Goal: Task Accomplishment & Management: Manage account settings

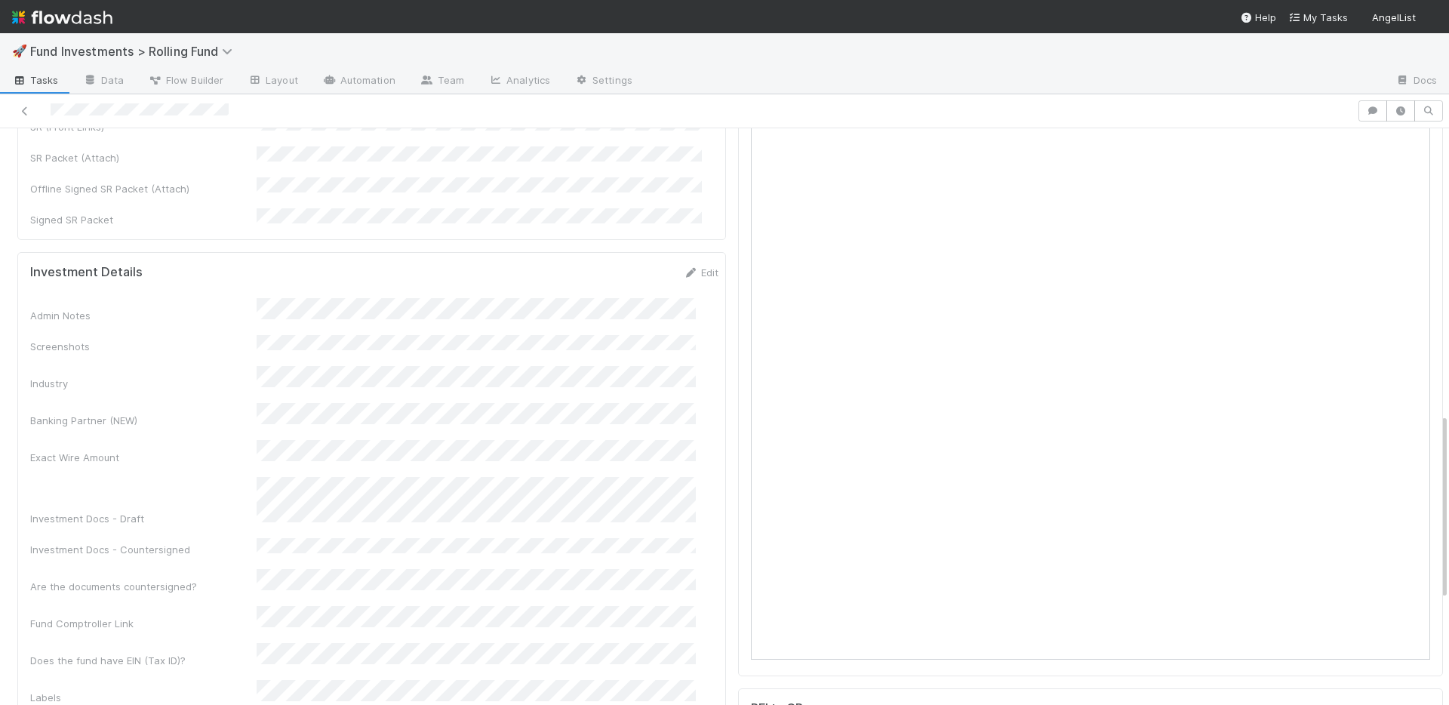
scroll to position [885, 0]
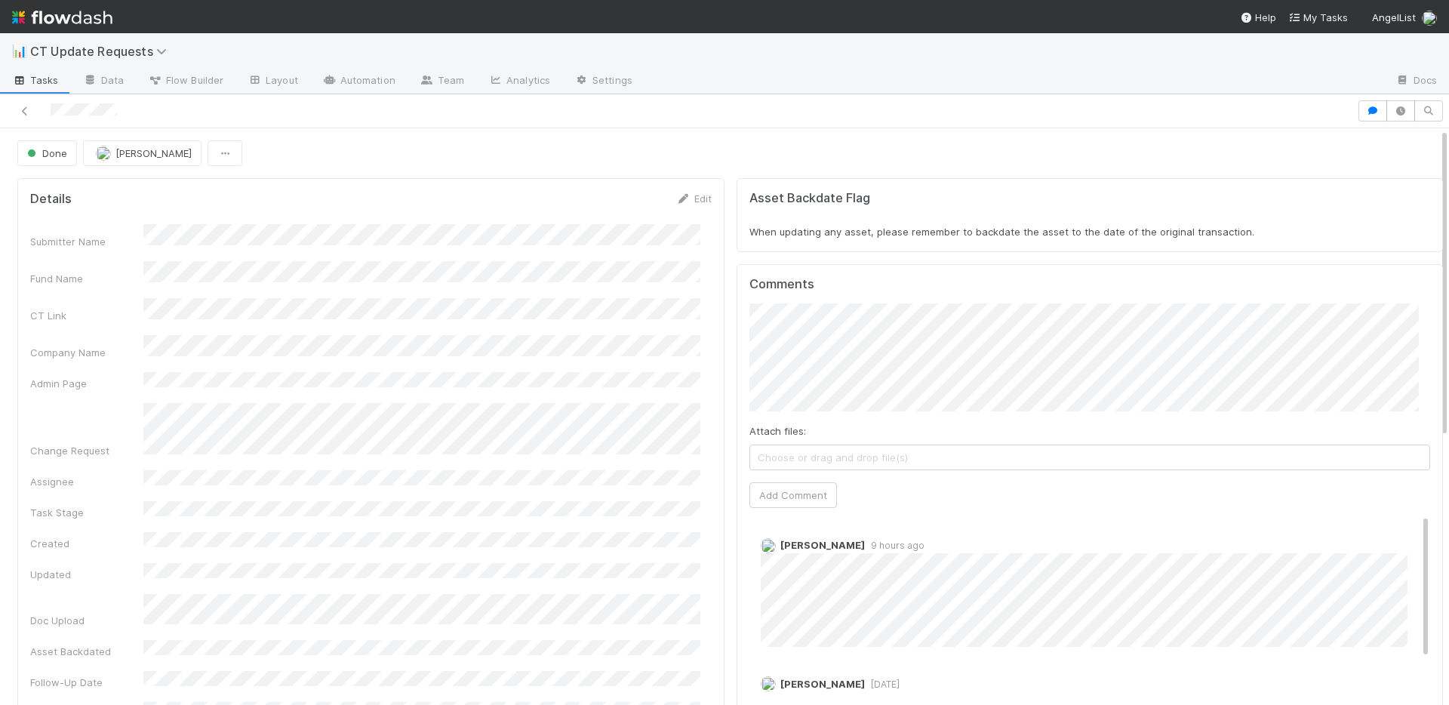
click at [418, 288] on div "Submitter Name Fund Name CT Link Company Name Admin Page Change Request Assigne…" at bounding box center [371, 494] width 682 height 540
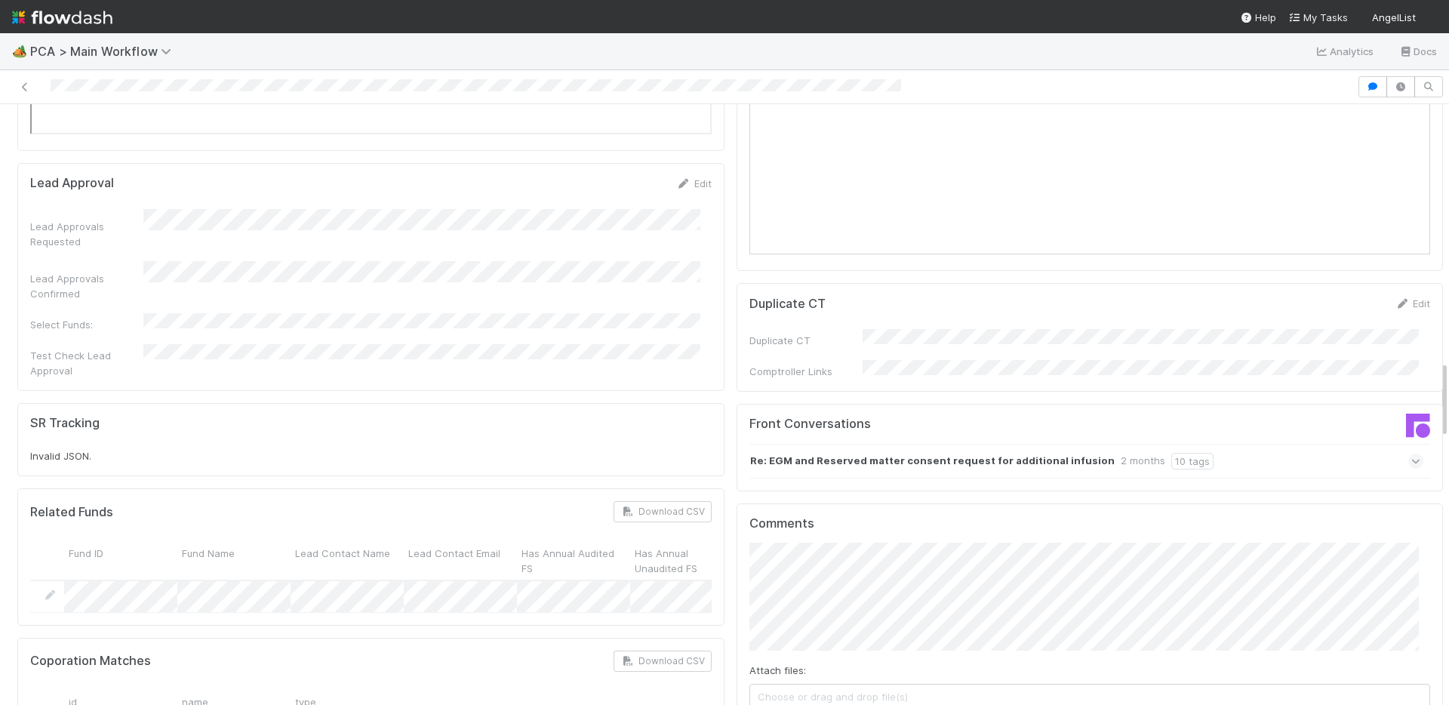
scroll to position [2475, 0]
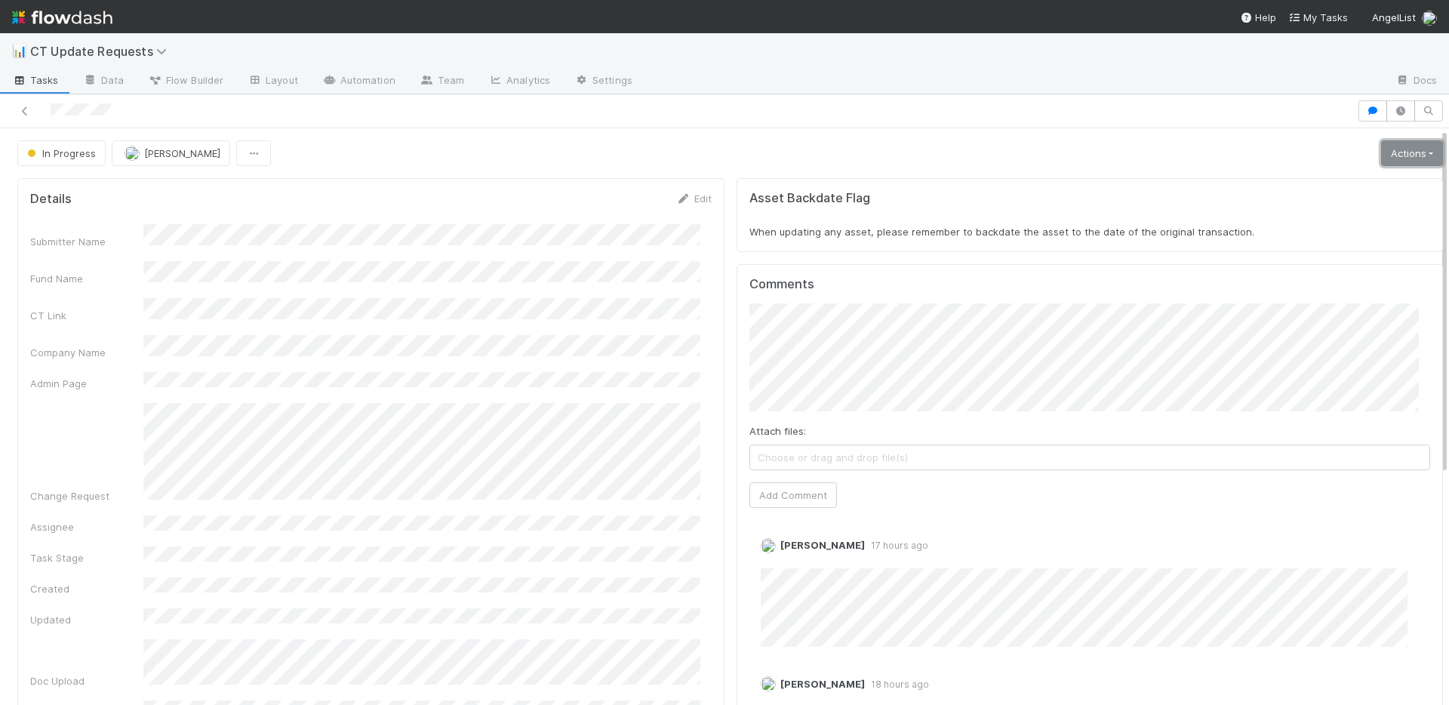
click at [1390, 162] on link "Actions" at bounding box center [1412, 153] width 62 height 26
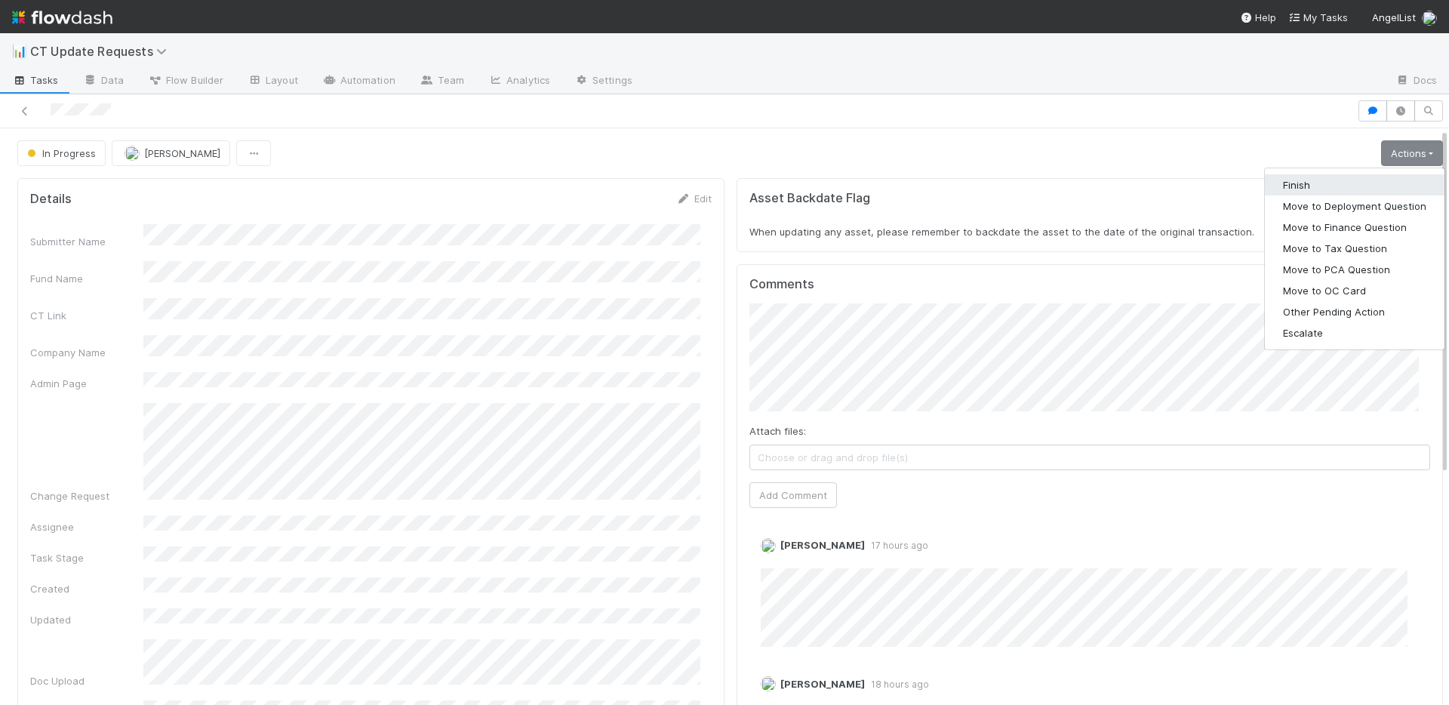
click at [1367, 184] on button "Finish" at bounding box center [1355, 184] width 180 height 21
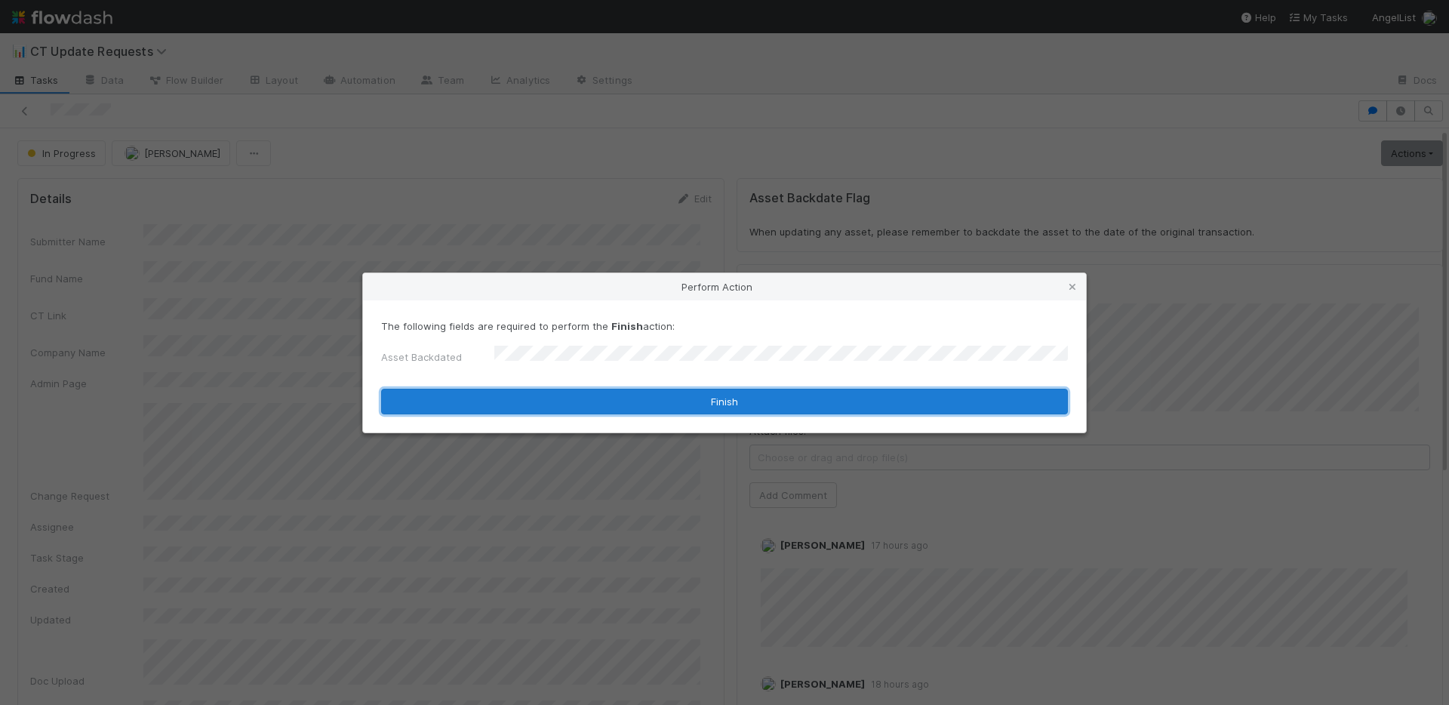
click at [539, 397] on button "Finish" at bounding box center [724, 402] width 687 height 26
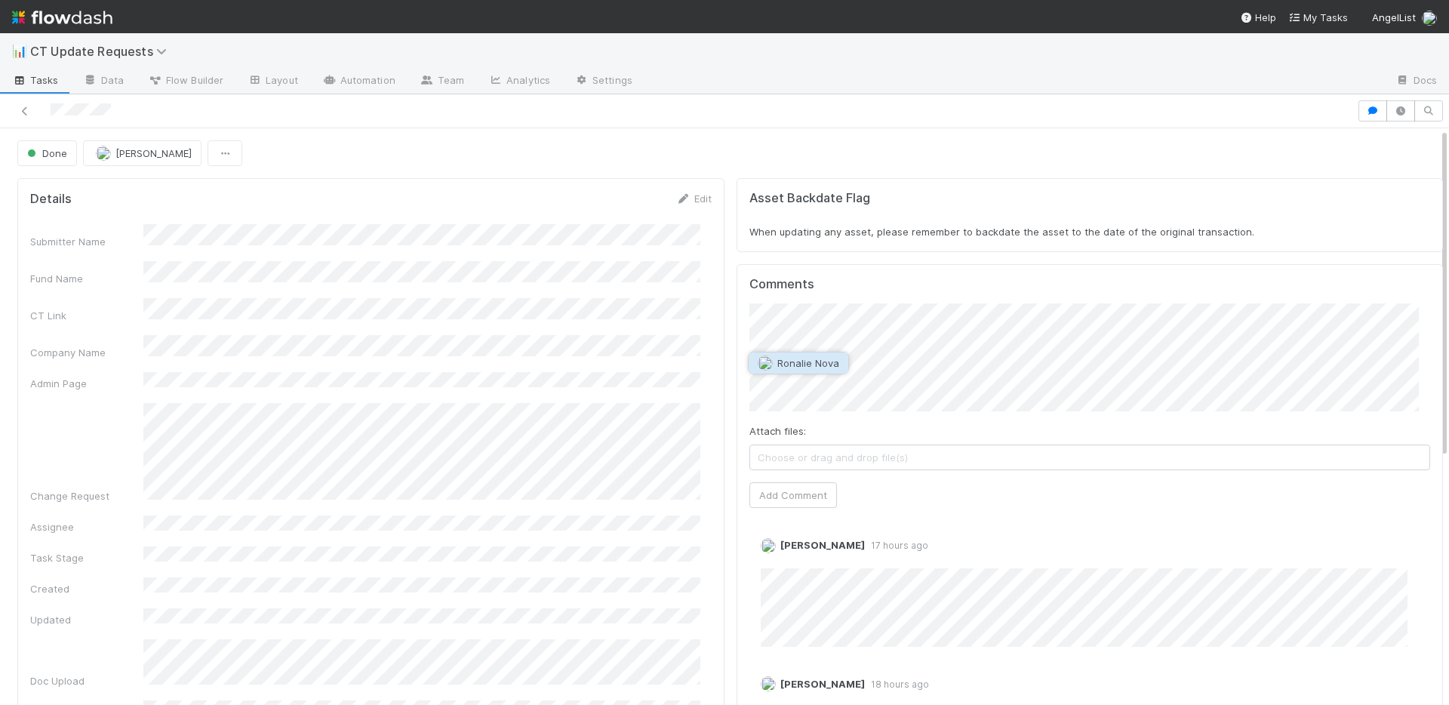
click at [827, 366] on span "Ronalie Nova" at bounding box center [808, 363] width 62 height 12
click at [796, 496] on button "Add Comment" at bounding box center [794, 495] width 88 height 26
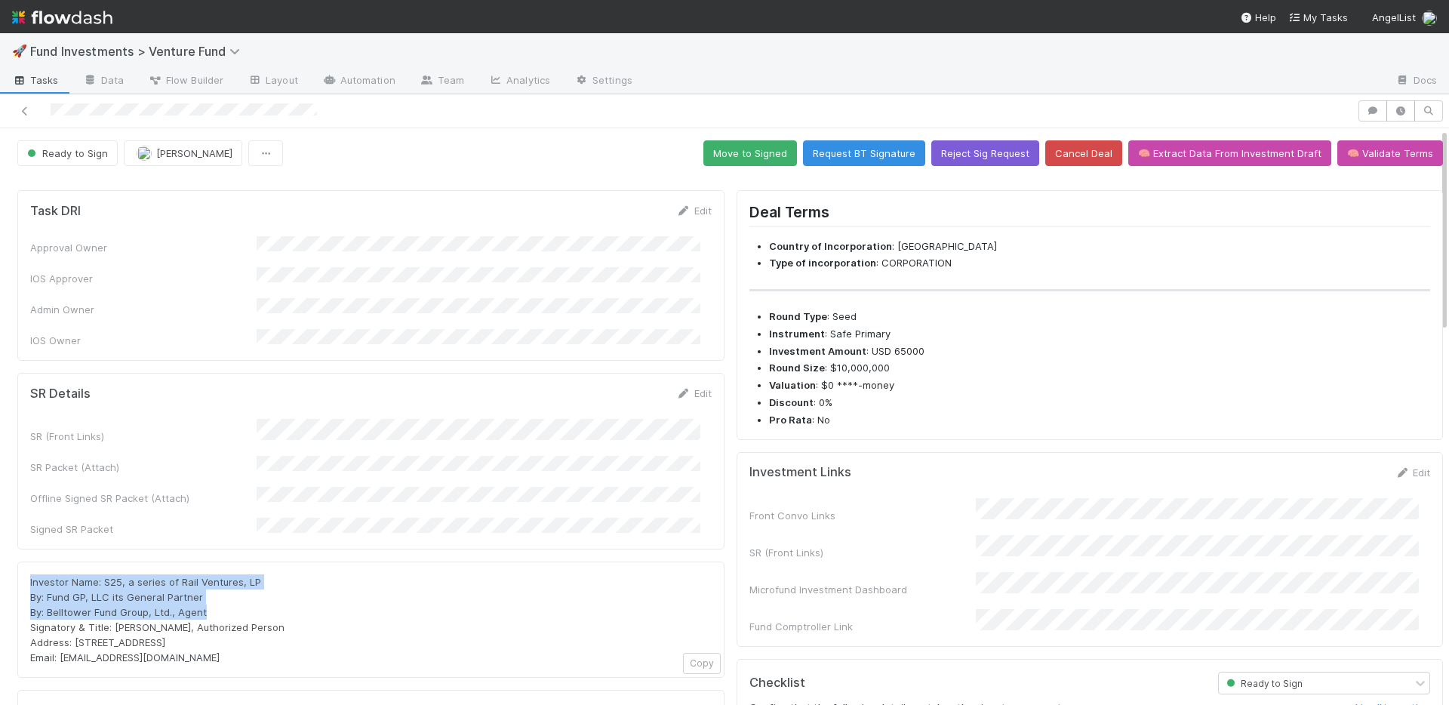
drag, startPoint x: 161, startPoint y: 571, endPoint x: 30, endPoint y: 550, distance: 132.2
click at [30, 574] on div "Investor Name: S25, a series of Rail Ventures, LP By: Fund GP, LLC its General …" at bounding box center [371, 619] width 682 height 91
copy span "Investor Name: S25, a series of Rail Ventures, LP By: Fund GP, LLC its General …"
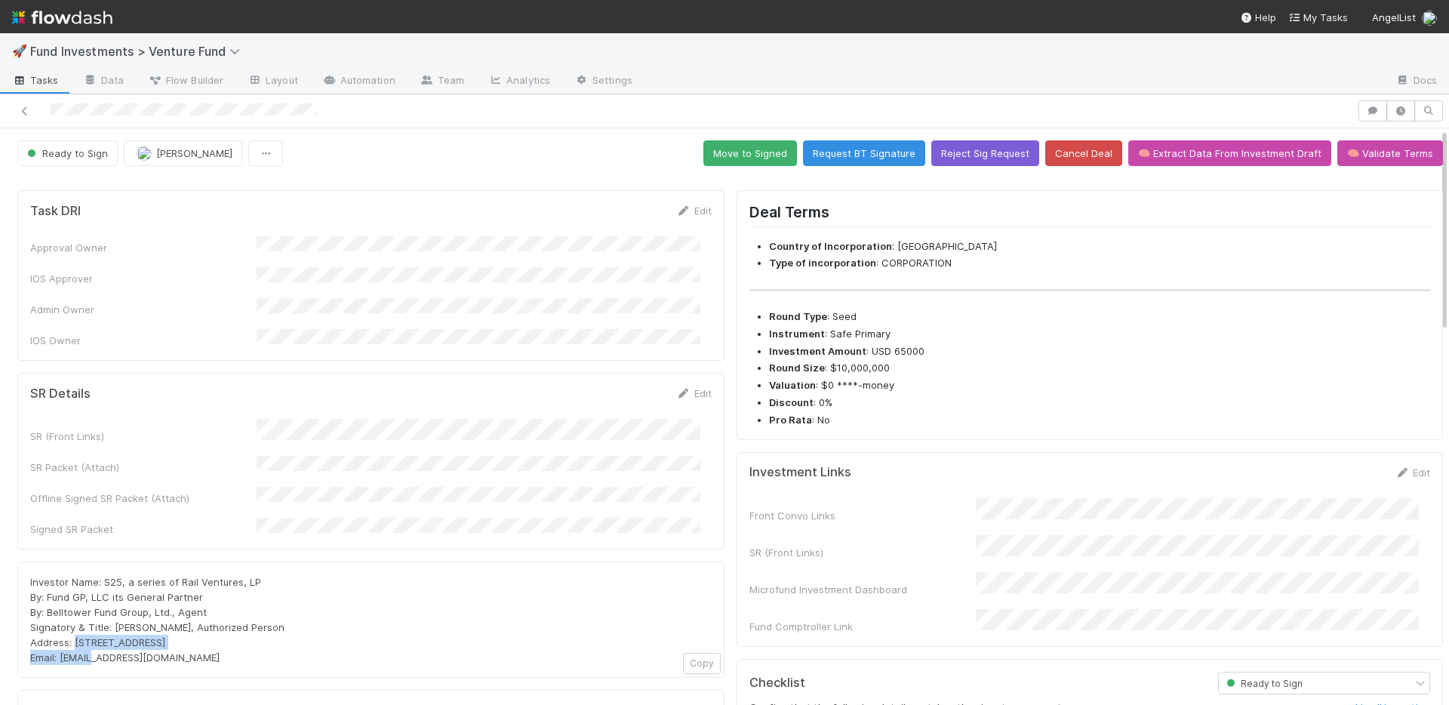
drag, startPoint x: 196, startPoint y: 614, endPoint x: 131, endPoint y: 571, distance: 78.3
click at [74, 608] on div "Investor Name: S25, a series of Rail Ventures, LP By: Fund GP, LLC its General …" at bounding box center [371, 619] width 682 height 91
copy span "PO Box 3217, Seattle, WA 98114"
drag, startPoint x: 196, startPoint y: 626, endPoint x: 60, endPoint y: 625, distance: 135.9
click at [60, 625] on div "Investor Name: S25, a series of Rail Ventures, LP By: Fund GP, LLC its General …" at bounding box center [371, 619] width 682 height 91
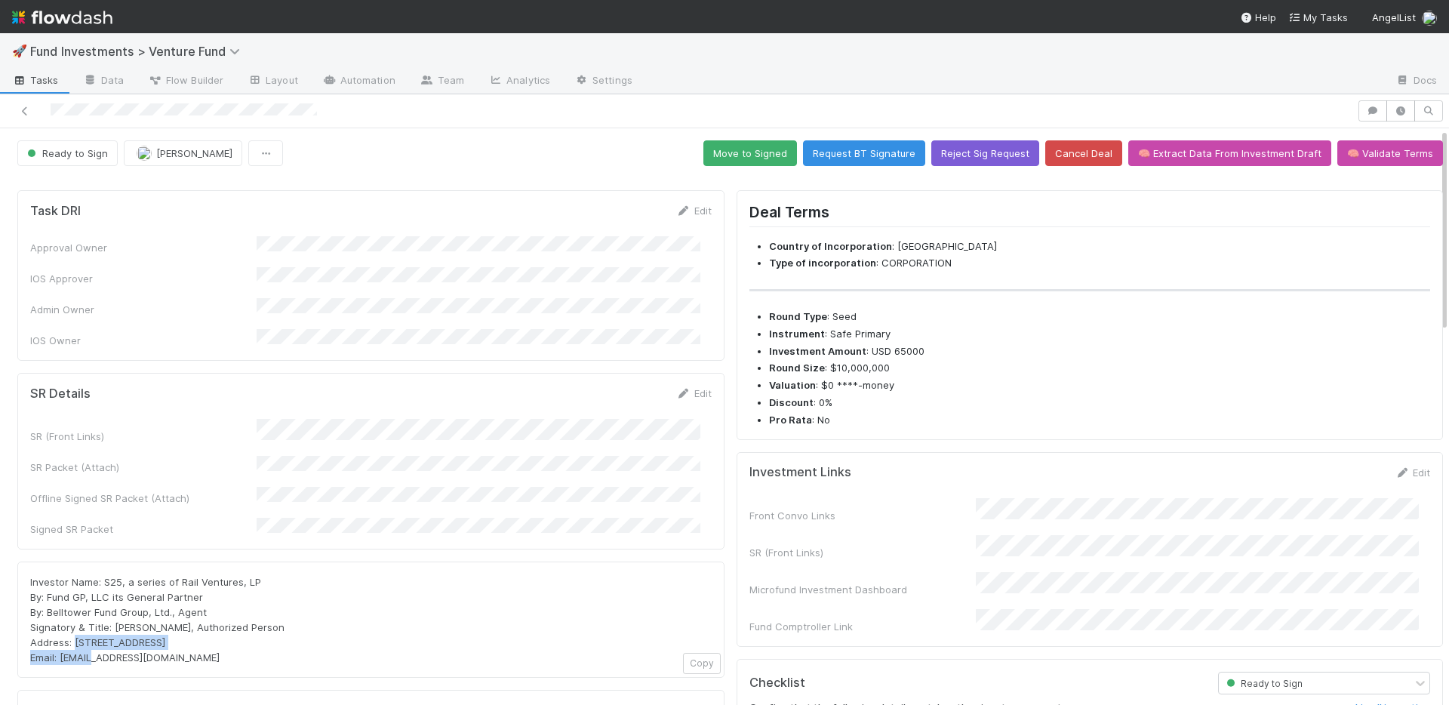
copy span "portfolio@angellist.com"
click at [766, 147] on button "Move to Signed" at bounding box center [750, 153] width 94 height 26
click at [750, 152] on button "Move to Signed" at bounding box center [750, 153] width 94 height 26
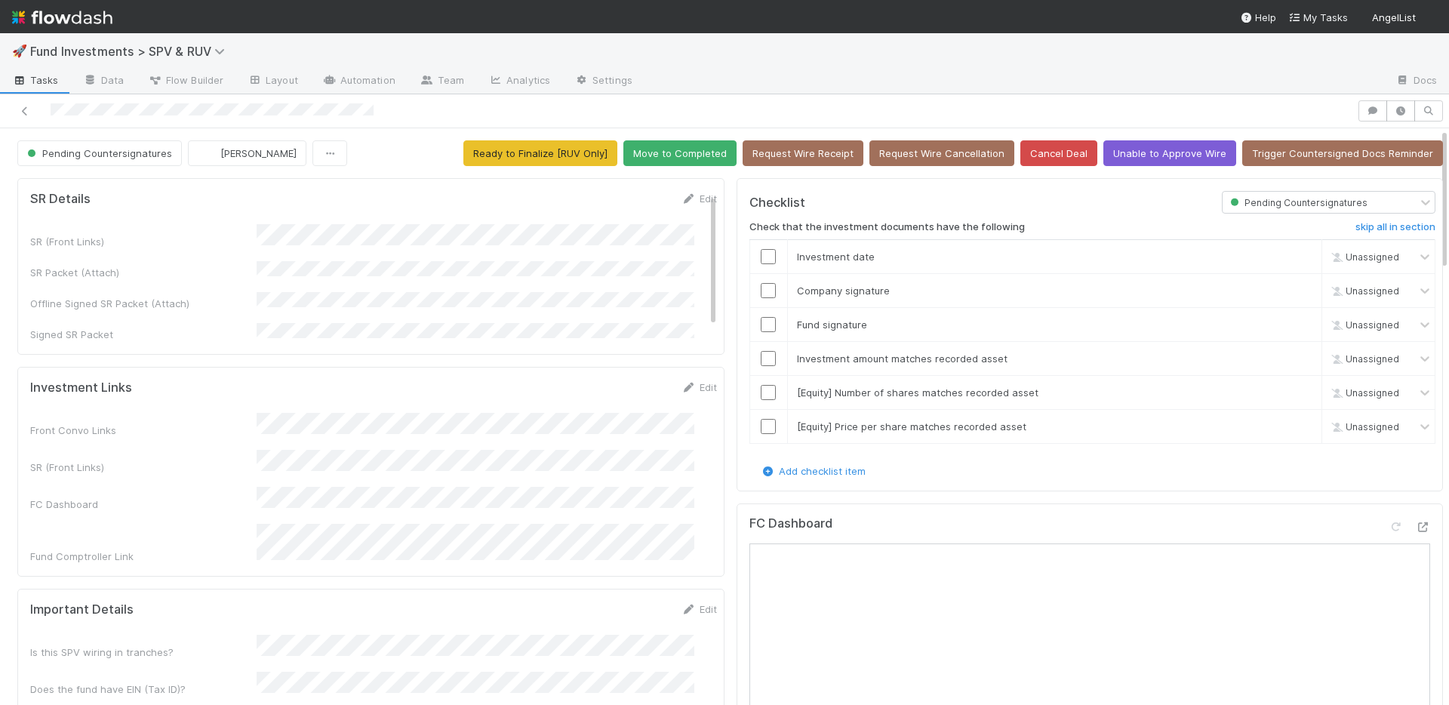
scroll to position [504, 0]
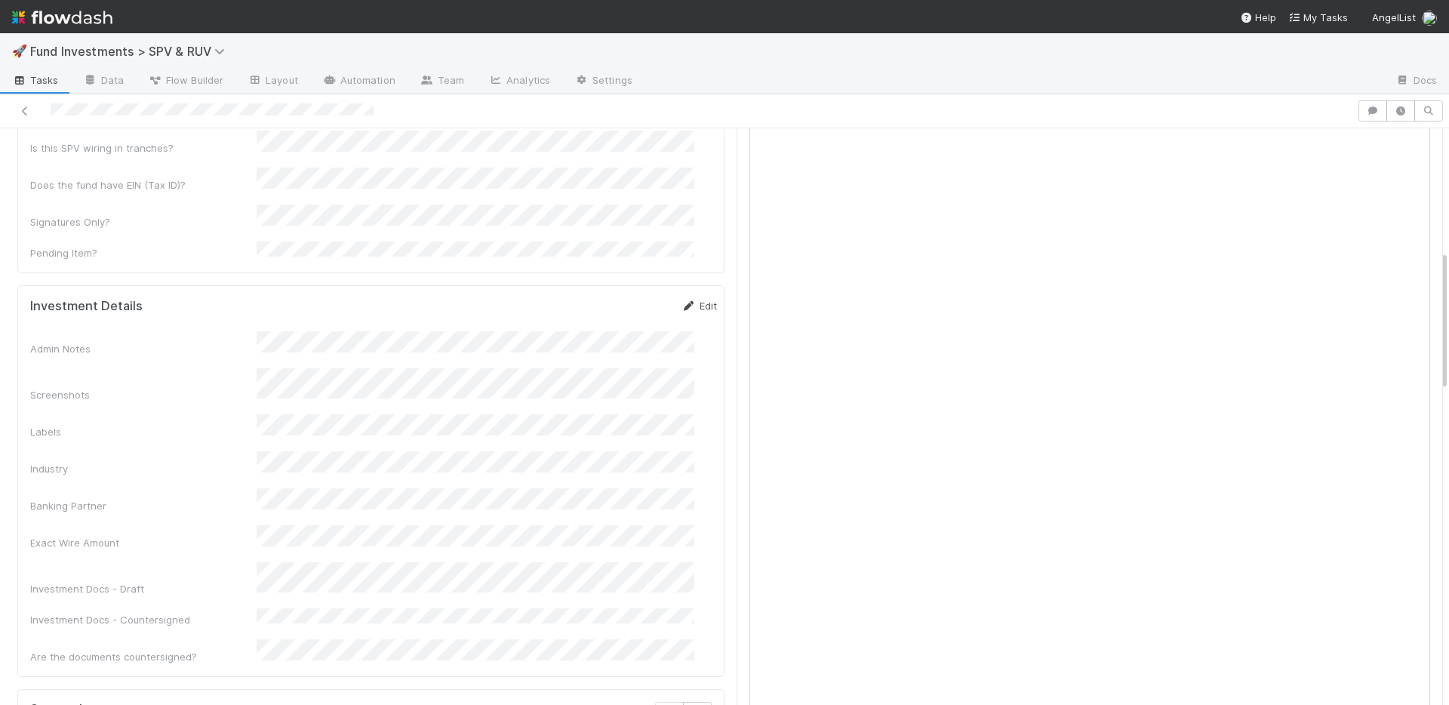
click at [682, 300] on link "Edit" at bounding box center [699, 306] width 35 height 12
click at [615, 298] on button "Save" at bounding box center [636, 311] width 43 height 26
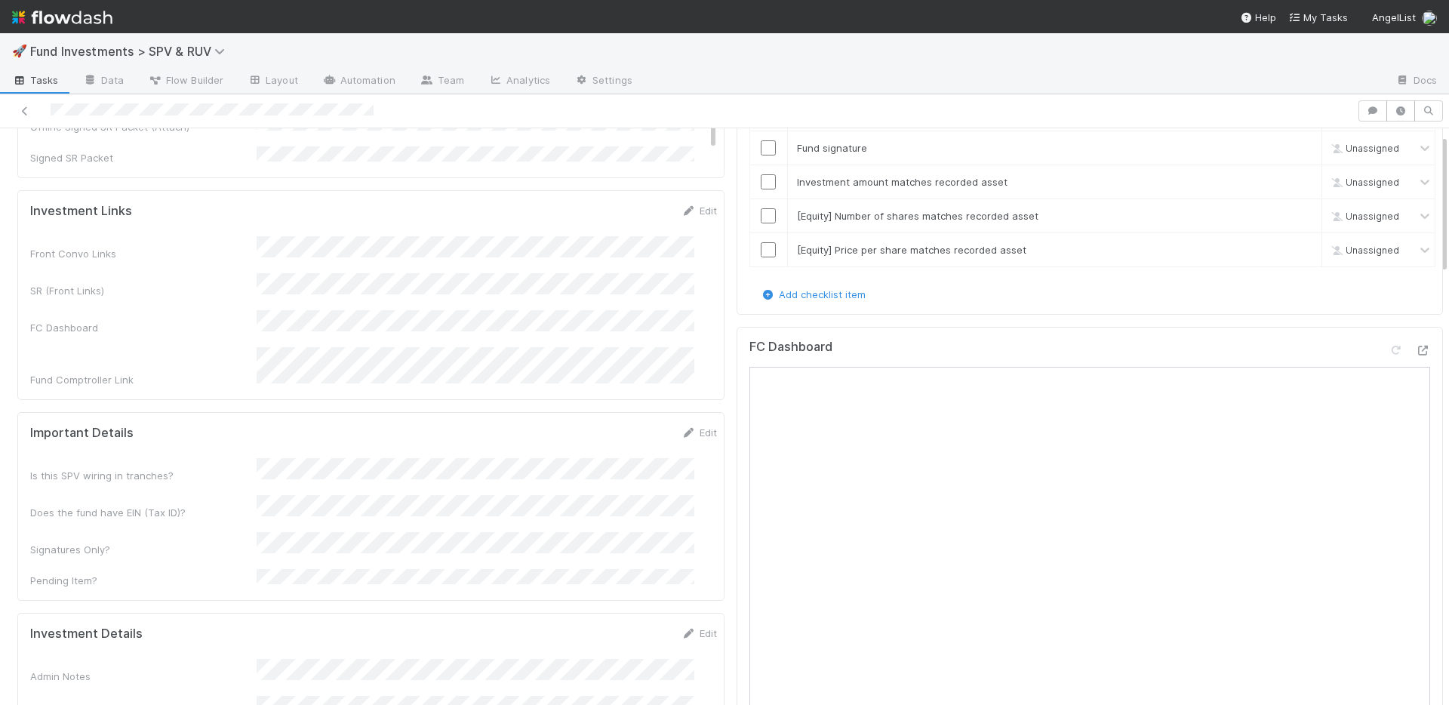
scroll to position [24, 0]
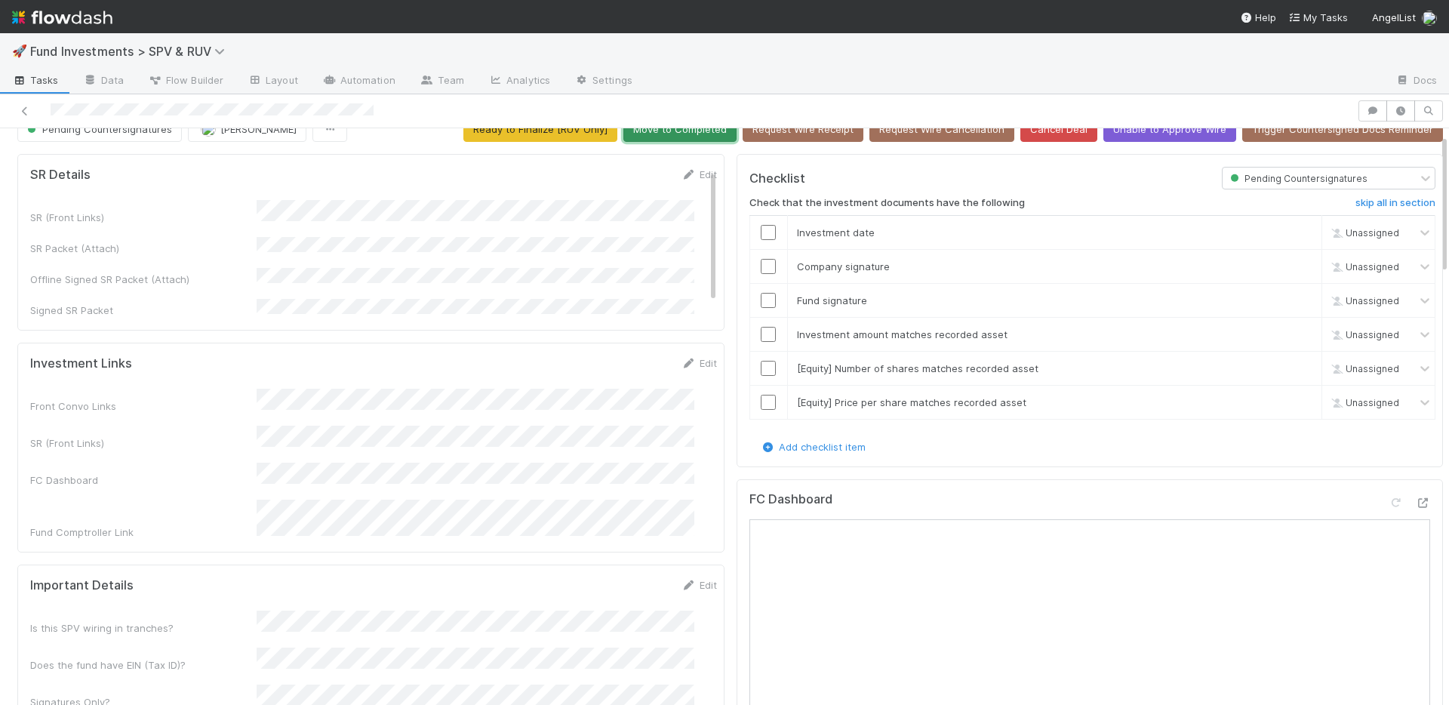
click at [676, 131] on button "Move to Completed" at bounding box center [679, 129] width 113 height 26
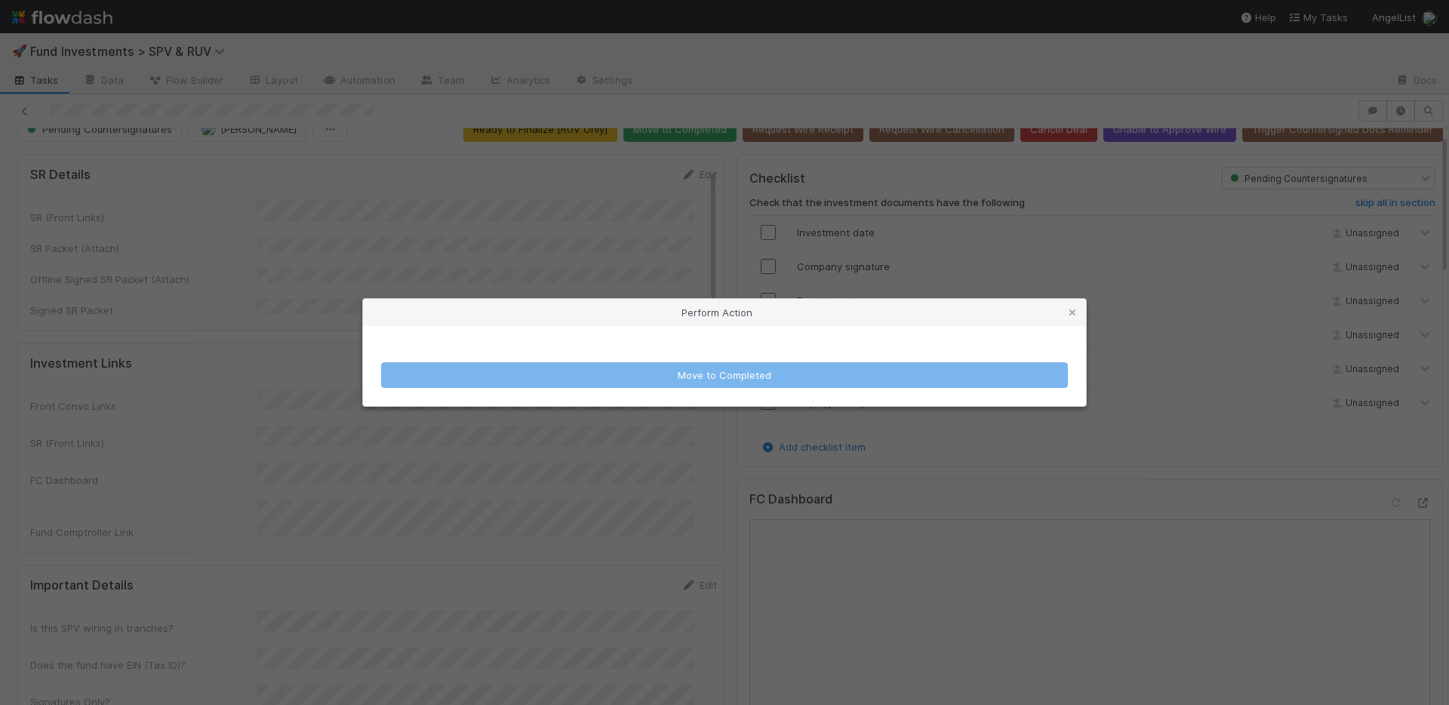
click at [645, 232] on div "Perform Action Move to Completed" at bounding box center [724, 352] width 1449 height 705
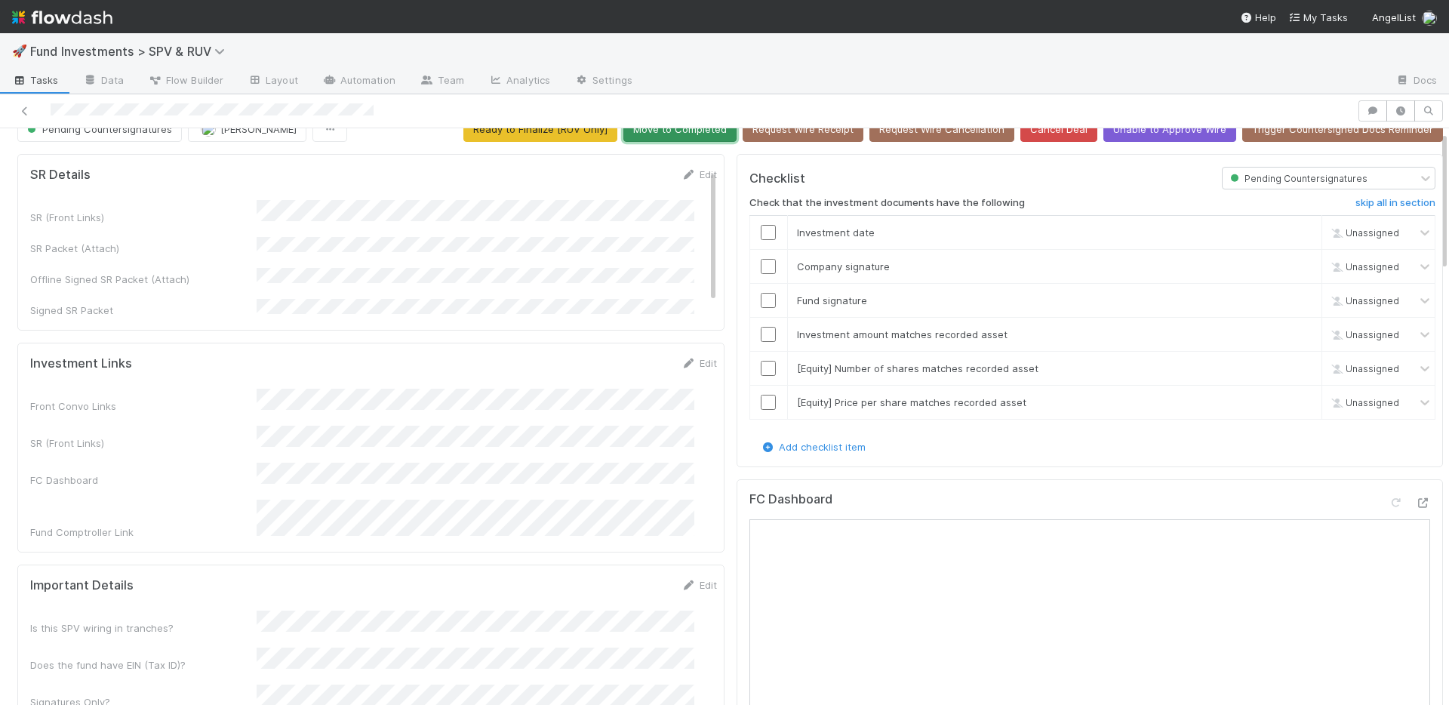
scroll to position [12, 0]
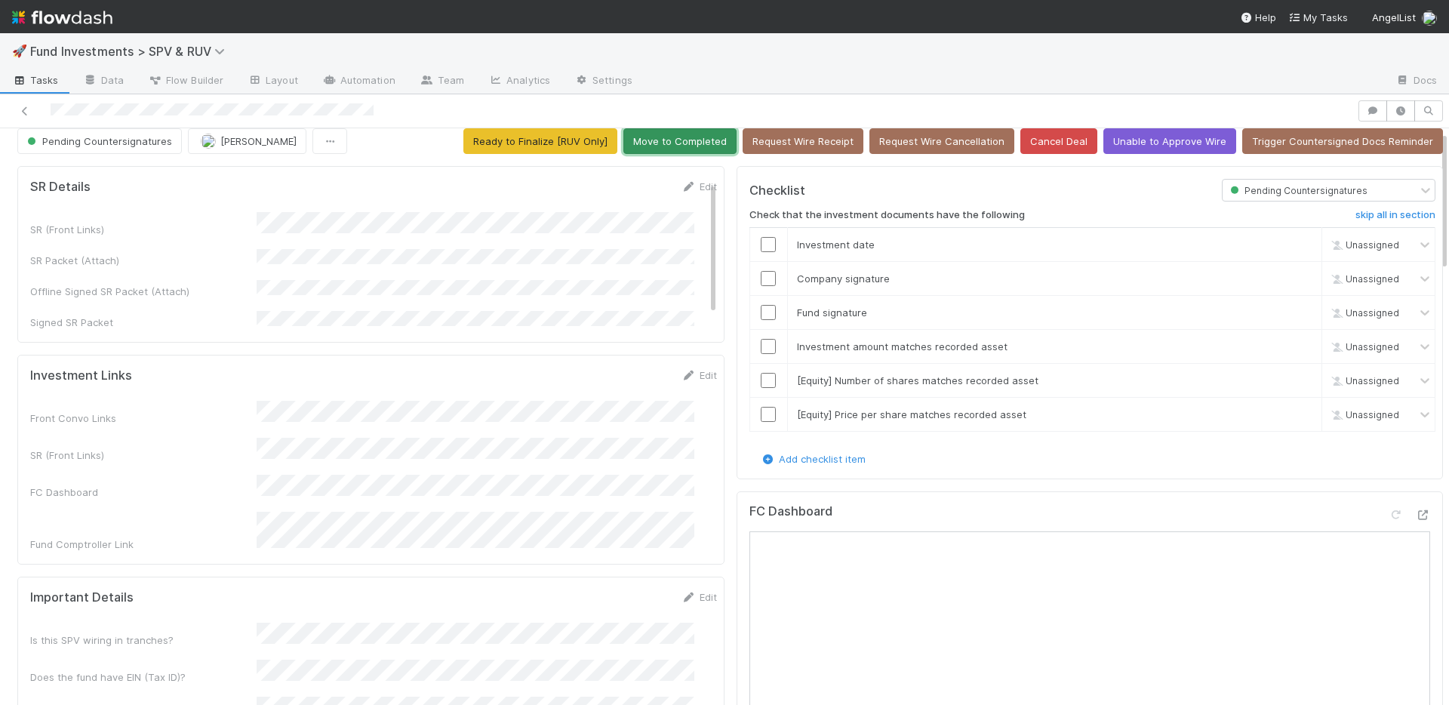
click at [672, 141] on button "Move to Completed" at bounding box center [679, 141] width 113 height 26
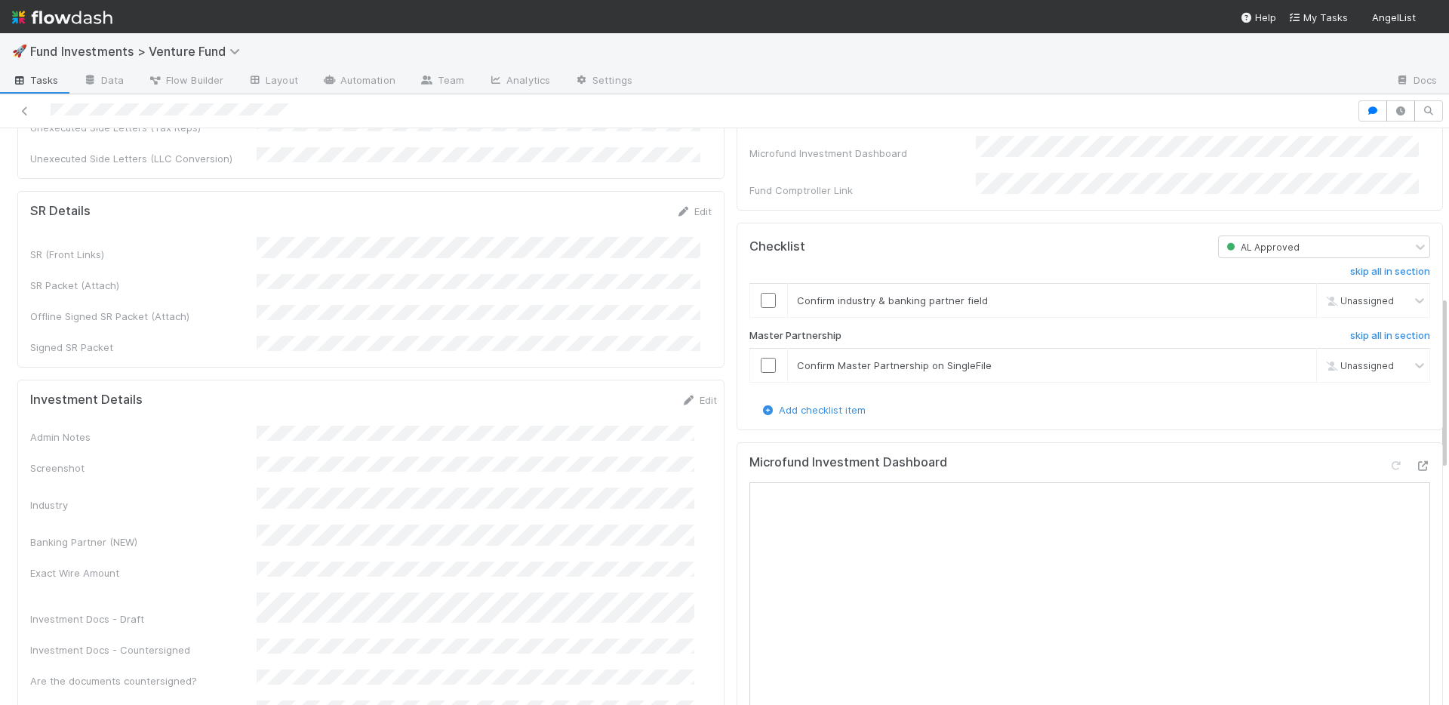
scroll to position [648, 0]
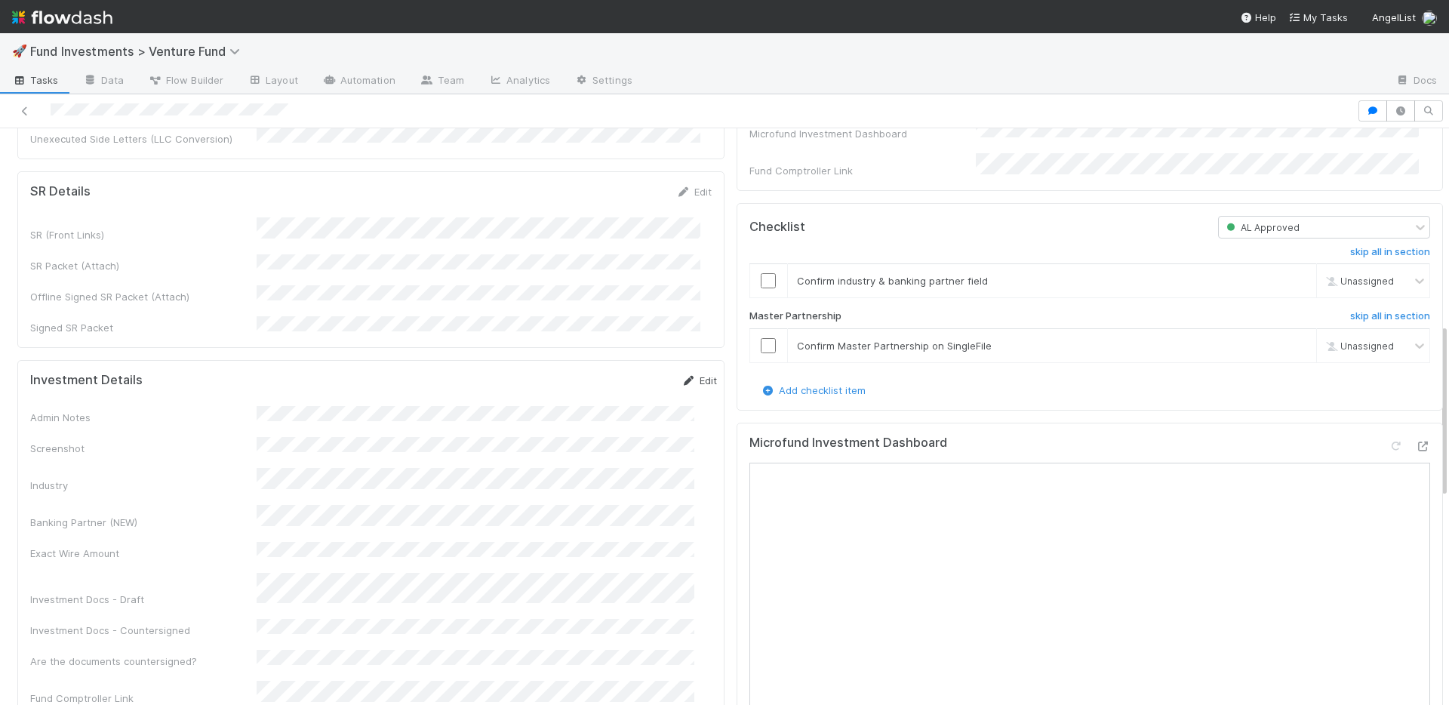
click at [689, 374] on link "Edit" at bounding box center [699, 380] width 35 height 12
click at [622, 373] on button "Save" at bounding box center [636, 386] width 43 height 26
click at [1415, 451] on icon at bounding box center [1422, 447] width 15 height 10
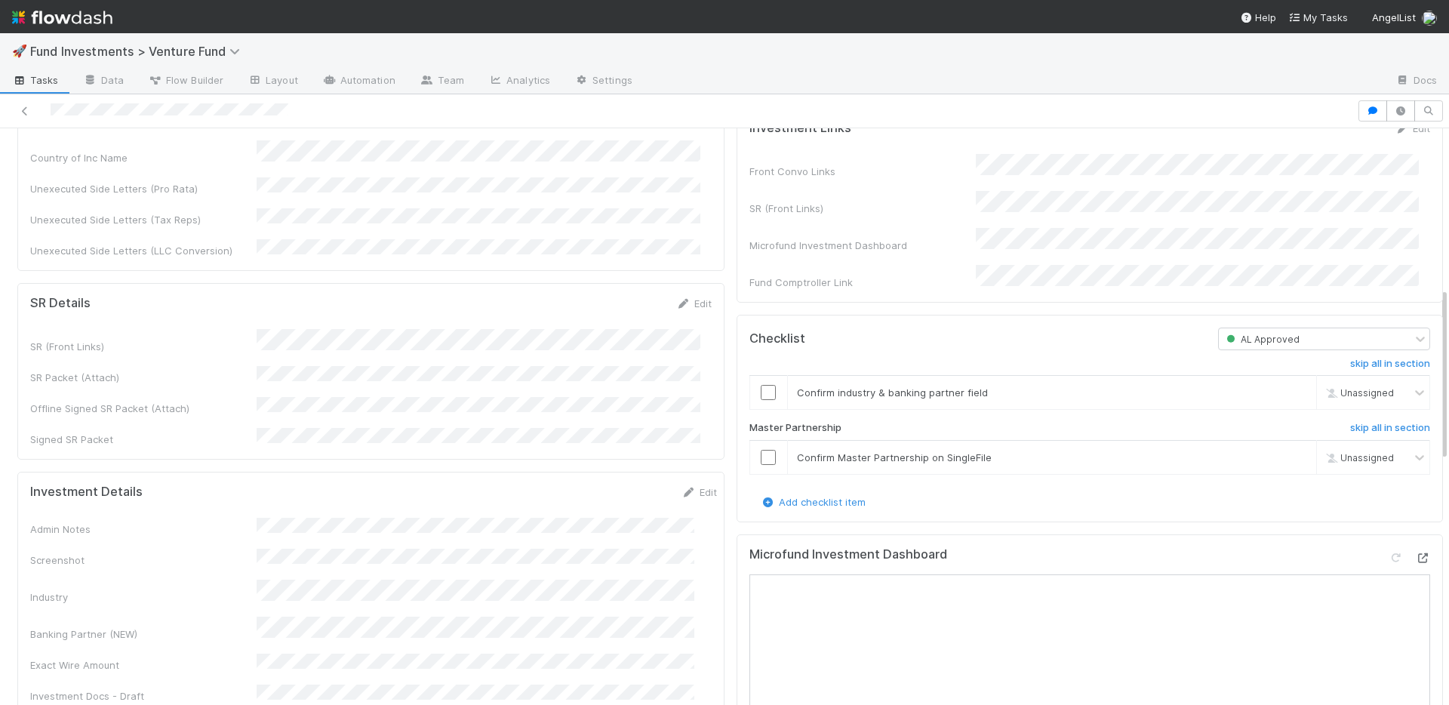
scroll to position [528, 0]
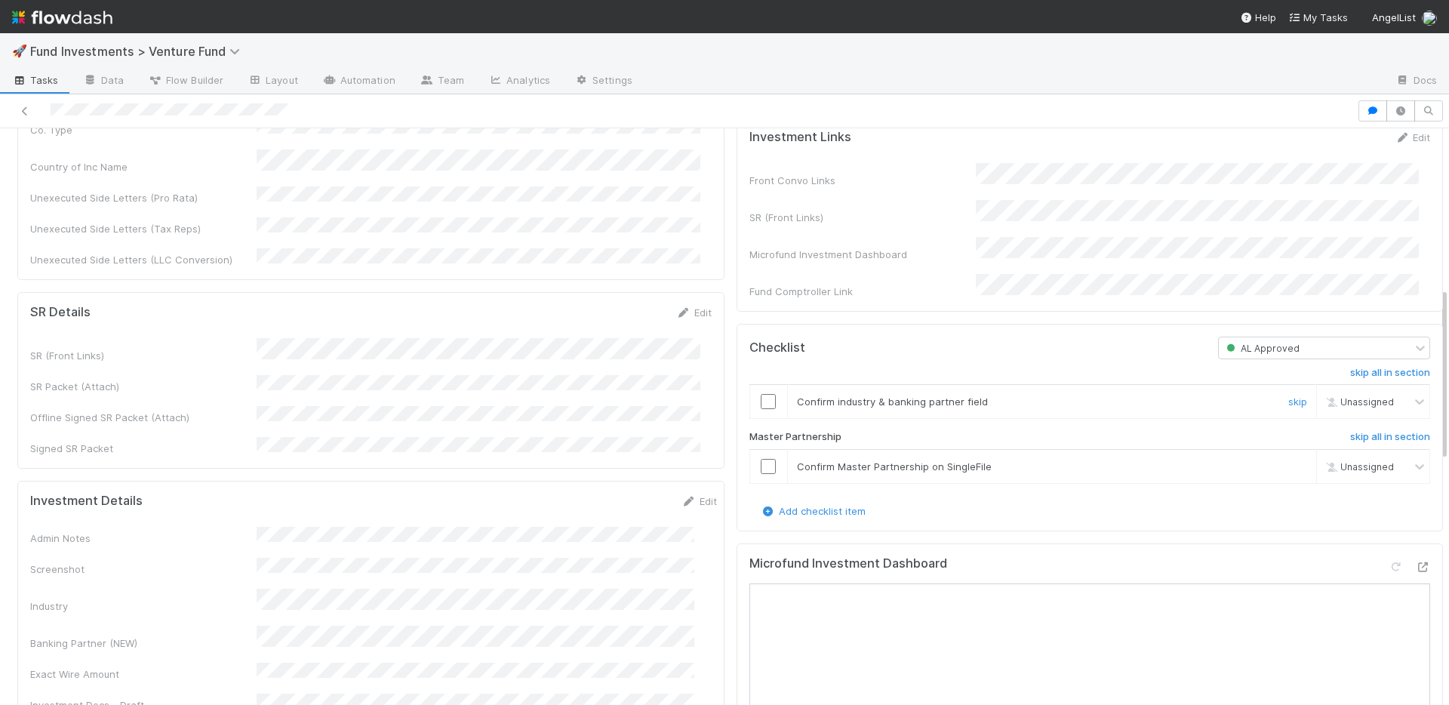
click at [761, 409] on input "checkbox" at bounding box center [768, 401] width 15 height 15
click at [761, 474] on input "checkbox" at bounding box center [768, 466] width 15 height 15
click at [683, 495] on link "Edit" at bounding box center [699, 501] width 35 height 12
click at [169, 537] on div "Admin Notes" at bounding box center [373, 567] width 687 height 60
click at [615, 494] on button "Save" at bounding box center [636, 507] width 43 height 26
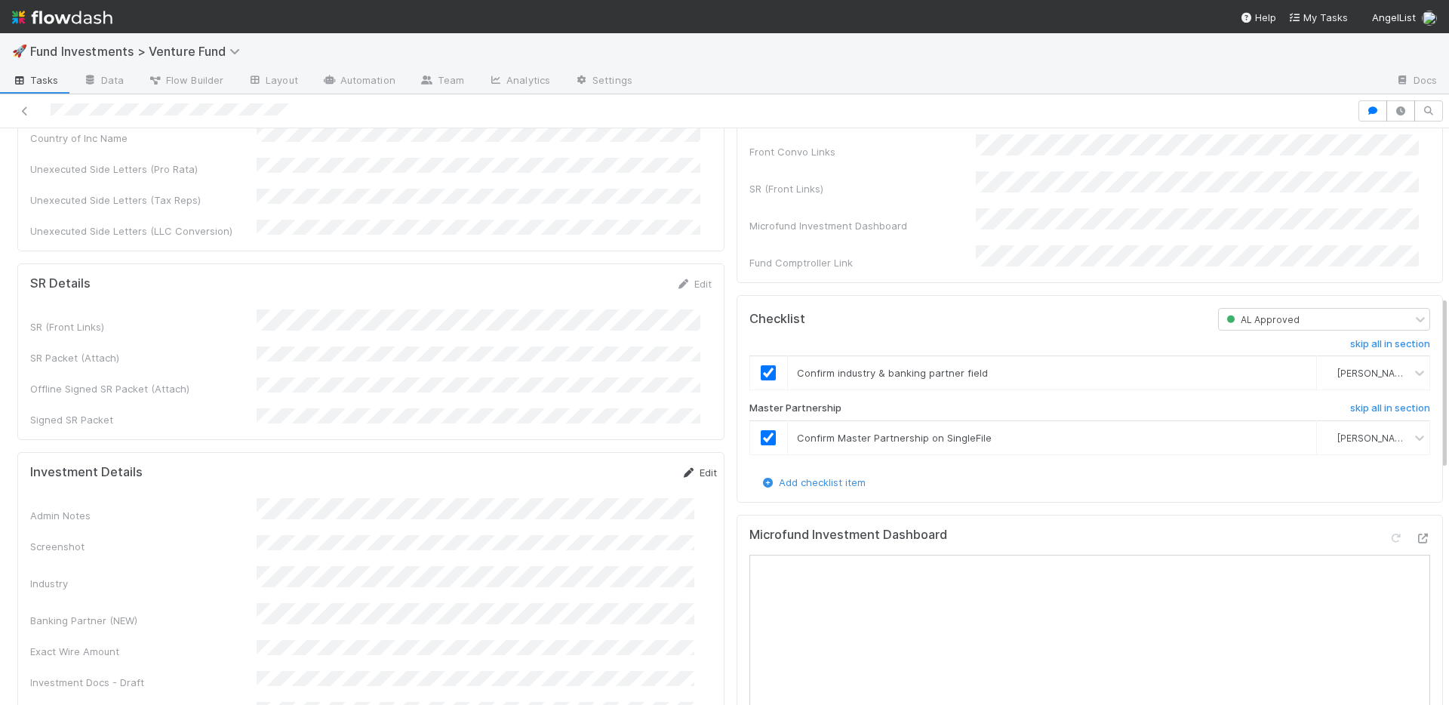
click at [682, 466] on link "Edit" at bounding box center [699, 472] width 35 height 12
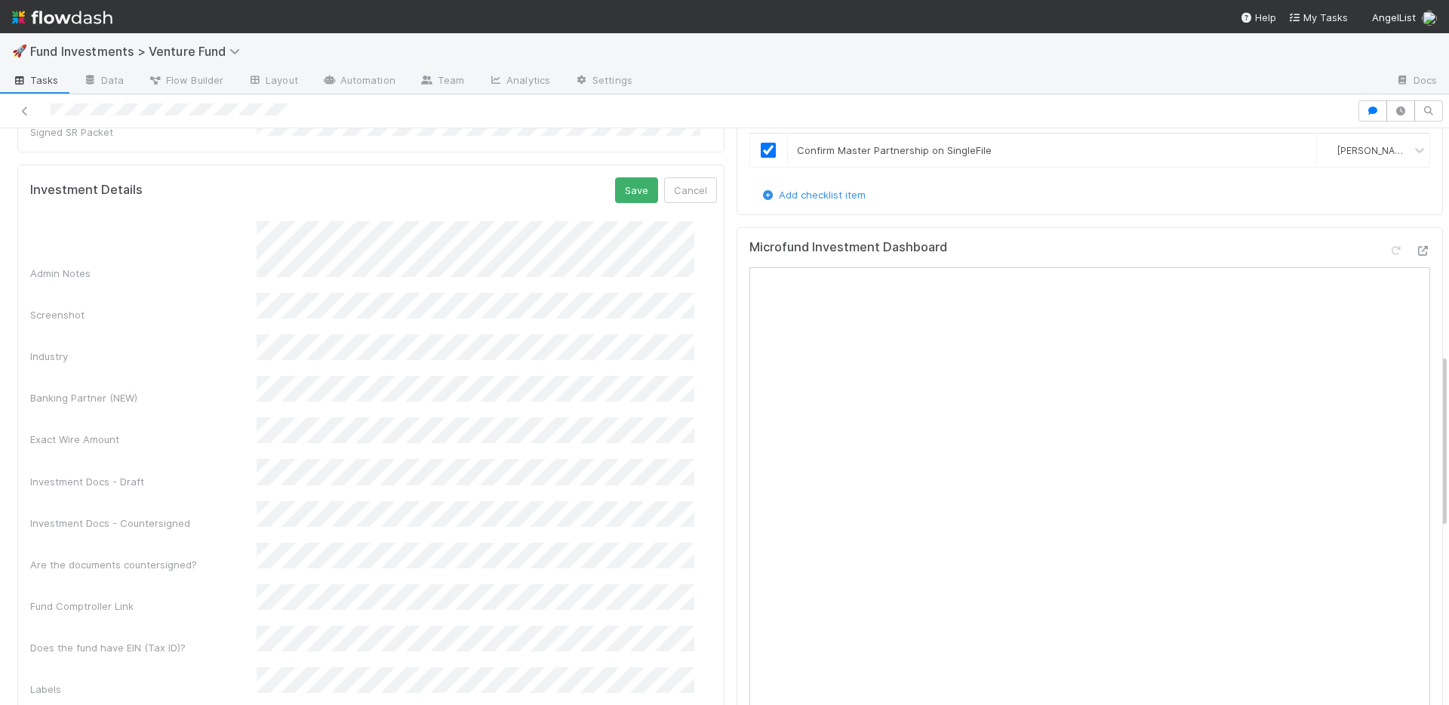
scroll to position [851, 0]
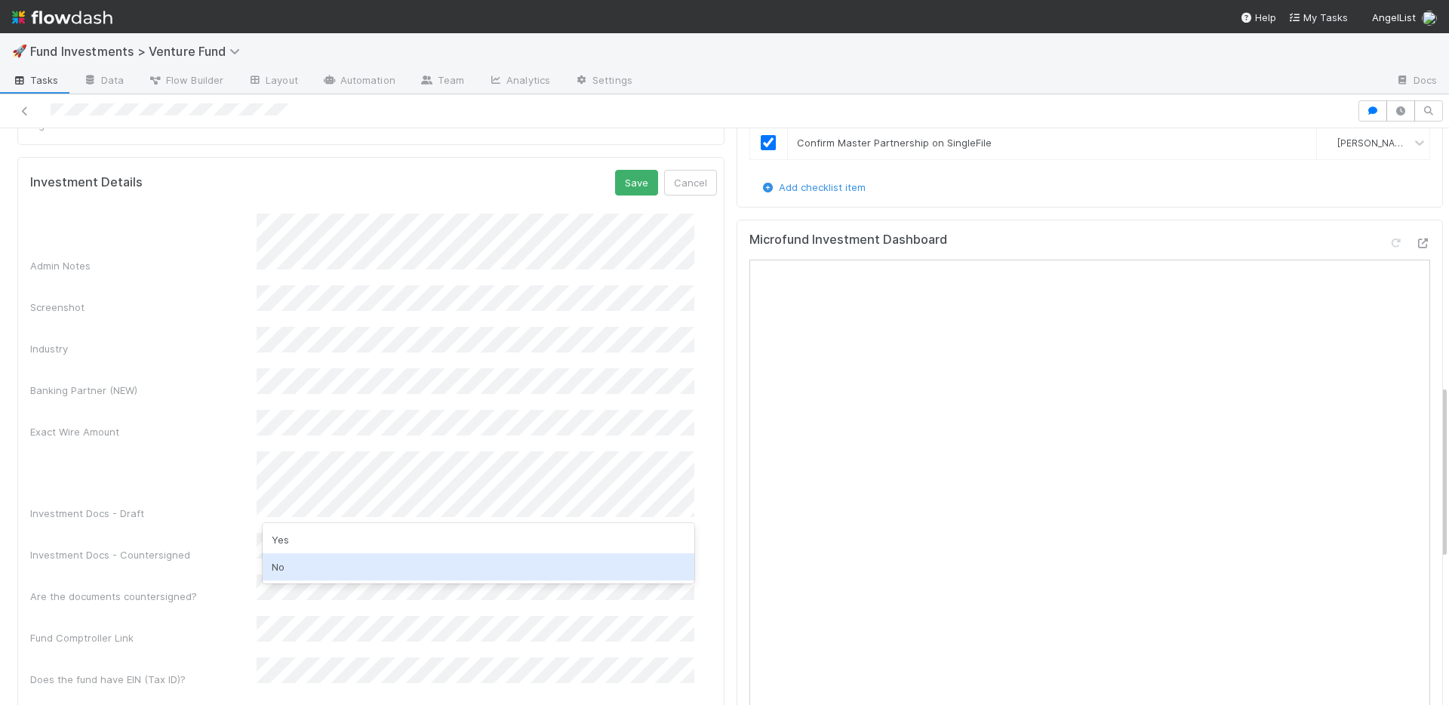
click at [338, 562] on div "No" at bounding box center [479, 566] width 432 height 27
drag, startPoint x: 226, startPoint y: 531, endPoint x: 251, endPoint y: 509, distance: 34.2
click at [226, 616] on div "Fund Comptroller Link" at bounding box center [373, 630] width 687 height 29
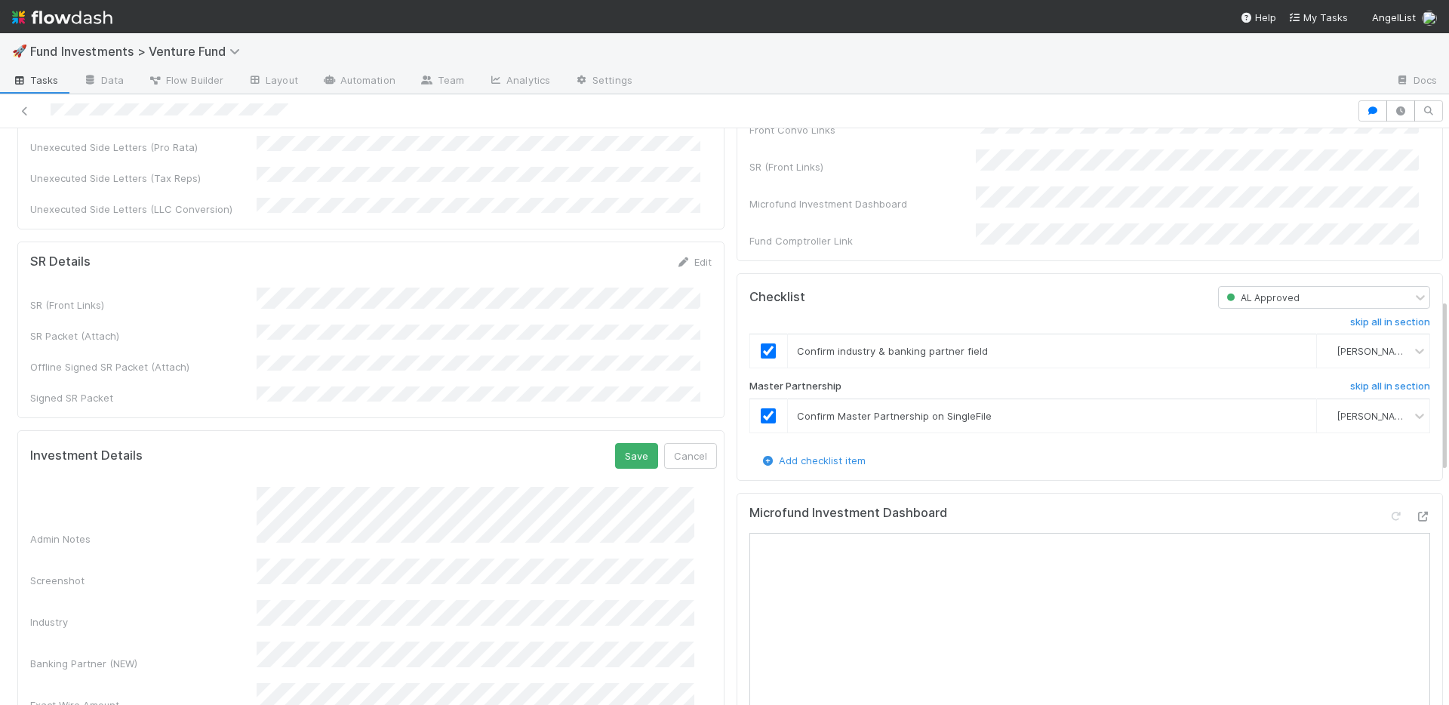
scroll to position [565, 0]
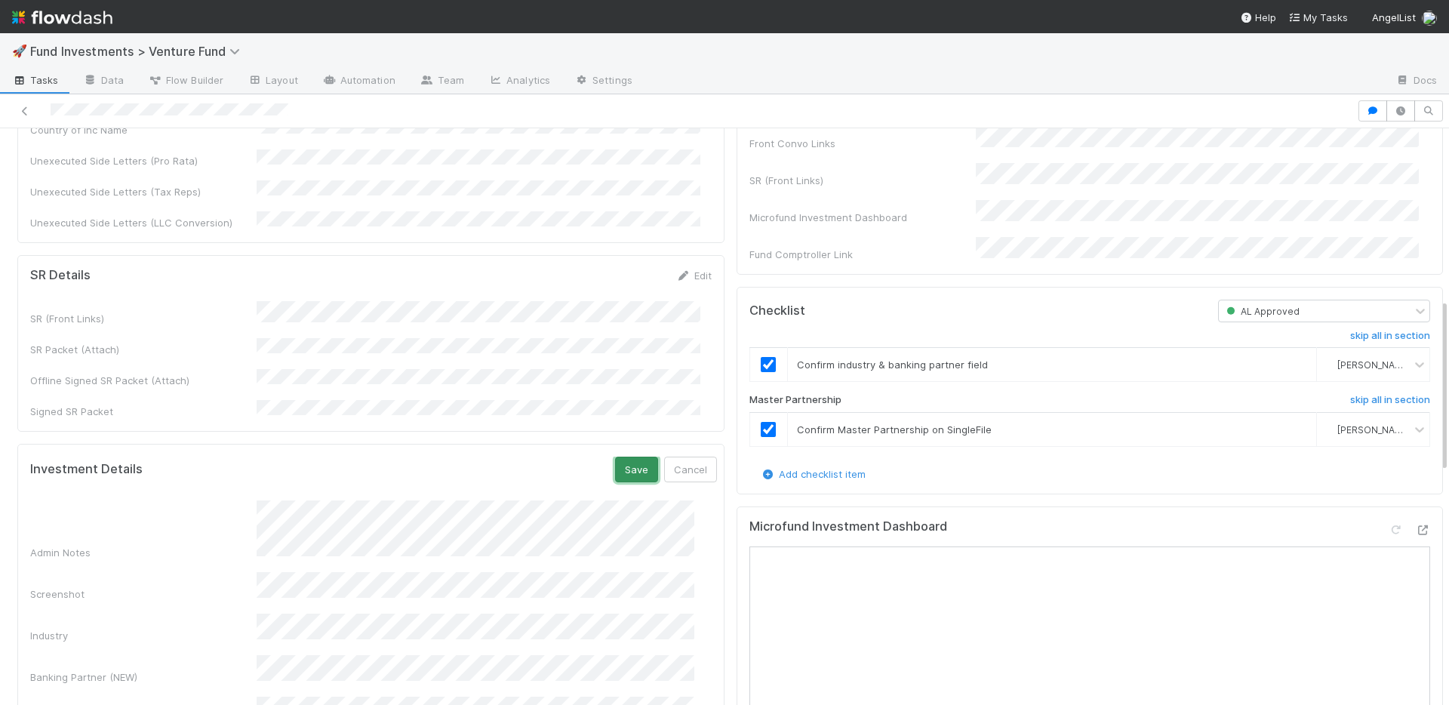
click at [615, 457] on button "Save" at bounding box center [636, 470] width 43 height 26
drag, startPoint x: 678, startPoint y: 406, endPoint x: 630, endPoint y: 429, distance: 52.7
click at [682, 458] on link "Edit" at bounding box center [699, 464] width 35 height 12
click at [616, 457] on button "Save" at bounding box center [636, 470] width 43 height 26
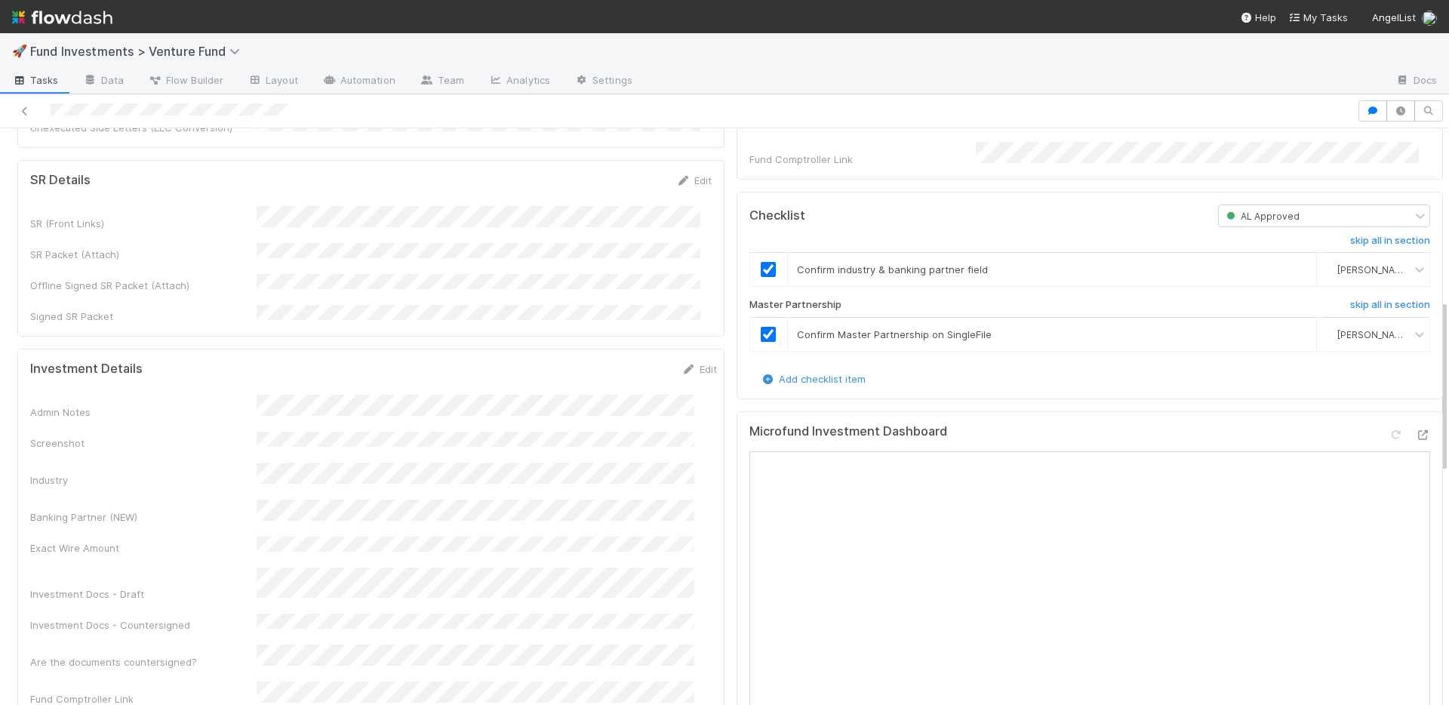
scroll to position [1069, 0]
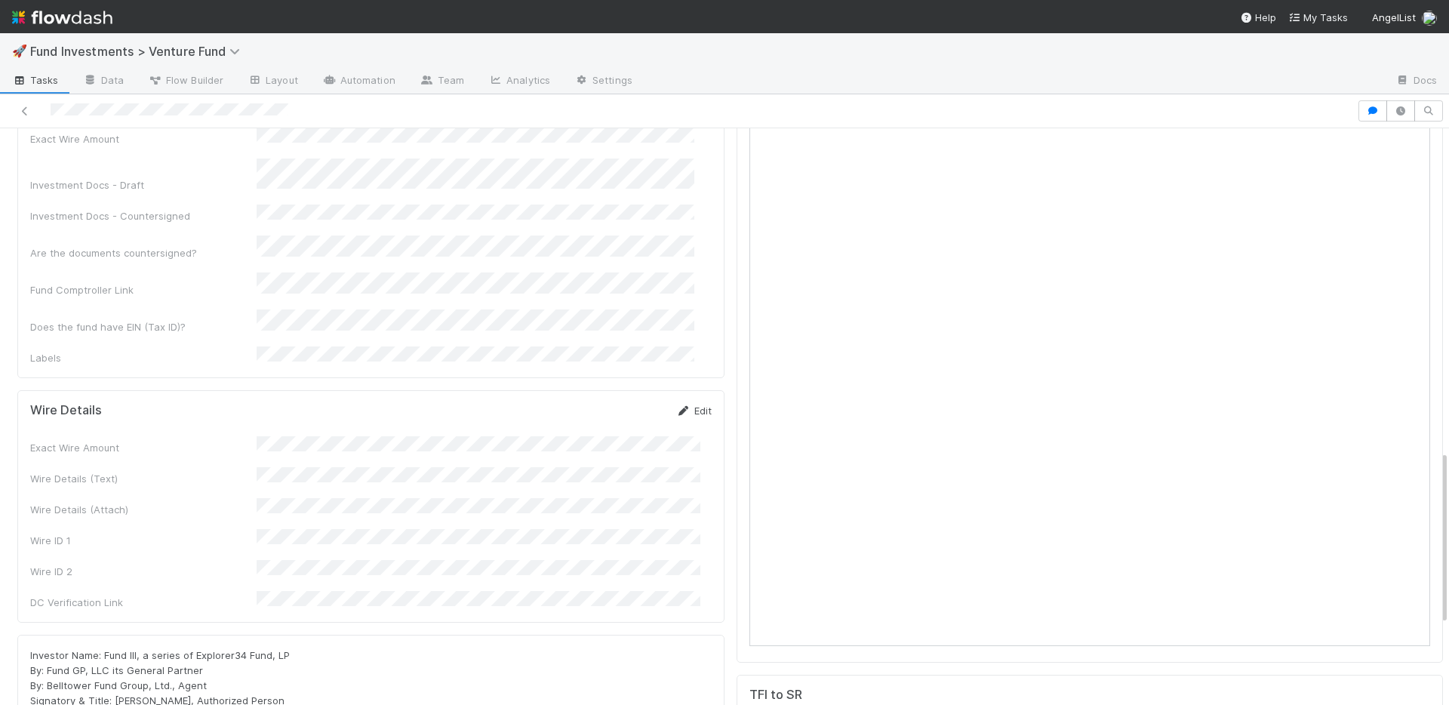
click at [681, 405] on link "Edit" at bounding box center [693, 411] width 35 height 12
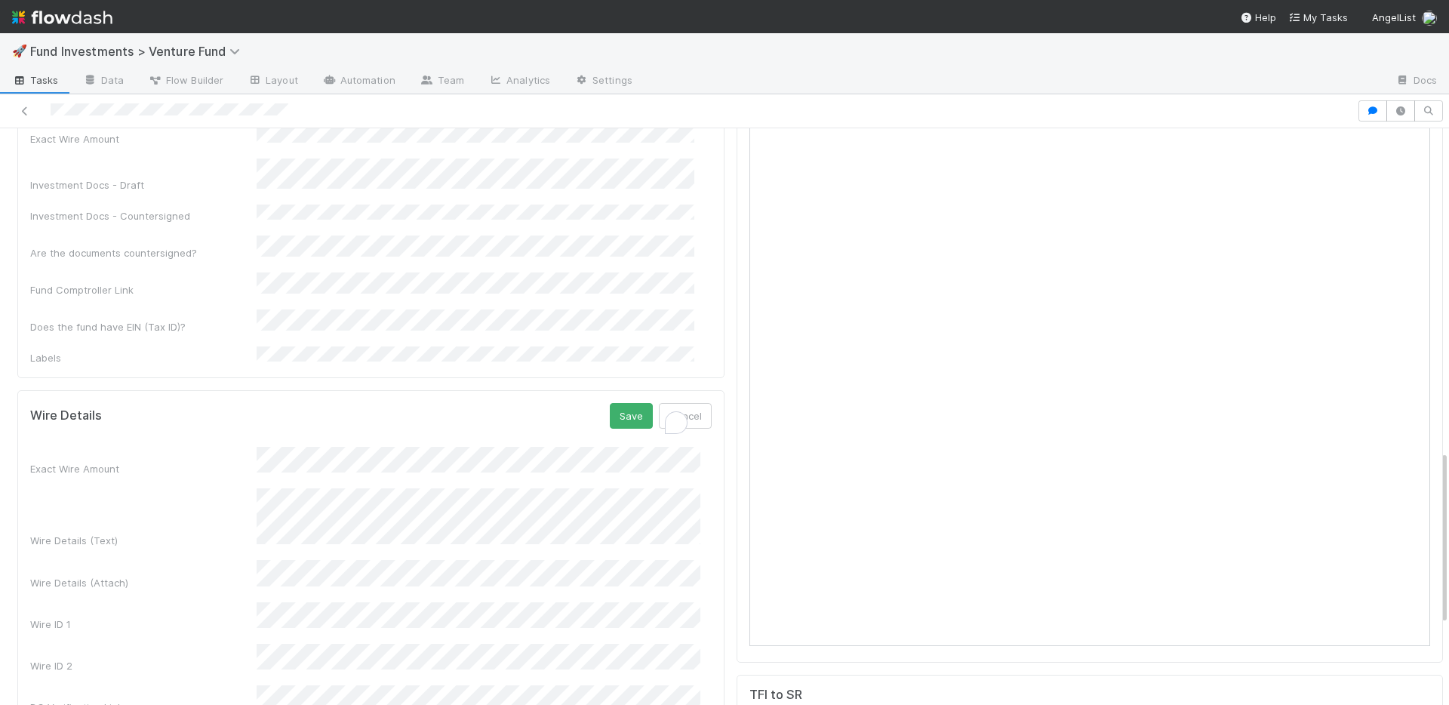
scroll to position [40, 0]
click at [240, 447] on div "Exact Wire Amount" at bounding box center [371, 461] width 682 height 29
click at [632, 403] on button "Save" at bounding box center [631, 416] width 43 height 26
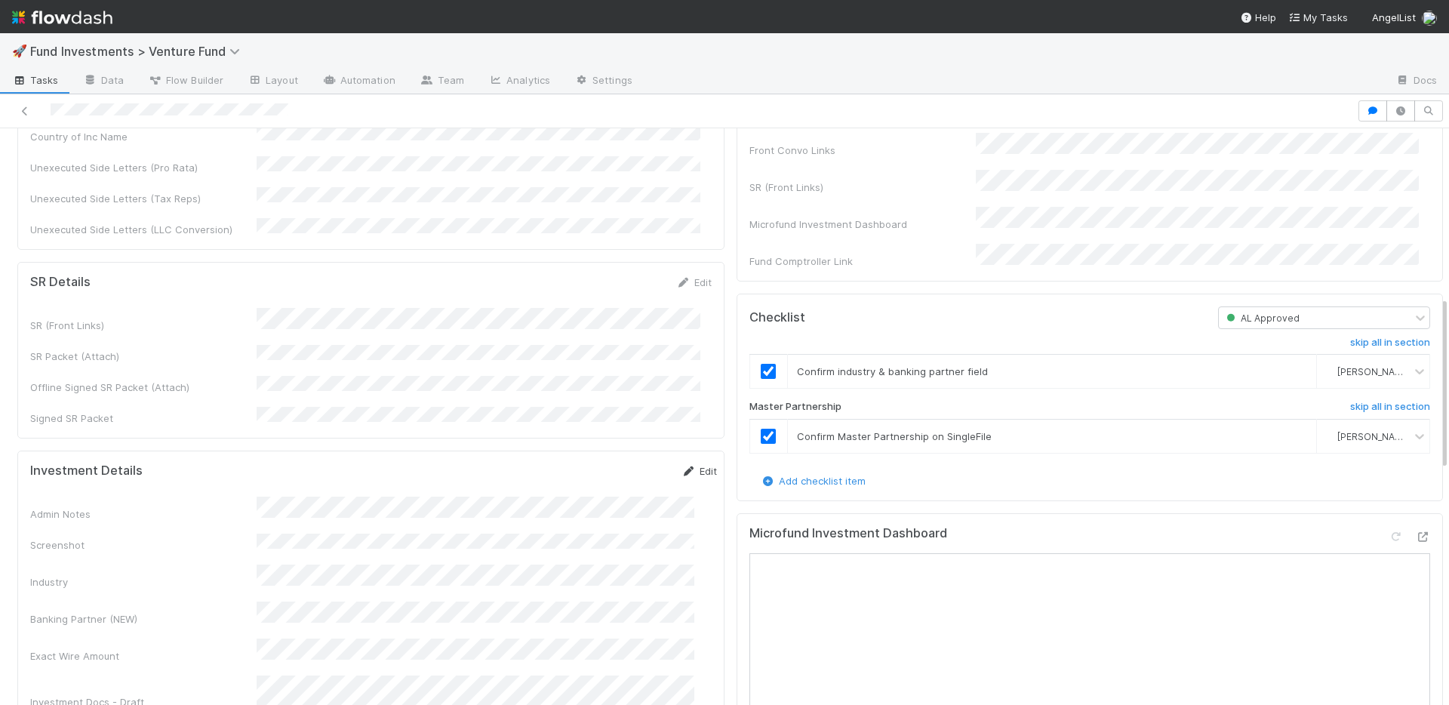
click at [682, 465] on link "Edit" at bounding box center [699, 471] width 35 height 12
click at [615, 463] on button "Save" at bounding box center [636, 476] width 43 height 26
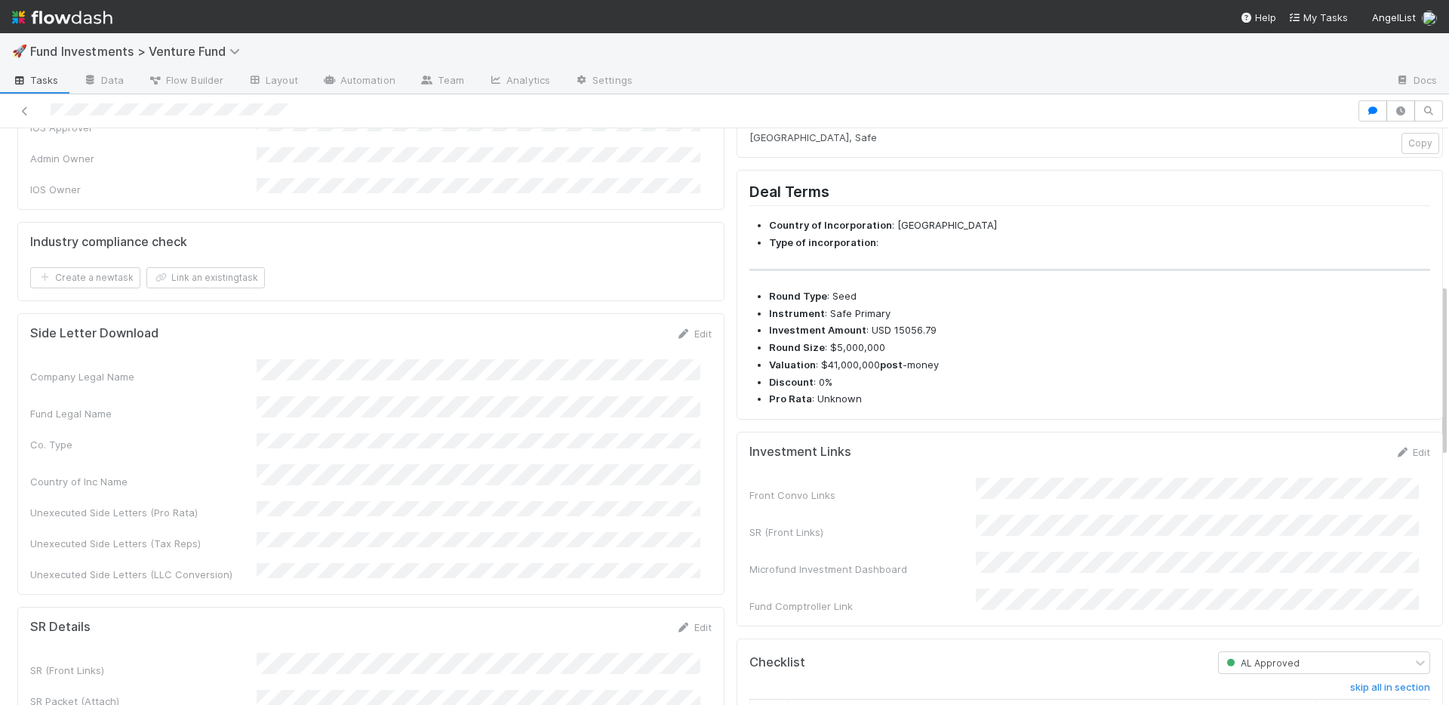
scroll to position [0, 0]
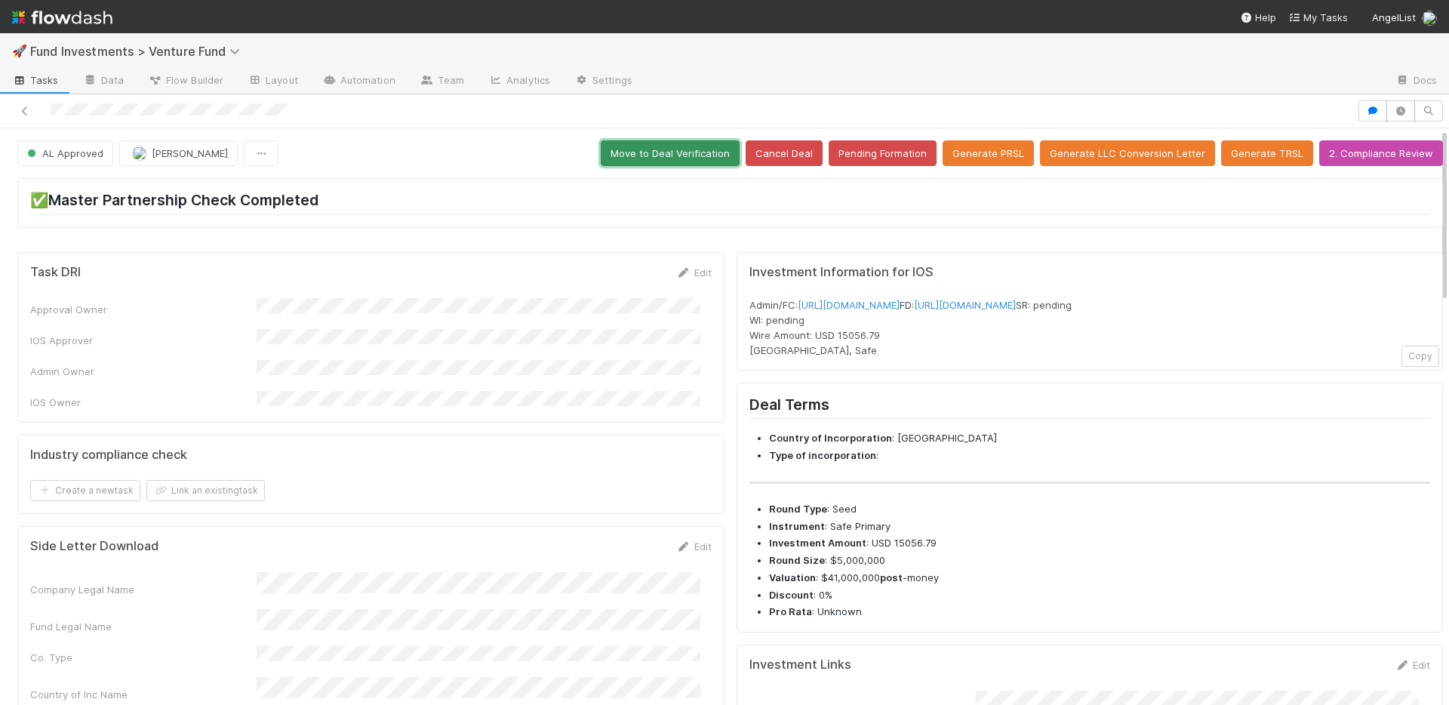
click at [663, 151] on button "Move to Deal Verification" at bounding box center [670, 153] width 139 height 26
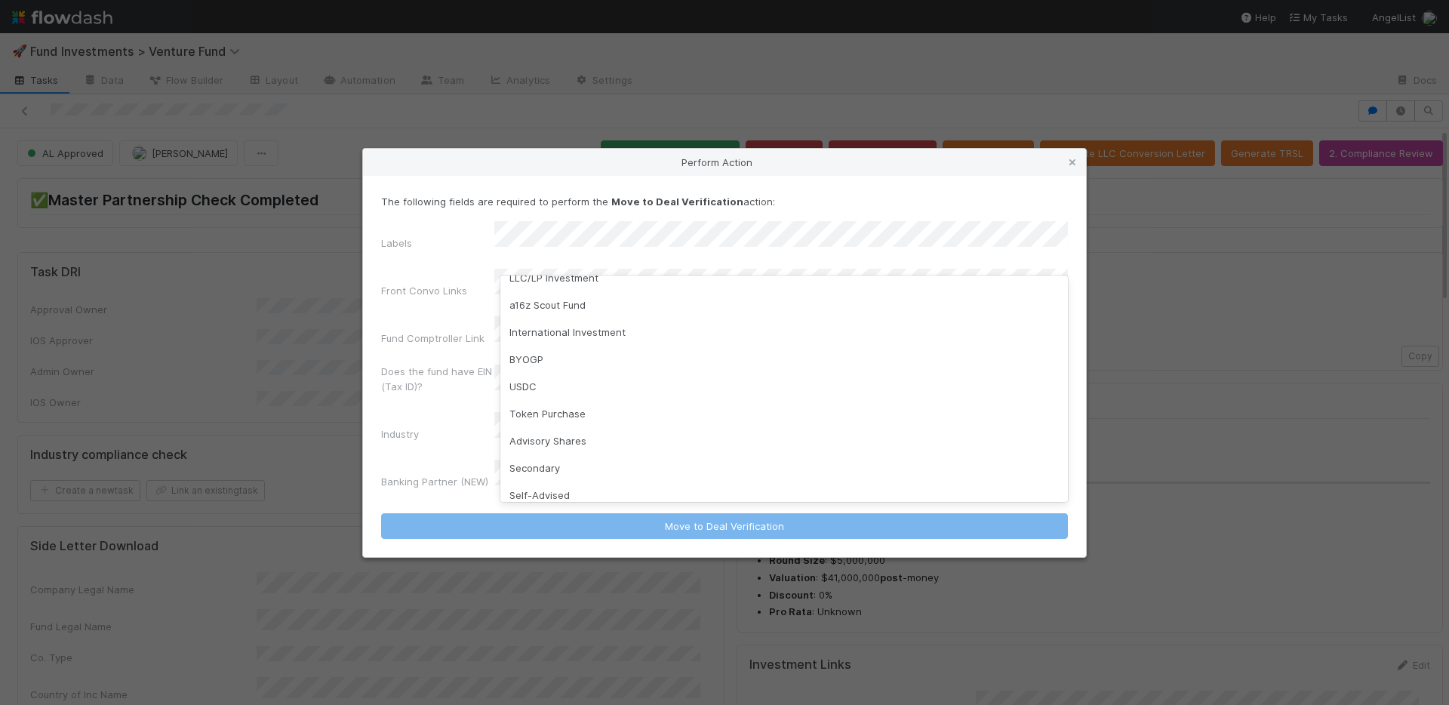
scroll to position [187, 0]
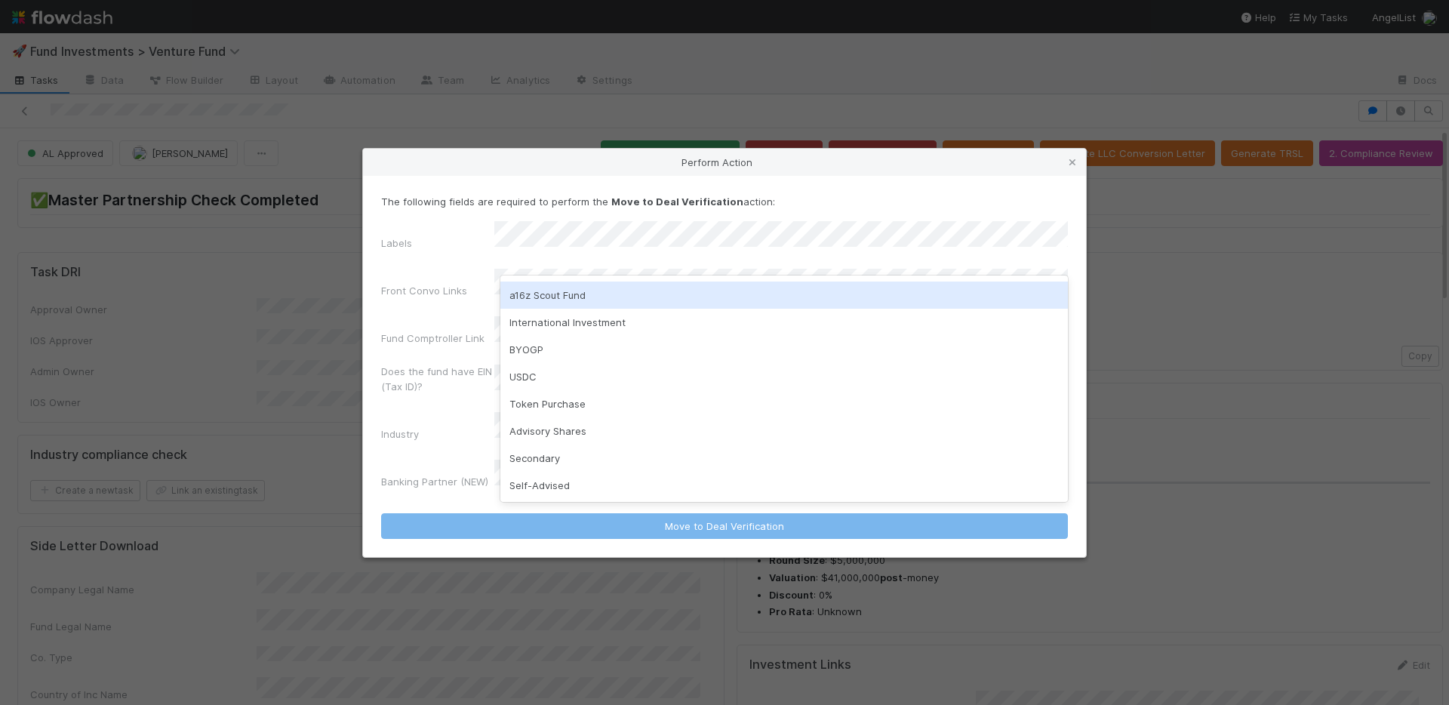
click at [585, 293] on div "a16z Scout Fund" at bounding box center [784, 295] width 568 height 27
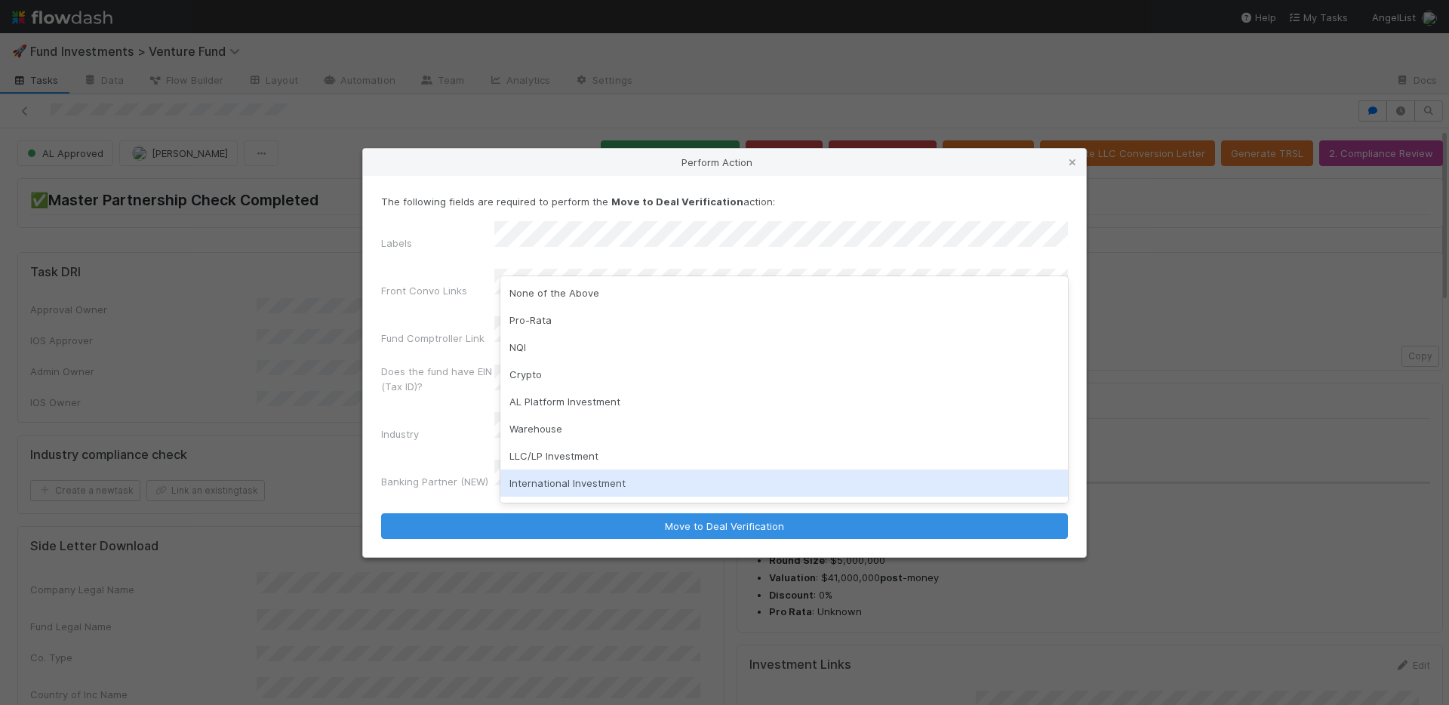
click at [590, 476] on div "International Investment" at bounding box center [784, 482] width 568 height 27
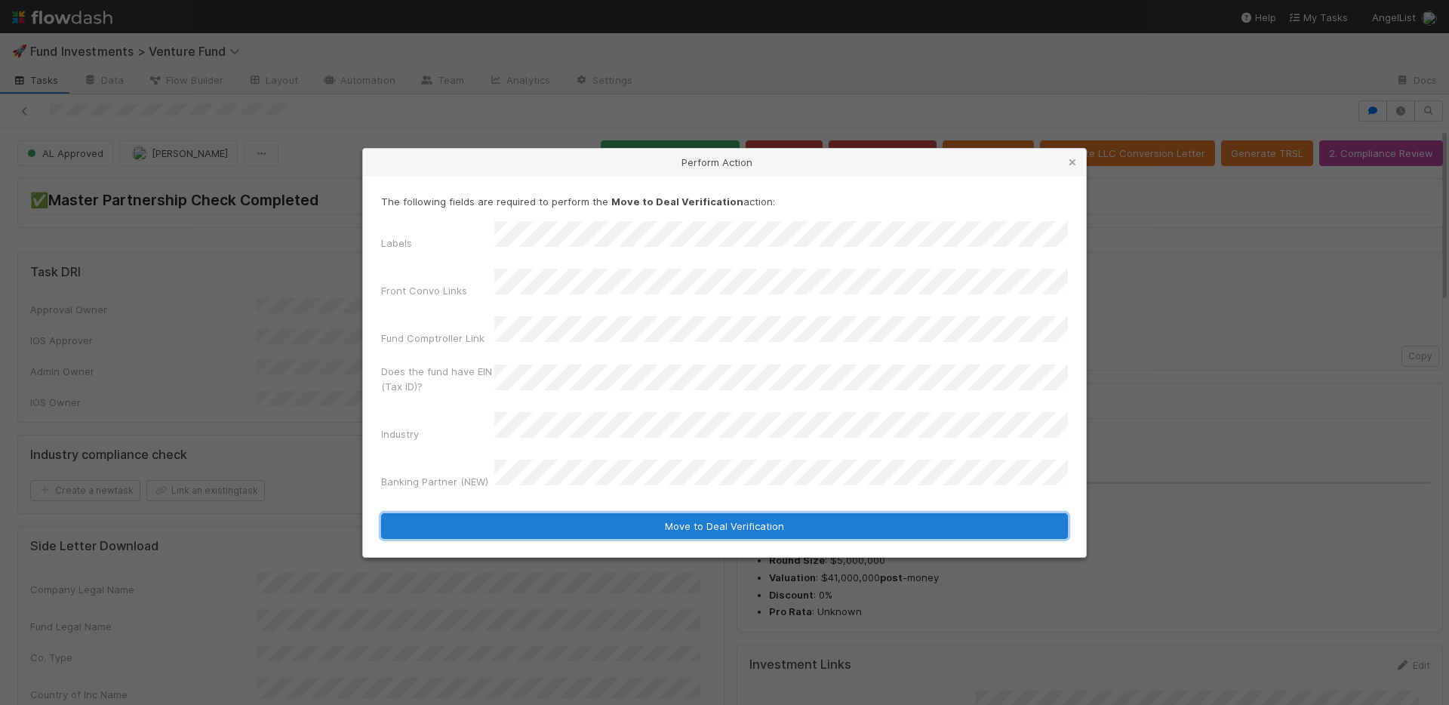
click at [620, 513] on button "Move to Deal Verification" at bounding box center [724, 526] width 687 height 26
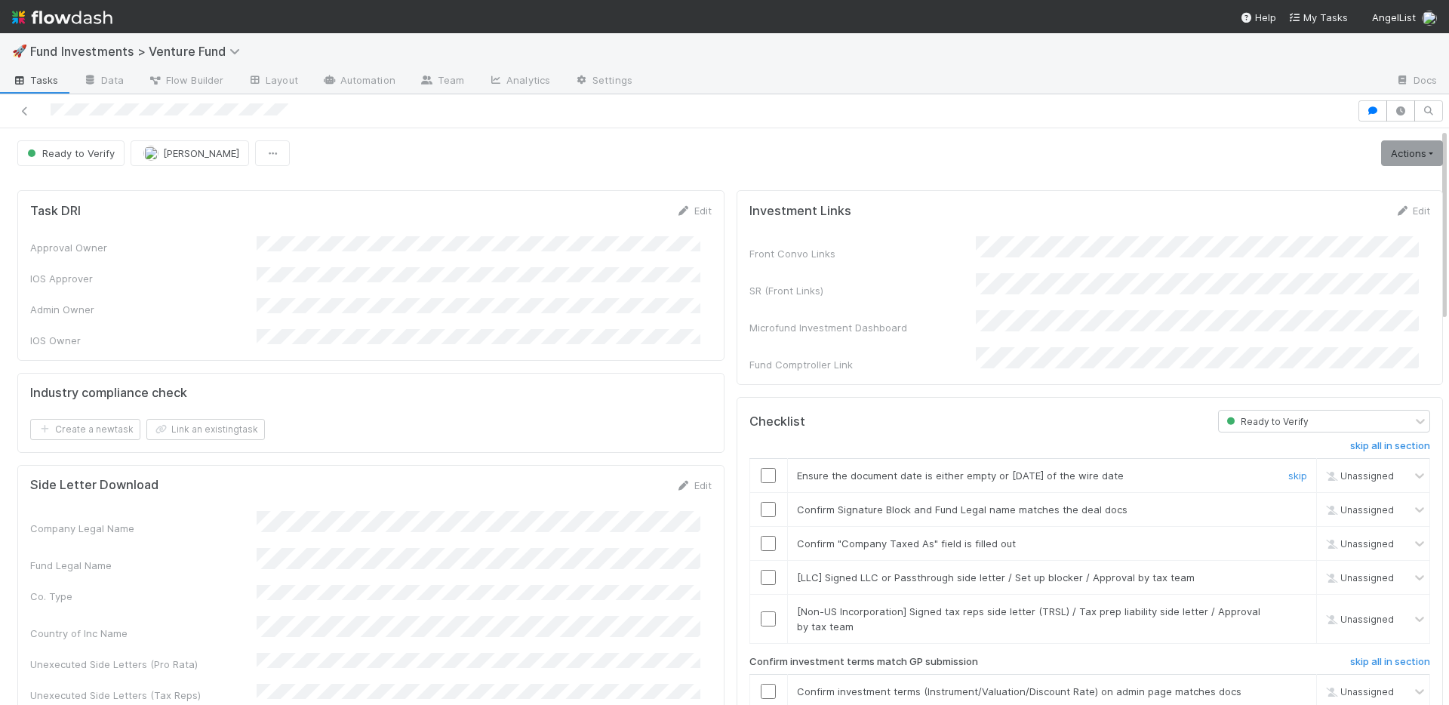
click at [761, 468] on input "checkbox" at bounding box center [768, 475] width 15 height 15
click at [761, 502] on input "checkbox" at bounding box center [768, 509] width 15 height 15
click at [761, 536] on input "checkbox" at bounding box center [768, 543] width 15 height 15
click at [761, 611] on input "checkbox" at bounding box center [768, 618] width 15 height 15
click at [761, 468] on input "checkbox" at bounding box center [768, 475] width 15 height 15
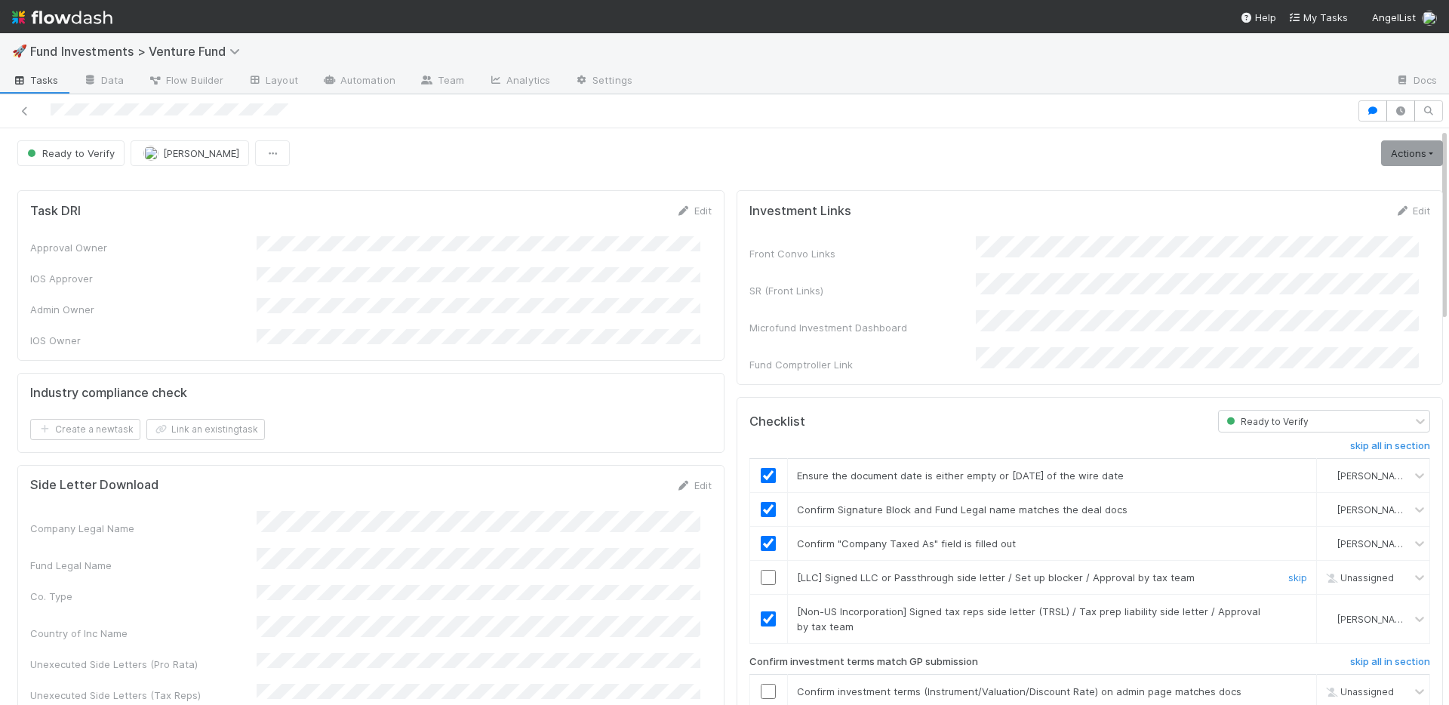
drag, startPoint x: 1267, startPoint y: 562, endPoint x: 1076, endPoint y: 471, distance: 212.4
click at [1288, 571] on link "skip" at bounding box center [1297, 577] width 19 height 12
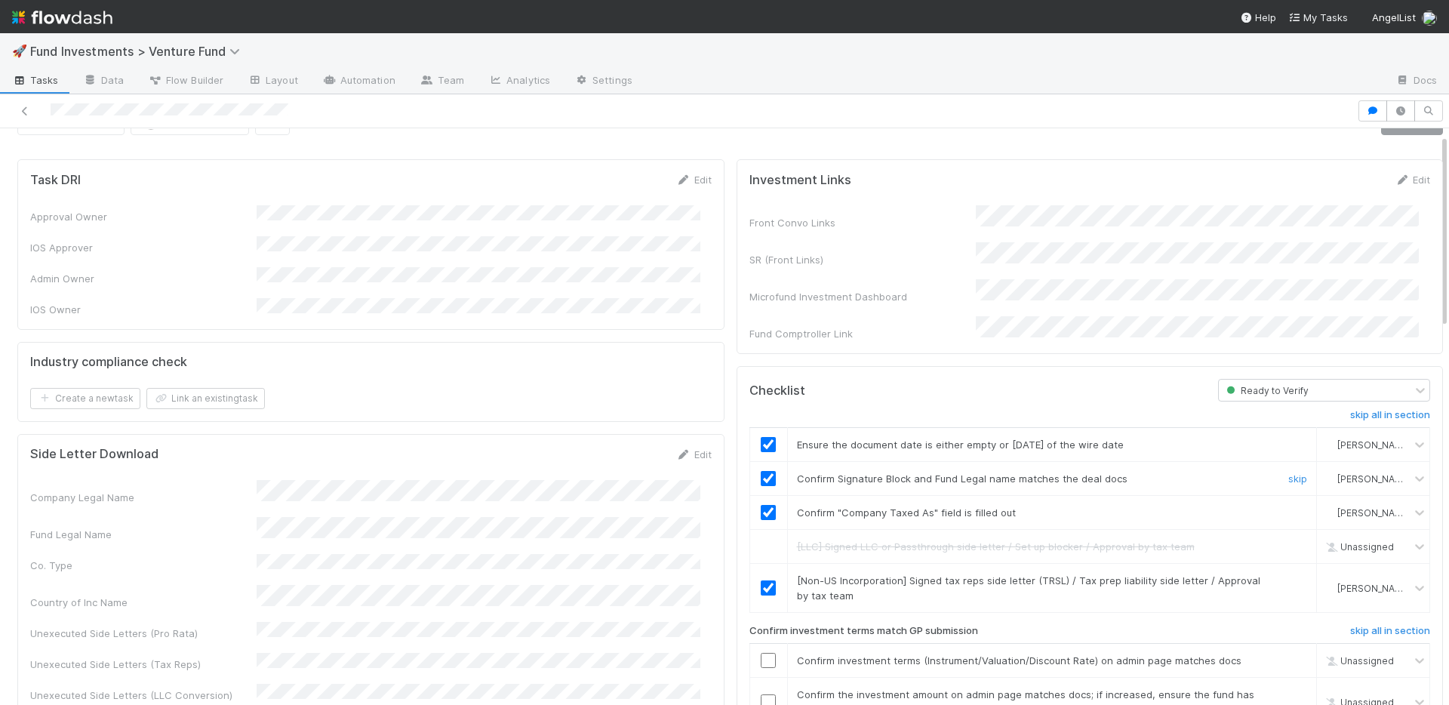
scroll to position [256, 0]
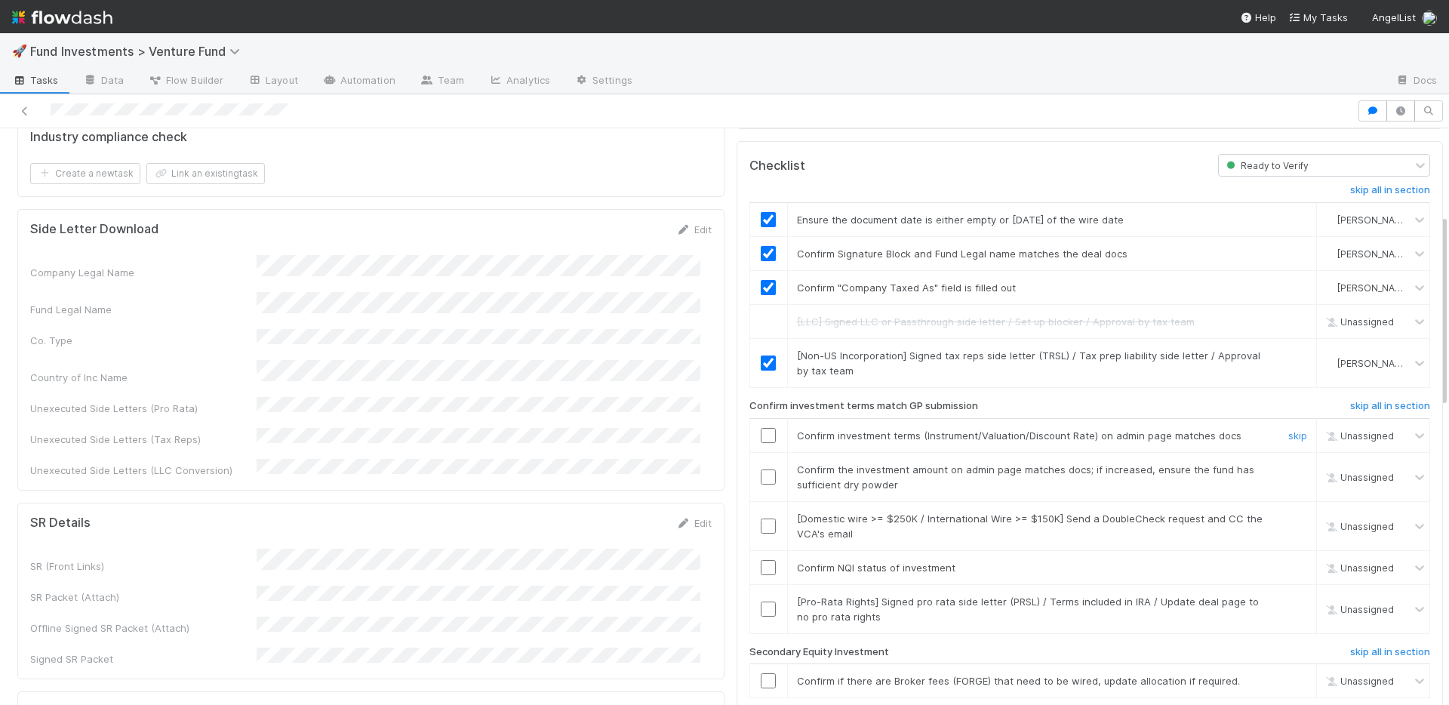
click at [761, 428] on input "checkbox" at bounding box center [768, 435] width 15 height 15
click at [761, 469] on input "checkbox" at bounding box center [768, 476] width 15 height 15
click at [761, 560] on input "checkbox" at bounding box center [768, 567] width 15 height 15
click at [1351, 646] on h6 "skip all in section" at bounding box center [1390, 652] width 80 height 12
click at [1288, 596] on link "skip" at bounding box center [1297, 602] width 19 height 12
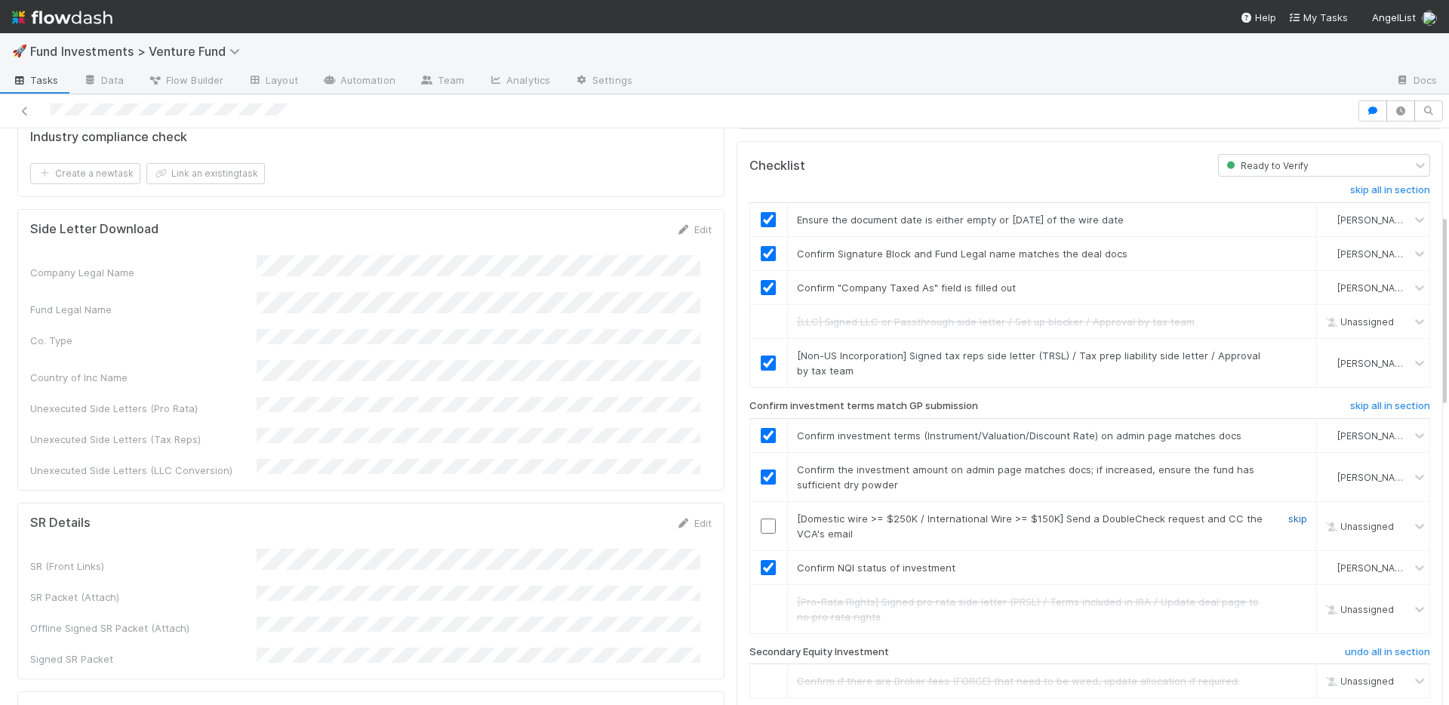
click at [1288, 513] on link "skip" at bounding box center [1297, 519] width 19 height 12
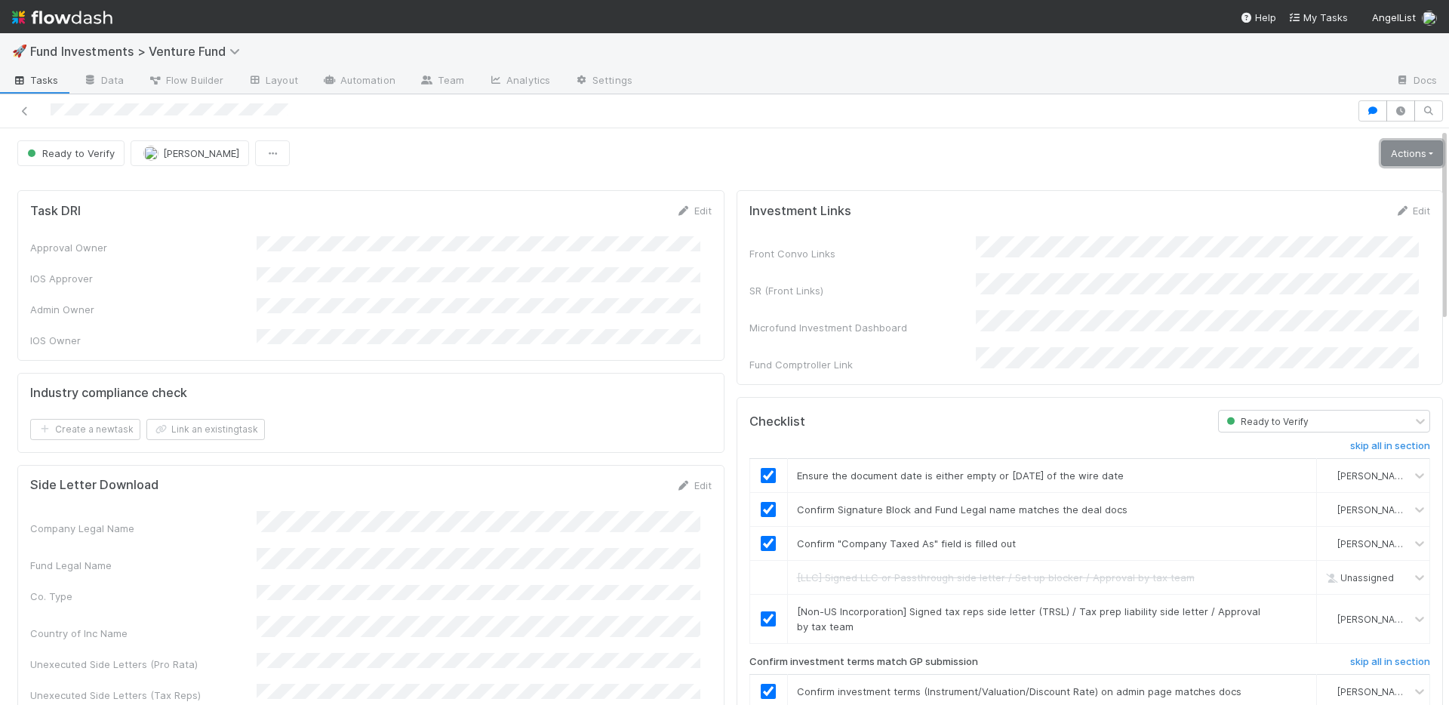
click at [1402, 149] on link "Actions" at bounding box center [1412, 153] width 62 height 26
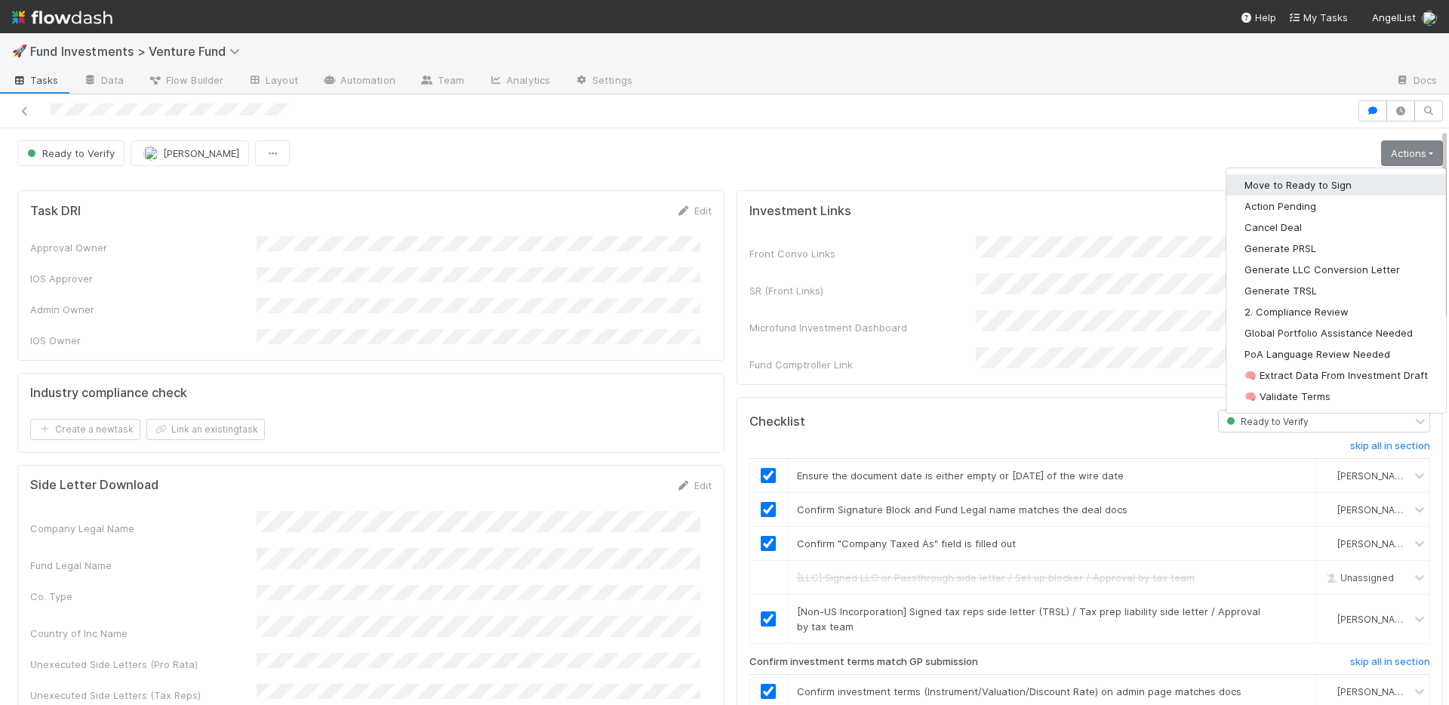
click at [1347, 183] on button "Move to Ready to Sign" at bounding box center [1337, 184] width 220 height 21
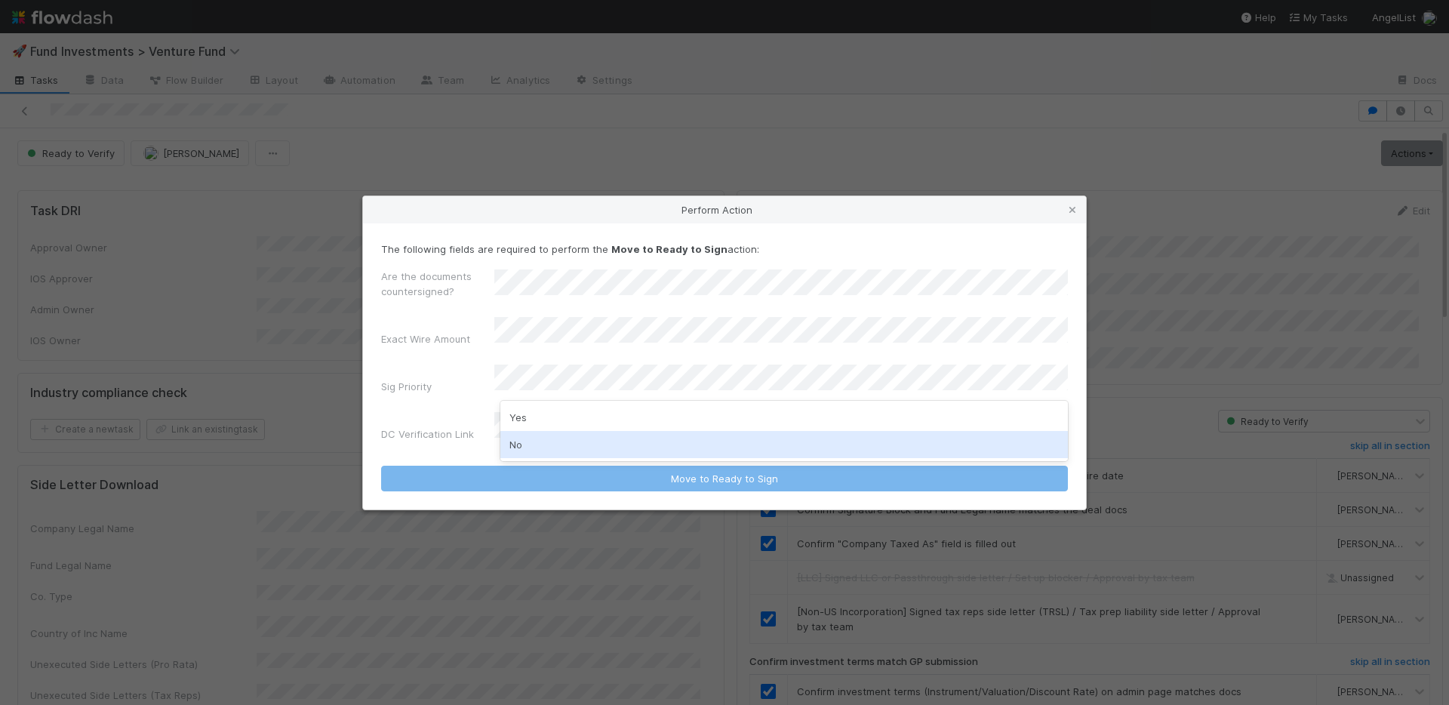
drag, startPoint x: 571, startPoint y: 448, endPoint x: 571, endPoint y: 435, distance: 13.6
click at [571, 448] on div "No" at bounding box center [784, 444] width 568 height 27
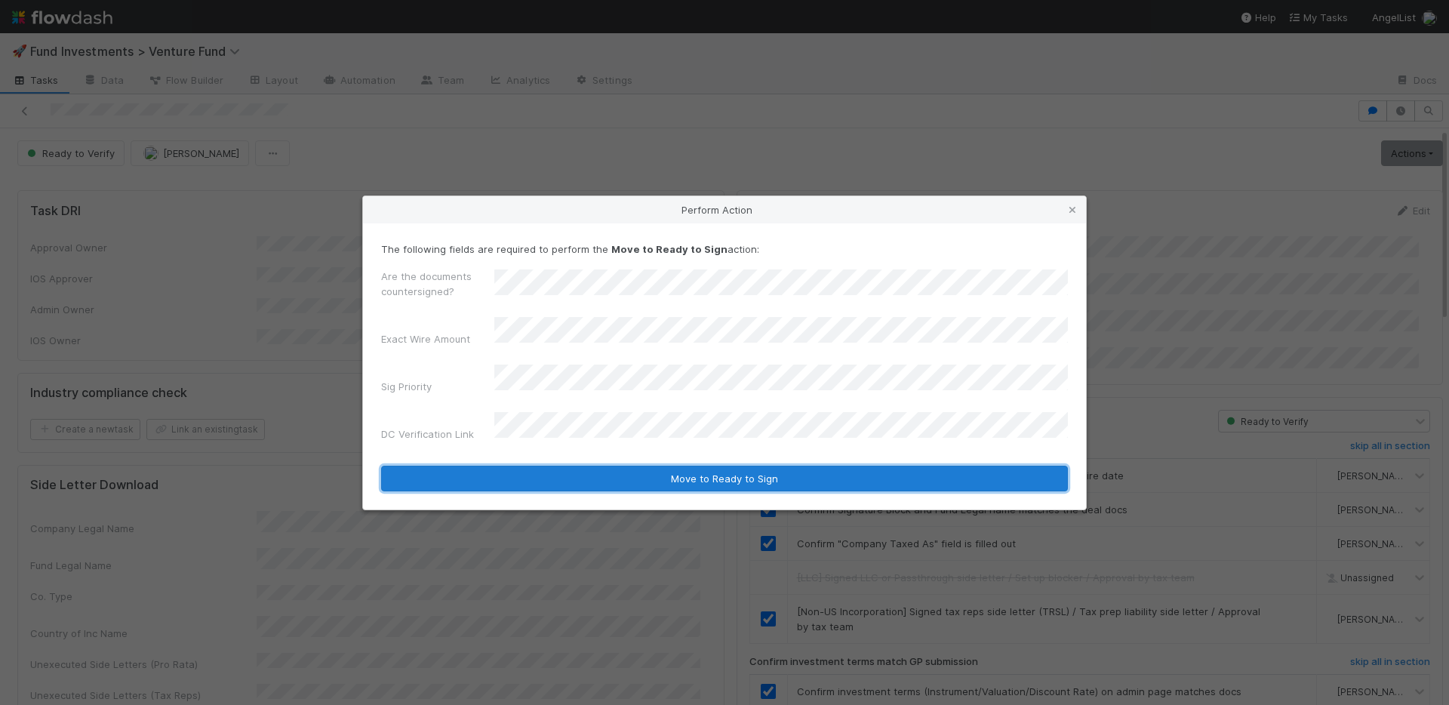
click at [604, 471] on button "Move to Ready to Sign" at bounding box center [724, 479] width 687 height 26
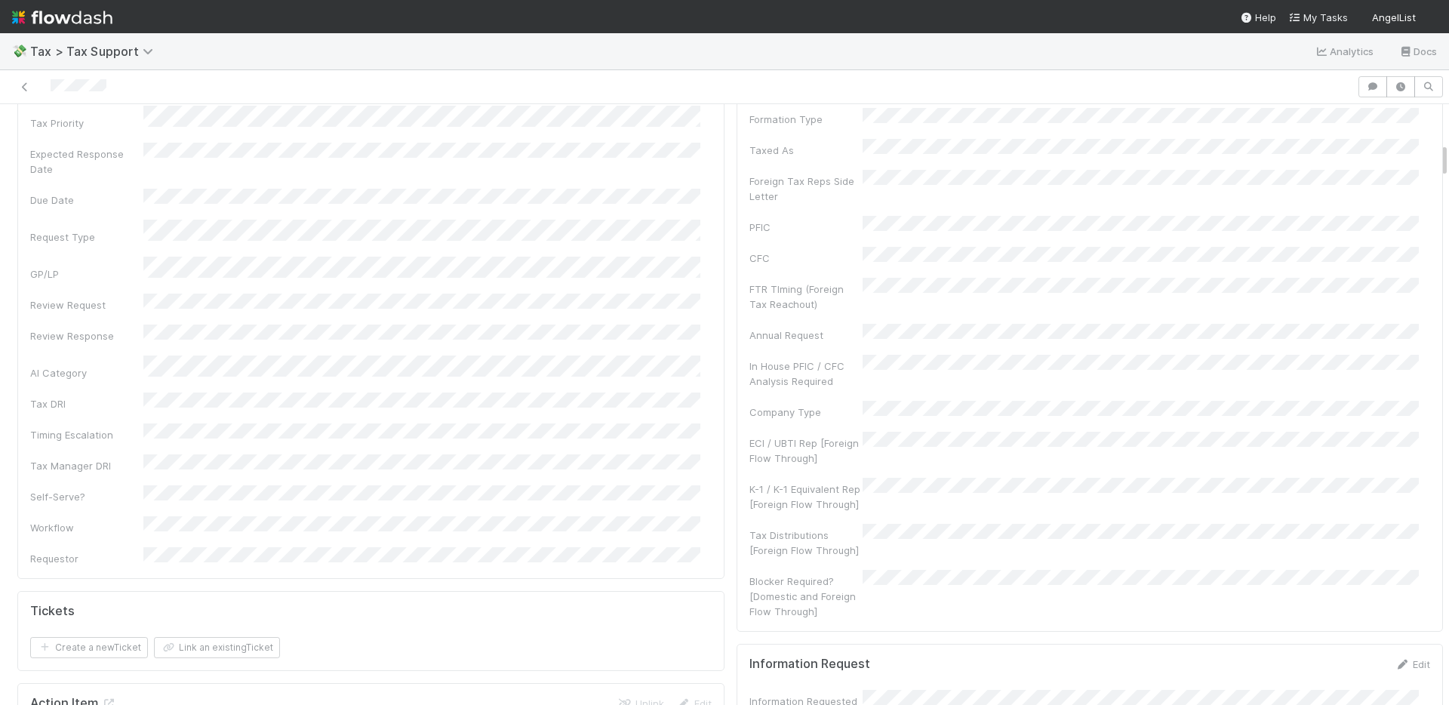
scroll to position [959, 0]
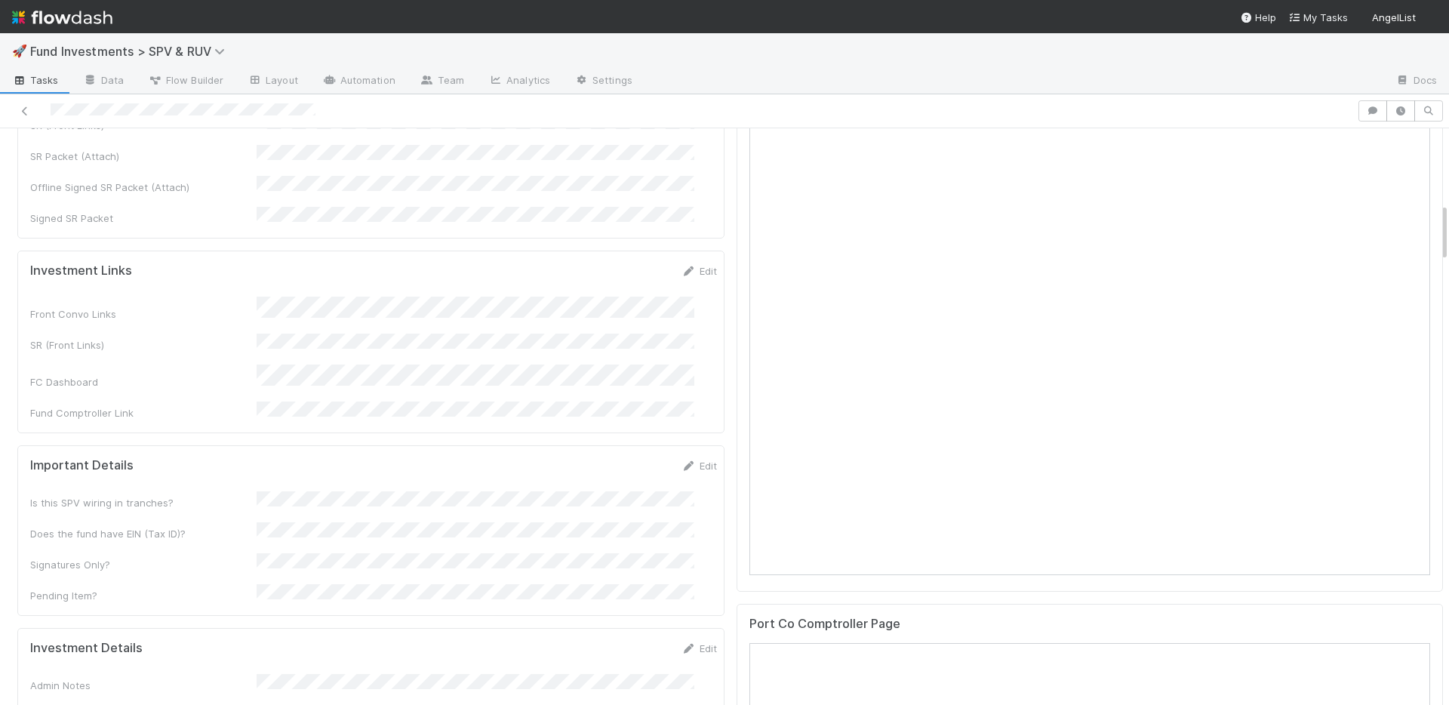
scroll to position [725, 0]
click at [689, 642] on link "Edit" at bounding box center [699, 648] width 35 height 12
click at [617, 640] on button "Save" at bounding box center [636, 653] width 43 height 26
click at [682, 264] on link "Edit" at bounding box center [699, 270] width 35 height 12
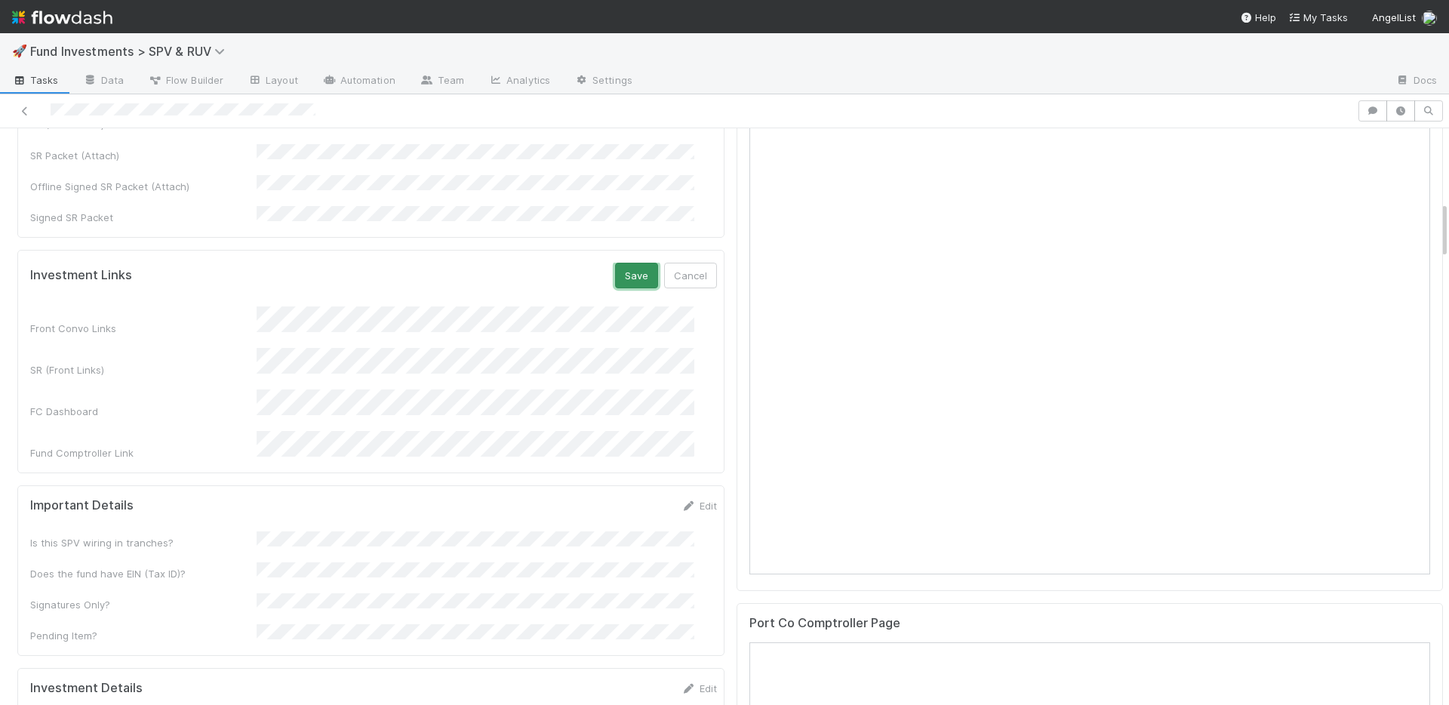
click at [615, 263] on button "Save" at bounding box center [636, 276] width 43 height 26
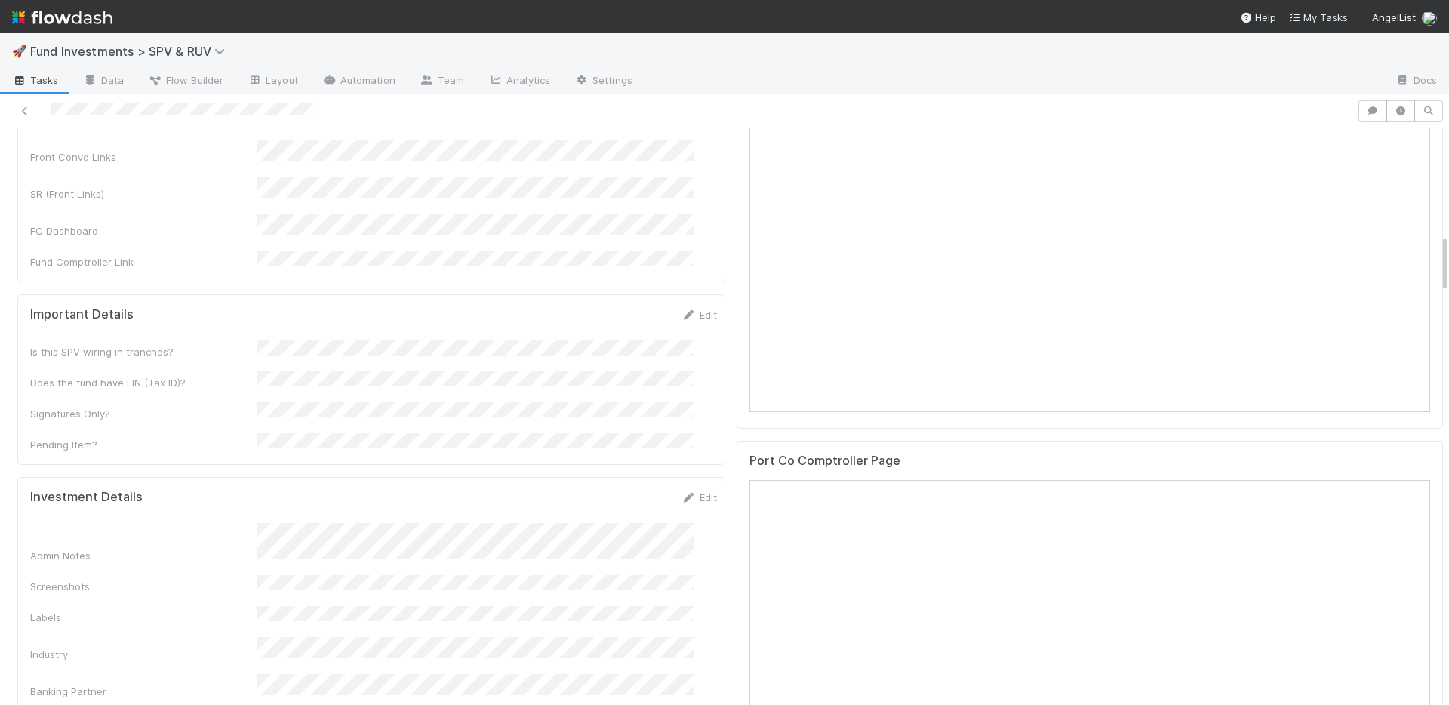
scroll to position [1033, 0]
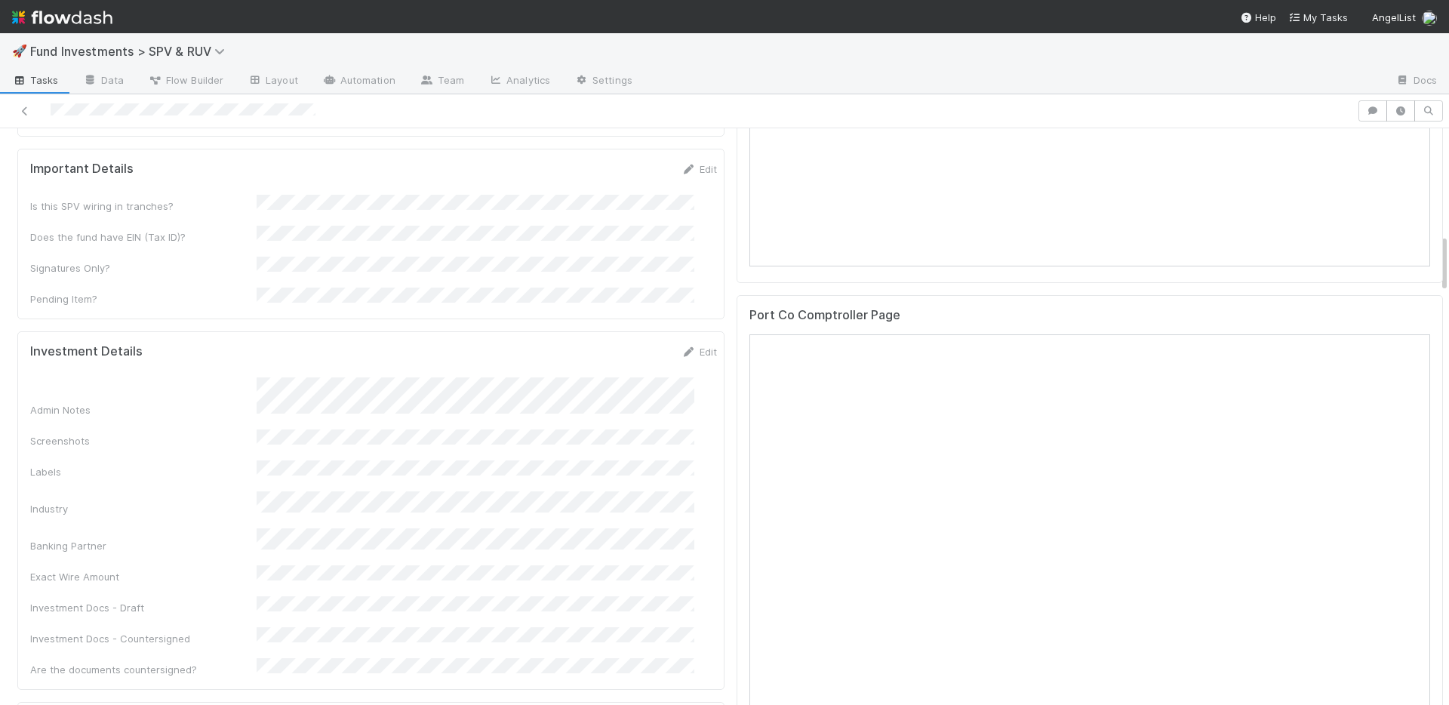
drag, startPoint x: 682, startPoint y: 291, endPoint x: 506, endPoint y: 393, distance: 202.6
click at [682, 346] on link "Edit" at bounding box center [699, 352] width 35 height 12
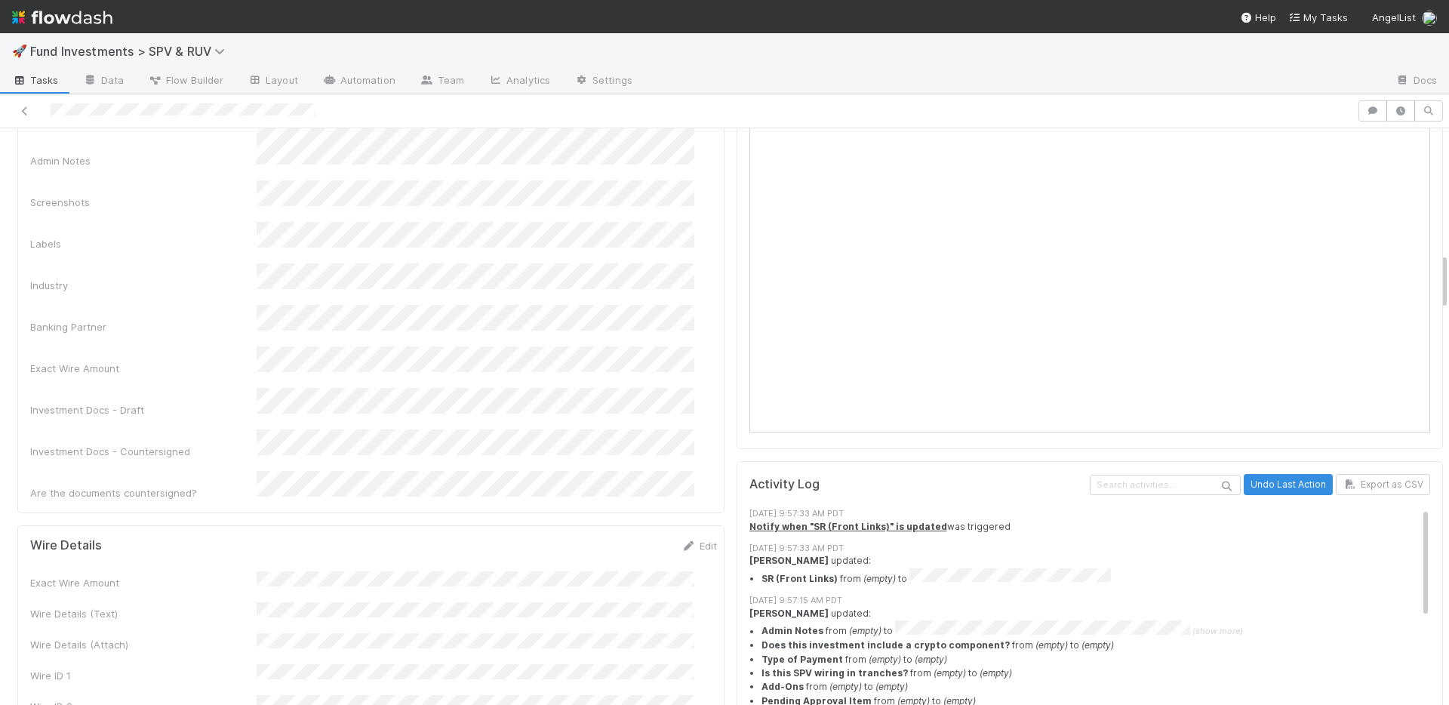
scroll to position [1316, 0]
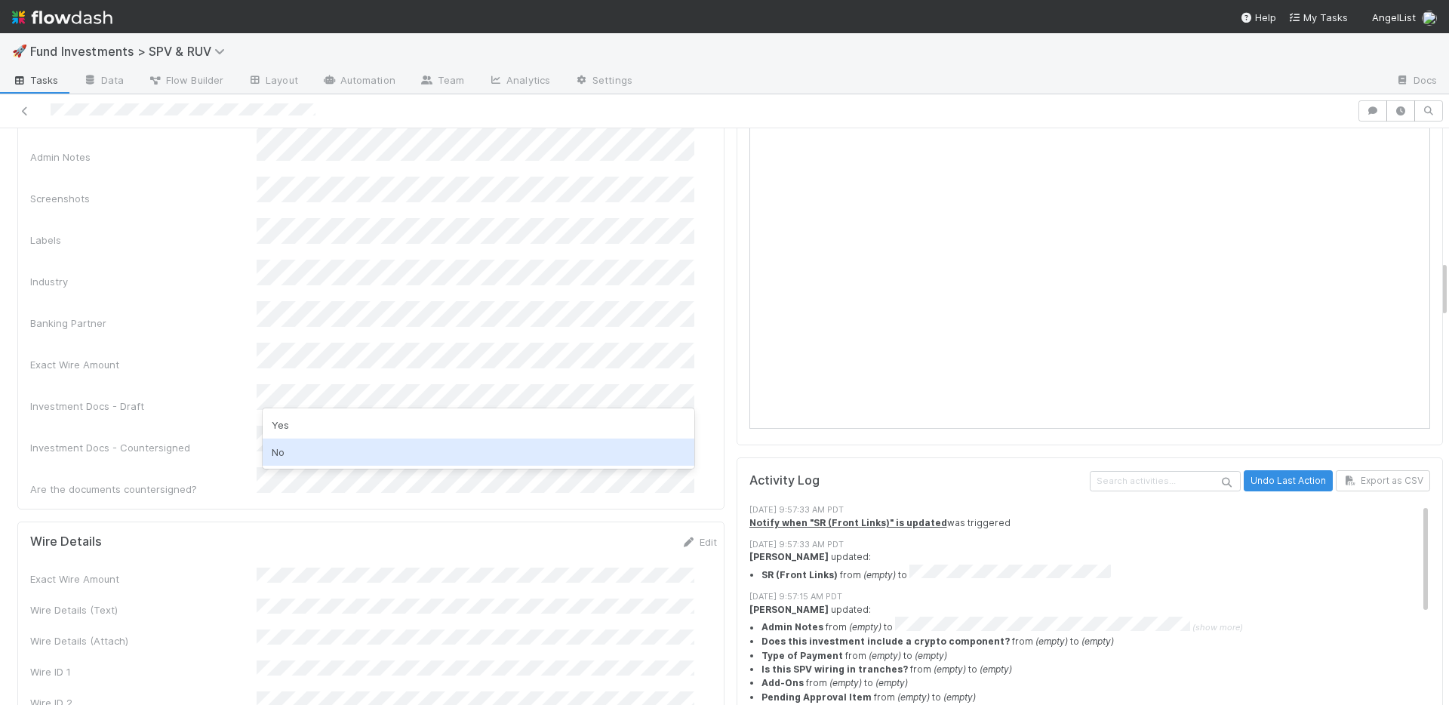
click at [324, 451] on div "No" at bounding box center [479, 452] width 432 height 27
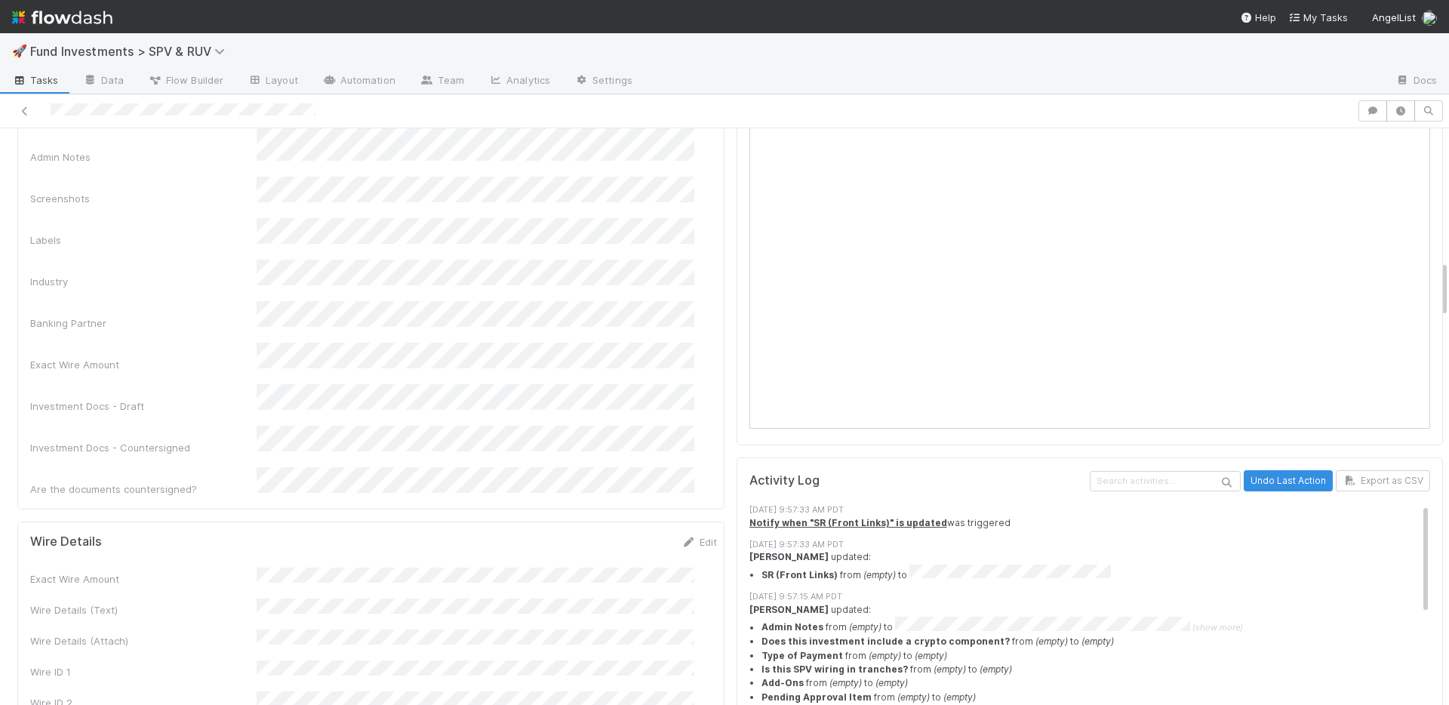
click at [180, 384] on div "Investment Docs - Draft" at bounding box center [373, 398] width 687 height 29
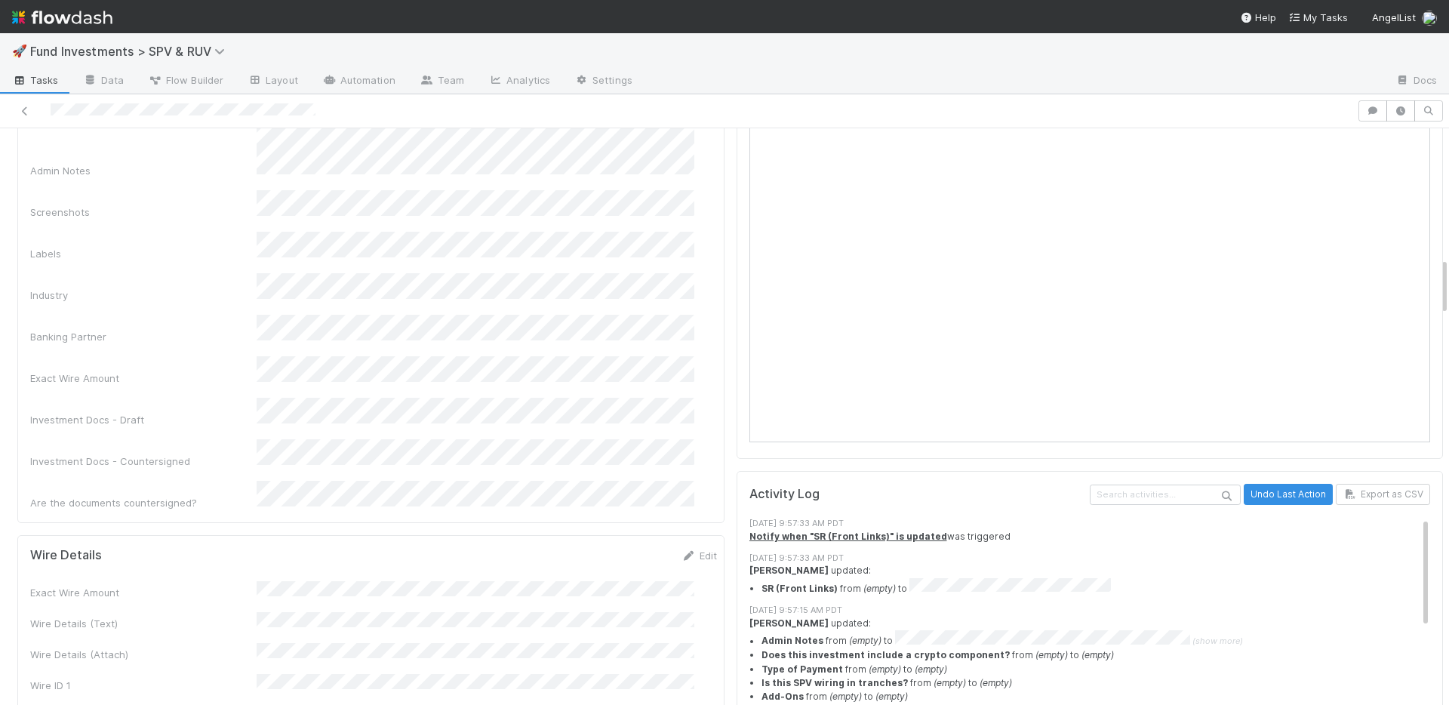
scroll to position [1288, 0]
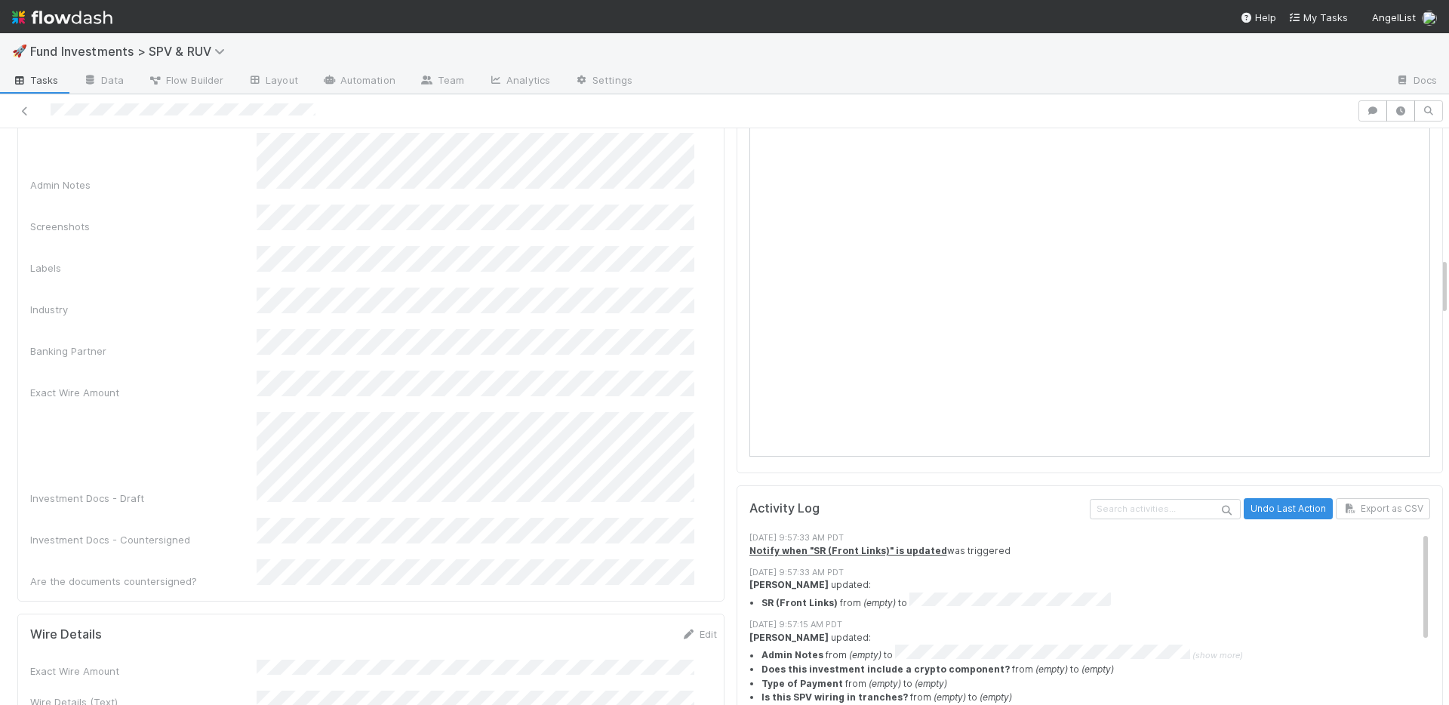
click at [164, 491] on div "Investment Docs - Draft" at bounding box center [143, 498] width 226 height 15
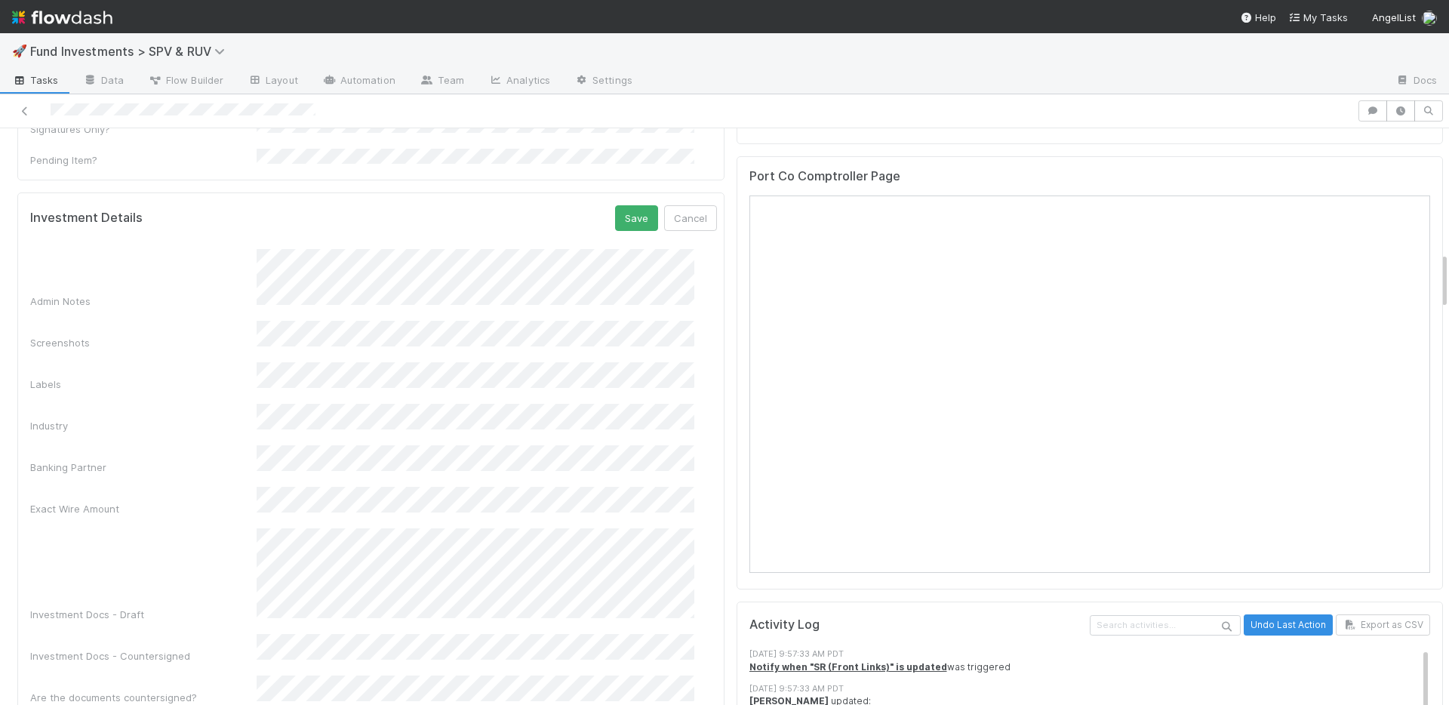
scroll to position [1162, 0]
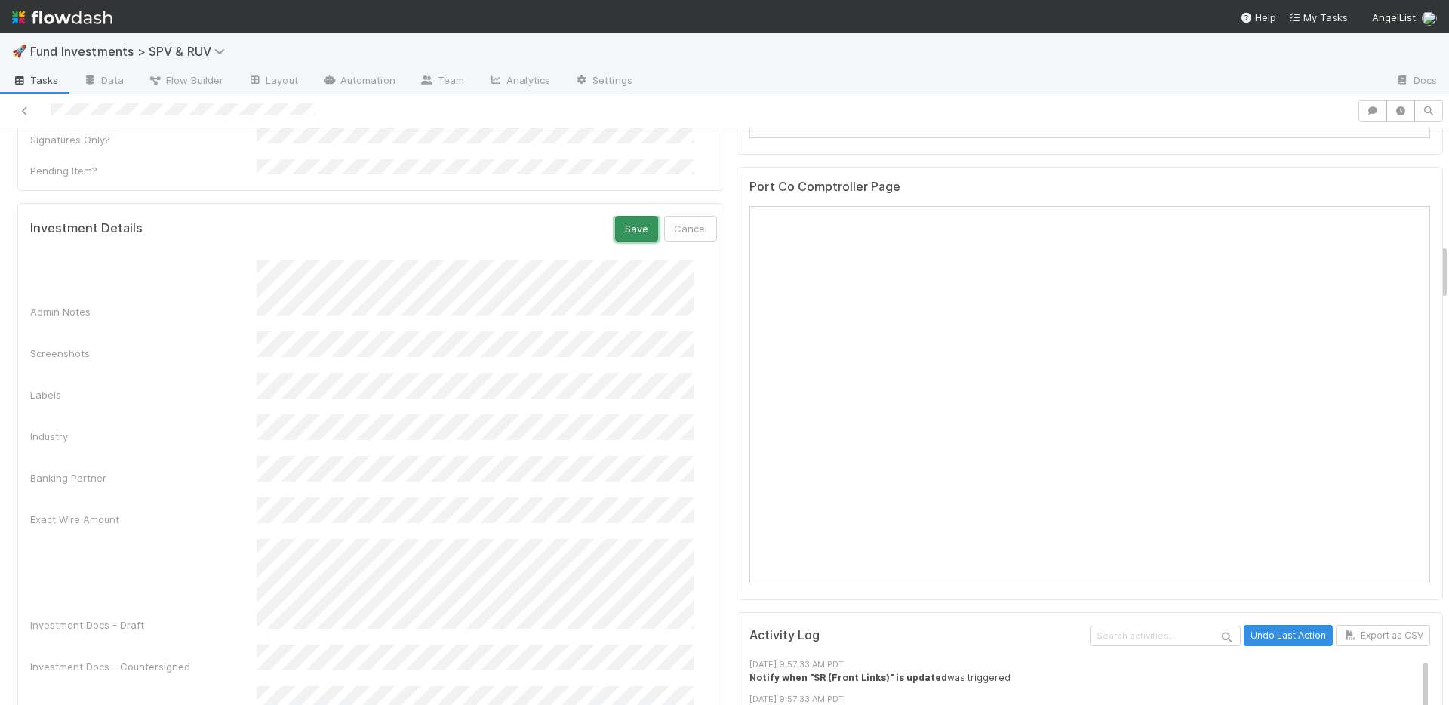
click at [615, 216] on button "Save" at bounding box center [636, 229] width 43 height 26
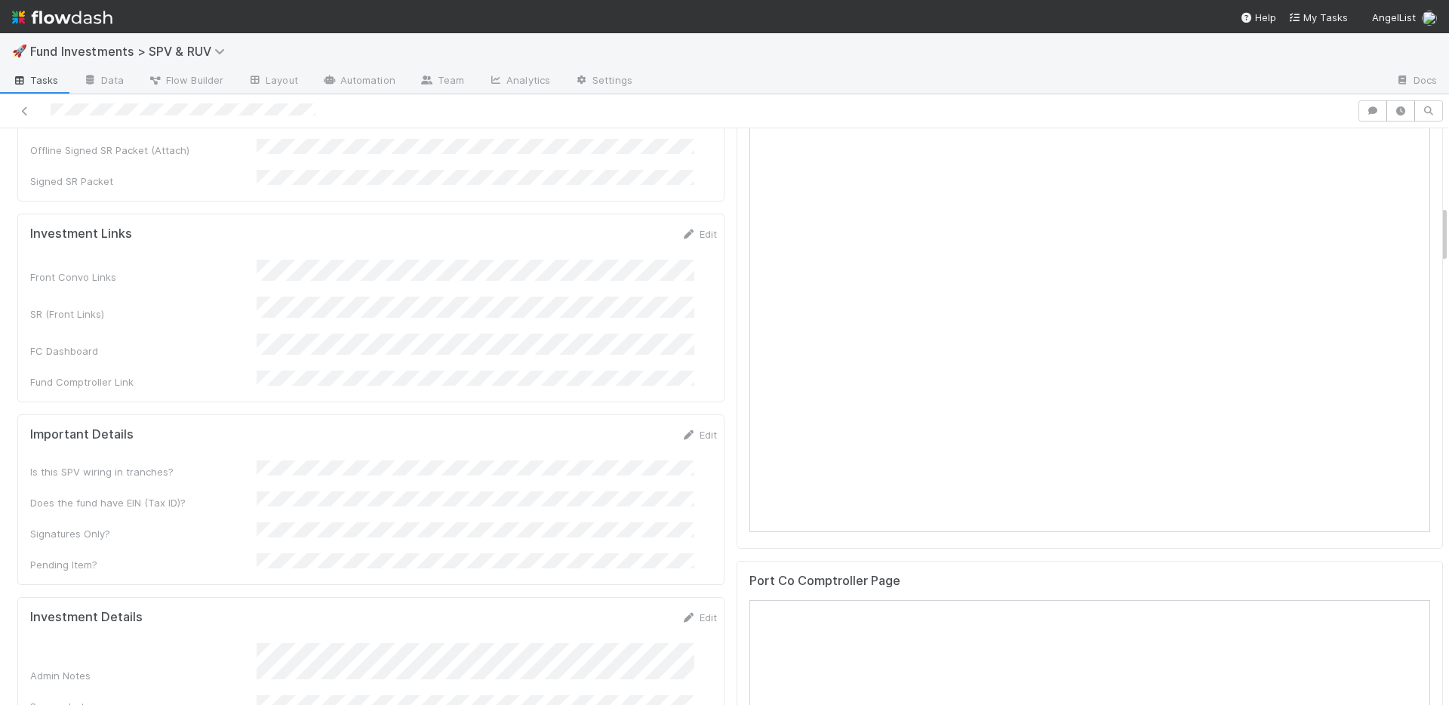
scroll to position [756, 0]
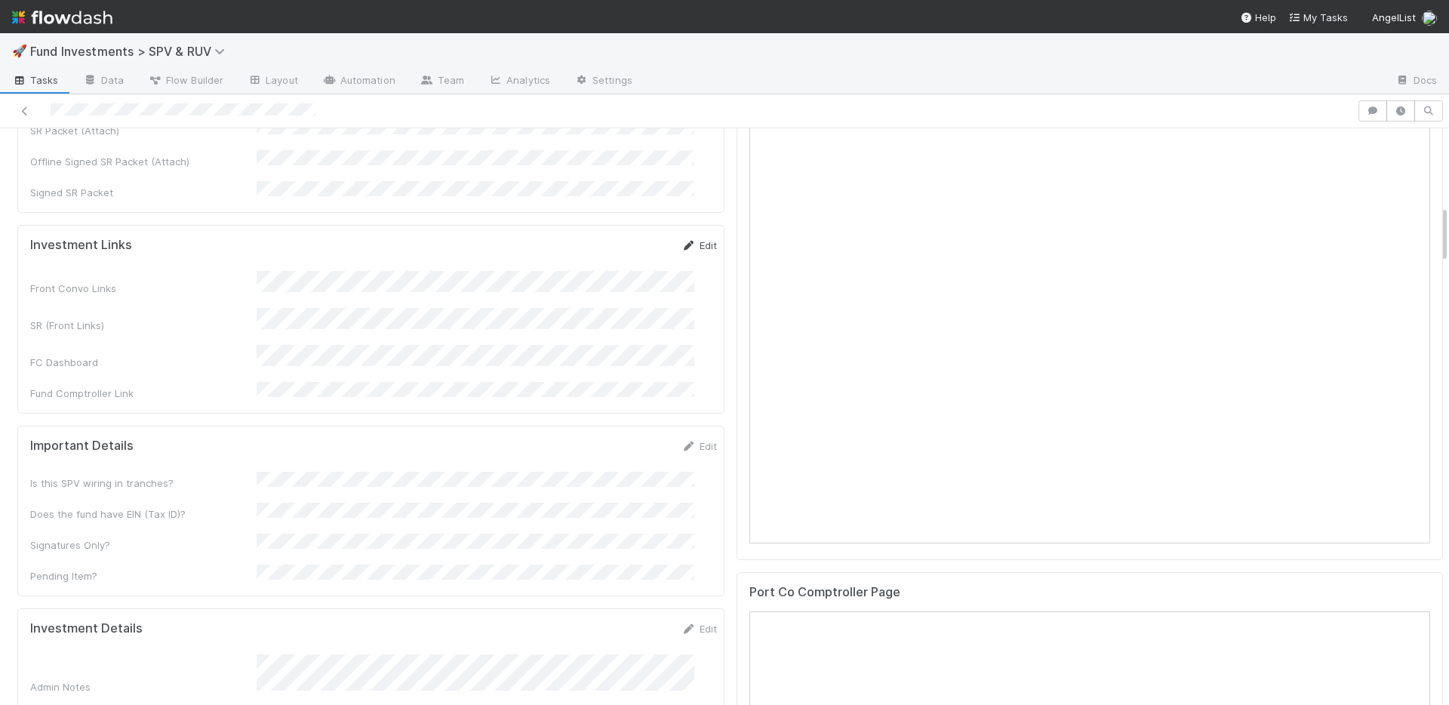
click at [682, 239] on link "Edit" at bounding box center [699, 245] width 35 height 12
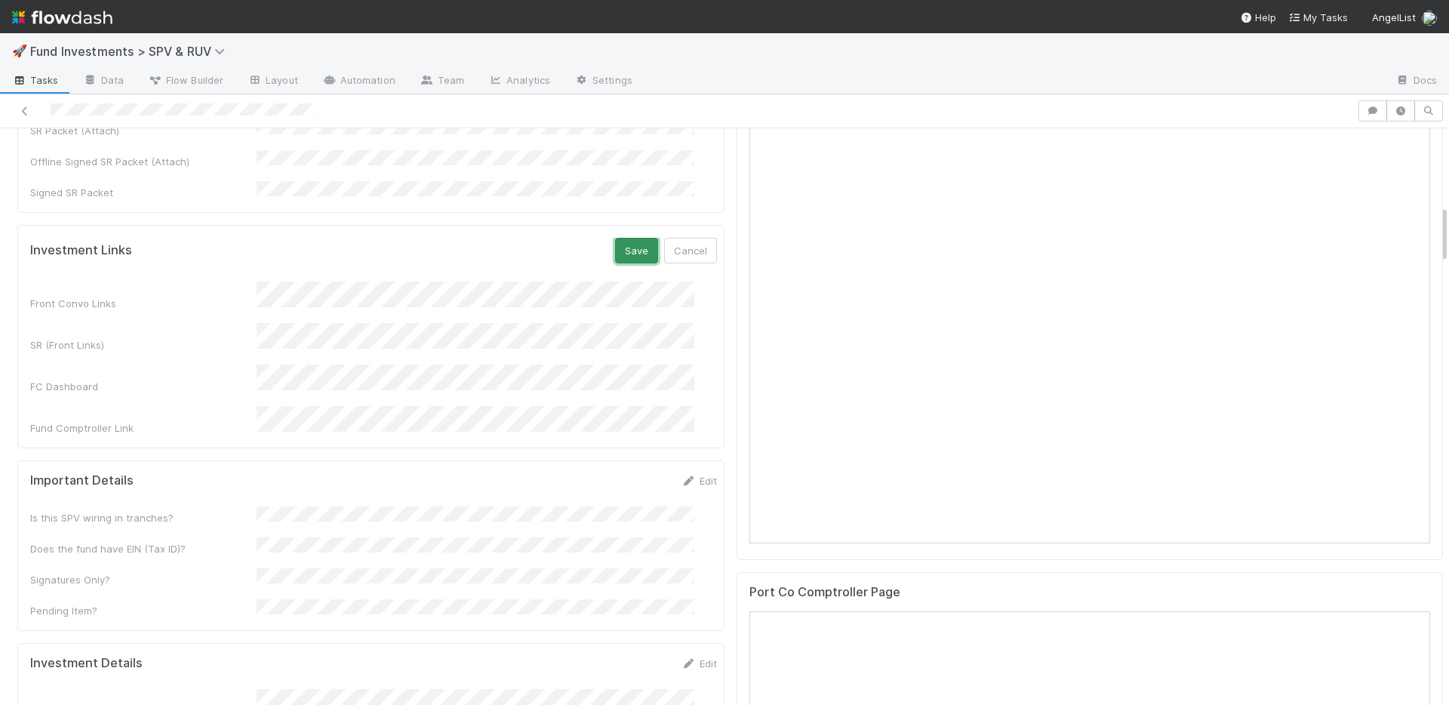
click at [618, 238] on button "Save" at bounding box center [636, 251] width 43 height 26
click at [682, 461] on link "Edit" at bounding box center [699, 467] width 35 height 12
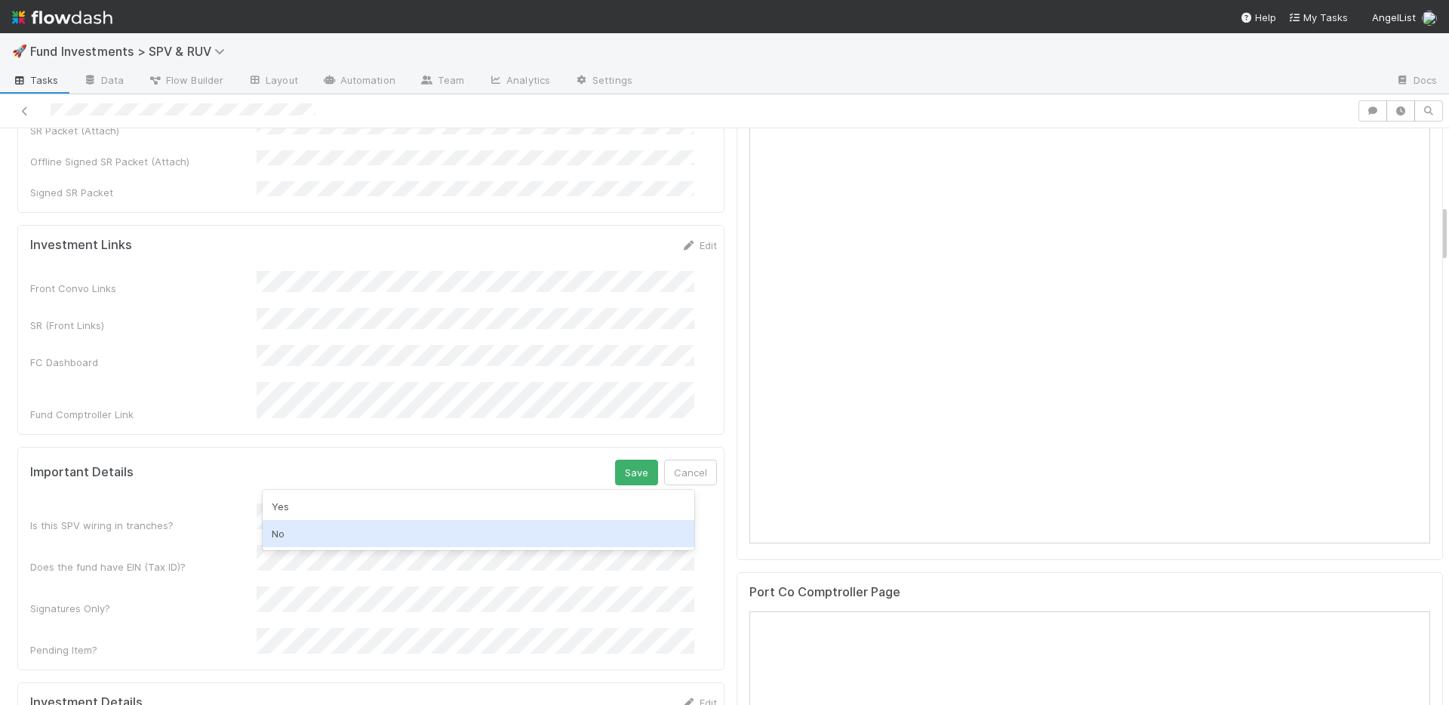
click at [325, 527] on div "No" at bounding box center [479, 533] width 432 height 27
click at [312, 543] on div "Yes" at bounding box center [479, 544] width 432 height 27
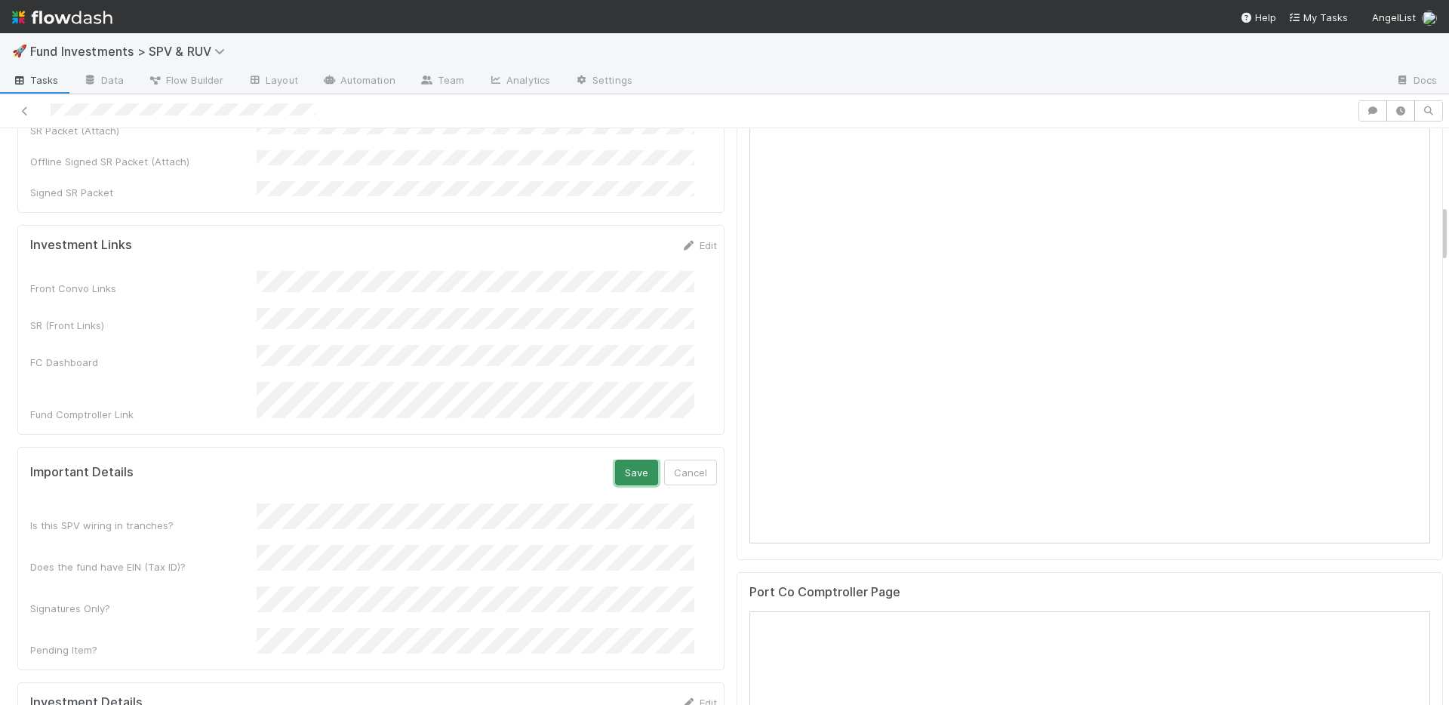
click at [615, 460] on button "Save" at bounding box center [636, 473] width 43 height 26
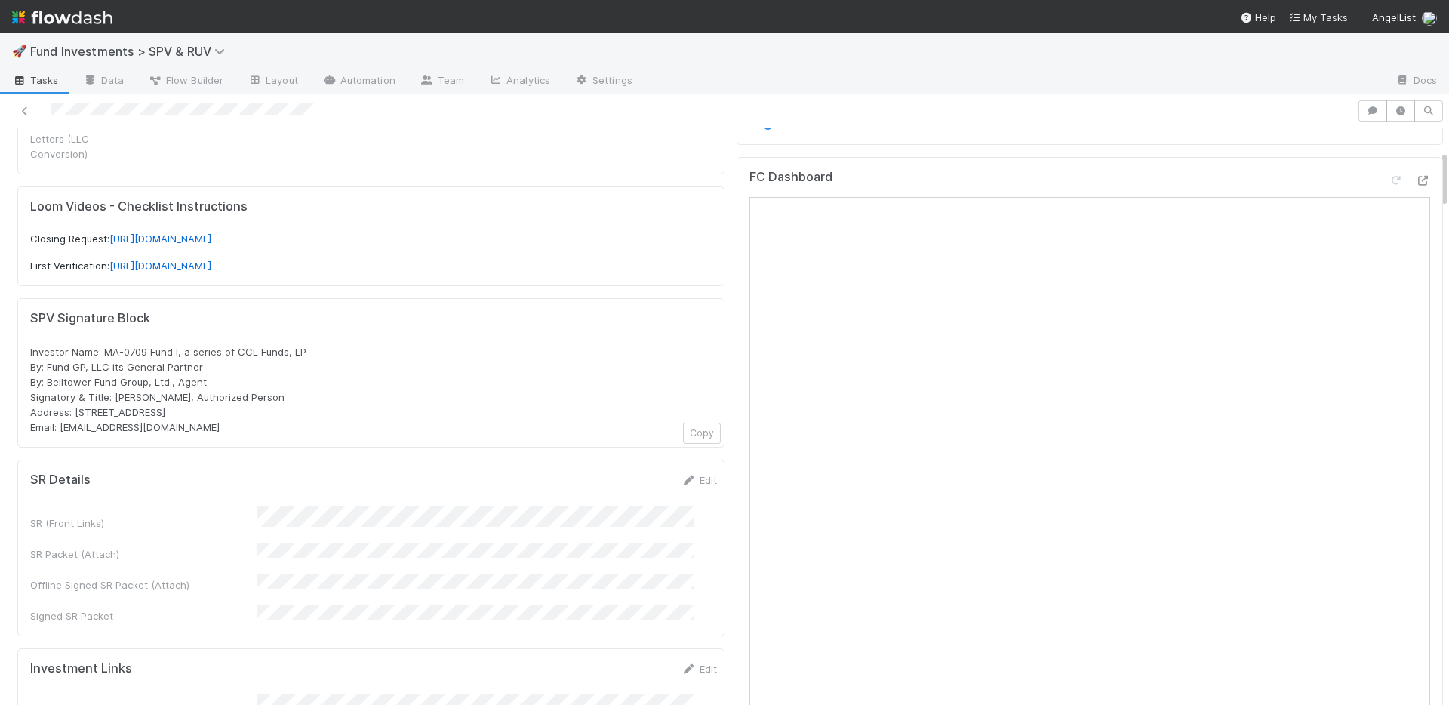
scroll to position [217, 0]
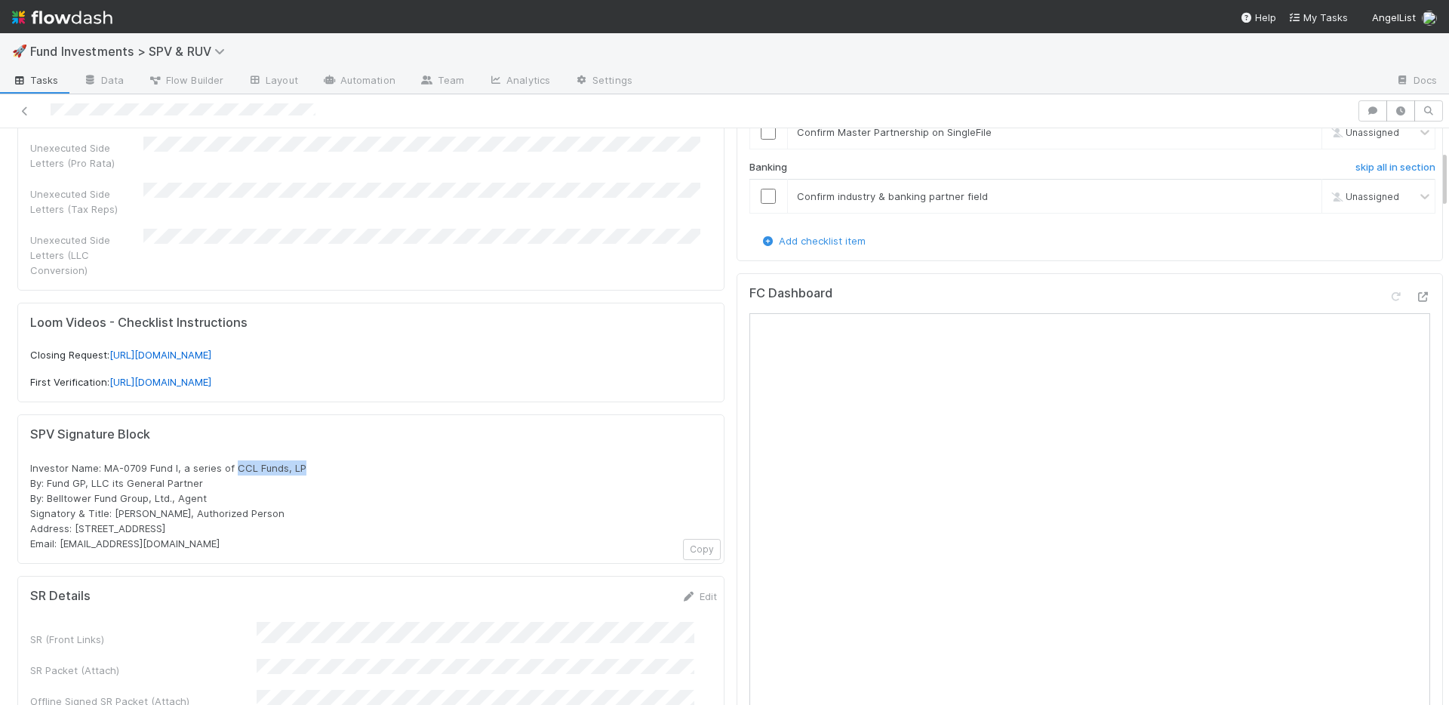
drag, startPoint x: 310, startPoint y: 455, endPoint x: 307, endPoint y: 420, distance: 34.9
click at [235, 460] on div "Investor Name: MA-0709 Fund I, a series of CCL Funds, LP By: Fund GP, LLC its G…" at bounding box center [371, 505] width 682 height 91
copy span "CCL Funds, LP"
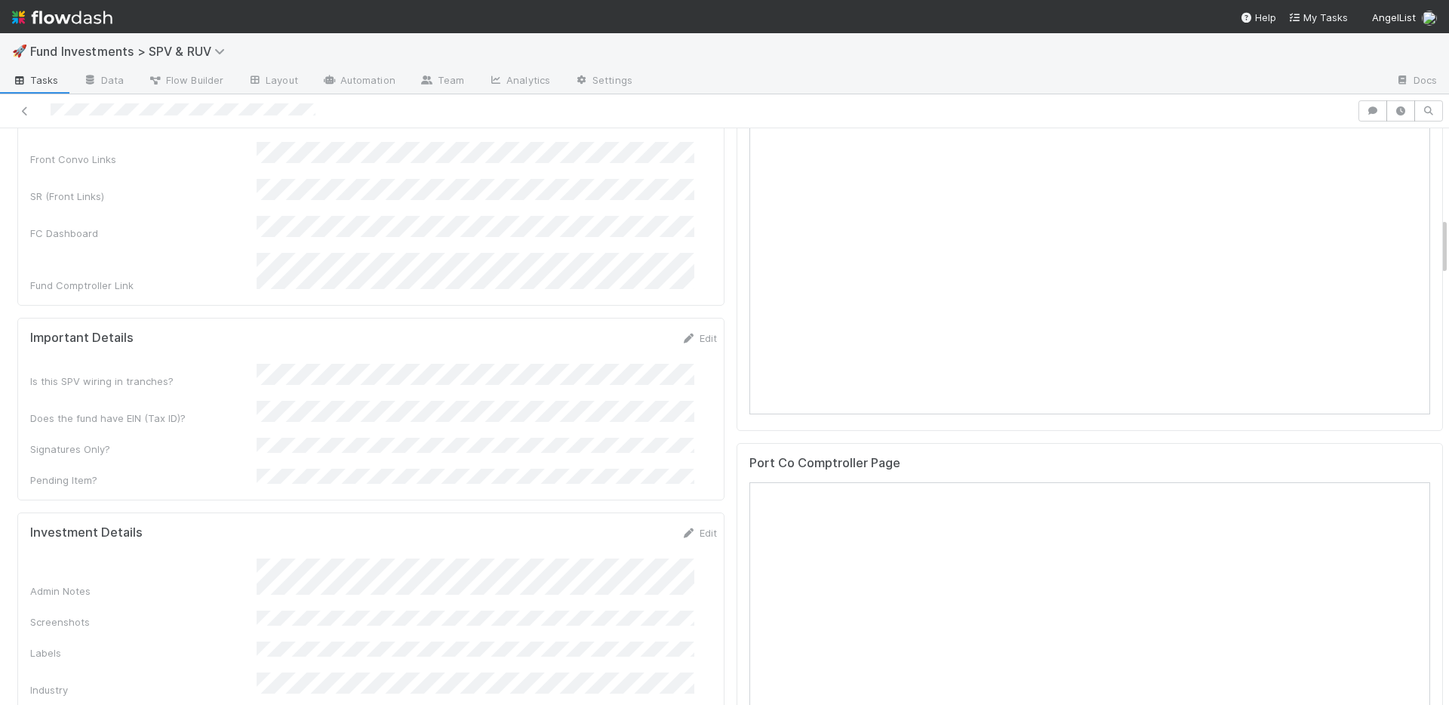
scroll to position [916, 0]
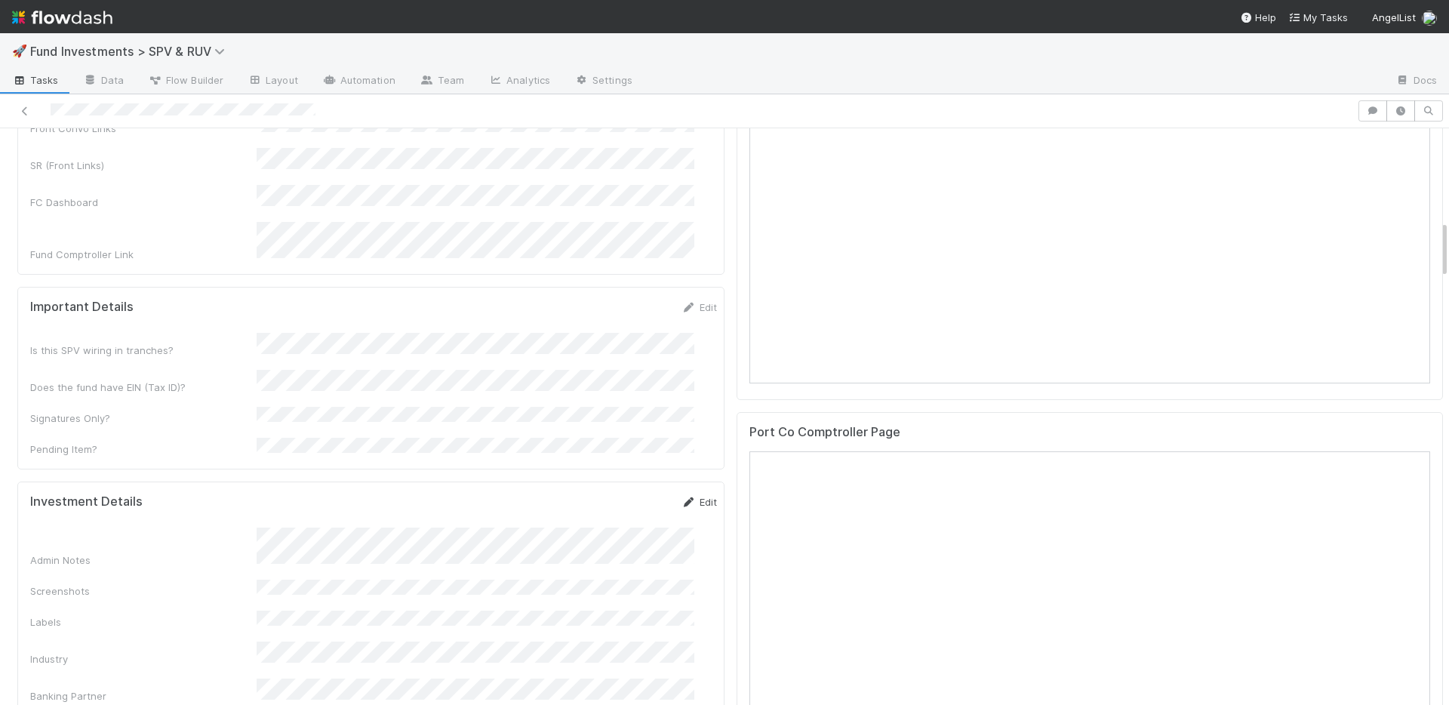
click at [682, 496] on link "Edit" at bounding box center [699, 502] width 35 height 12
click at [623, 494] on button "Save" at bounding box center [636, 507] width 43 height 26
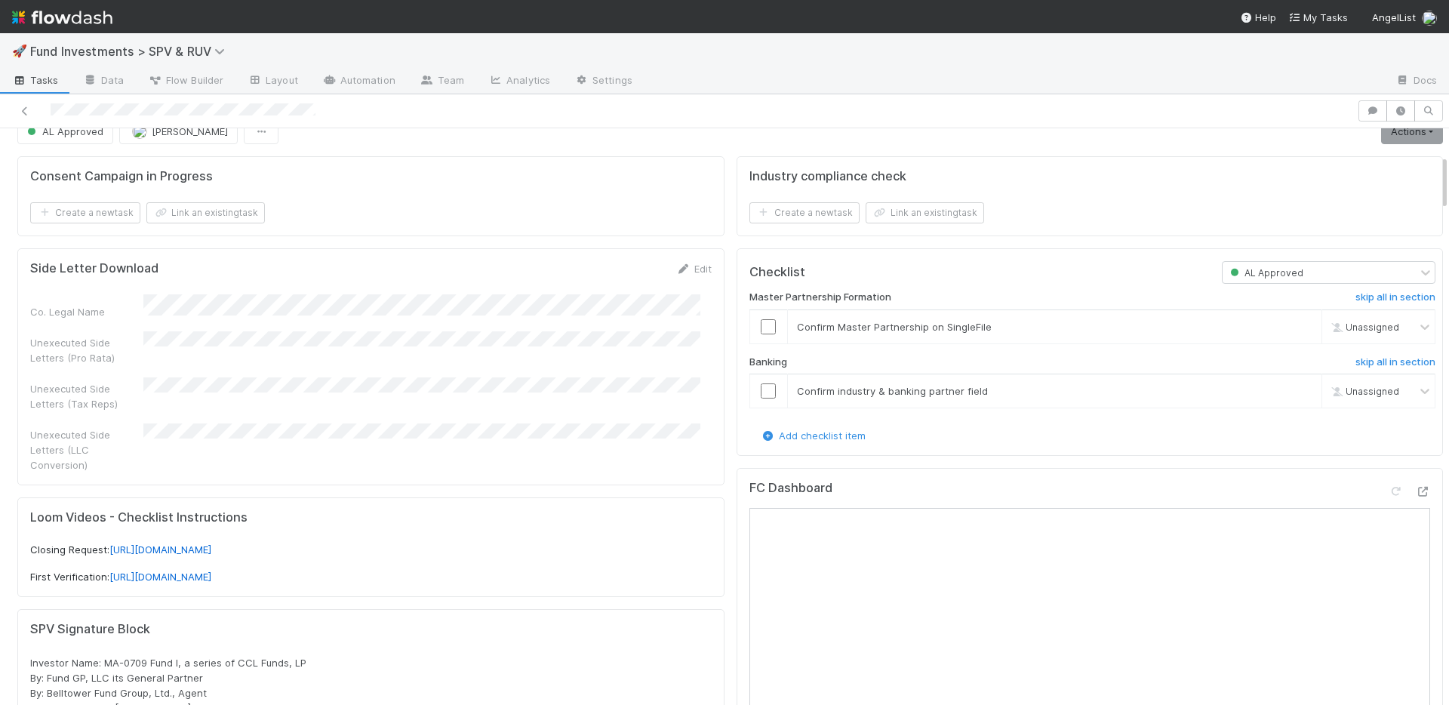
scroll to position [0, 0]
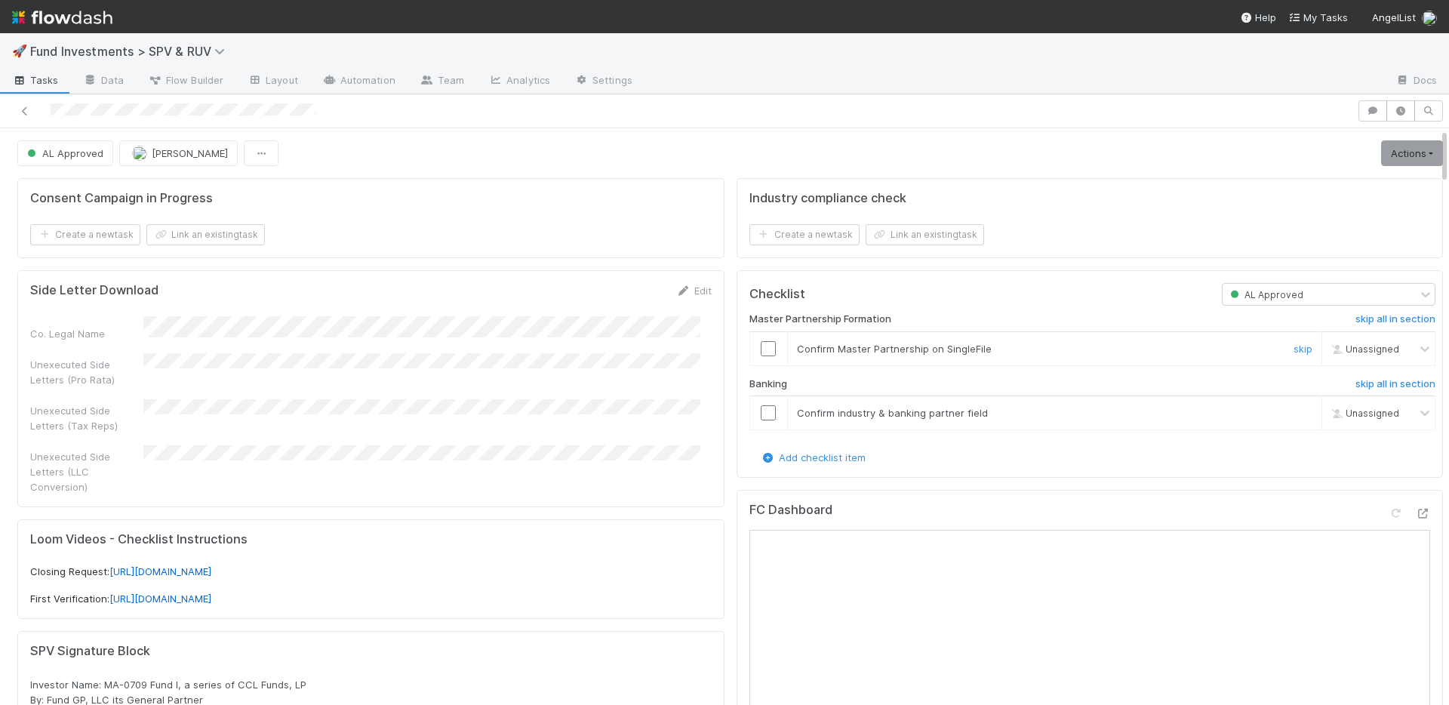
drag, startPoint x: 757, startPoint y: 345, endPoint x: 756, endPoint y: 356, distance: 10.7
click at [761, 345] on input "checkbox" at bounding box center [768, 348] width 15 height 15
click at [761, 412] on input "checkbox" at bounding box center [768, 412] width 15 height 15
click at [1381, 147] on link "Actions" at bounding box center [1412, 153] width 62 height 26
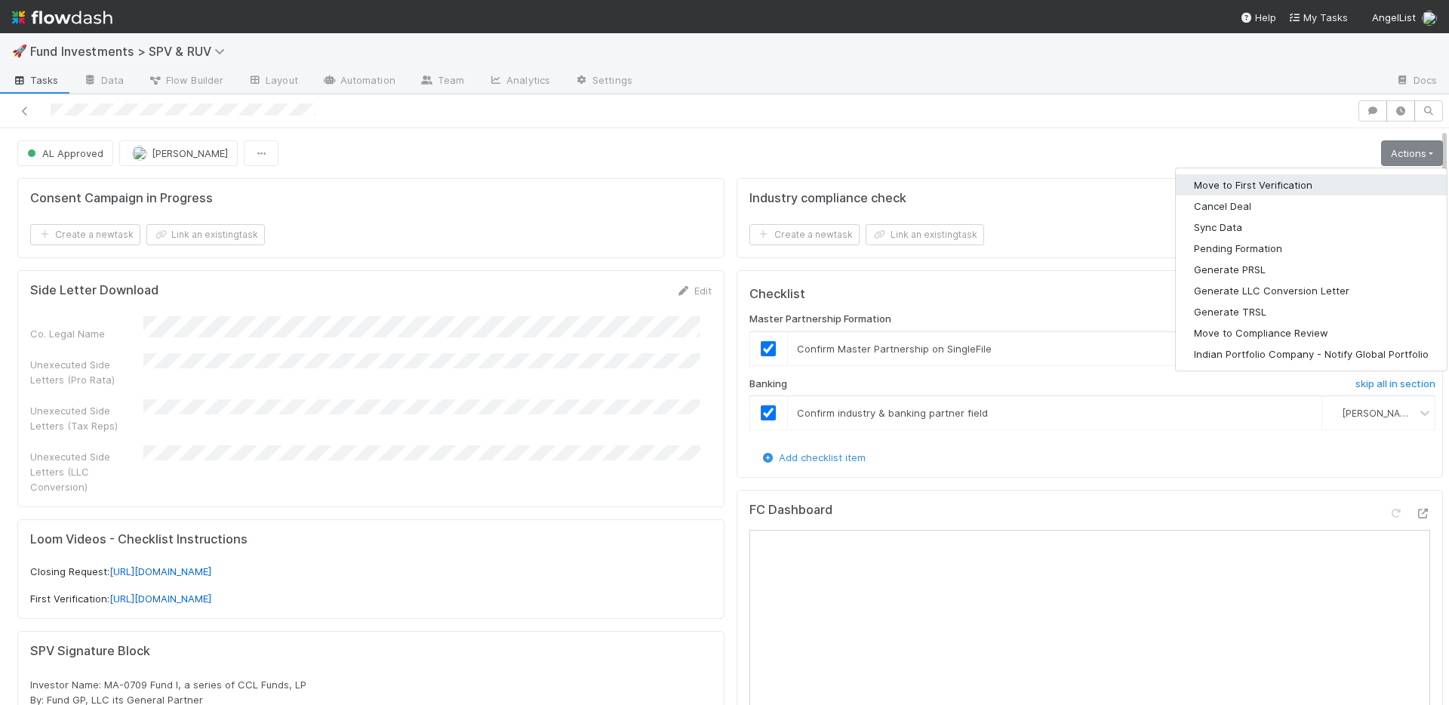
click at [1299, 186] on button "Move to First Verification" at bounding box center [1311, 184] width 271 height 21
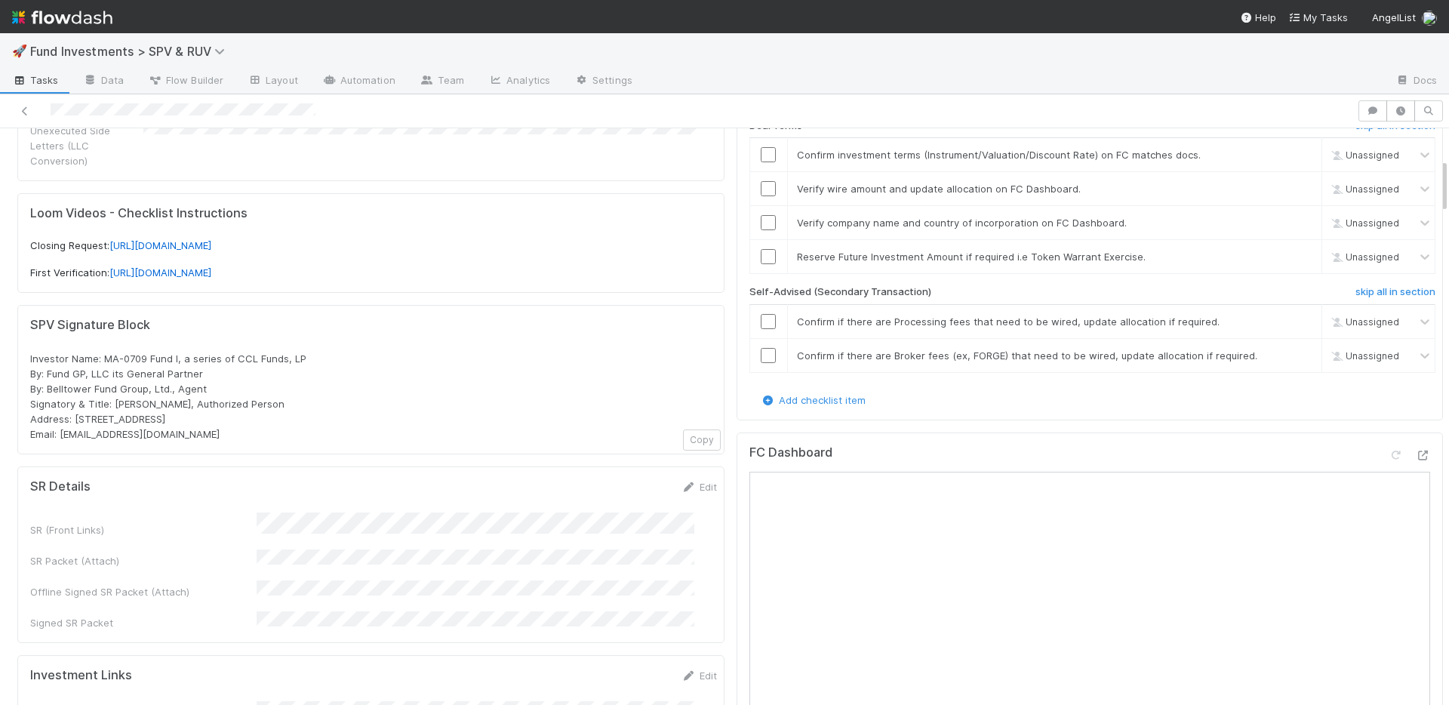
scroll to position [442, 0]
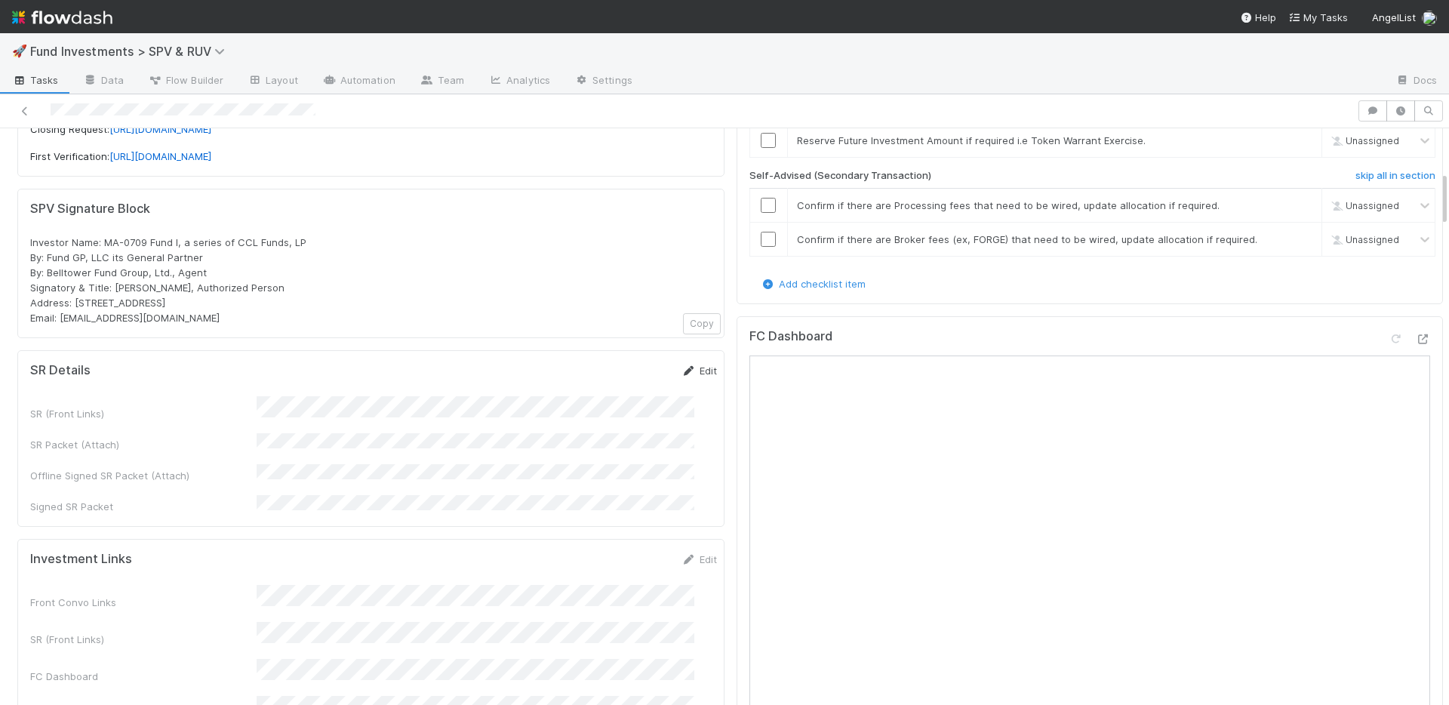
click at [688, 365] on link "Edit" at bounding box center [699, 371] width 35 height 12
click at [615, 363] on button "Save" at bounding box center [636, 376] width 43 height 26
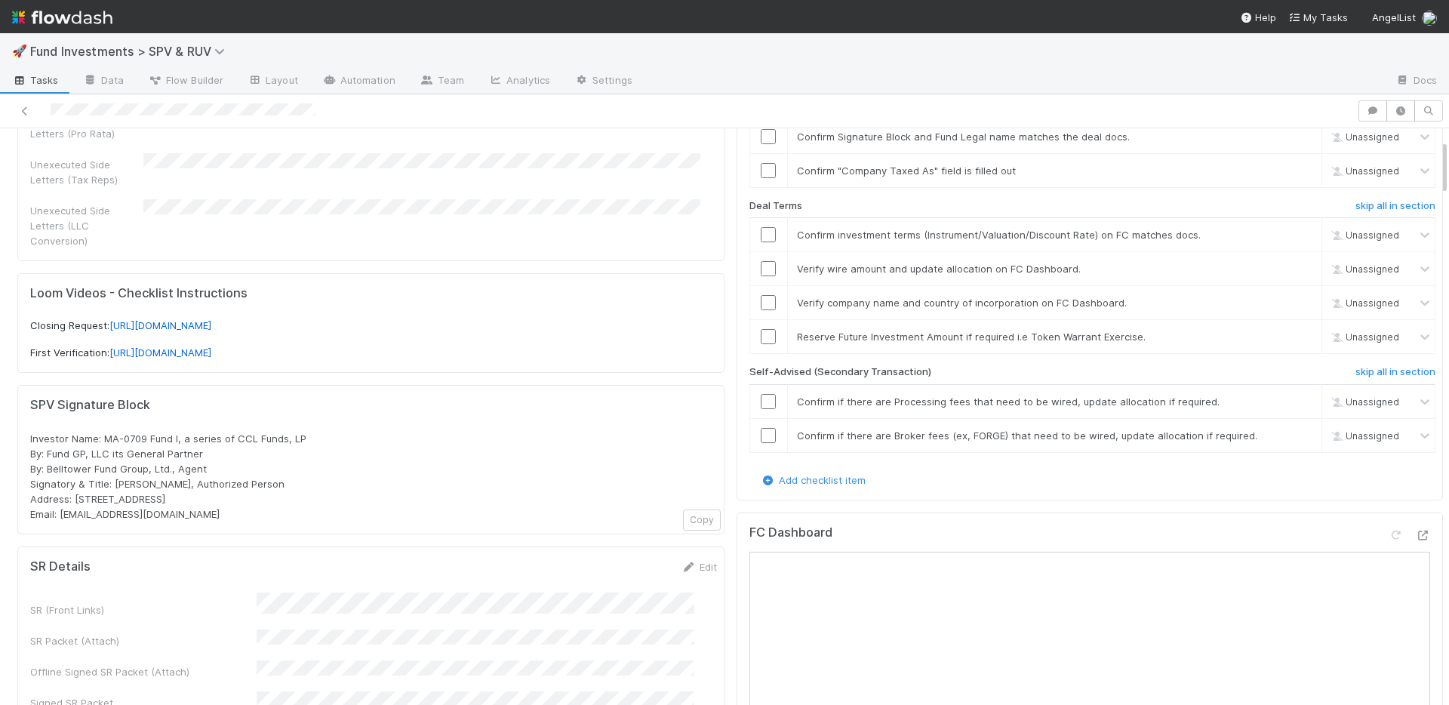
scroll to position [119, 0]
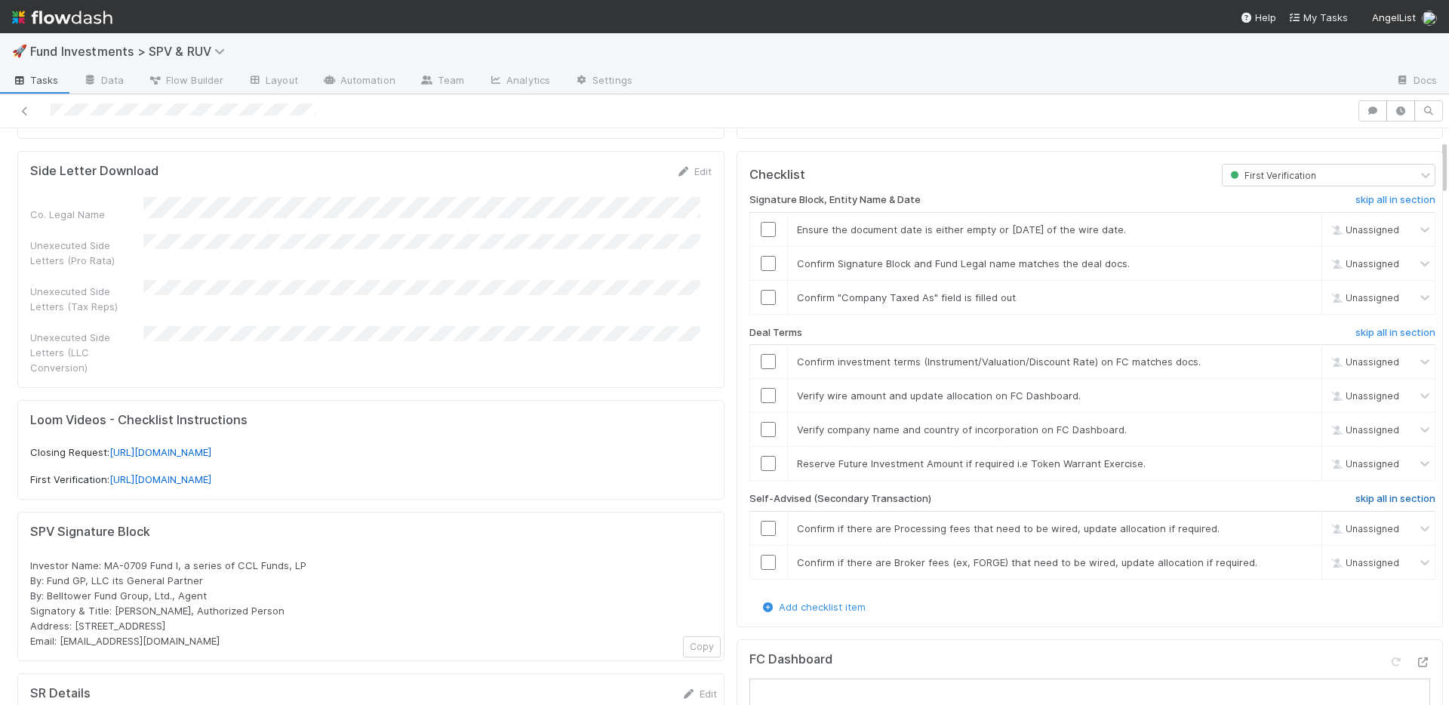
click at [1356, 498] on h6 "skip all in section" at bounding box center [1396, 499] width 80 height 12
click at [1294, 463] on link "skip" at bounding box center [1303, 463] width 19 height 12
click at [761, 293] on input "checkbox" at bounding box center [768, 297] width 15 height 15
click at [761, 228] on input "checkbox" at bounding box center [768, 229] width 15 height 15
click at [761, 257] on input "checkbox" at bounding box center [768, 263] width 15 height 15
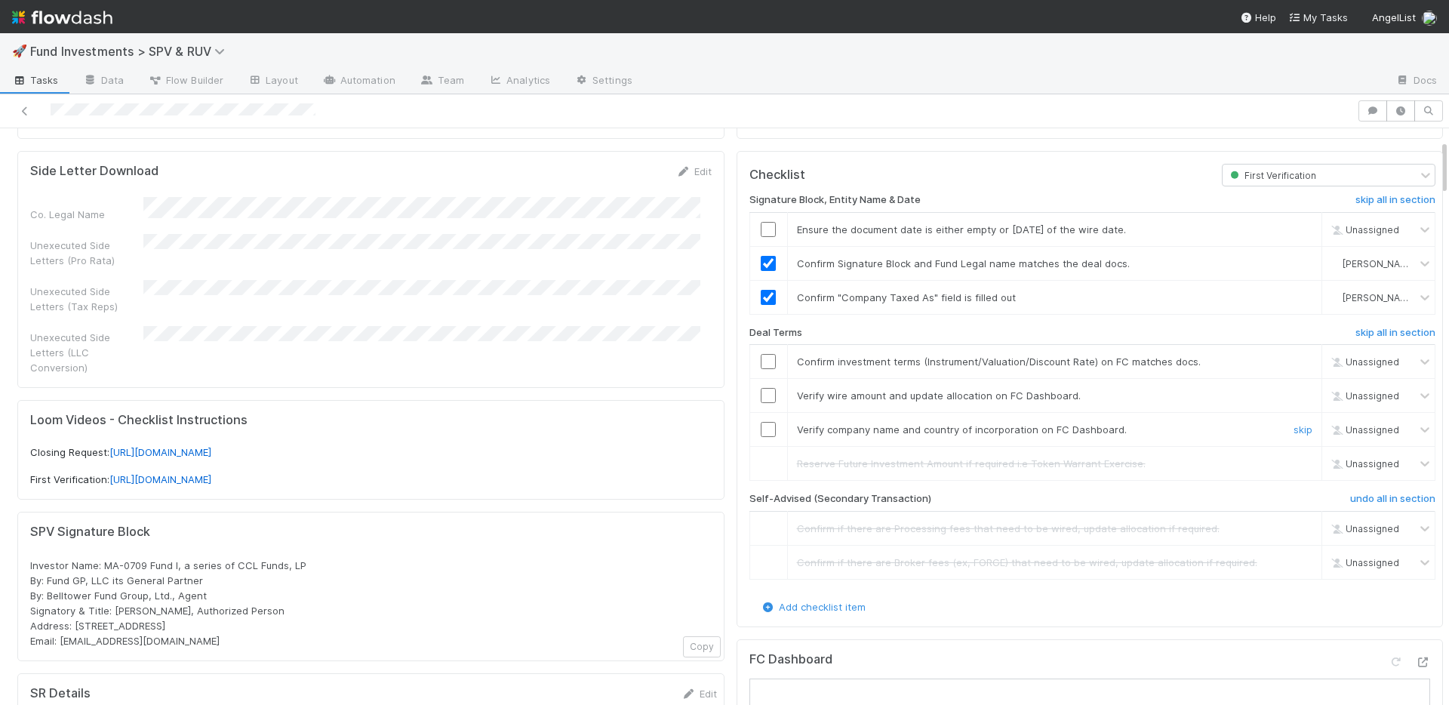
click at [761, 431] on input "checkbox" at bounding box center [768, 429] width 15 height 15
click at [761, 224] on input "checkbox" at bounding box center [768, 229] width 15 height 15
click at [761, 358] on input "checkbox" at bounding box center [768, 361] width 15 height 15
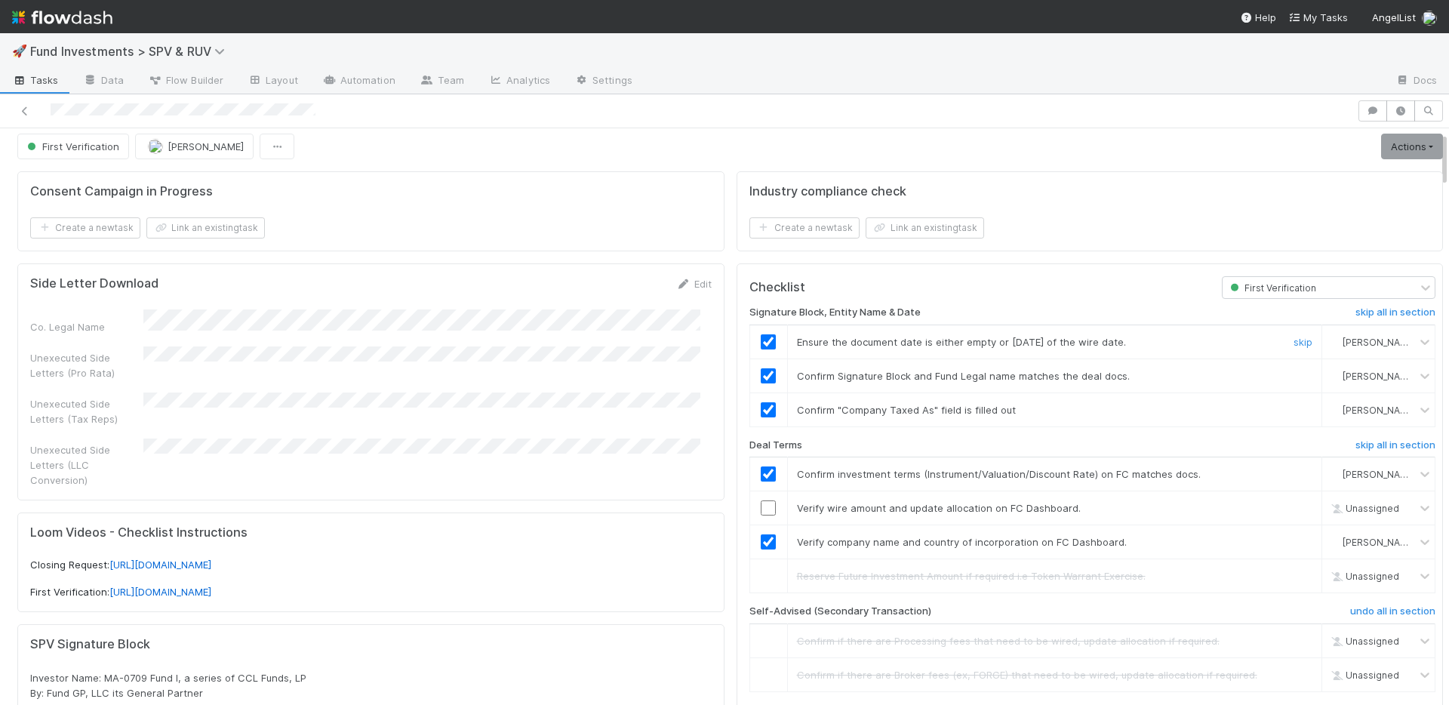
scroll to position [0, 0]
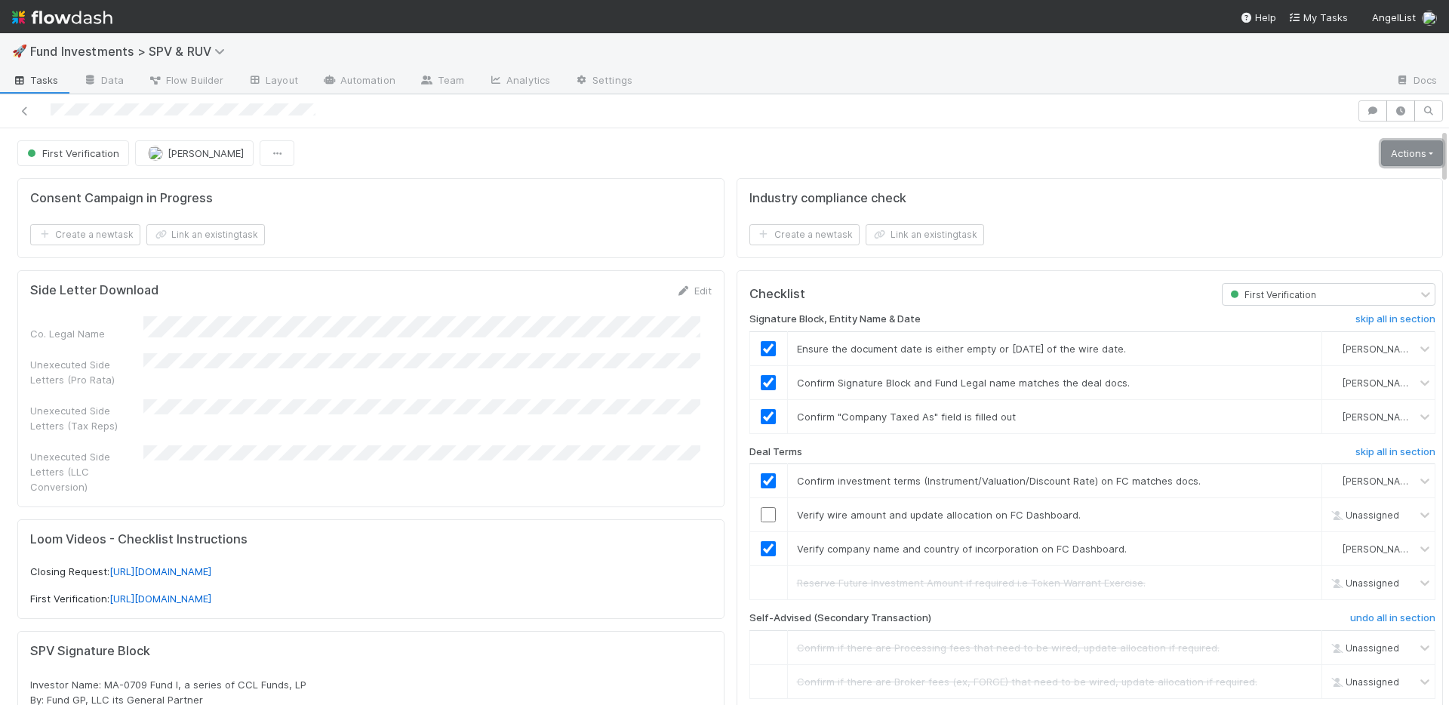
click at [1384, 149] on link "Actions" at bounding box center [1412, 153] width 62 height 26
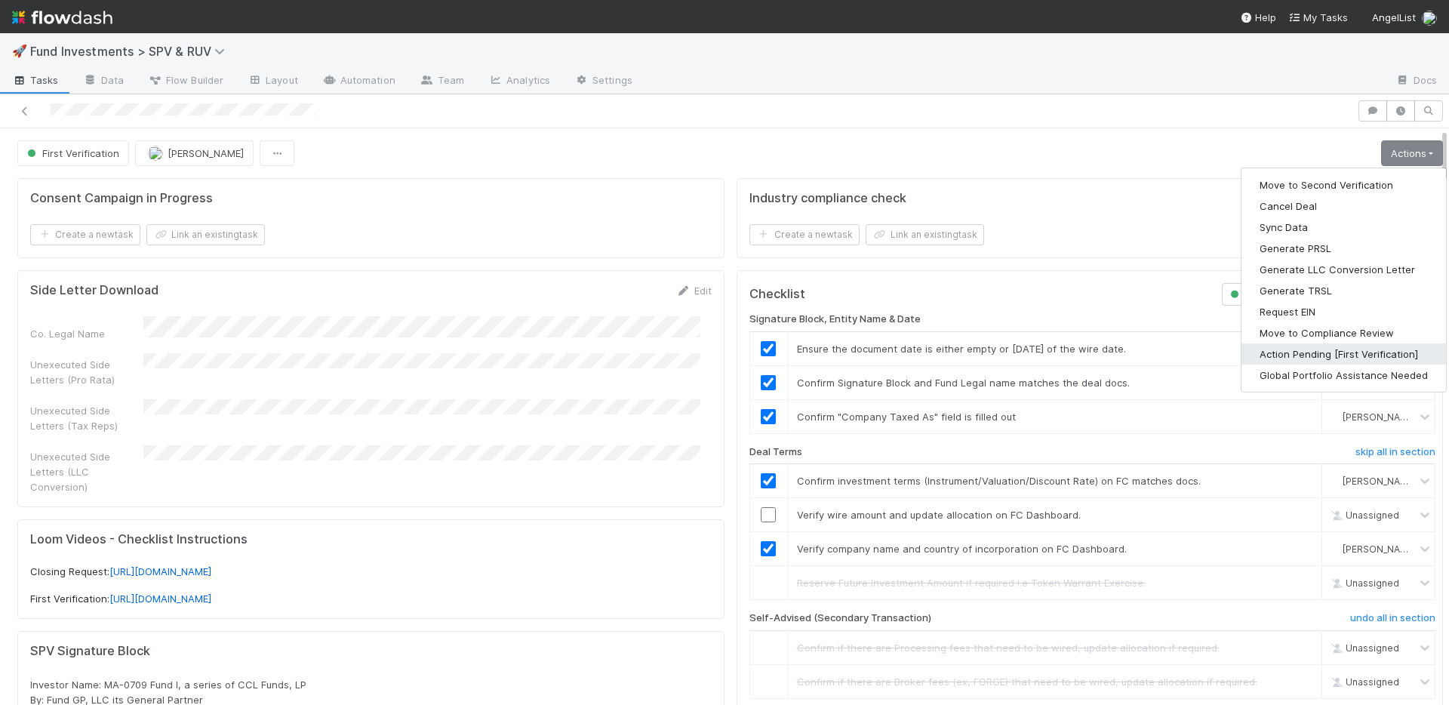
click at [1304, 355] on button "Action Pending [First Verification]" at bounding box center [1344, 353] width 205 height 21
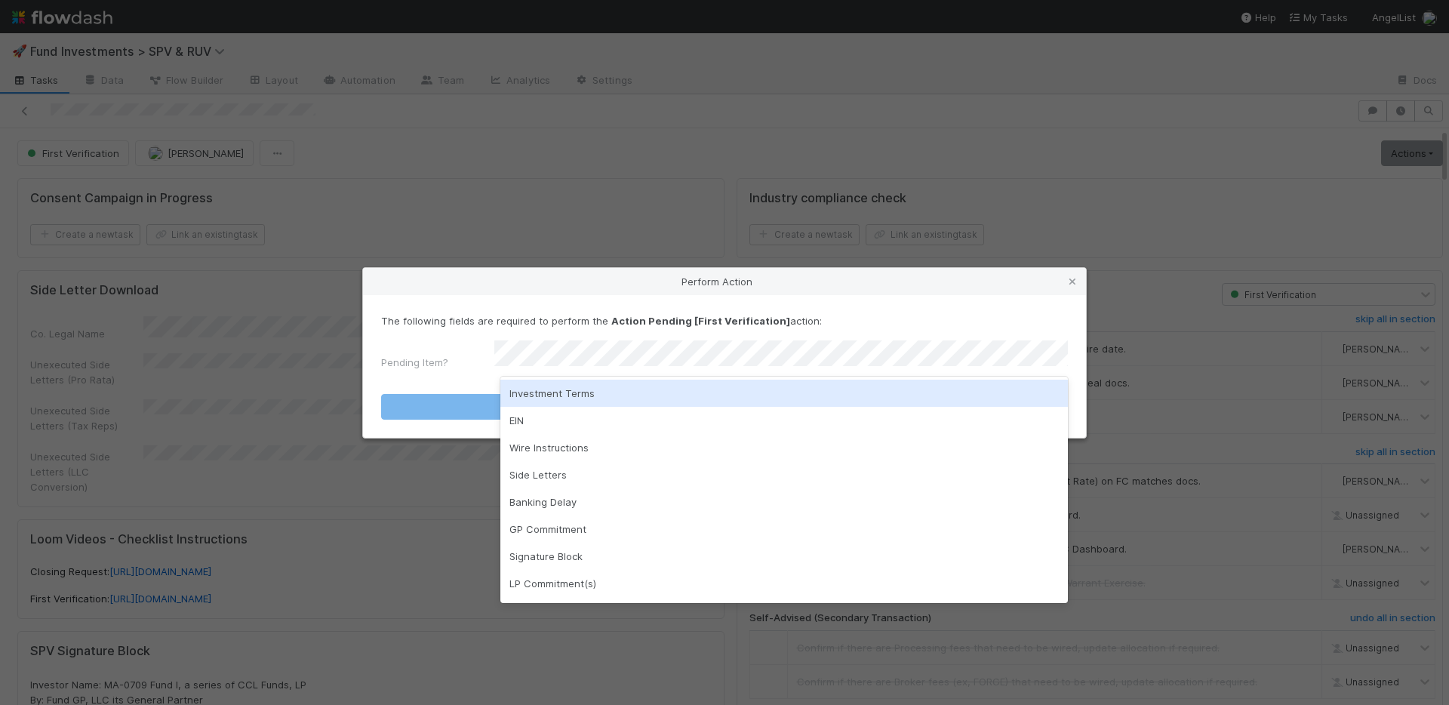
click at [565, 390] on div "Investment Terms" at bounding box center [784, 393] width 568 height 27
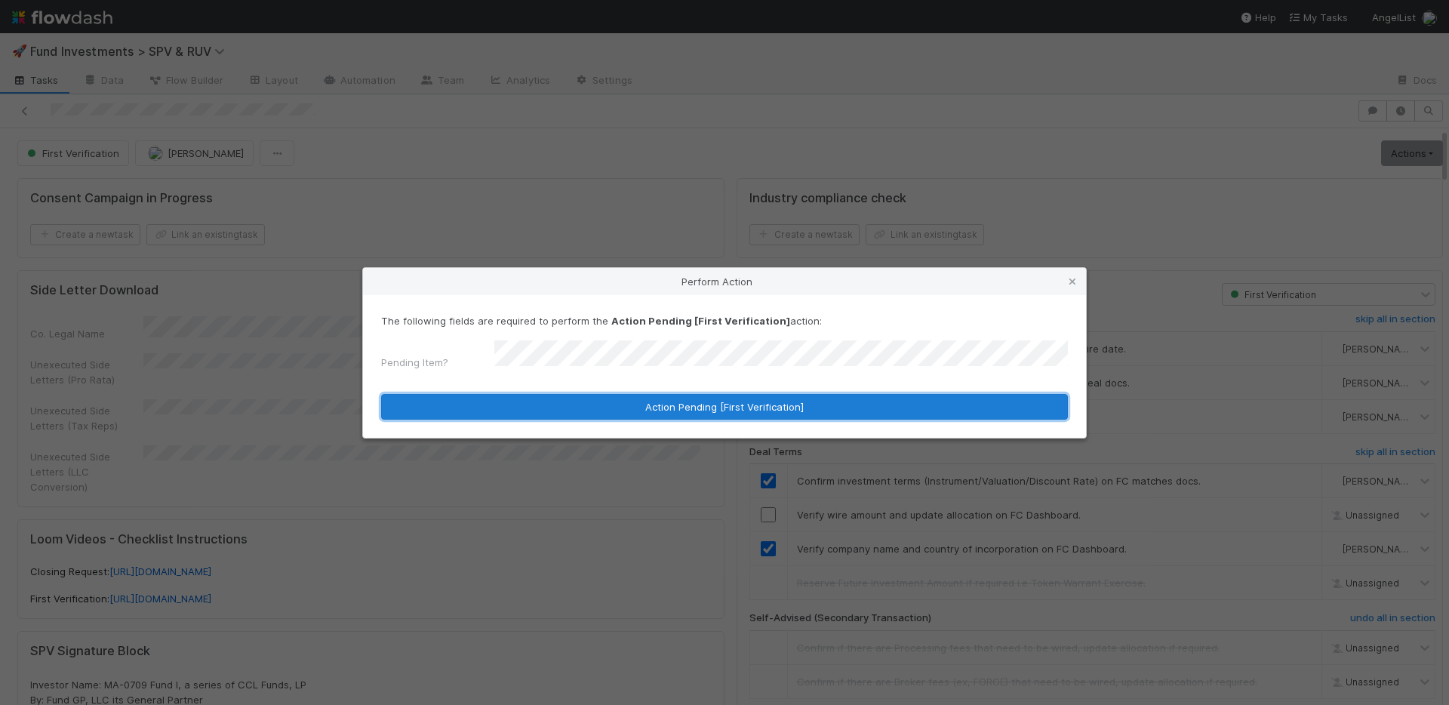
click at [565, 394] on button "Action Pending [First Verification]" at bounding box center [724, 407] width 687 height 26
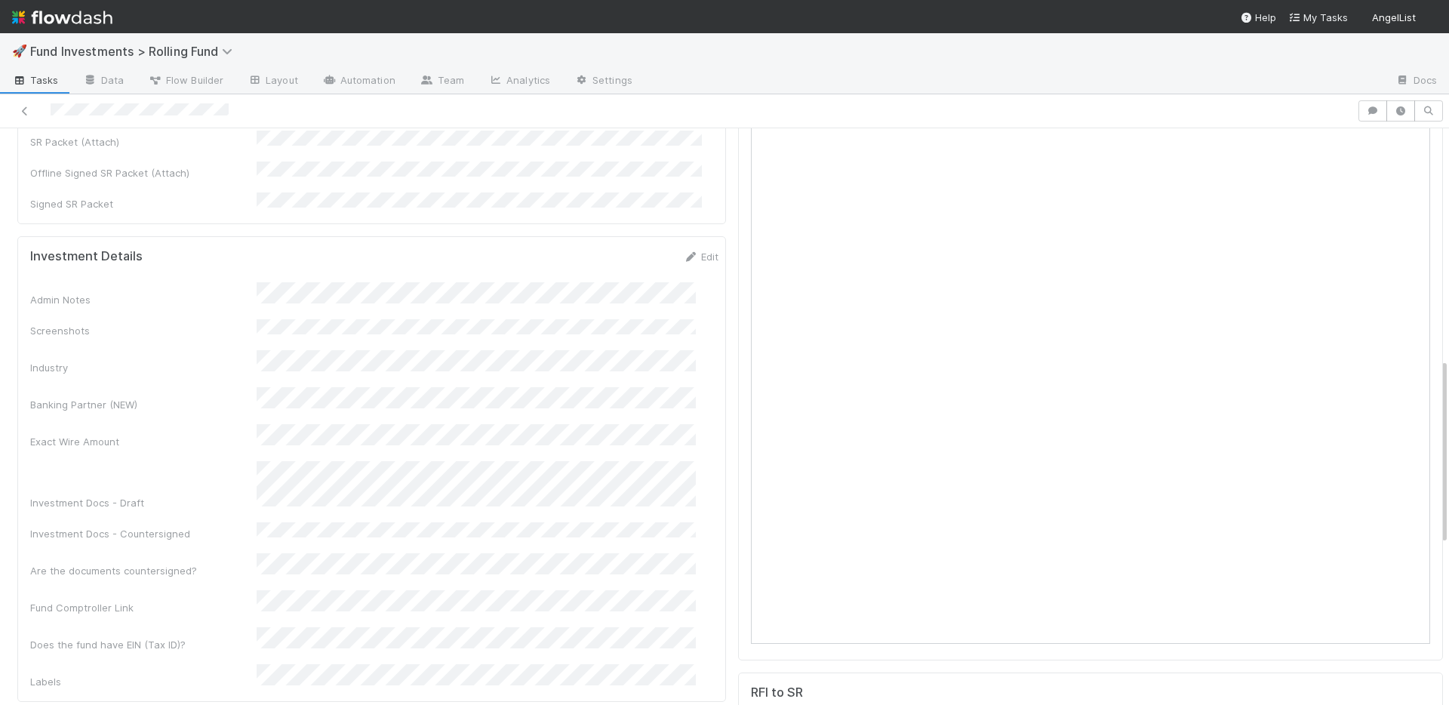
scroll to position [1205, 0]
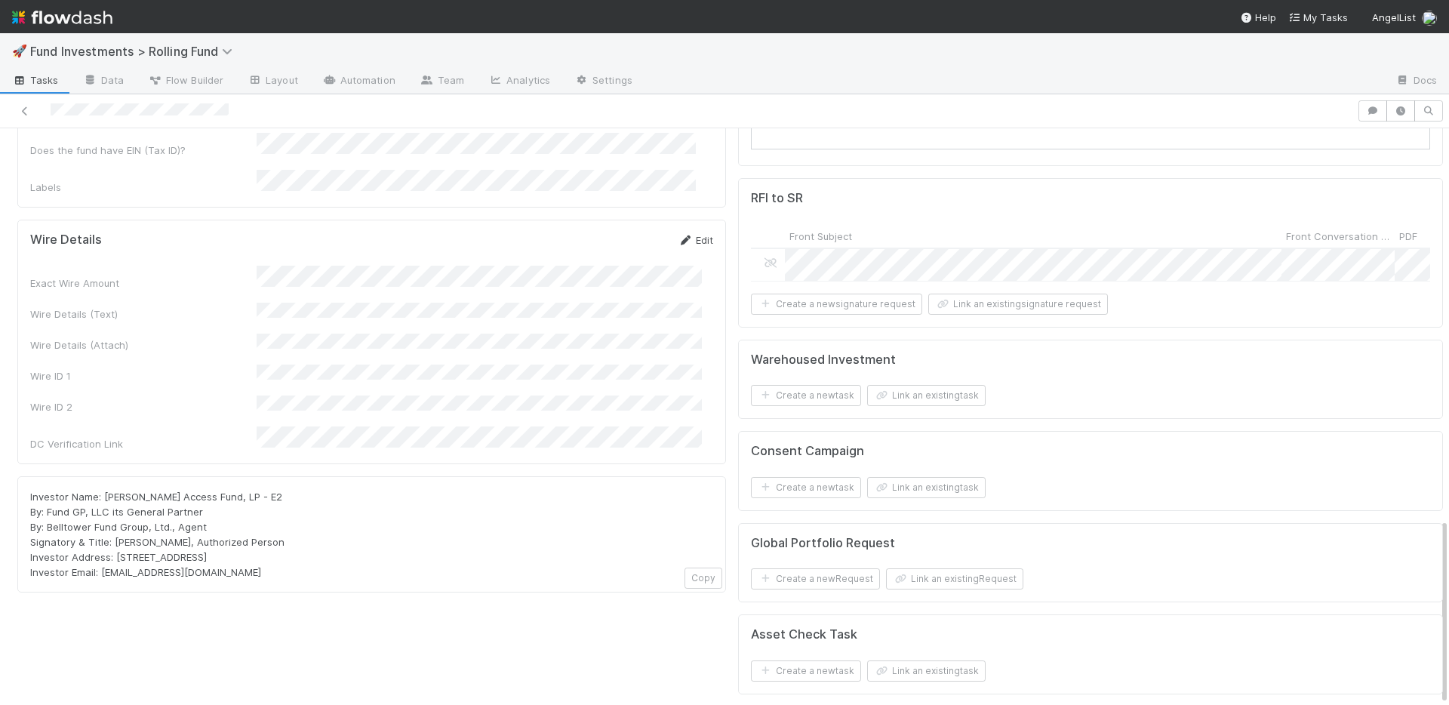
click at [685, 234] on link "Edit" at bounding box center [695, 240] width 35 height 12
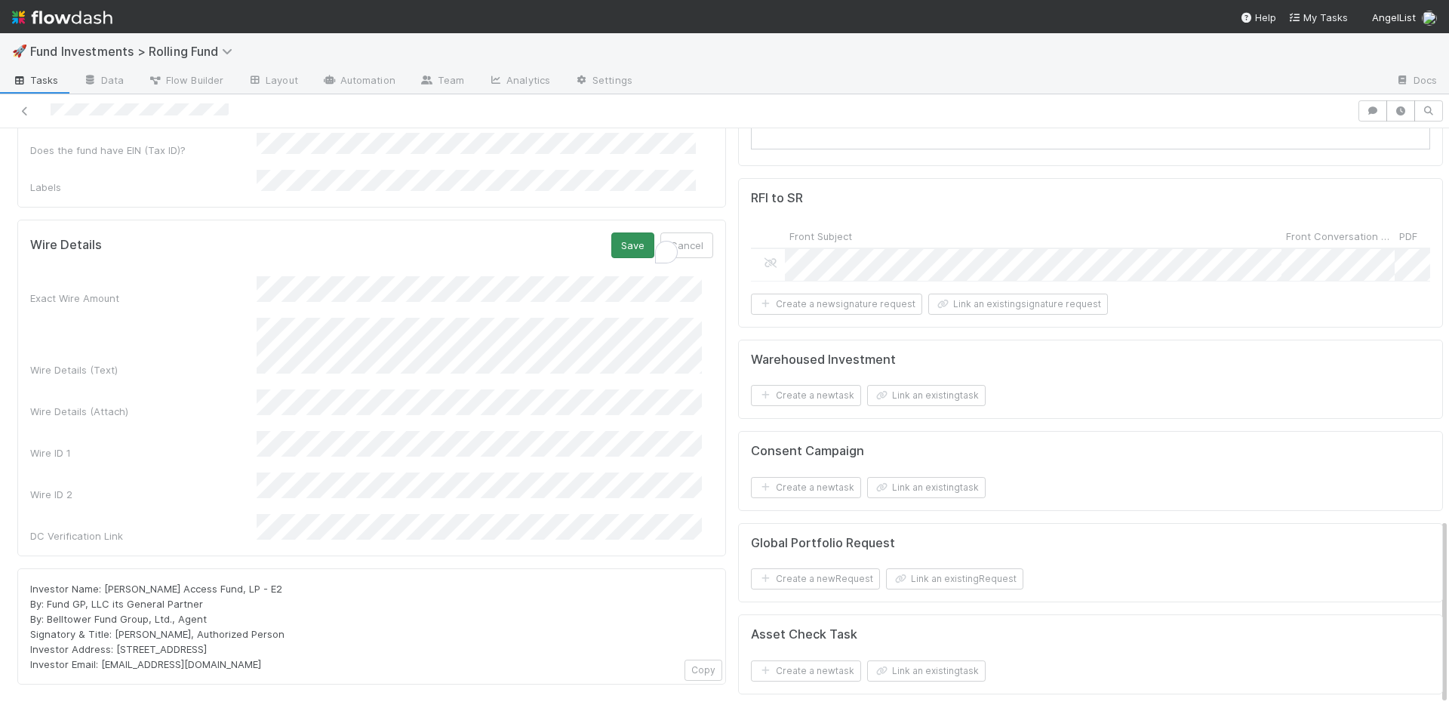
scroll to position [9, 0]
click at [612, 232] on button "Save" at bounding box center [632, 245] width 43 height 26
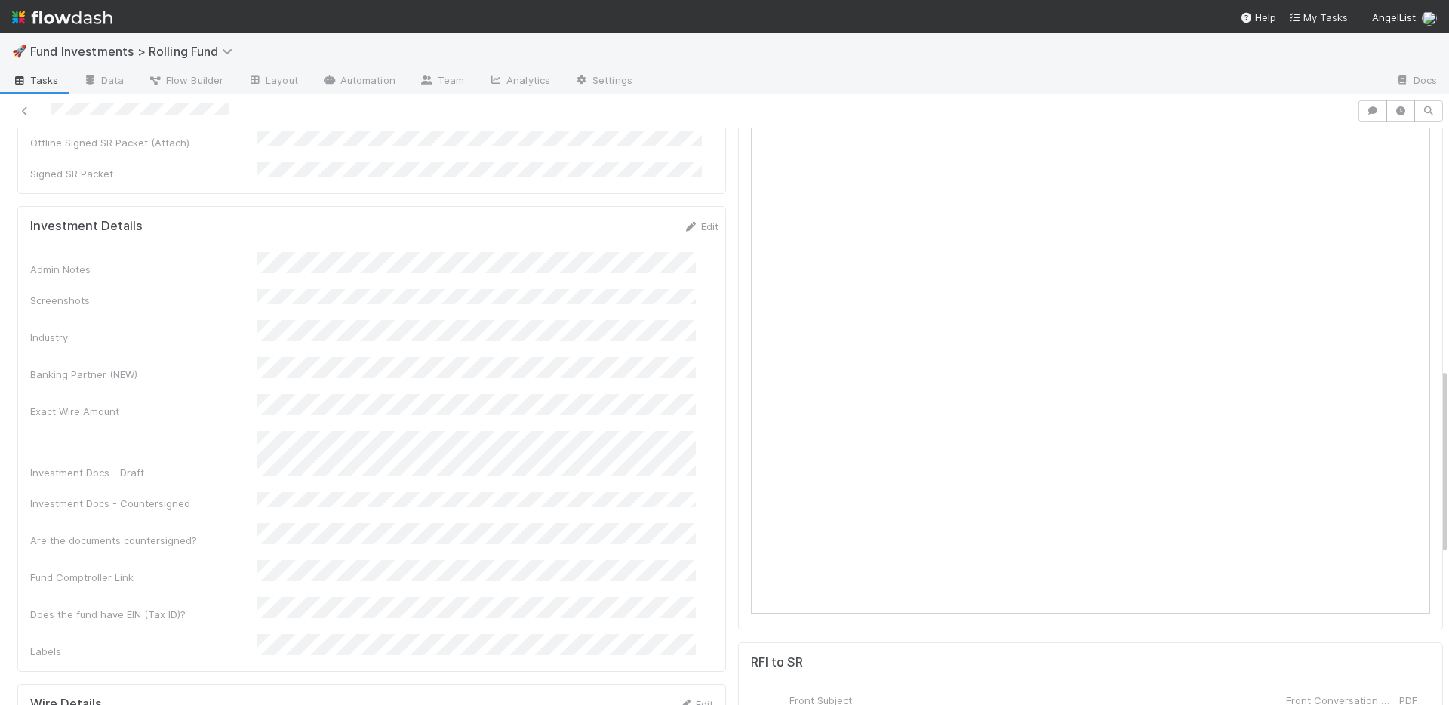
scroll to position [258, 0]
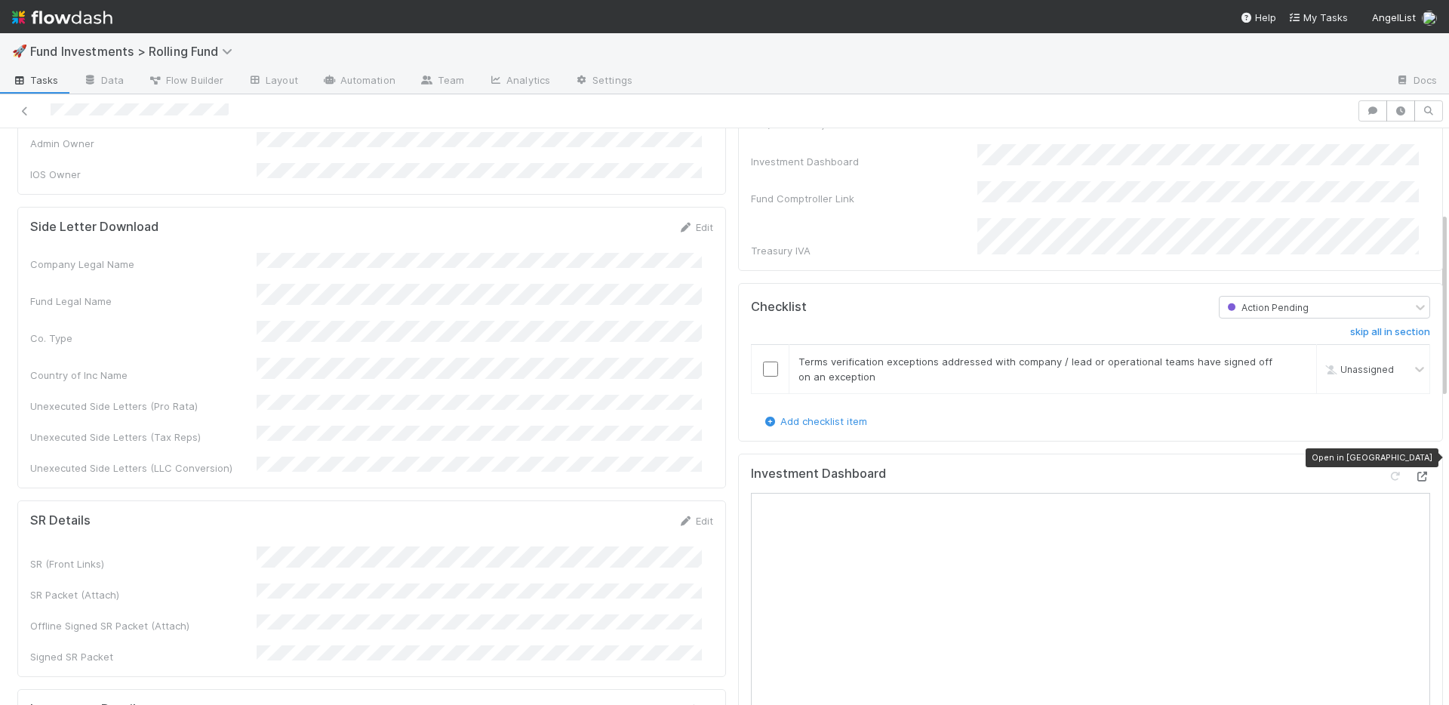
click at [1415, 472] on icon at bounding box center [1422, 477] width 15 height 10
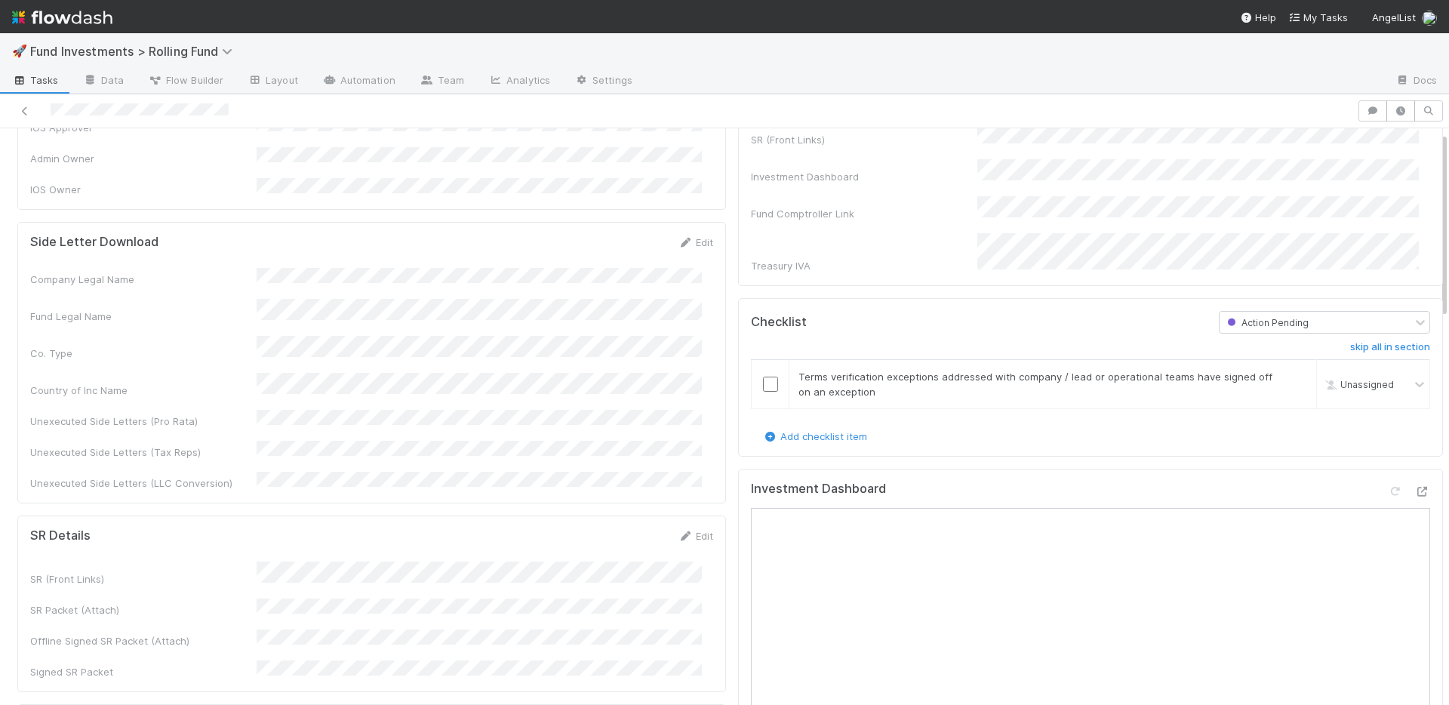
scroll to position [0, 0]
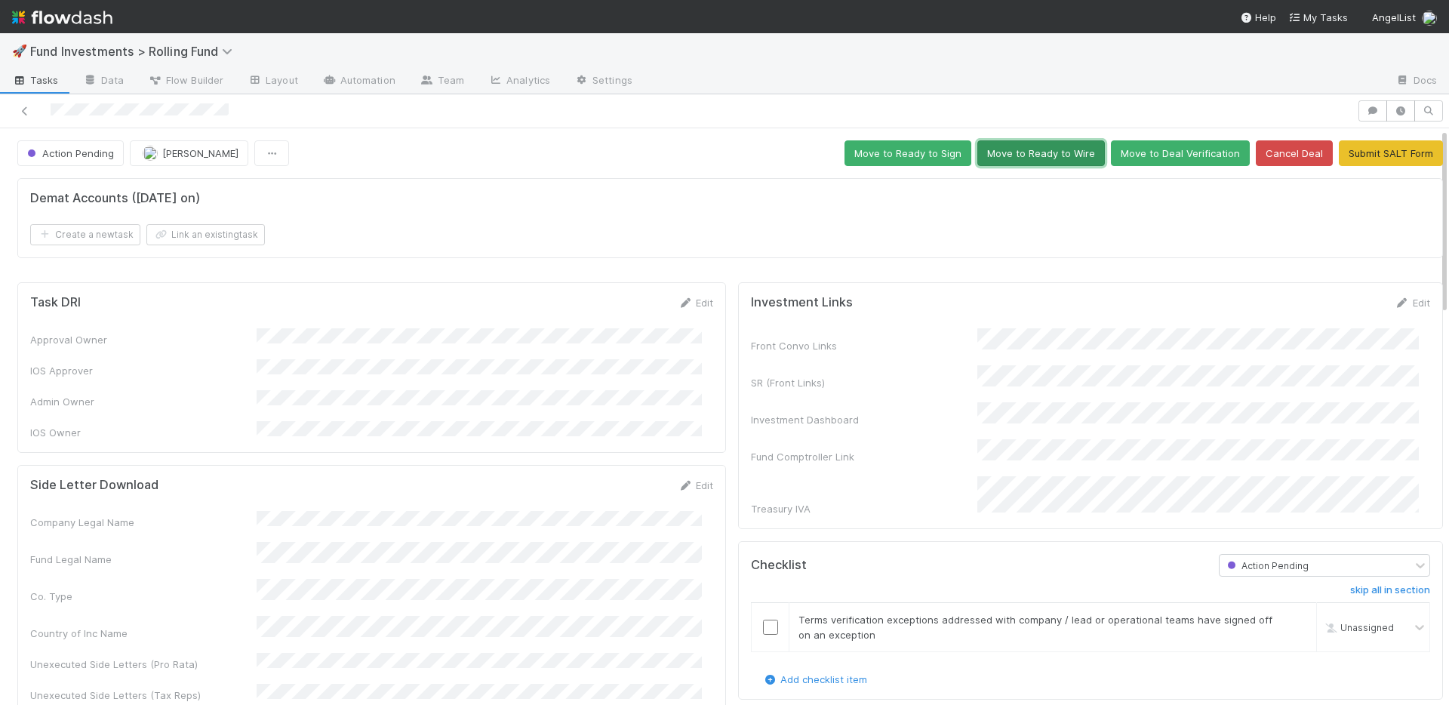
click at [1011, 158] on button "Move to Ready to Wire" at bounding box center [1041, 153] width 128 height 26
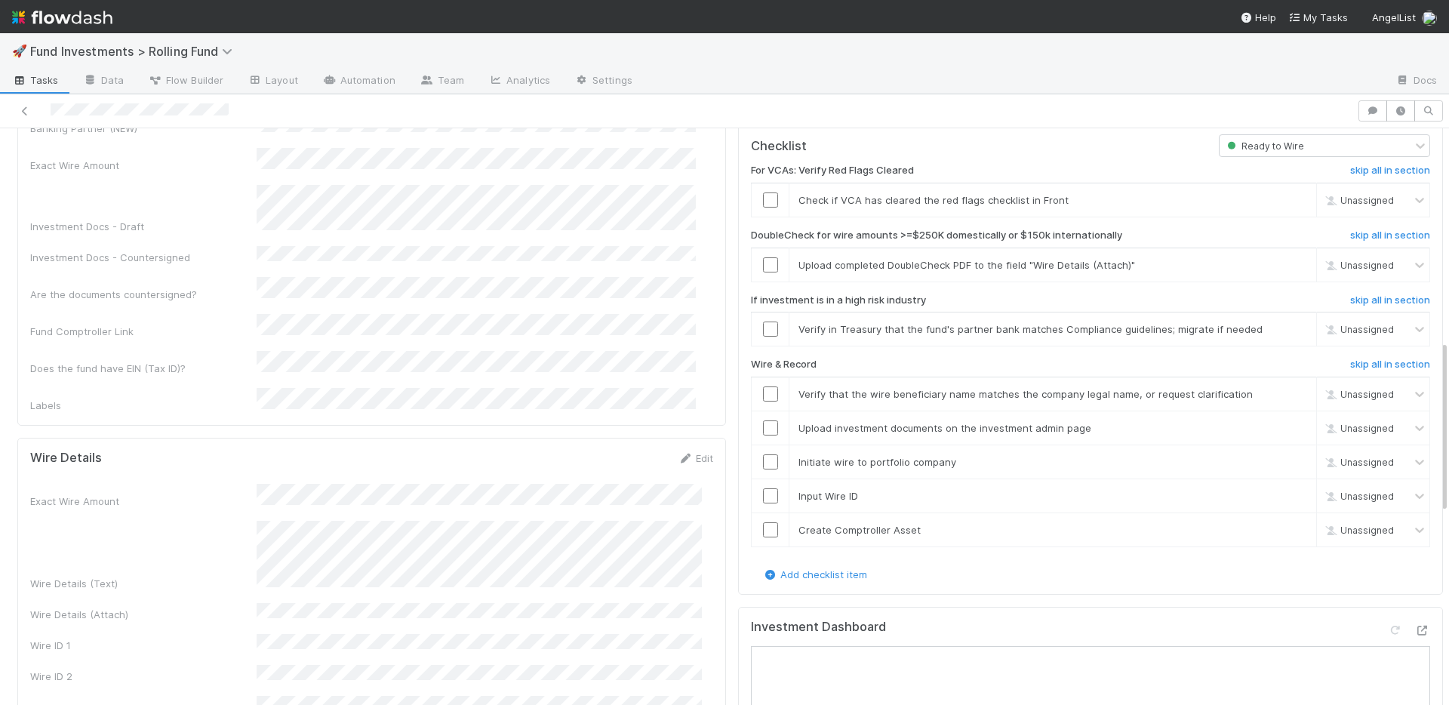
scroll to position [708, 0]
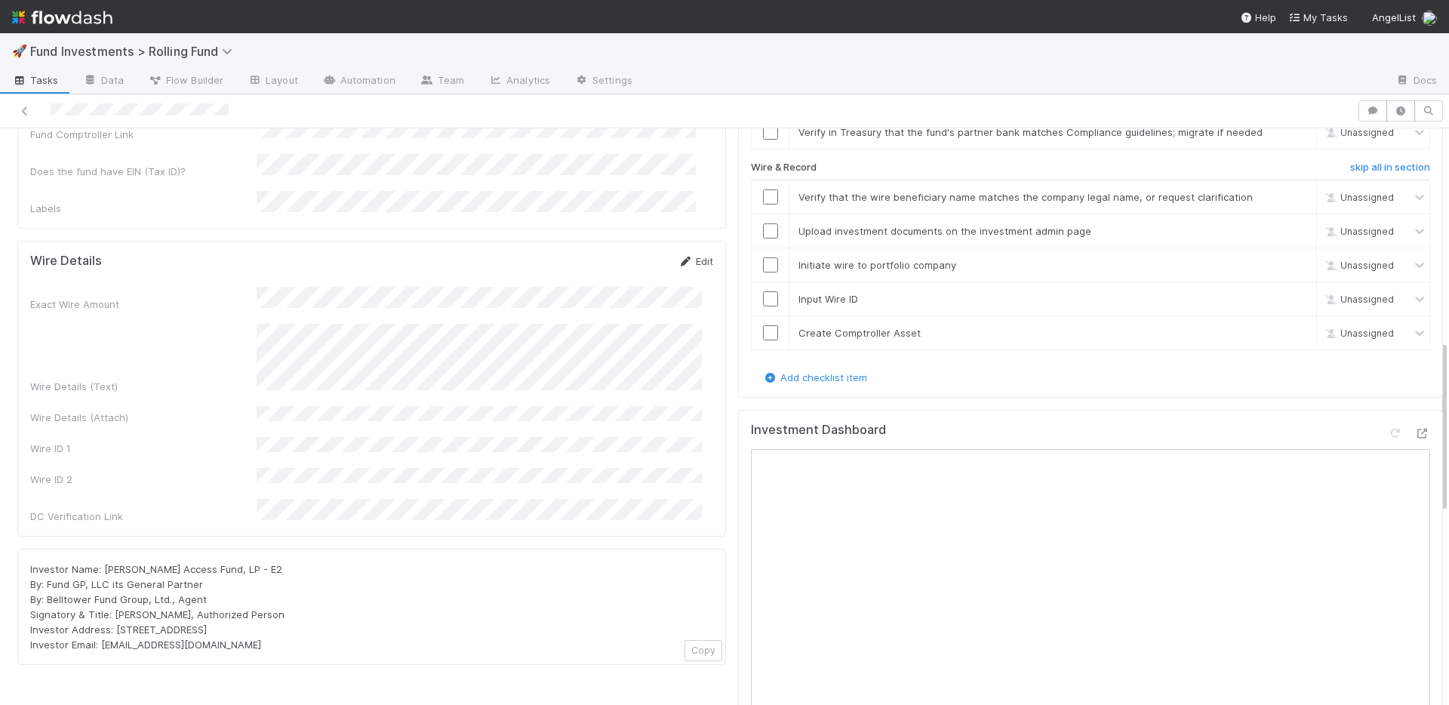
click at [690, 255] on link "Edit" at bounding box center [695, 261] width 35 height 12
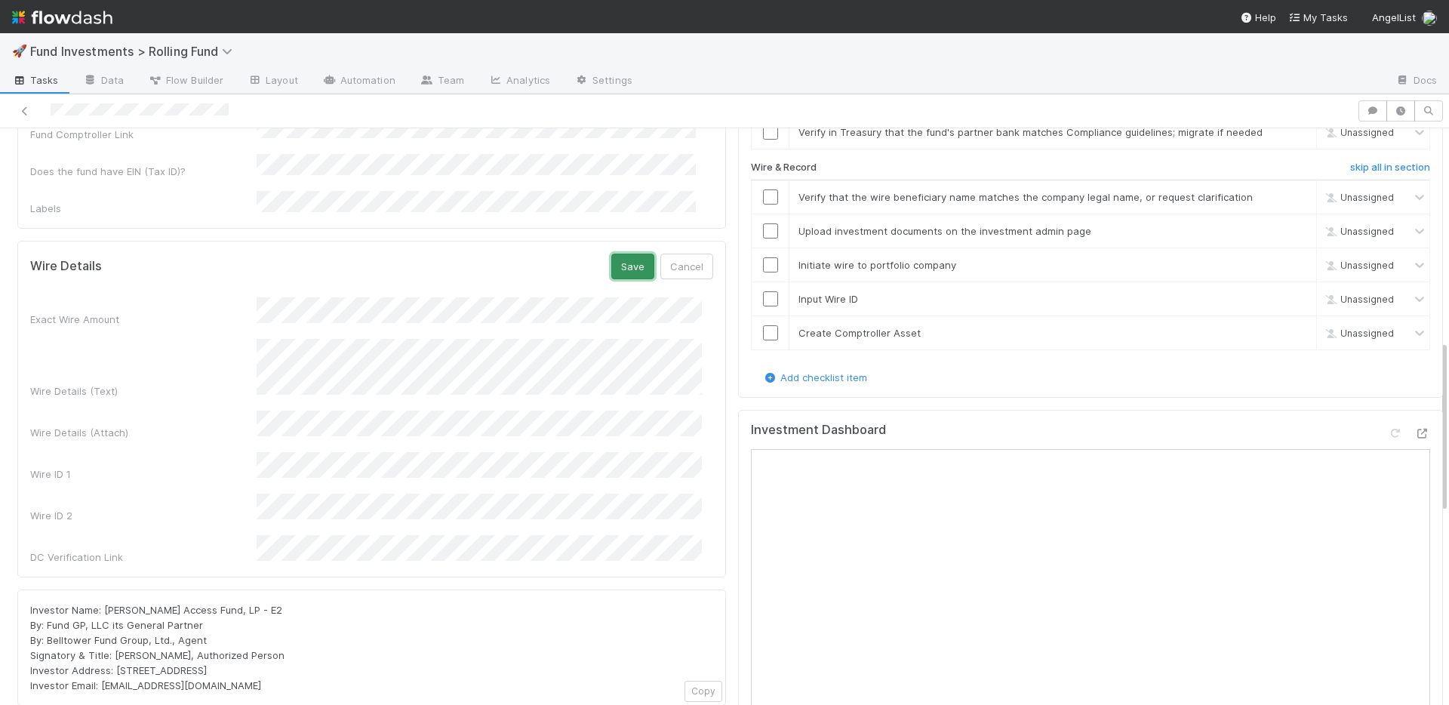
click at [611, 254] on button "Save" at bounding box center [632, 267] width 43 height 26
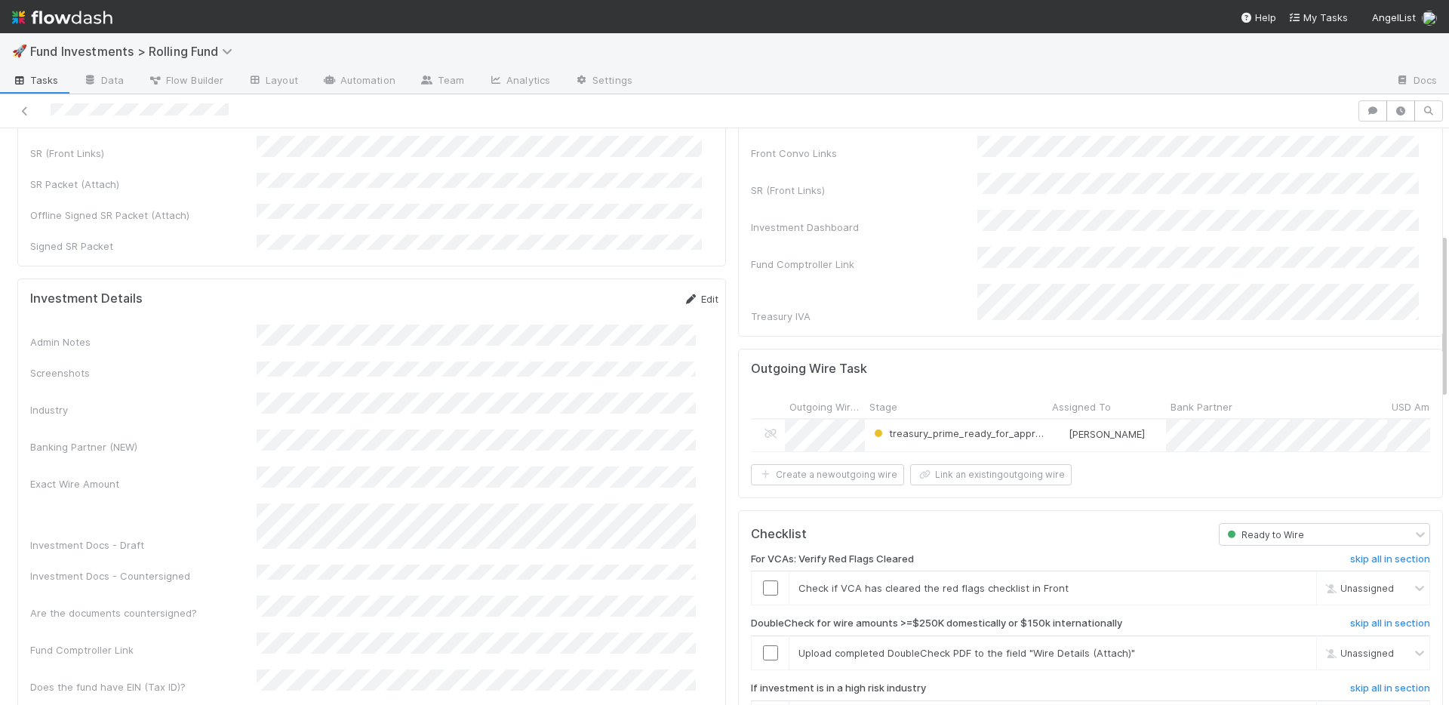
scroll to position [395, 0]
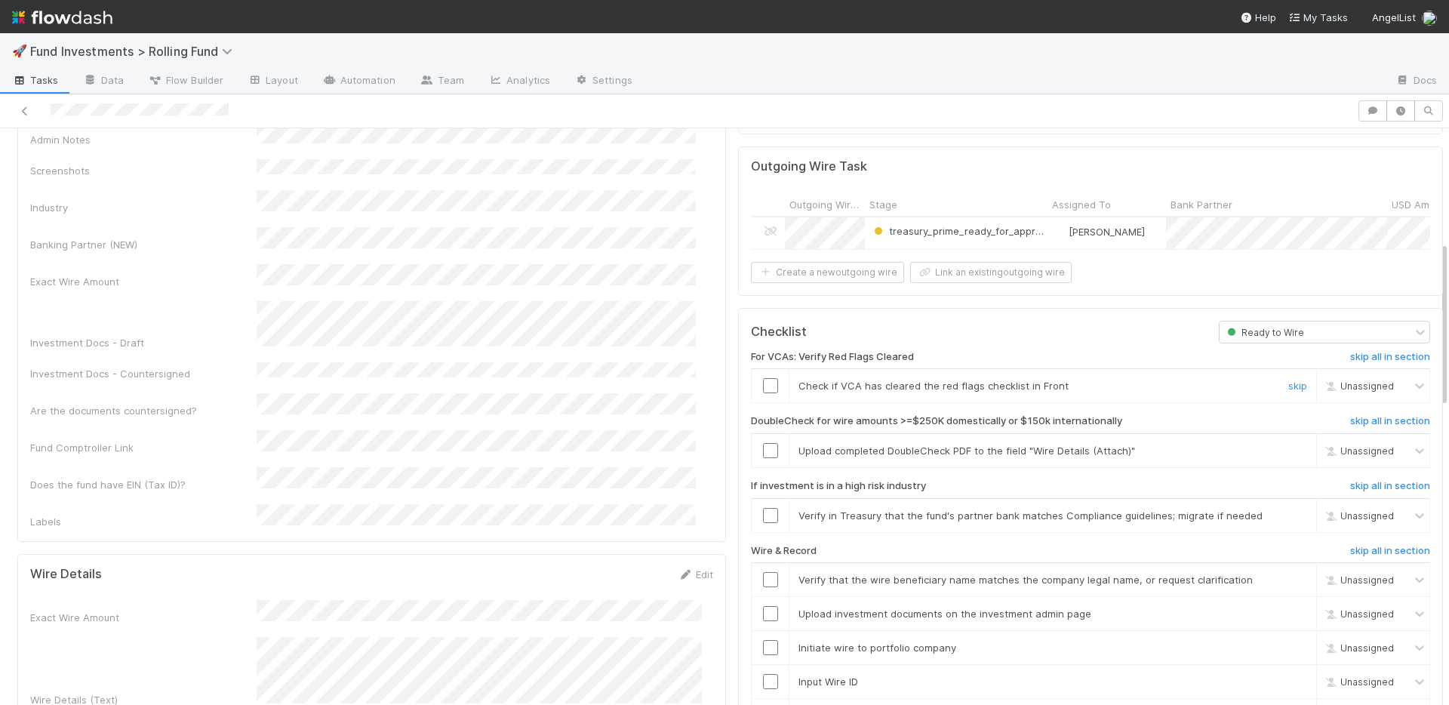
click at [763, 378] on input "checkbox" at bounding box center [770, 385] width 15 height 15
click at [1288, 509] on link "skip" at bounding box center [1297, 515] width 19 height 12
drag, startPoint x: 1273, startPoint y: 443, endPoint x: 1094, endPoint y: 449, distance: 179.7
click at [1288, 445] on link "skip" at bounding box center [1297, 451] width 19 height 12
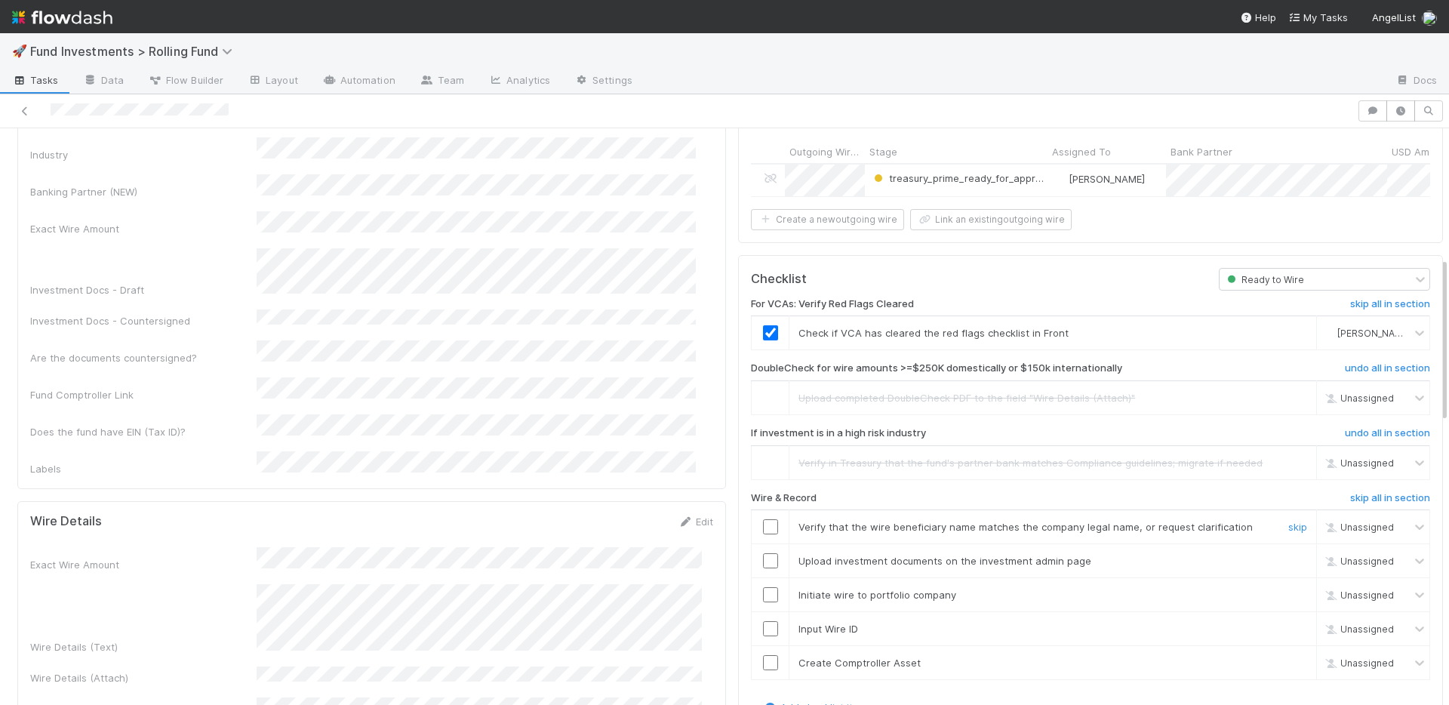
scroll to position [522, 0]
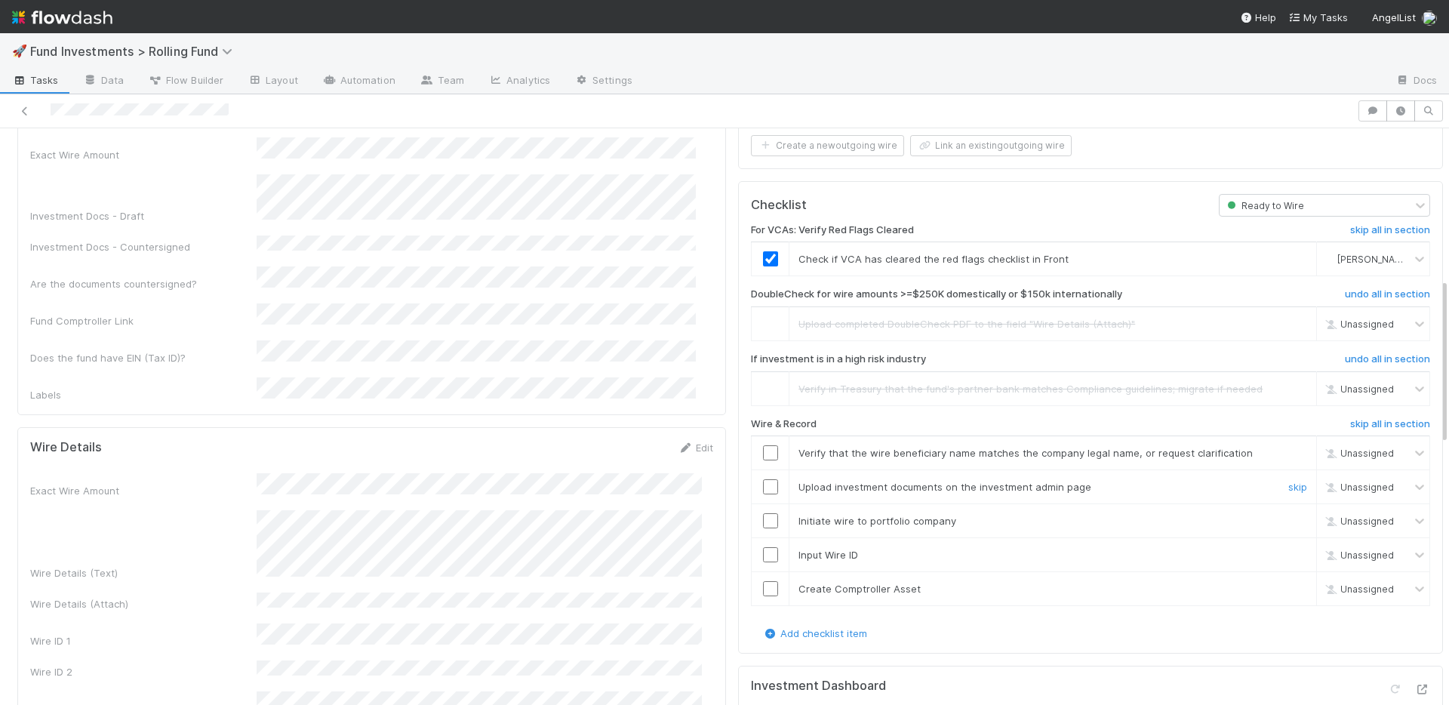
drag, startPoint x: 759, startPoint y: 485, endPoint x: 762, endPoint y: 467, distance: 18.4
click at [763, 482] on input "checkbox" at bounding box center [770, 486] width 15 height 15
click at [763, 446] on input "checkbox" at bounding box center [770, 452] width 15 height 15
click at [763, 513] on input "checkbox" at bounding box center [770, 520] width 15 height 15
click at [763, 549] on input "checkbox" at bounding box center [770, 554] width 15 height 15
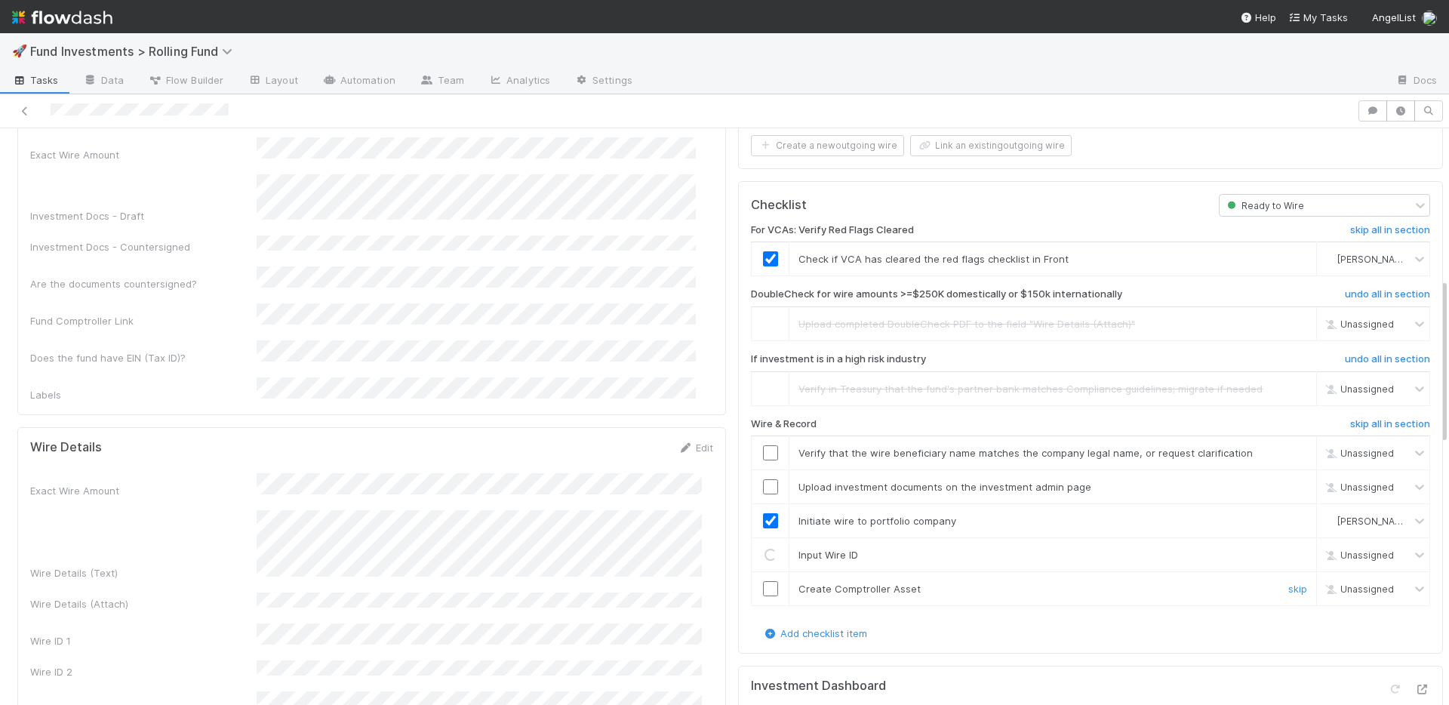
click at [763, 581] on input "checkbox" at bounding box center [770, 588] width 15 height 15
drag, startPoint x: 758, startPoint y: 482, endPoint x: 760, endPoint y: 448, distance: 34.0
click at [763, 479] on input "checkbox" at bounding box center [770, 486] width 15 height 15
click at [763, 445] on input "checkbox" at bounding box center [770, 452] width 15 height 15
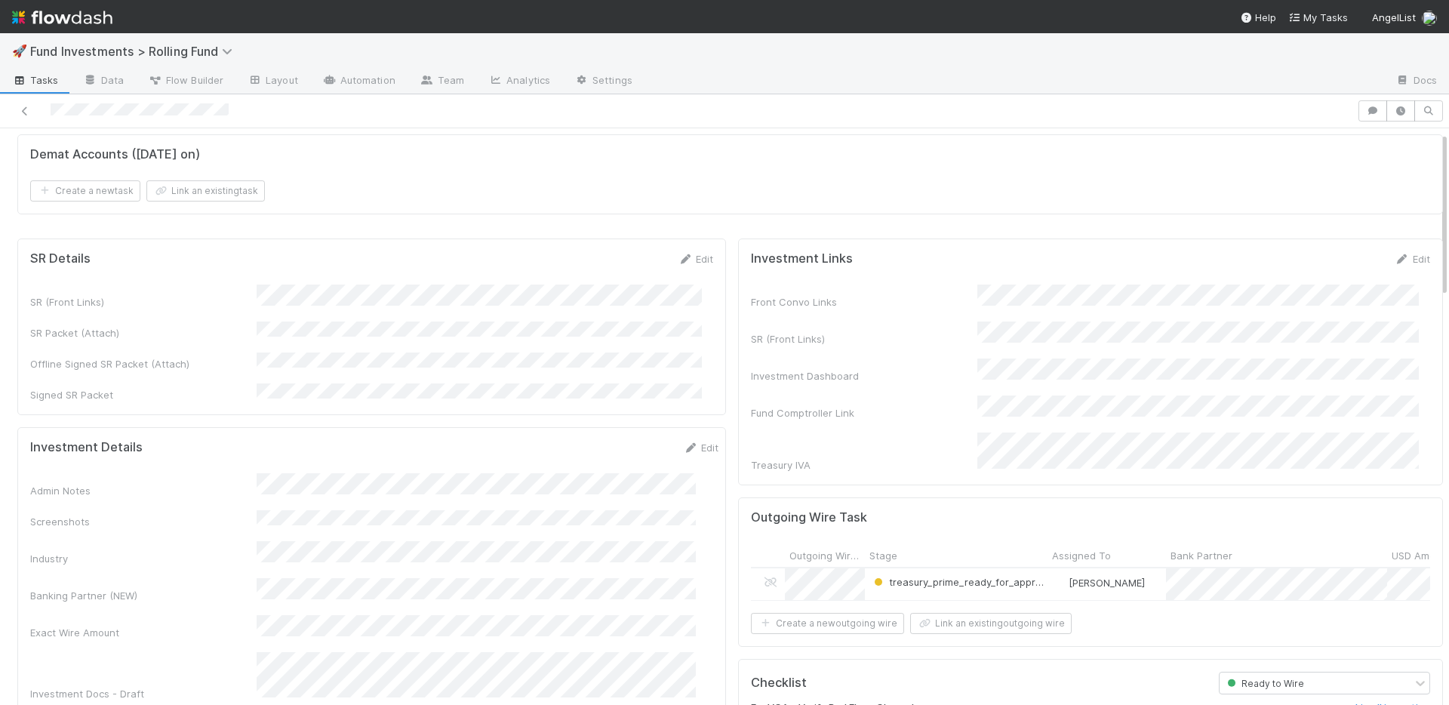
scroll to position [0, 0]
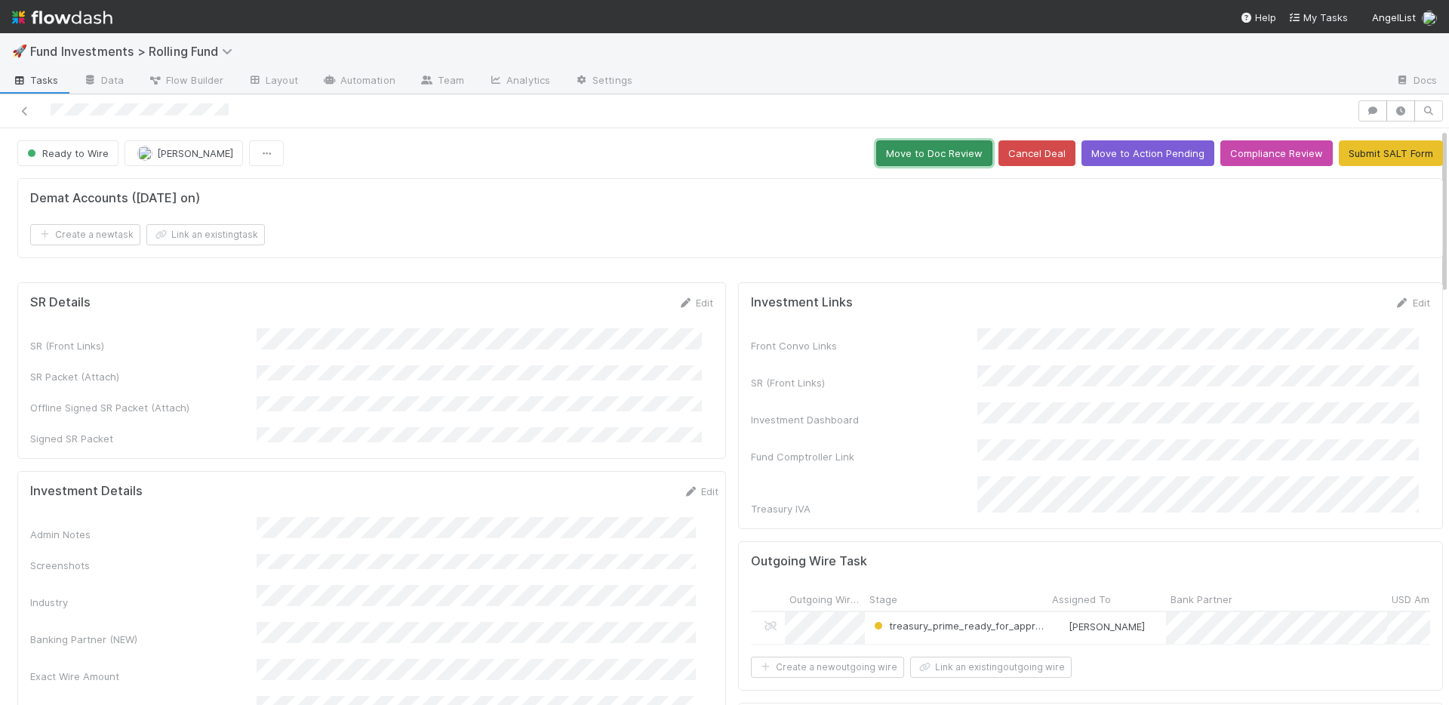
click at [905, 160] on button "Move to Doc Review" at bounding box center [934, 153] width 116 height 26
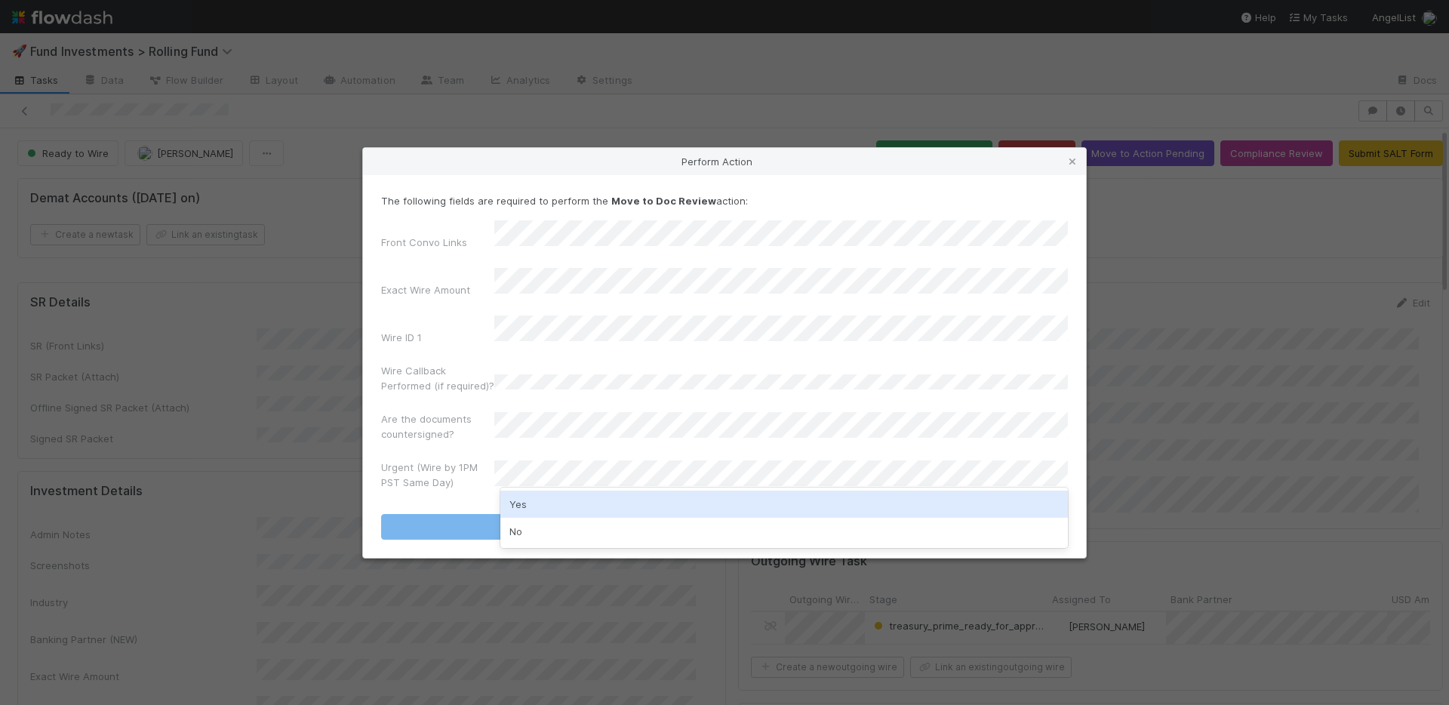
click at [534, 505] on div "Yes" at bounding box center [784, 504] width 568 height 27
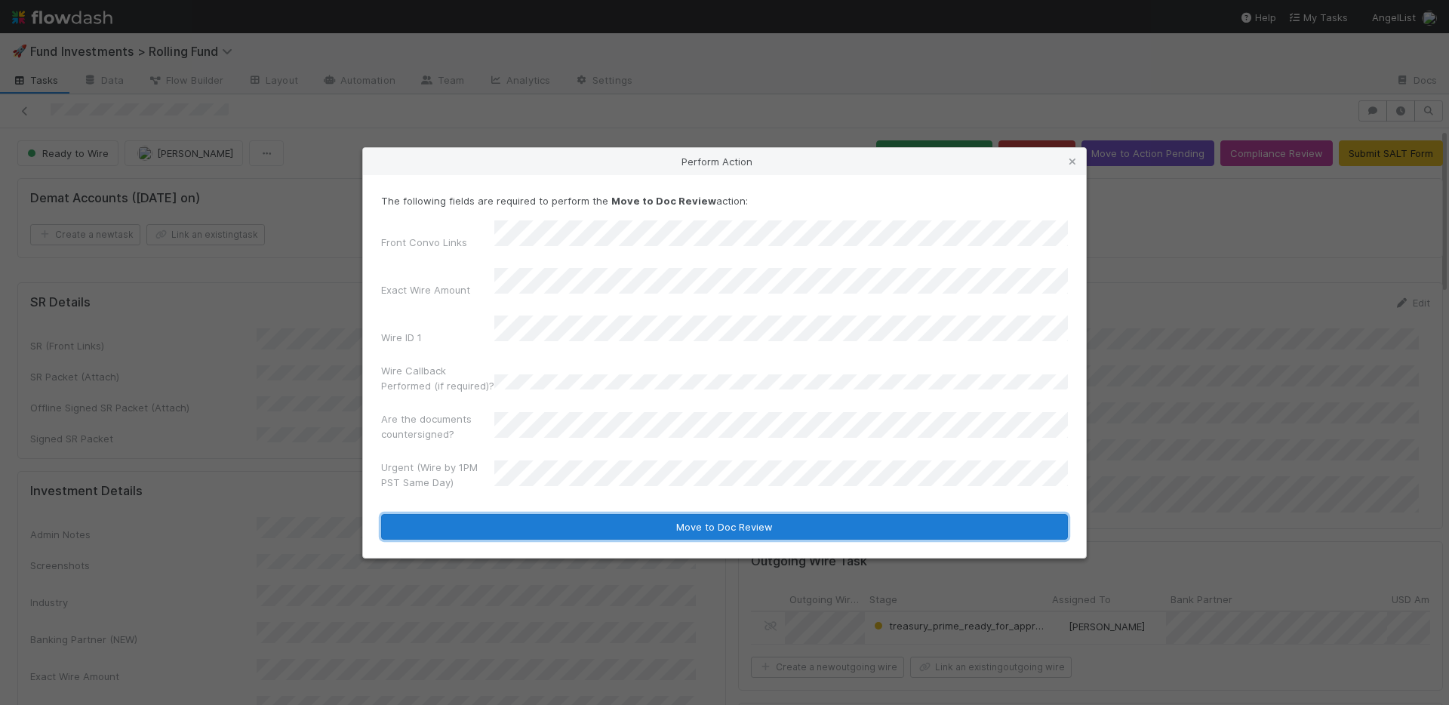
click at [537, 514] on button "Move to Doc Review" at bounding box center [724, 527] width 687 height 26
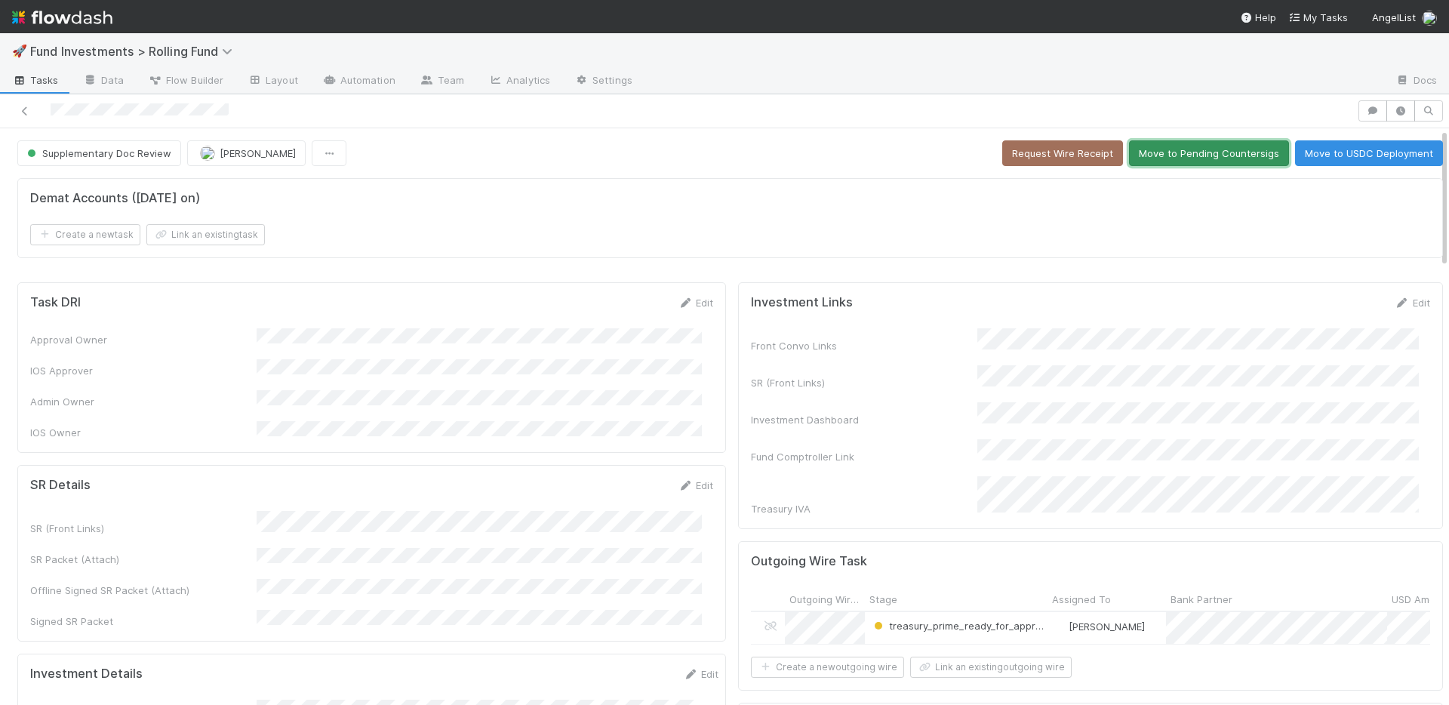
click at [1155, 145] on button "Move to Pending Countersigs" at bounding box center [1209, 153] width 160 height 26
click at [1185, 152] on button "Completed" at bounding box center [1201, 153] width 72 height 26
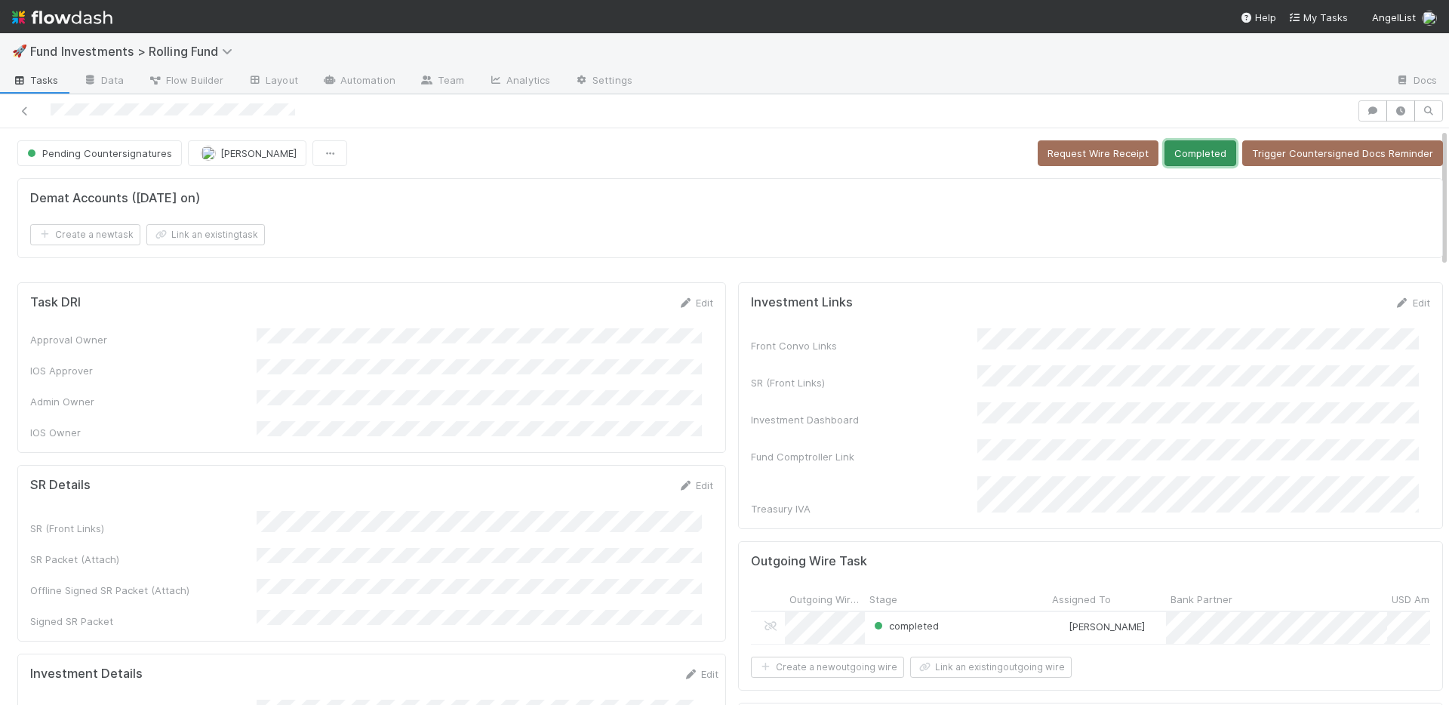
click at [1179, 147] on button "Completed" at bounding box center [1201, 153] width 72 height 26
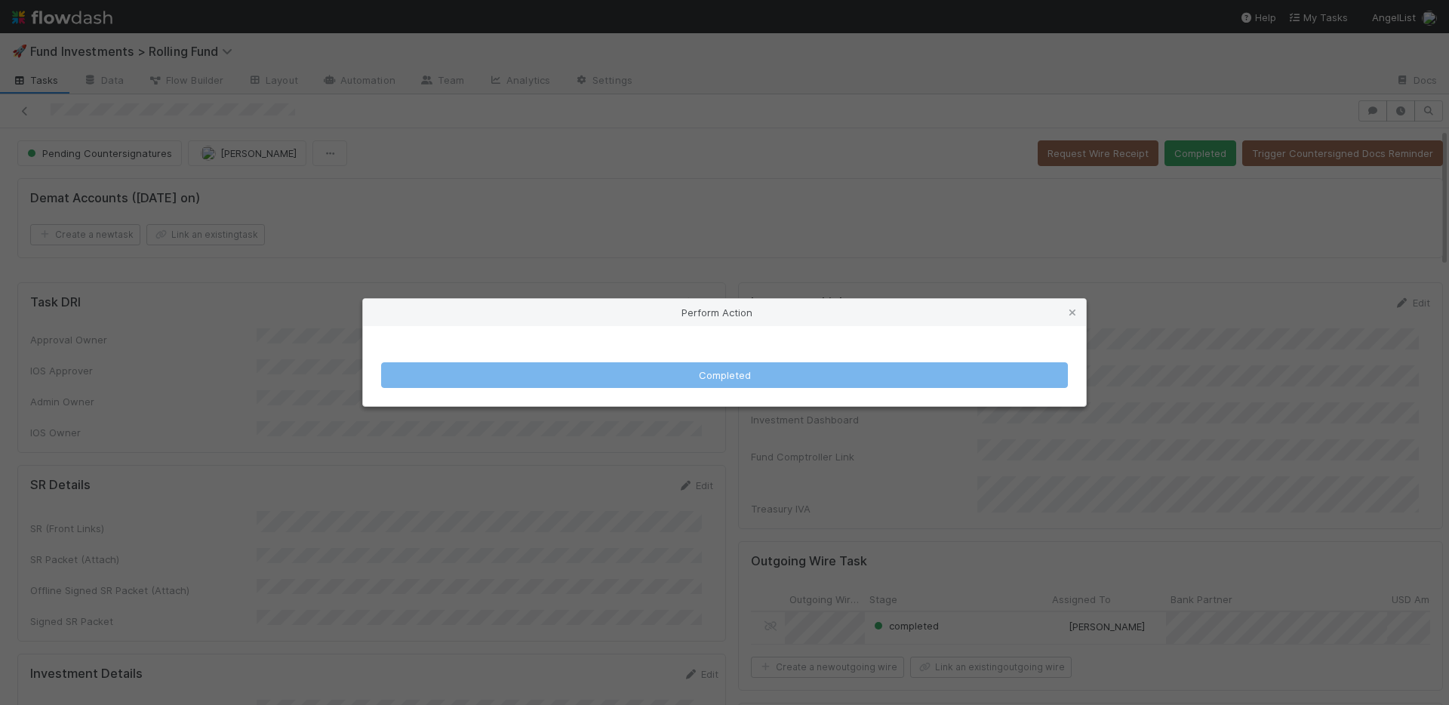
click at [740, 182] on div "Perform Action Completed" at bounding box center [724, 352] width 1449 height 705
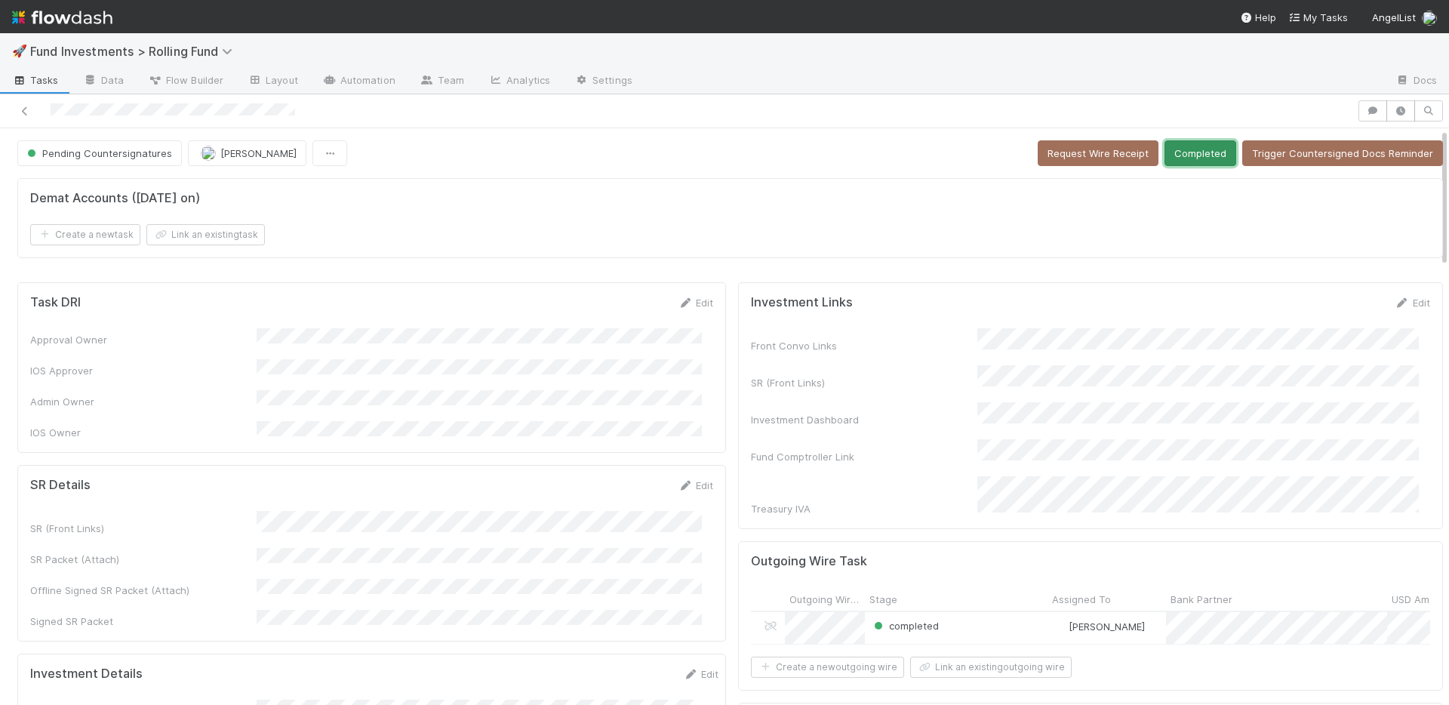
click at [1165, 154] on button "Completed" at bounding box center [1201, 153] width 72 height 26
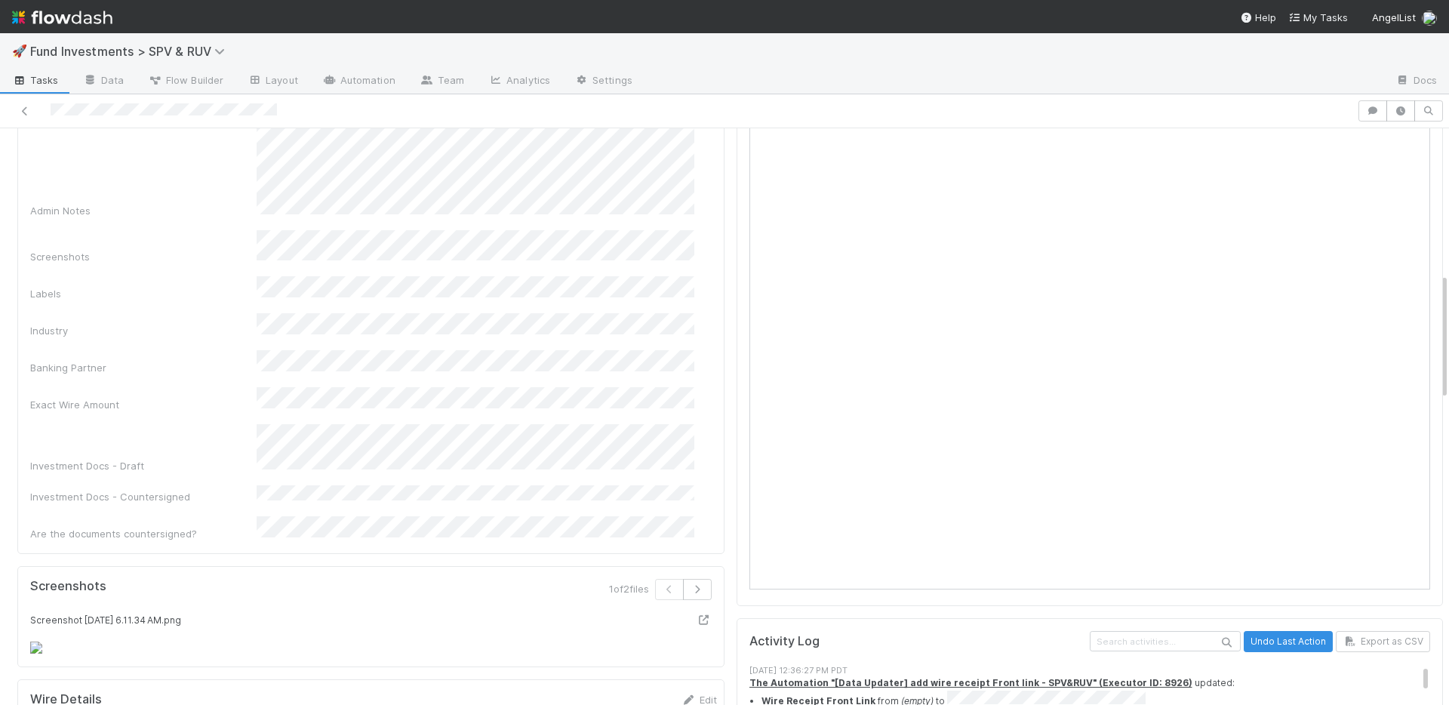
scroll to position [728, 0]
click at [551, 436] on div "Admin Notes Screenshots Labels Industry Banking Partner Exact Wire Amount Inves…" at bounding box center [373, 325] width 687 height 423
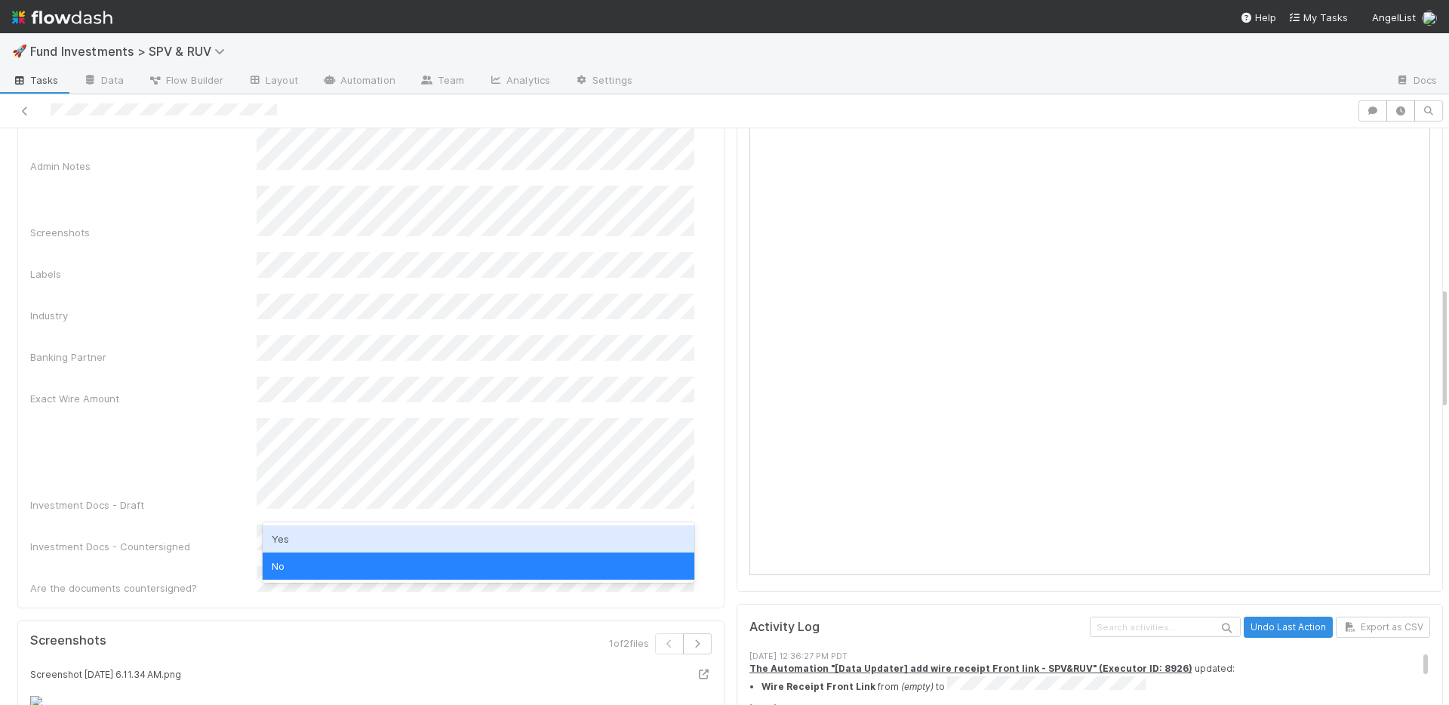
click at [300, 537] on div "Yes" at bounding box center [479, 538] width 432 height 27
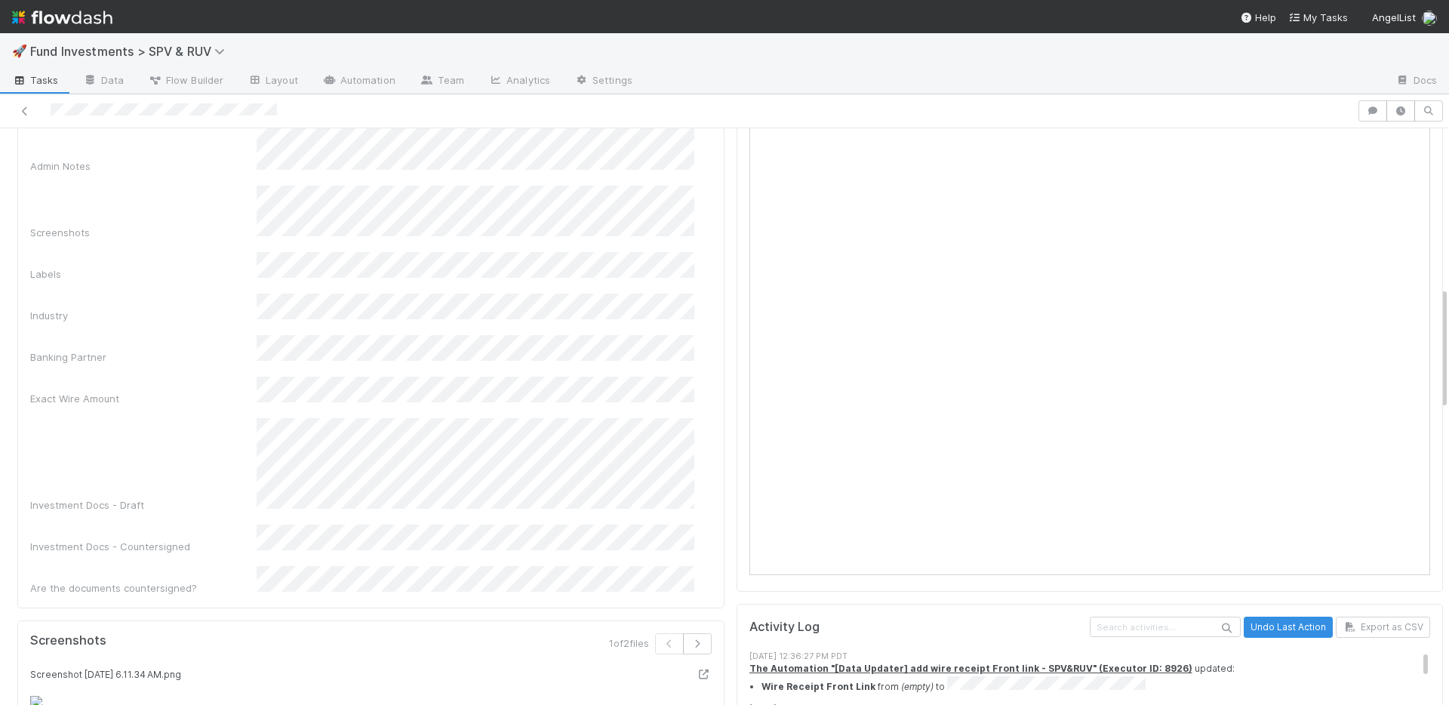
click at [218, 539] on div "Investment Docs - Countersigned" at bounding box center [143, 546] width 226 height 15
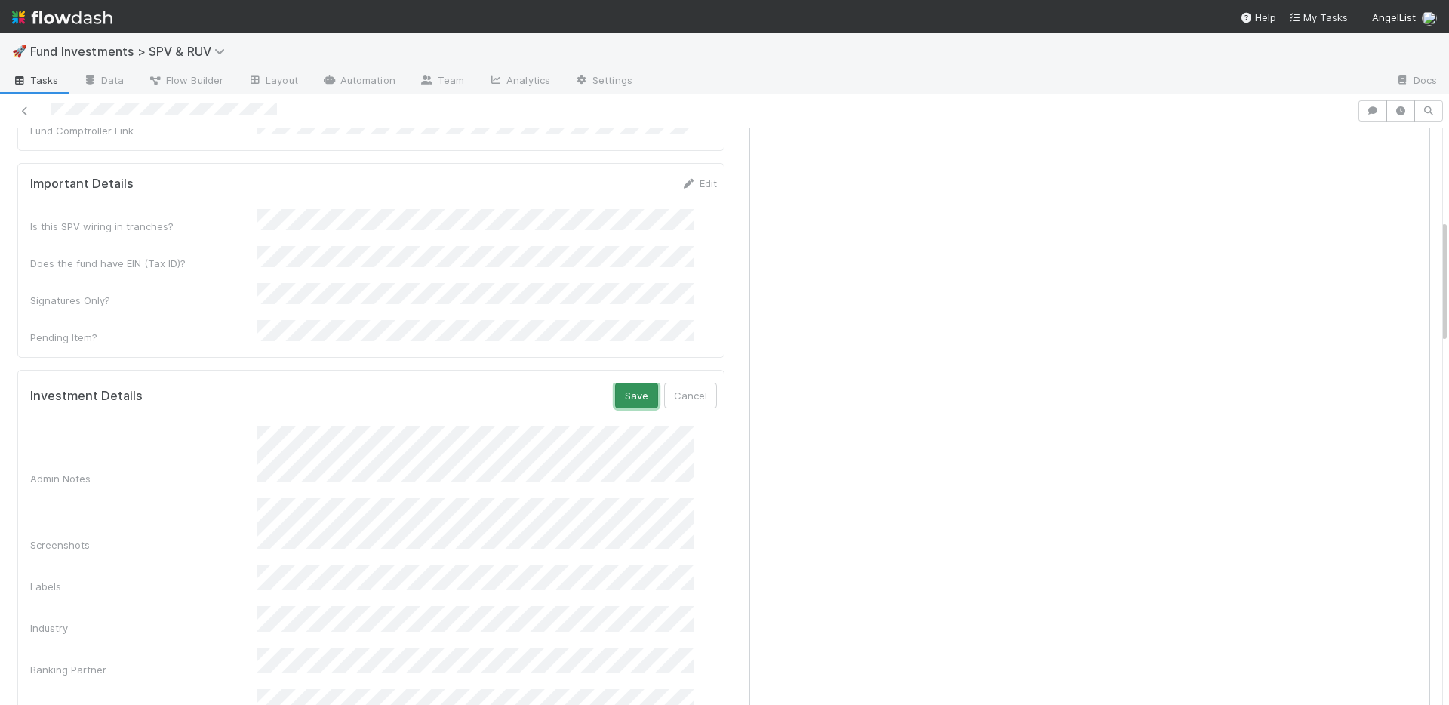
click at [615, 383] on button "Save" at bounding box center [636, 396] width 43 height 26
click at [682, 386] on icon at bounding box center [689, 391] width 15 height 10
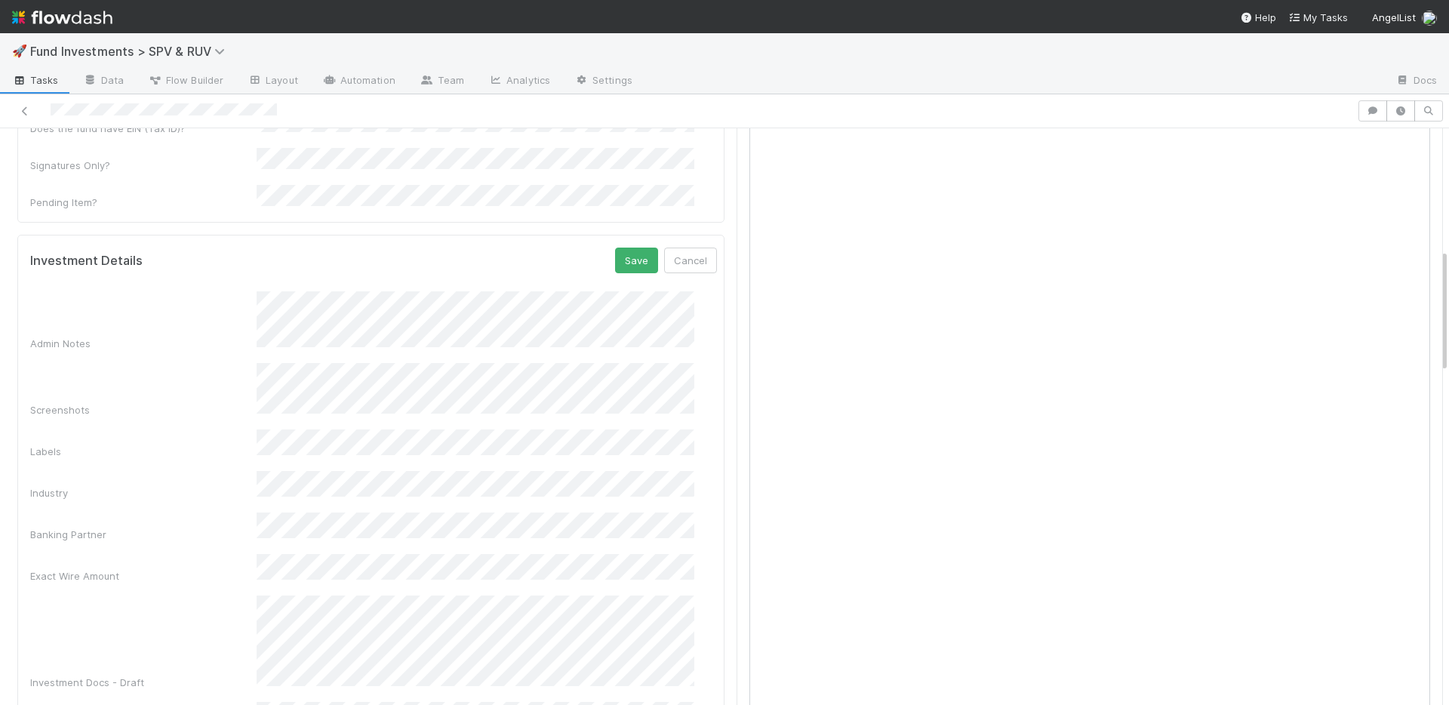
scroll to position [565, 0]
click at [615, 244] on button "Save" at bounding box center [636, 257] width 43 height 26
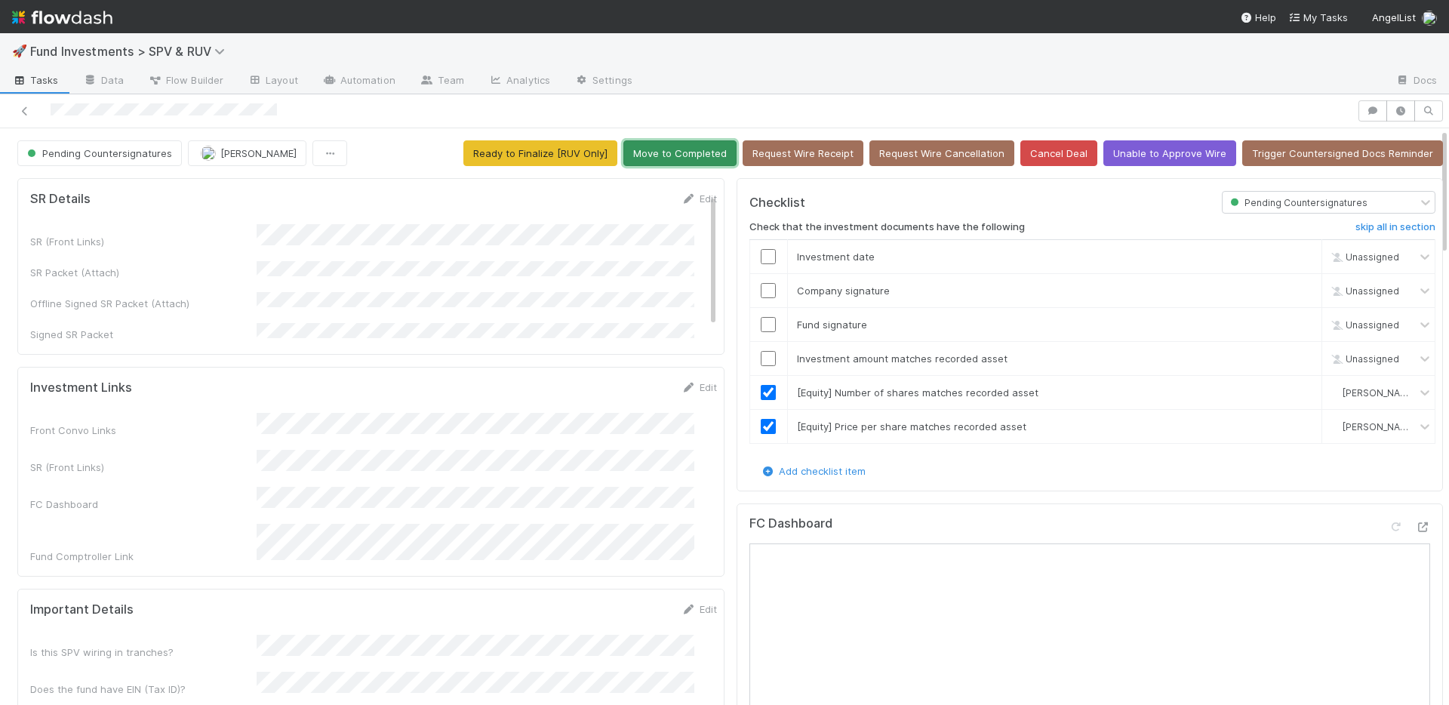
click at [686, 153] on button "Move to Completed" at bounding box center [679, 153] width 113 height 26
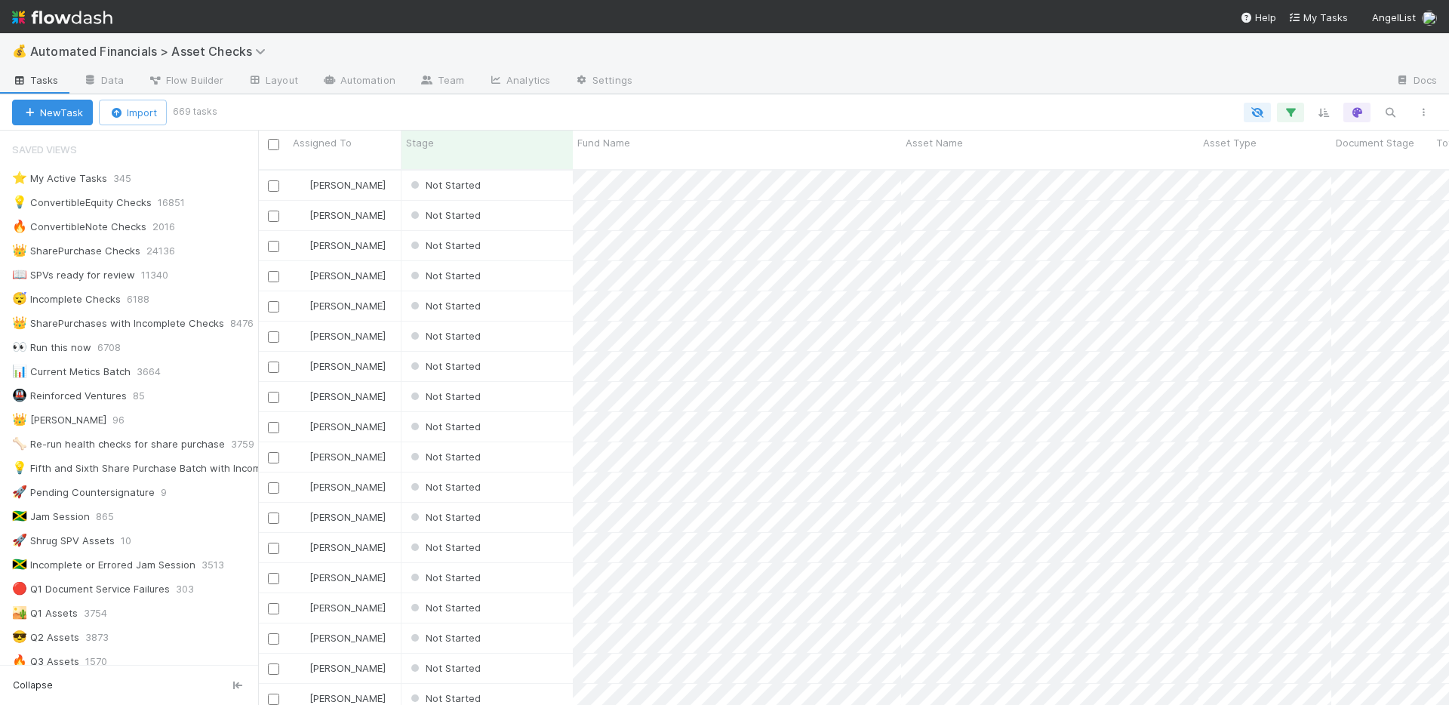
scroll to position [537, 1180]
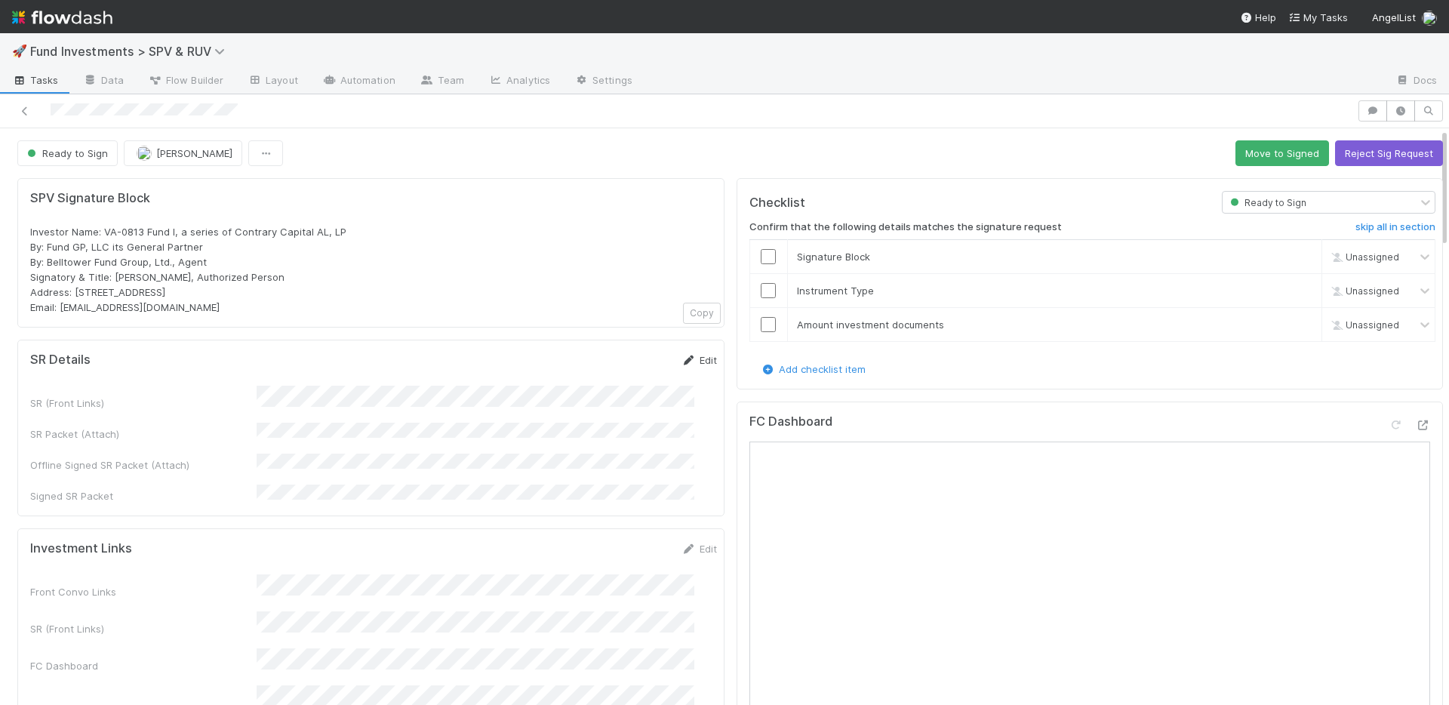
click at [682, 361] on link "Edit" at bounding box center [699, 360] width 35 height 12
click at [621, 367] on button "Save" at bounding box center [636, 365] width 43 height 26
click at [1236, 155] on button "Move to Signed" at bounding box center [1283, 153] width 94 height 26
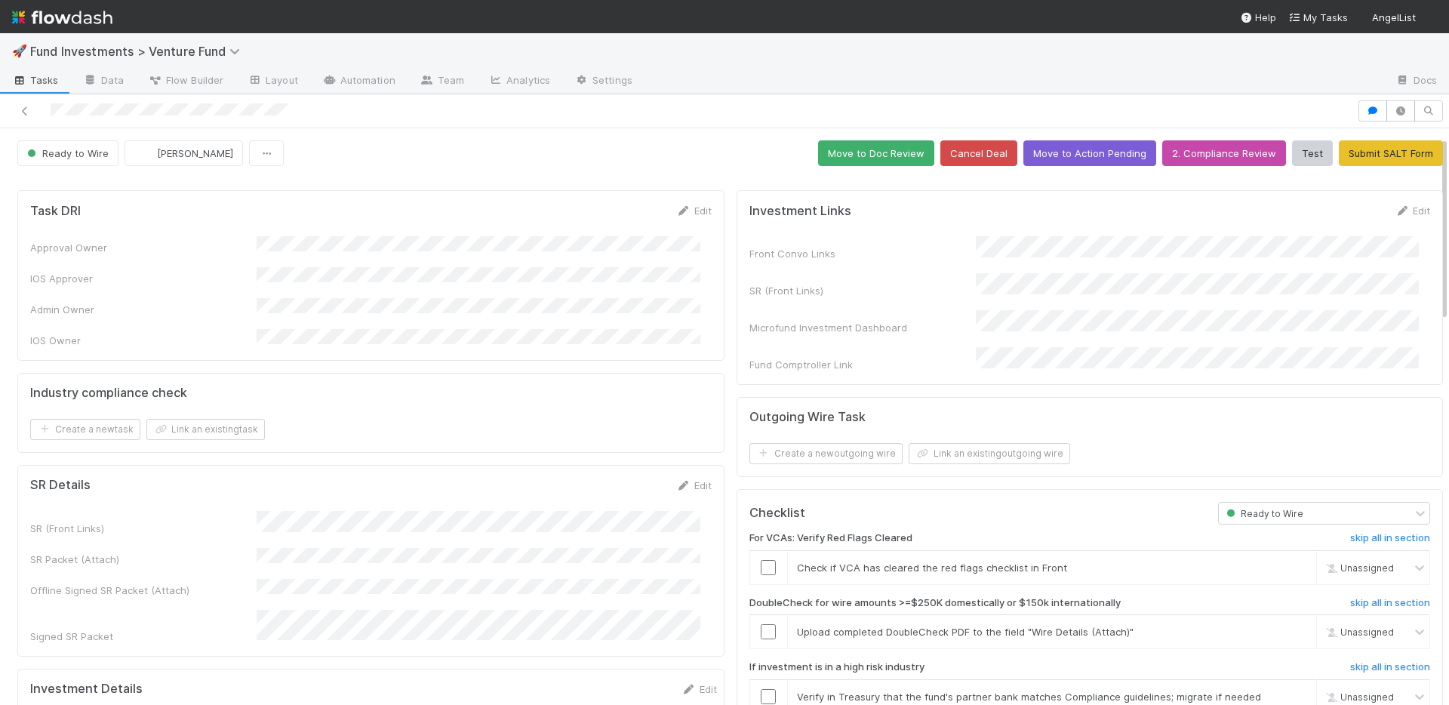
scroll to position [506, 0]
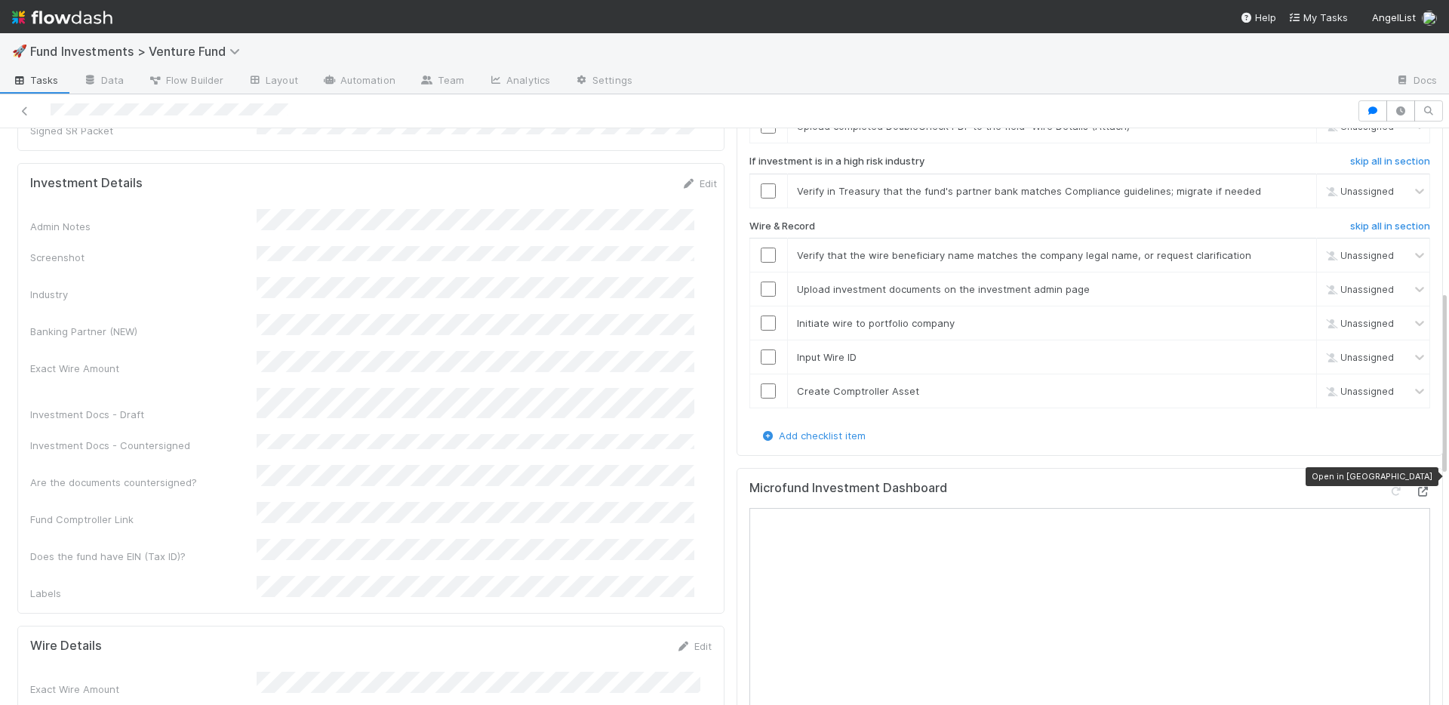
click at [1415, 487] on icon at bounding box center [1422, 492] width 15 height 10
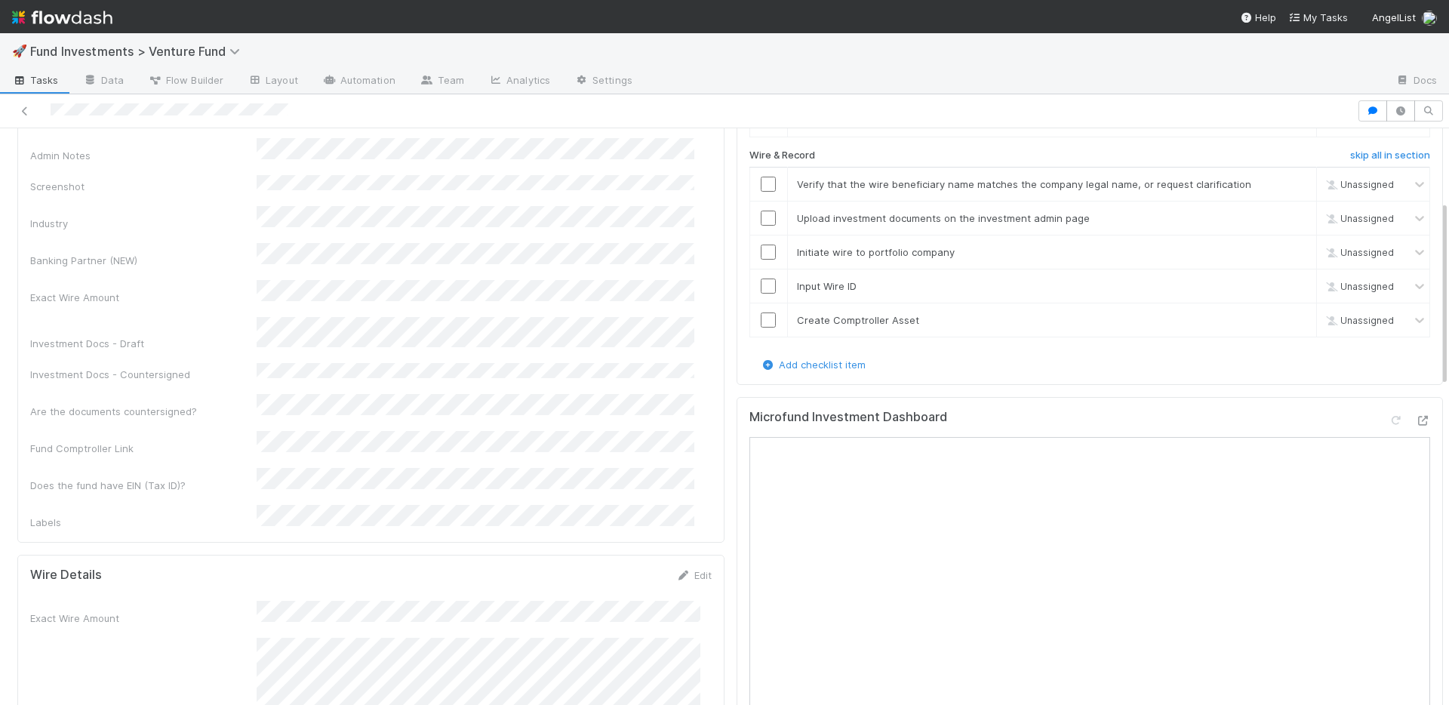
scroll to position [217, 0]
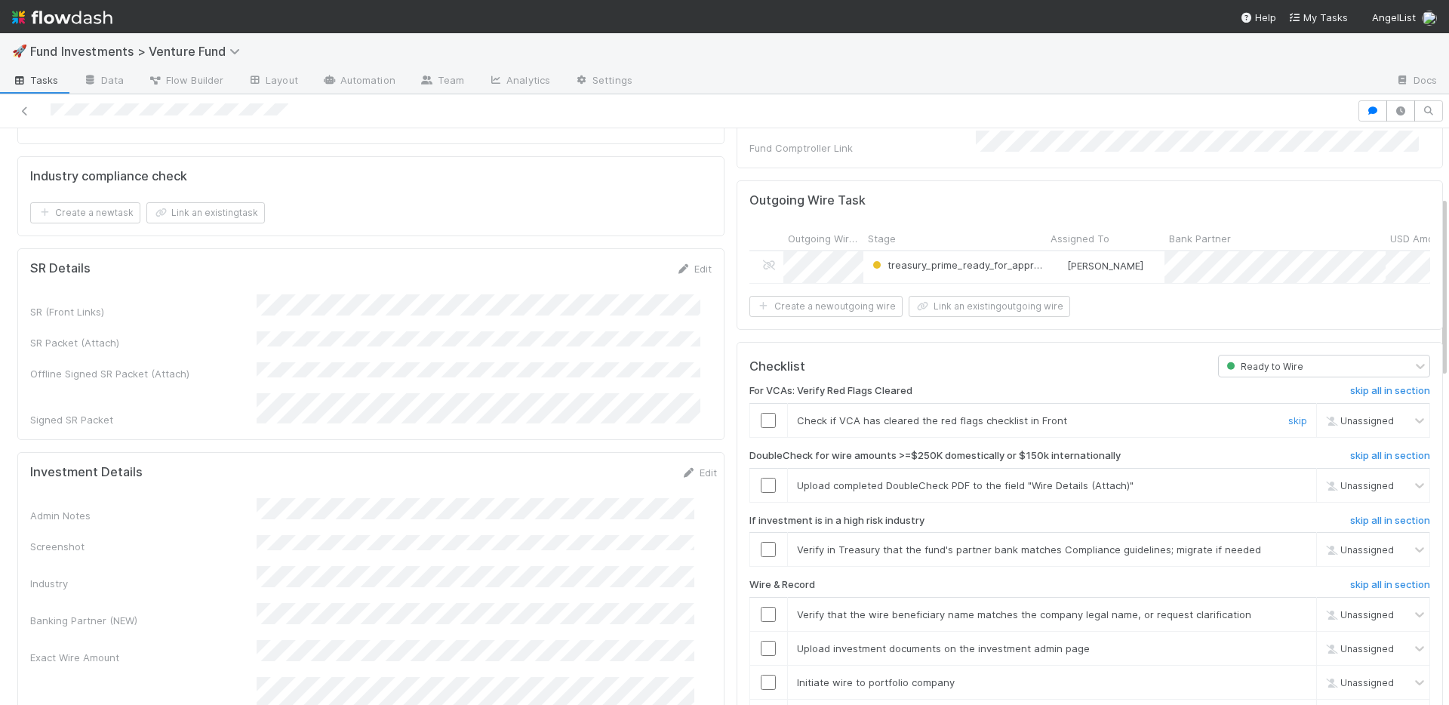
click at [762, 414] on input "checkbox" at bounding box center [768, 420] width 15 height 15
drag, startPoint x: 1280, startPoint y: 544, endPoint x: 1273, endPoint y: 516, distance: 28.7
click at [1288, 543] on link "skip" at bounding box center [1297, 549] width 19 height 12
click at [1288, 483] on link "skip" at bounding box center [1297, 485] width 19 height 12
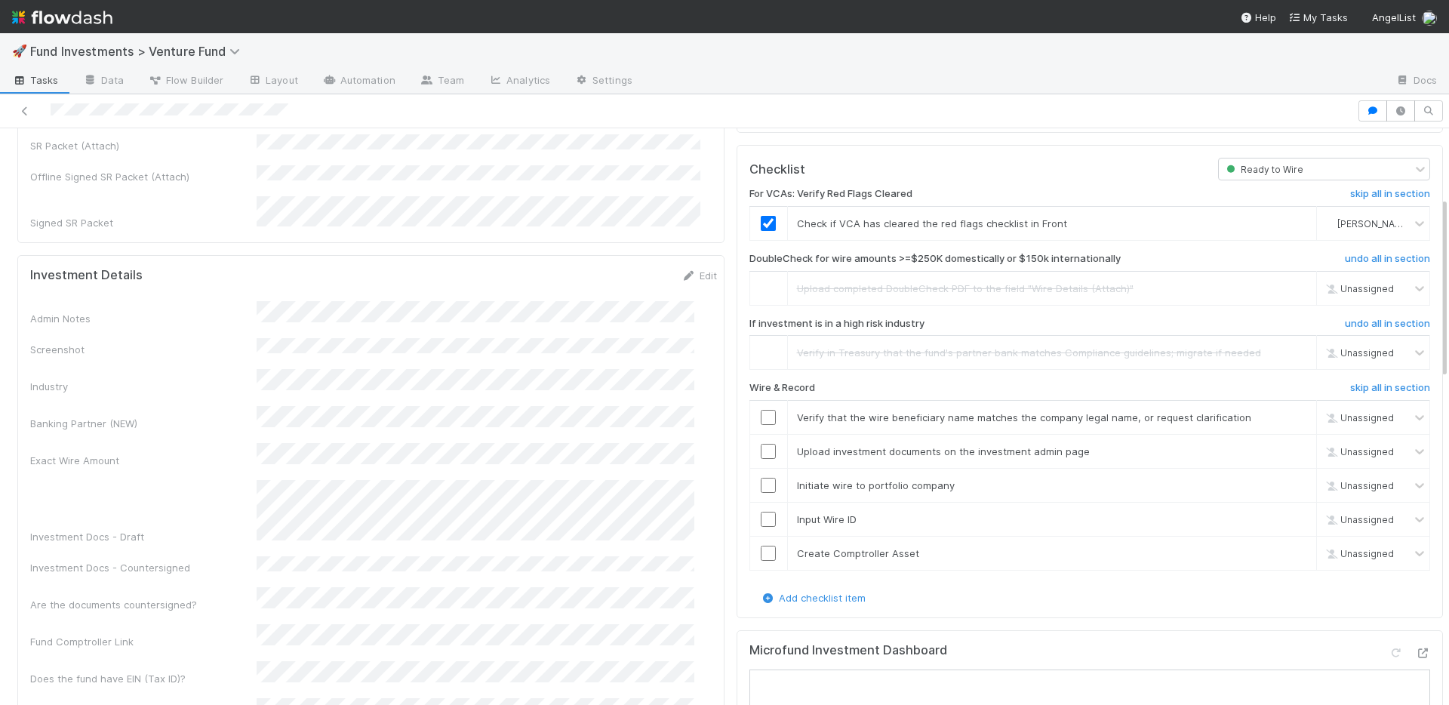
scroll to position [479, 0]
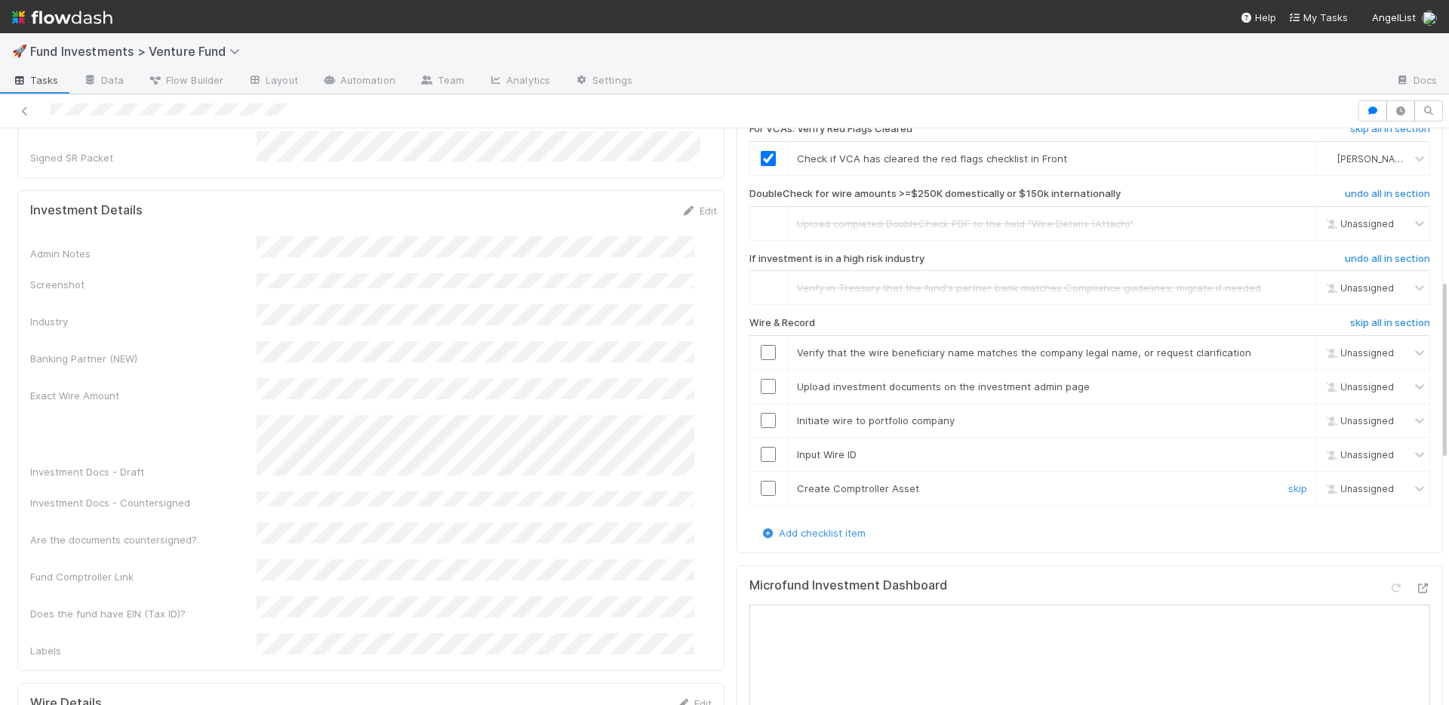
drag, startPoint x: 758, startPoint y: 485, endPoint x: 761, endPoint y: 462, distance: 23.6
click at [761, 483] on input "checkbox" at bounding box center [768, 488] width 15 height 15
drag, startPoint x: 758, startPoint y: 451, endPoint x: 756, endPoint y: 424, distance: 27.3
click at [761, 451] on input "checkbox" at bounding box center [768, 454] width 15 height 15
click at [761, 417] on input "checkbox" at bounding box center [768, 420] width 15 height 15
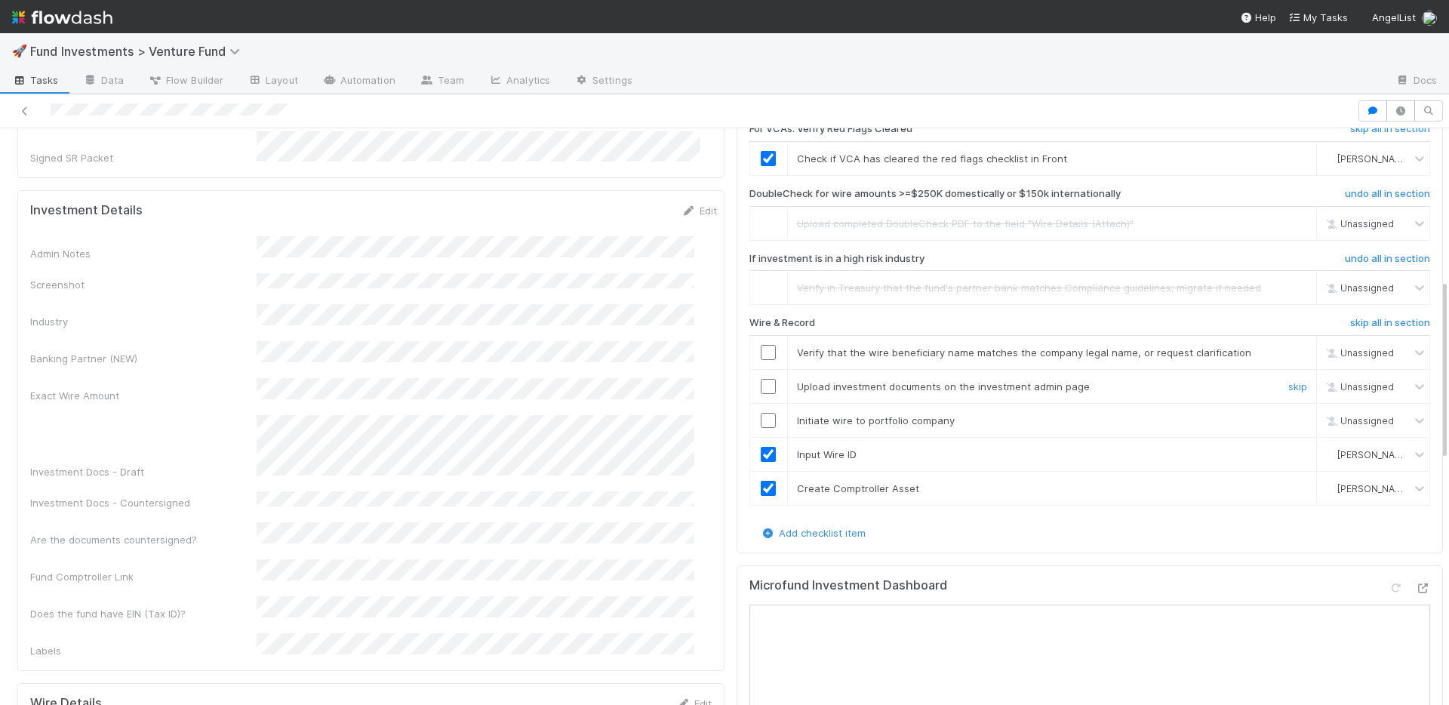
click at [761, 387] on input "checkbox" at bounding box center [768, 386] width 15 height 15
click at [761, 346] on input "checkbox" at bounding box center [768, 352] width 15 height 15
checkbox input "true"
click at [761, 379] on input "checkbox" at bounding box center [768, 386] width 15 height 15
click at [761, 345] on input "checkbox" at bounding box center [768, 352] width 15 height 15
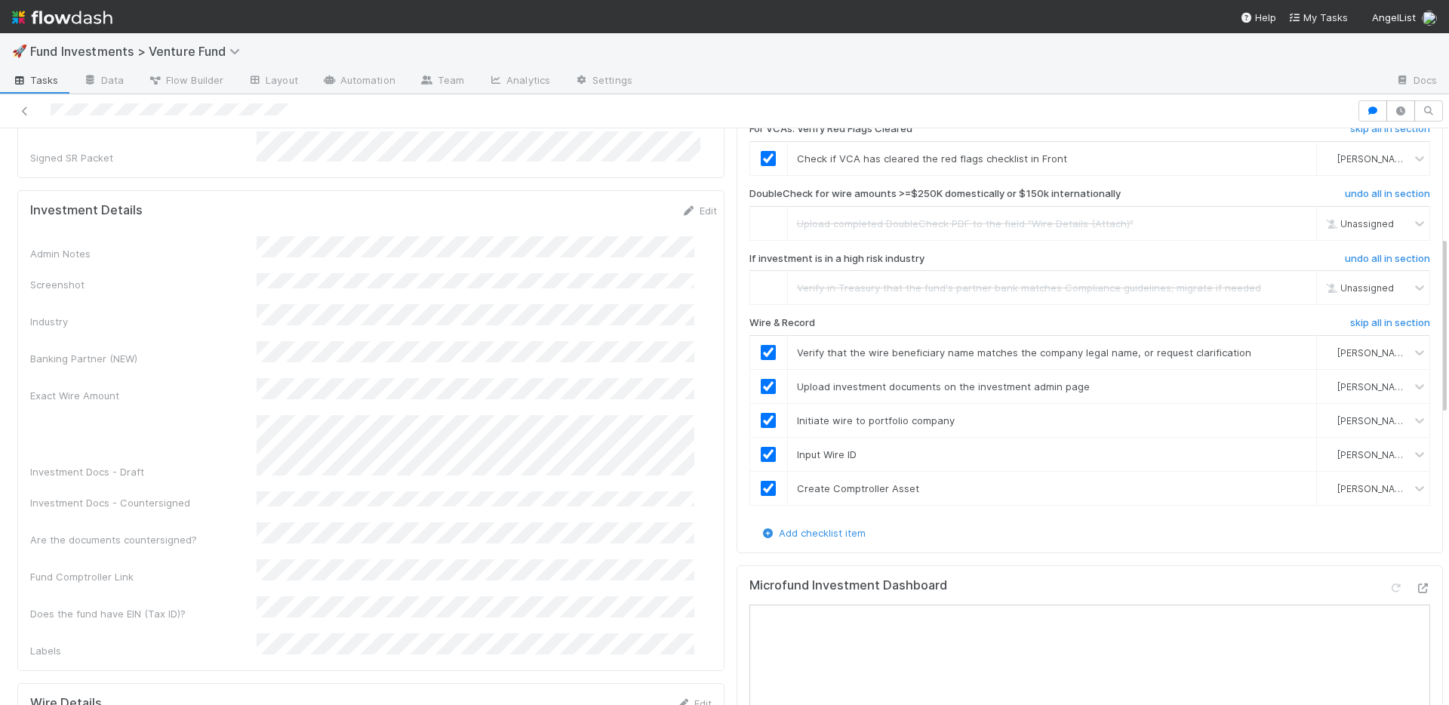
scroll to position [0, 0]
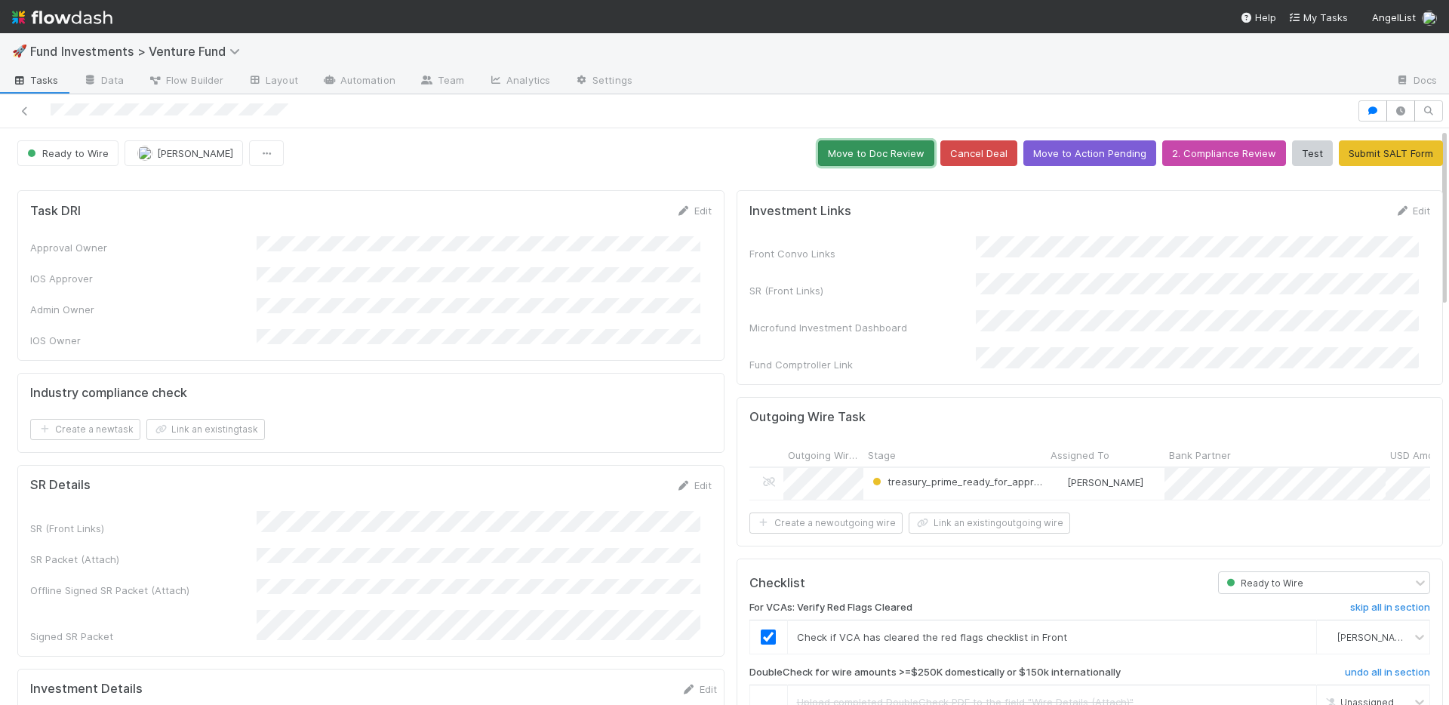
click at [841, 159] on button "Move to Doc Review" at bounding box center [876, 153] width 116 height 26
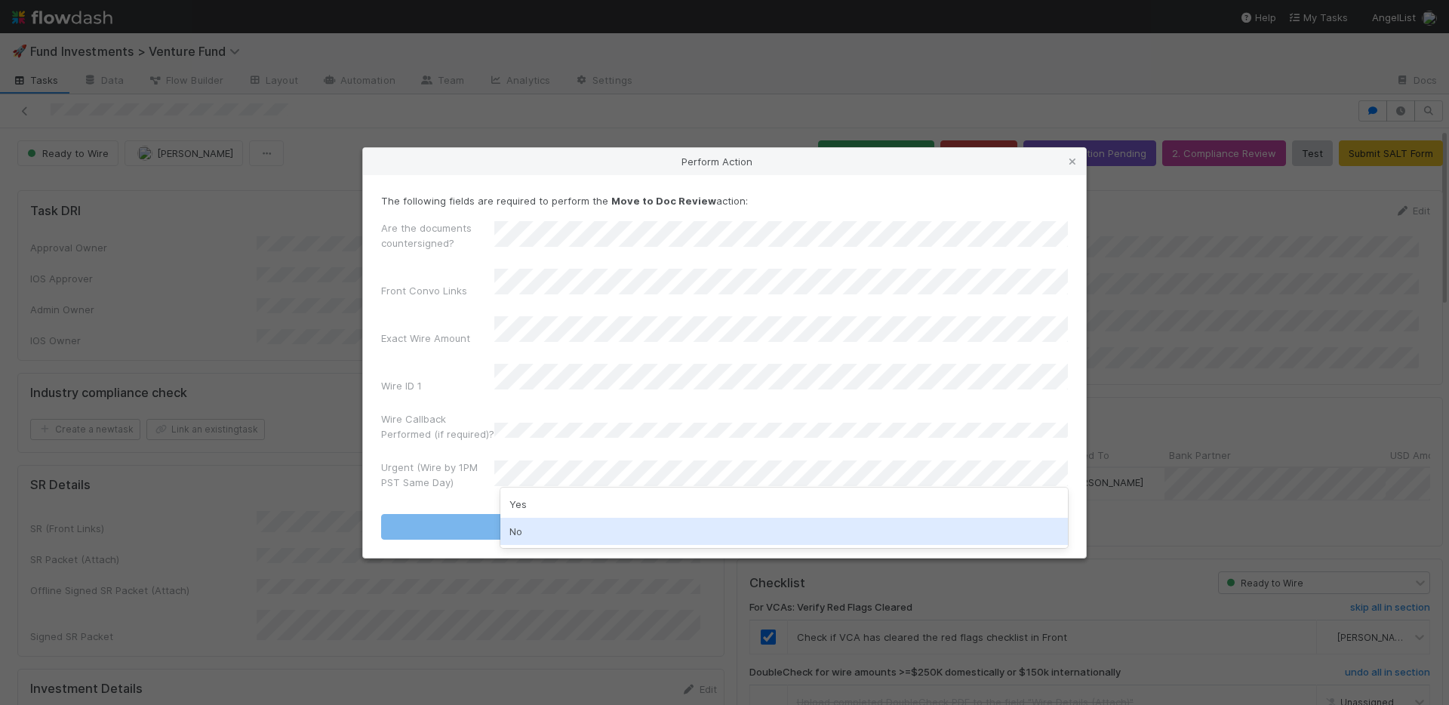
click at [549, 521] on div "No" at bounding box center [784, 531] width 568 height 27
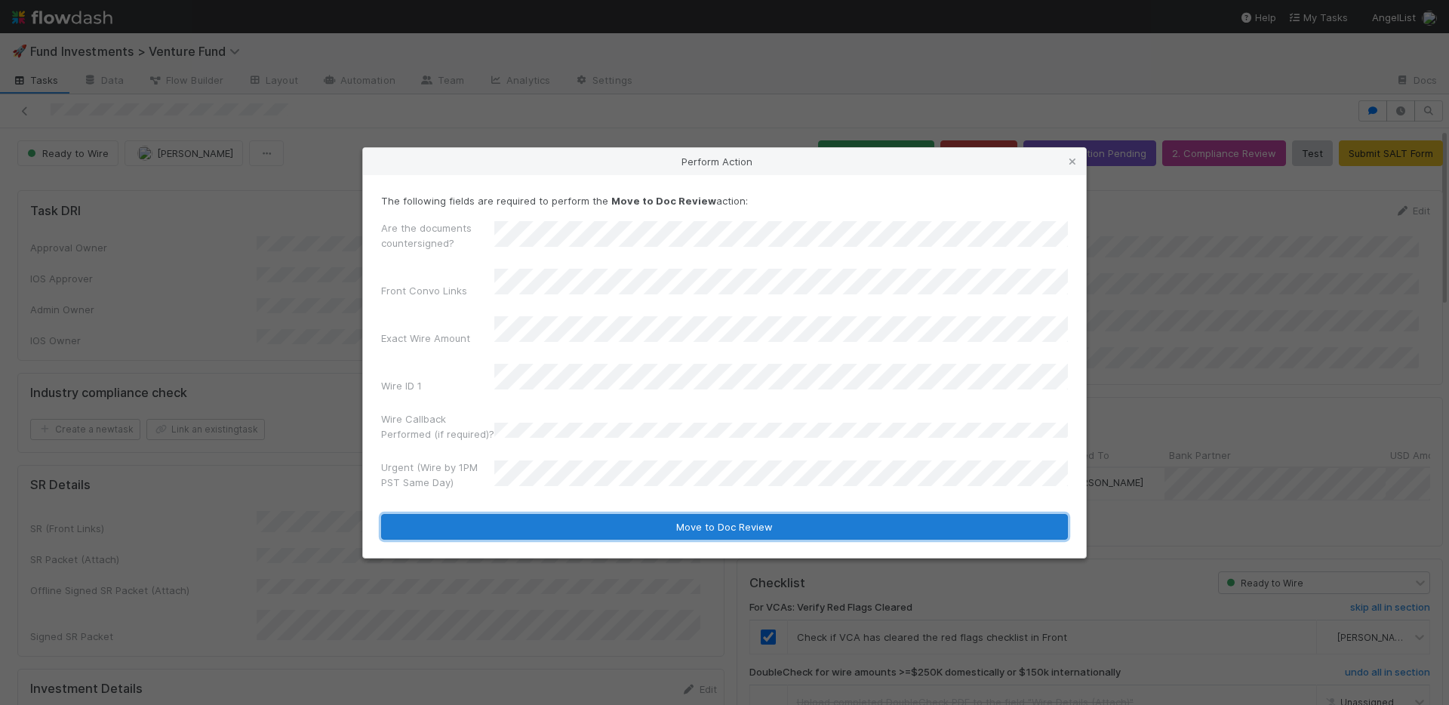
click at [552, 514] on button "Move to Doc Review" at bounding box center [724, 527] width 687 height 26
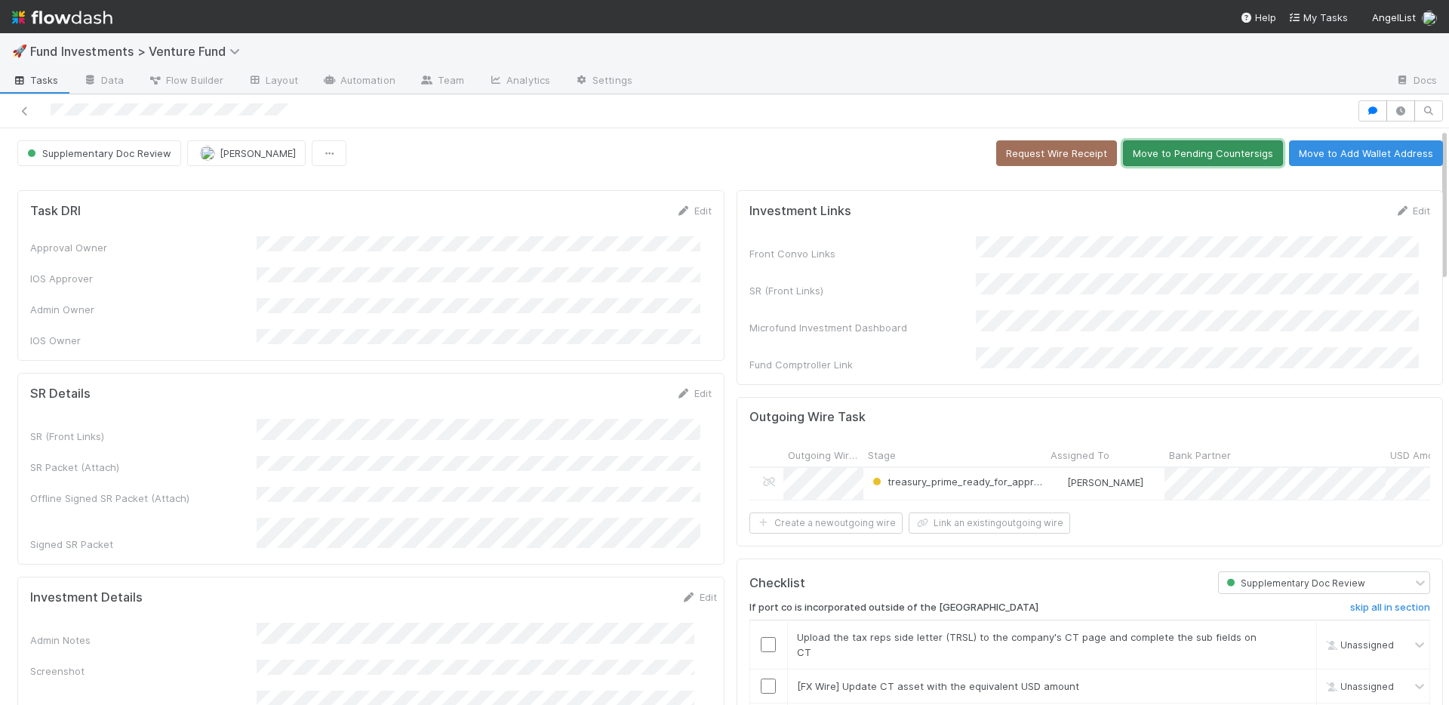
click at [1159, 157] on button "Move to Pending Countersigs" at bounding box center [1203, 153] width 160 height 26
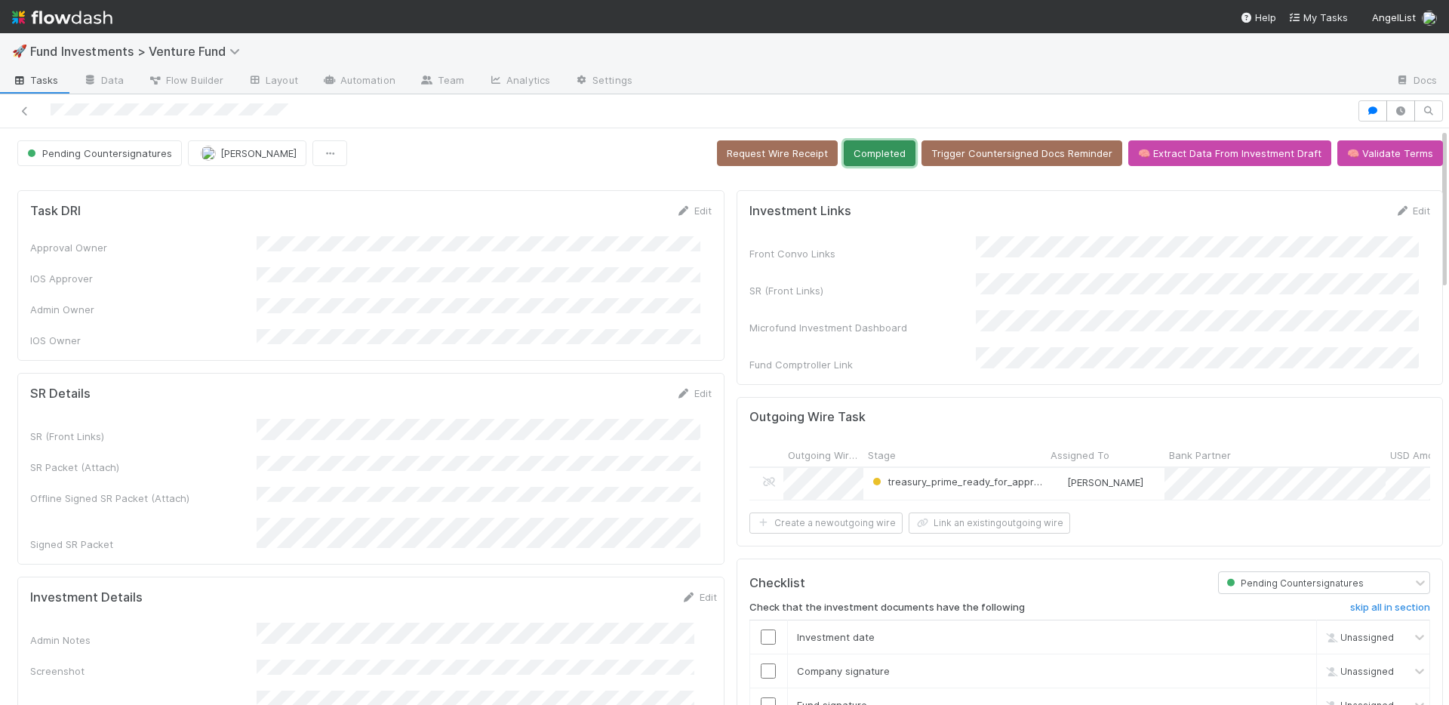
click at [865, 162] on button "Completed" at bounding box center [880, 153] width 72 height 26
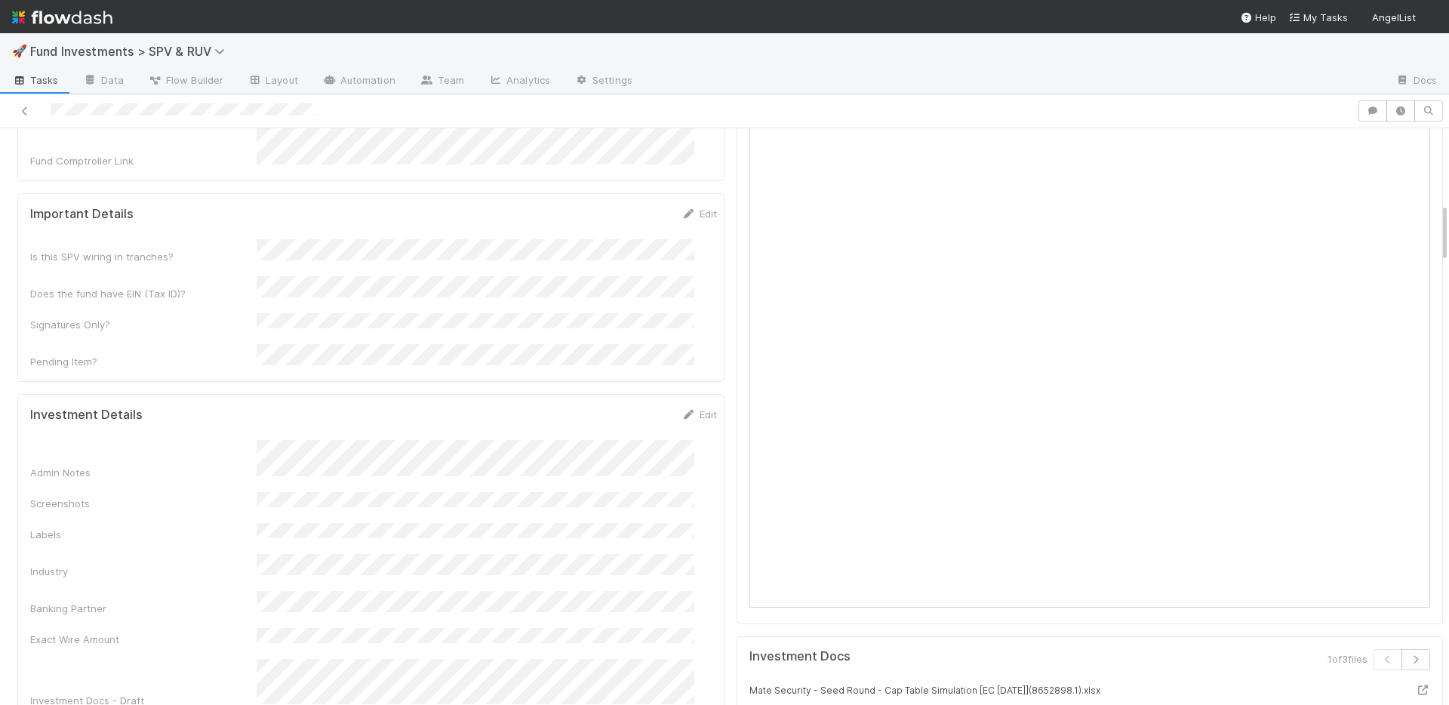
scroll to position [799, 0]
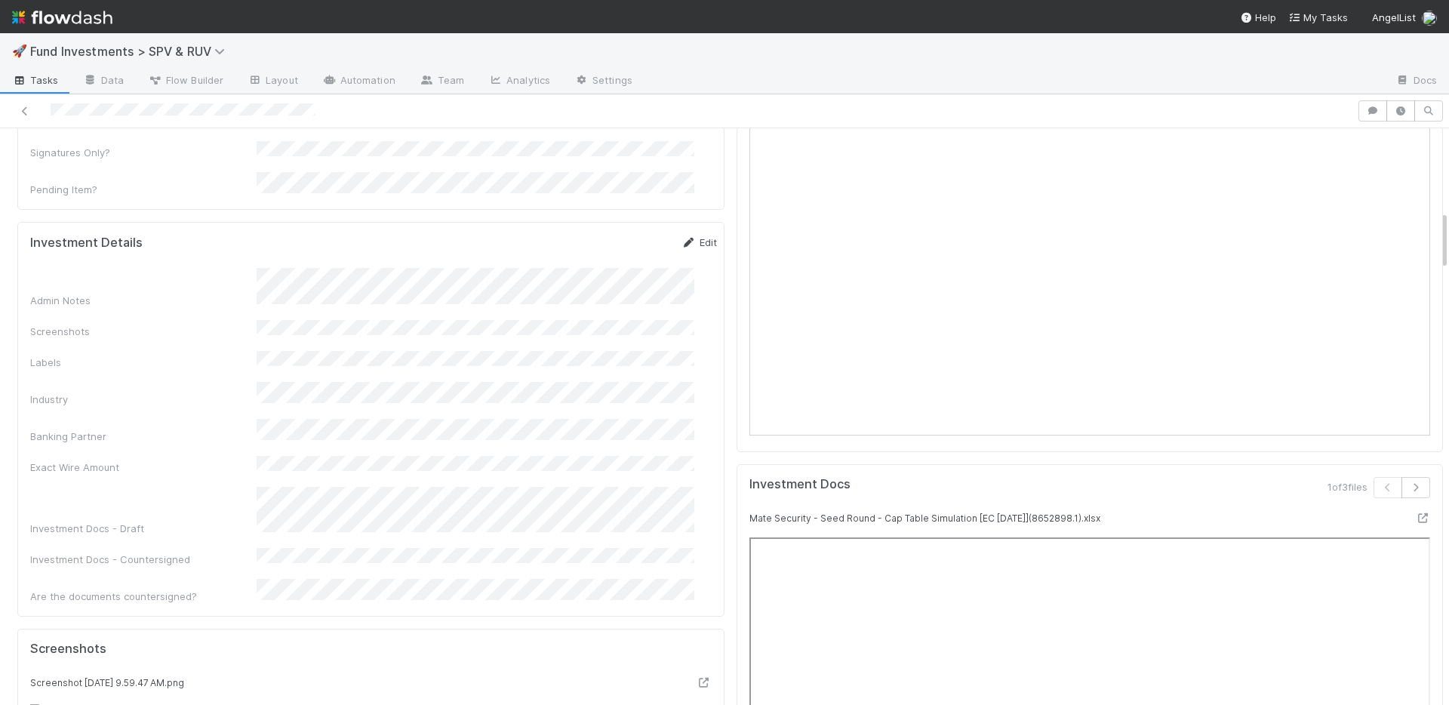
click at [682, 236] on link "Edit" at bounding box center [699, 242] width 35 height 12
click at [621, 235] on button "Save" at bounding box center [636, 248] width 43 height 26
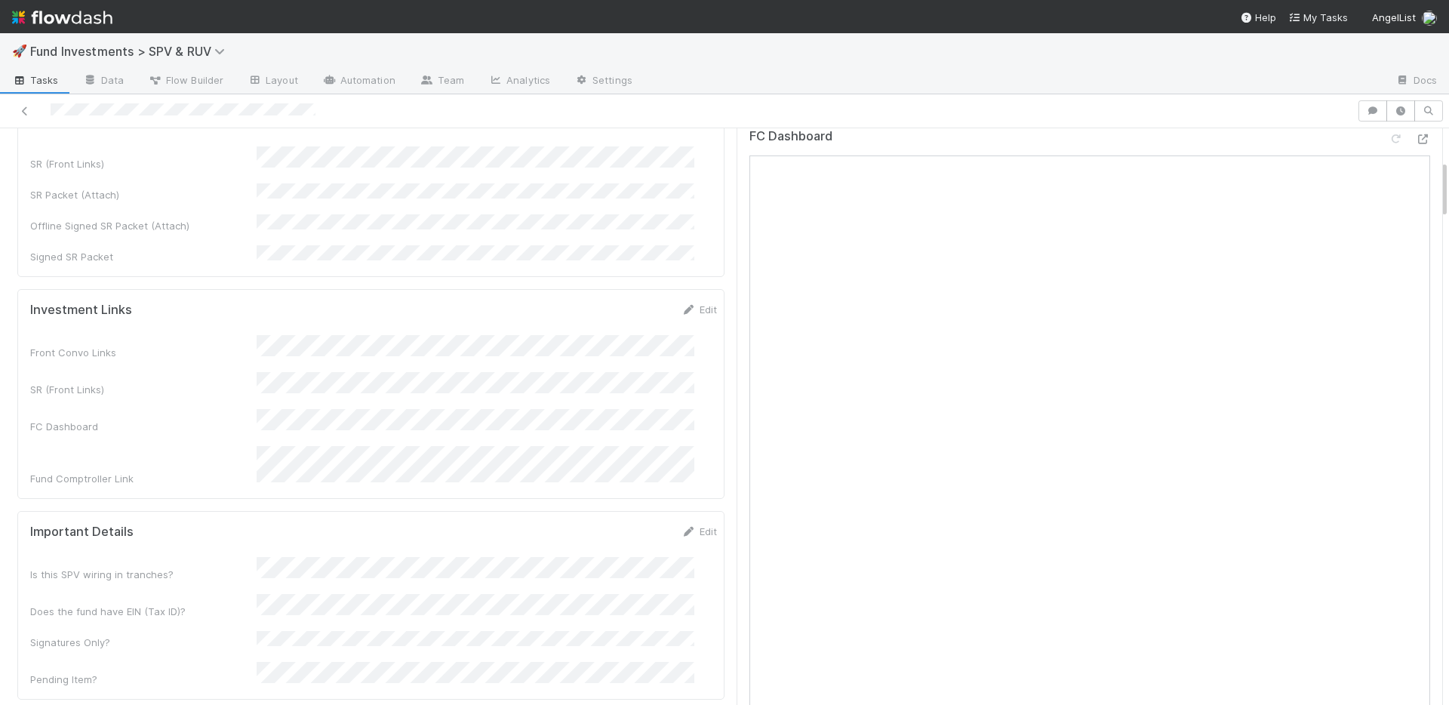
scroll to position [169, 0]
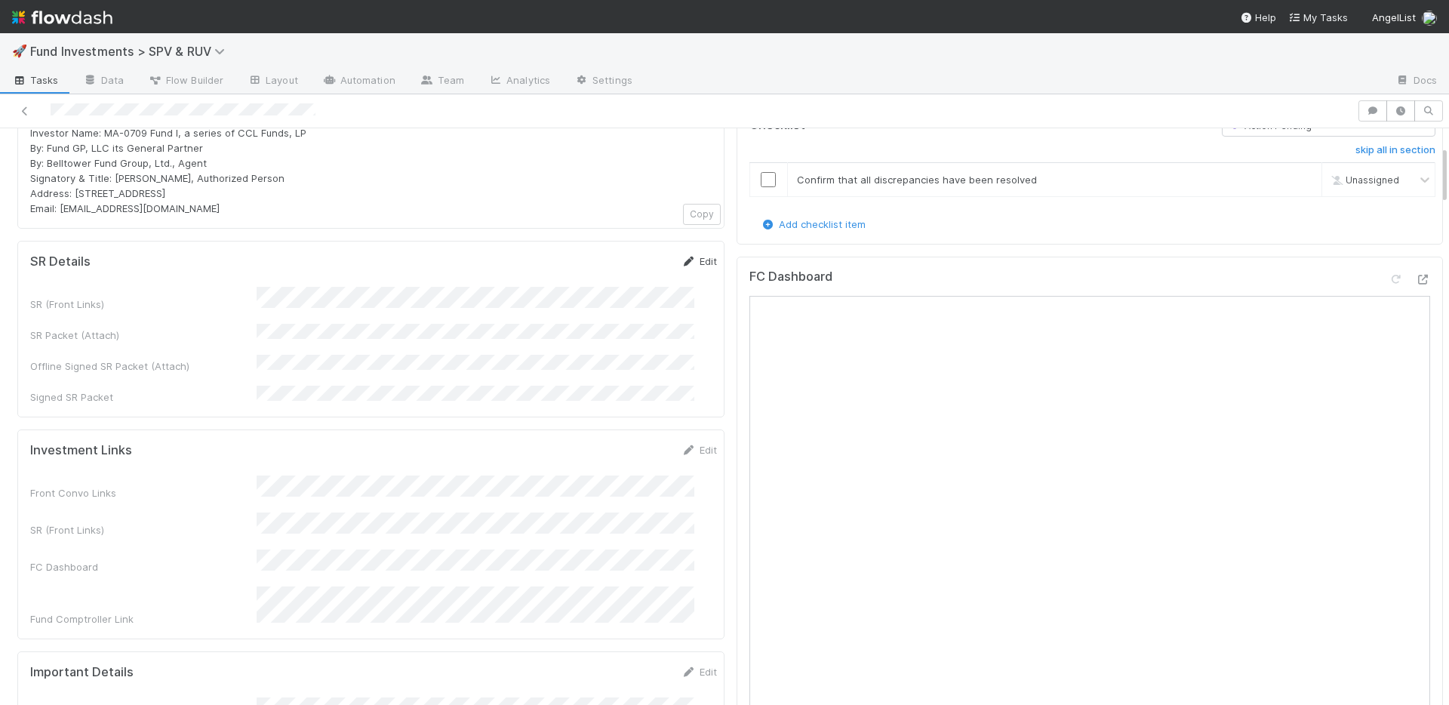
click at [685, 257] on link "Edit" at bounding box center [699, 261] width 35 height 12
click at [615, 272] on button "Save" at bounding box center [636, 267] width 43 height 26
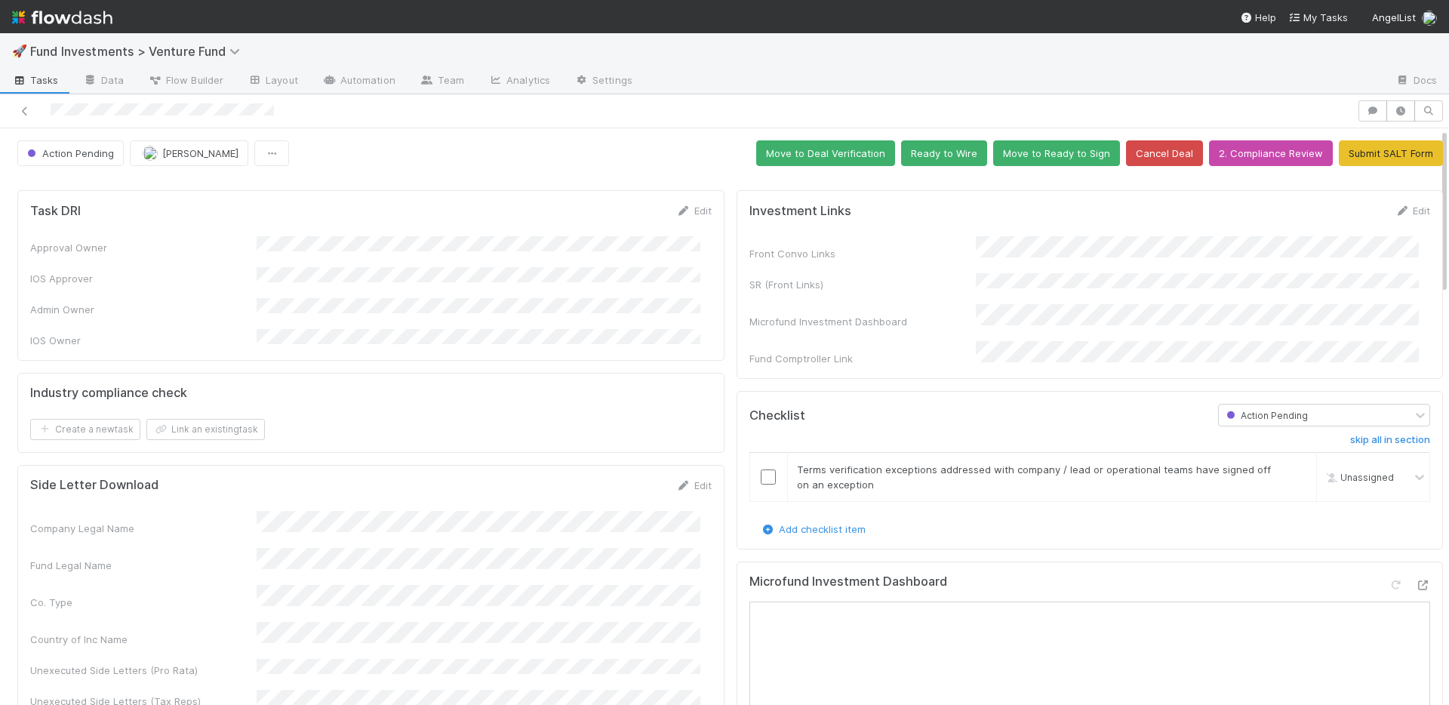
drag, startPoint x: 1391, startPoint y: 209, endPoint x: 1355, endPoint y: 220, distance: 37.7
click at [1395, 209] on link "Edit" at bounding box center [1412, 211] width 35 height 12
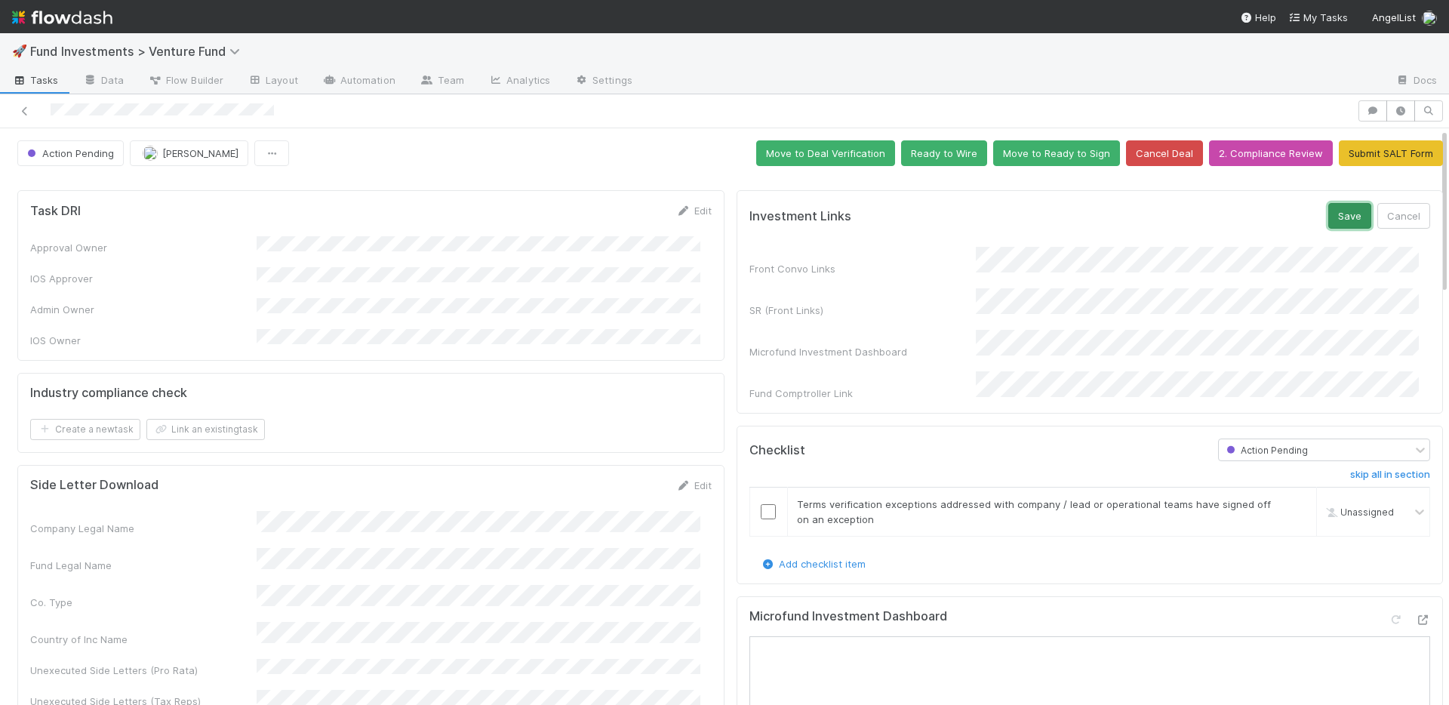
click at [1328, 220] on button "Save" at bounding box center [1349, 216] width 43 height 26
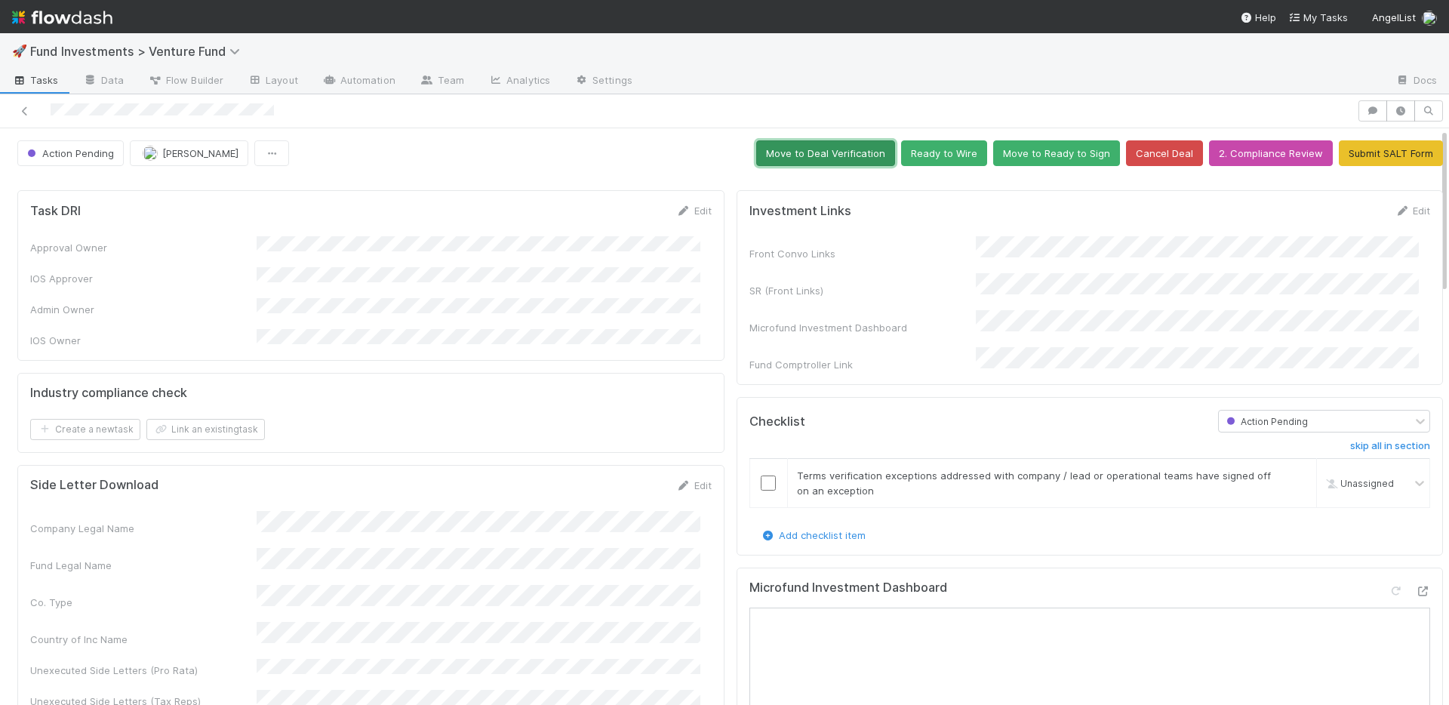
click at [774, 151] on button "Move to Deal Verification" at bounding box center [825, 153] width 139 height 26
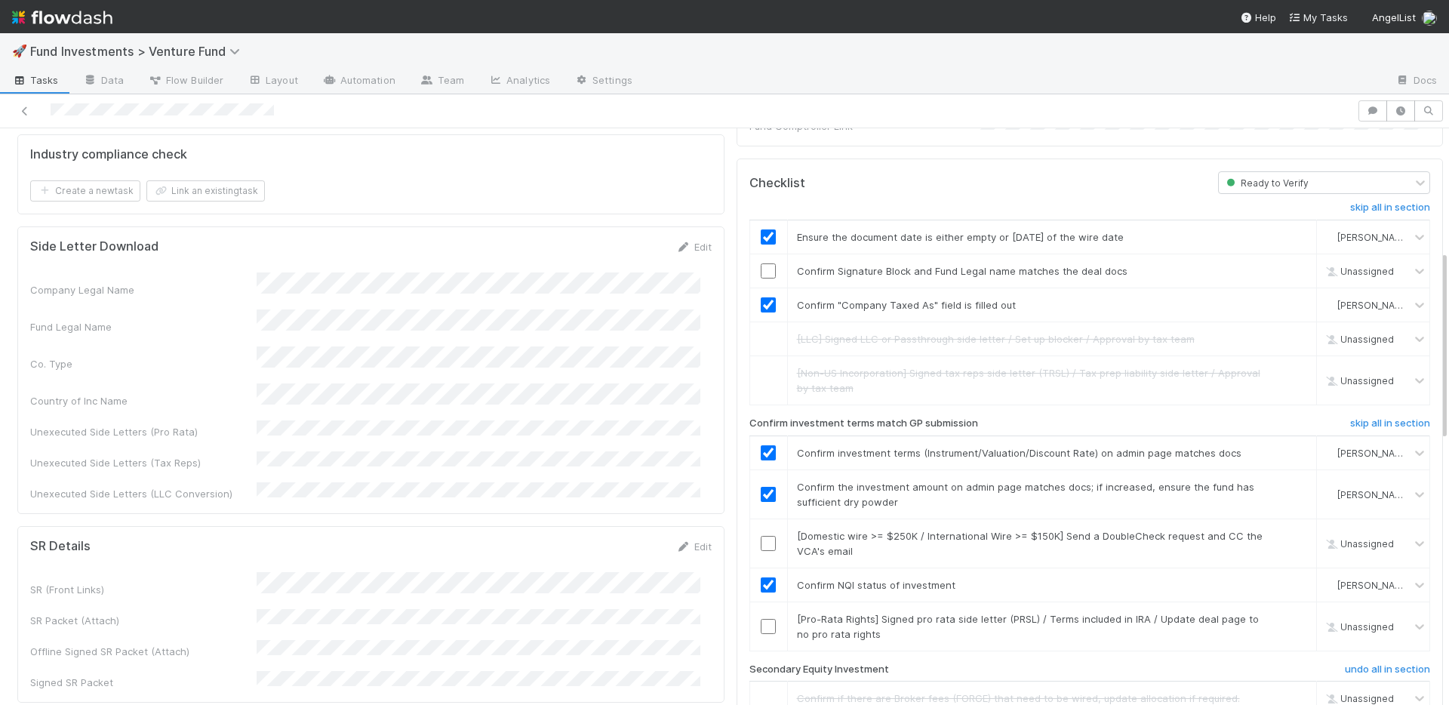
scroll to position [424, 0]
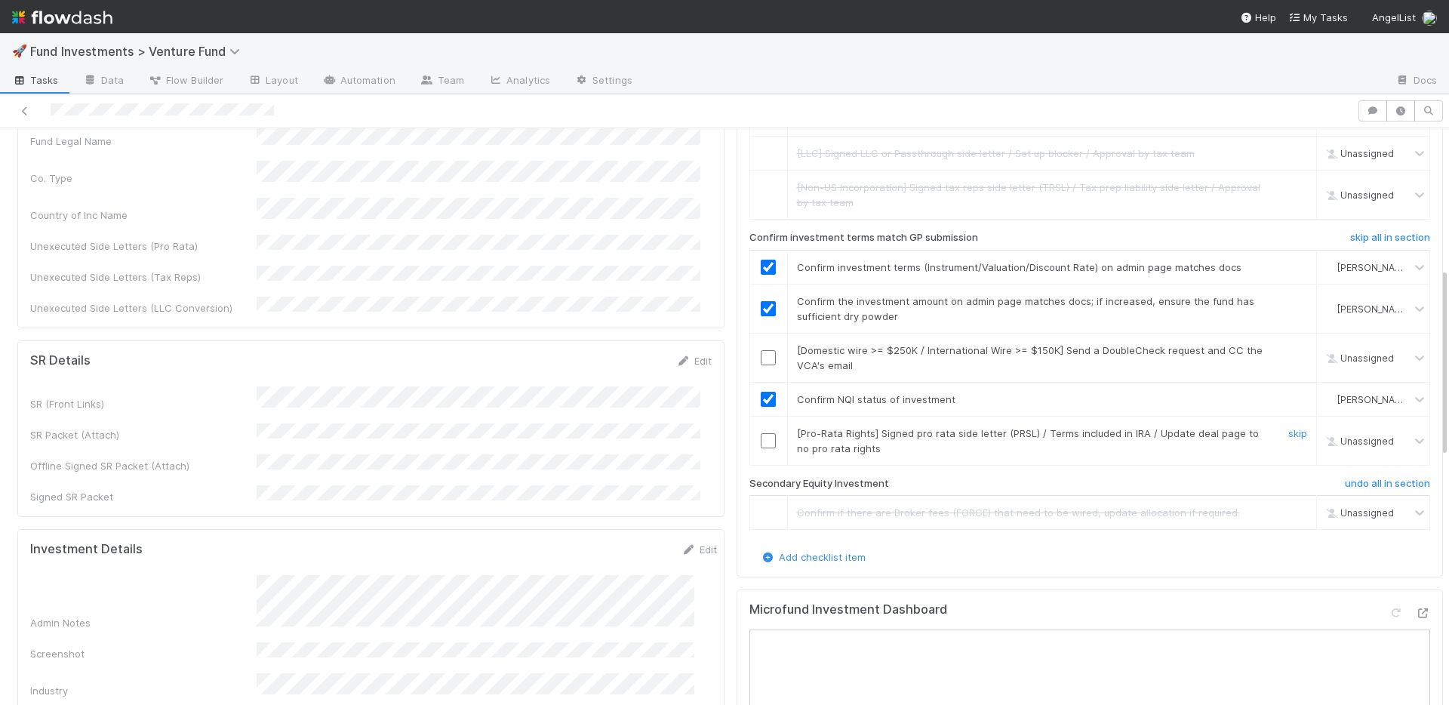
click at [761, 433] on input "checkbox" at bounding box center [768, 440] width 15 height 15
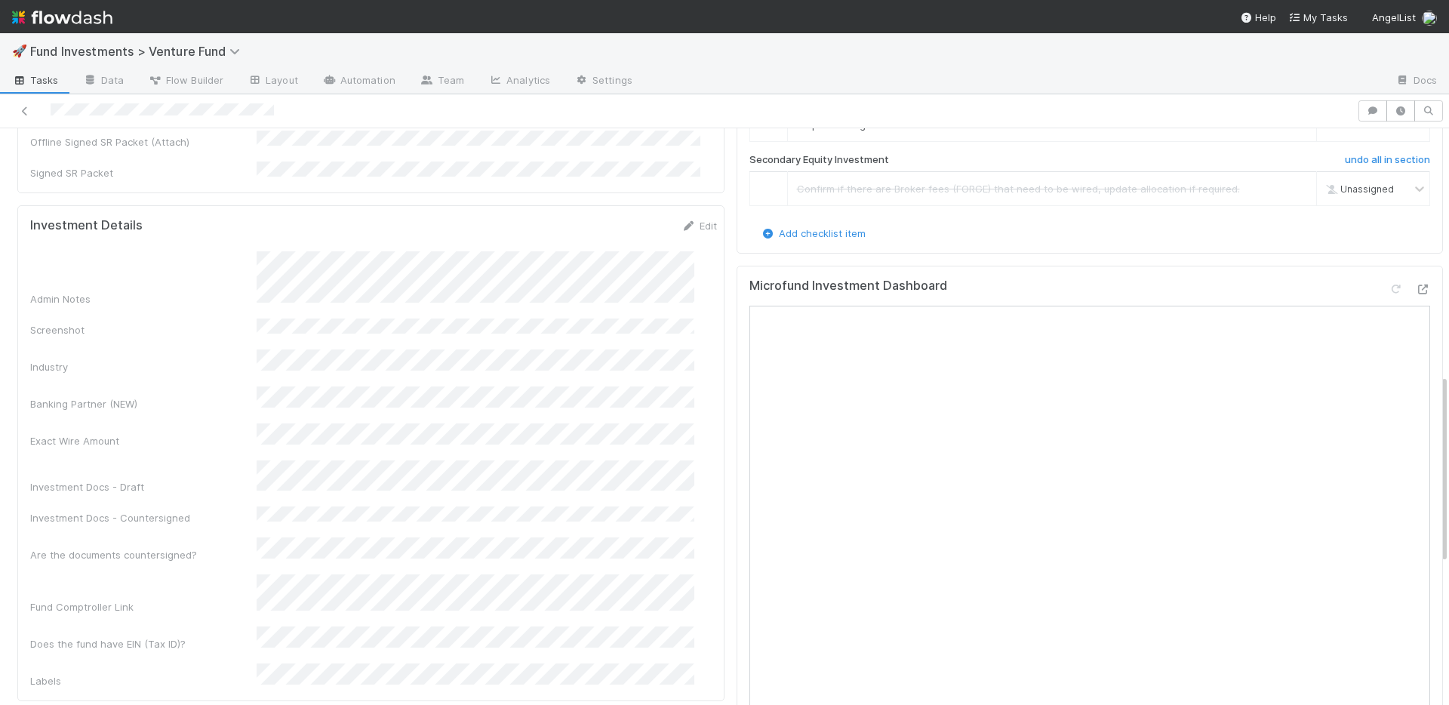
scroll to position [565, 0]
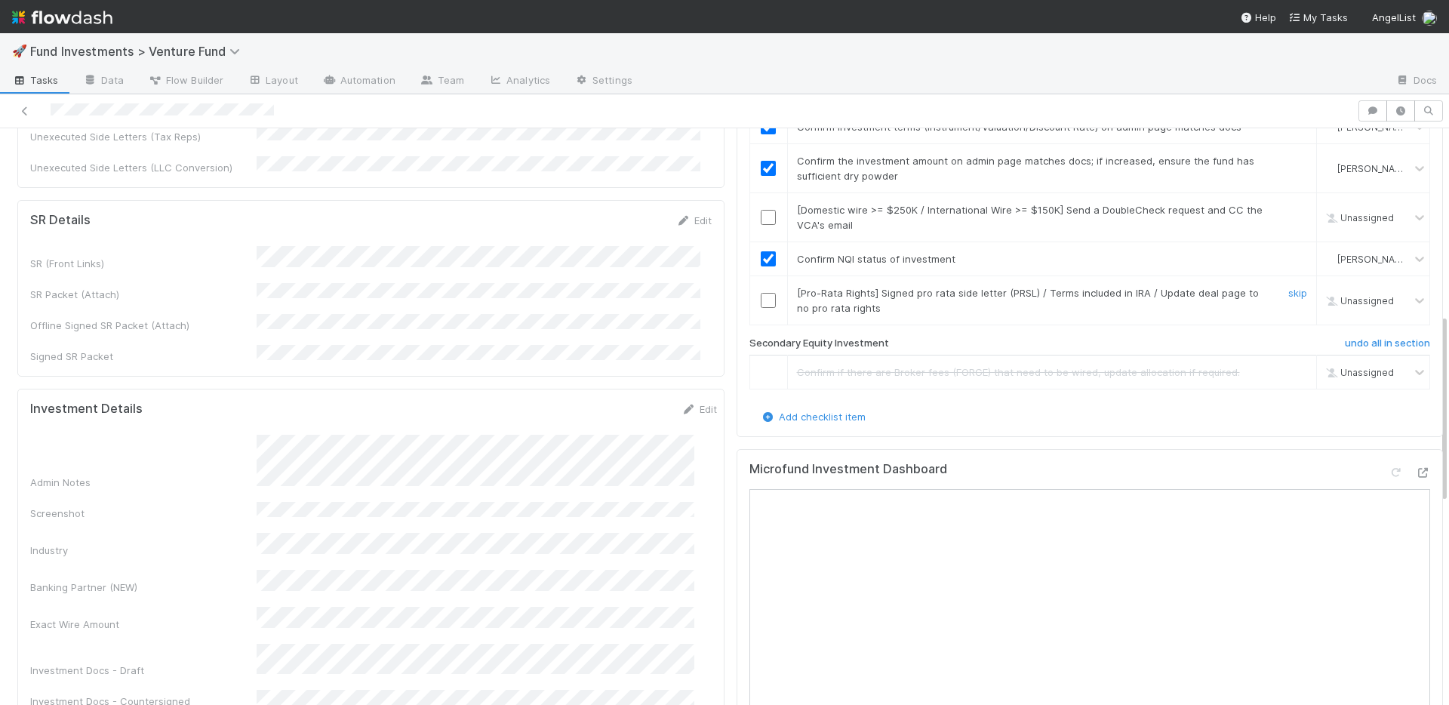
click at [761, 293] on input "checkbox" at bounding box center [768, 300] width 15 height 15
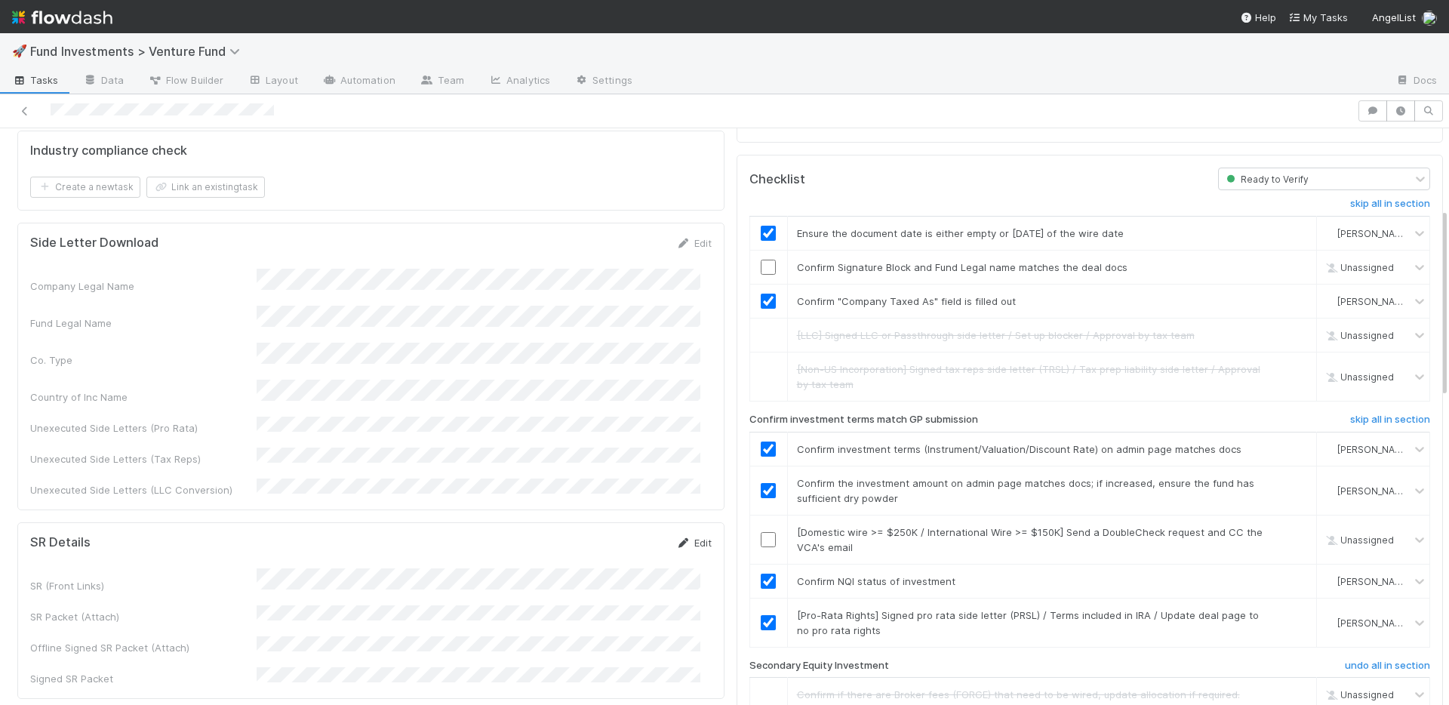
click at [676, 538] on icon at bounding box center [683, 543] width 15 height 10
click at [617, 535] on button "Save" at bounding box center [631, 548] width 43 height 26
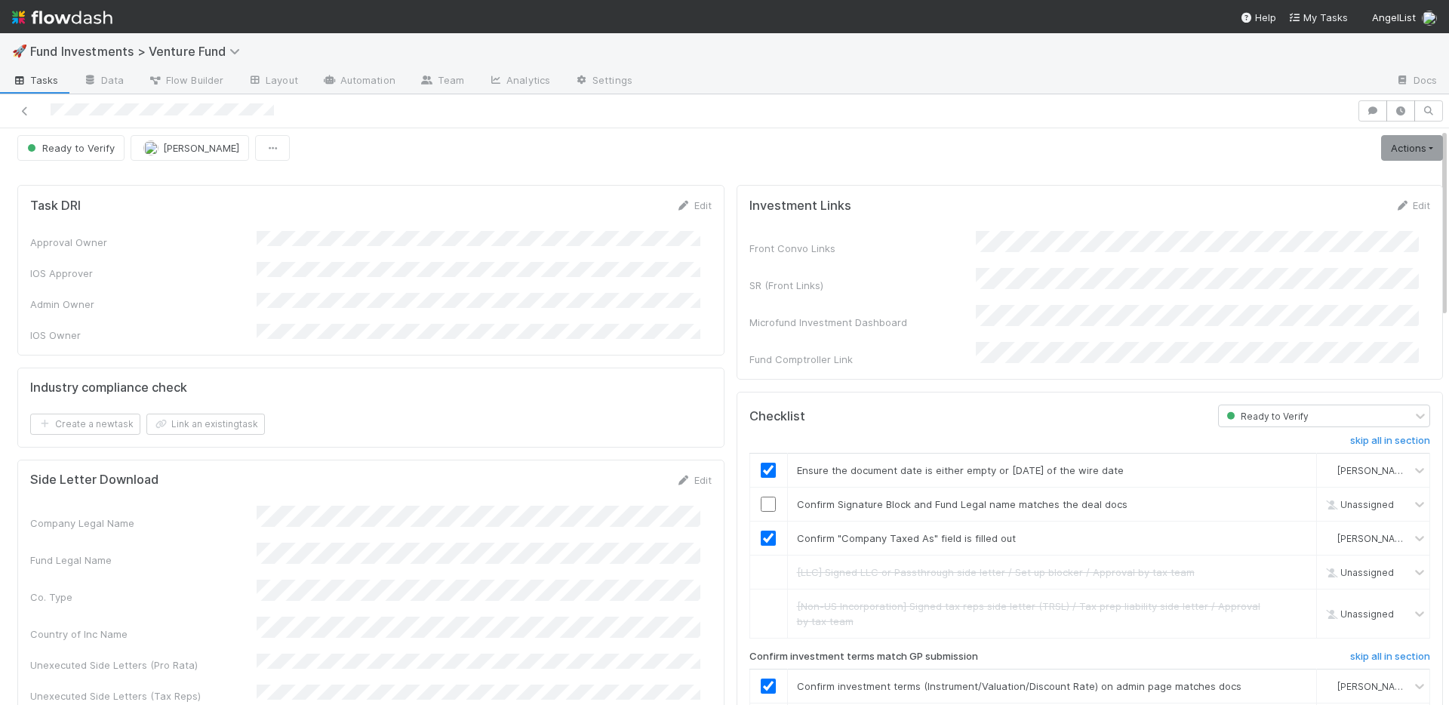
scroll to position [0, 0]
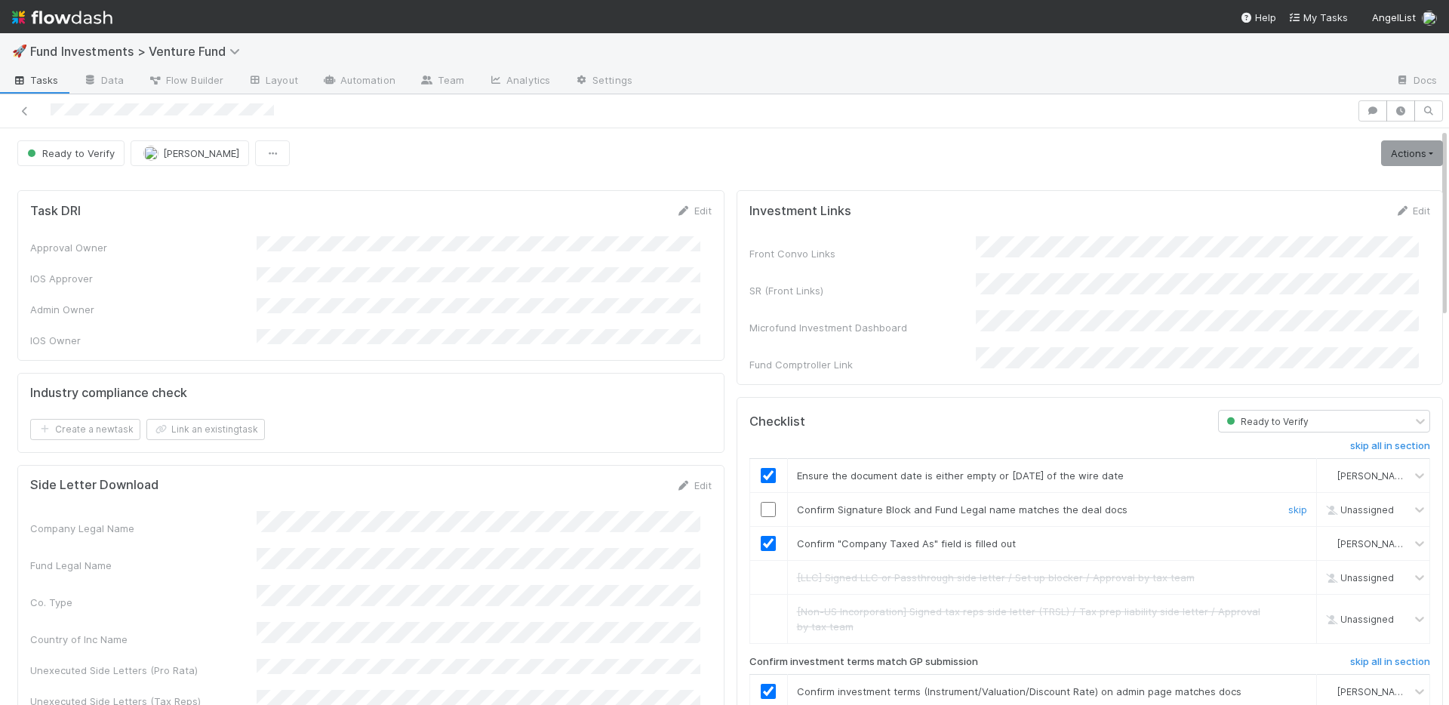
click at [761, 502] on input "checkbox" at bounding box center [768, 509] width 15 height 15
drag, startPoint x: 763, startPoint y: 494, endPoint x: 783, endPoint y: 487, distance: 21.7
click at [763, 502] on input "checkbox" at bounding box center [768, 509] width 15 height 15
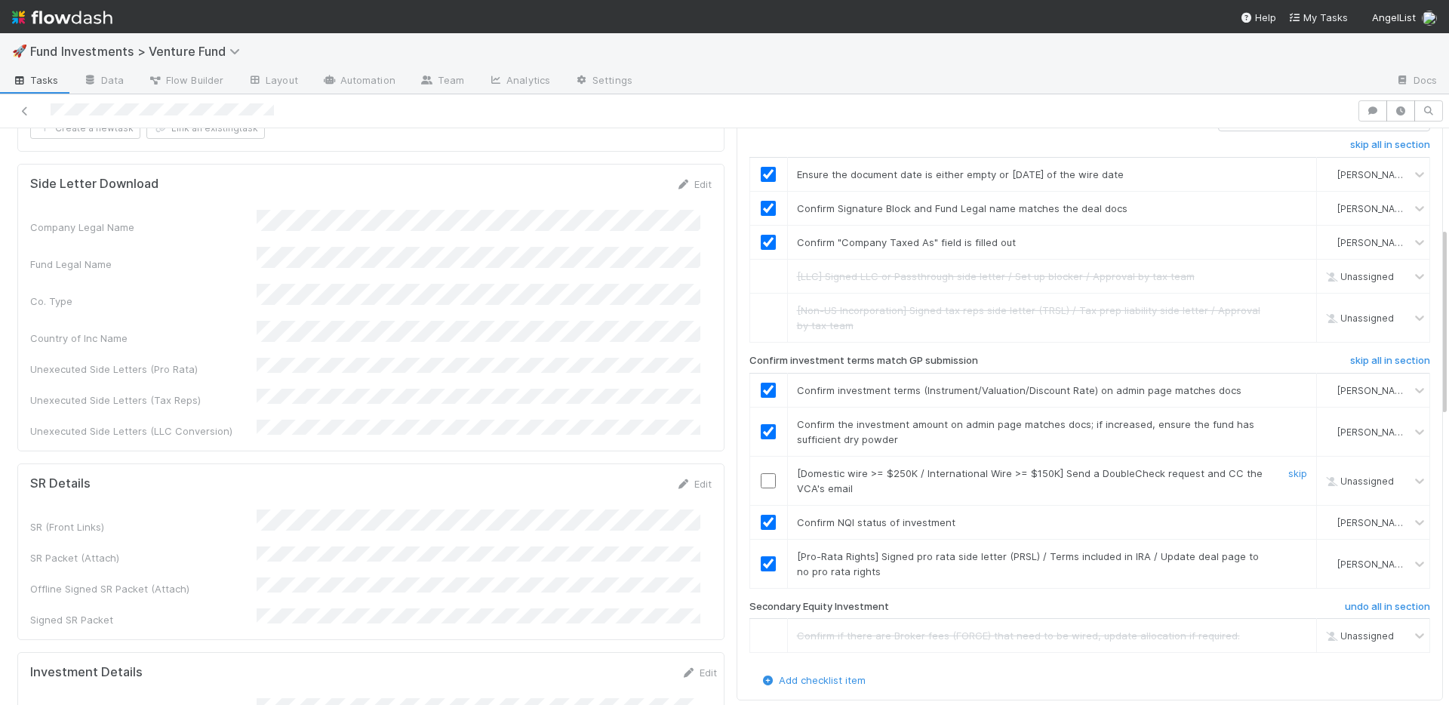
click at [761, 473] on input "checkbox" at bounding box center [768, 480] width 15 height 15
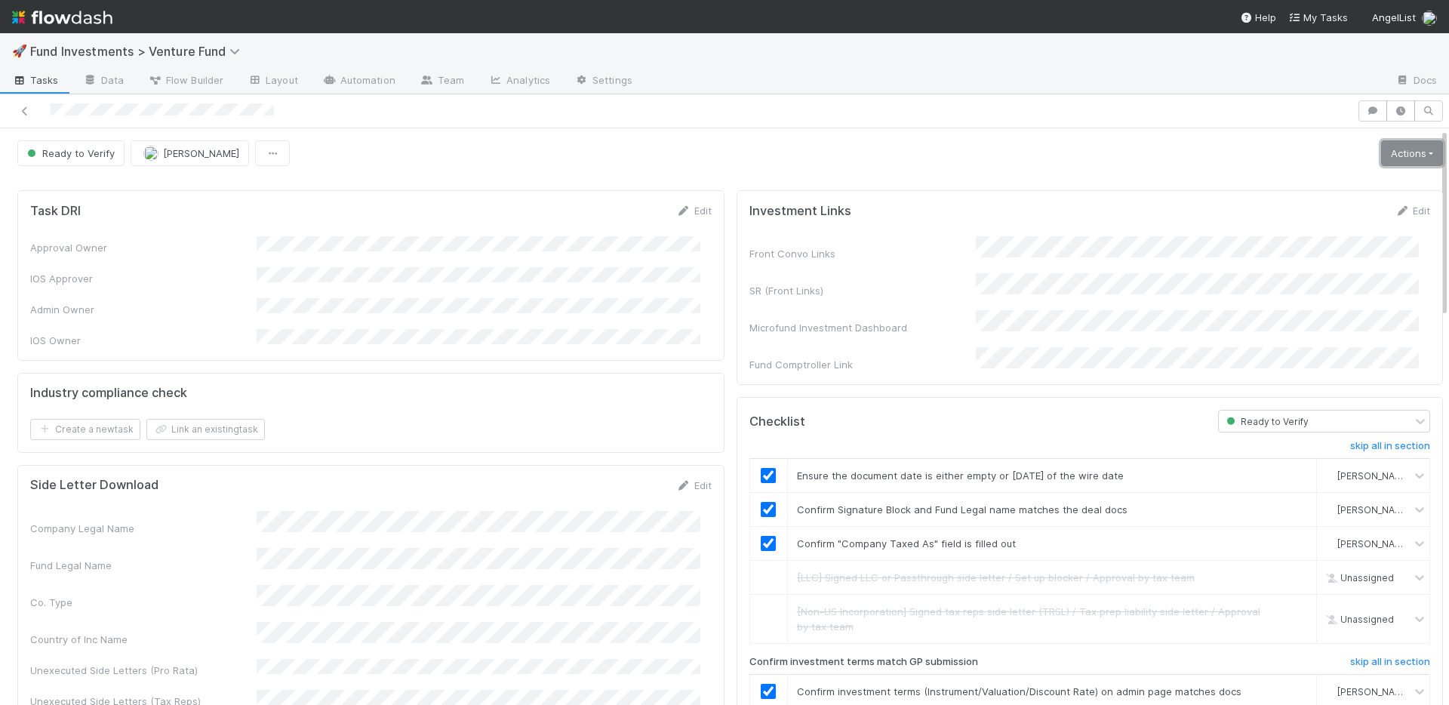
click at [1381, 158] on link "Actions" at bounding box center [1412, 153] width 62 height 26
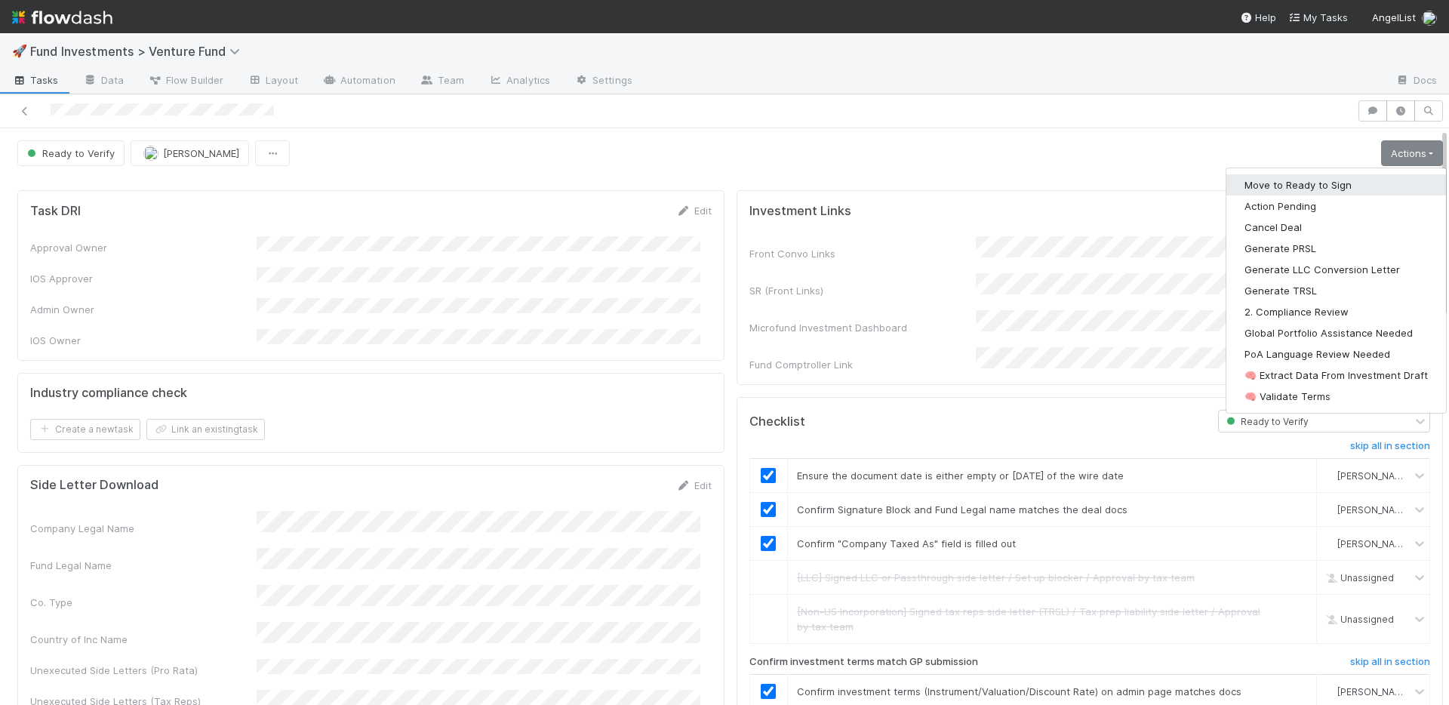
click at [1317, 180] on button "Move to Ready to Sign" at bounding box center [1337, 184] width 220 height 21
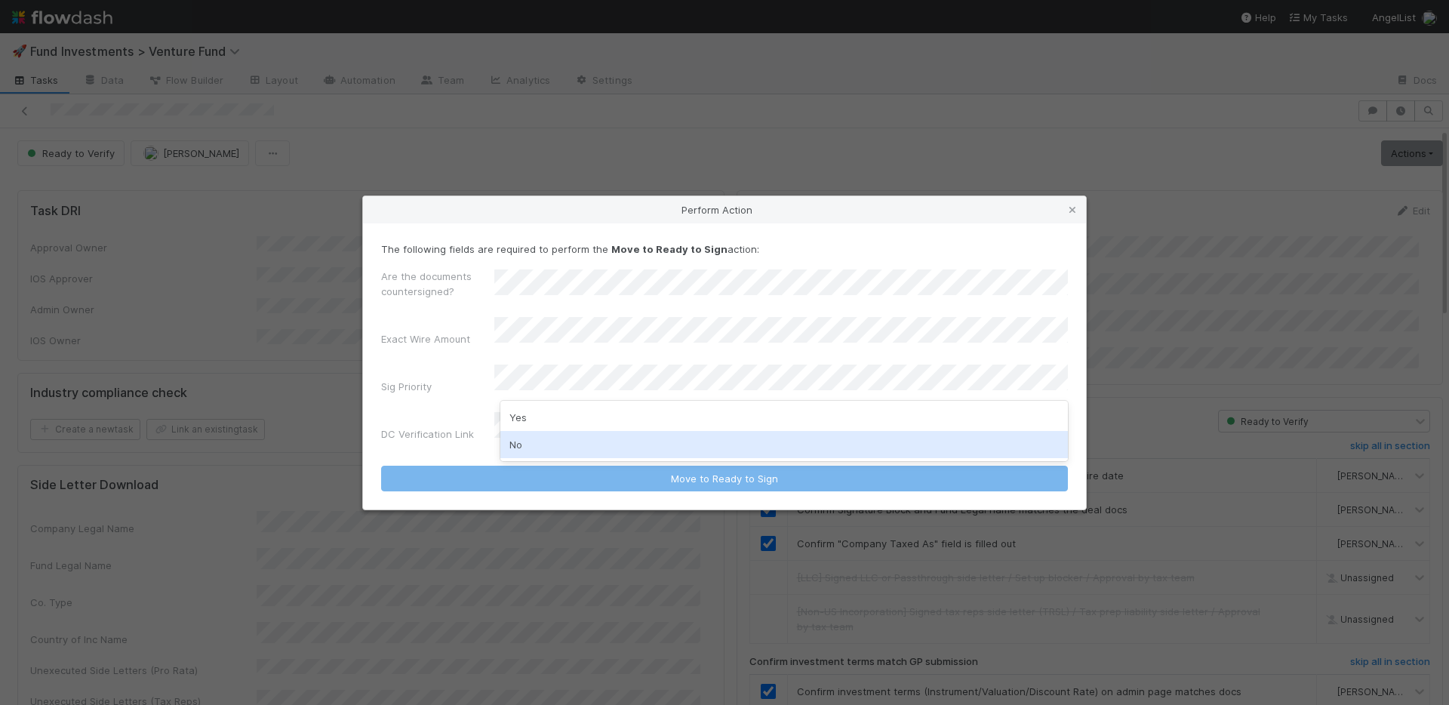
click at [543, 441] on div "No" at bounding box center [784, 444] width 568 height 27
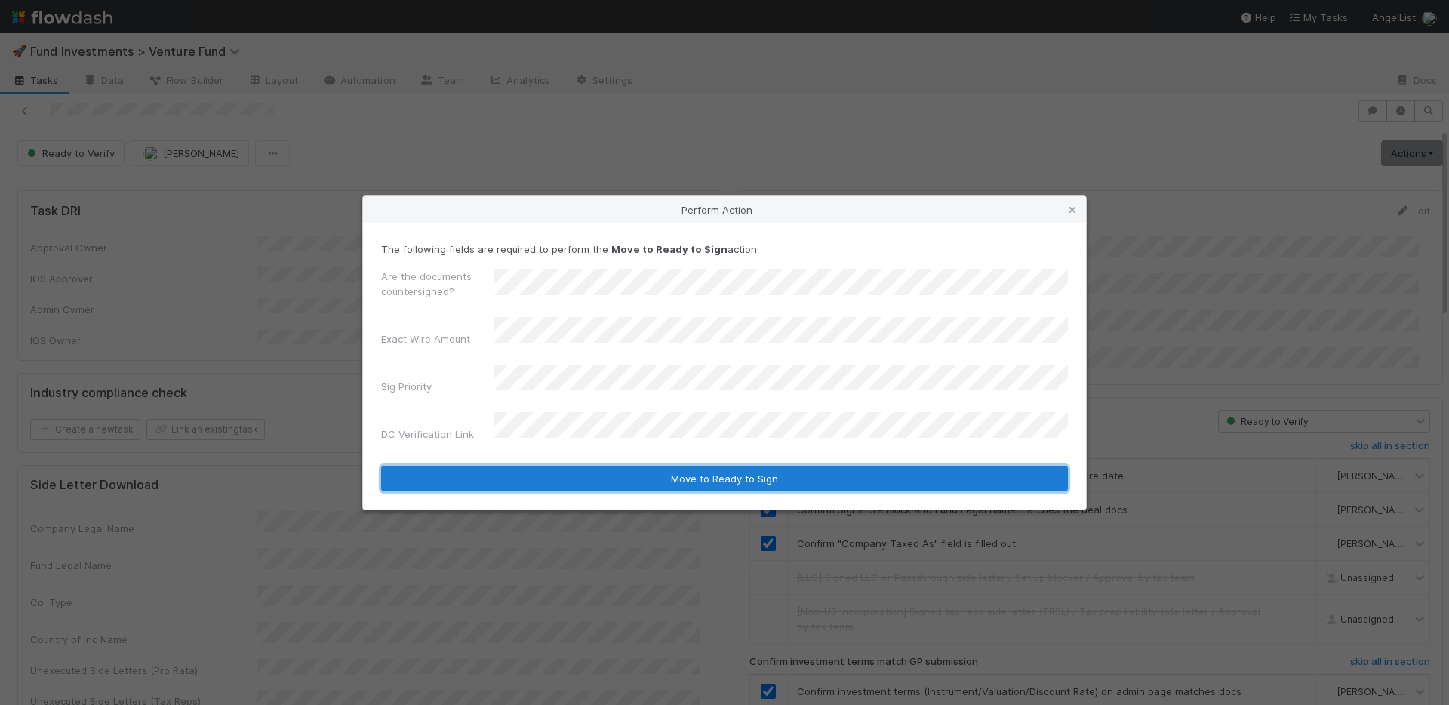
click at [637, 473] on button "Move to Ready to Sign" at bounding box center [724, 479] width 687 height 26
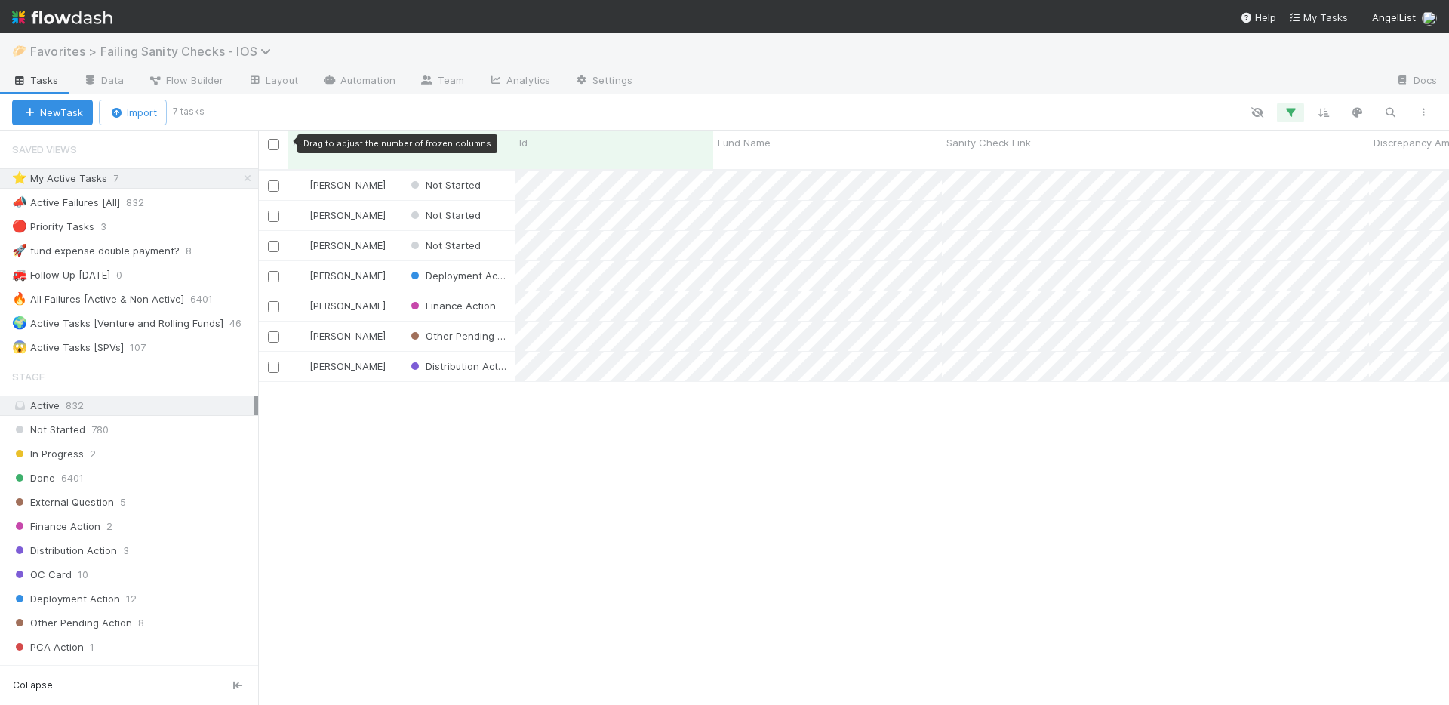
scroll to position [537, 1180]
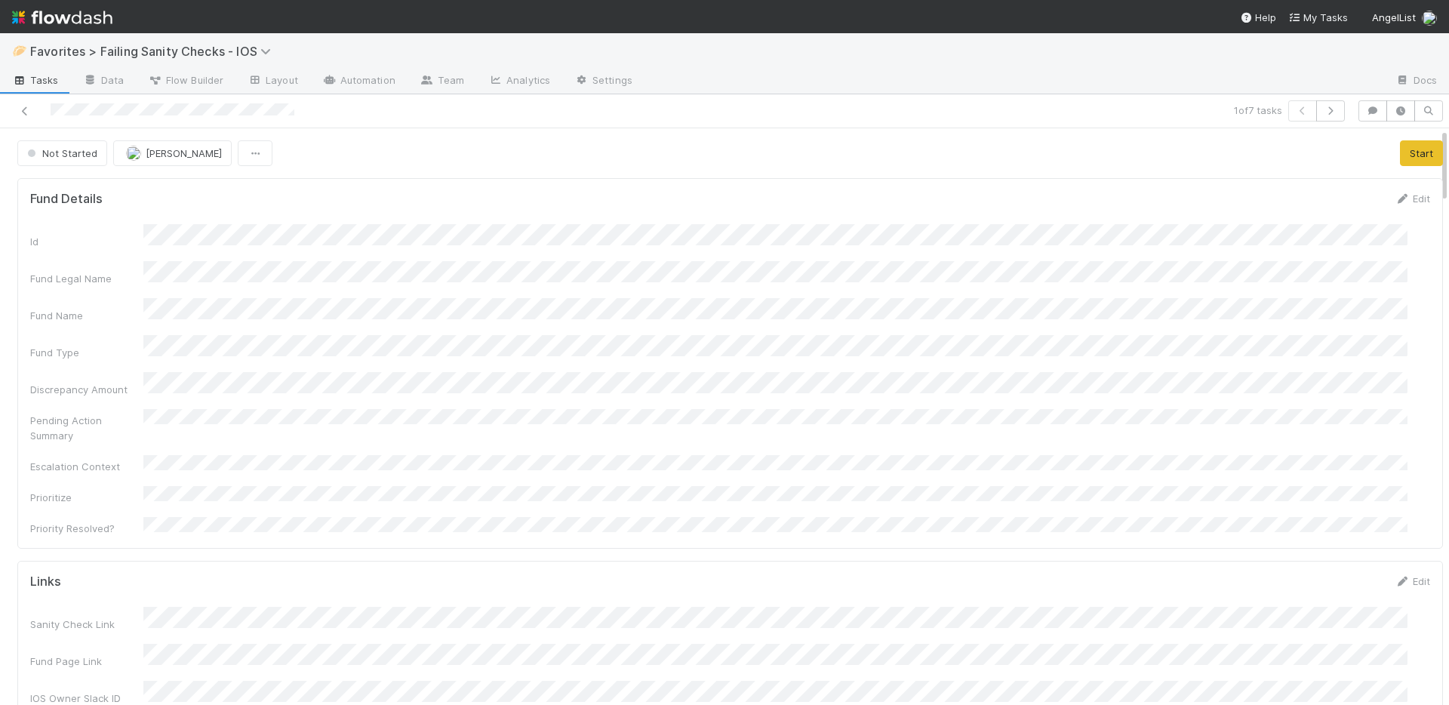
scroll to position [295, 1366]
click at [1365, 108] on icon "button" at bounding box center [1372, 110] width 15 height 9
click at [1280, 180] on span "Add a comment..." at bounding box center [1299, 186] width 82 height 12
click at [1302, 452] on button "Add Comment" at bounding box center [1299, 455] width 88 height 26
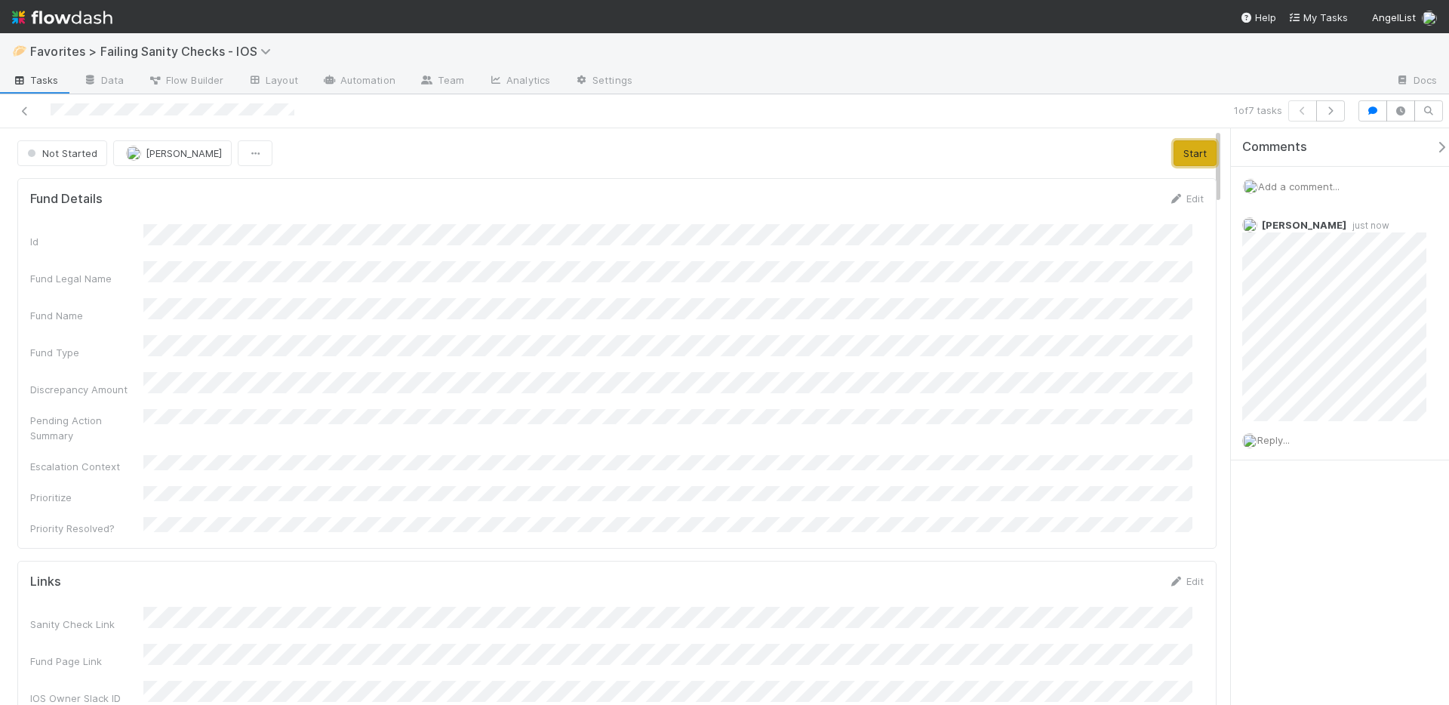
click at [1183, 151] on button "Start" at bounding box center [1195, 153] width 43 height 26
click at [1371, 111] on icon "button" at bounding box center [1372, 110] width 15 height 9
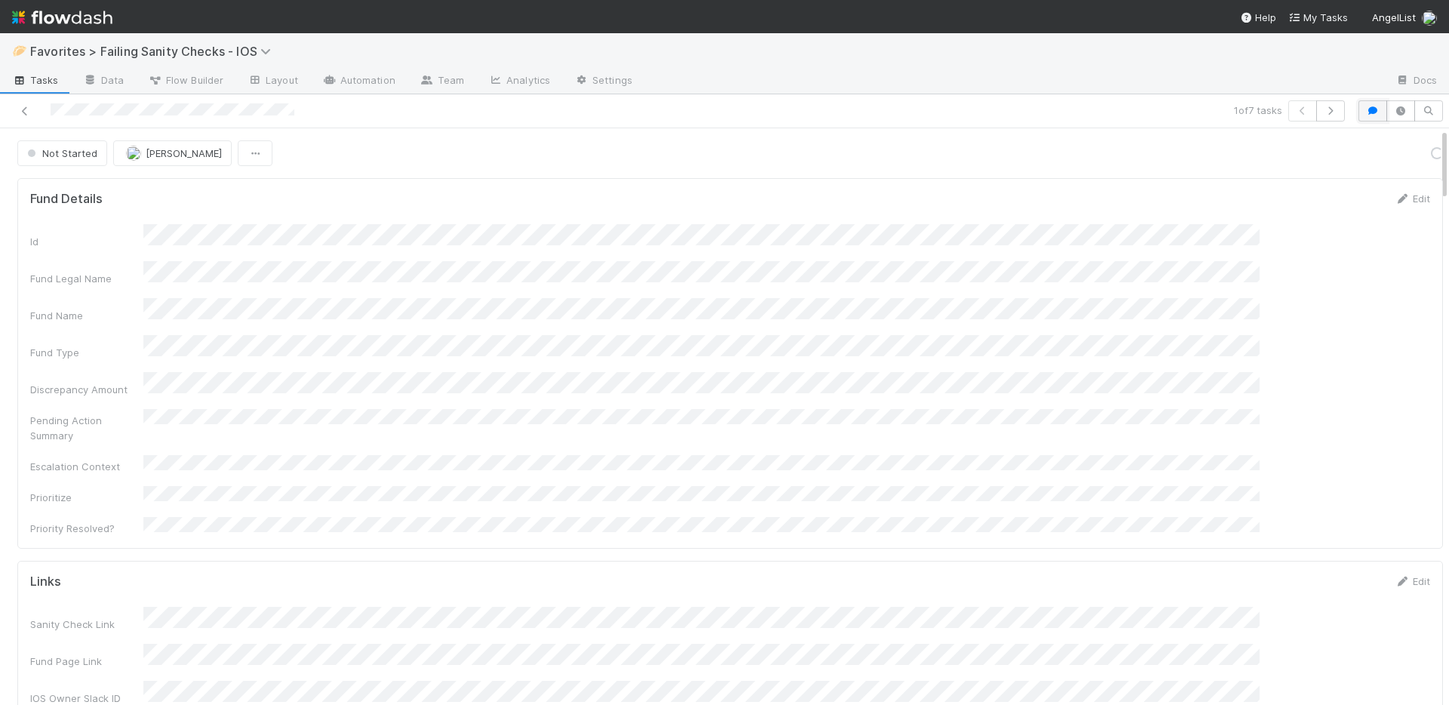
scroll to position [295, 1366]
click at [1396, 158] on link "Actions" at bounding box center [1412, 153] width 62 height 26
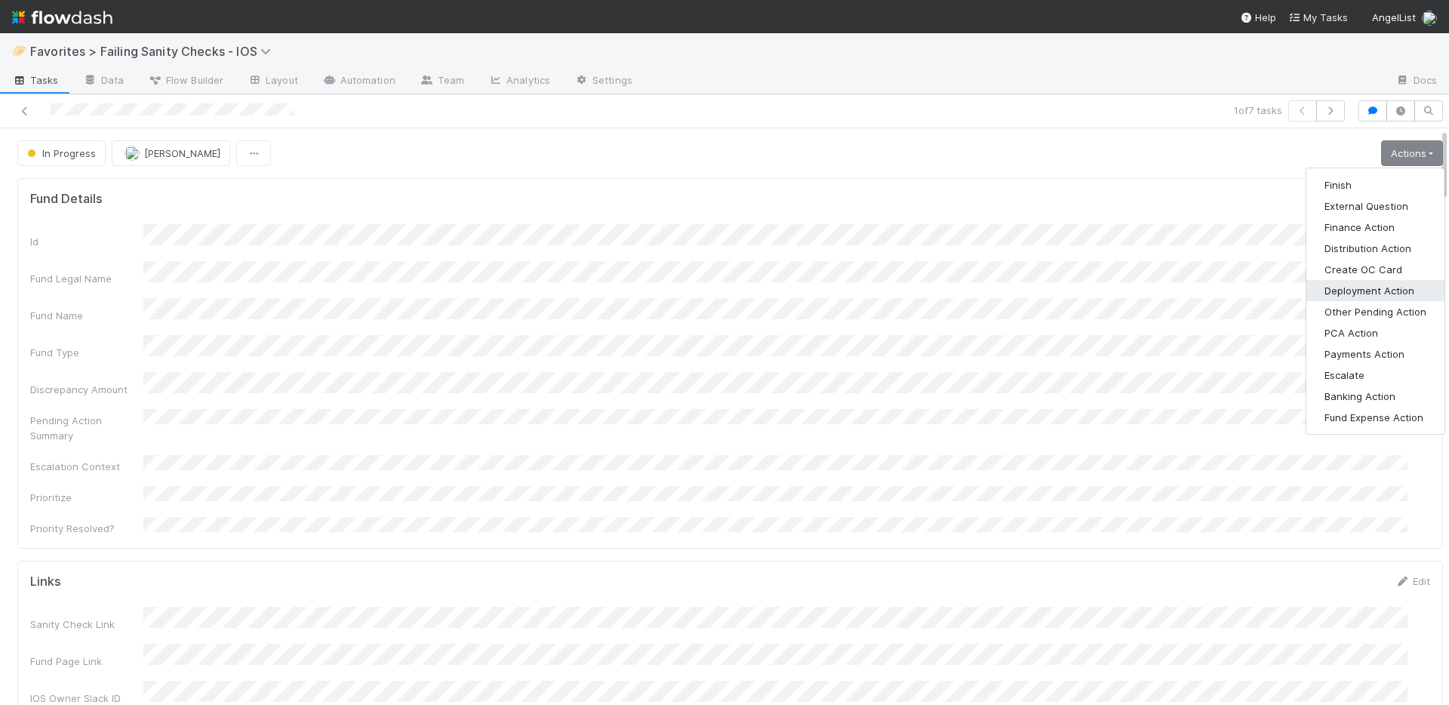
click at [1347, 291] on button "Deployment Action" at bounding box center [1376, 290] width 138 height 21
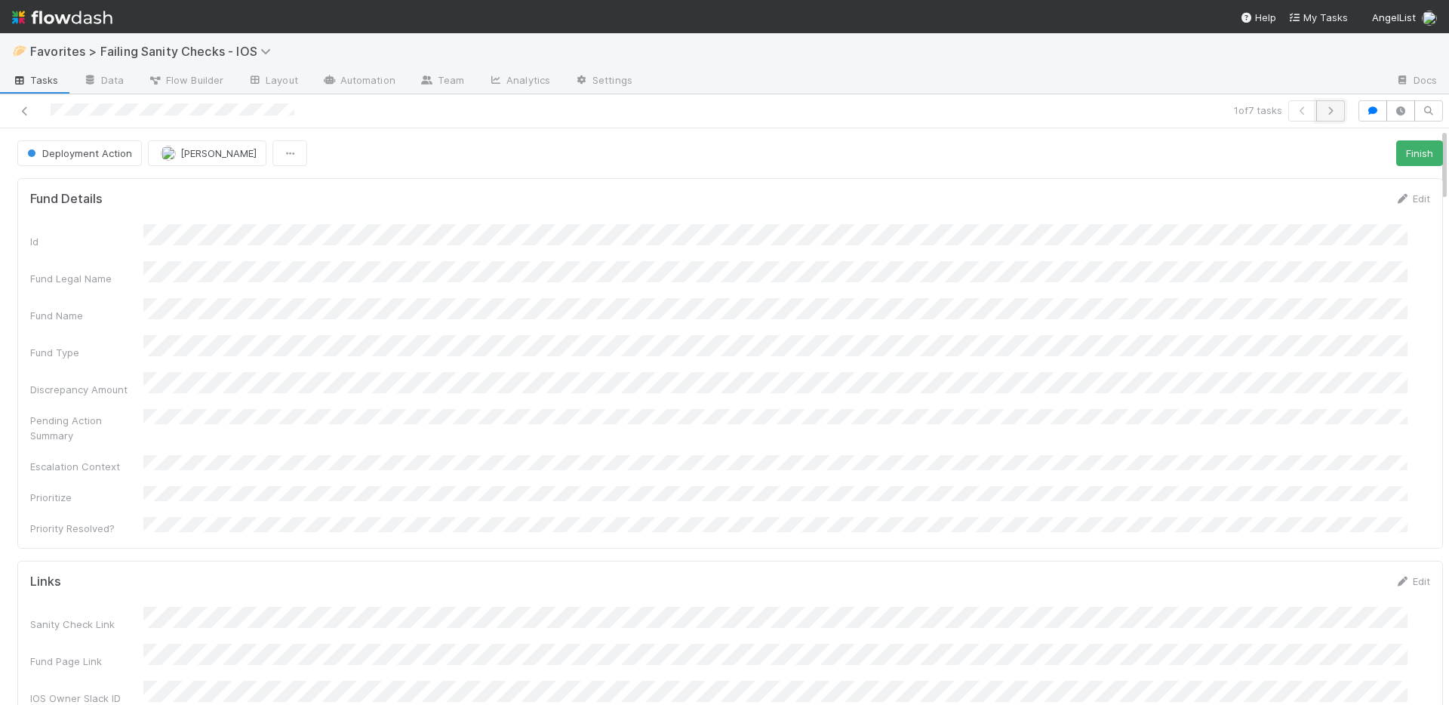
click at [1323, 107] on icon "button" at bounding box center [1330, 110] width 15 height 9
click at [1365, 108] on icon "button" at bounding box center [1372, 110] width 15 height 9
click at [1322, 186] on span "Add a comment..." at bounding box center [1299, 186] width 82 height 12
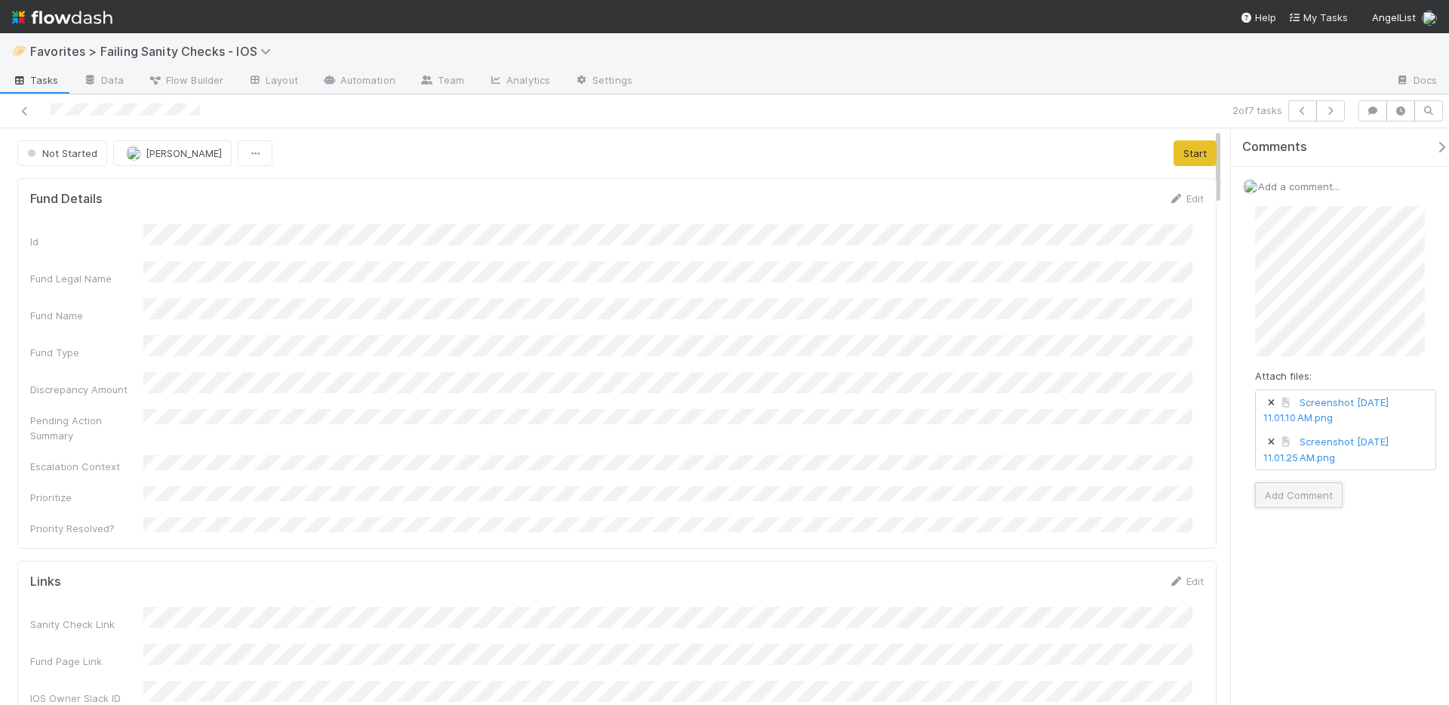
click at [1308, 494] on button "Add Comment" at bounding box center [1299, 495] width 88 height 26
click at [1194, 150] on button "Start" at bounding box center [1195, 153] width 43 height 26
click at [1374, 115] on button "button" at bounding box center [1373, 110] width 29 height 21
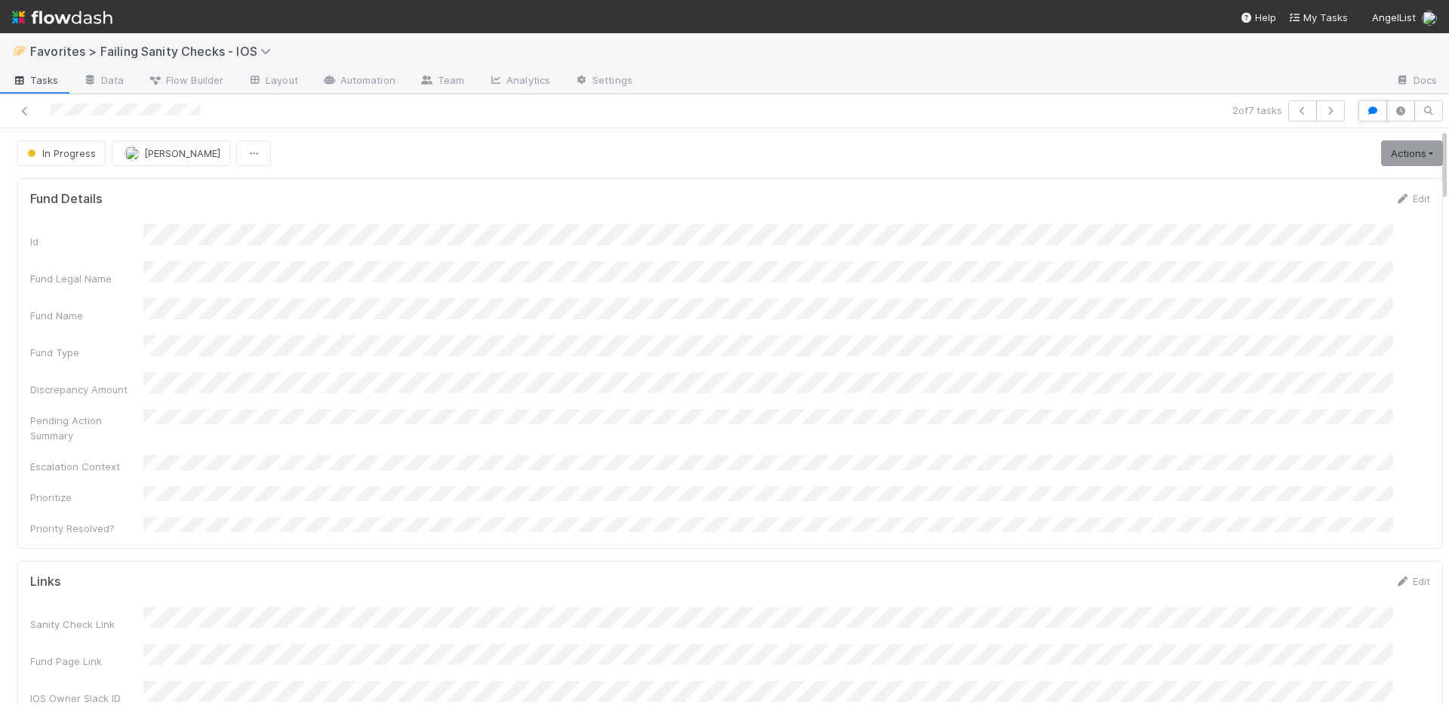
scroll to position [295, 1365]
click at [1381, 162] on link "Actions" at bounding box center [1412, 153] width 62 height 26
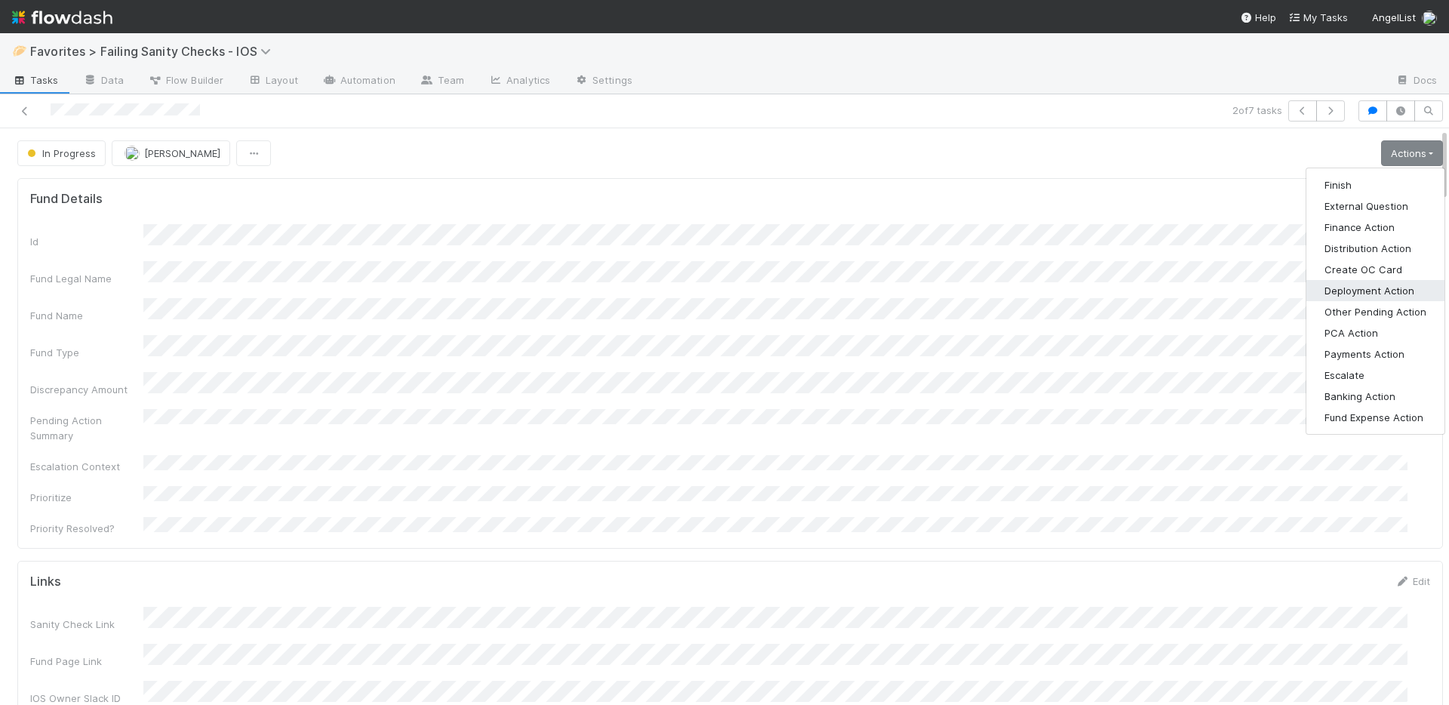
click at [1355, 291] on button "Deployment Action" at bounding box center [1376, 290] width 138 height 21
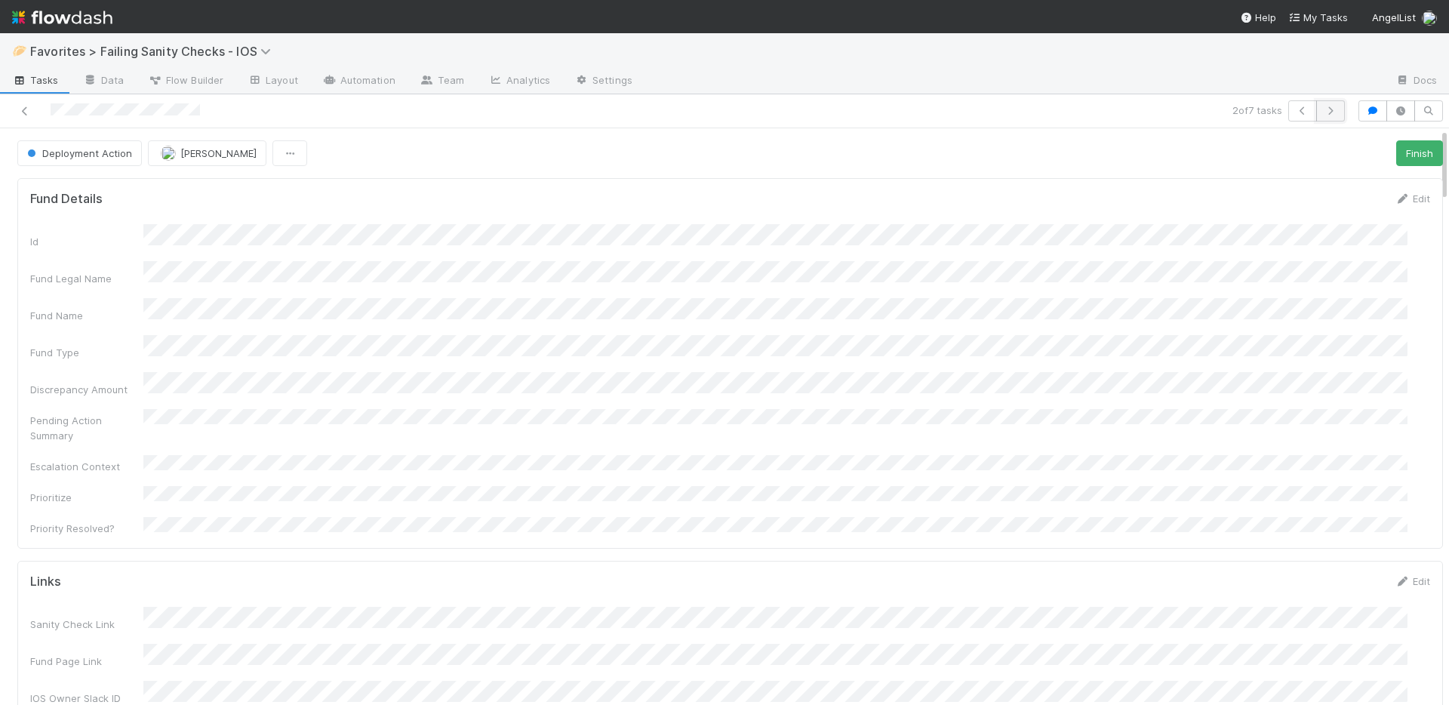
click at [1323, 112] on icon "button" at bounding box center [1330, 110] width 15 height 9
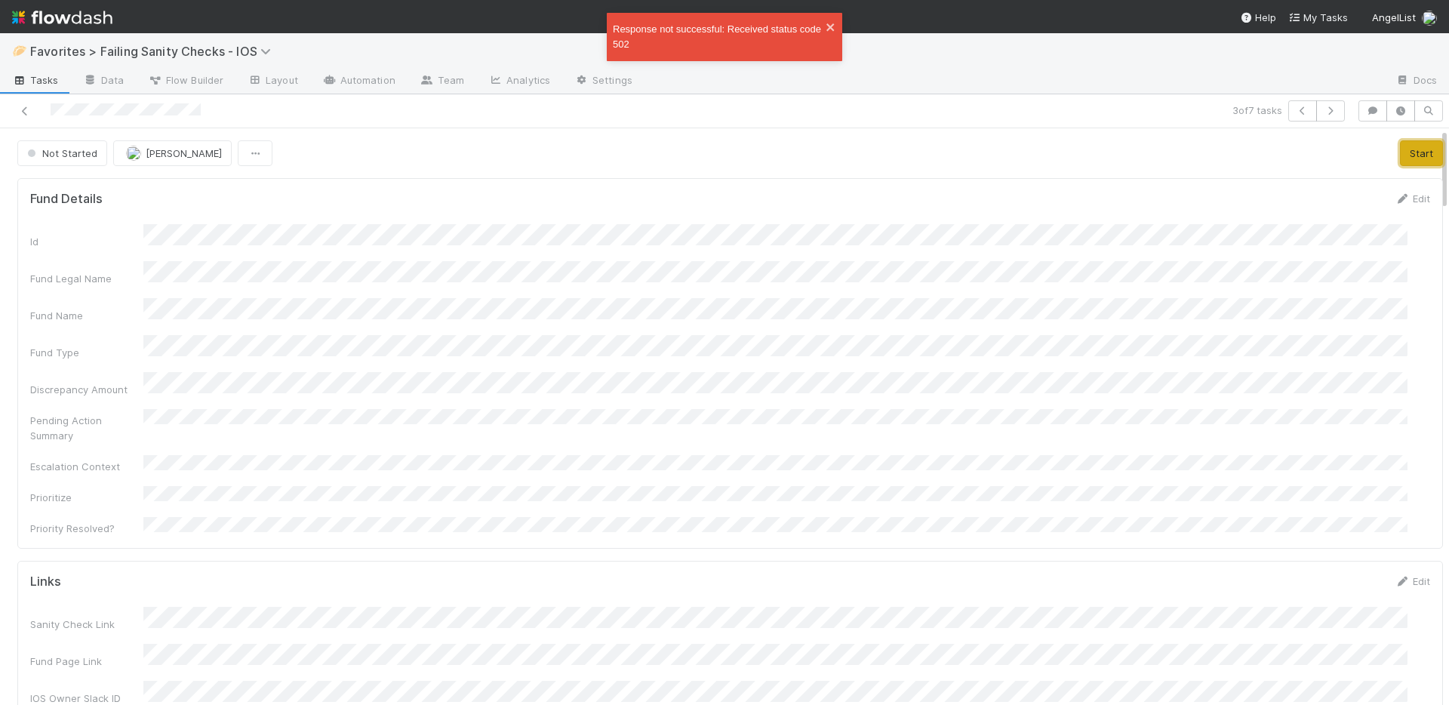
click at [1408, 151] on button "Start" at bounding box center [1421, 153] width 43 height 26
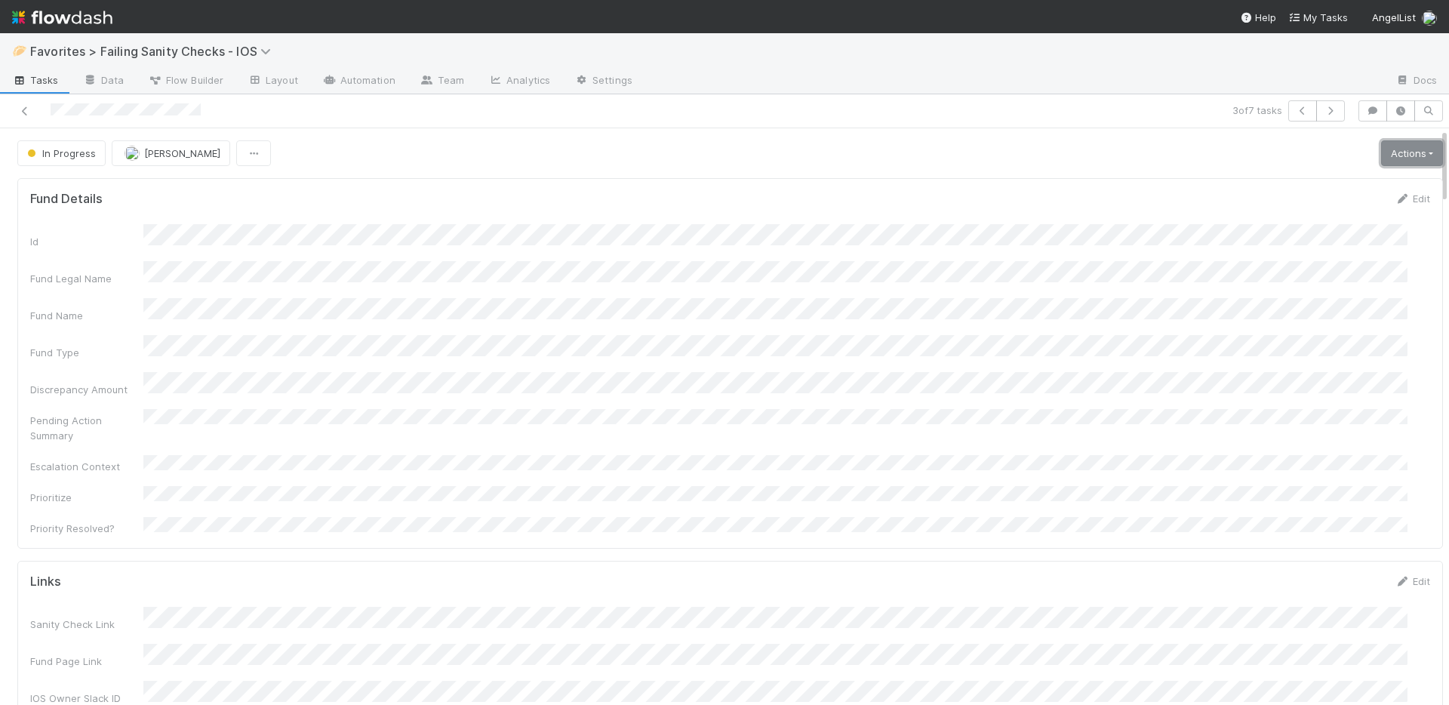
click at [1393, 156] on link "Actions" at bounding box center [1412, 153] width 62 height 26
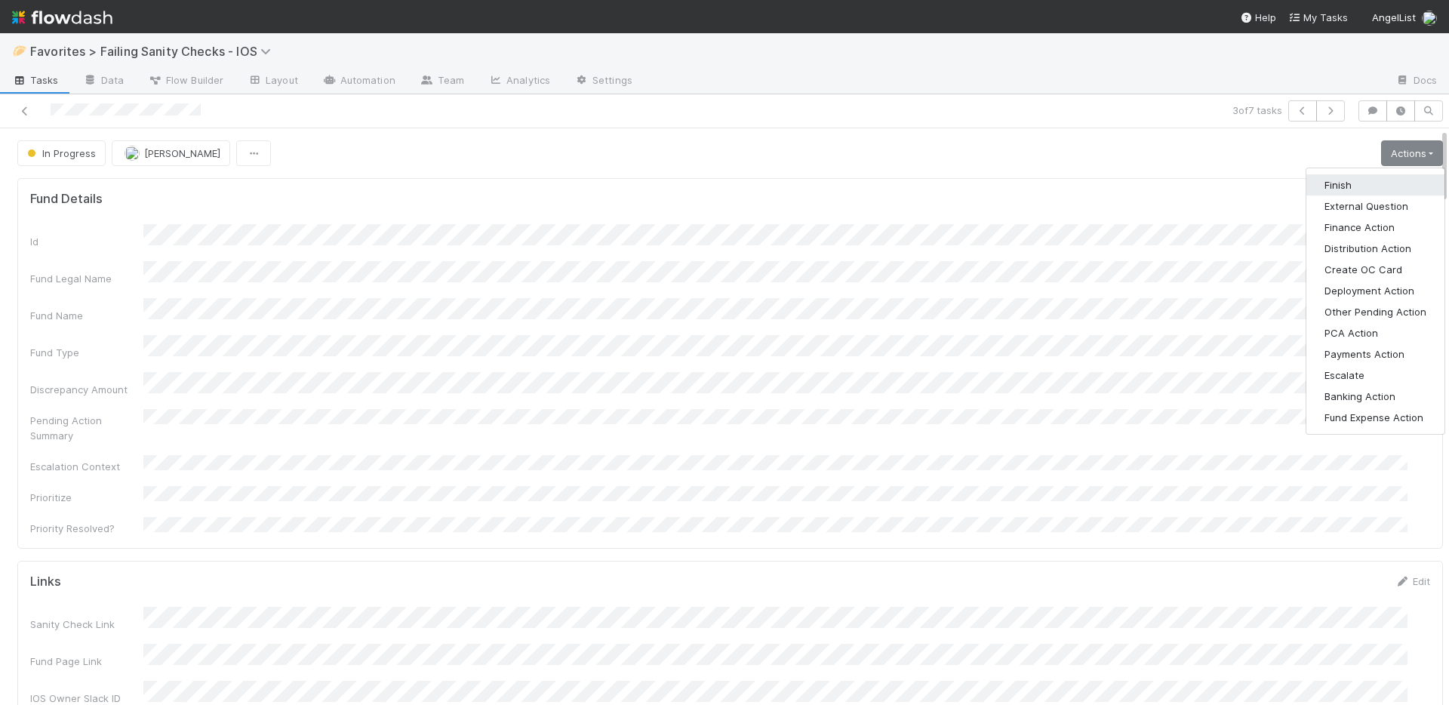
click at [1368, 176] on button "Finish" at bounding box center [1376, 184] width 138 height 21
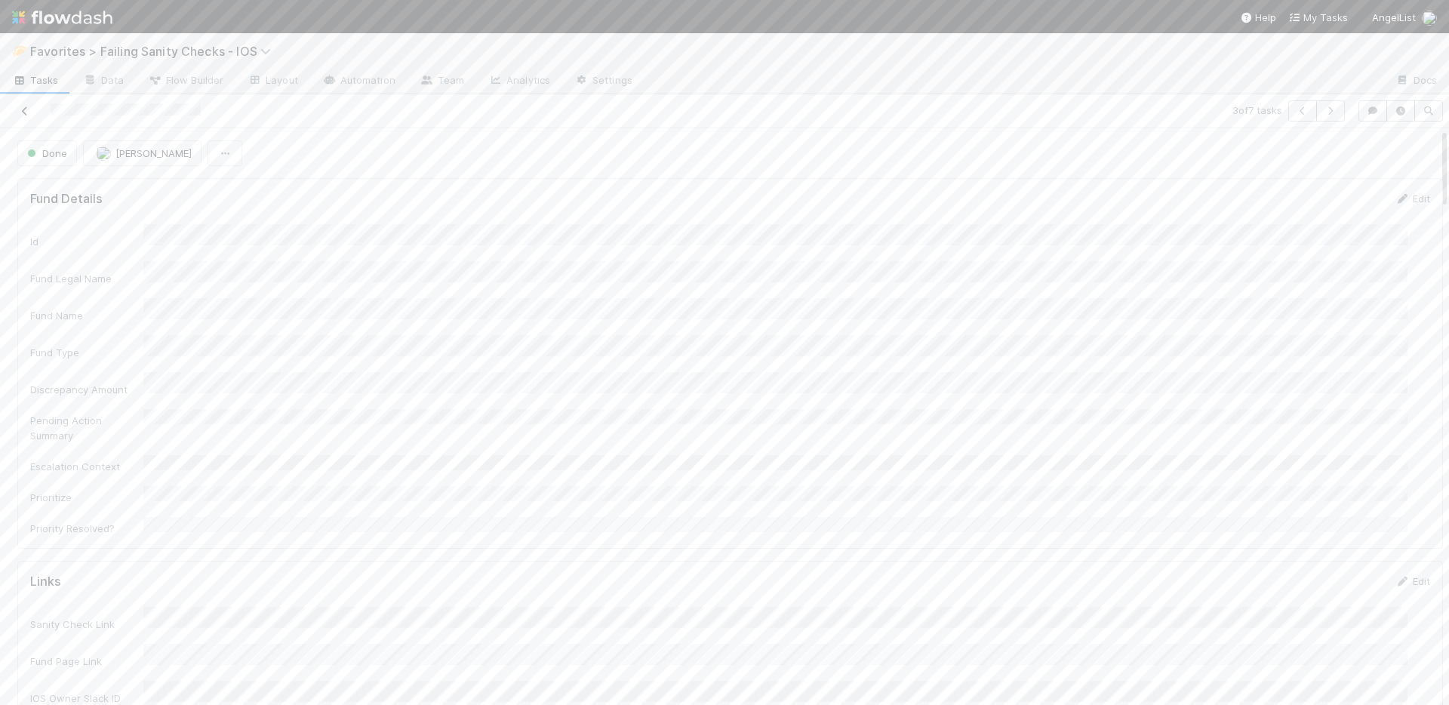
click at [21, 107] on icon at bounding box center [24, 111] width 15 height 10
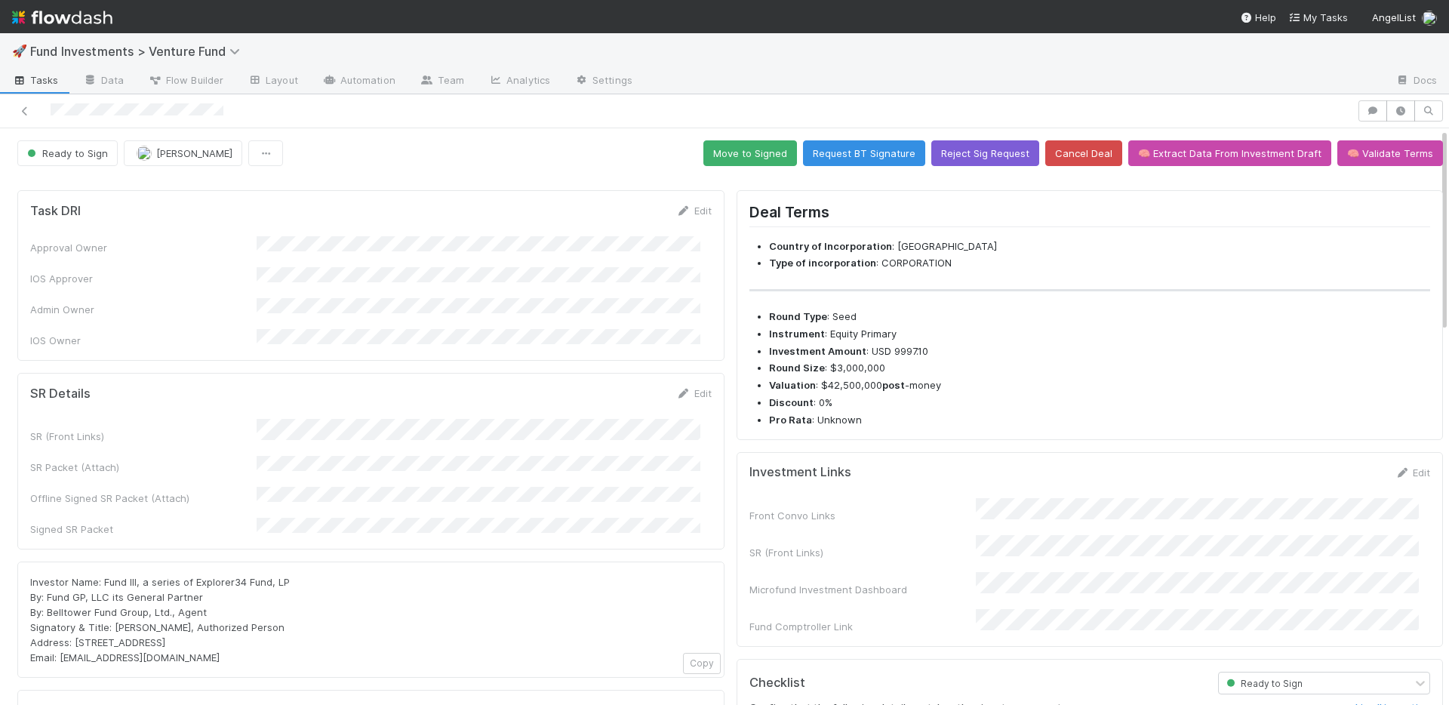
drag, startPoint x: 685, startPoint y: 378, endPoint x: 777, endPoint y: 317, distance: 110.5
click at [685, 387] on link "Edit" at bounding box center [693, 393] width 35 height 12
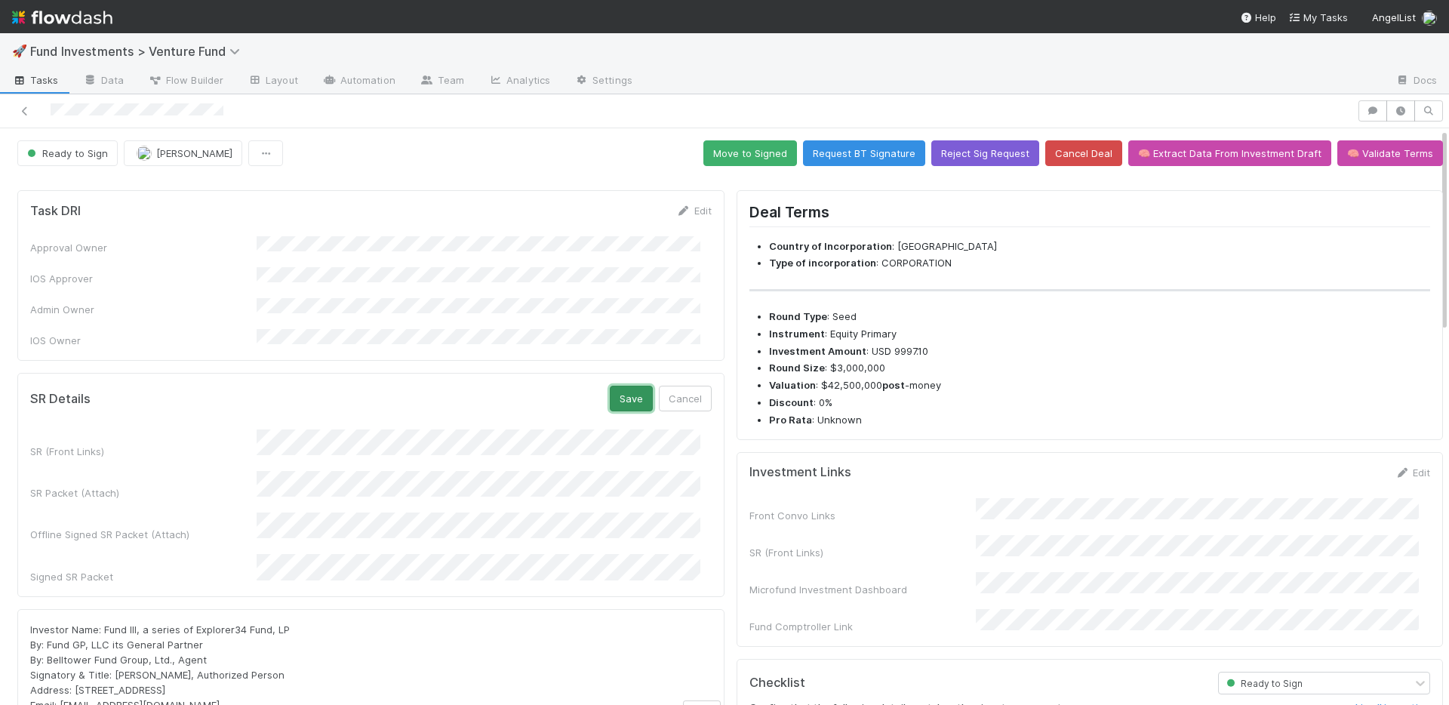
click at [622, 386] on button "Save" at bounding box center [631, 399] width 43 height 26
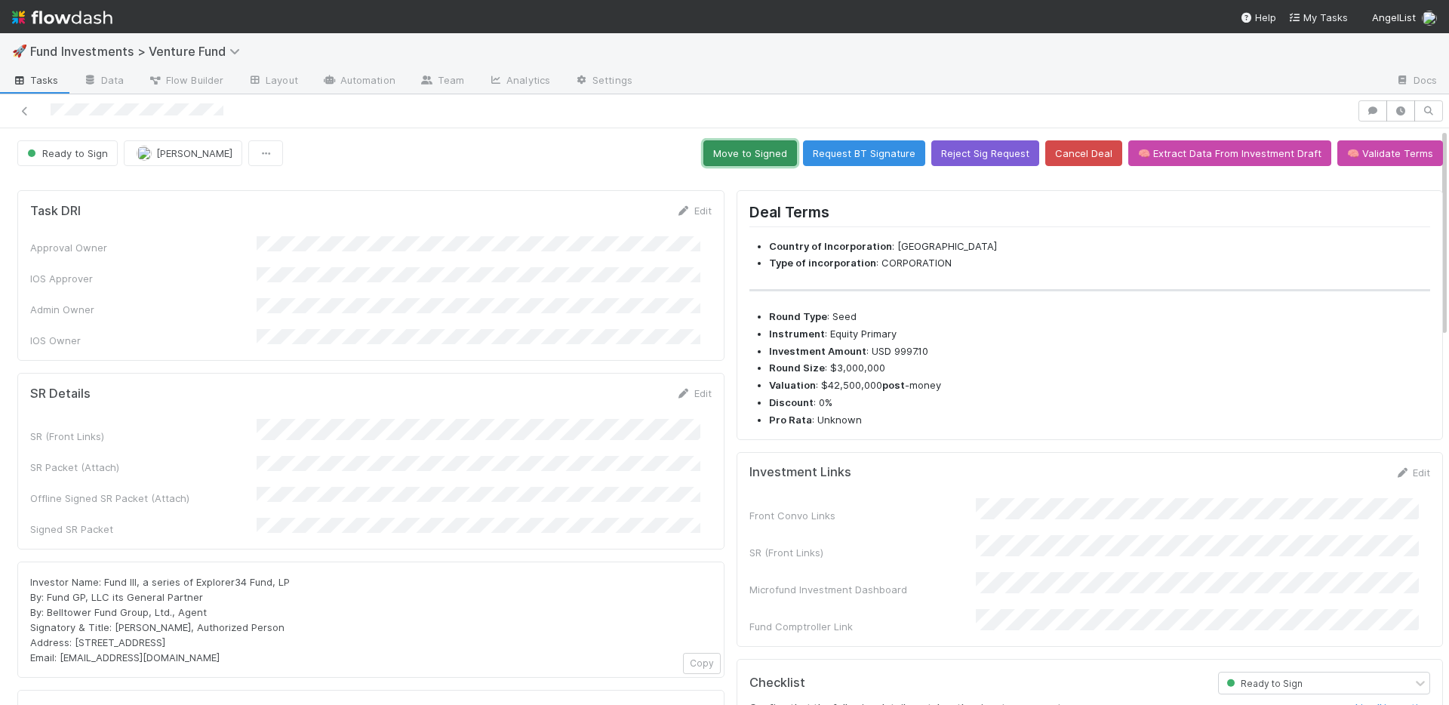
click at [727, 149] on button "Move to Signed" at bounding box center [750, 153] width 94 height 26
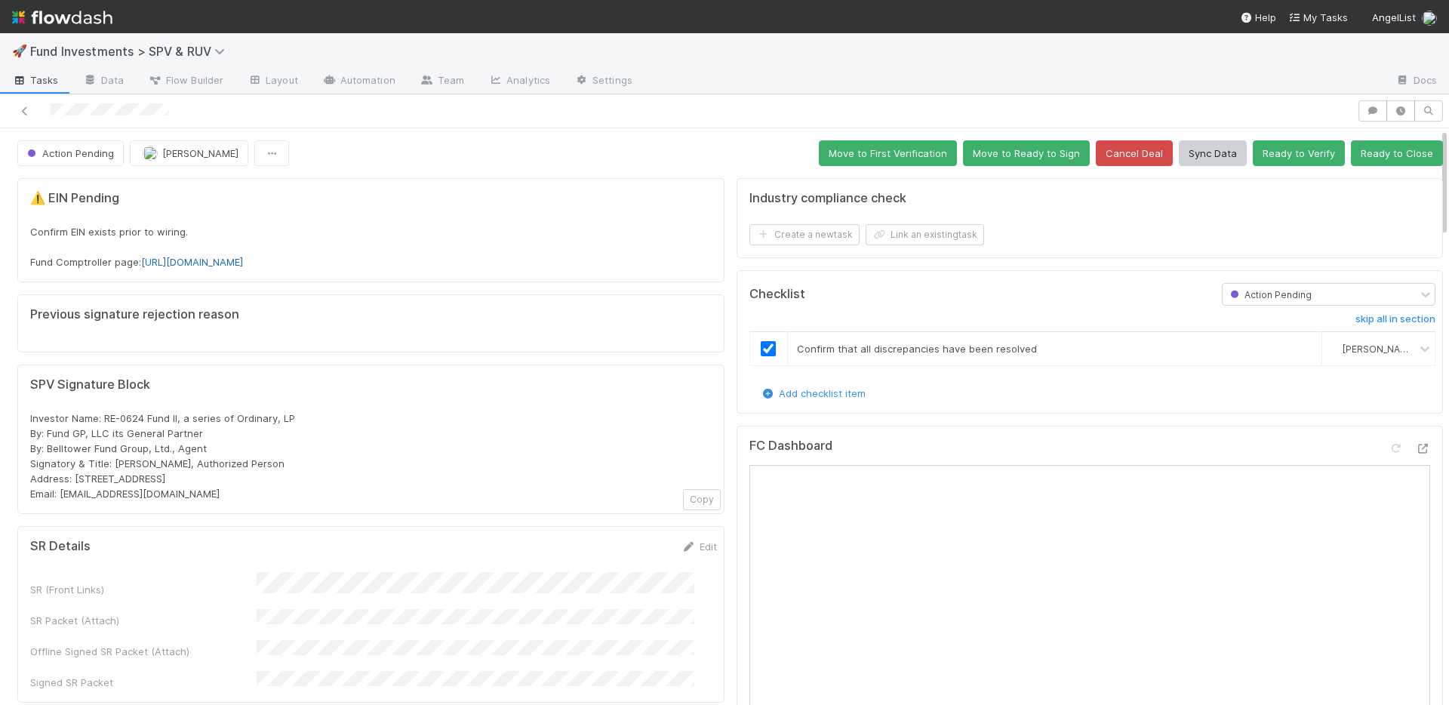
click at [243, 260] on link "[URL][DOMAIN_NAME]" at bounding box center [192, 262] width 102 height 12
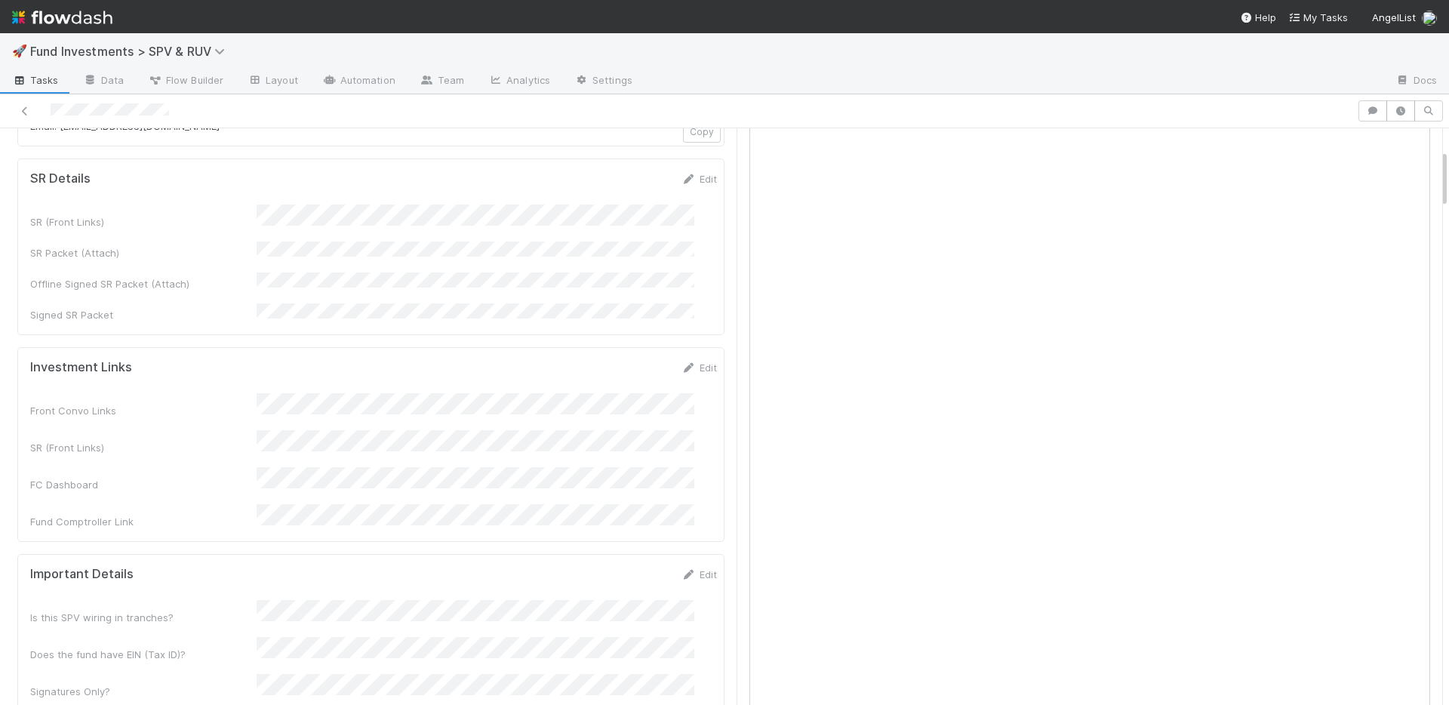
scroll to position [429, 0]
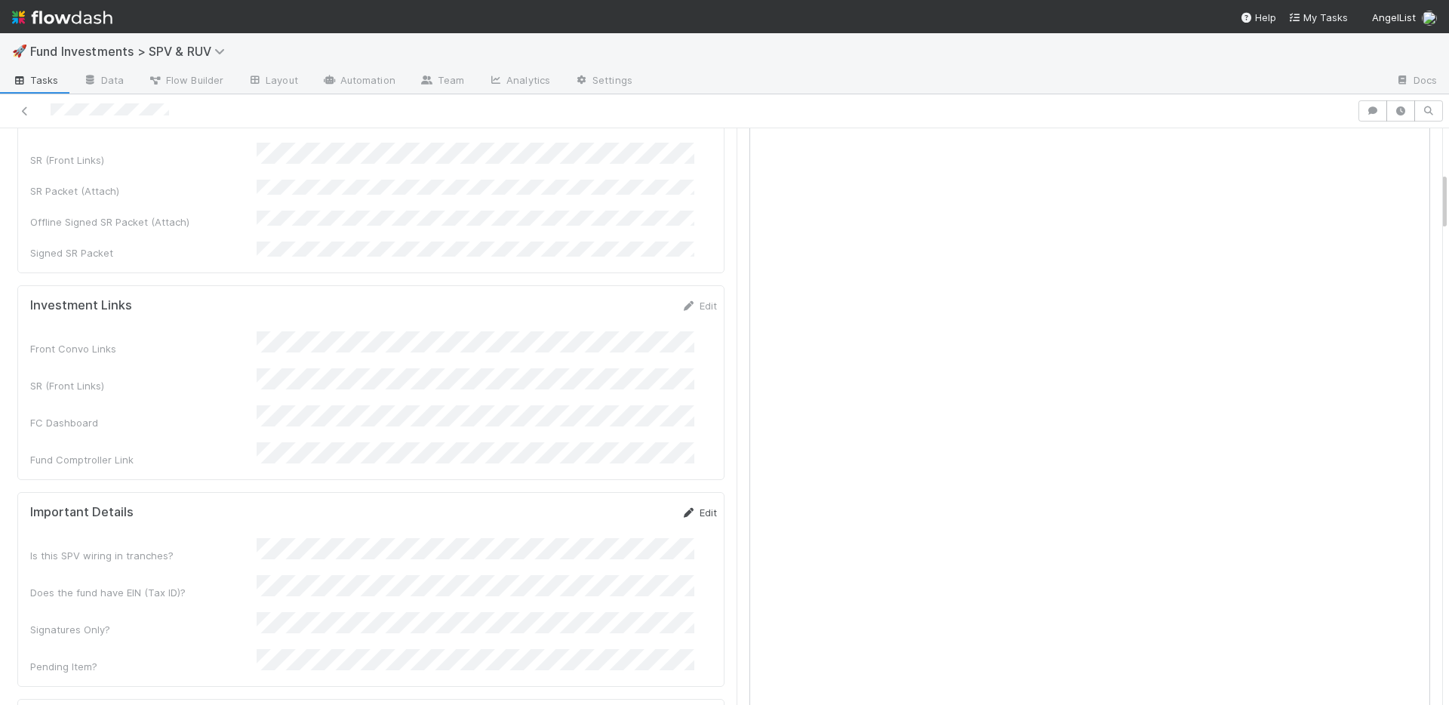
click at [682, 506] on link "Edit" at bounding box center [699, 512] width 35 height 12
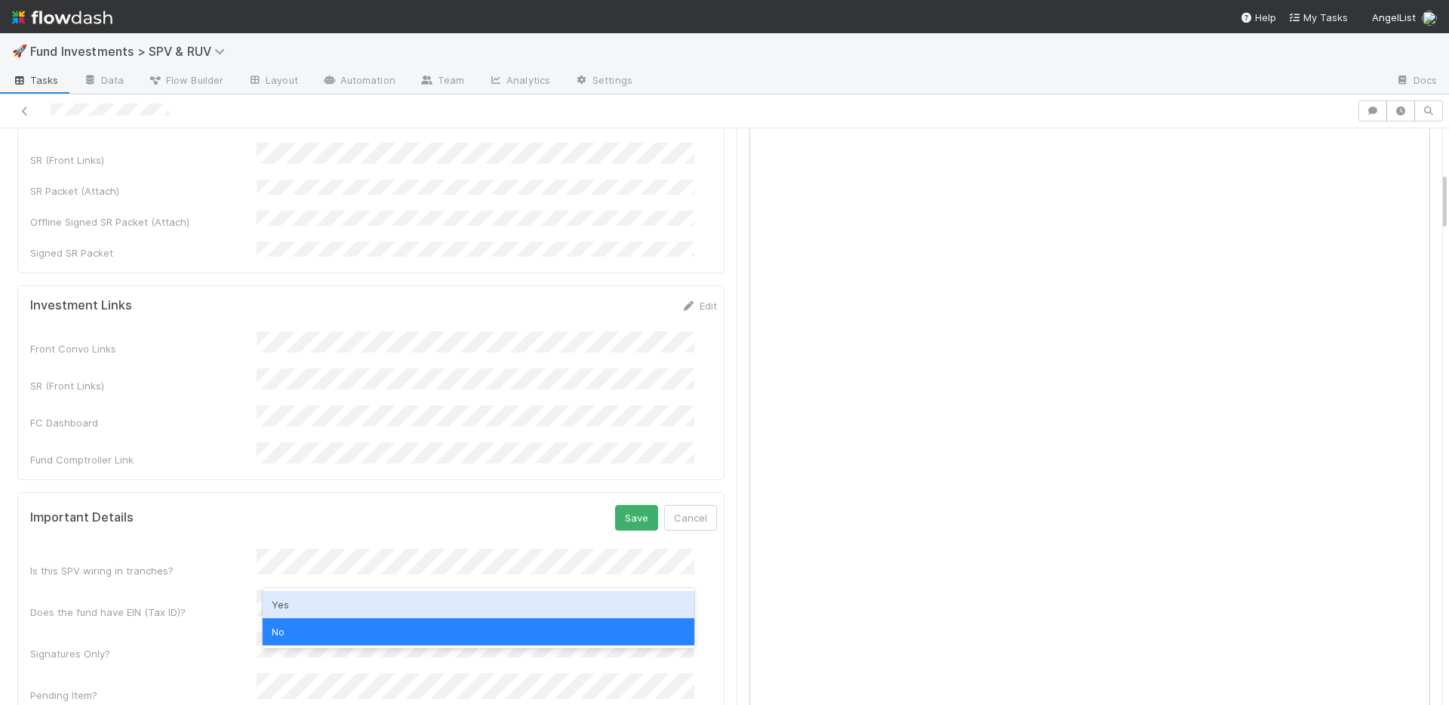
click at [336, 608] on div "Yes" at bounding box center [479, 604] width 432 height 27
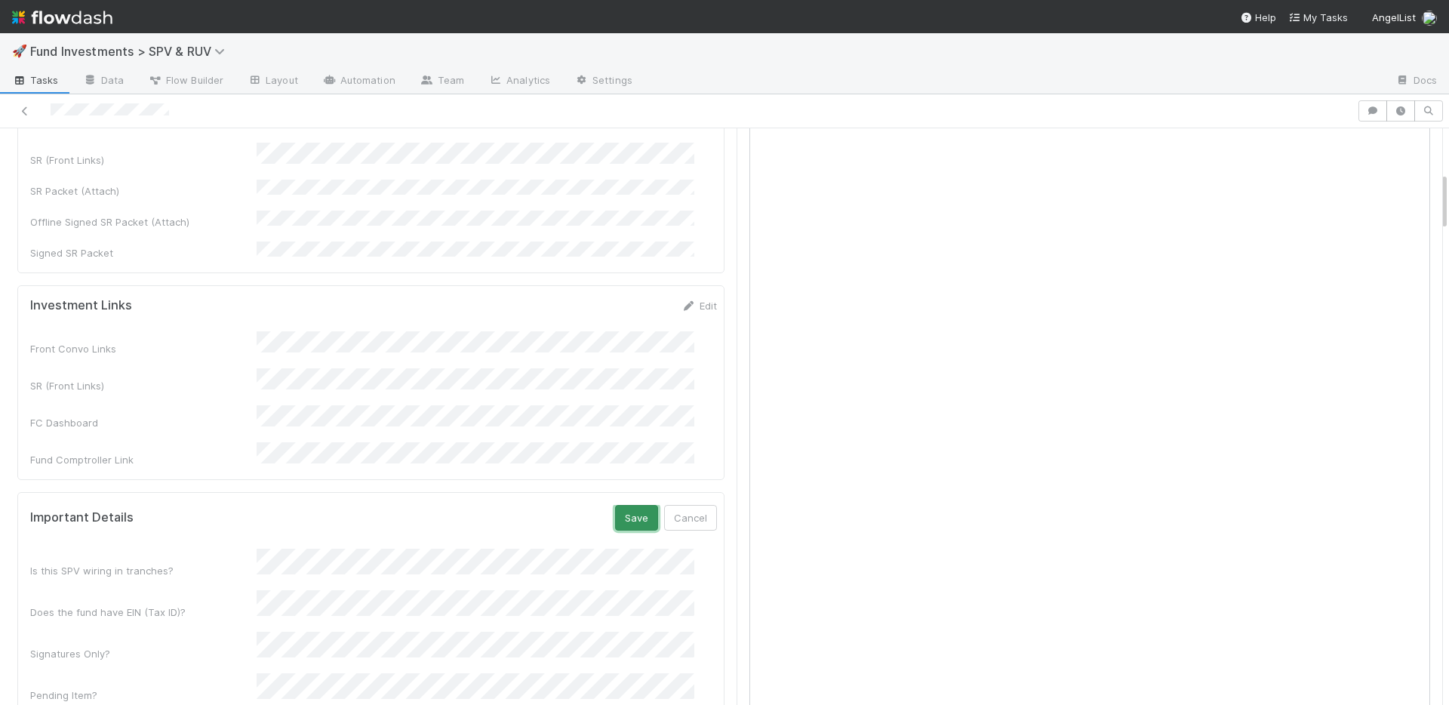
click at [615, 505] on button "Save" at bounding box center [636, 518] width 43 height 26
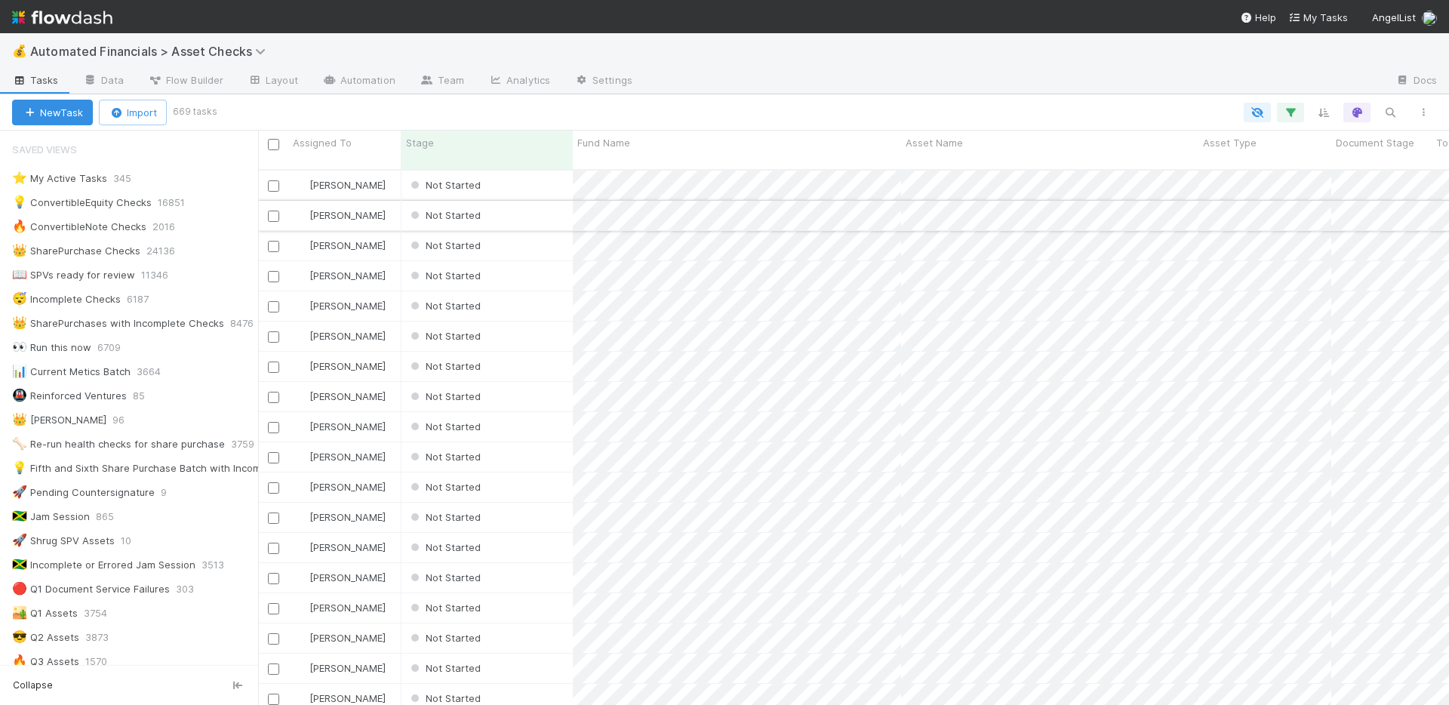
scroll to position [537, 1180]
click at [531, 171] on div "Not Started" at bounding box center [487, 185] width 171 height 29
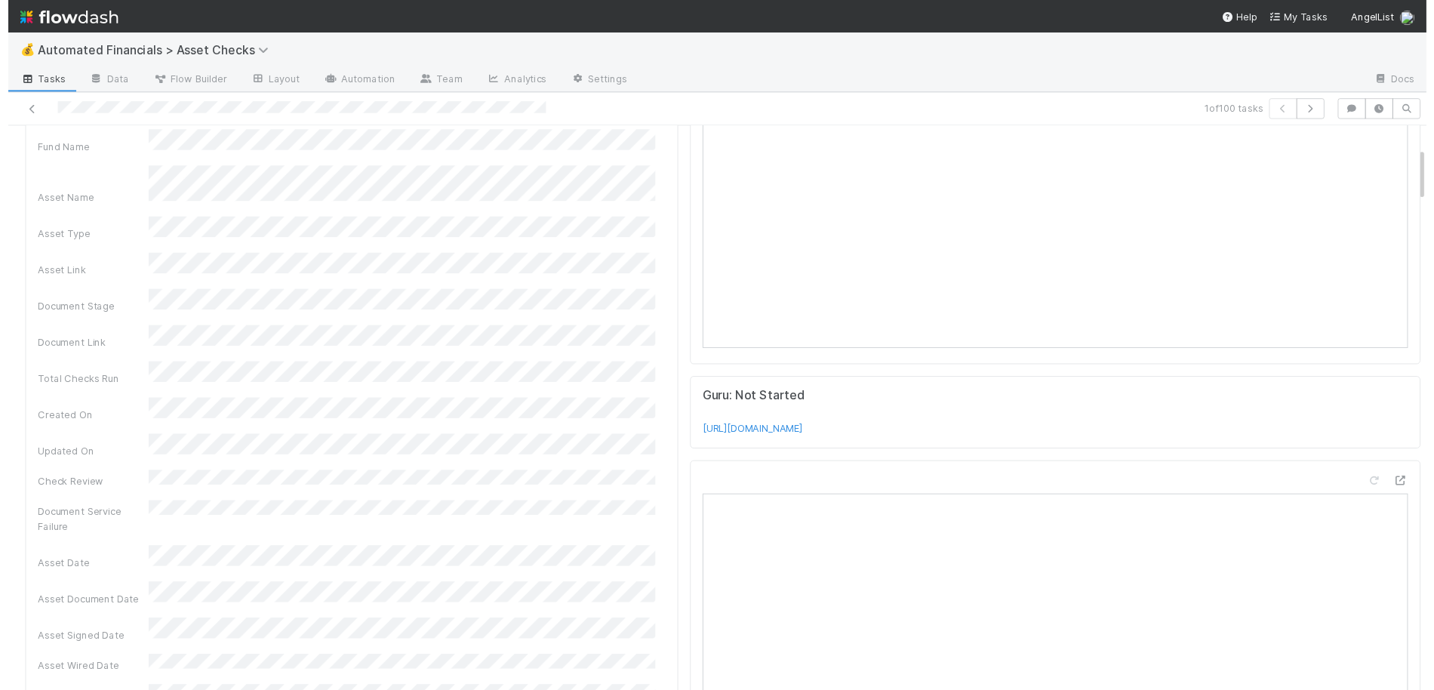
scroll to position [504, 0]
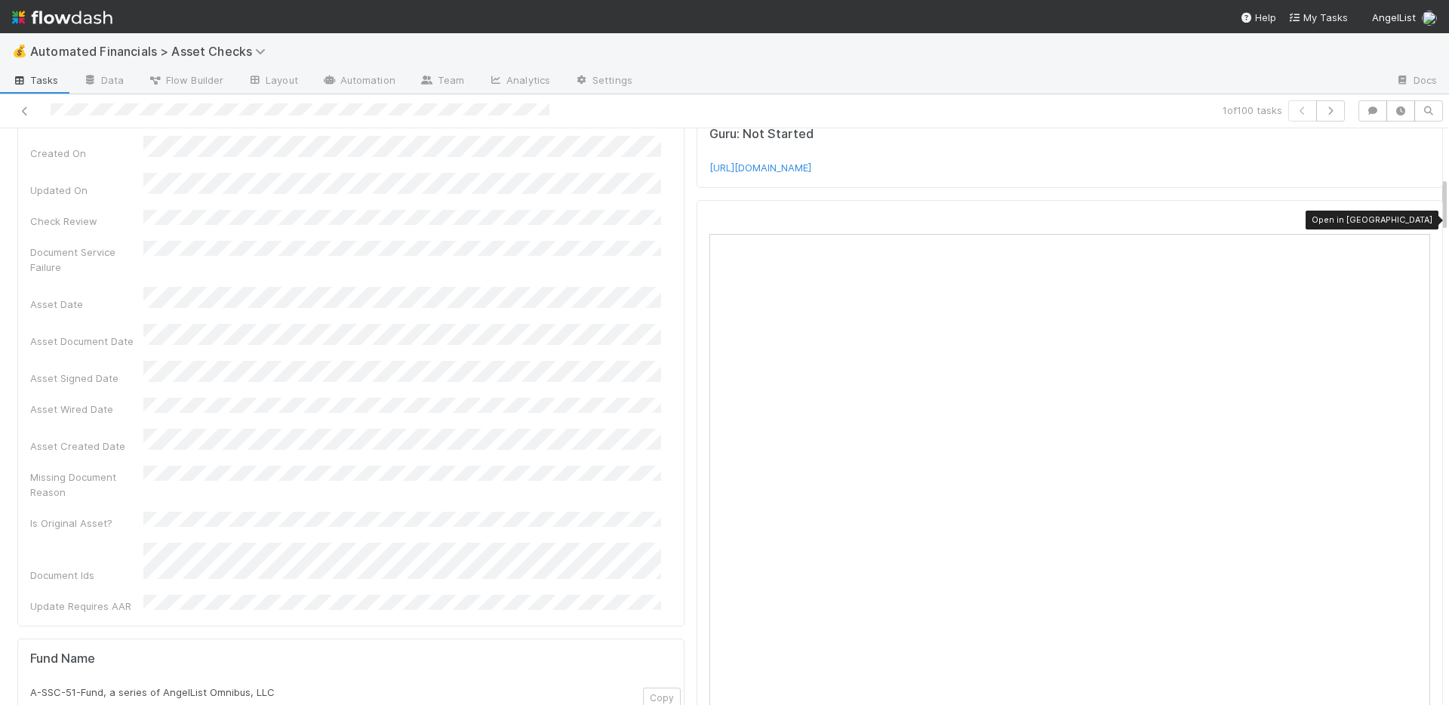
click at [1415, 220] on icon at bounding box center [1422, 221] width 15 height 10
click at [1415, 218] on icon at bounding box center [1422, 221] width 15 height 10
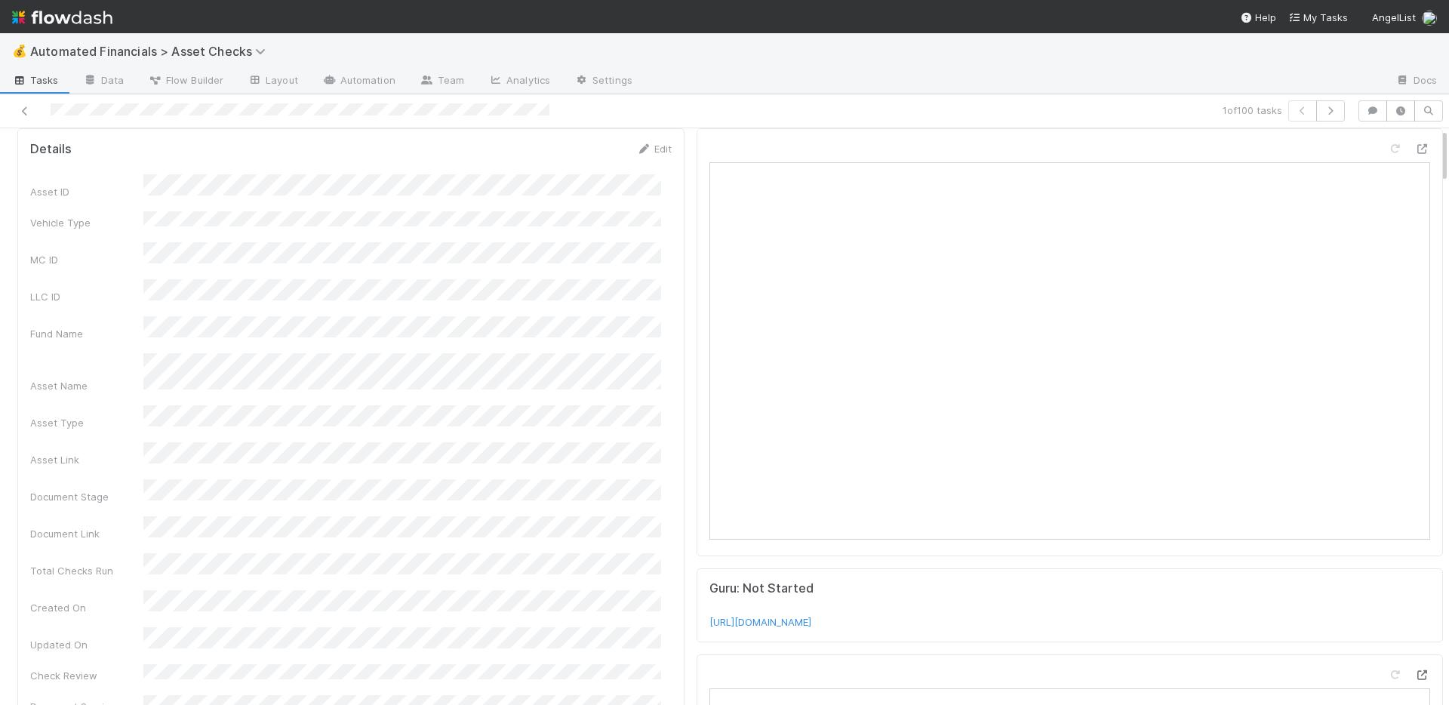
scroll to position [0, 0]
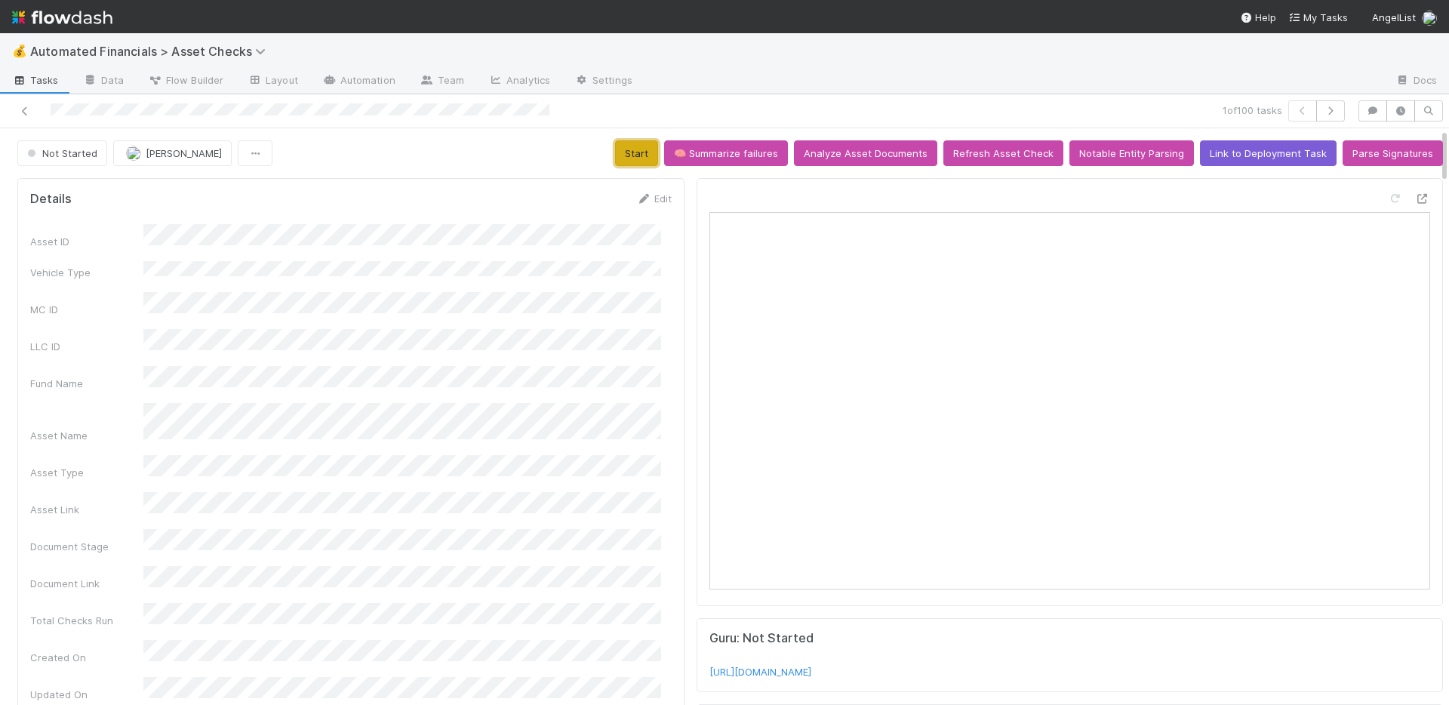
click at [633, 152] on button "Start" at bounding box center [636, 153] width 43 height 26
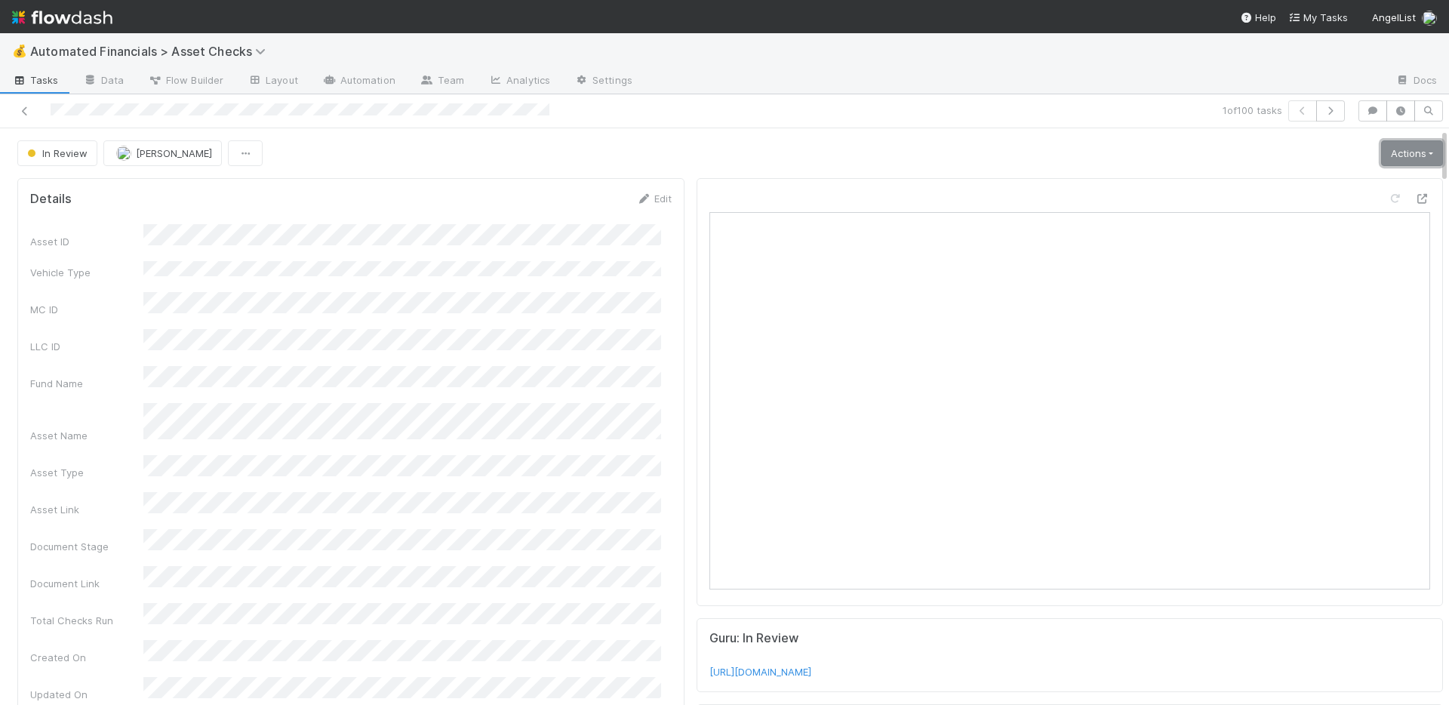
click at [1381, 161] on link "Actions" at bounding box center [1412, 153] width 62 height 26
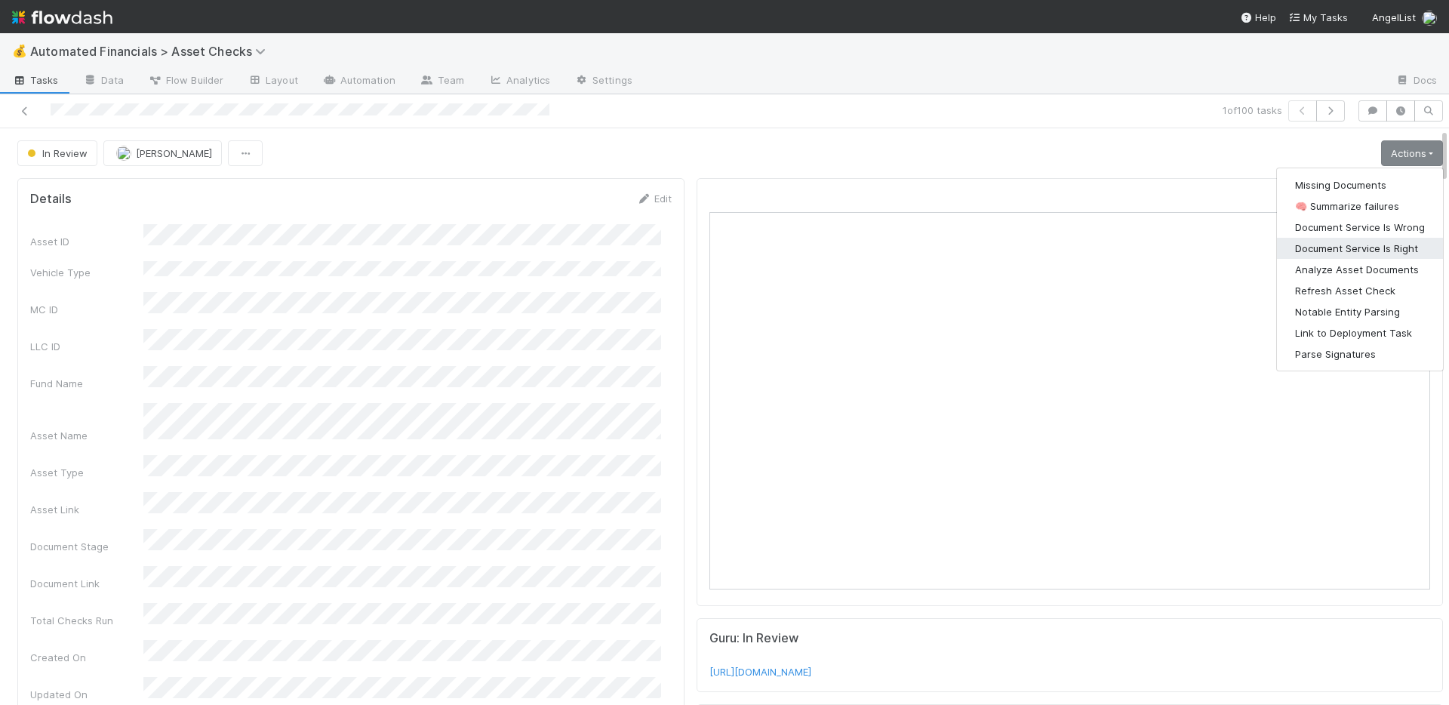
click at [1365, 245] on button "Document Service Is Right" at bounding box center [1360, 248] width 166 height 21
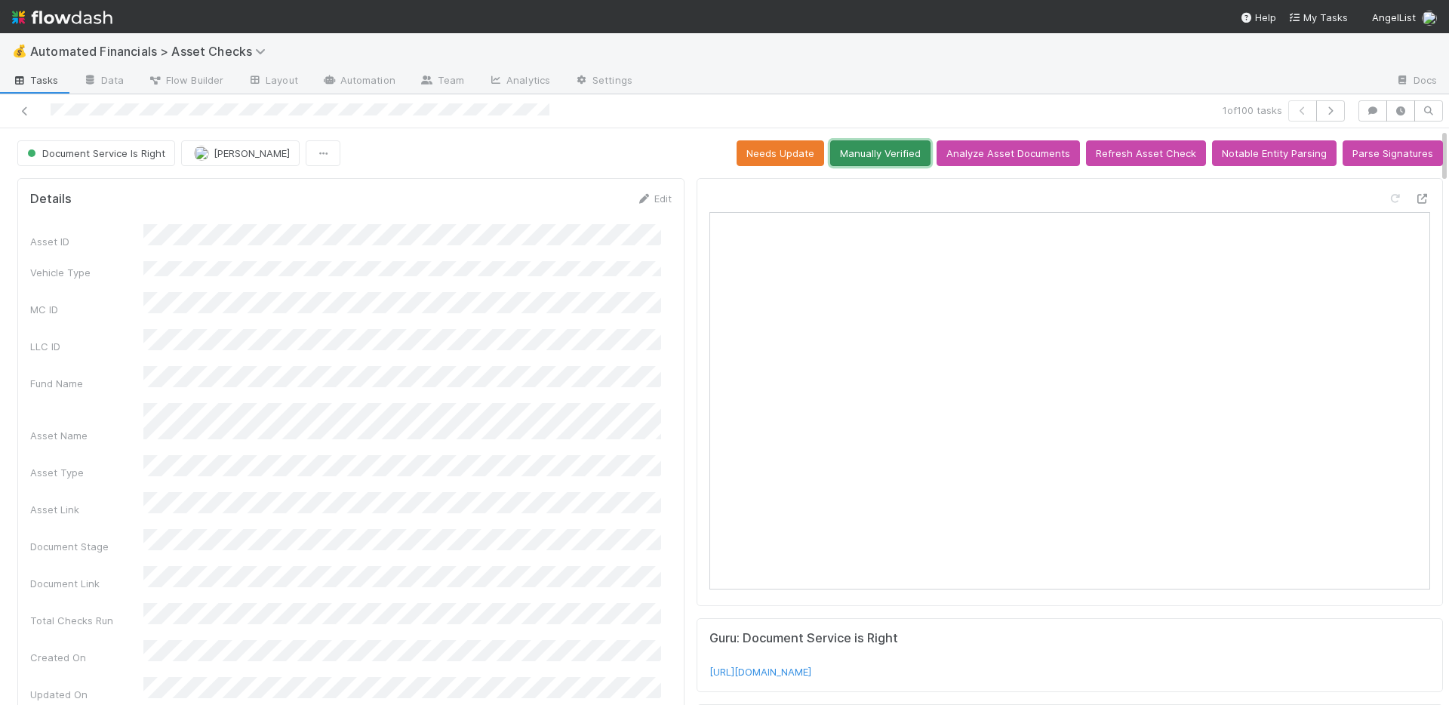
click at [873, 162] on button "Manually Verified" at bounding box center [880, 153] width 100 height 26
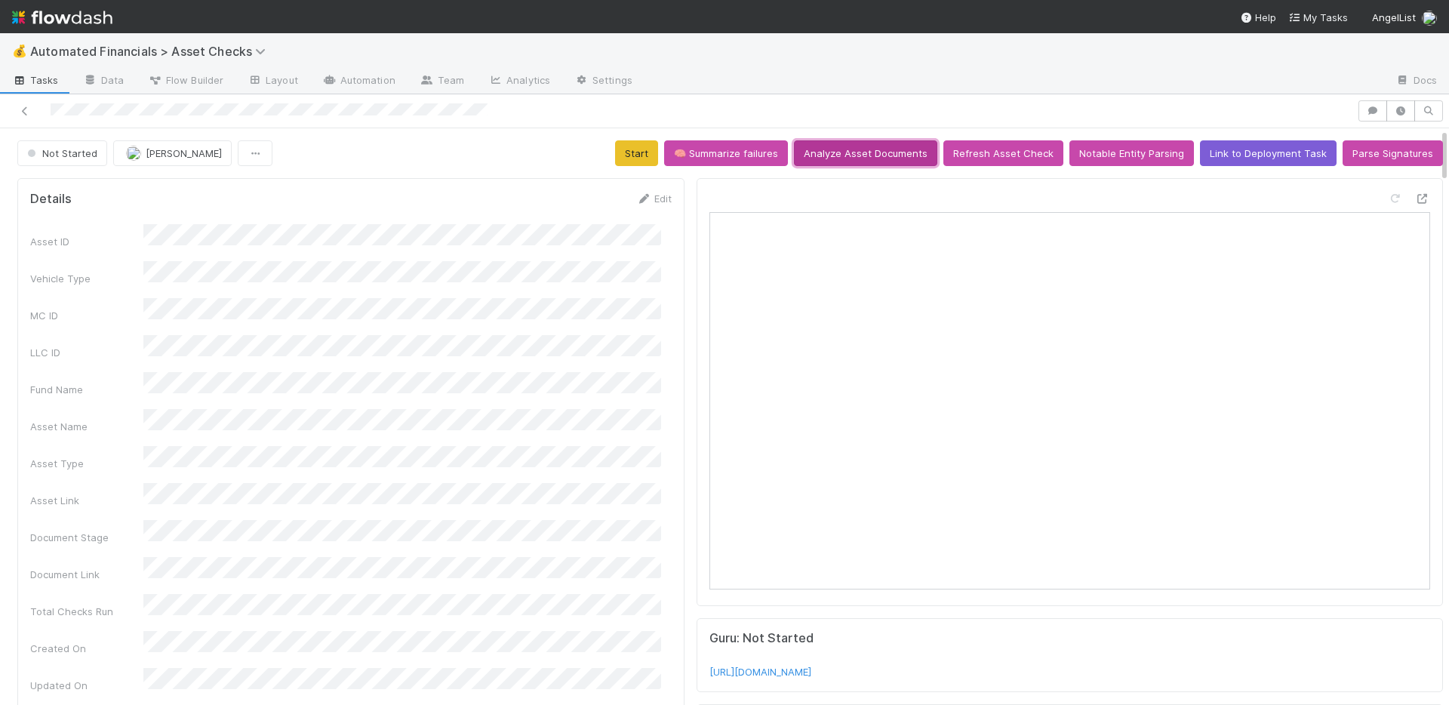
click at [864, 159] on button "Analyze Asset Documents" at bounding box center [865, 153] width 143 height 26
click at [722, 156] on button "🧠 Summarize failures" at bounding box center [726, 153] width 124 height 26
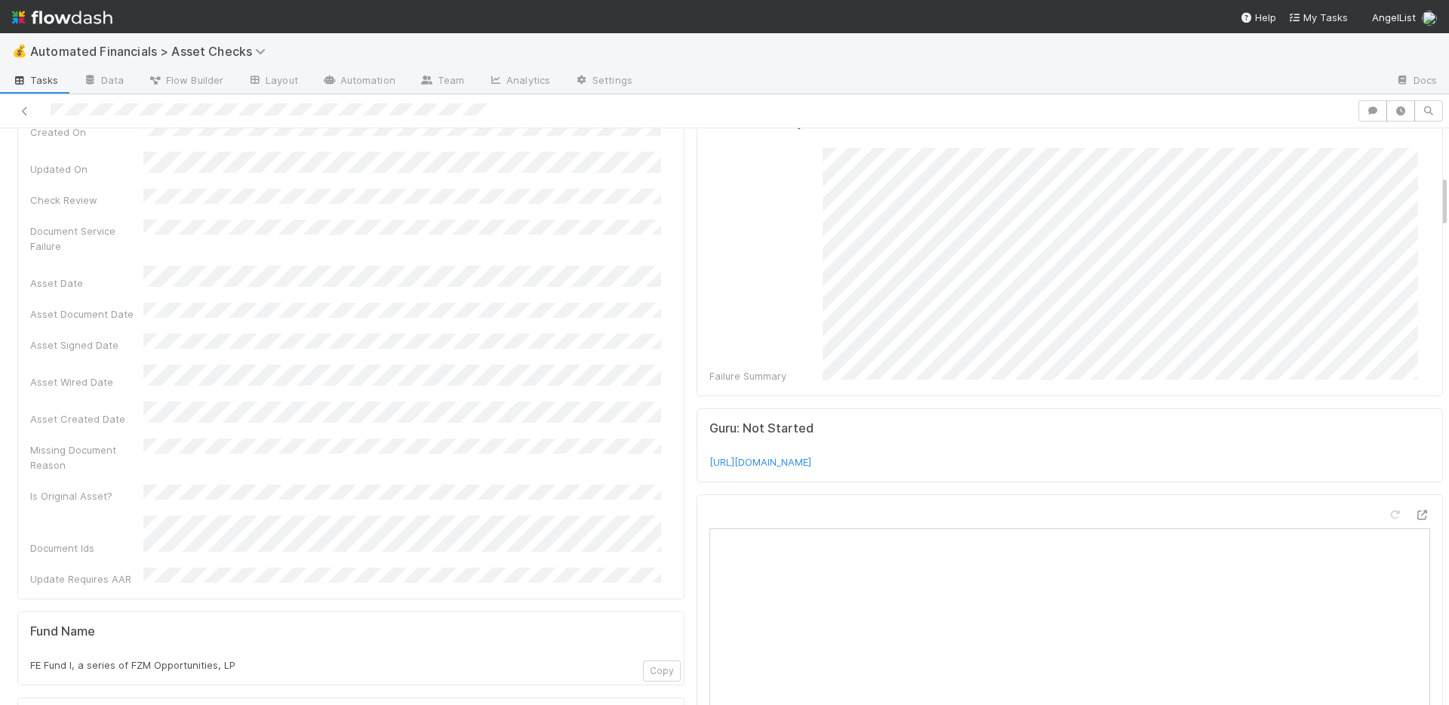
scroll to position [517, 0]
click at [1415, 509] on icon at bounding box center [1422, 514] width 15 height 10
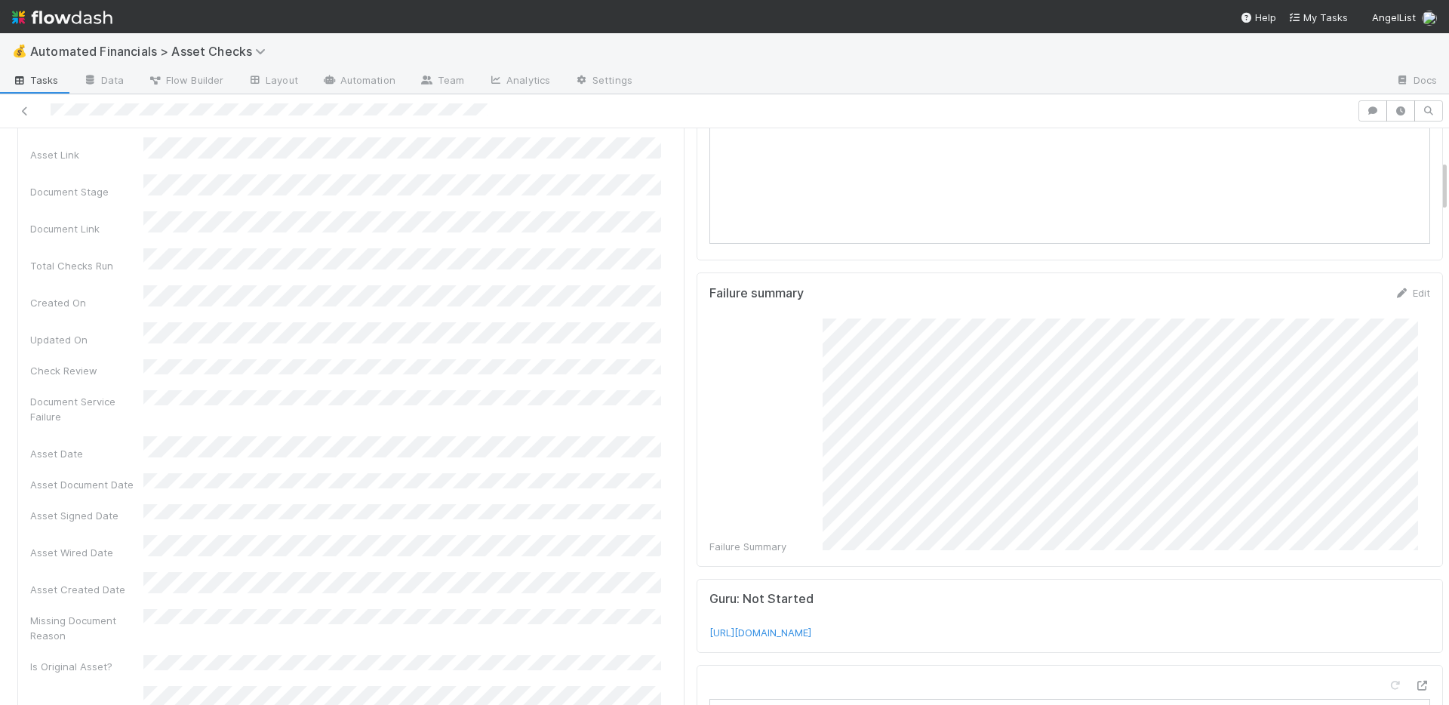
scroll to position [0, 0]
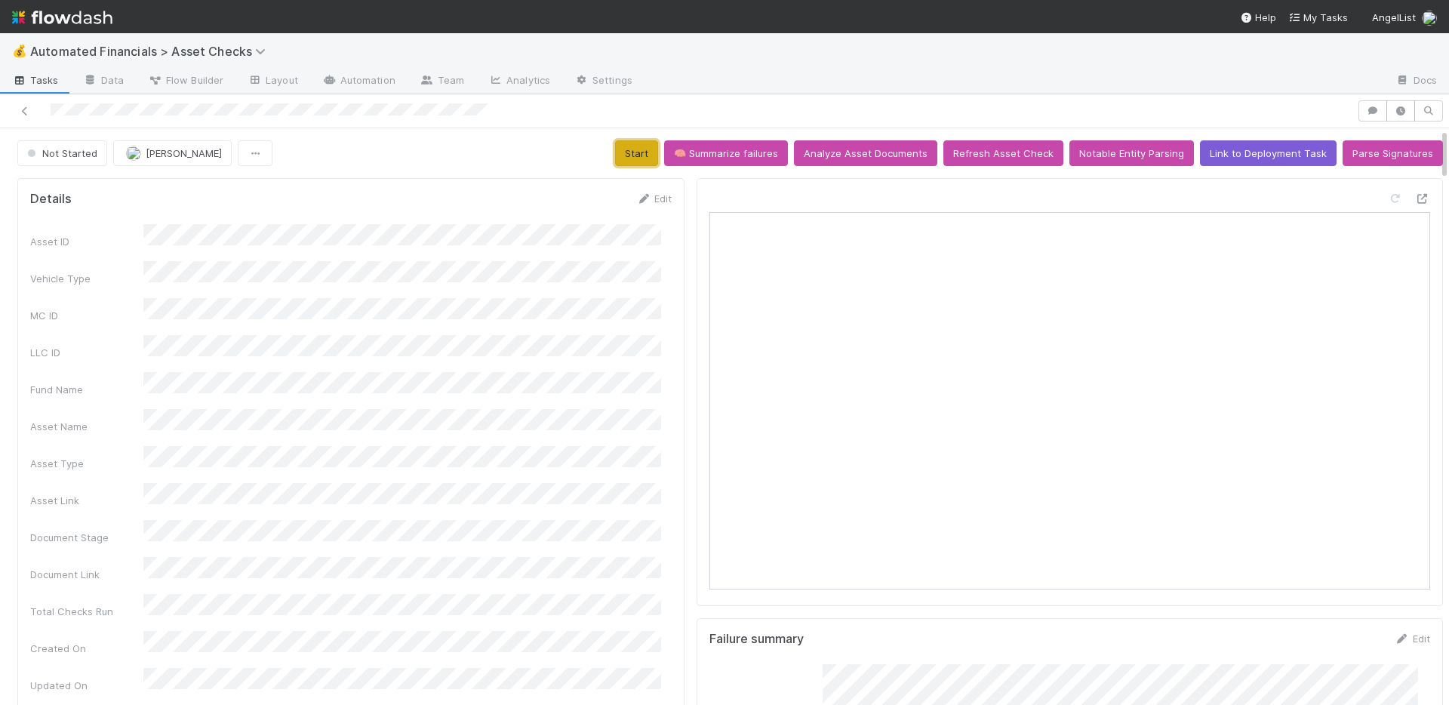
click at [630, 149] on button "Start" at bounding box center [636, 153] width 43 height 26
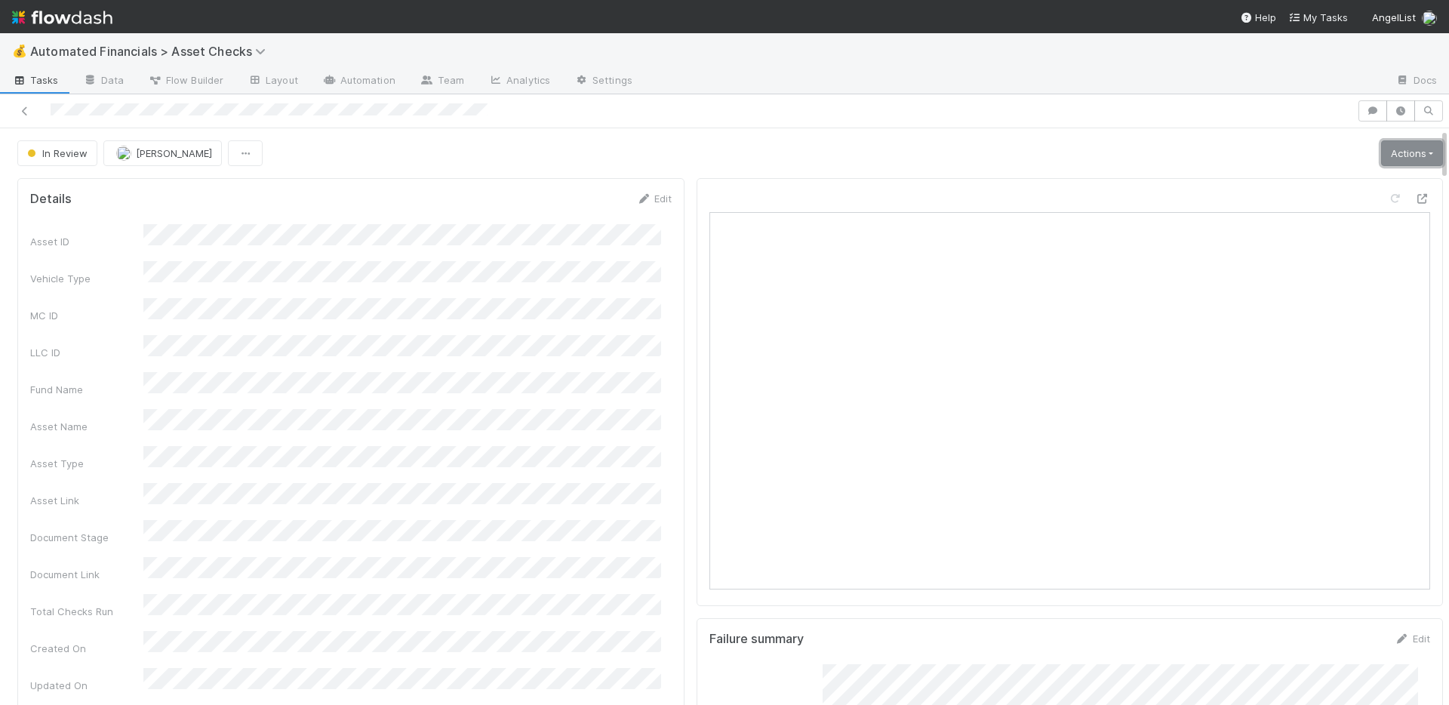
click at [1387, 159] on link "Actions" at bounding box center [1412, 153] width 62 height 26
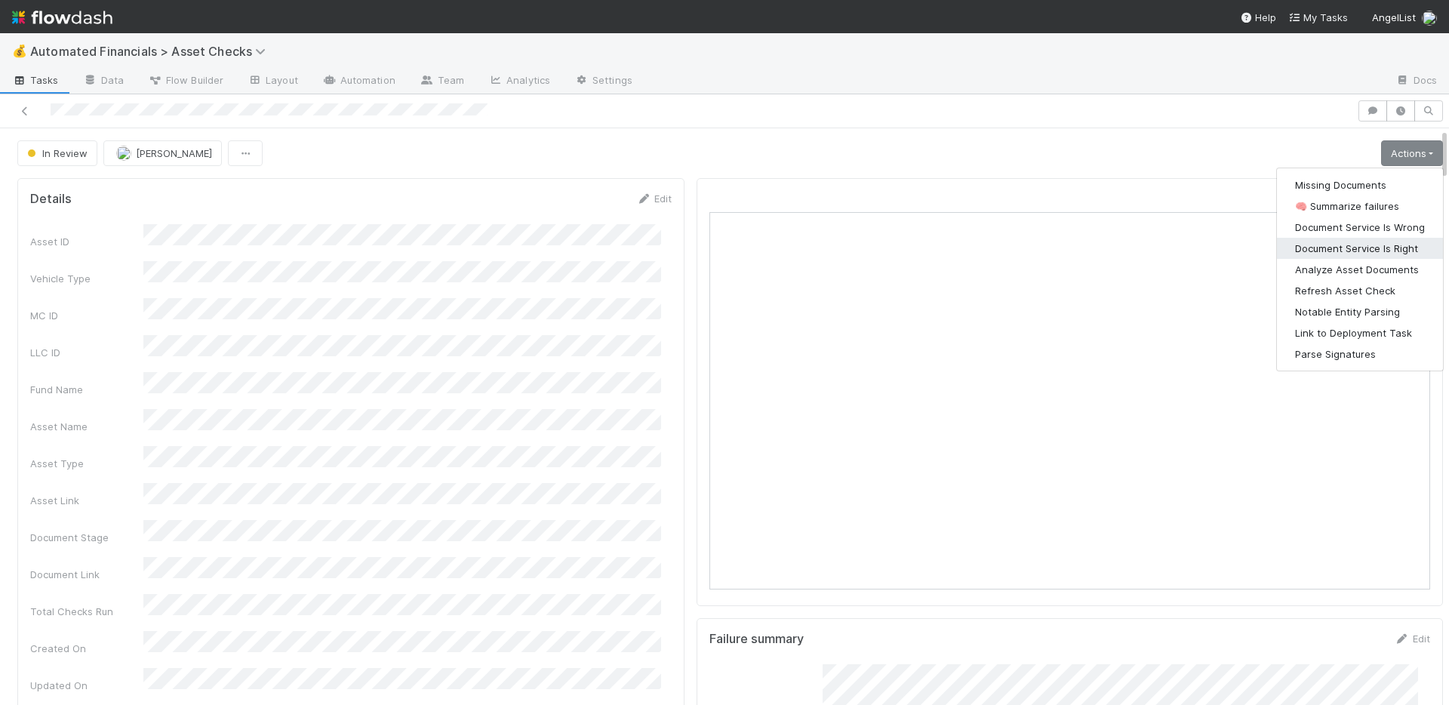
click at [1348, 246] on button "Document Service Is Right" at bounding box center [1360, 248] width 166 height 21
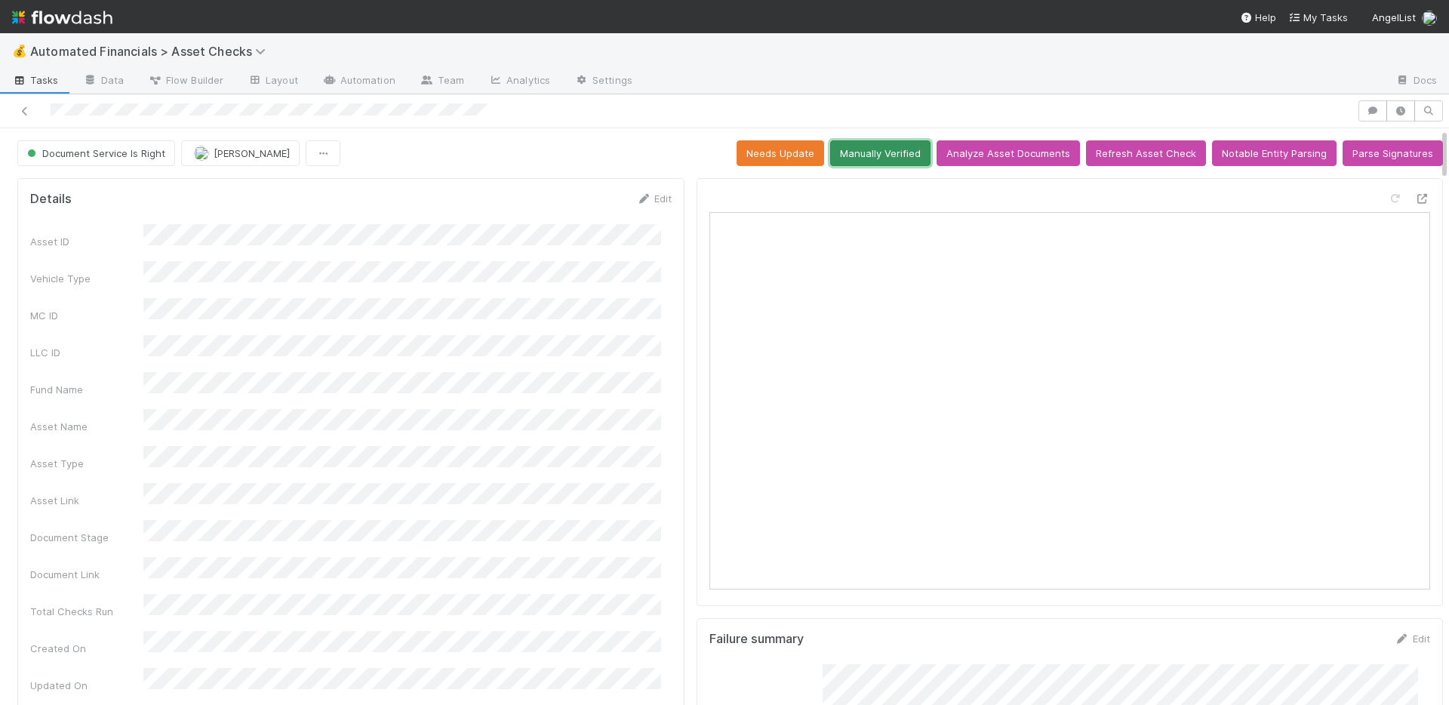
click at [848, 153] on button "Manually Verified" at bounding box center [880, 153] width 100 height 26
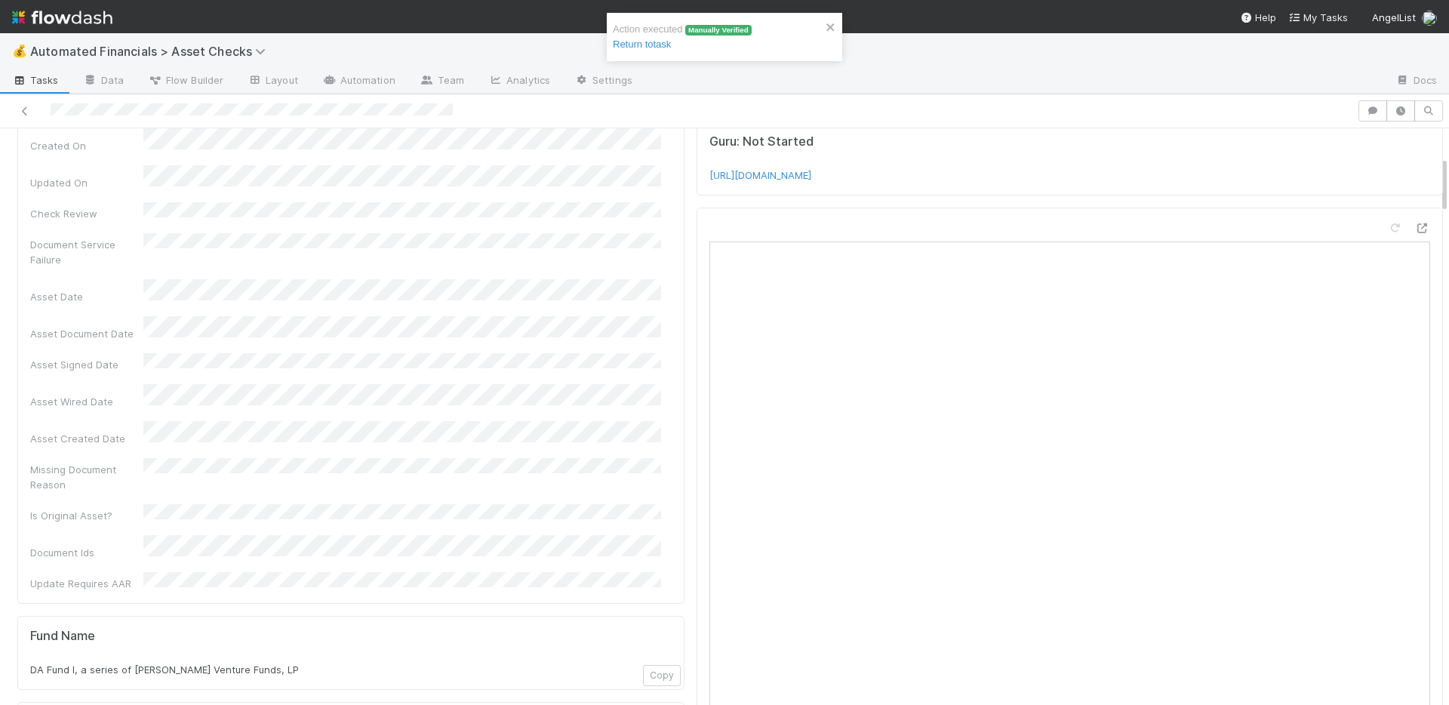
scroll to position [564, 0]
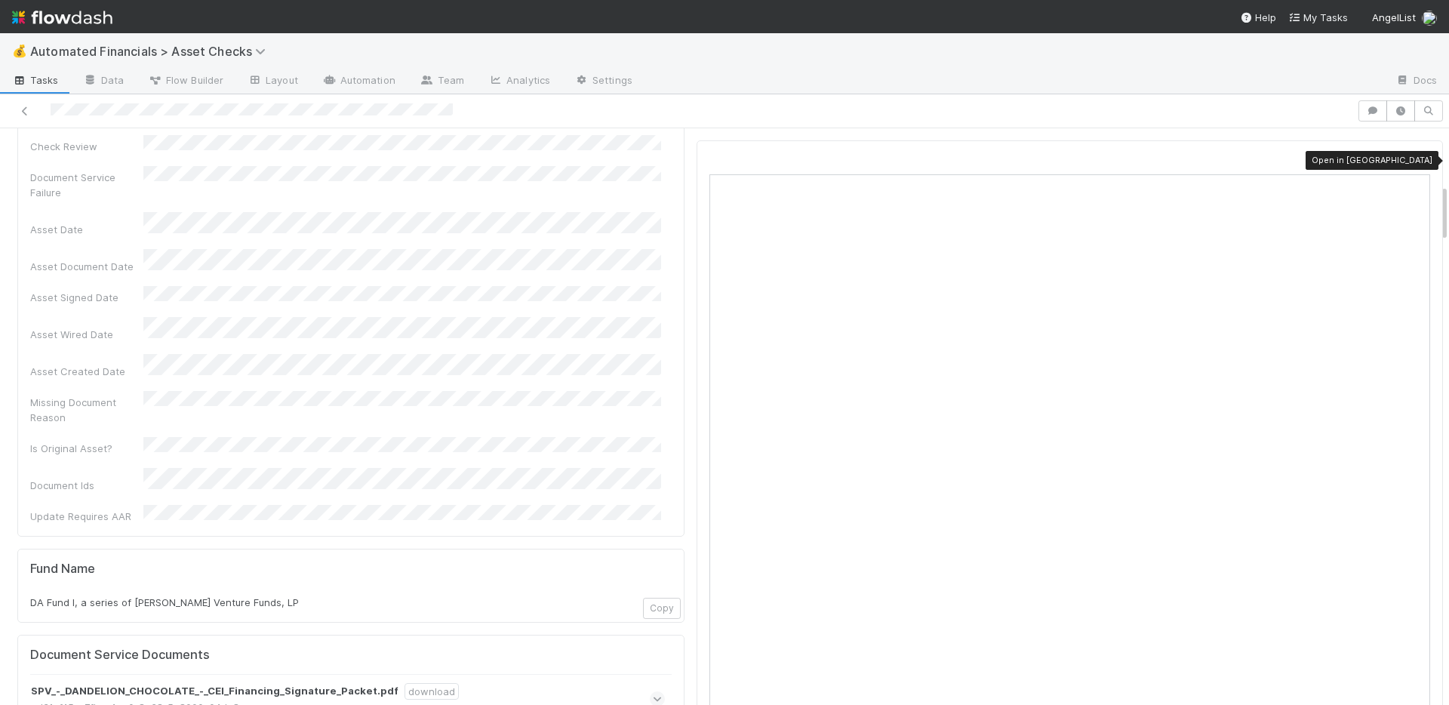
click at [1415, 162] on icon at bounding box center [1422, 161] width 15 height 10
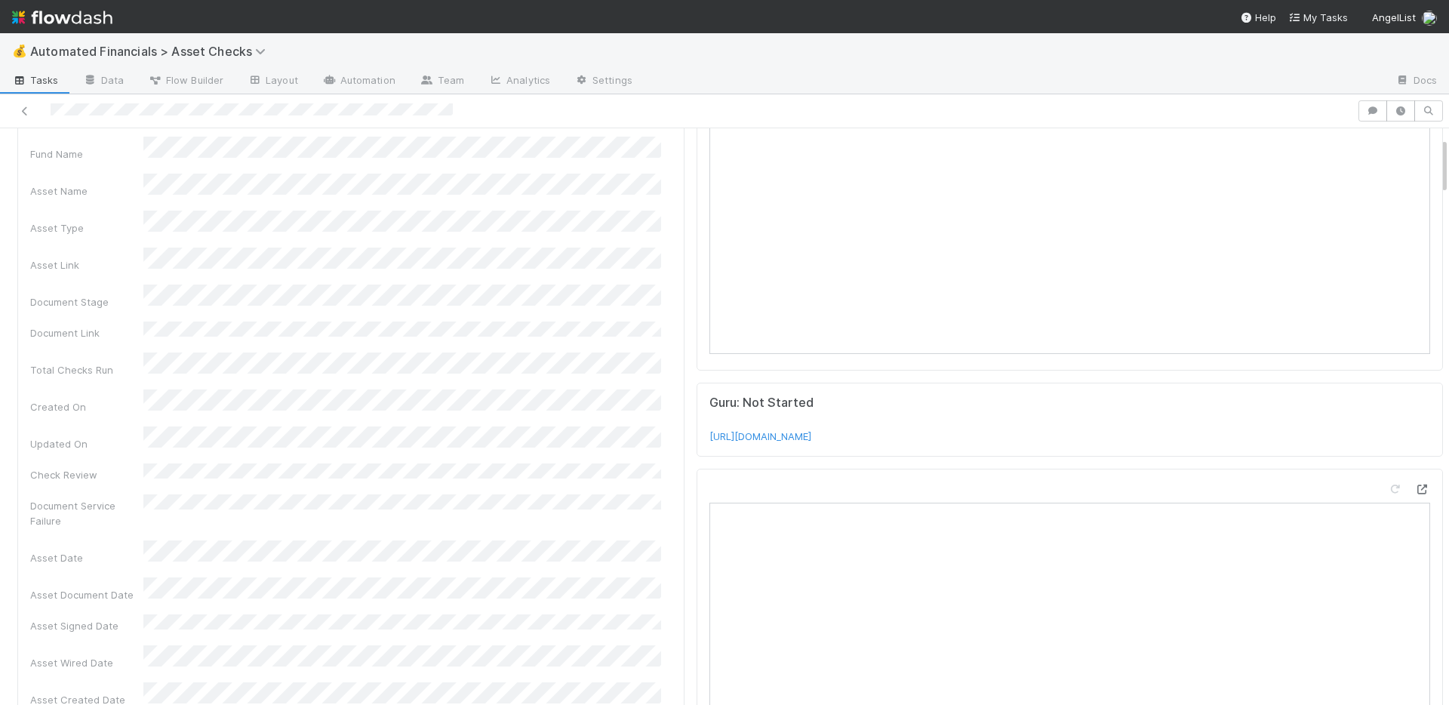
scroll to position [0, 0]
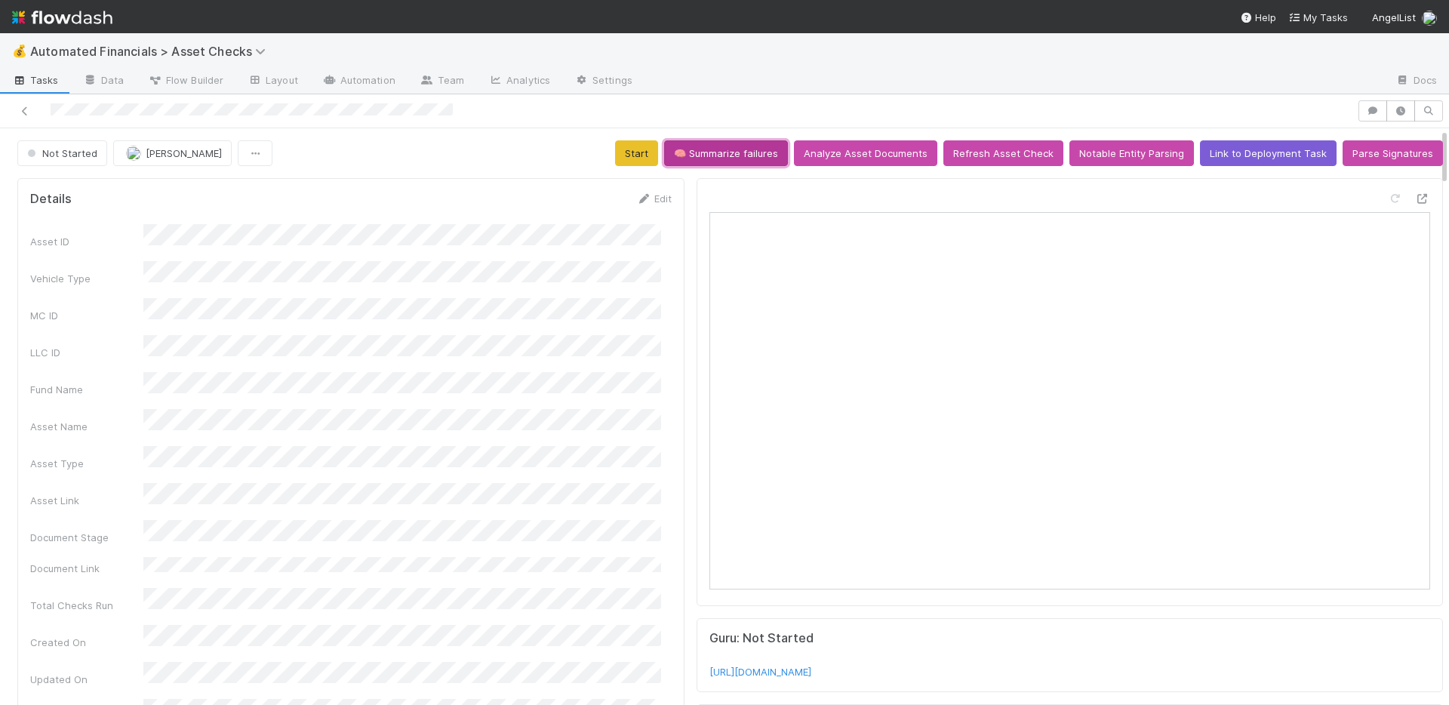
click at [728, 157] on button "🧠 Summarize failures" at bounding box center [726, 153] width 124 height 26
click at [639, 148] on button "Start" at bounding box center [636, 153] width 43 height 26
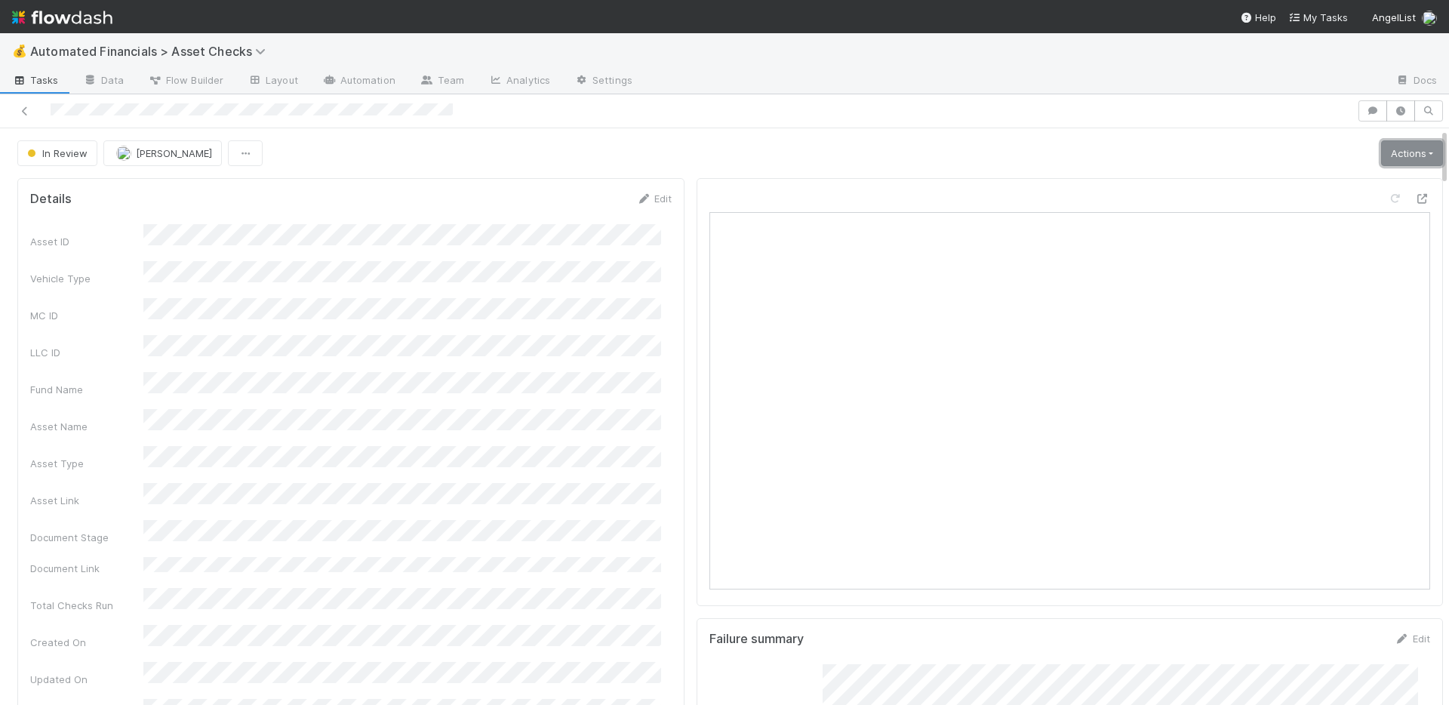
click at [1399, 164] on link "Actions" at bounding box center [1412, 153] width 62 height 26
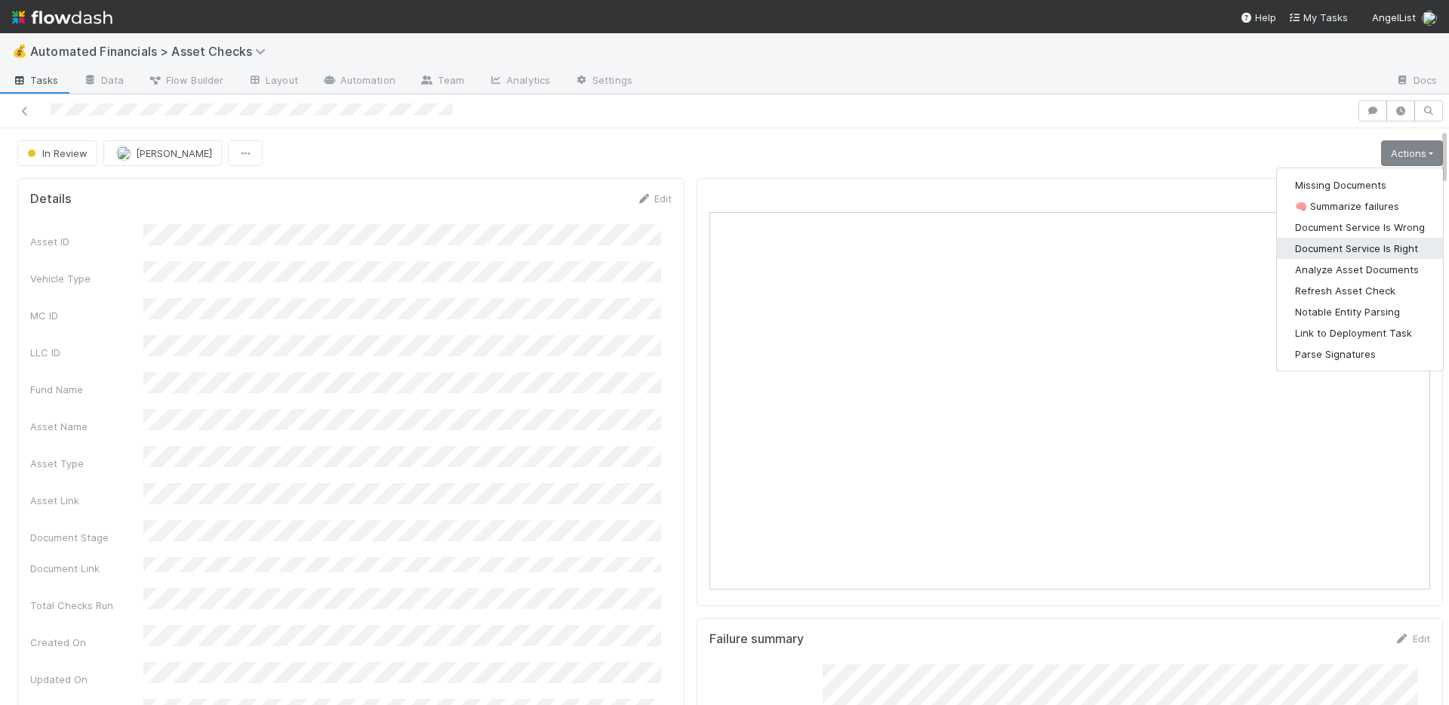
click at [1368, 248] on button "Document Service Is Right" at bounding box center [1360, 248] width 166 height 21
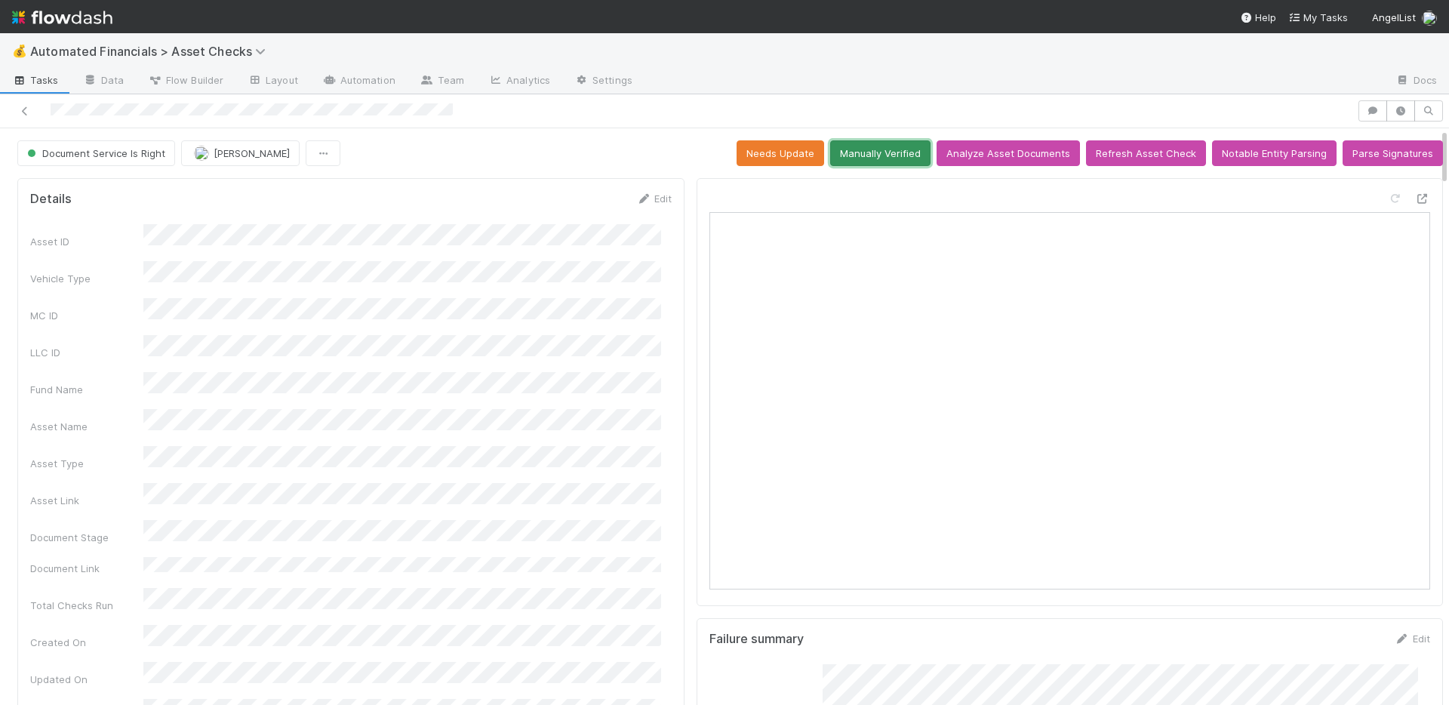
click at [850, 152] on button "Manually Verified" at bounding box center [880, 153] width 100 height 26
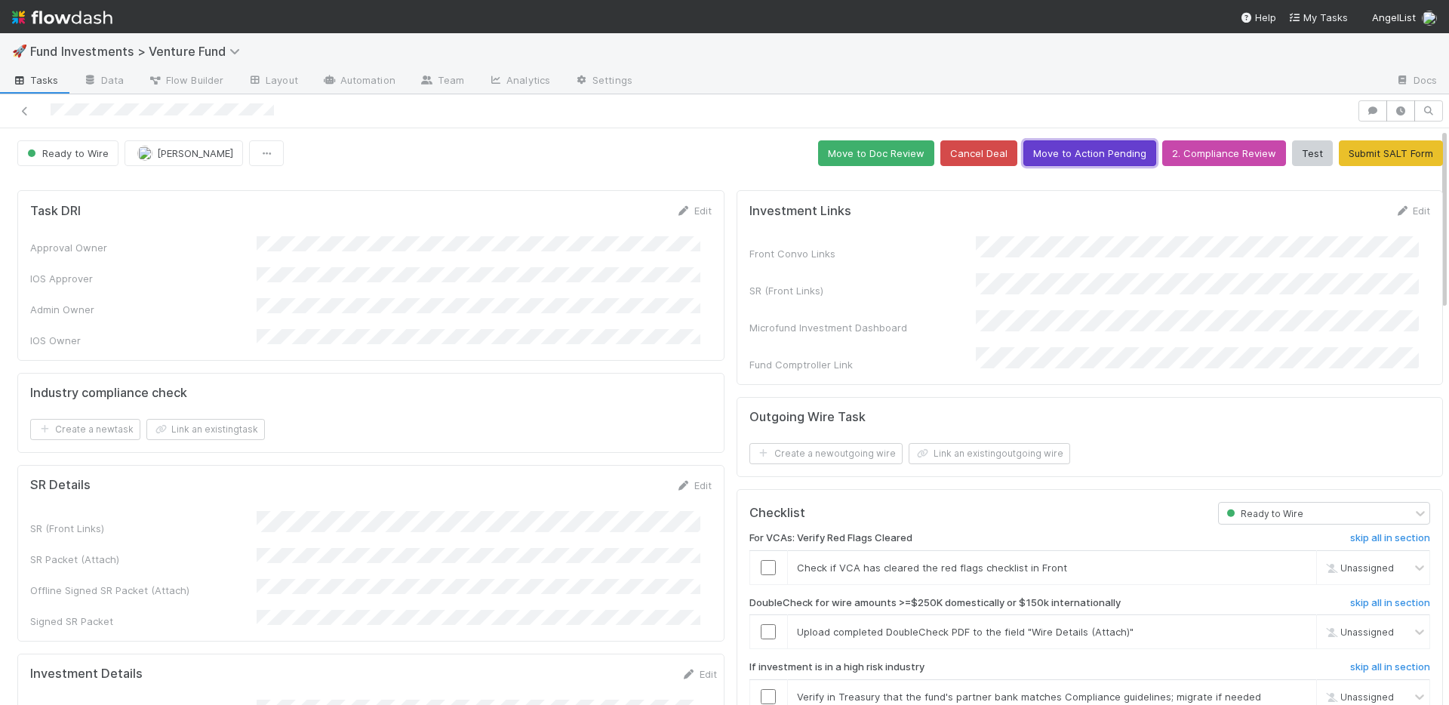
click at [1033, 155] on button "Move to Action Pending" at bounding box center [1090, 153] width 133 height 26
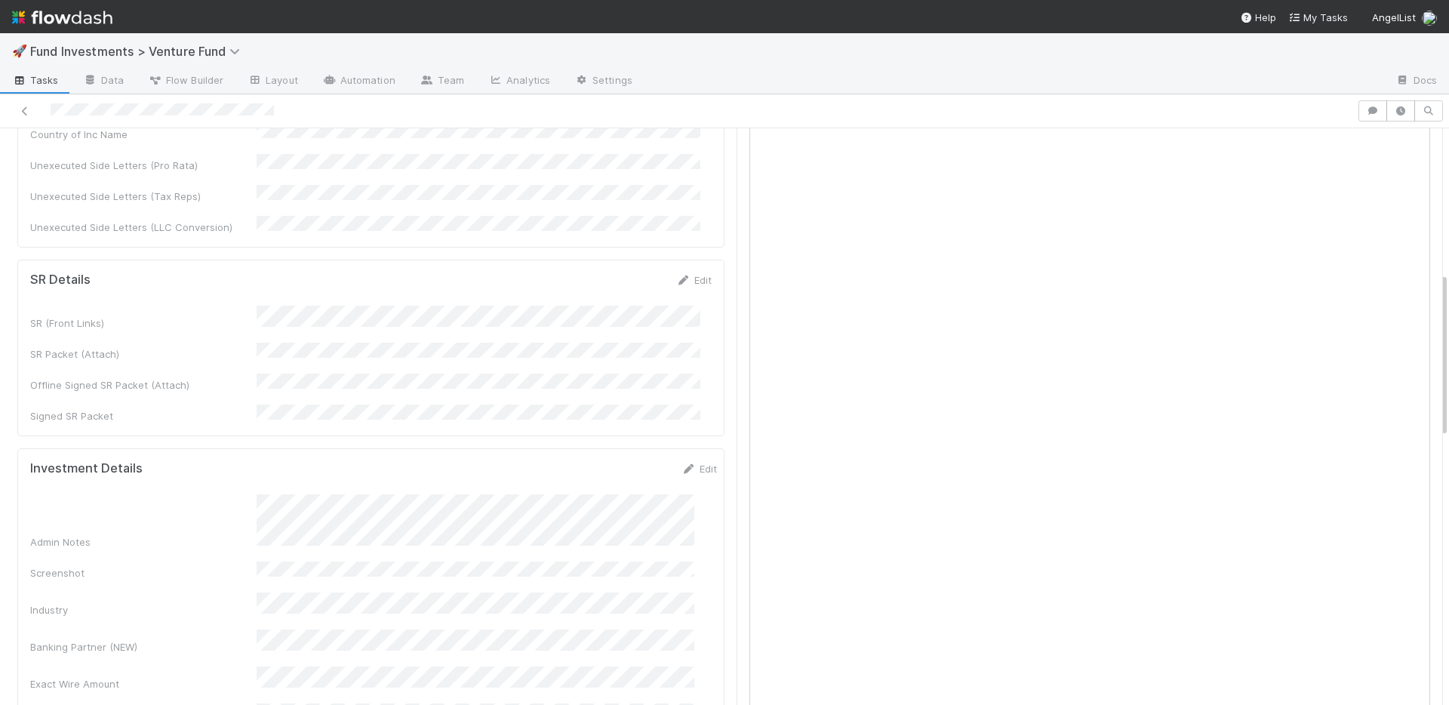
scroll to position [1022, 0]
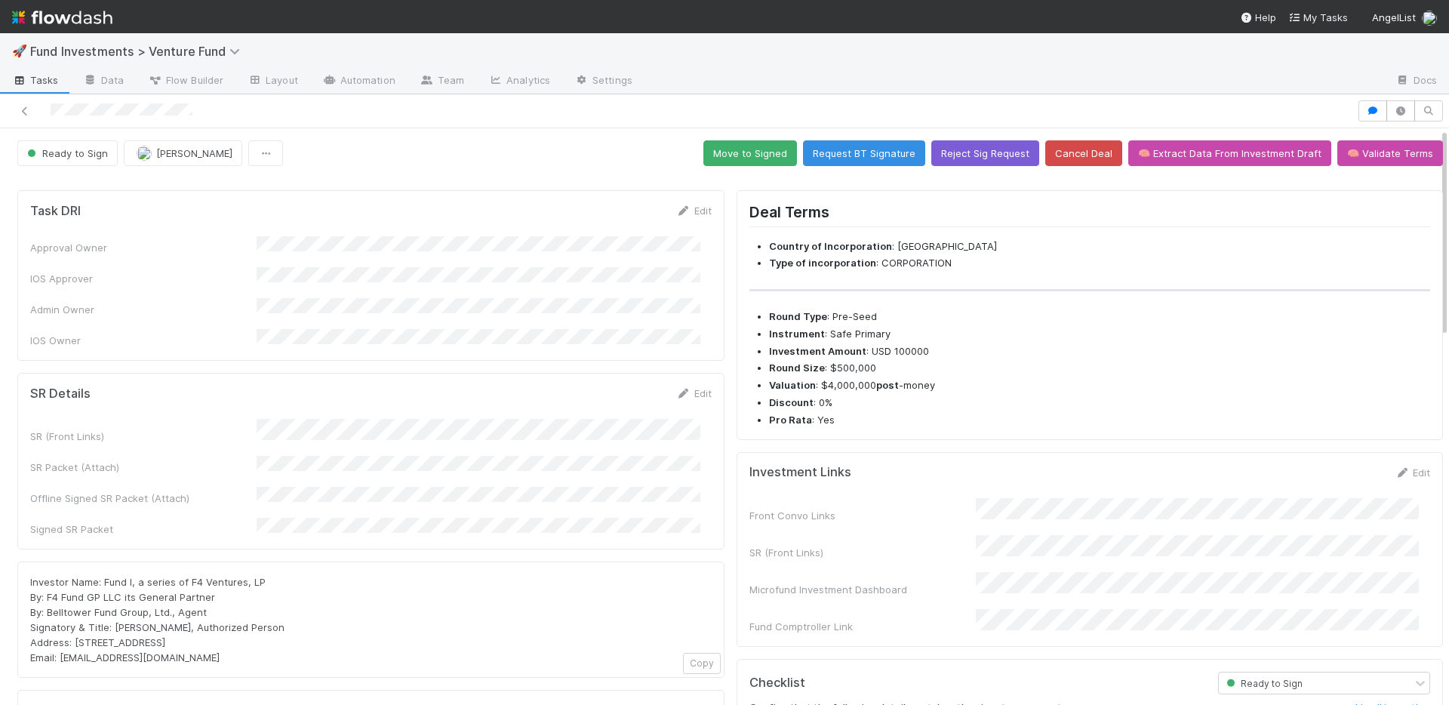
click at [493, 343] on div "Task DRI Edit Approval Owner IOS Approver Admin Owner IOS Owner" at bounding box center [370, 275] width 707 height 171
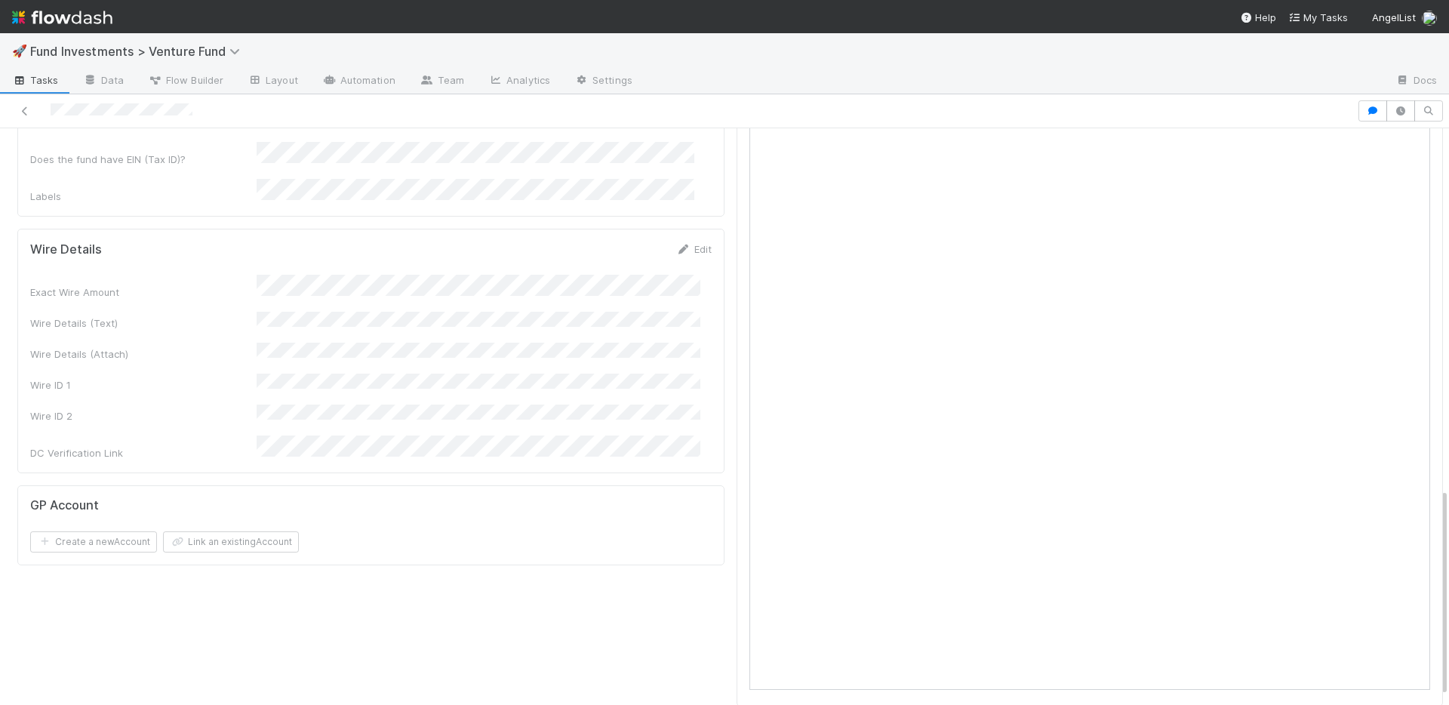
scroll to position [845, 0]
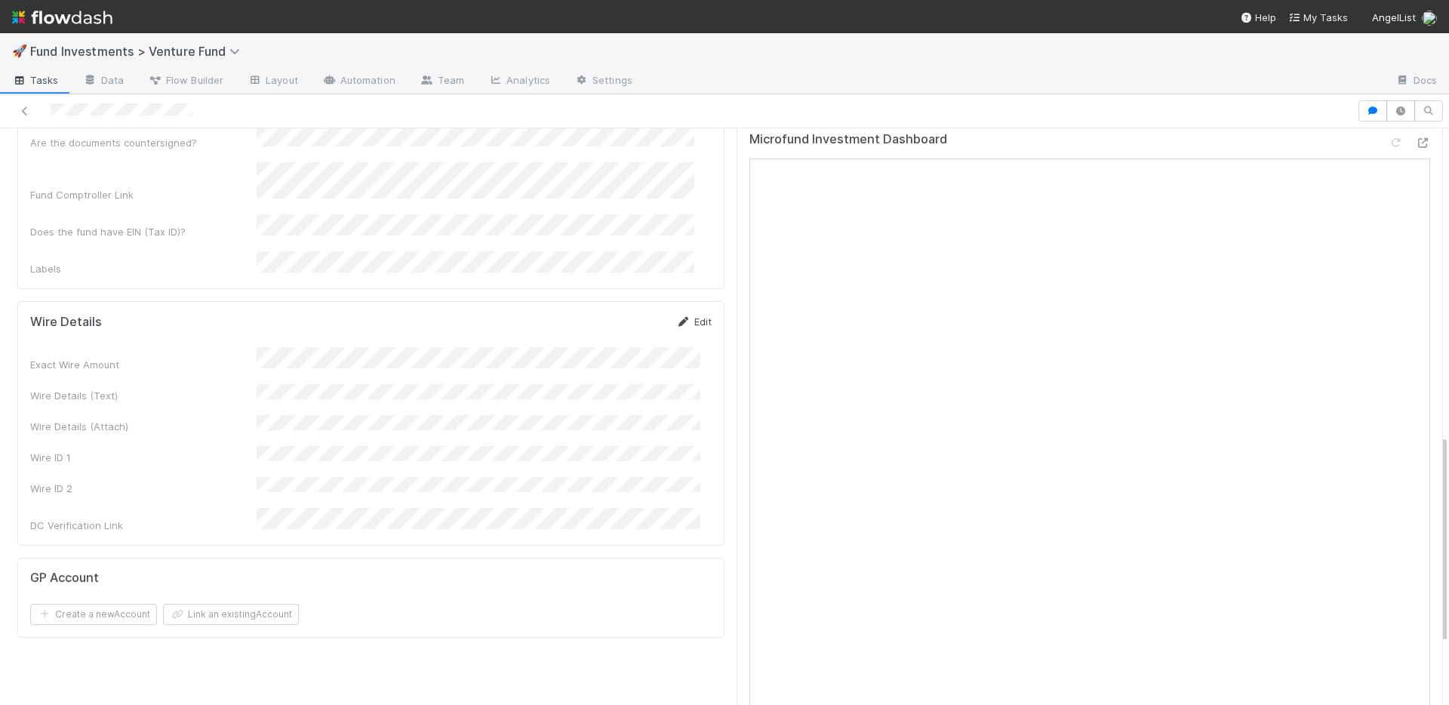
click at [694, 316] on link "Edit" at bounding box center [693, 322] width 35 height 12
click at [625, 314] on button "Save" at bounding box center [631, 327] width 43 height 26
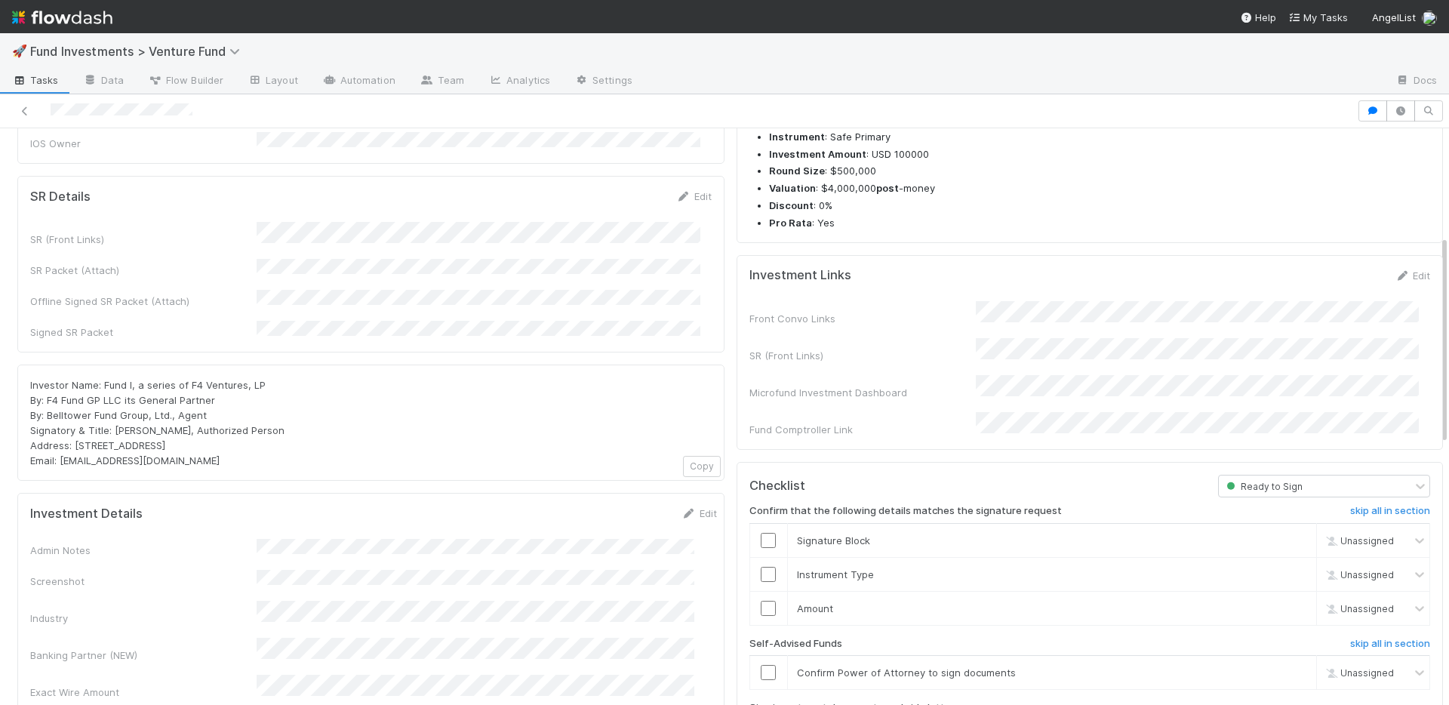
scroll to position [195, 0]
click at [689, 192] on link "Edit" at bounding box center [693, 198] width 35 height 12
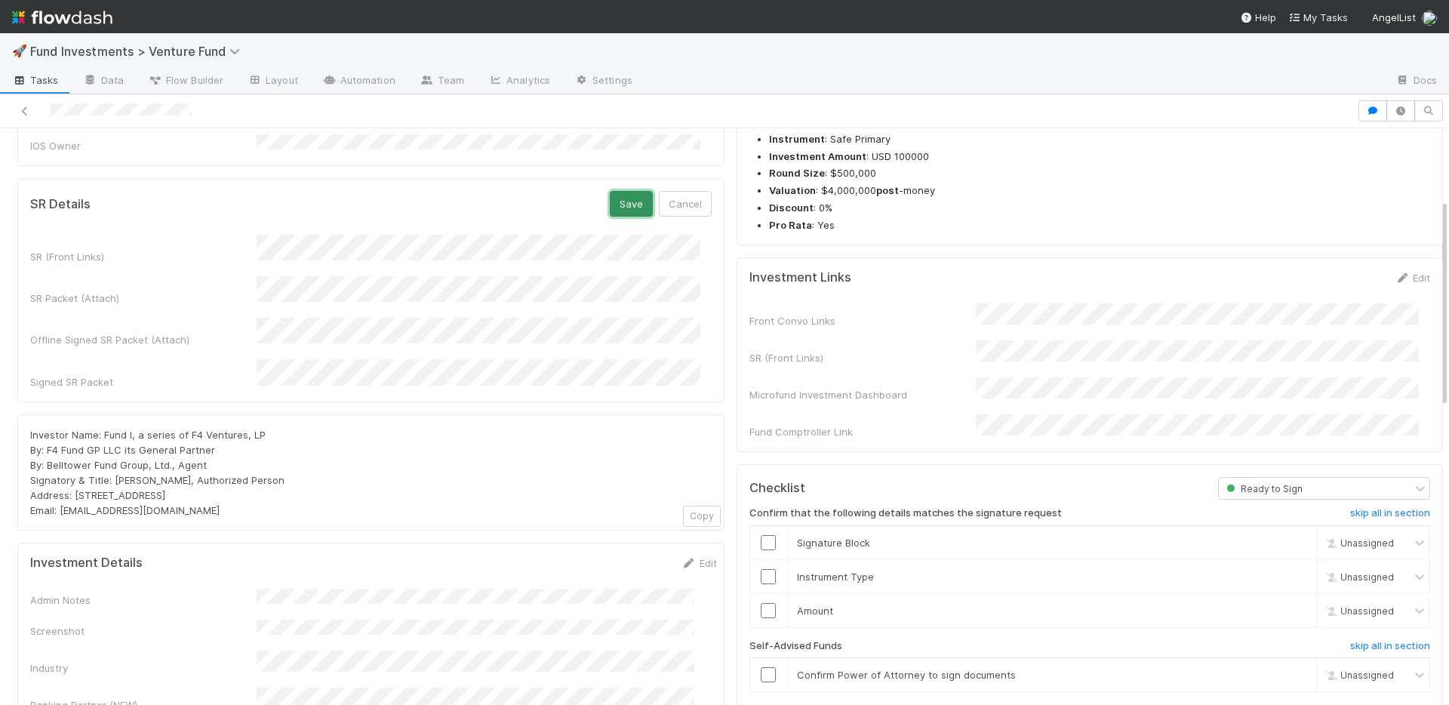
drag, startPoint x: 624, startPoint y: 190, endPoint x: 599, endPoint y: 289, distance: 102.0
click at [624, 191] on button "Save" at bounding box center [631, 204] width 43 height 26
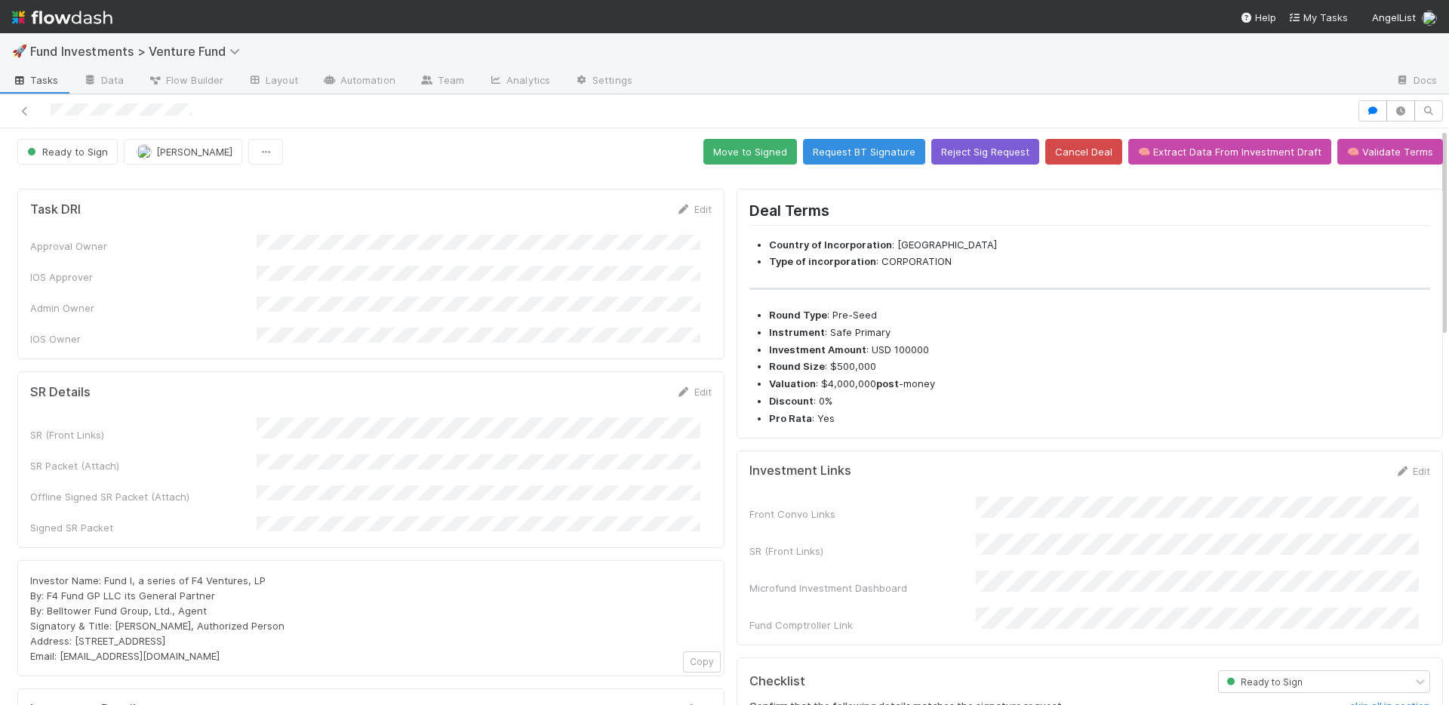
scroll to position [0, 0]
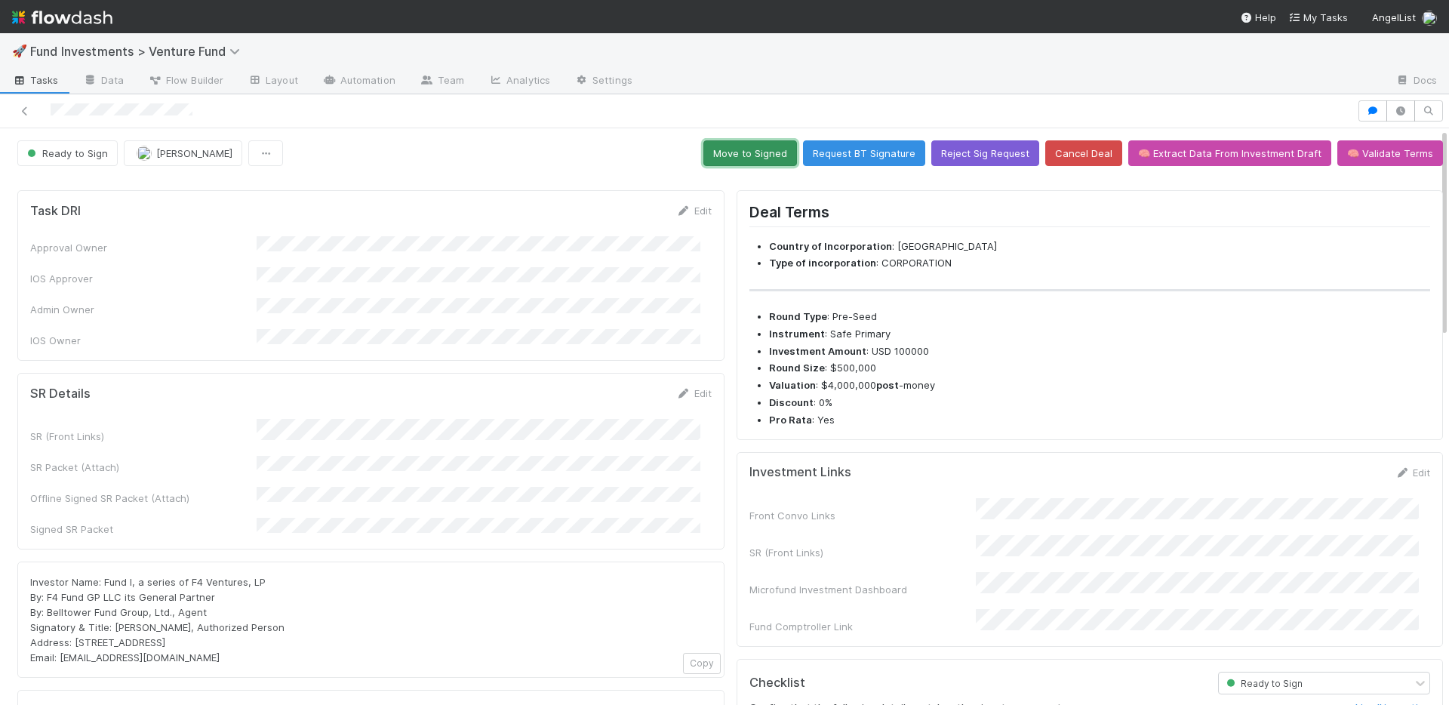
click at [743, 152] on button "Move to Signed" at bounding box center [750, 153] width 94 height 26
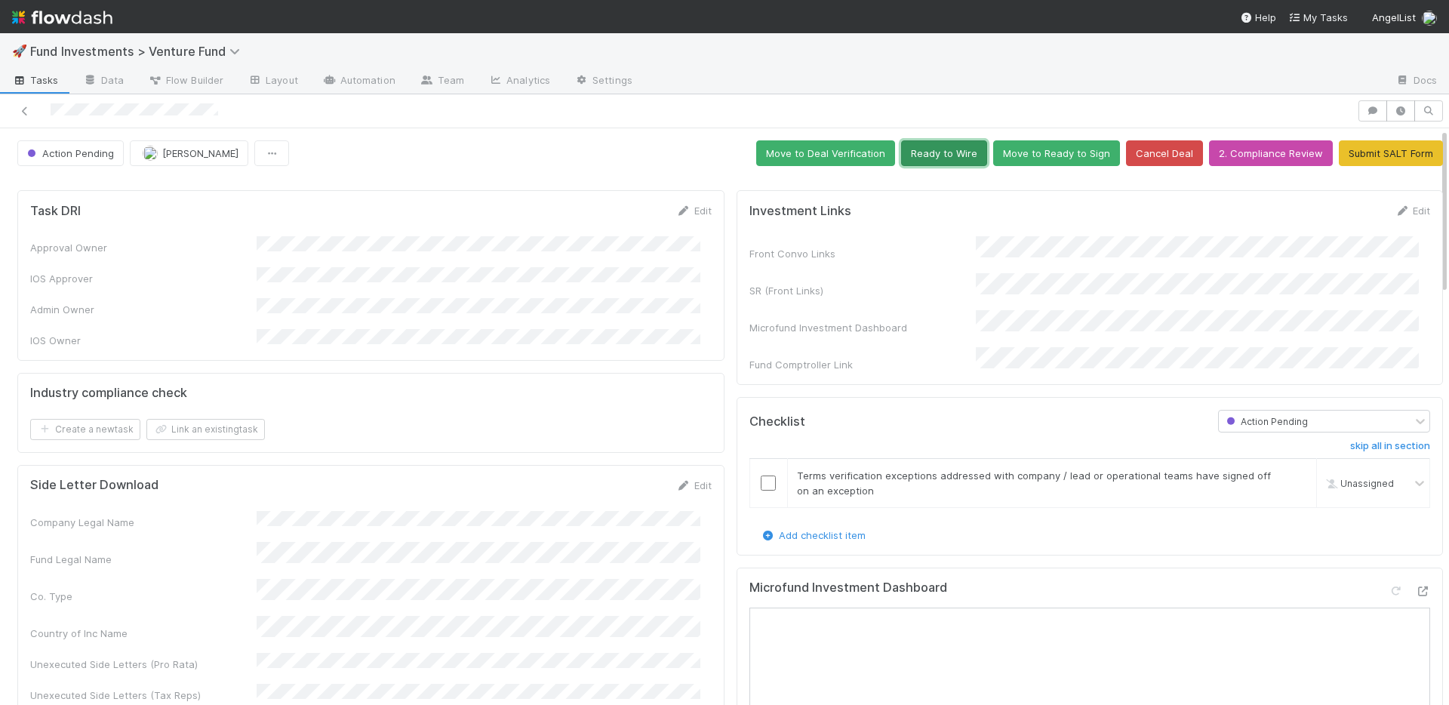
click at [911, 152] on button "Ready to Wire" at bounding box center [944, 153] width 86 height 26
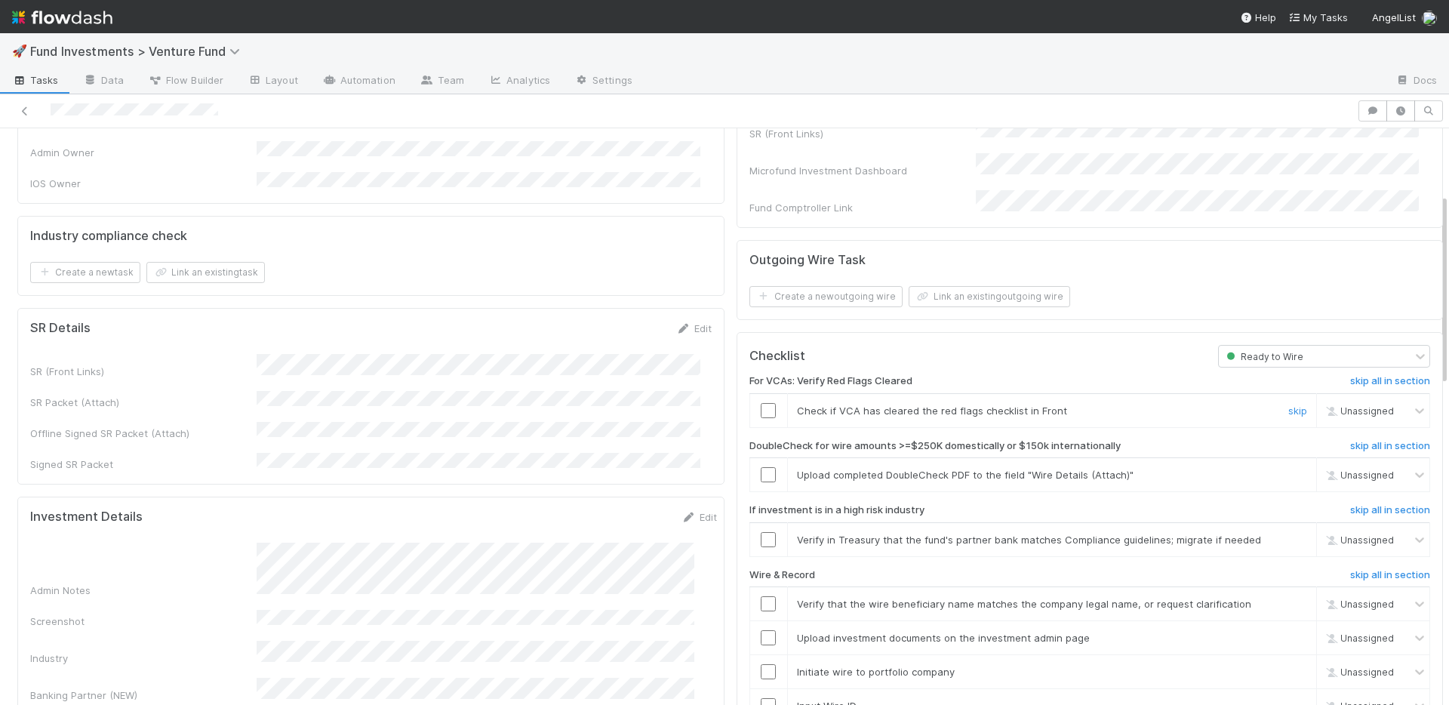
scroll to position [269, 0]
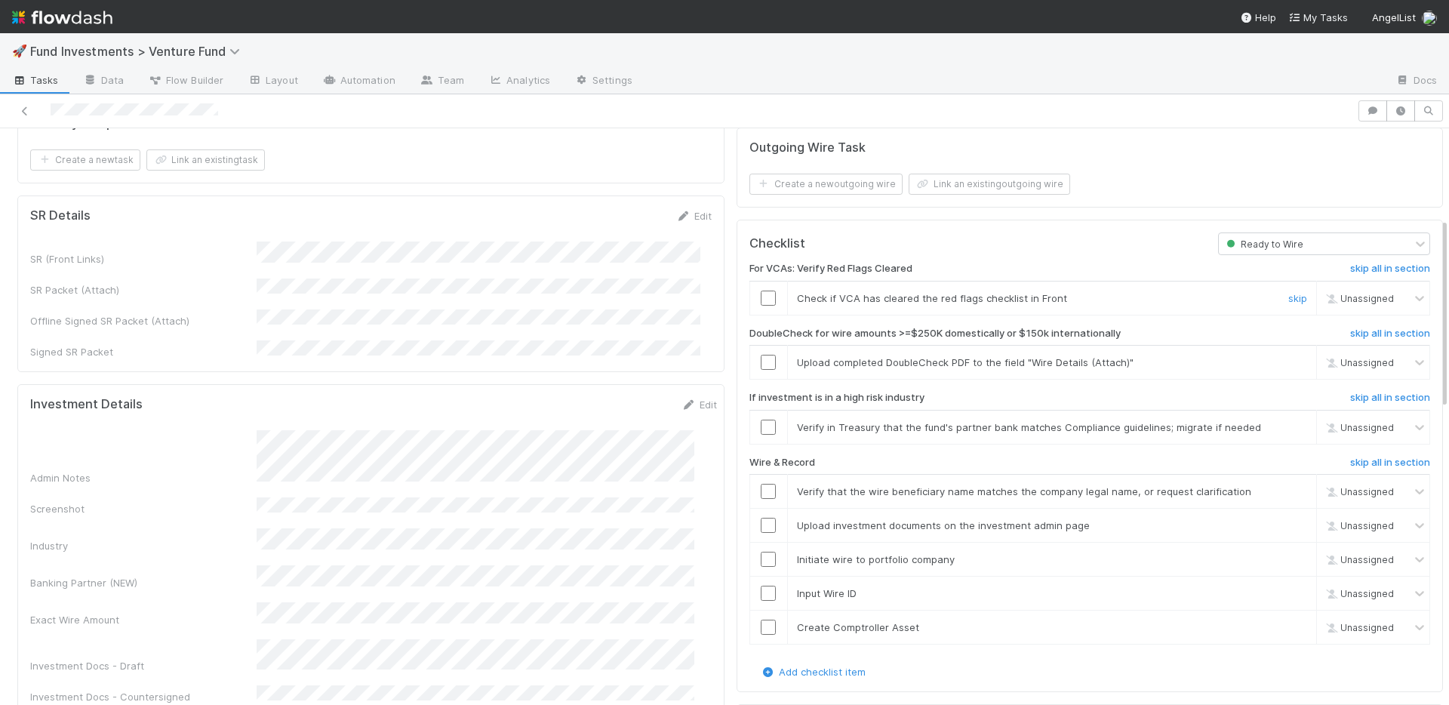
click at [761, 291] on input "checkbox" at bounding box center [768, 298] width 15 height 15
drag, startPoint x: 1276, startPoint y: 345, endPoint x: 1279, endPoint y: 368, distance: 22.8
click at [1288, 356] on link "skip" at bounding box center [1297, 362] width 19 height 12
click at [1288, 421] on link "skip" at bounding box center [1297, 427] width 19 height 12
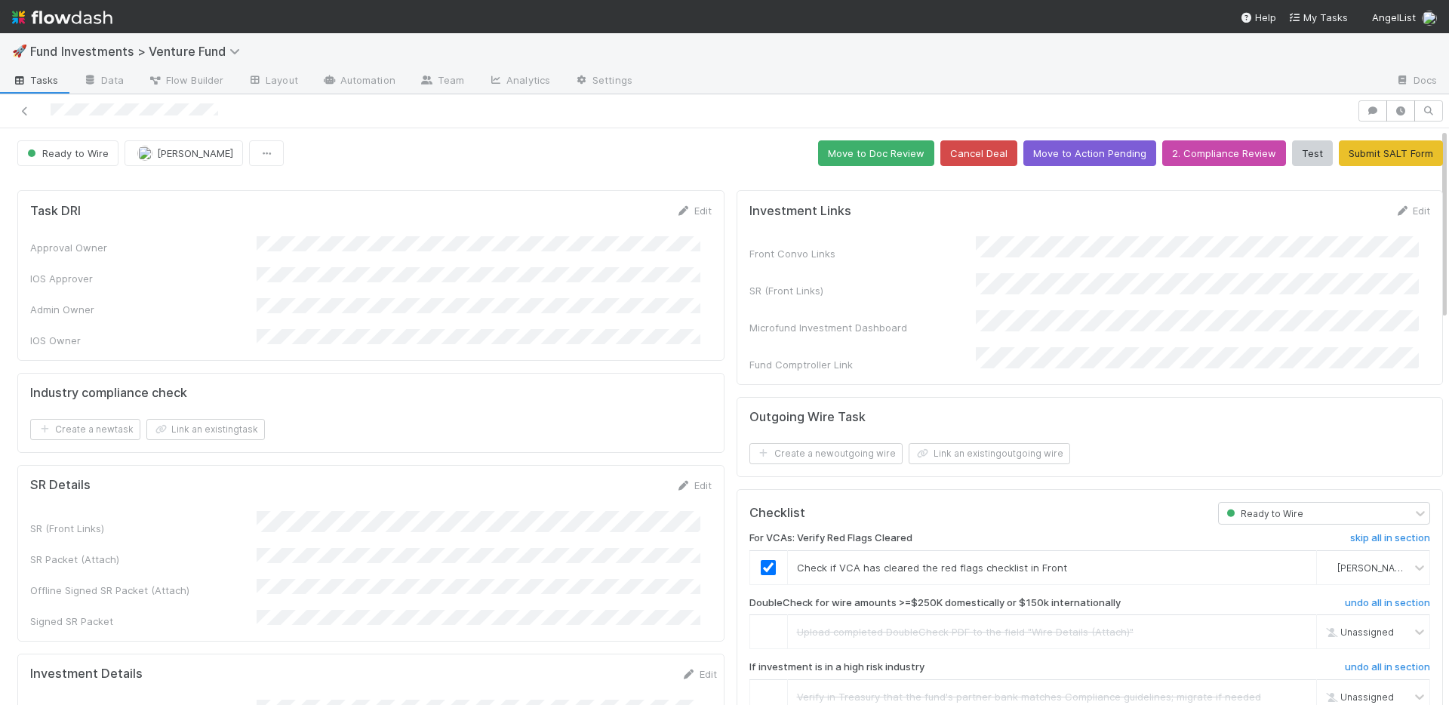
scroll to position [310, 0]
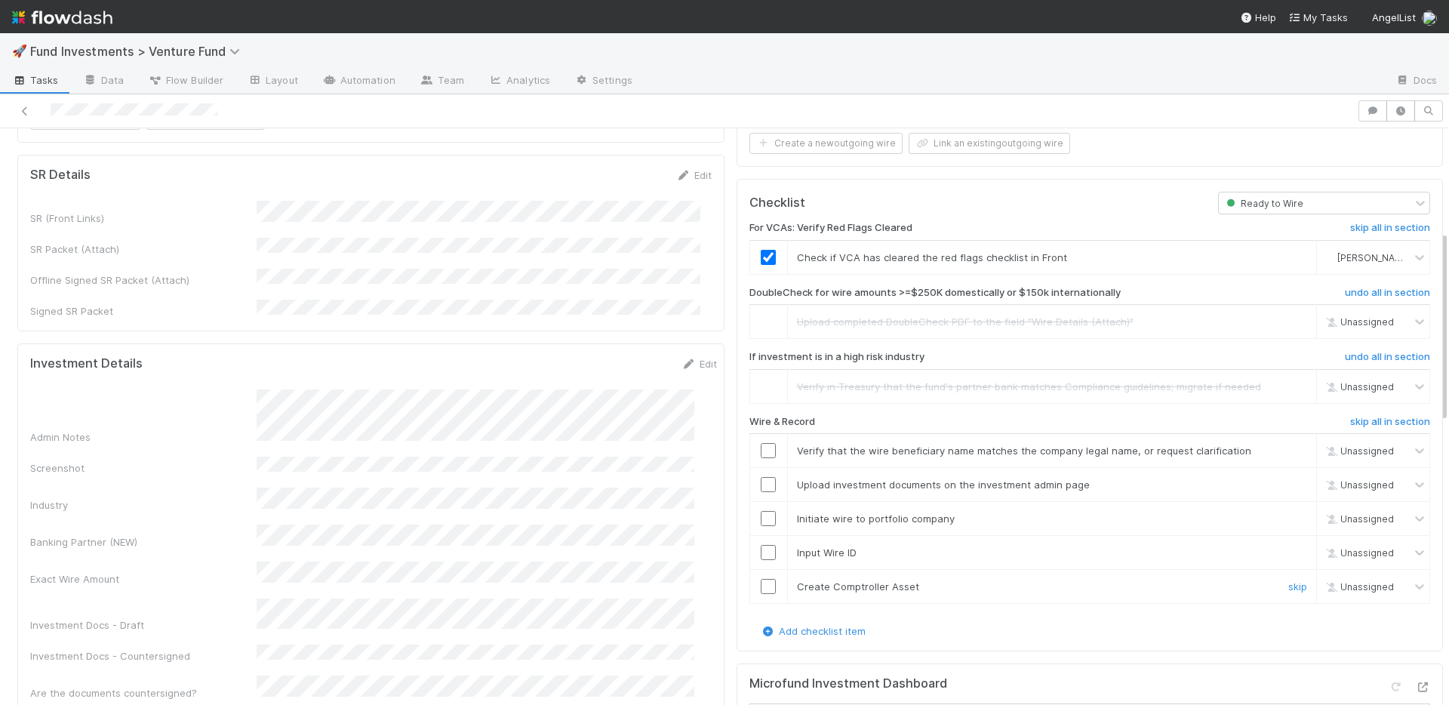
click at [761, 579] on input "checkbox" at bounding box center [768, 586] width 15 height 15
click at [754, 536] on td at bounding box center [769, 553] width 38 height 34
drag, startPoint x: 756, startPoint y: 536, endPoint x: 757, endPoint y: 505, distance: 31.0
click at [761, 545] on input "checkbox" at bounding box center [768, 552] width 15 height 15
drag, startPoint x: 757, startPoint y: 503, endPoint x: 759, endPoint y: 477, distance: 26.5
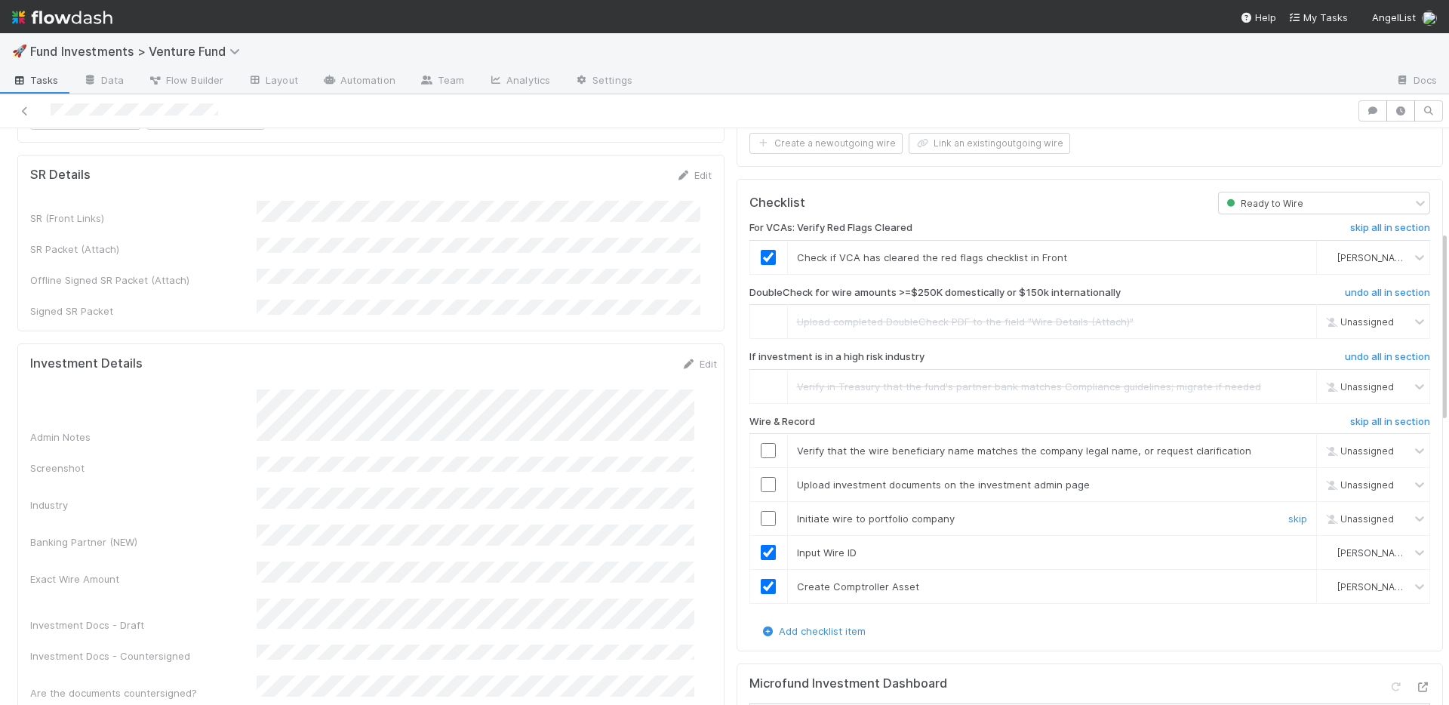
click at [761, 511] on input "checkbox" at bounding box center [768, 518] width 15 height 15
drag, startPoint x: 759, startPoint y: 472, endPoint x: 758, endPoint y: 460, distance: 12.2
click at [761, 477] on input "checkbox" at bounding box center [768, 484] width 15 height 15
click at [761, 443] on input "checkbox" at bounding box center [768, 450] width 15 height 15
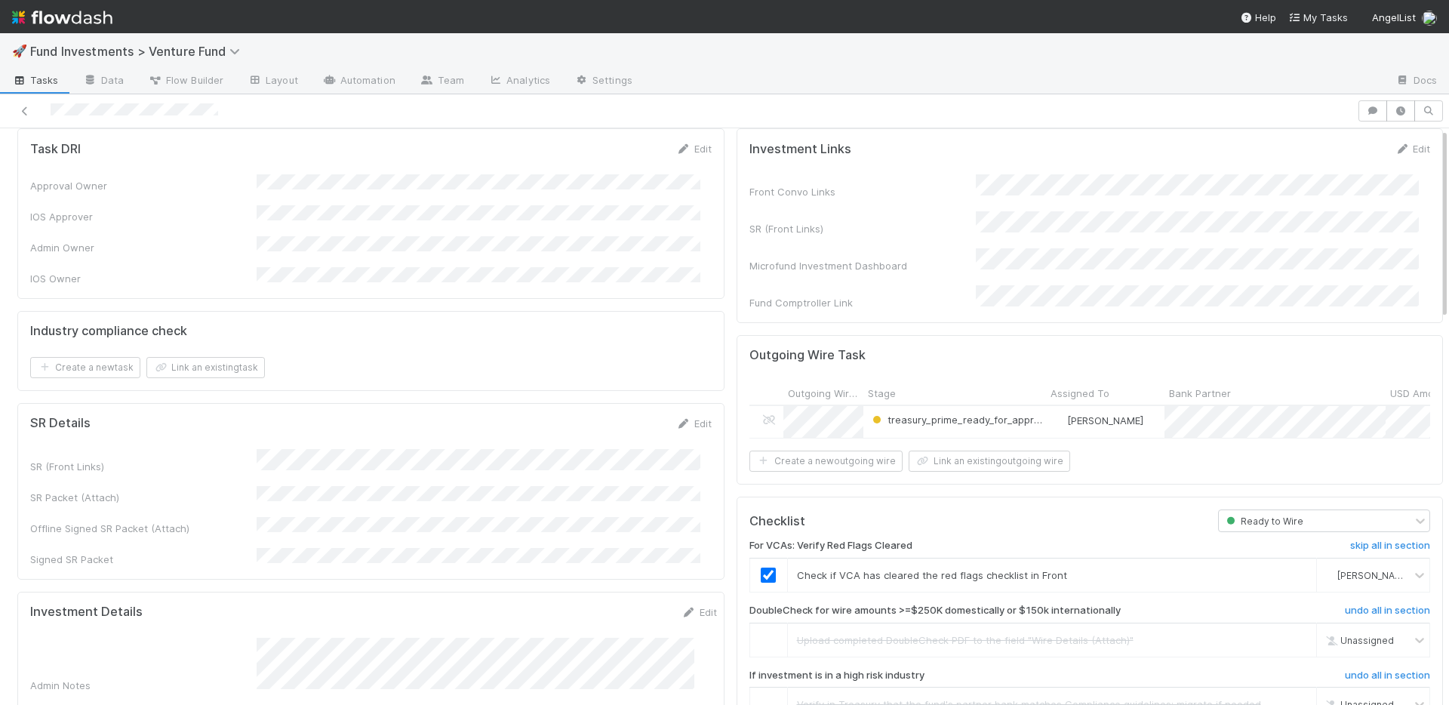
scroll to position [0, 0]
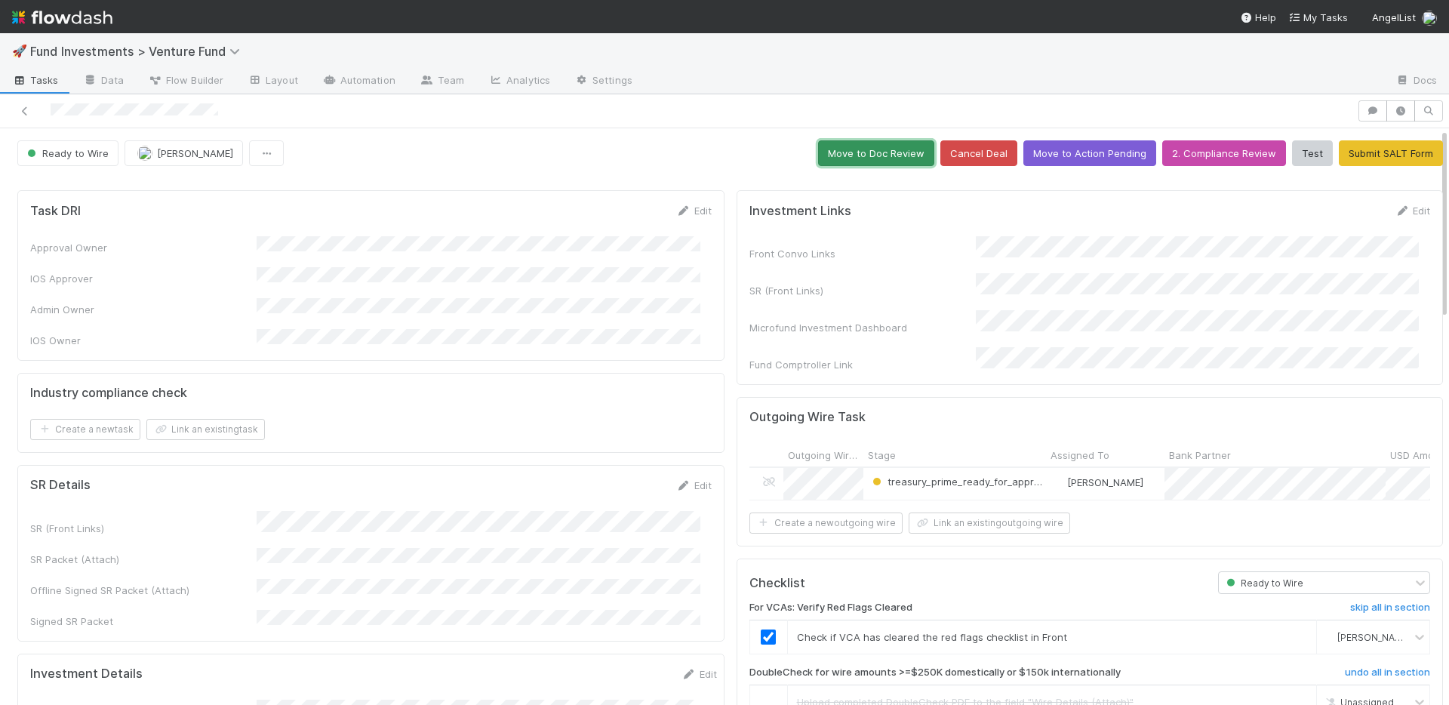
click at [827, 161] on button "Move to Doc Review" at bounding box center [876, 153] width 116 height 26
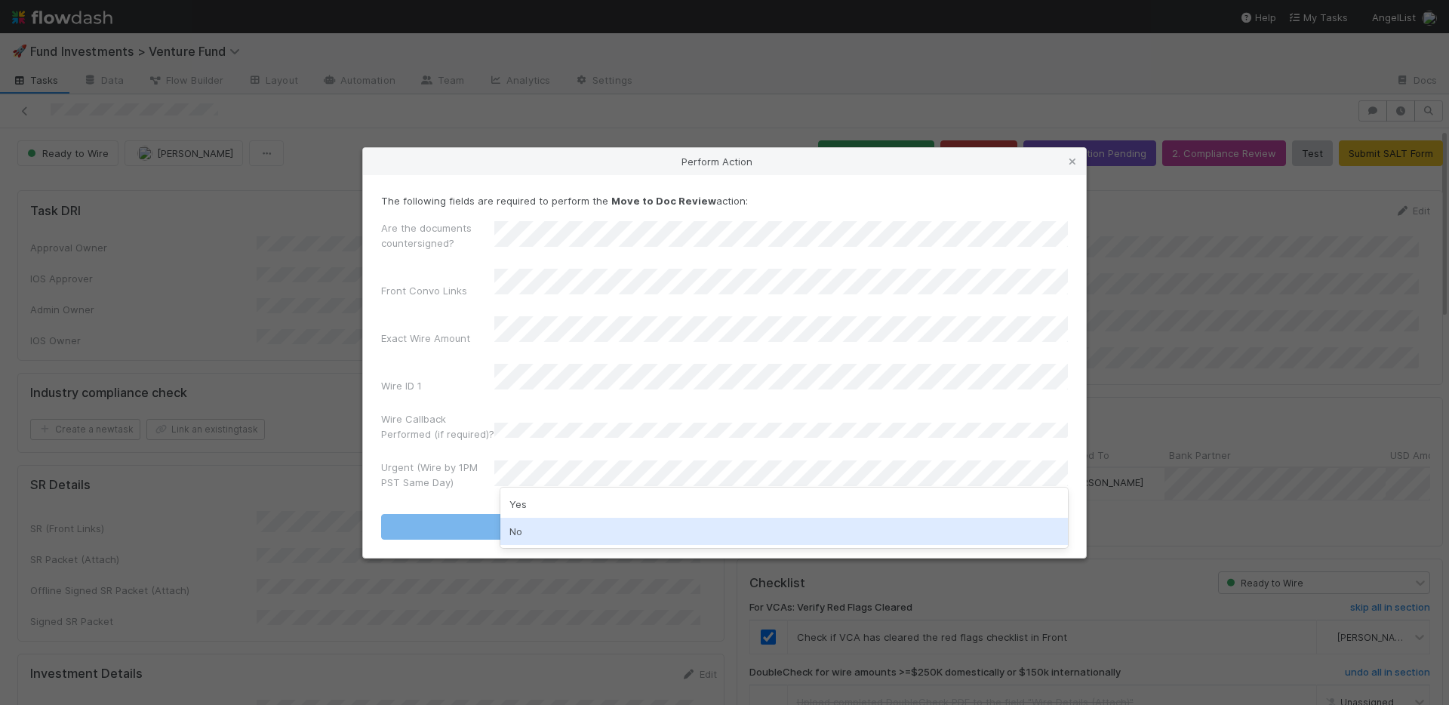
click at [536, 522] on div "No" at bounding box center [784, 531] width 568 height 27
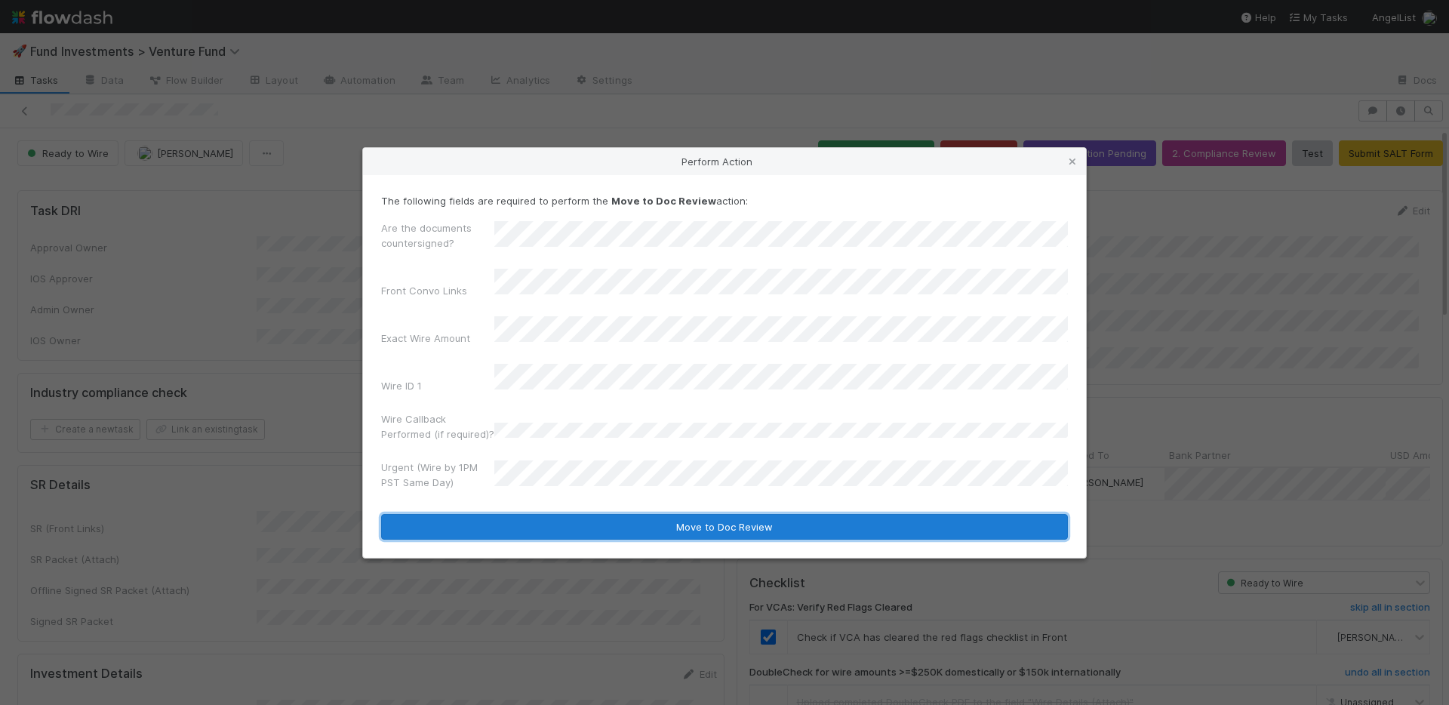
click at [543, 514] on button "Move to Doc Review" at bounding box center [724, 527] width 687 height 26
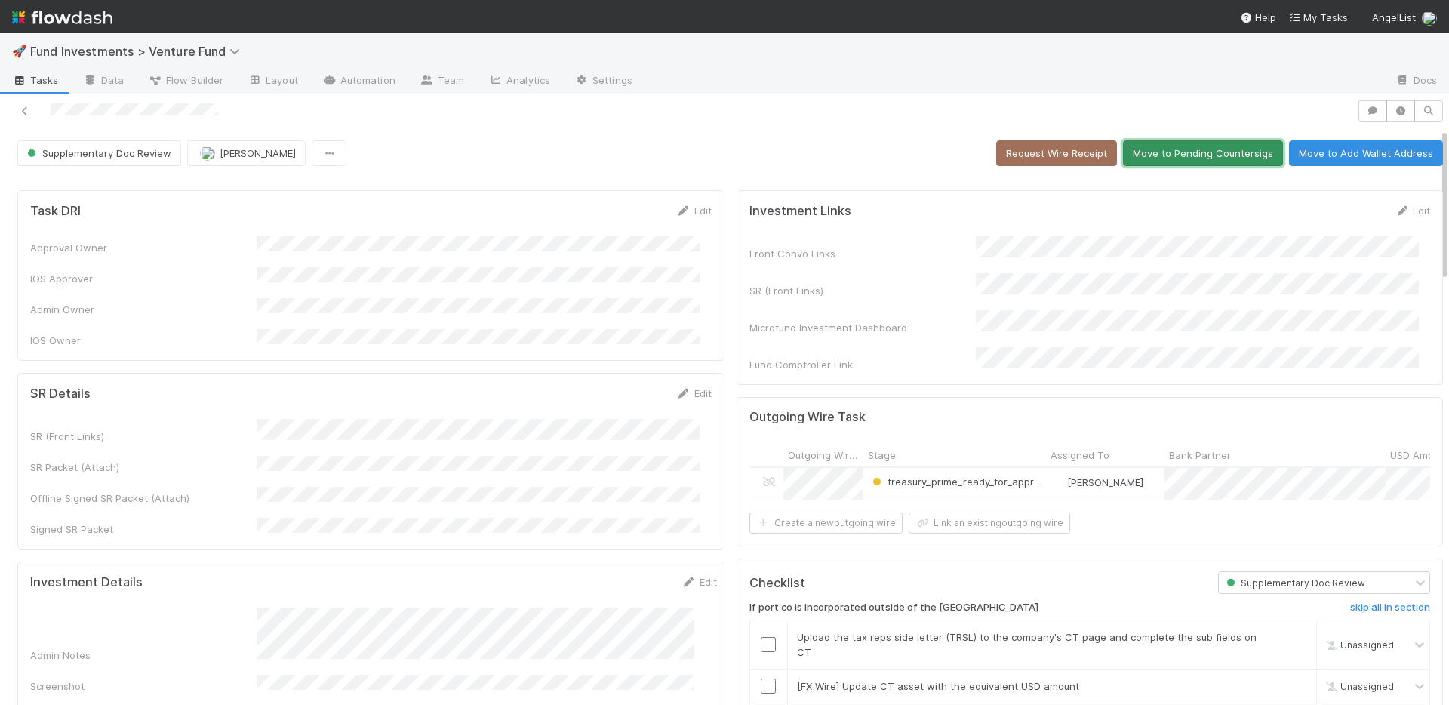
click at [1138, 157] on button "Move to Pending Countersigs" at bounding box center [1203, 153] width 160 height 26
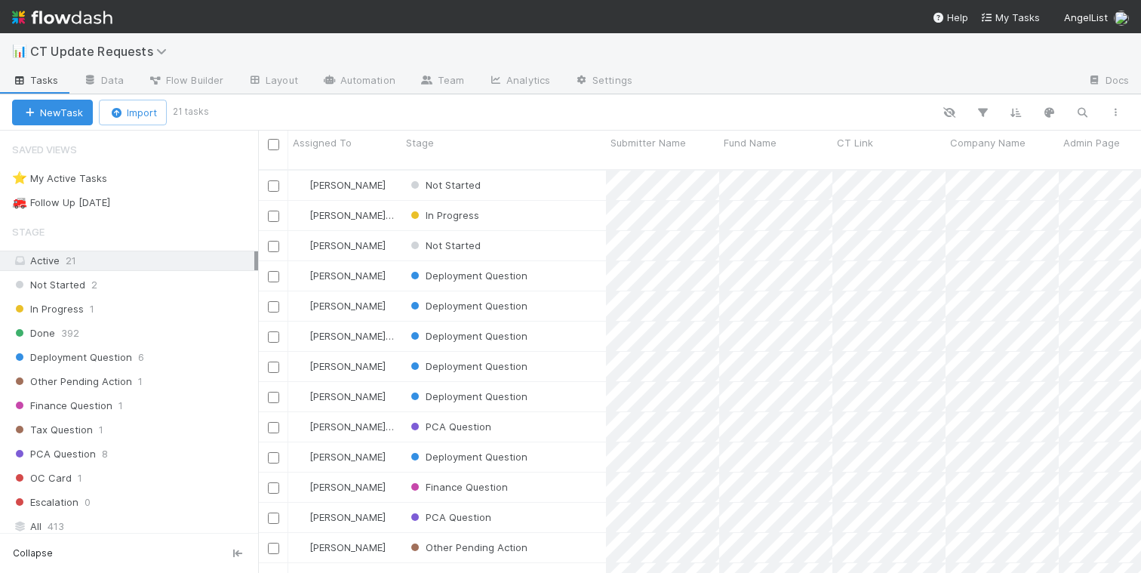
scroll to position [404, 872]
click at [64, 15] on img at bounding box center [62, 18] width 100 height 26
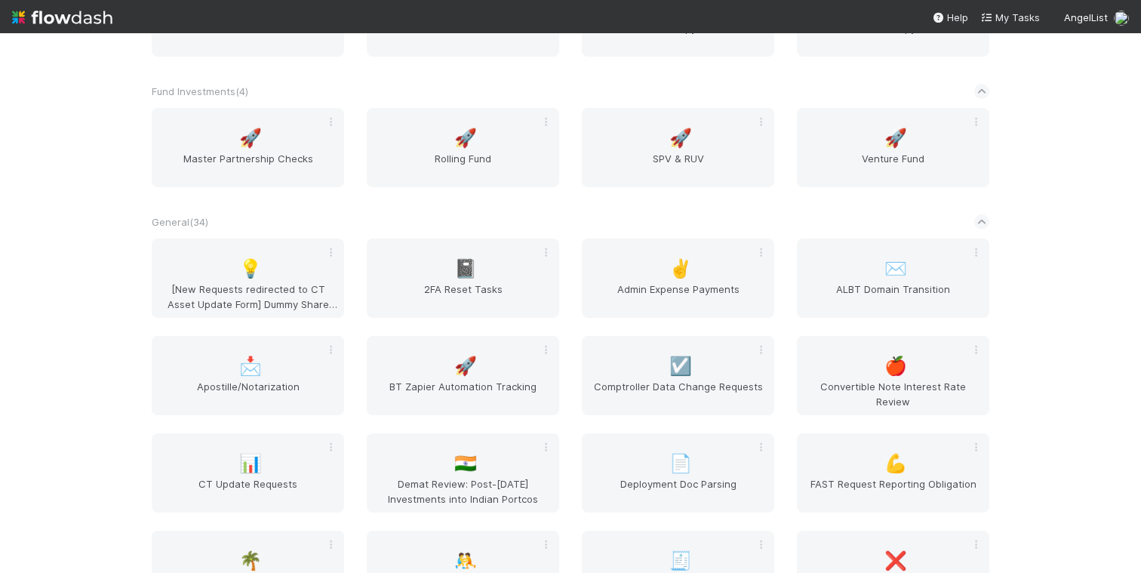
scroll to position [2807, 0]
click at [890, 127] on span "🚀" at bounding box center [896, 137] width 23 height 20
click at [670, 143] on span "🚀" at bounding box center [681, 137] width 23 height 20
click at [483, 140] on div "🚀 Rolling Fund" at bounding box center [463, 145] width 192 height 79
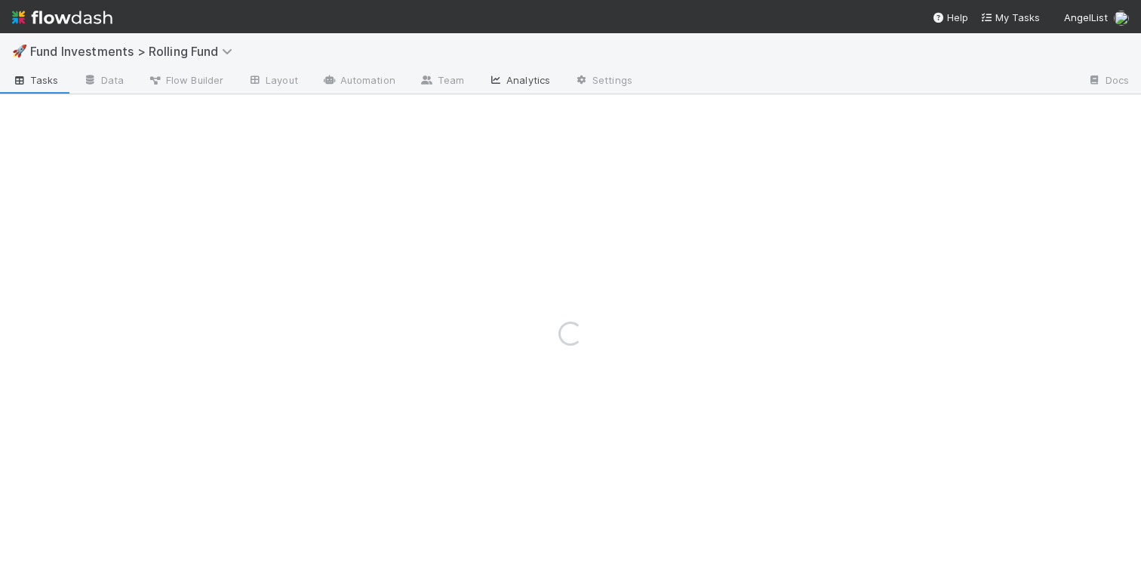
click at [517, 83] on link "Analytics" at bounding box center [519, 81] width 86 height 24
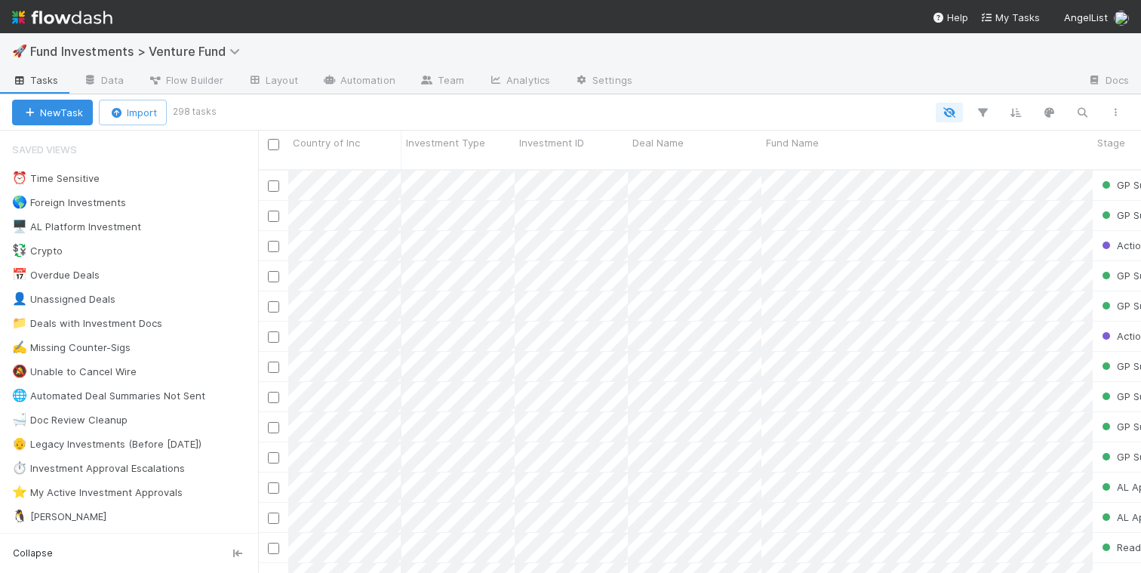
scroll to position [404, 872]
click at [526, 80] on link "Analytics" at bounding box center [519, 81] width 86 height 24
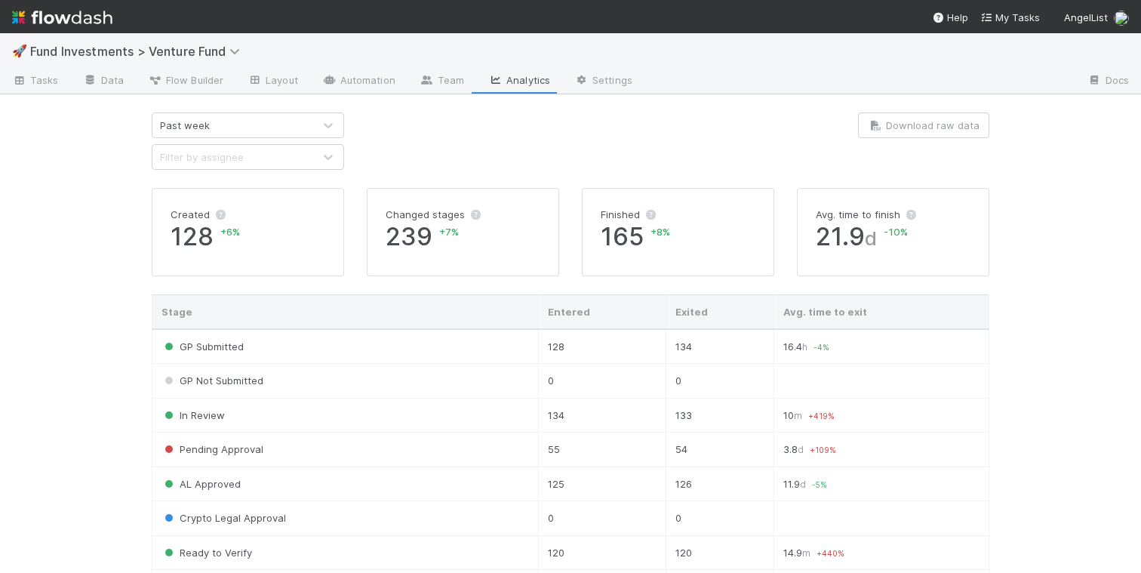
click at [285, 125] on div "Past week" at bounding box center [232, 125] width 161 height 24
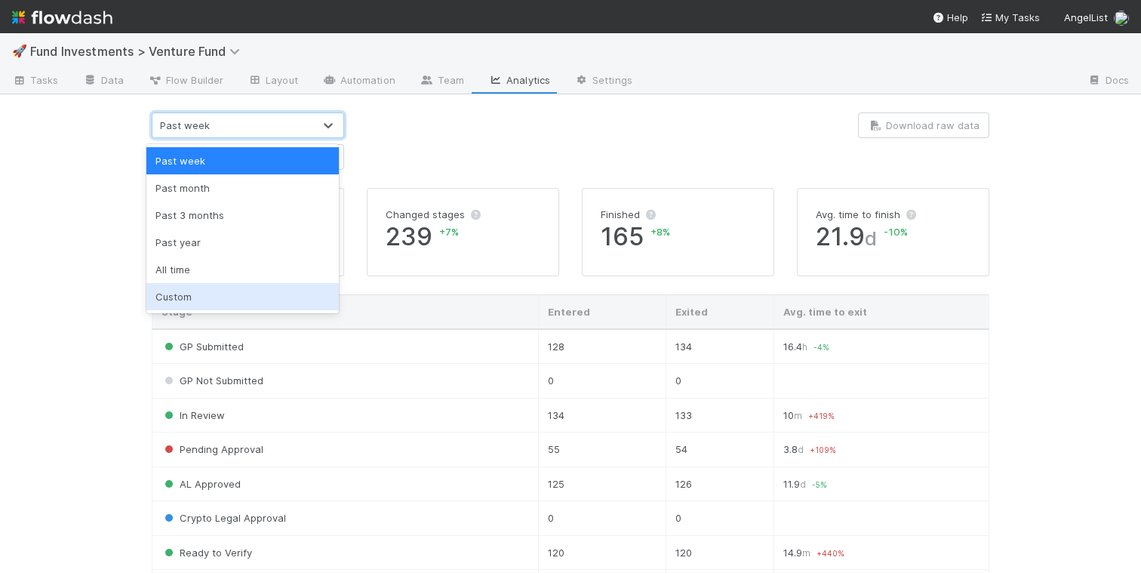
drag, startPoint x: 250, startPoint y: 294, endPoint x: 277, endPoint y: 278, distance: 31.5
click at [250, 293] on div "Custom" at bounding box center [242, 296] width 192 height 27
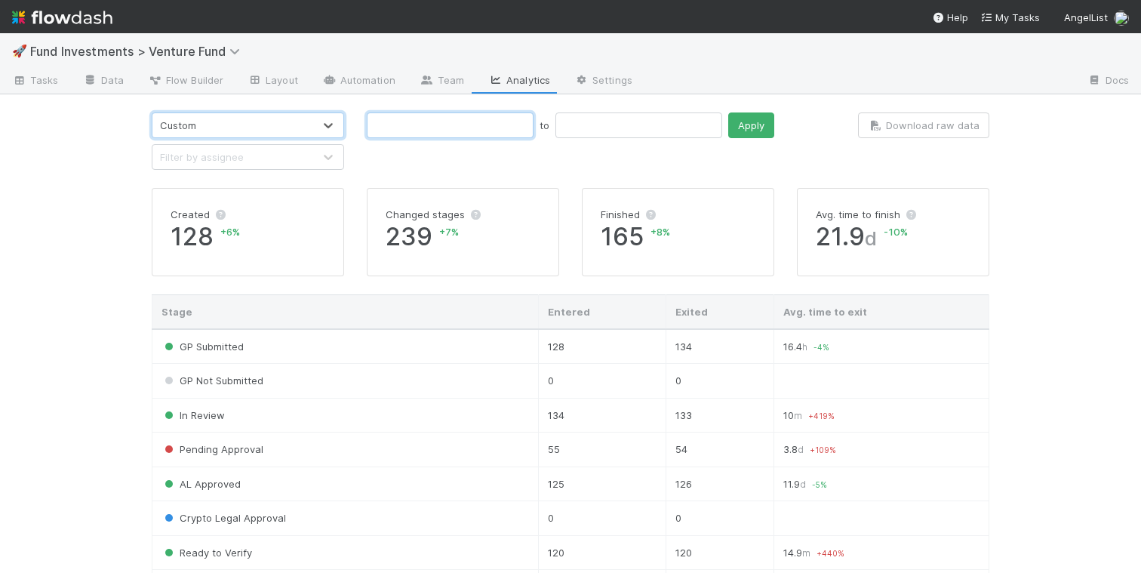
click at [415, 131] on input "text" at bounding box center [450, 125] width 167 height 26
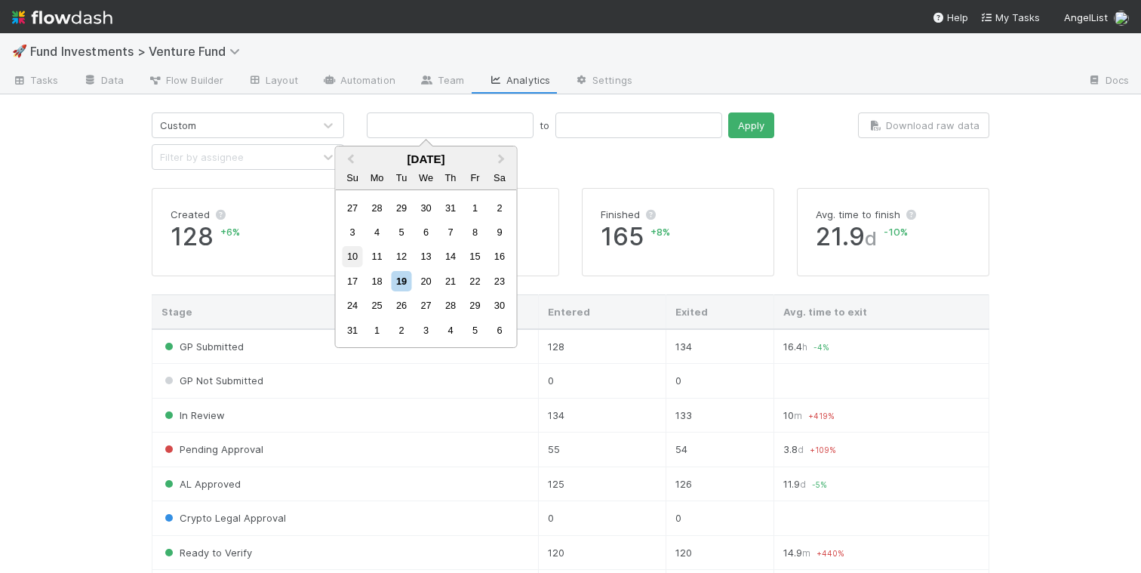
click at [349, 260] on div "10" at bounding box center [353, 256] width 20 height 20
type input "[DATE]"
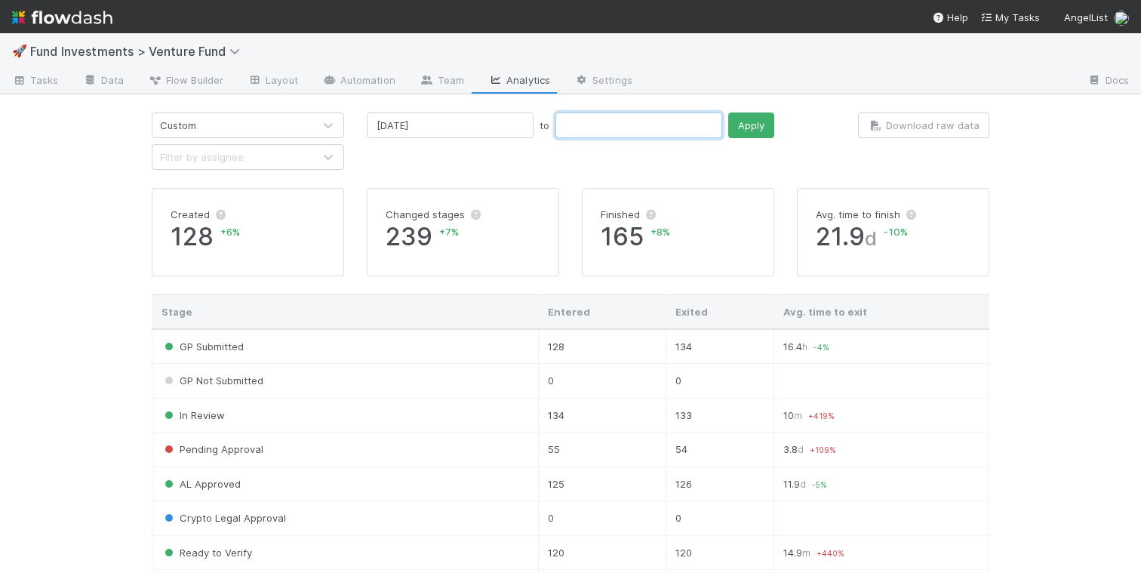
click at [556, 131] on input "text" at bounding box center [639, 125] width 167 height 26
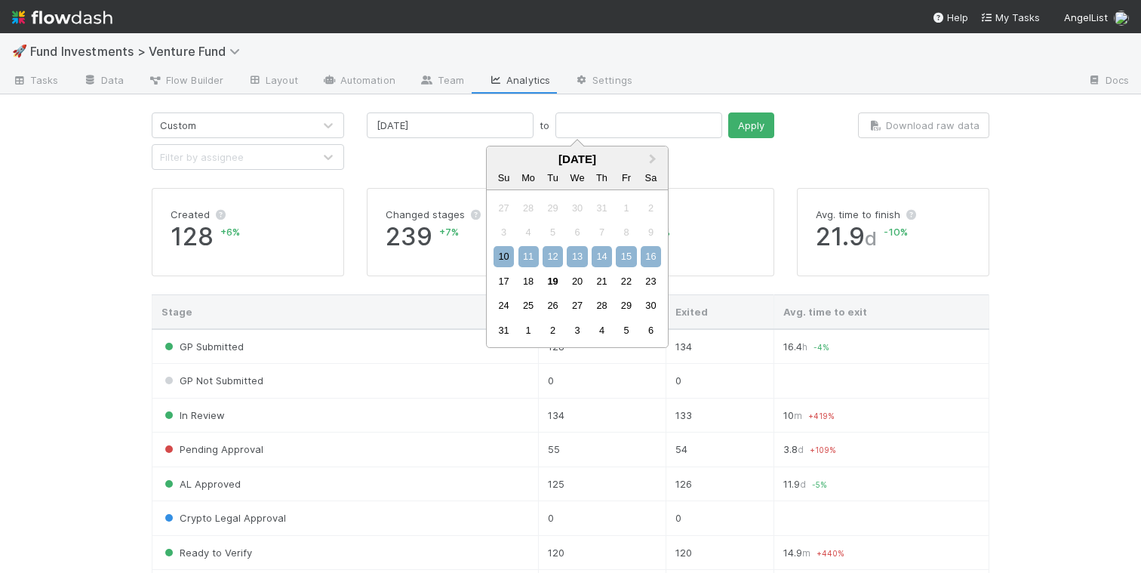
click at [651, 253] on div "16" at bounding box center [651, 256] width 20 height 20
type input "[DATE]"
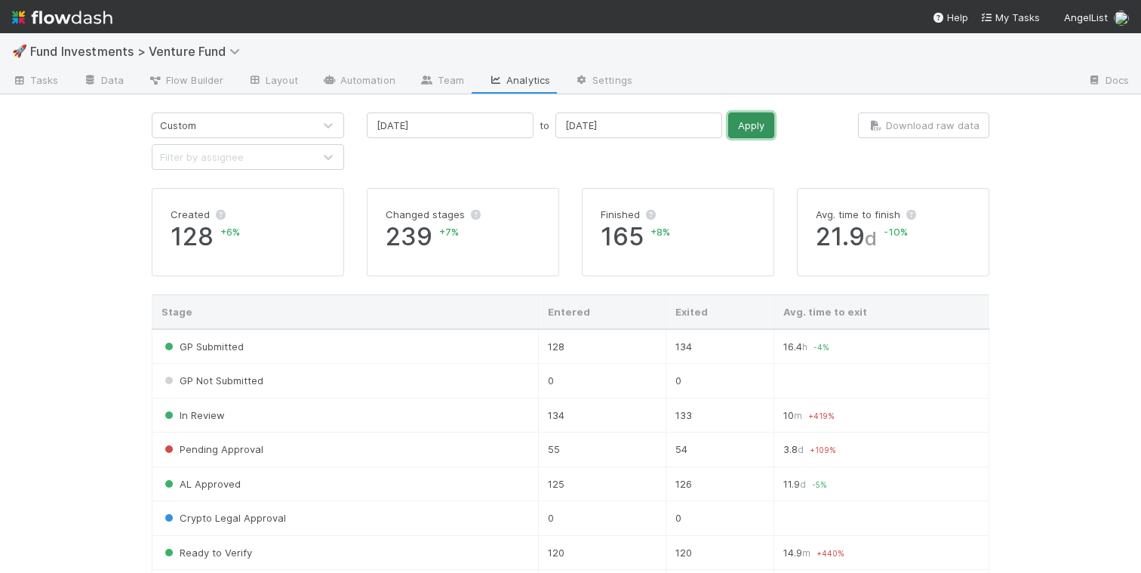
click at [728, 127] on button "Apply" at bounding box center [751, 125] width 46 height 26
click at [469, 125] on input "[DATE]" at bounding box center [450, 125] width 167 height 26
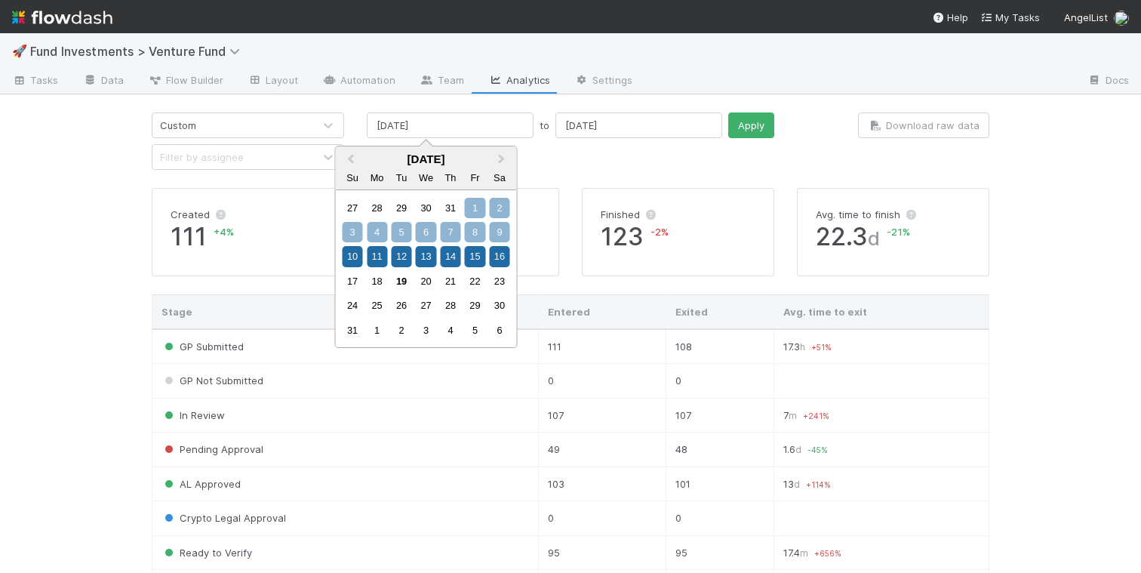
click at [466, 208] on div "1" at bounding box center [475, 208] width 20 height 20
type input "[DATE]"
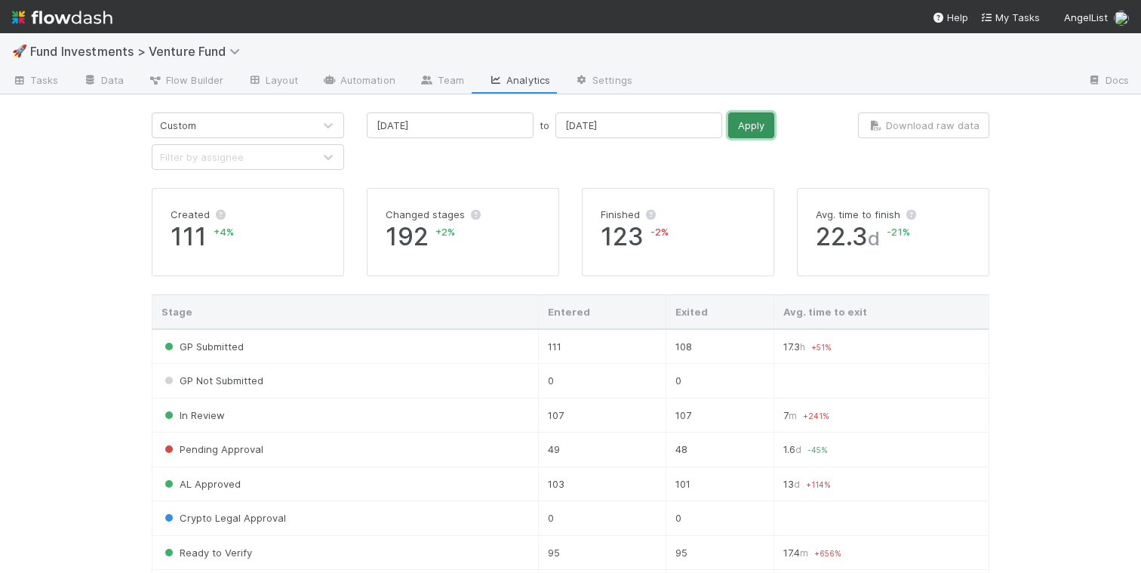
click at [728, 127] on button "Apply" at bounding box center [751, 125] width 46 height 26
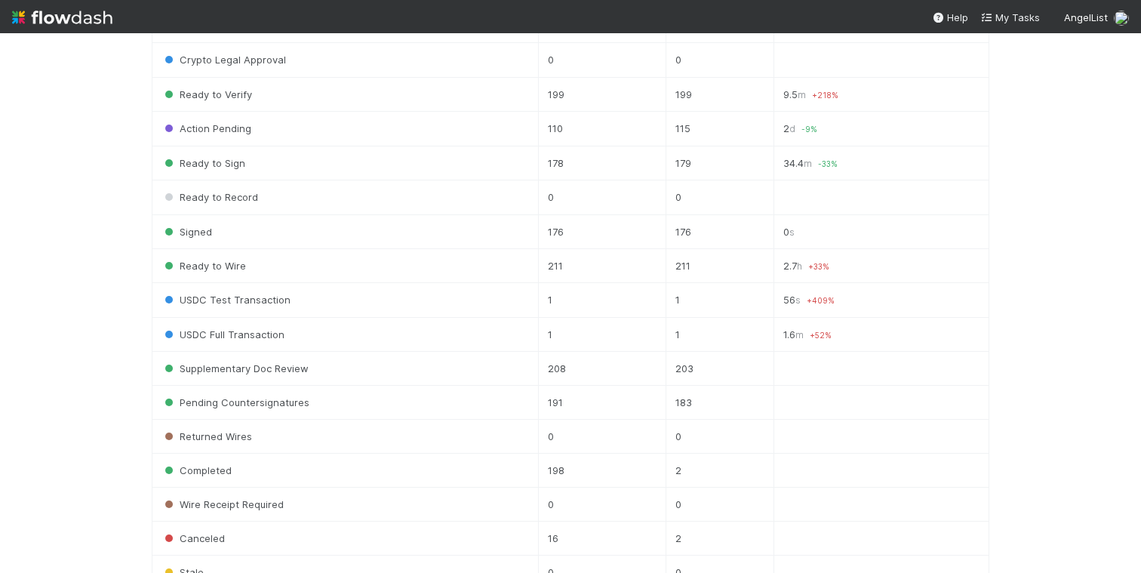
scroll to position [679, 0]
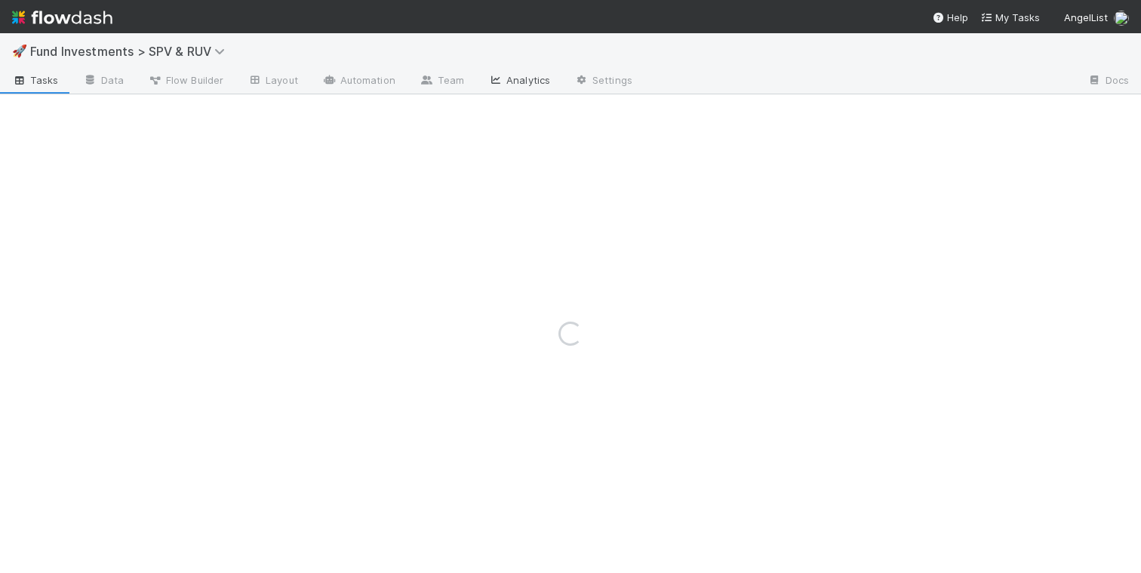
click at [537, 82] on link "Analytics" at bounding box center [519, 81] width 86 height 24
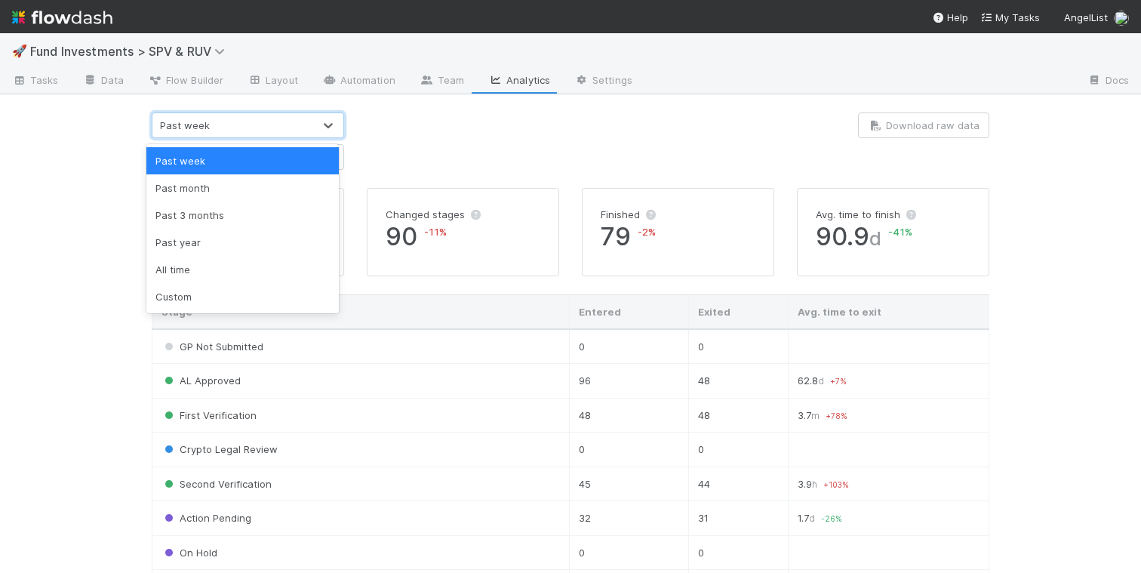
click at [276, 121] on div "Past week" at bounding box center [232, 125] width 161 height 24
click at [236, 290] on div "Custom" at bounding box center [242, 296] width 192 height 27
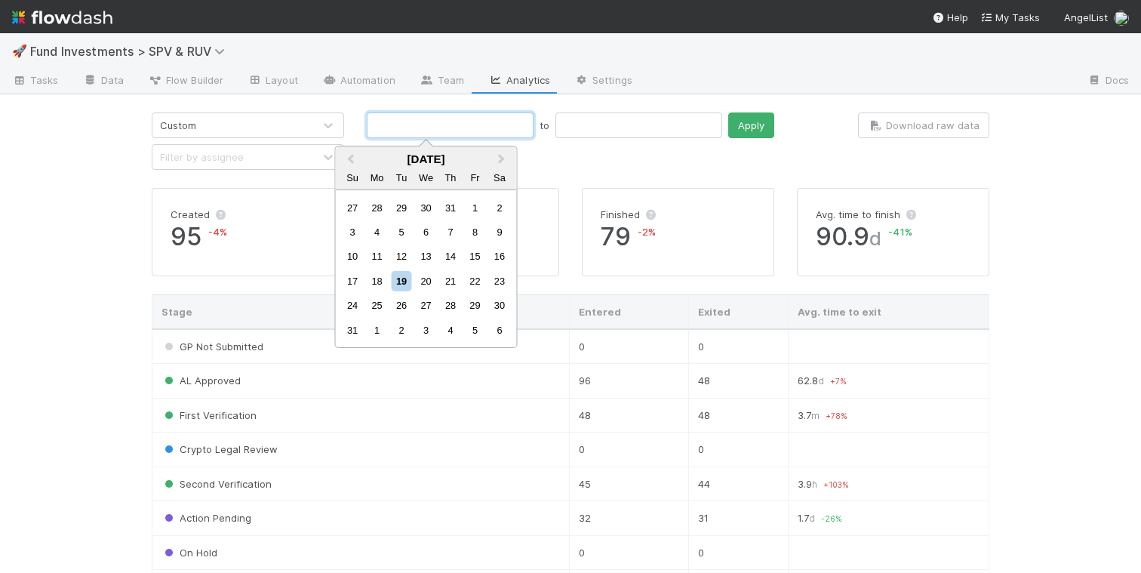
click at [423, 133] on input "text" at bounding box center [450, 125] width 167 height 26
click at [353, 257] on div "10" at bounding box center [353, 256] width 20 height 20
type input "[DATE]"
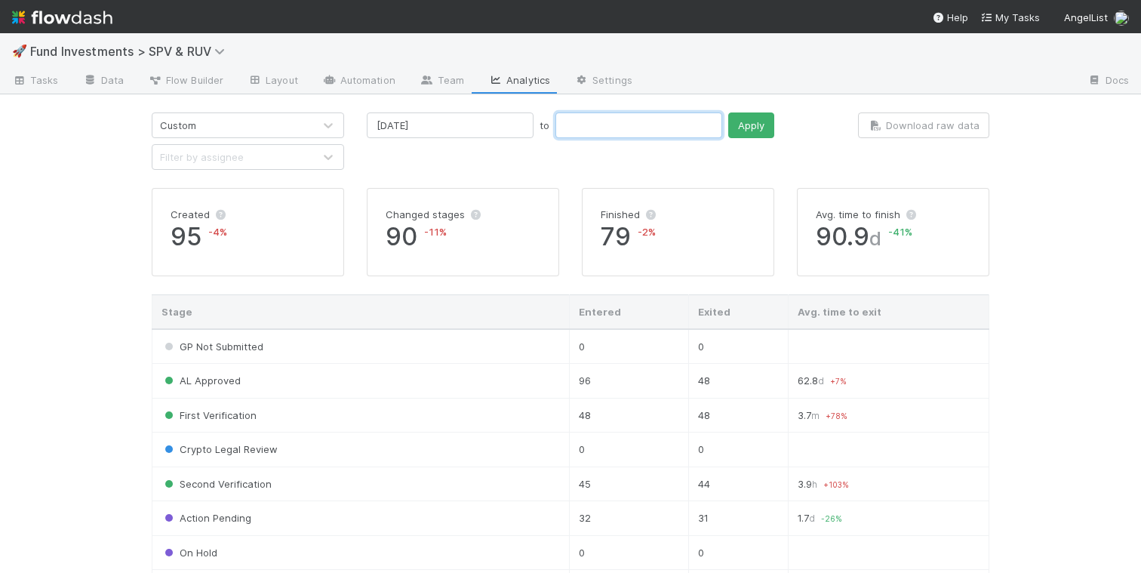
drag, startPoint x: 550, startPoint y: 129, endPoint x: 546, endPoint y: 140, distance: 11.2
click at [556, 129] on input "text" at bounding box center [639, 125] width 167 height 26
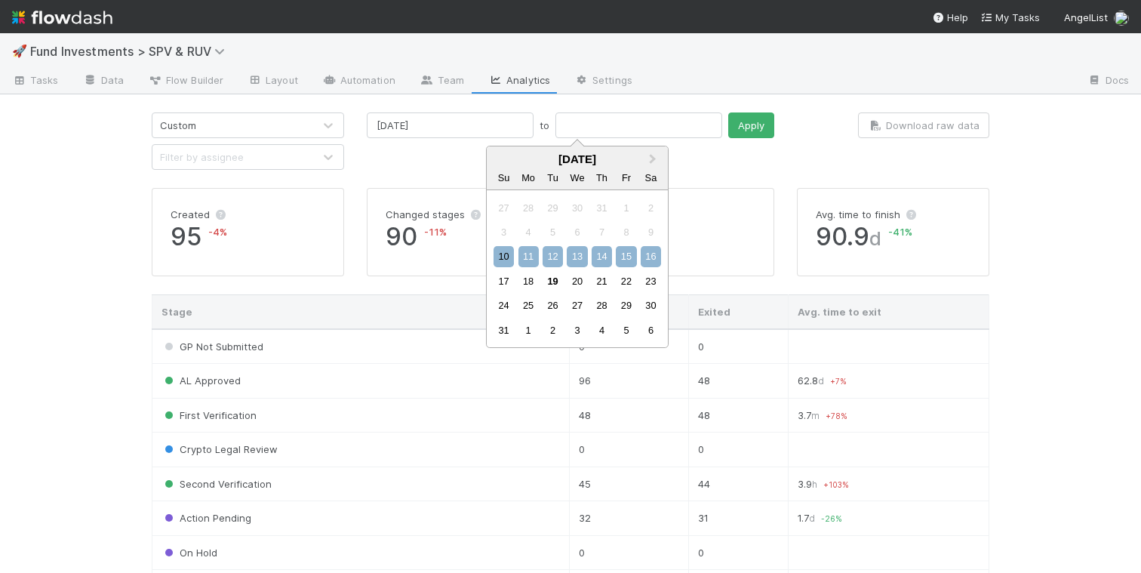
click at [651, 252] on div "16" at bounding box center [651, 256] width 20 height 20
type input "[DATE]"
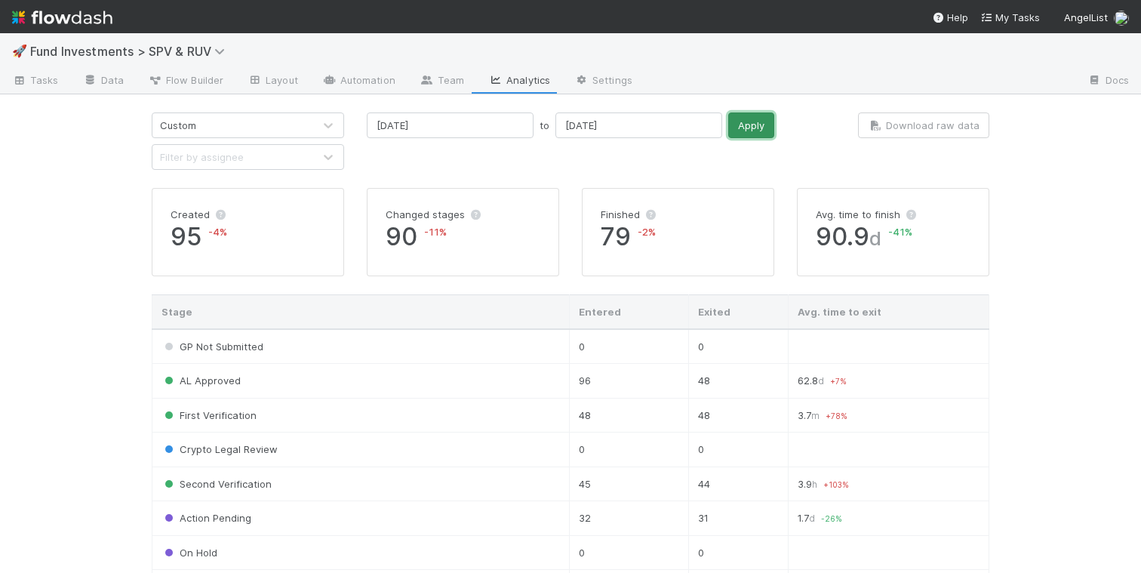
click at [728, 124] on button "Apply" at bounding box center [751, 125] width 46 height 26
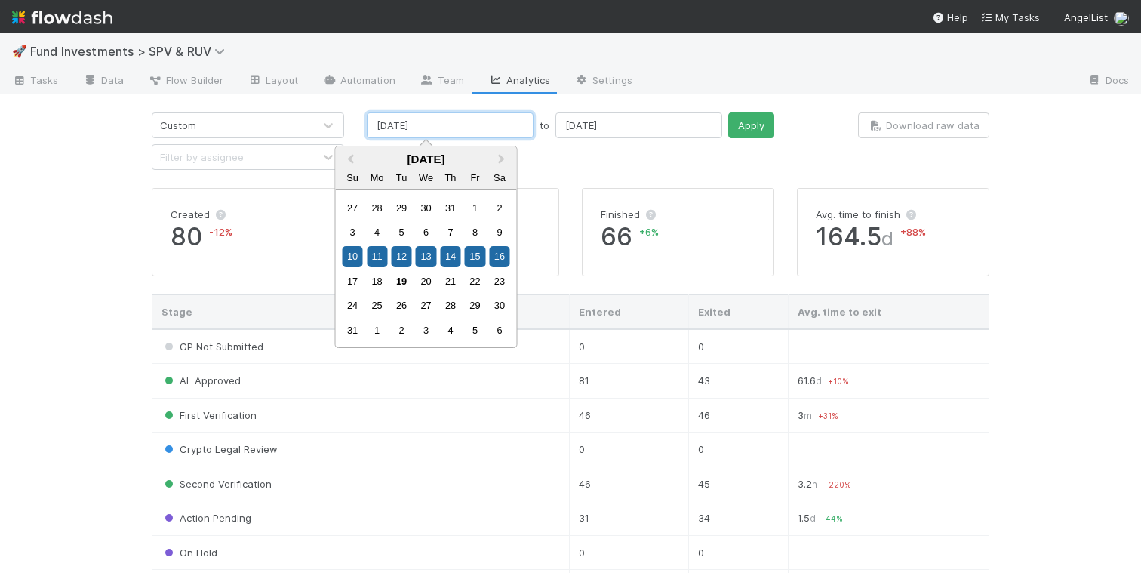
click at [454, 123] on input "[DATE]" at bounding box center [450, 125] width 167 height 26
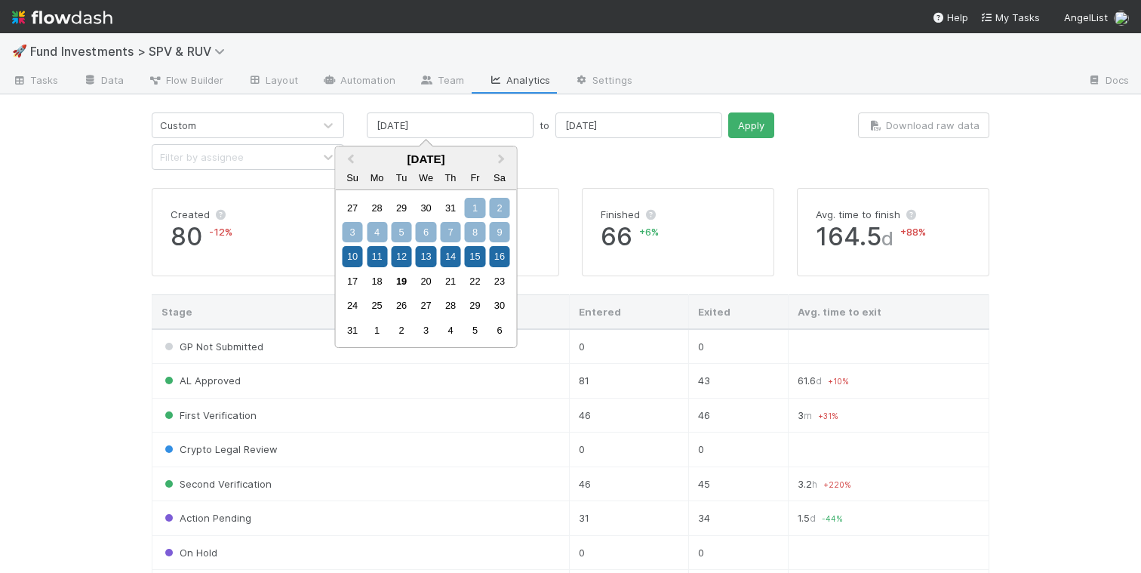
click at [477, 207] on div "1" at bounding box center [475, 208] width 20 height 20
type input "[DATE]"
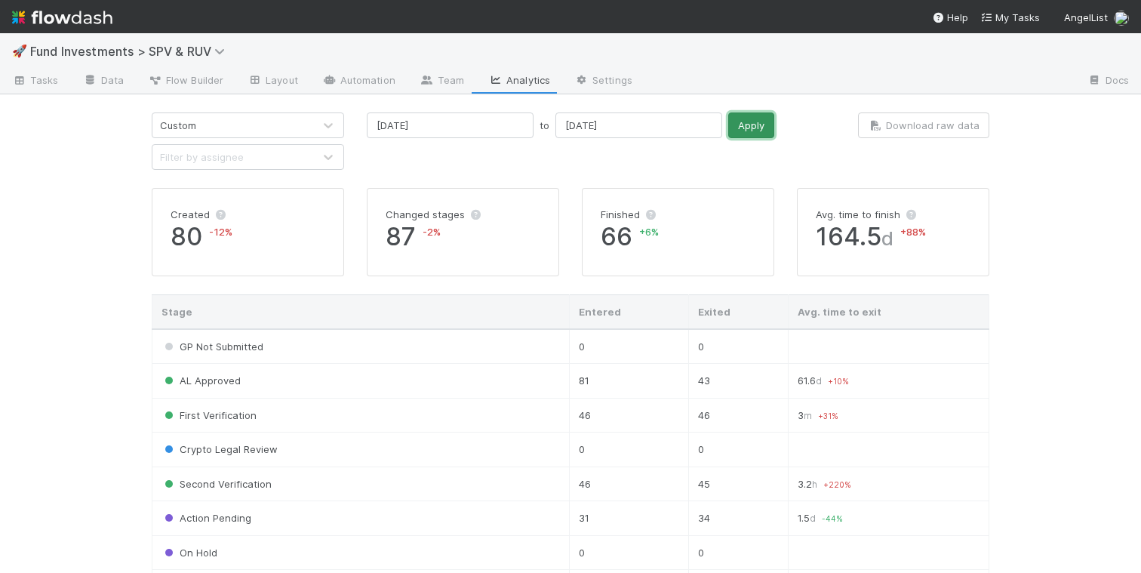
click at [728, 124] on button "Apply" at bounding box center [751, 125] width 46 height 26
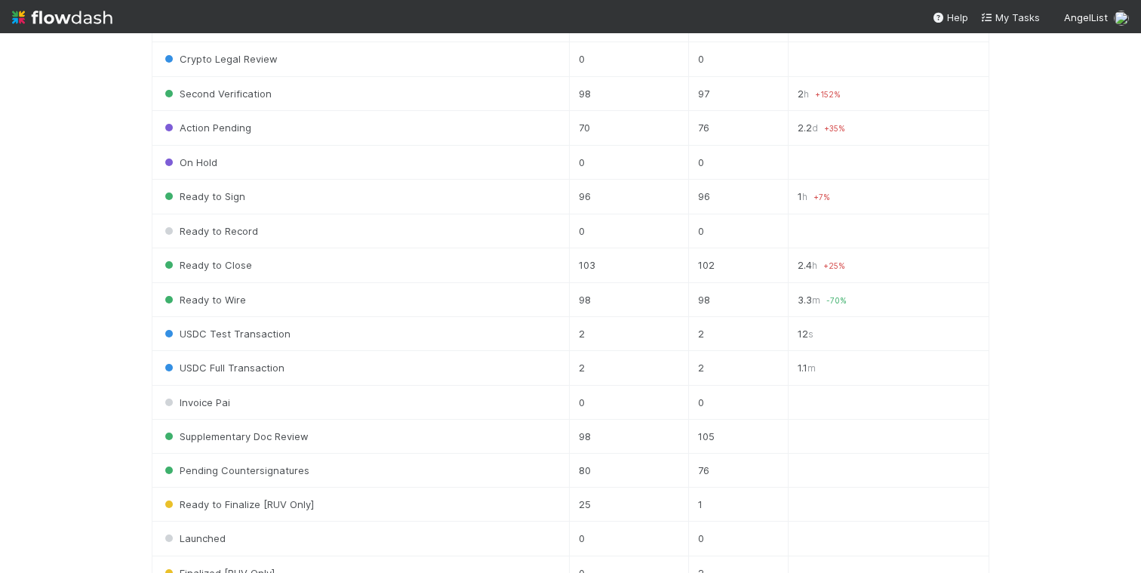
scroll to position [395, 0]
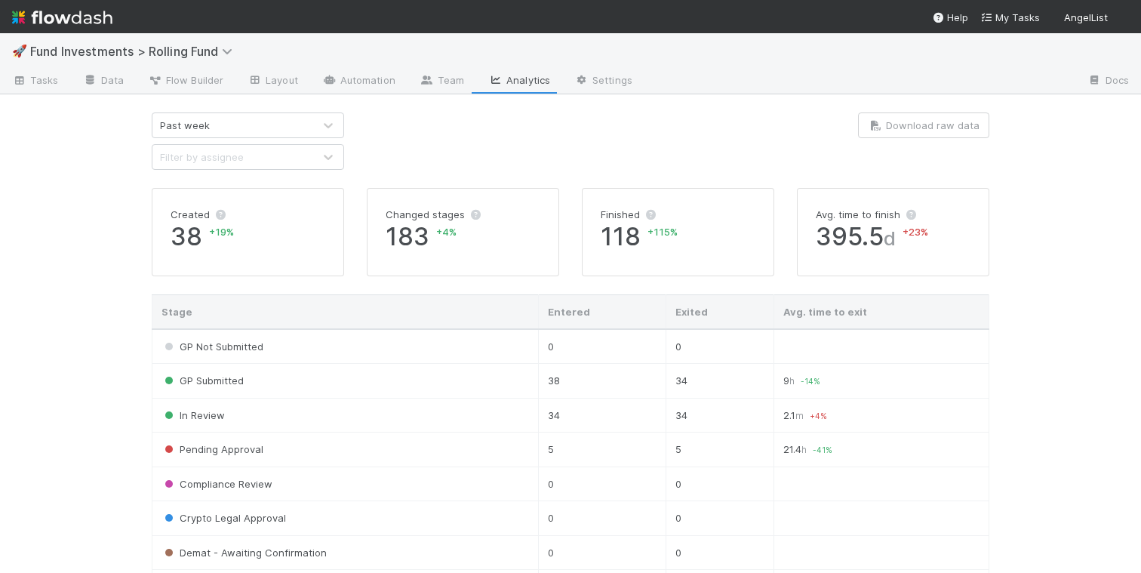
click at [294, 131] on div "Past week" at bounding box center [232, 125] width 161 height 24
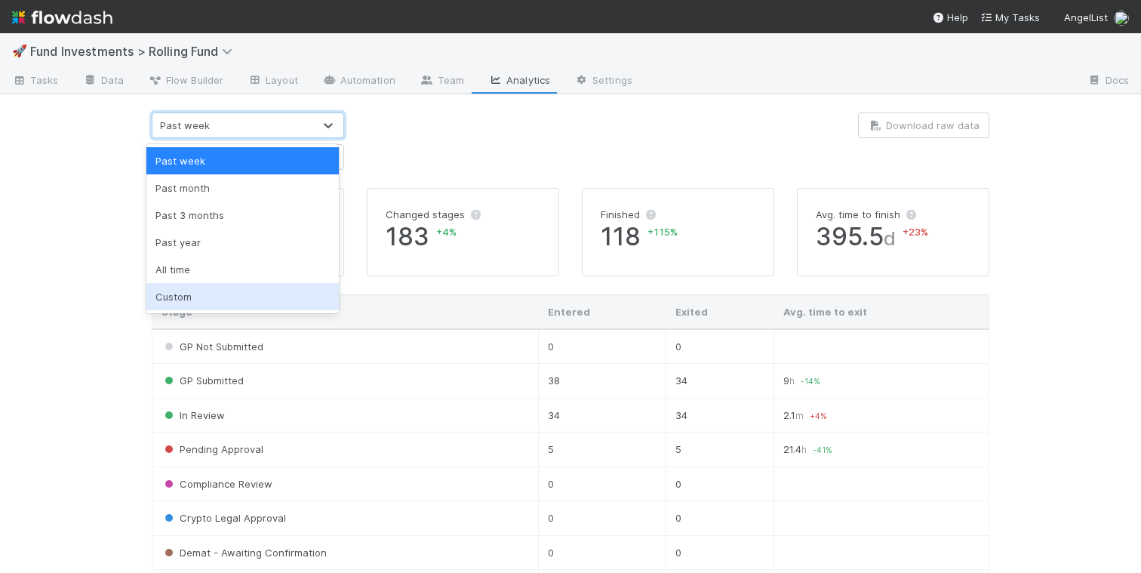
click at [245, 289] on div "Custom" at bounding box center [242, 296] width 192 height 27
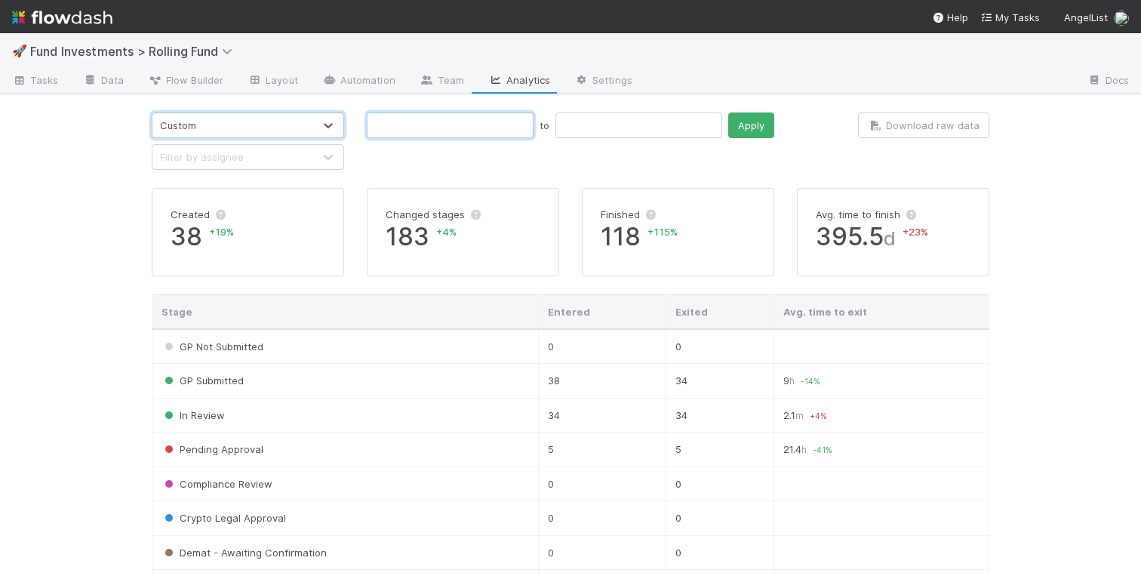
click at [407, 128] on input "text" at bounding box center [450, 125] width 167 height 26
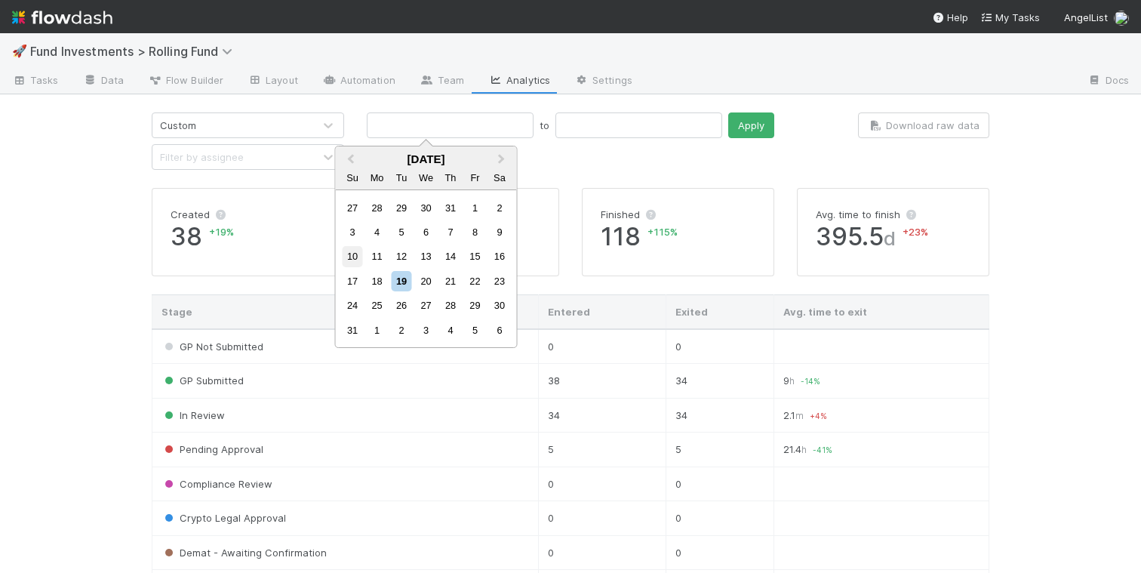
click at [354, 260] on div "10" at bounding box center [353, 256] width 20 height 20
type input "08/10/2025"
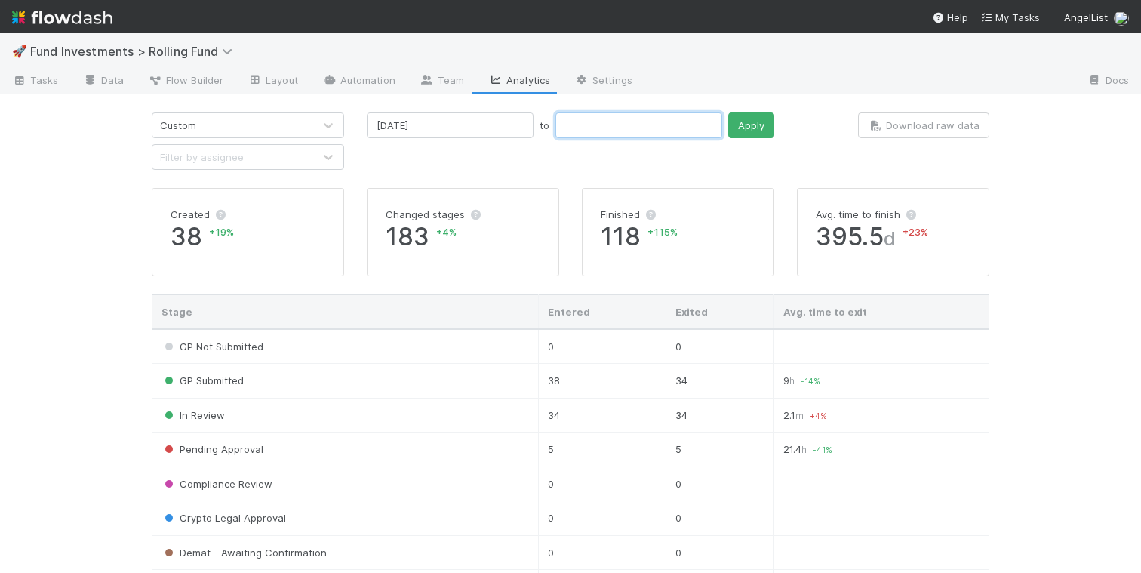
click at [556, 134] on input "text" at bounding box center [639, 125] width 167 height 26
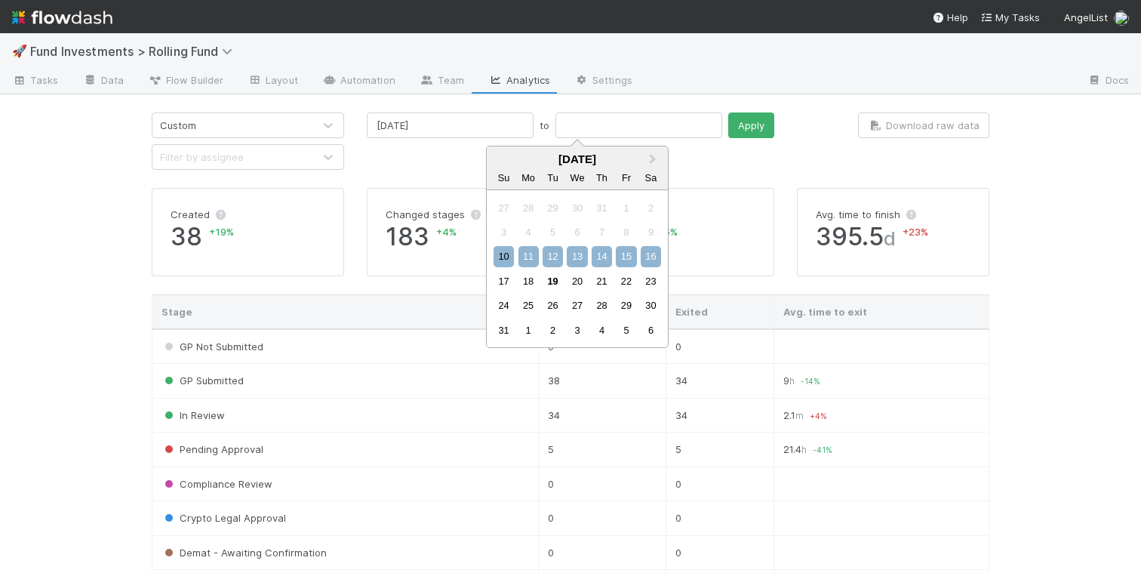
click at [646, 257] on div "16" at bounding box center [651, 256] width 20 height 20
type input "08/16/2025"
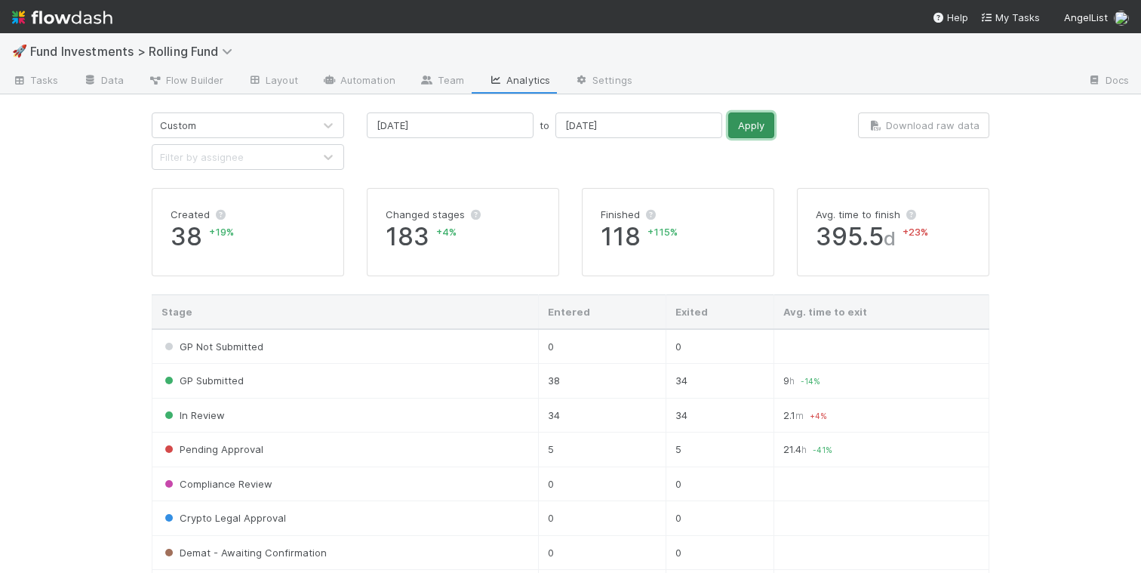
click at [728, 125] on button "Apply" at bounding box center [751, 125] width 46 height 26
click at [454, 125] on input "08/10/2025" at bounding box center [450, 125] width 167 height 26
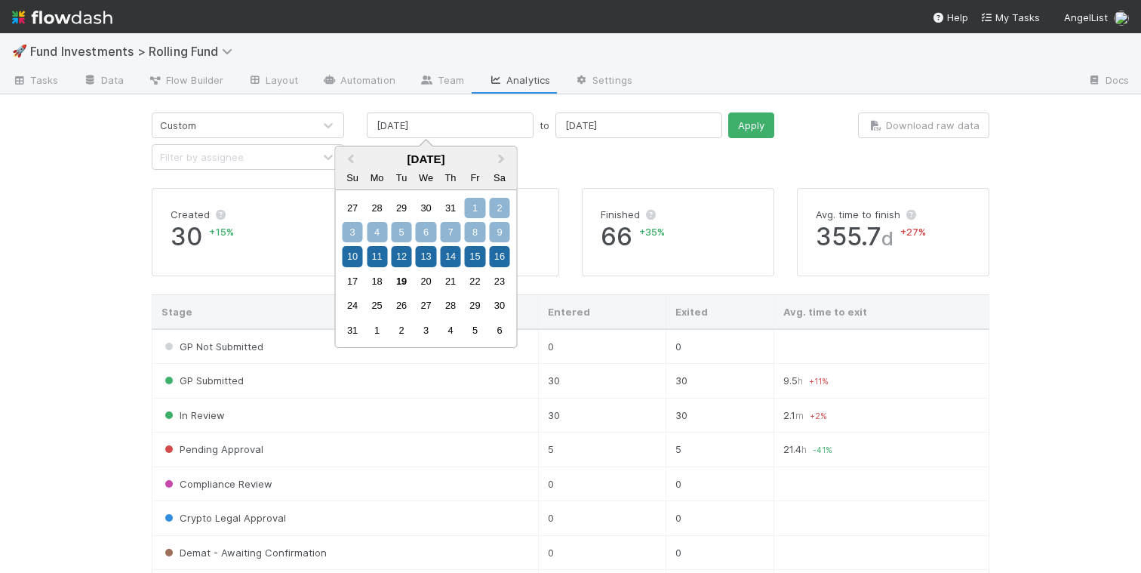
click at [473, 203] on div "1" at bounding box center [475, 208] width 20 height 20
type input "08/01/2025"
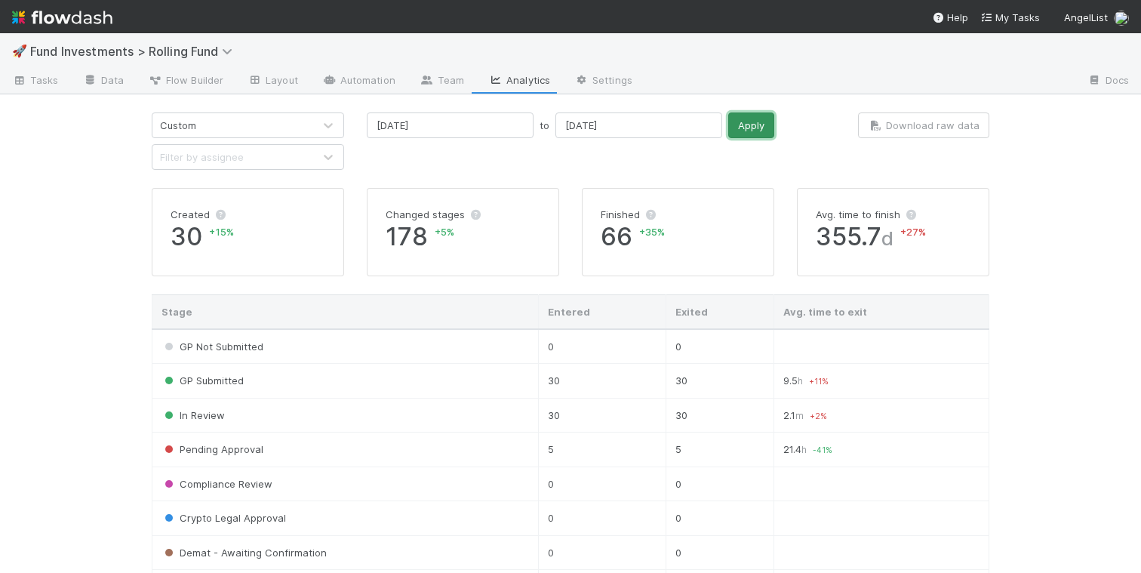
click at [728, 128] on button "Apply" at bounding box center [751, 125] width 46 height 26
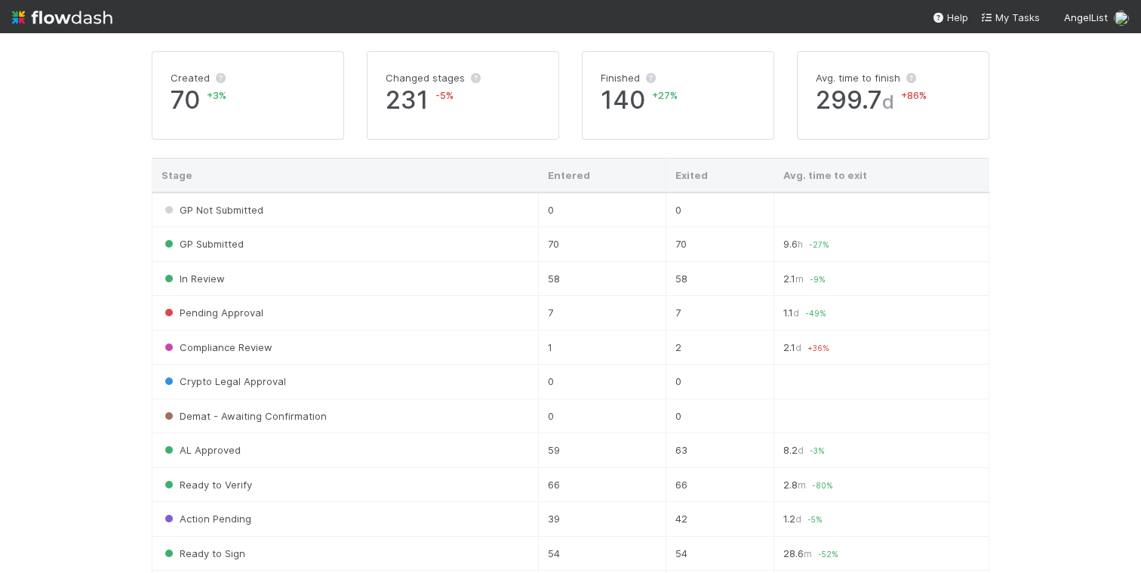
scroll to position [479, 0]
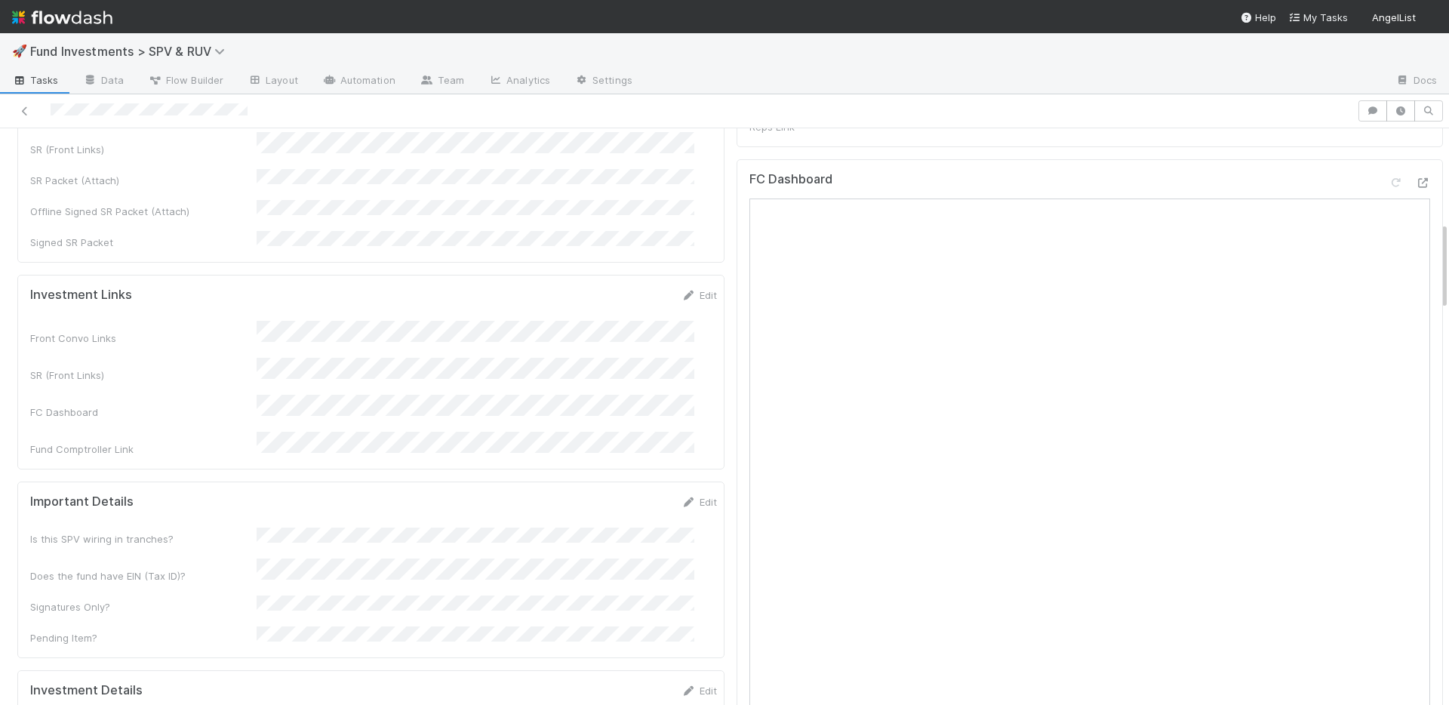
scroll to position [716, 0]
click at [682, 486] on link "Edit" at bounding box center [699, 492] width 35 height 12
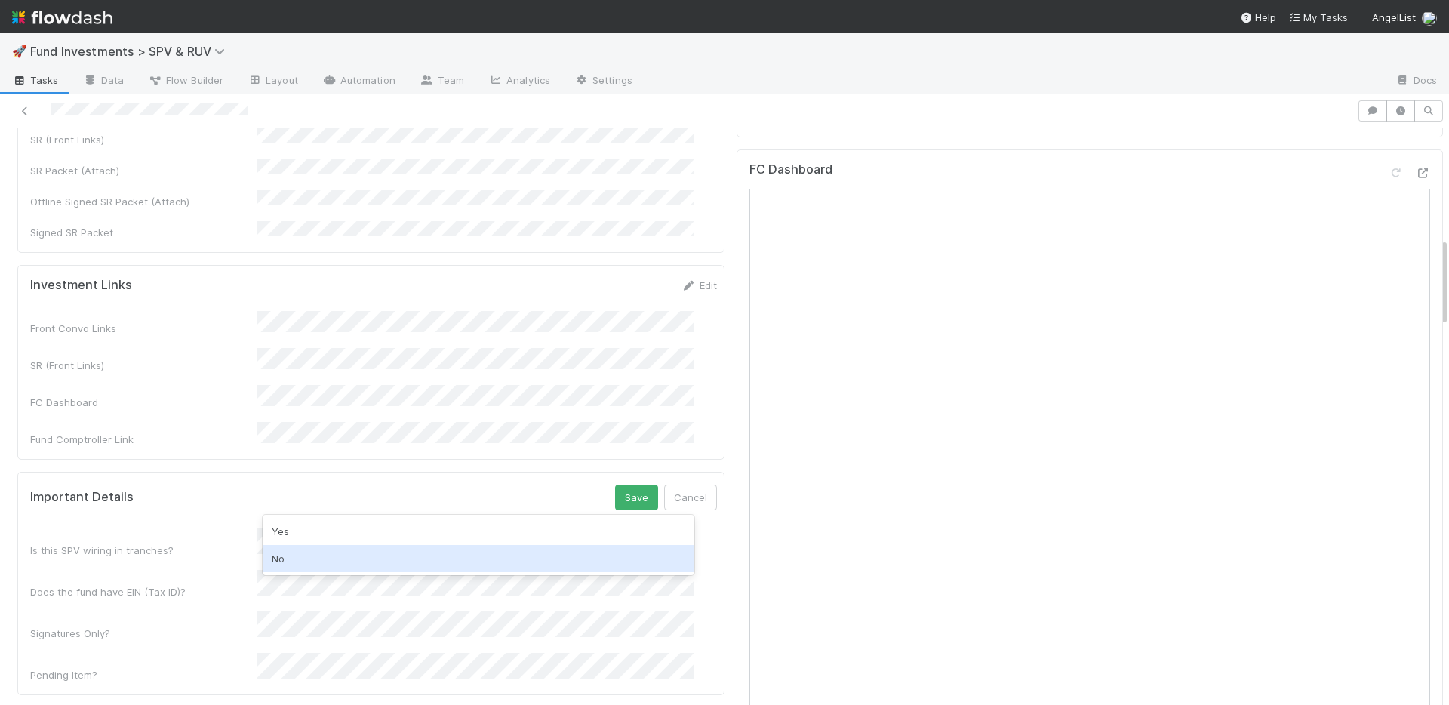
click at [354, 558] on div "No" at bounding box center [479, 558] width 432 height 27
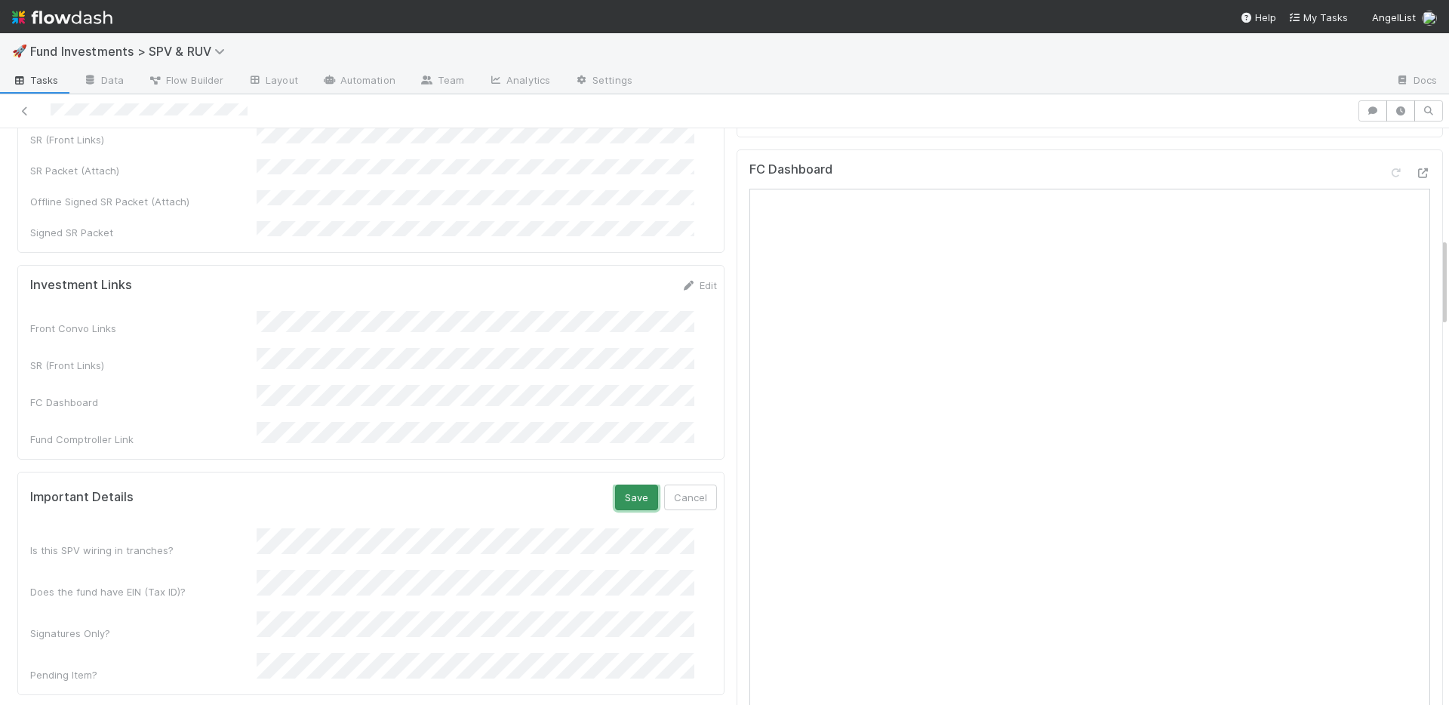
drag, startPoint x: 610, startPoint y: 451, endPoint x: 606, endPoint y: 371, distance: 79.3
click at [615, 485] on button "Save" at bounding box center [636, 498] width 43 height 26
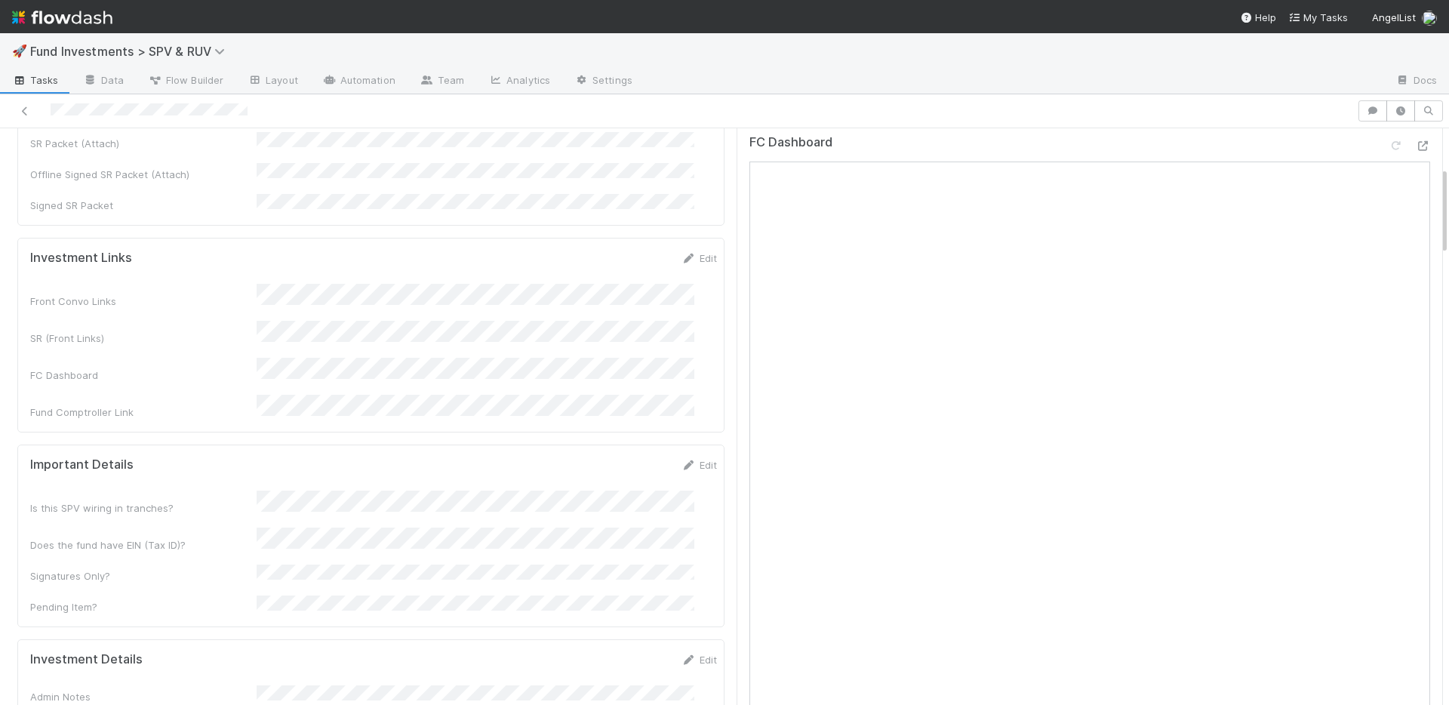
scroll to position [248, 0]
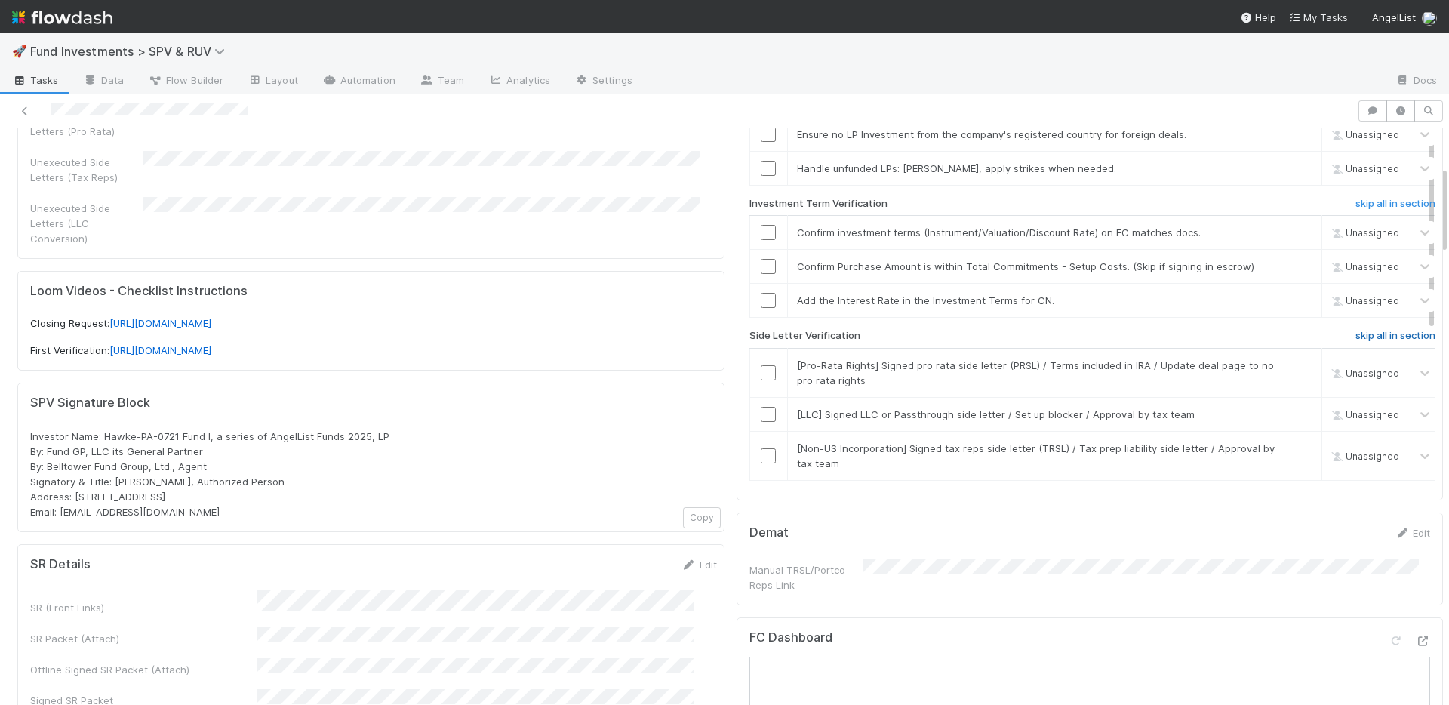
click at [1384, 331] on h6 "skip all in section" at bounding box center [1396, 336] width 80 height 12
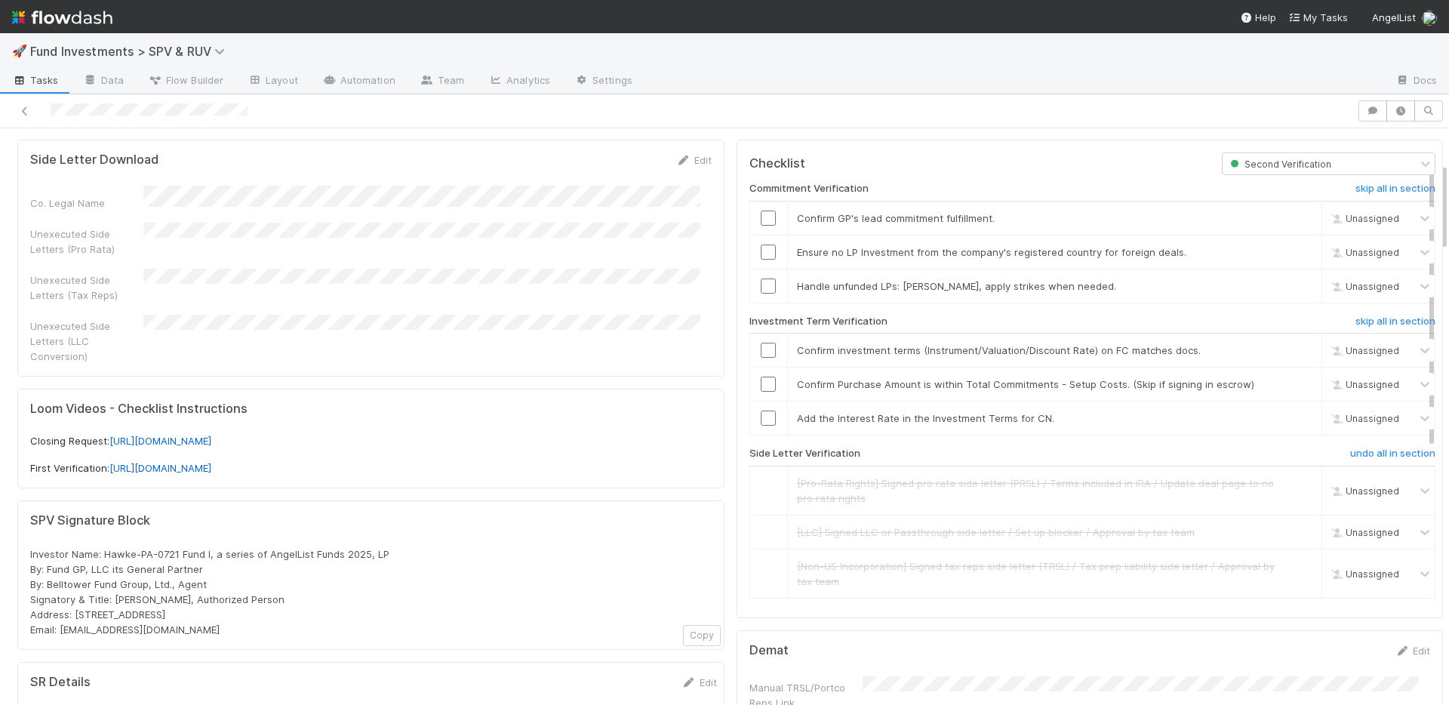
scroll to position [122, 0]
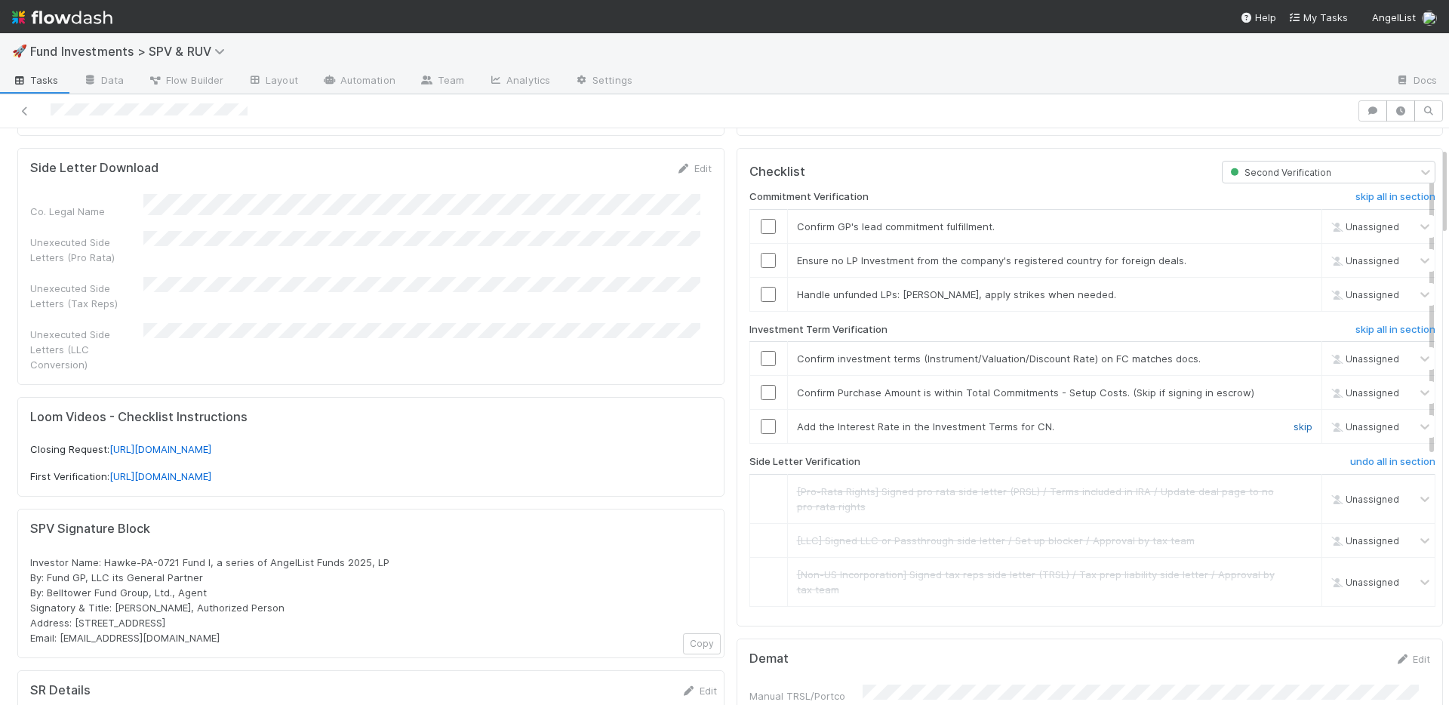
click at [1294, 423] on link "skip" at bounding box center [1303, 426] width 19 height 12
click at [761, 356] on input "checkbox" at bounding box center [768, 358] width 15 height 15
click at [761, 260] on input "checkbox" at bounding box center [768, 260] width 15 height 15
click at [761, 291] on input "checkbox" at bounding box center [768, 294] width 15 height 15
click at [762, 291] on input "checkbox" at bounding box center [768, 294] width 15 height 15
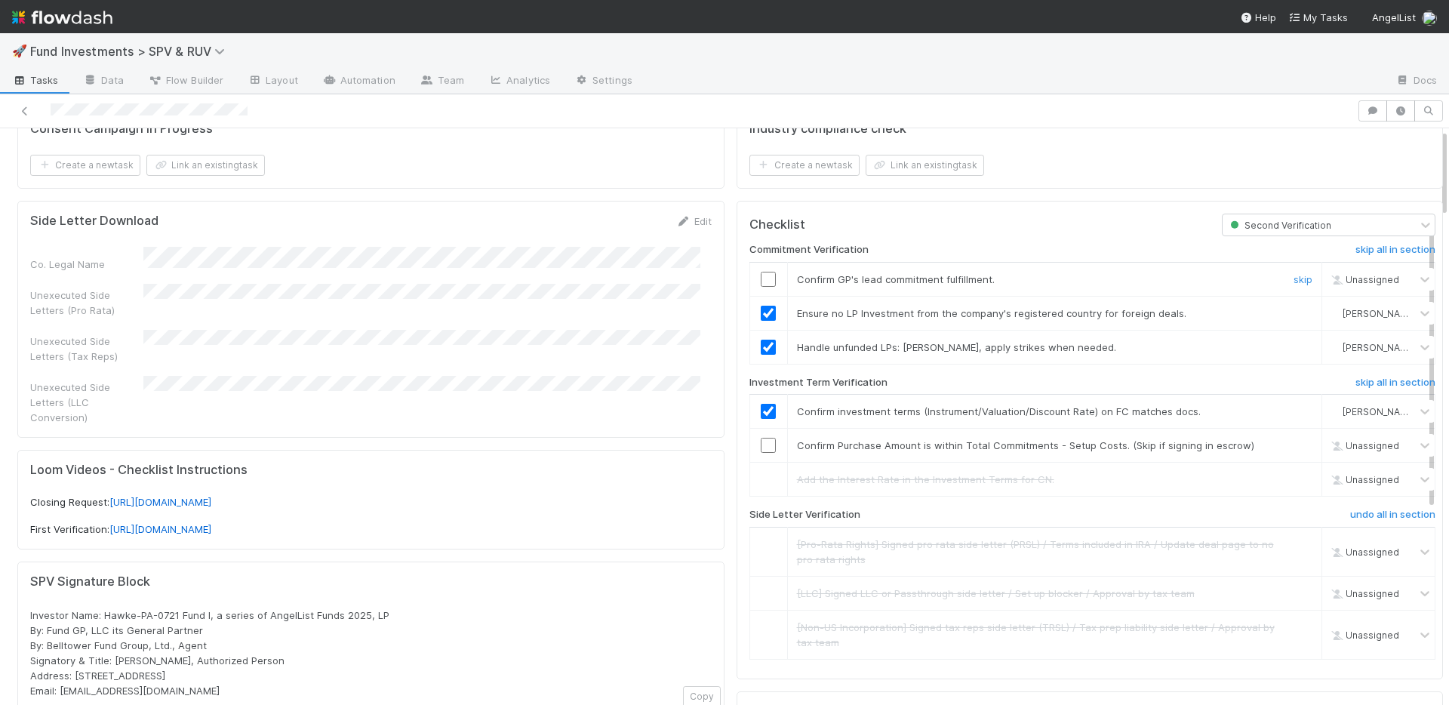
scroll to position [0, 0]
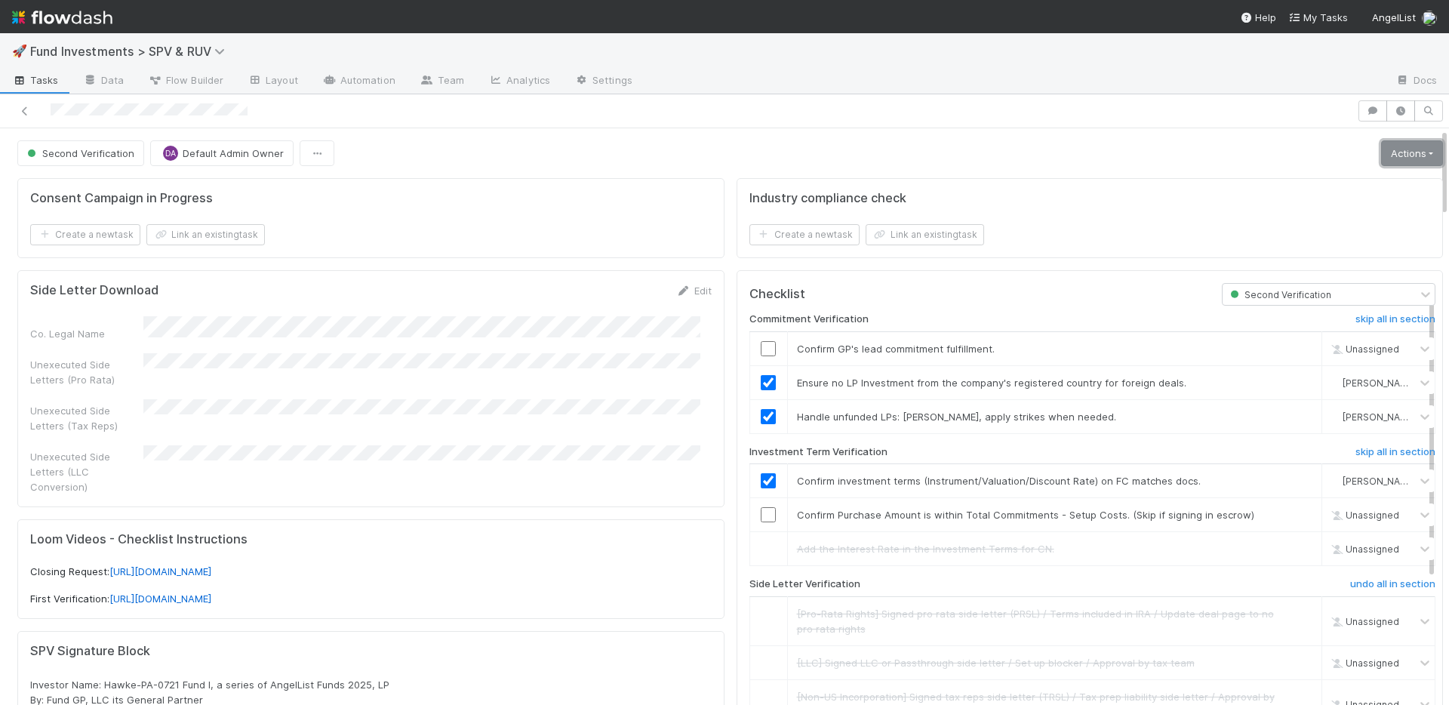
click at [1399, 159] on link "Actions" at bounding box center [1412, 153] width 62 height 26
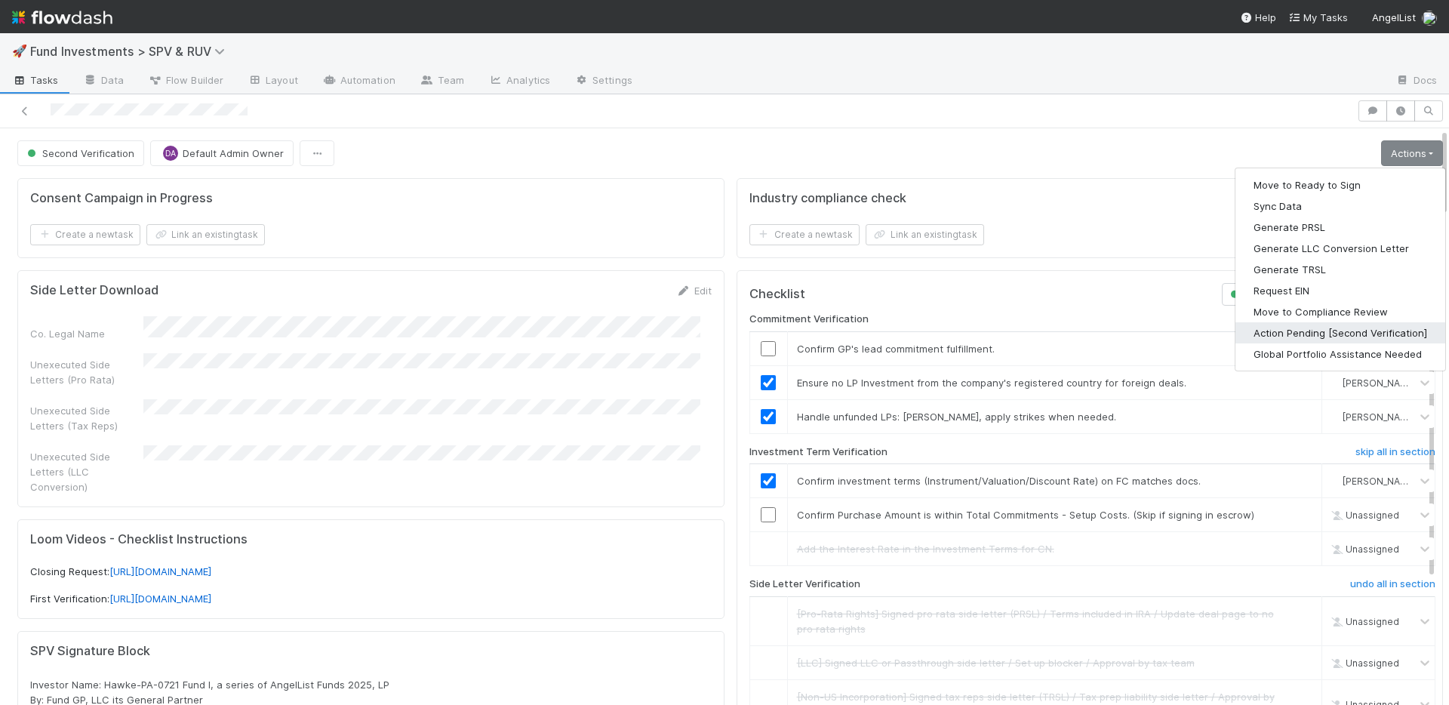
click at [1291, 333] on button "Action Pending [Second Verification]" at bounding box center [1341, 332] width 210 height 21
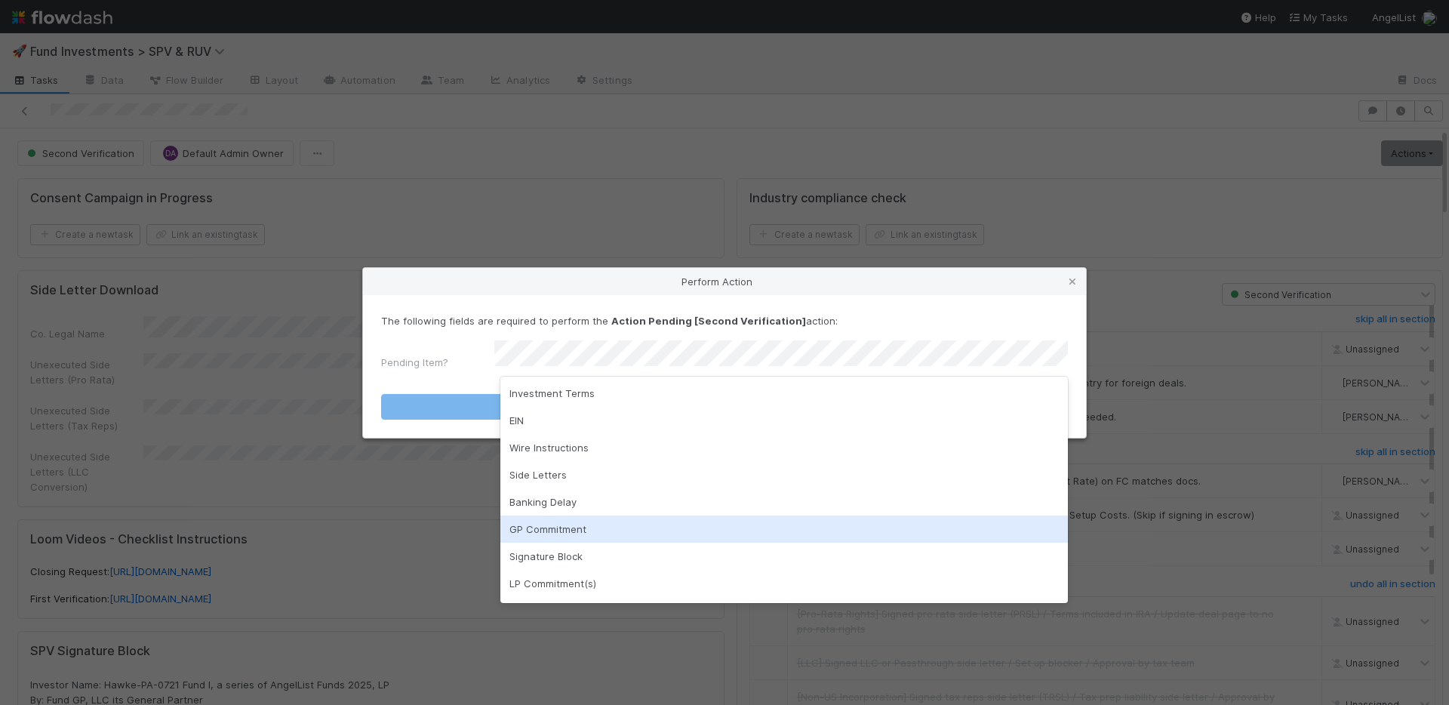
click at [596, 527] on div "GP Commitment" at bounding box center [784, 529] width 568 height 27
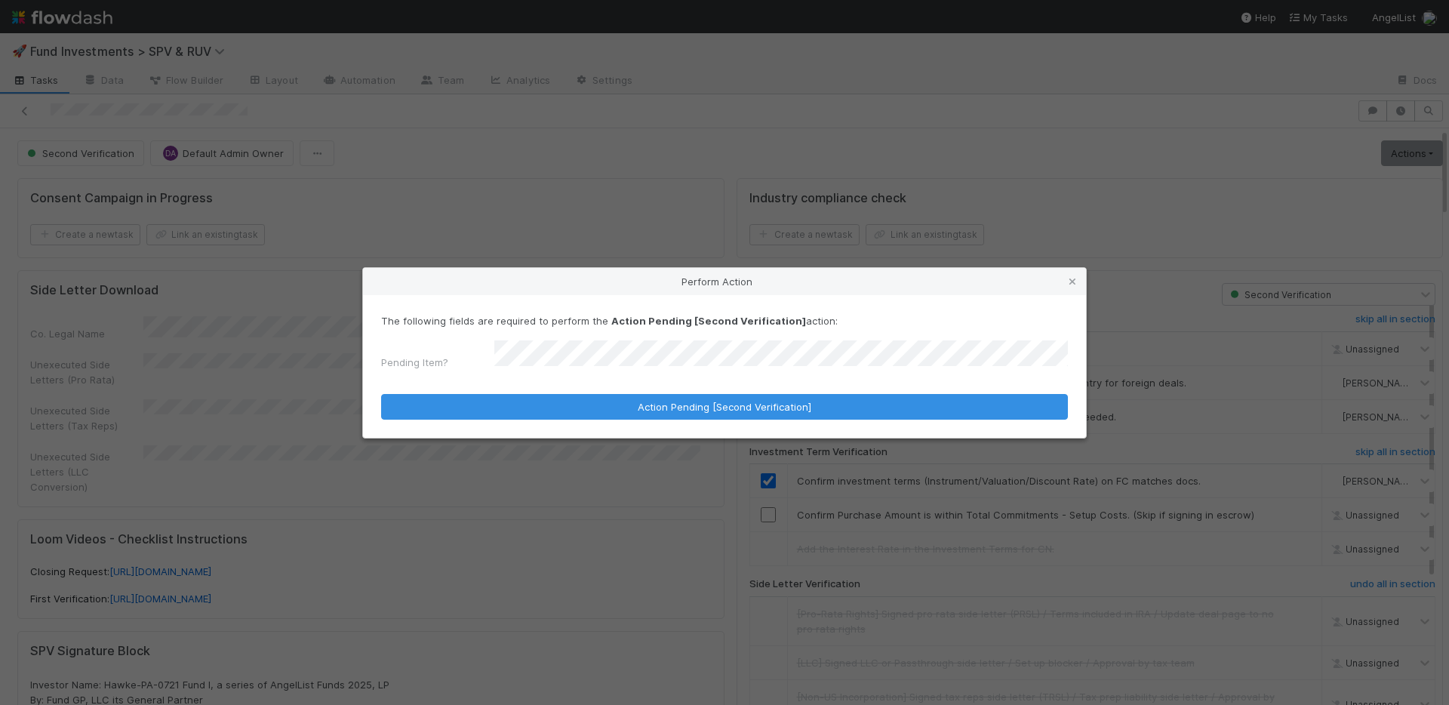
click at [646, 388] on form "The following fields are required to perform the Action Pending [Second Verific…" at bounding box center [724, 366] width 687 height 106
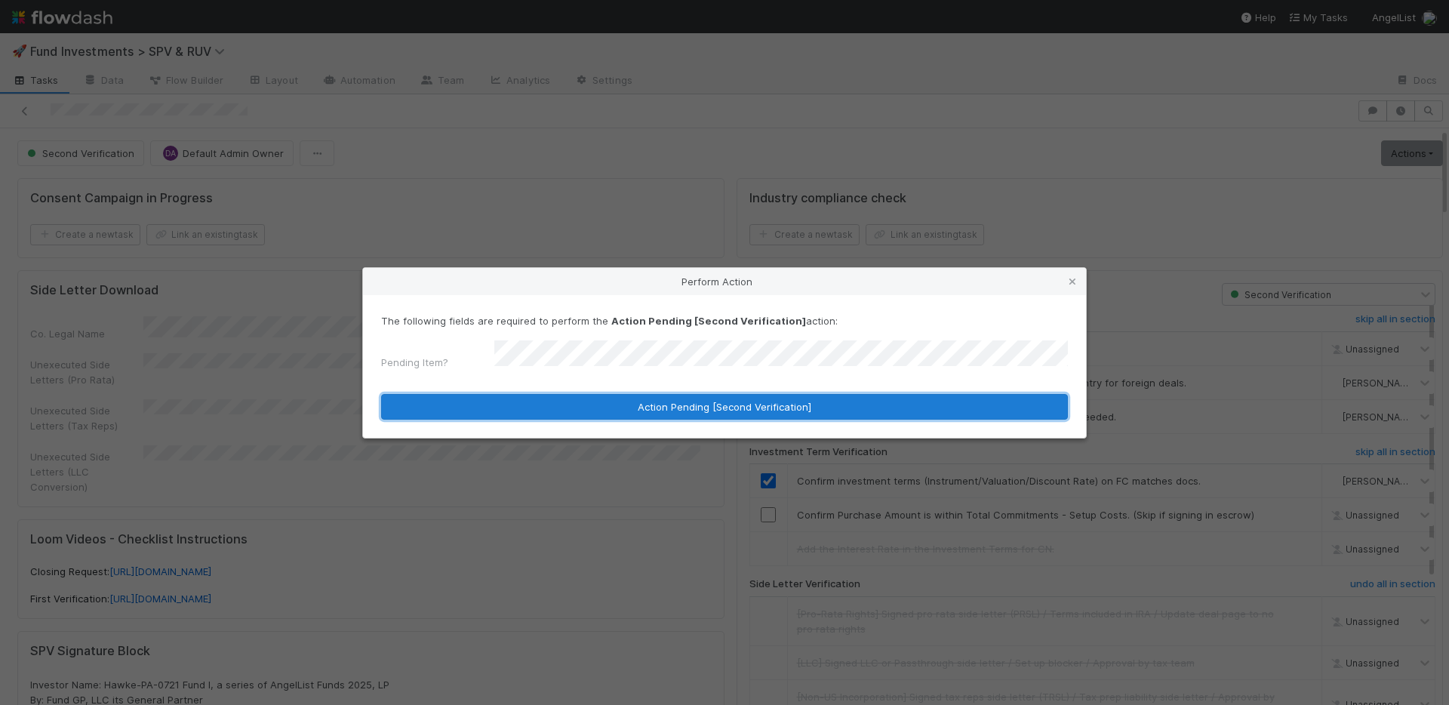
click at [647, 399] on button "Action Pending [Second Verification]" at bounding box center [724, 407] width 687 height 26
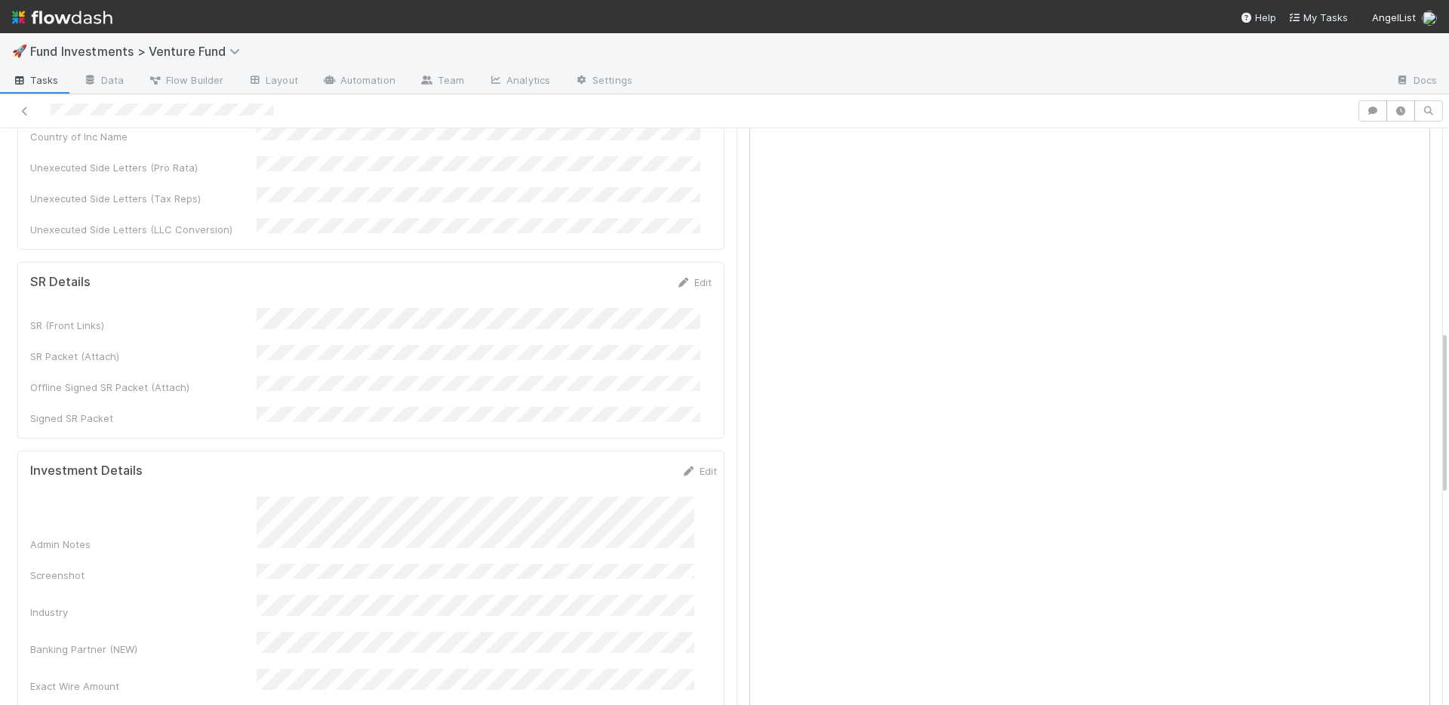
scroll to position [1244, 0]
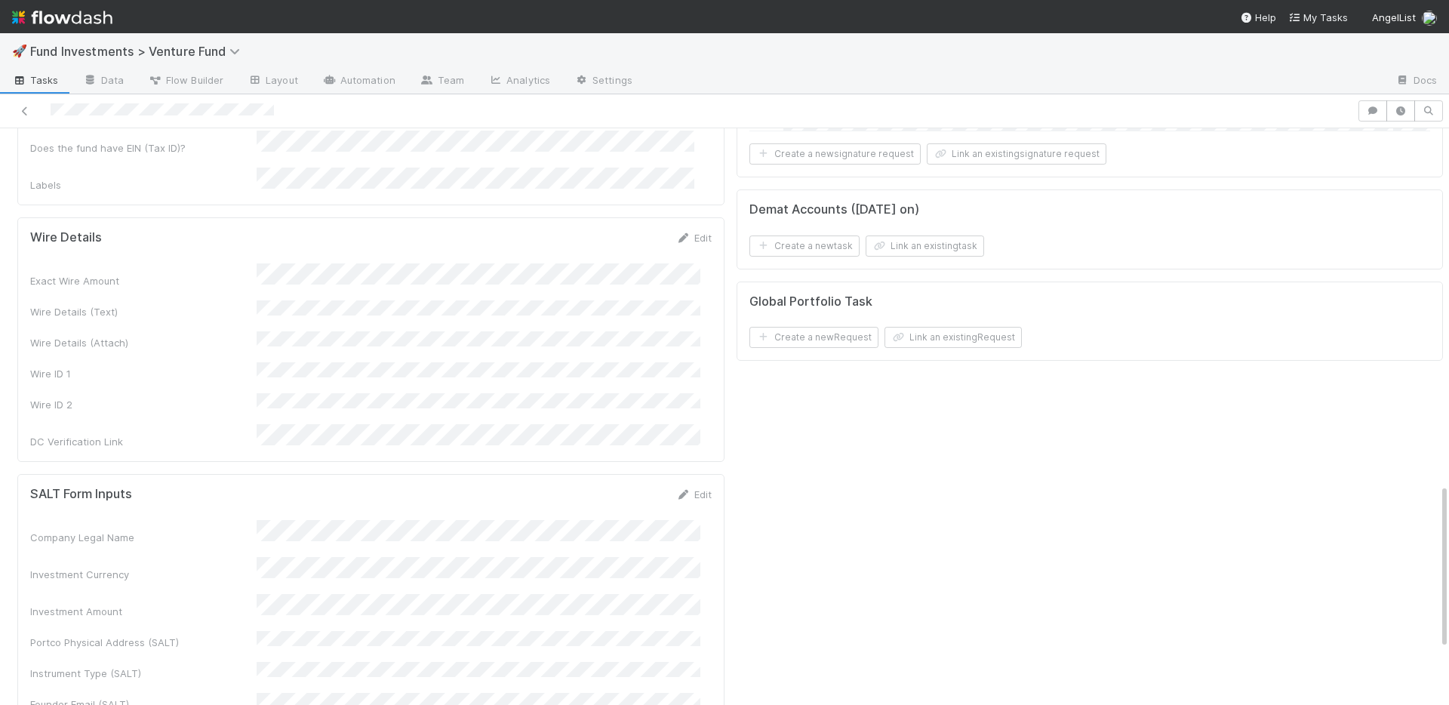
click at [701, 230] on div "Wire Details Edit" at bounding box center [371, 237] width 704 height 15
click at [696, 232] on link "Edit" at bounding box center [693, 238] width 35 height 12
click at [232, 393] on div "Exact Wire Amount Wire Details (Text) Wire Details (Attach) Wire ID 1 Wire ID 2…" at bounding box center [371, 407] width 682 height 267
click at [610, 230] on button "Save" at bounding box center [631, 243] width 43 height 26
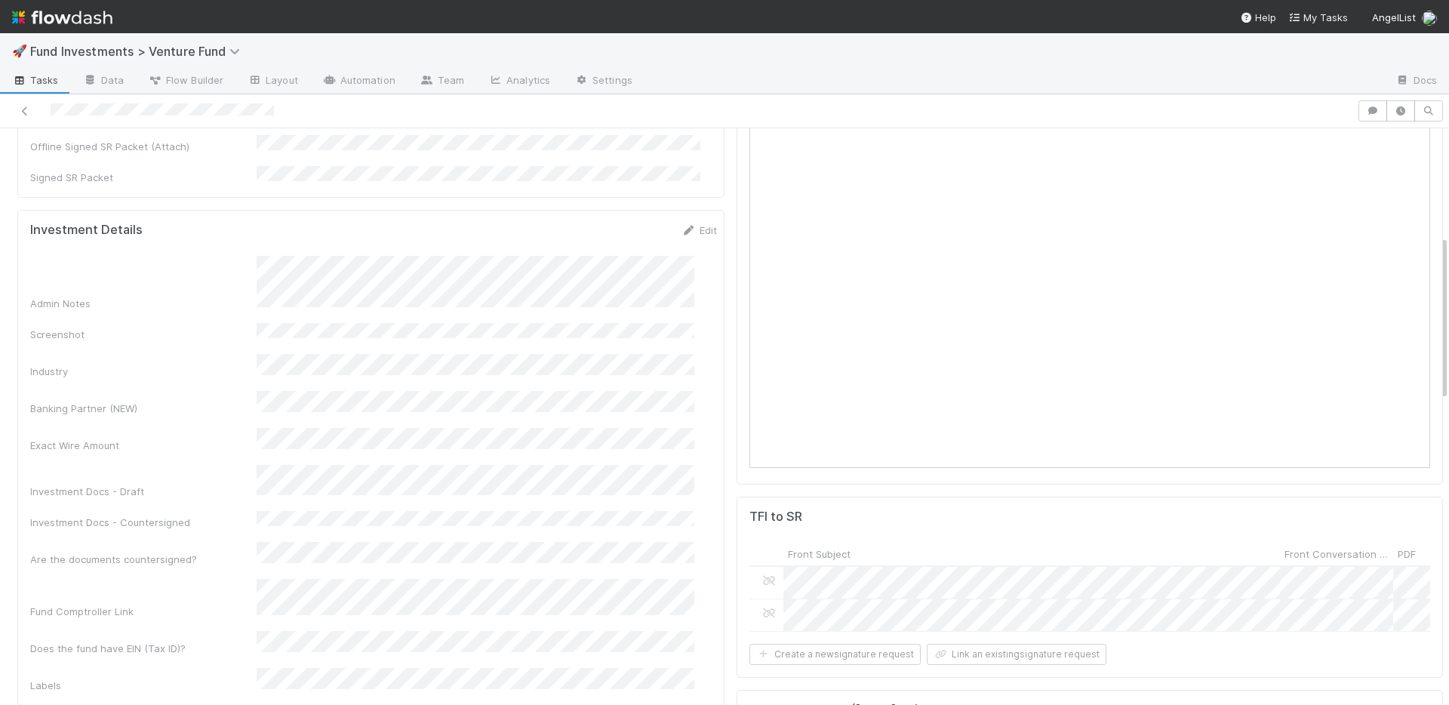
scroll to position [266, 0]
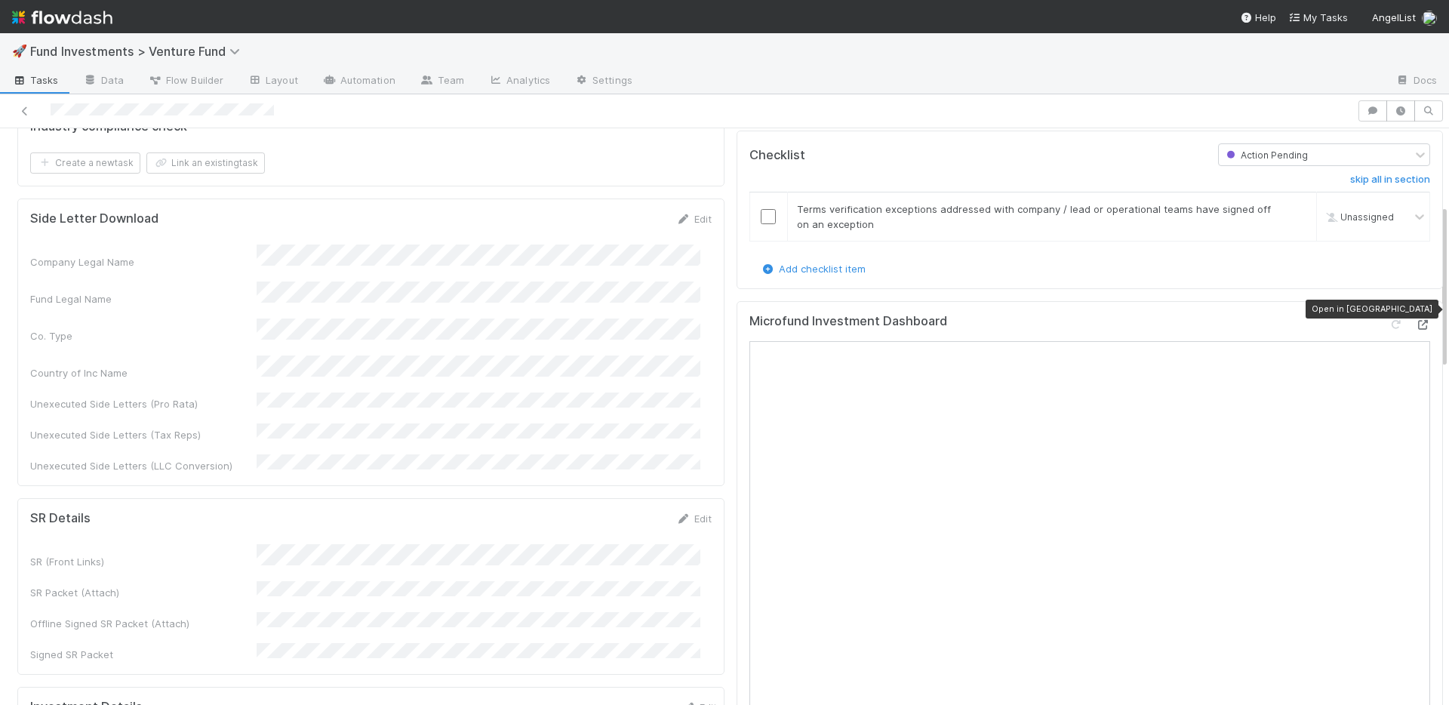
click at [1415, 320] on icon at bounding box center [1422, 325] width 15 height 10
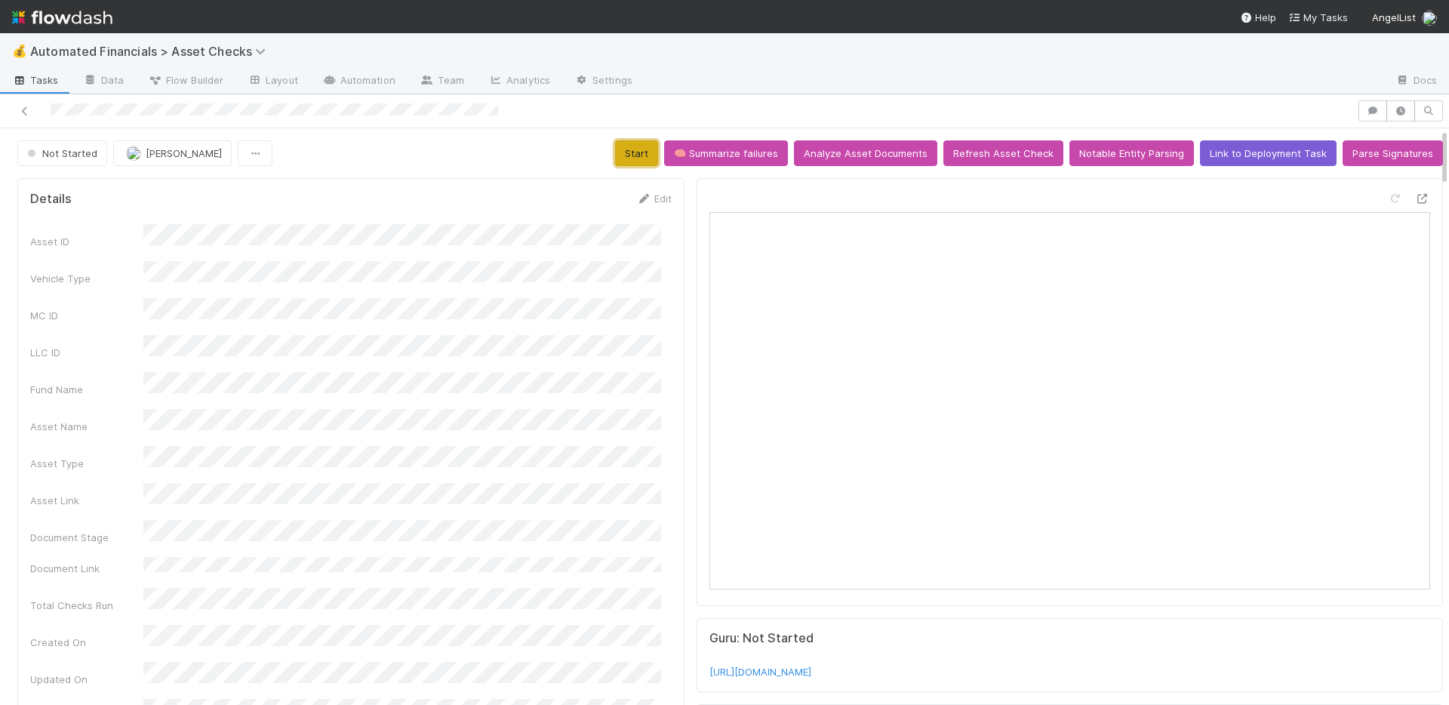
click at [633, 151] on button "Start" at bounding box center [636, 153] width 43 height 26
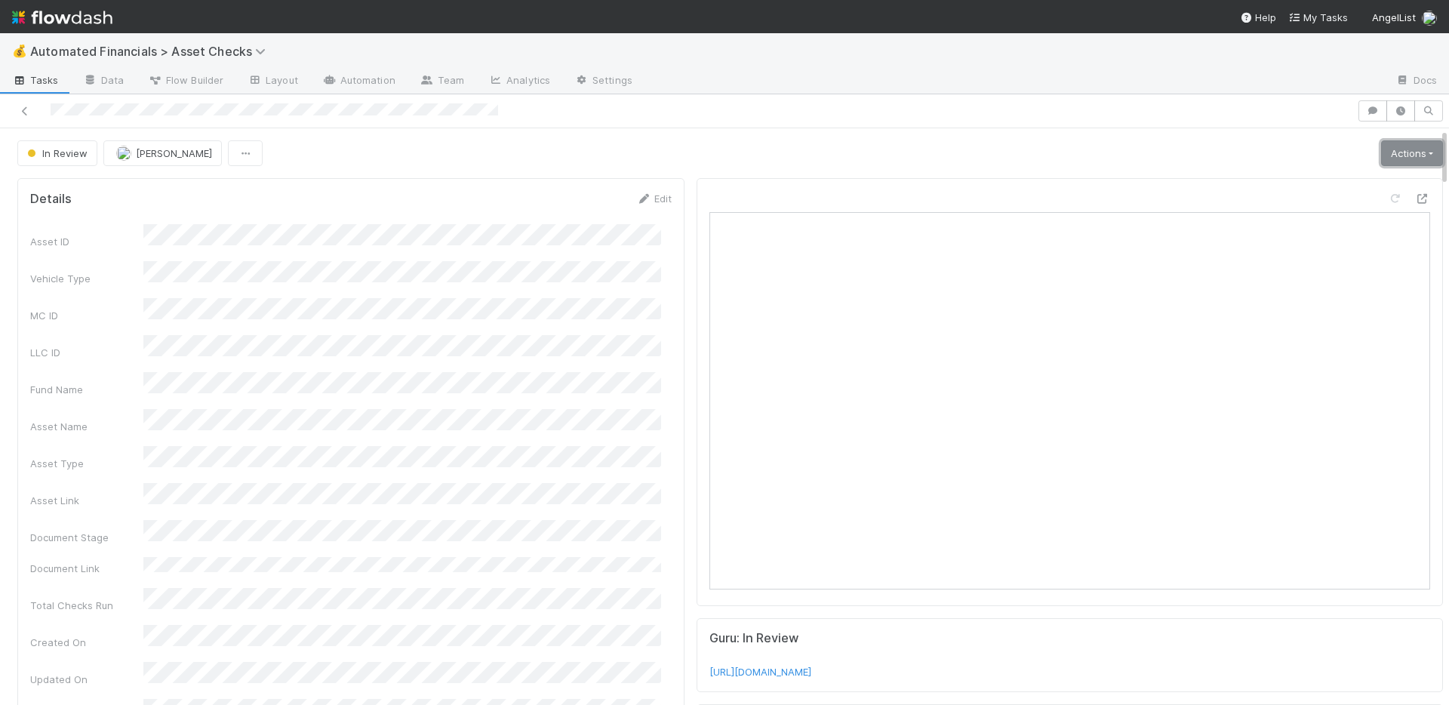
click at [1394, 151] on link "Actions" at bounding box center [1412, 153] width 62 height 26
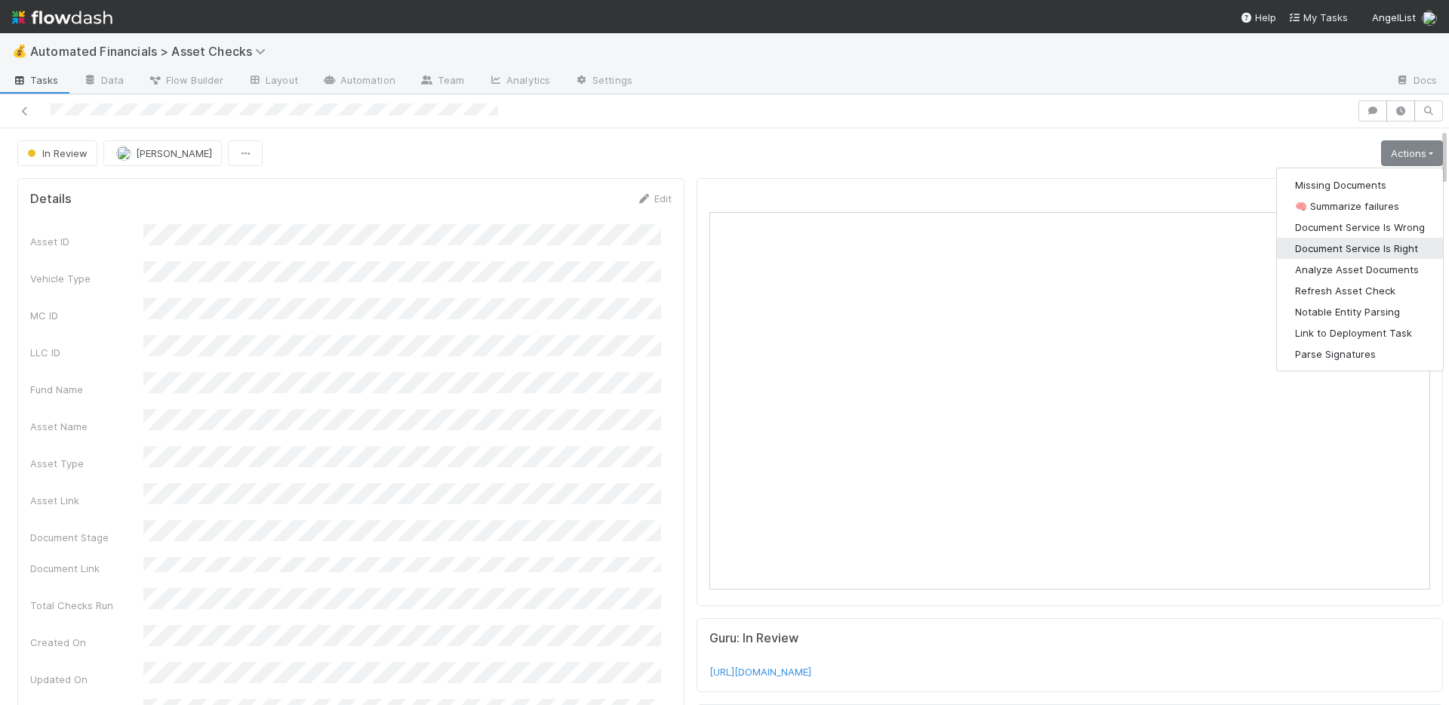
click at [1371, 247] on button "Document Service Is Right" at bounding box center [1360, 248] width 166 height 21
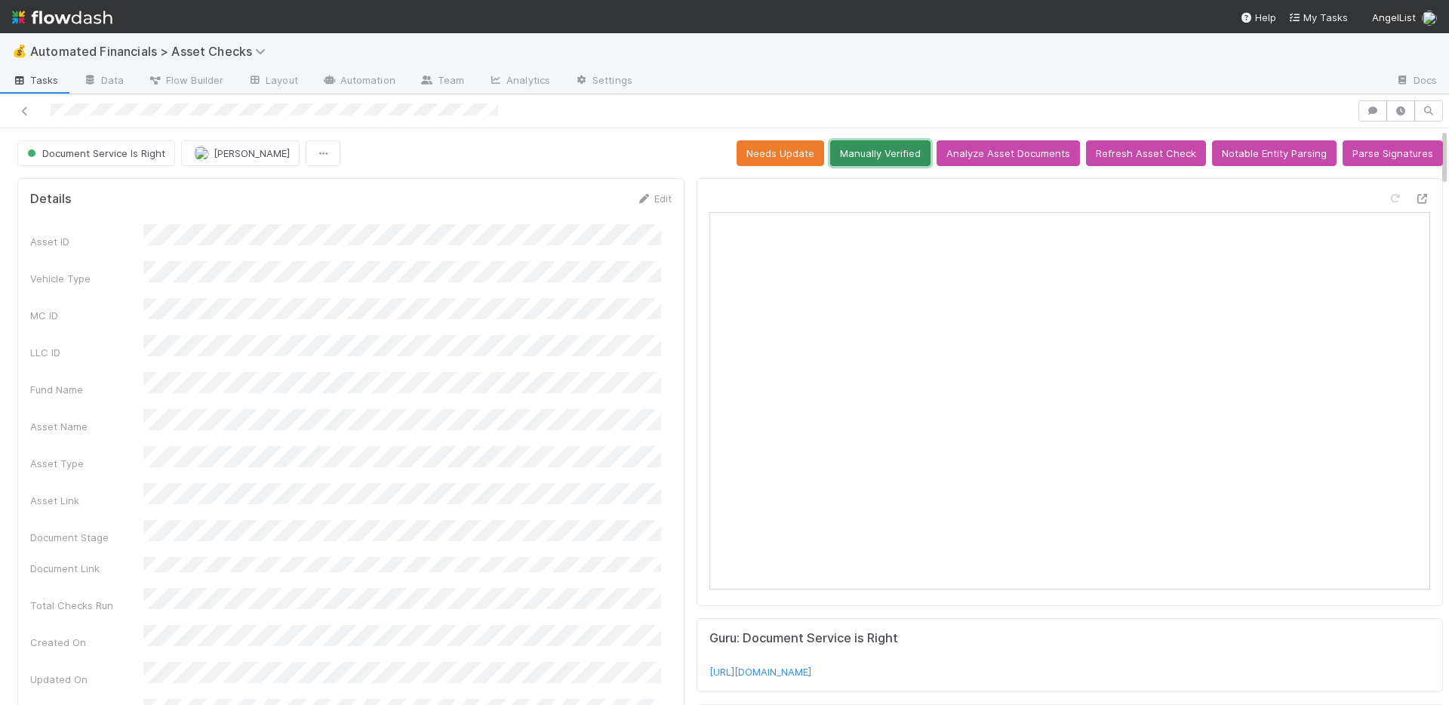
click at [841, 152] on button "Manually Verified" at bounding box center [880, 153] width 100 height 26
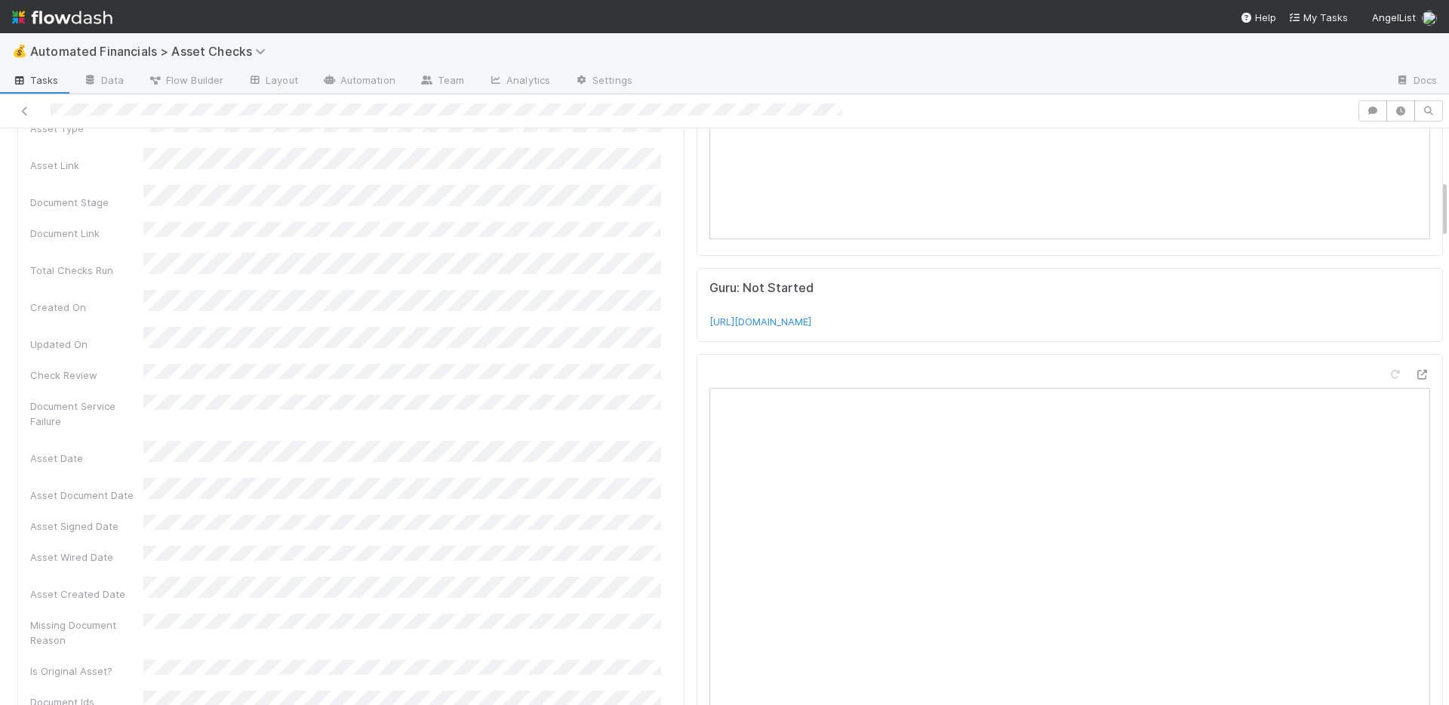
scroll to position [546, 0]
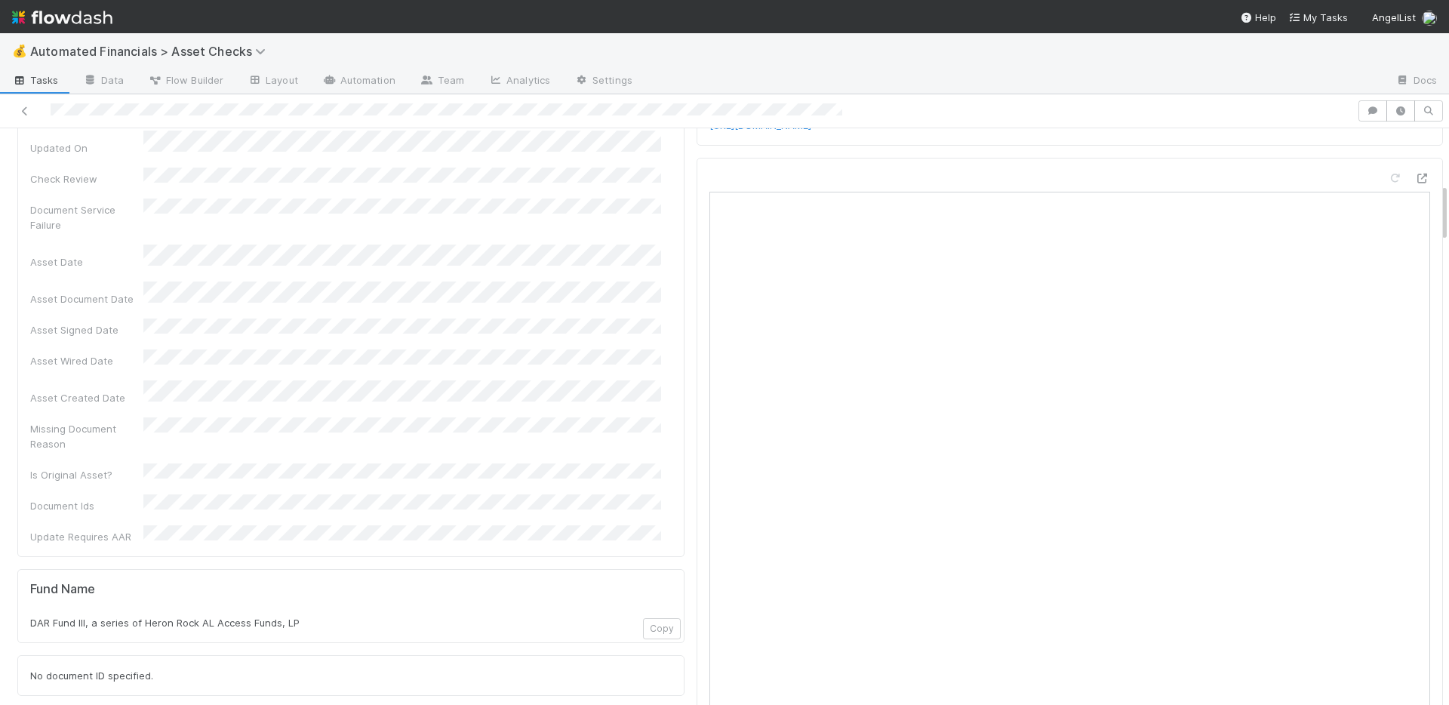
click at [1316, 162] on div at bounding box center [1070, 636] width 747 height 956
click at [1415, 174] on icon at bounding box center [1422, 179] width 15 height 10
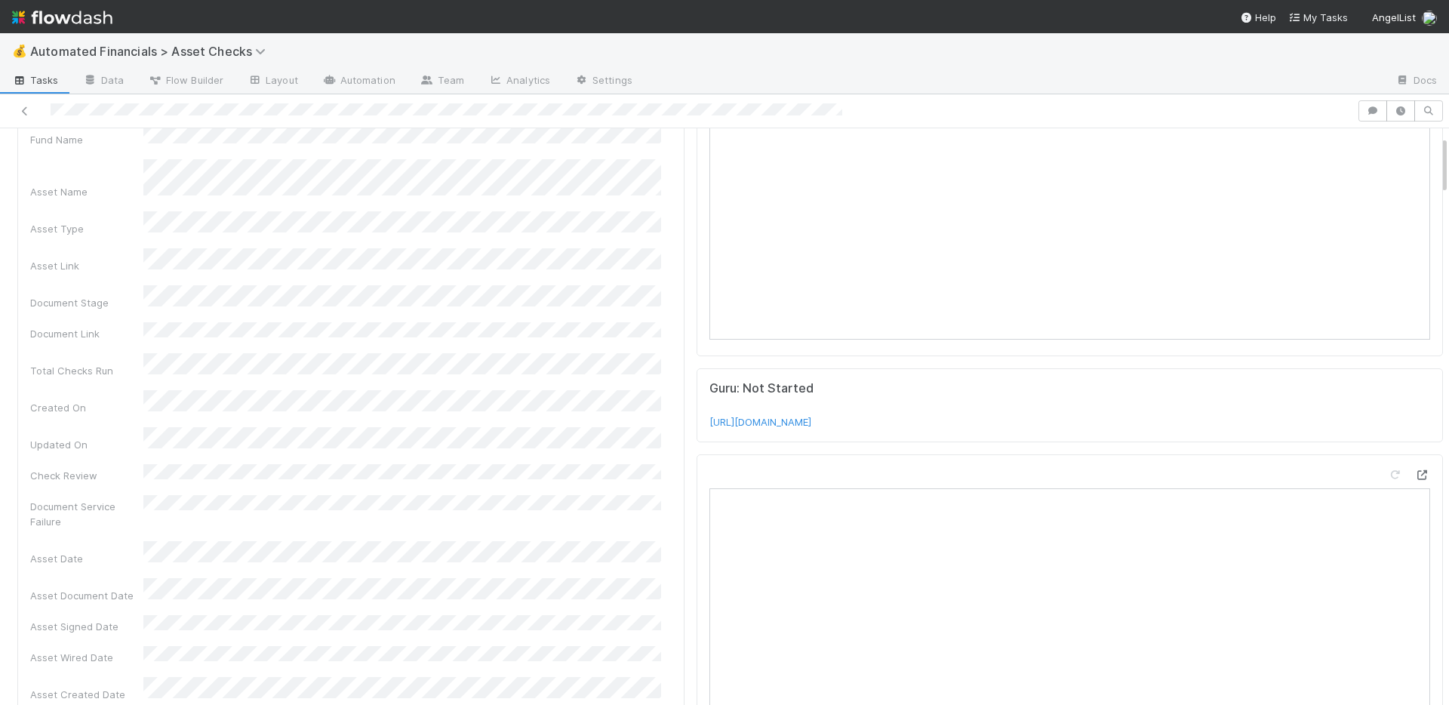
scroll to position [0, 0]
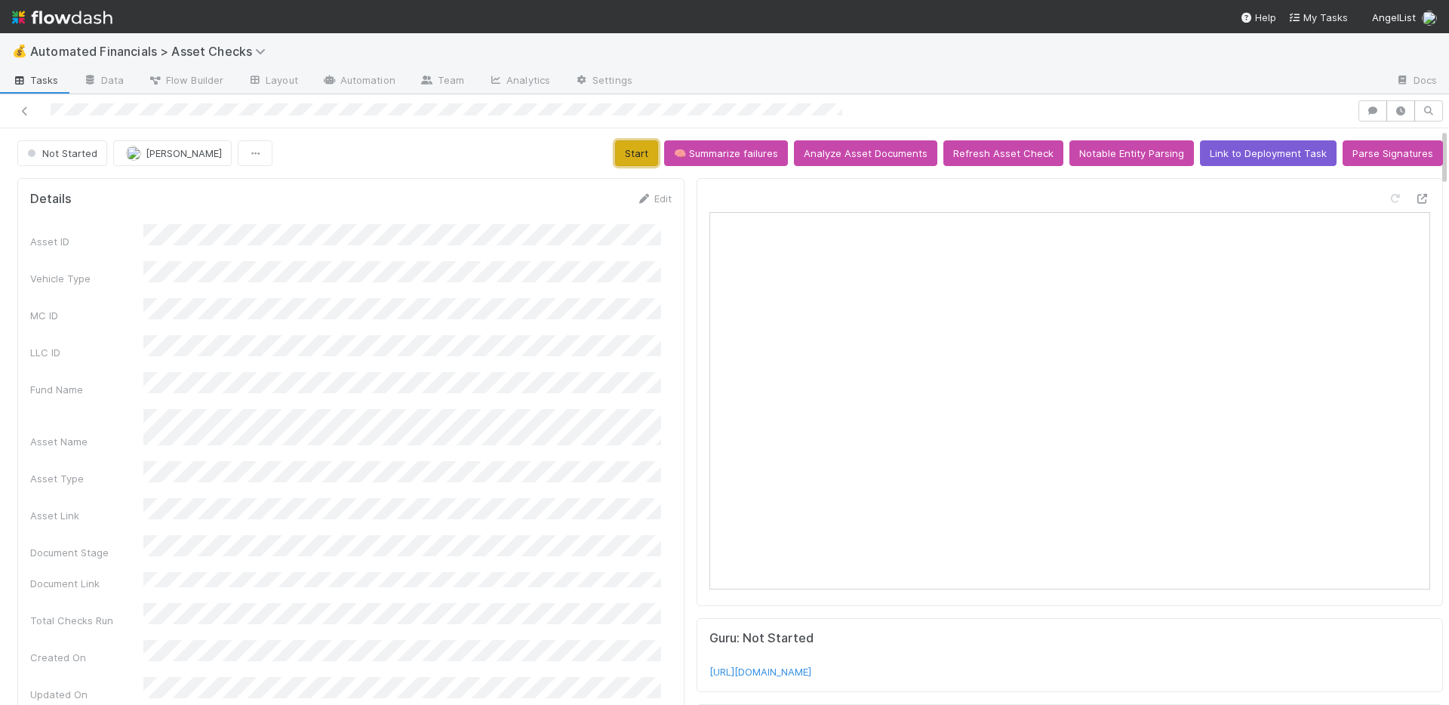
click at [637, 146] on button "Start" at bounding box center [636, 153] width 43 height 26
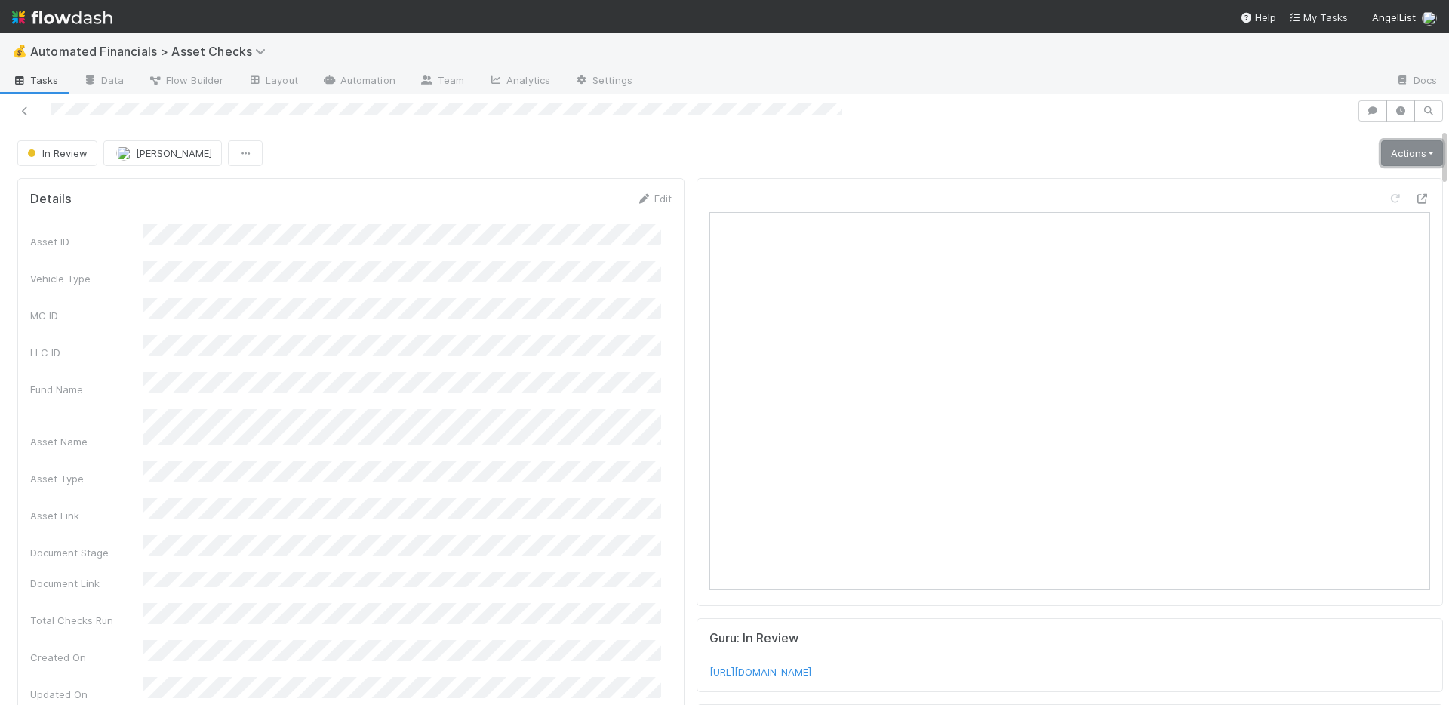
click at [1396, 158] on link "Actions" at bounding box center [1412, 153] width 62 height 26
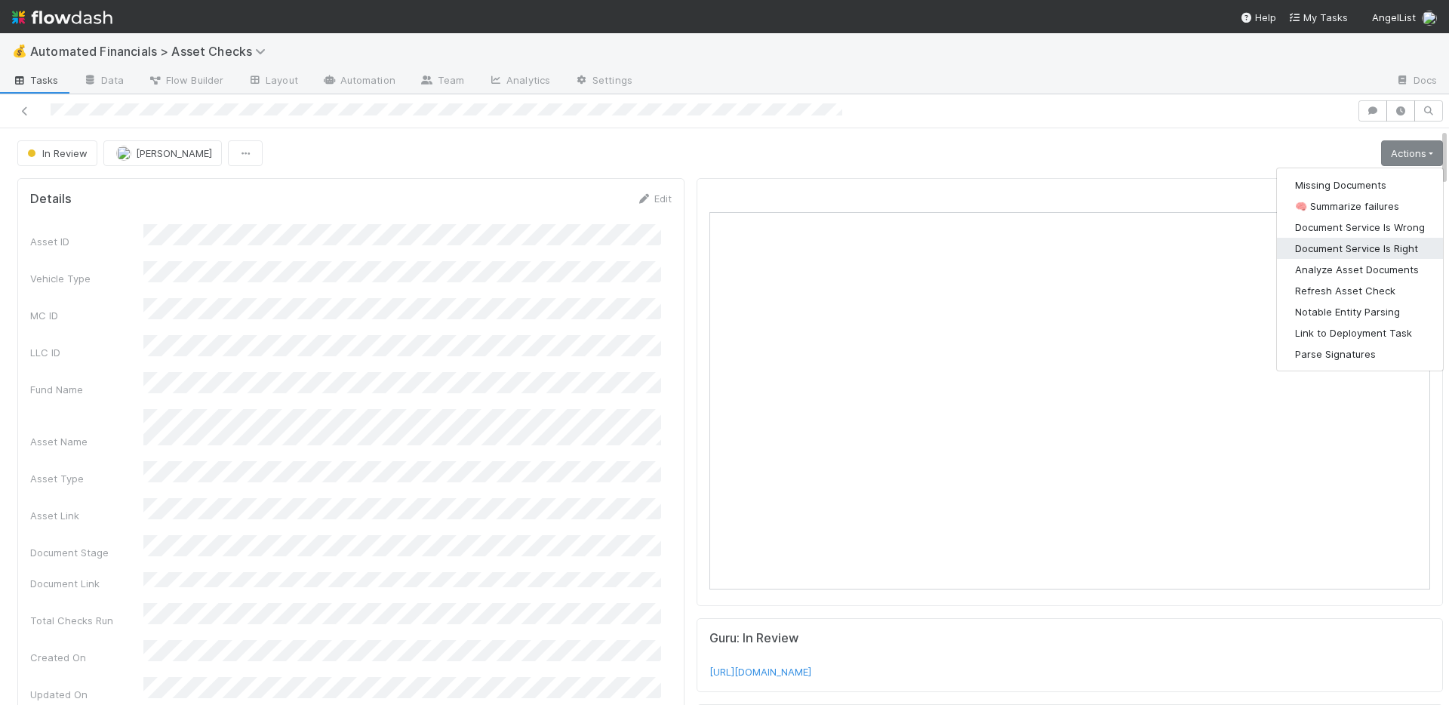
click at [1354, 246] on button "Document Service Is Right" at bounding box center [1360, 248] width 166 height 21
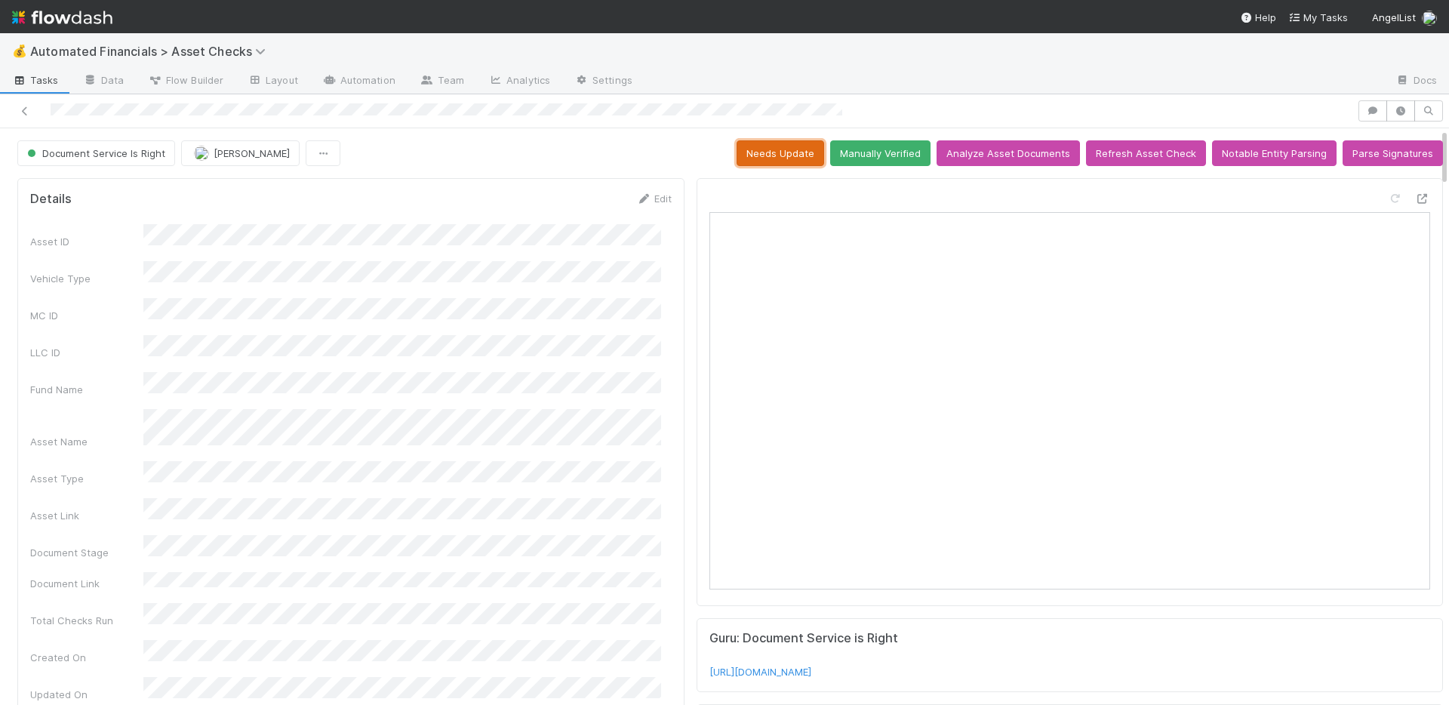
click at [779, 152] on button "Needs Update" at bounding box center [781, 153] width 88 height 26
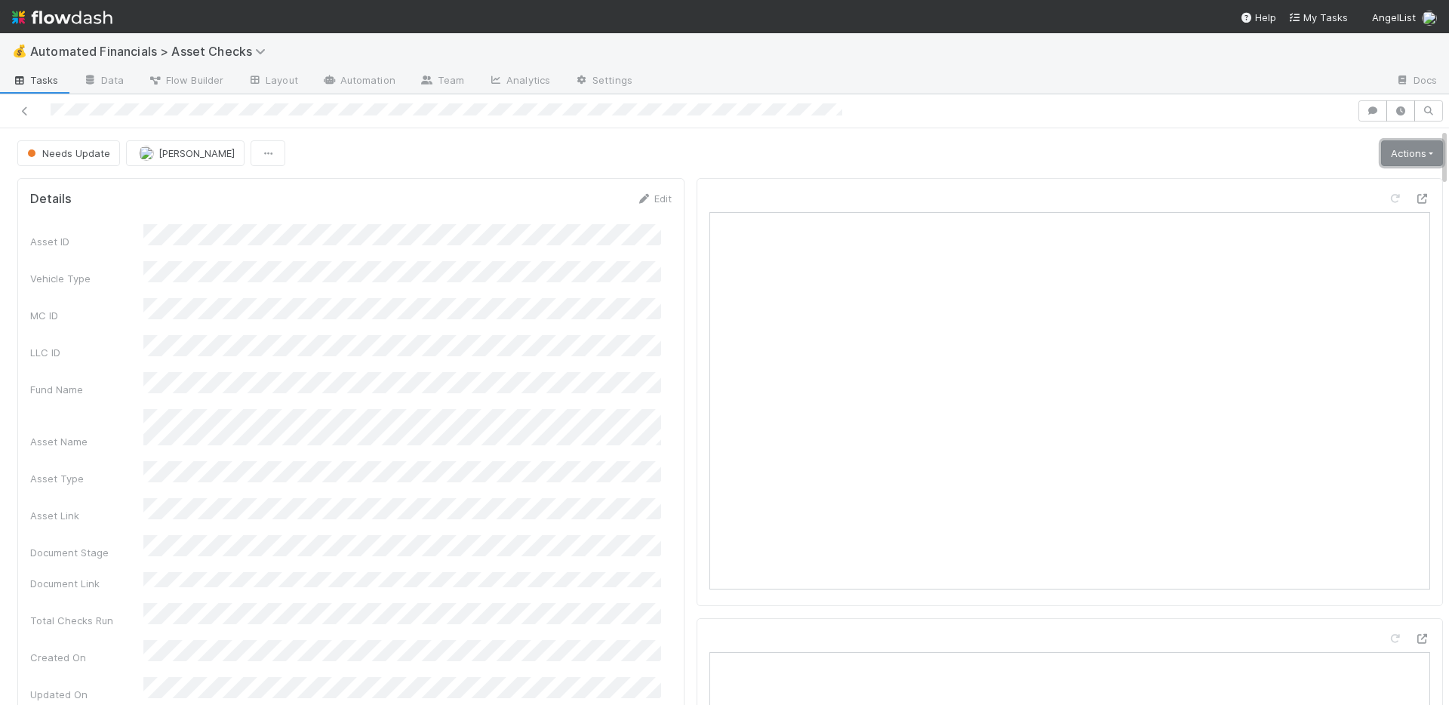
click at [1397, 155] on link "Actions" at bounding box center [1412, 153] width 62 height 26
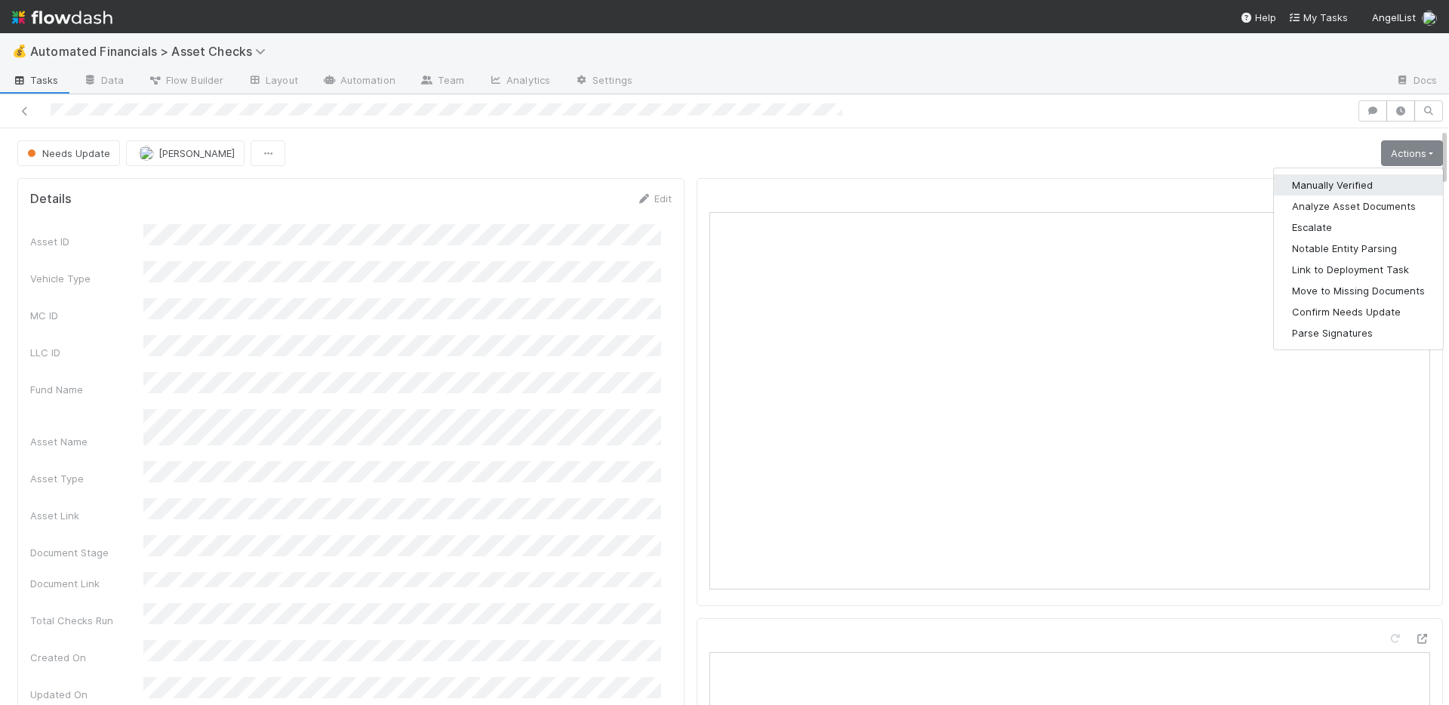
click at [1347, 180] on button "Manually Verified" at bounding box center [1358, 184] width 169 height 21
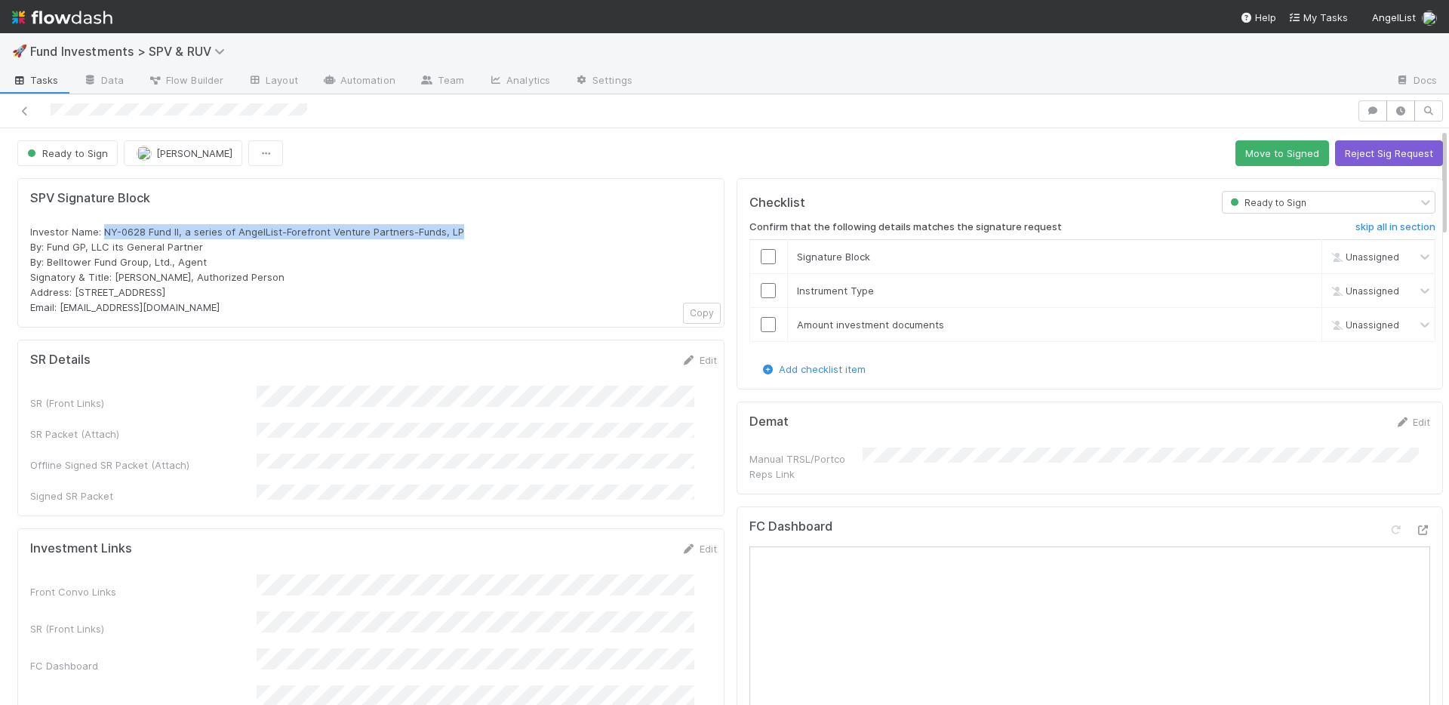
drag, startPoint x: 481, startPoint y: 232, endPoint x: 103, endPoint y: 233, distance: 377.4
click at [103, 233] on div "Investor Name: NY-0628 Fund II, a series of AngelList-Forefront Venture Partner…" at bounding box center [371, 269] width 682 height 91
copy span "NY-0628 Fund II, a series of AngelList-Forefront Venture Partners-Funds, LP"
drag, startPoint x: 198, startPoint y: 296, endPoint x: 75, endPoint y: 293, distance: 122.3
click at [75, 293] on div "Investor Name: NY-0628 Fund II, a series of AngelList-Forefront Venture Partner…" at bounding box center [371, 269] width 682 height 91
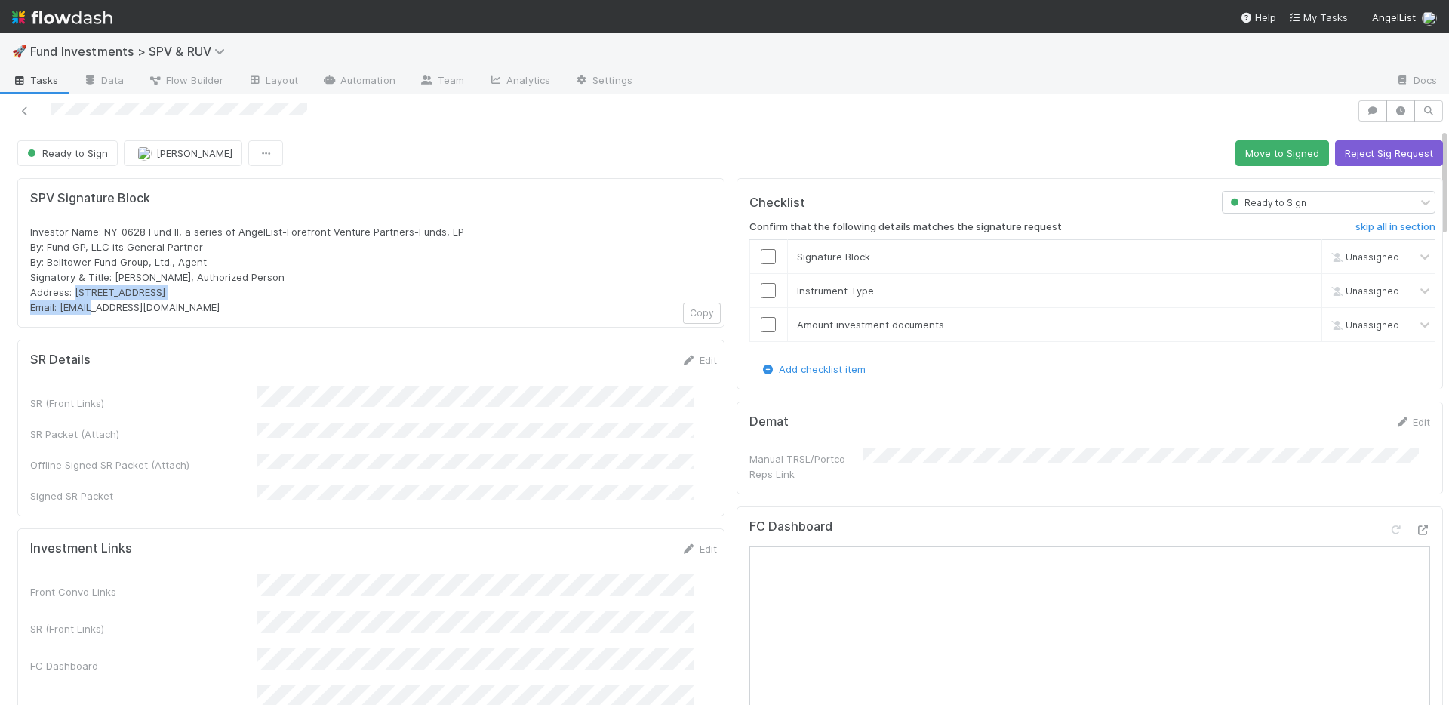
copy span "[STREET_ADDRESS]"
click at [491, 230] on div "Investor Name: NY-0628 Fund II, a series of AngelList-Forefront Venture Partner…" at bounding box center [371, 269] width 682 height 91
drag, startPoint x: 473, startPoint y: 228, endPoint x: 102, endPoint y: 224, distance: 371.4
click at [102, 224] on div "Investor Name: NY-0628 Fund II, a series of AngelList-Forefront Venture Partner…" at bounding box center [371, 269] width 682 height 91
copy span "NY-0628 Fund II, a series of AngelList-Forefront Venture Partners-Funds, LP"
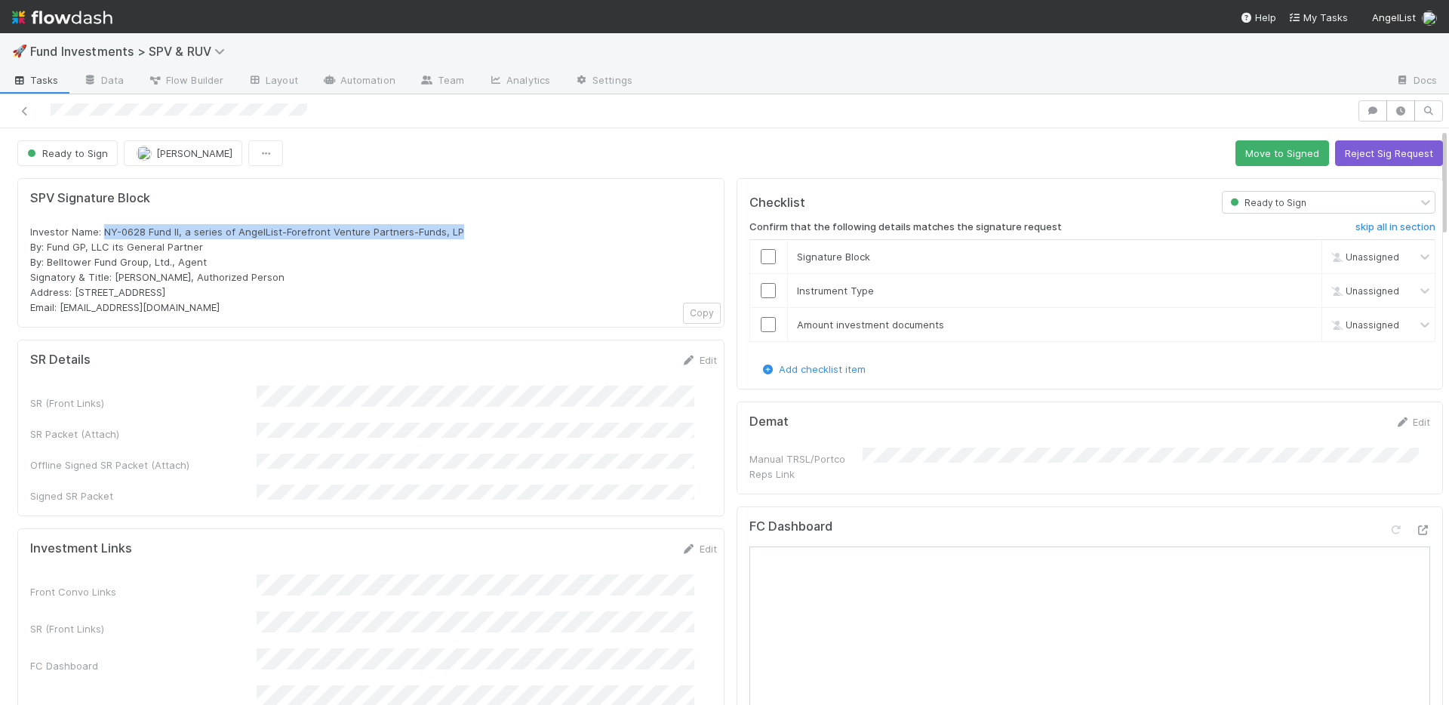
drag, startPoint x: 194, startPoint y: 304, endPoint x: 60, endPoint y: 304, distance: 133.6
click at [60, 304] on div "Investor Name: NY-0628 Fund II, a series of AngelList-Forefront Venture Partner…" at bounding box center [371, 269] width 682 height 91
copy span "forefront@angellist.com"
click at [691, 362] on link "Edit" at bounding box center [699, 360] width 35 height 12
click at [623, 364] on button "Save" at bounding box center [636, 365] width 43 height 26
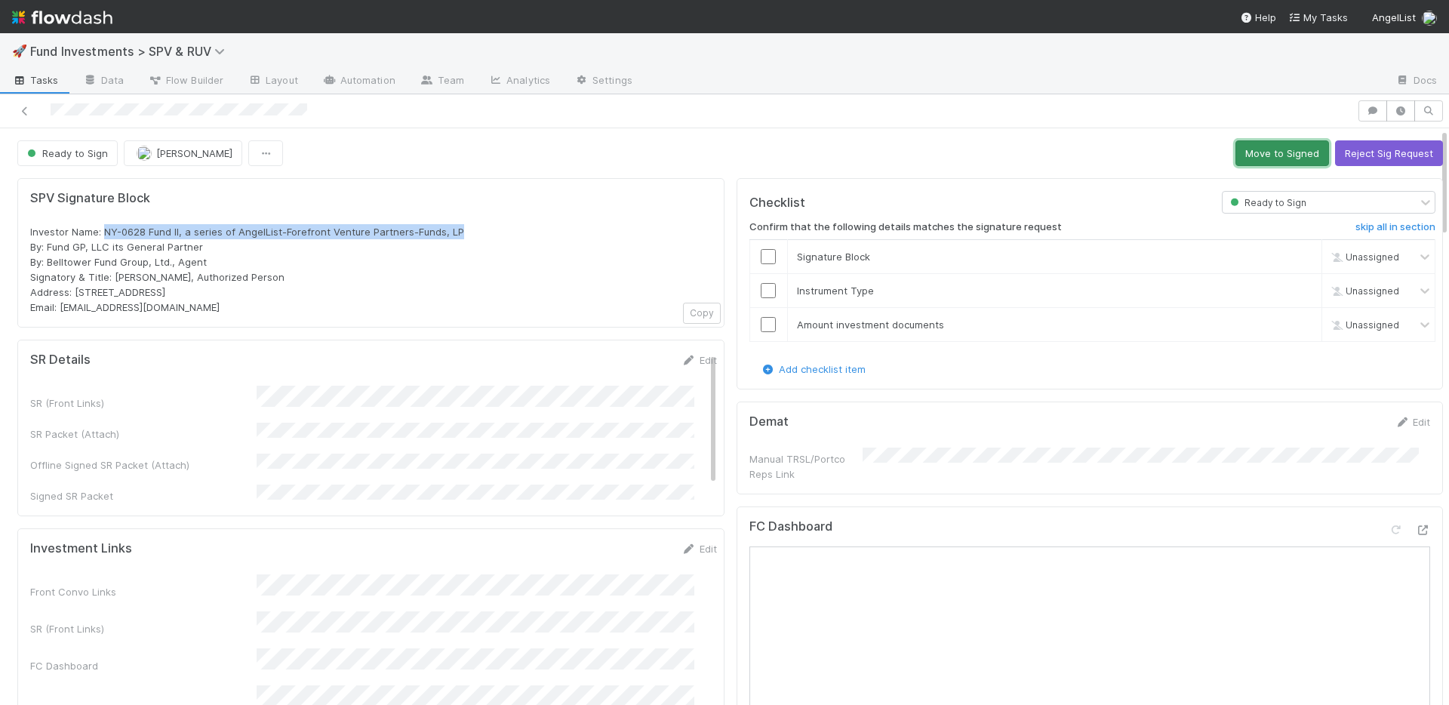
click at [1251, 147] on button "Move to Signed" at bounding box center [1283, 153] width 94 height 26
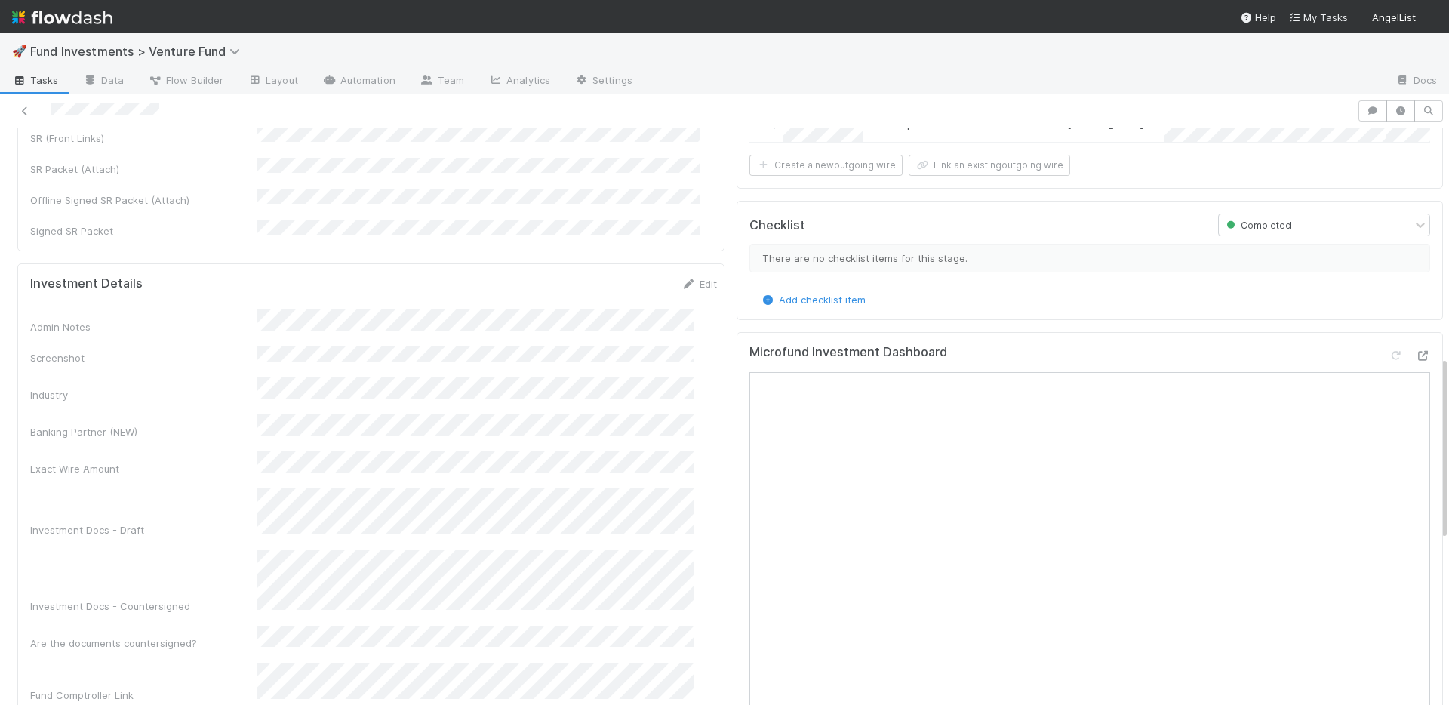
scroll to position [199, 0]
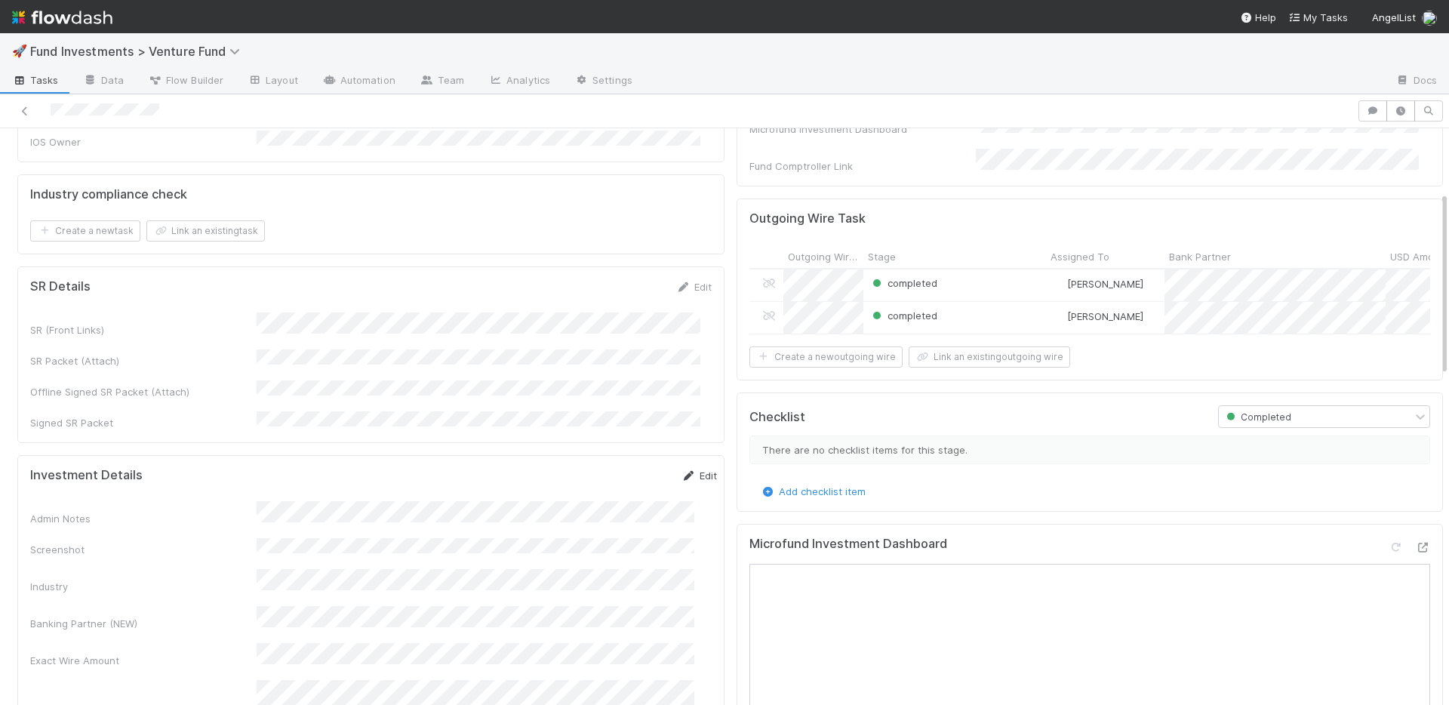
click at [686, 469] on link "Edit" at bounding box center [699, 475] width 35 height 12
click at [615, 468] on button "Save" at bounding box center [636, 481] width 43 height 26
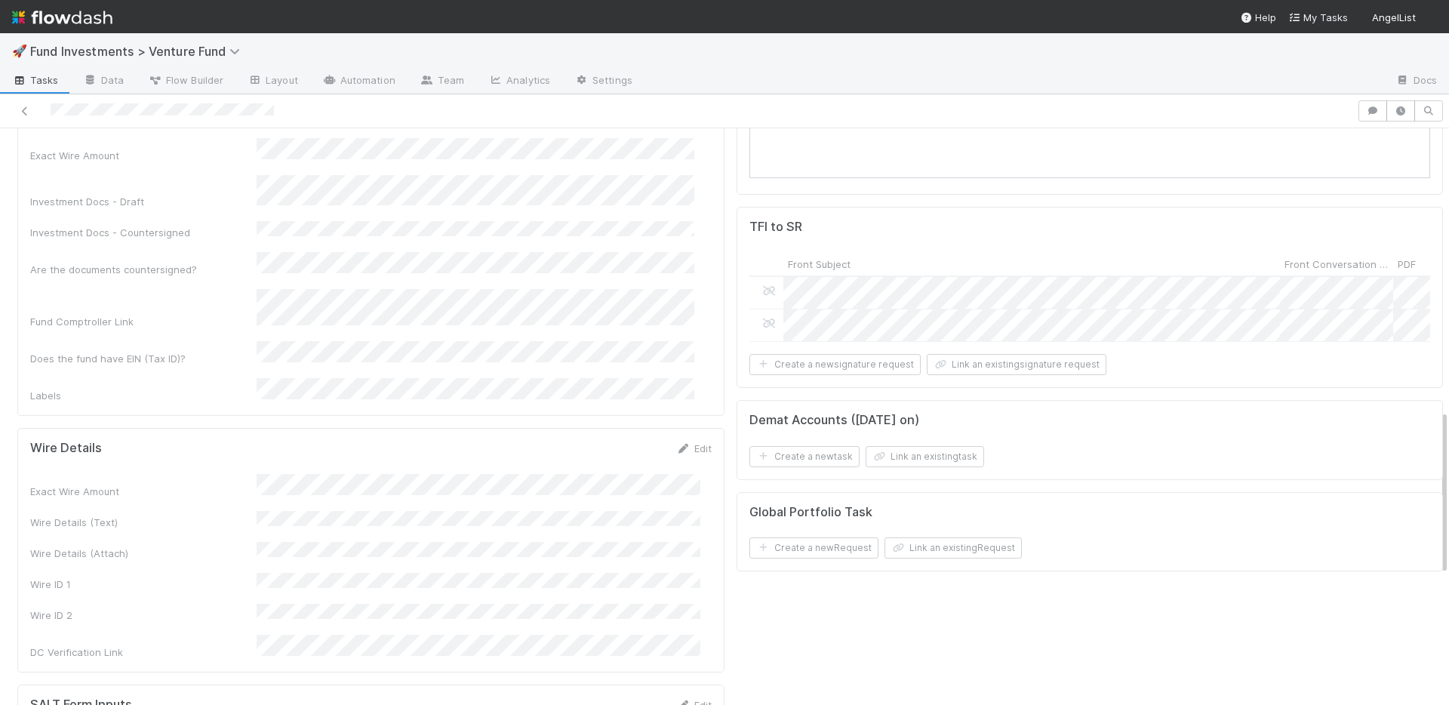
scroll to position [1079, 0]
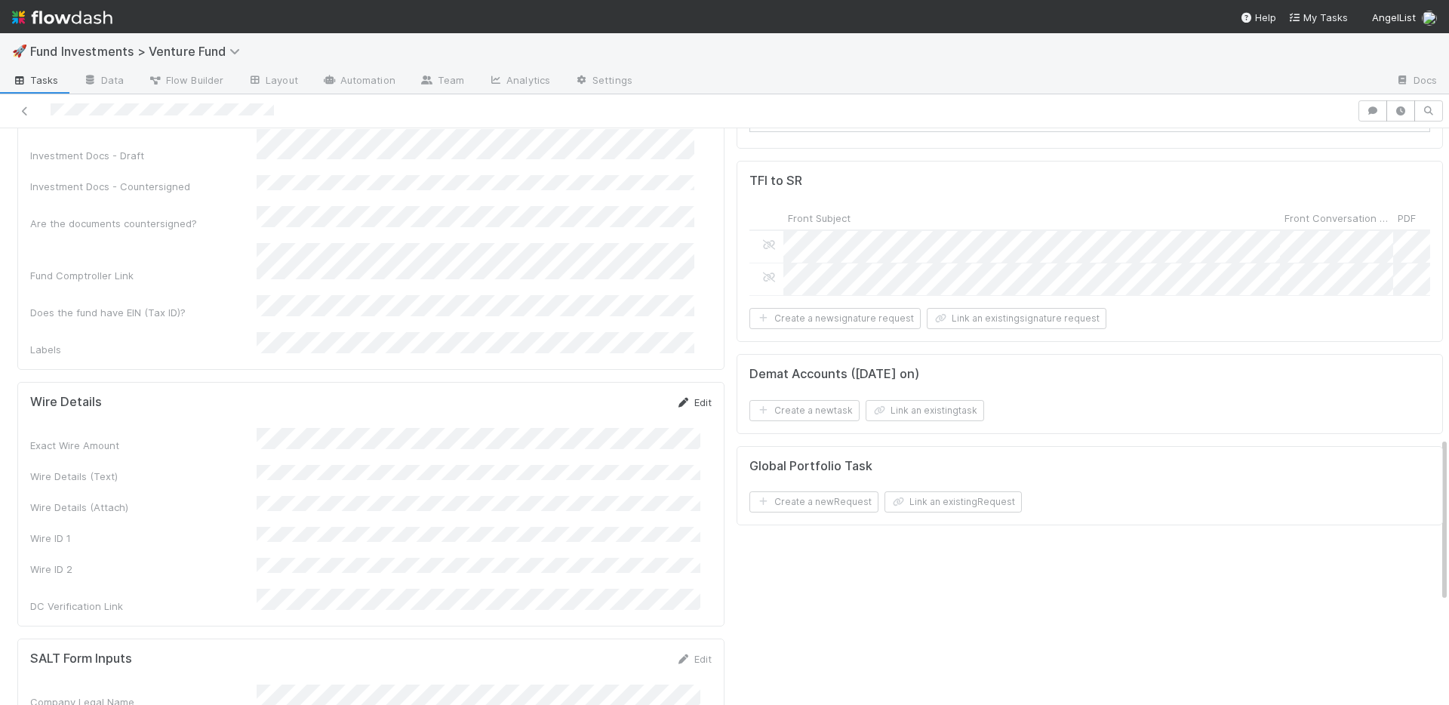
click at [682, 396] on link "Edit" at bounding box center [693, 402] width 35 height 12
click at [623, 395] on button "Save" at bounding box center [631, 408] width 43 height 26
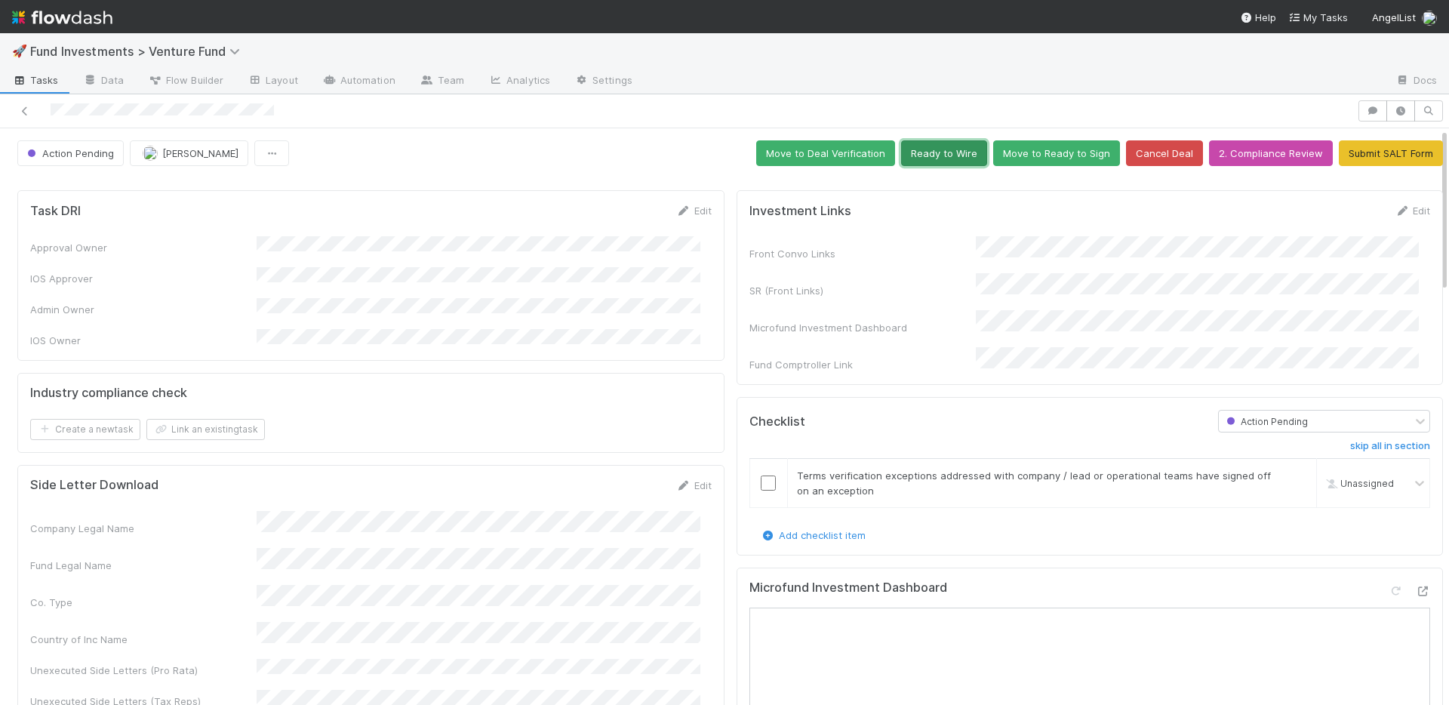
click at [913, 160] on button "Ready to Wire" at bounding box center [944, 153] width 86 height 26
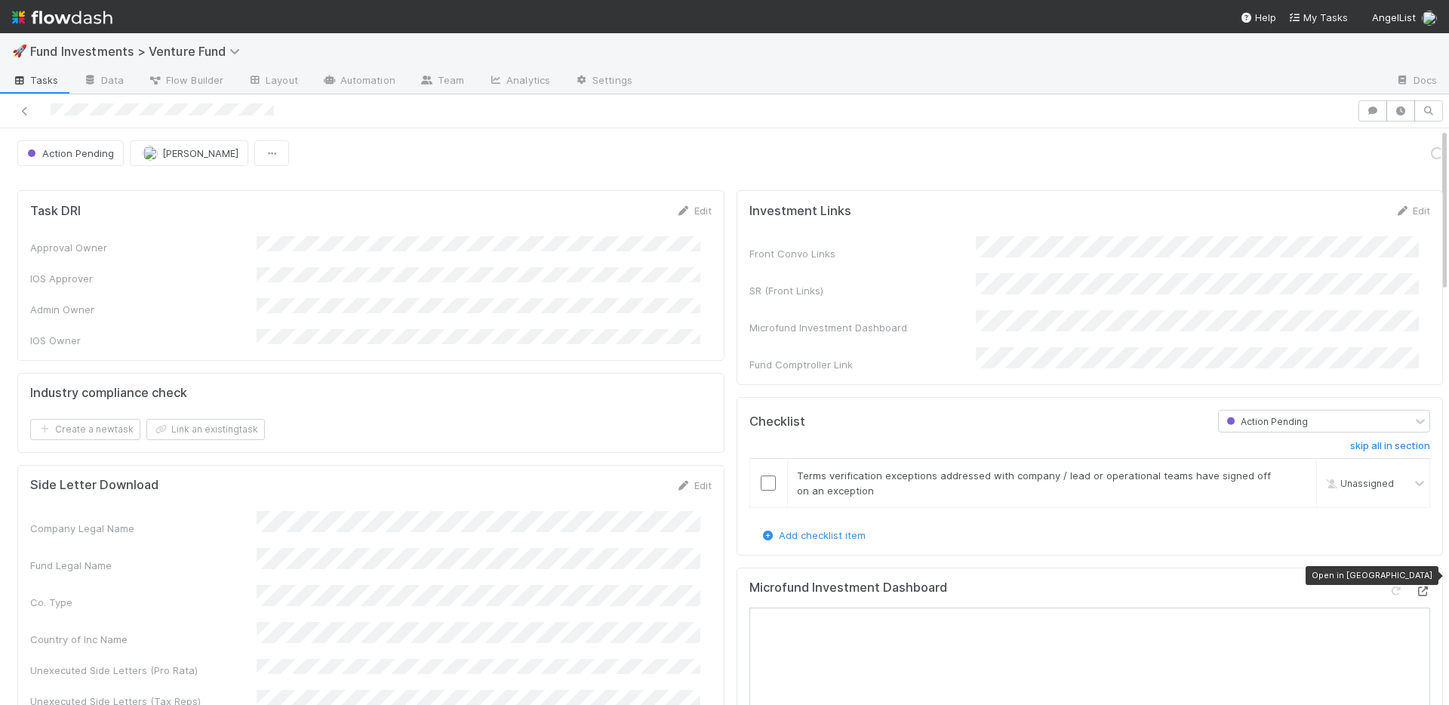
click at [1415, 586] on icon at bounding box center [1422, 591] width 15 height 10
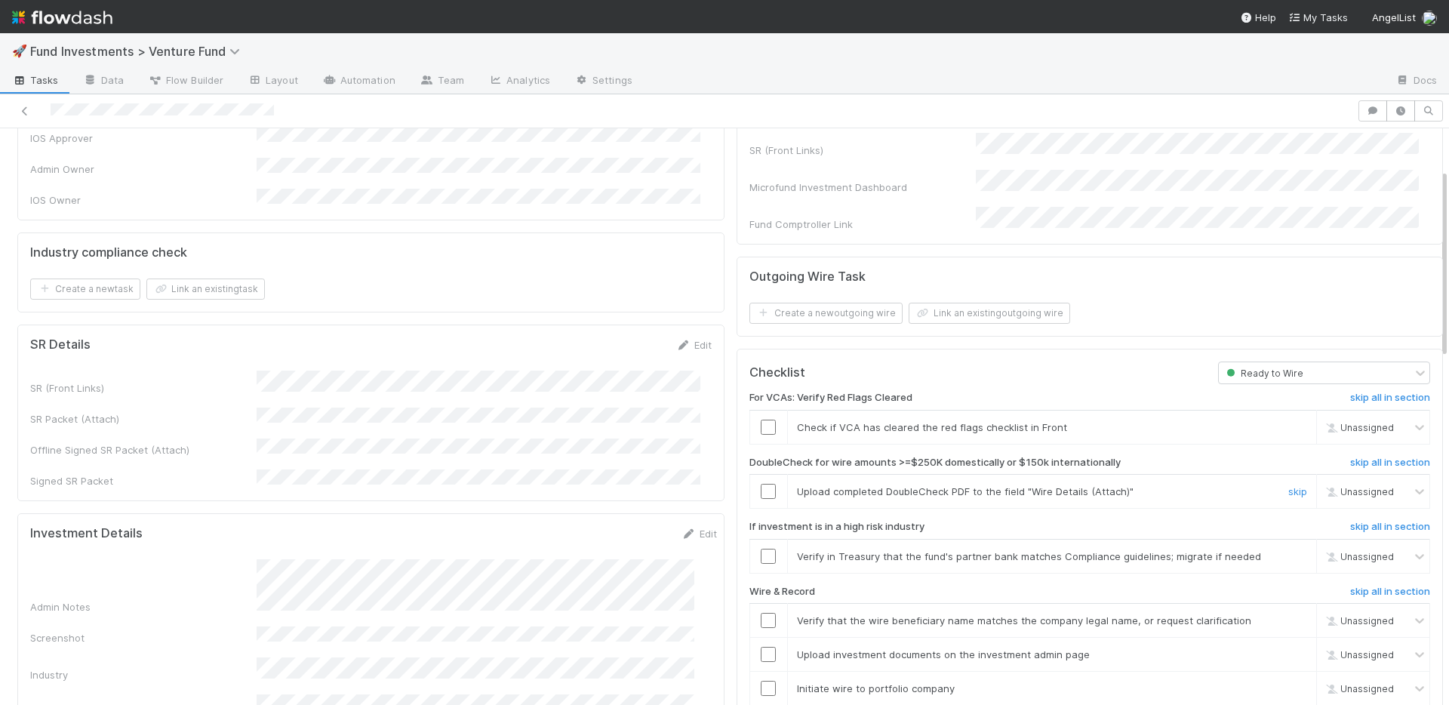
scroll to position [143, 0]
click at [761, 417] on input "checkbox" at bounding box center [768, 424] width 15 height 15
click at [761, 481] on input "checkbox" at bounding box center [768, 488] width 15 height 15
click at [1288, 547] on link "skip" at bounding box center [1297, 553] width 19 height 12
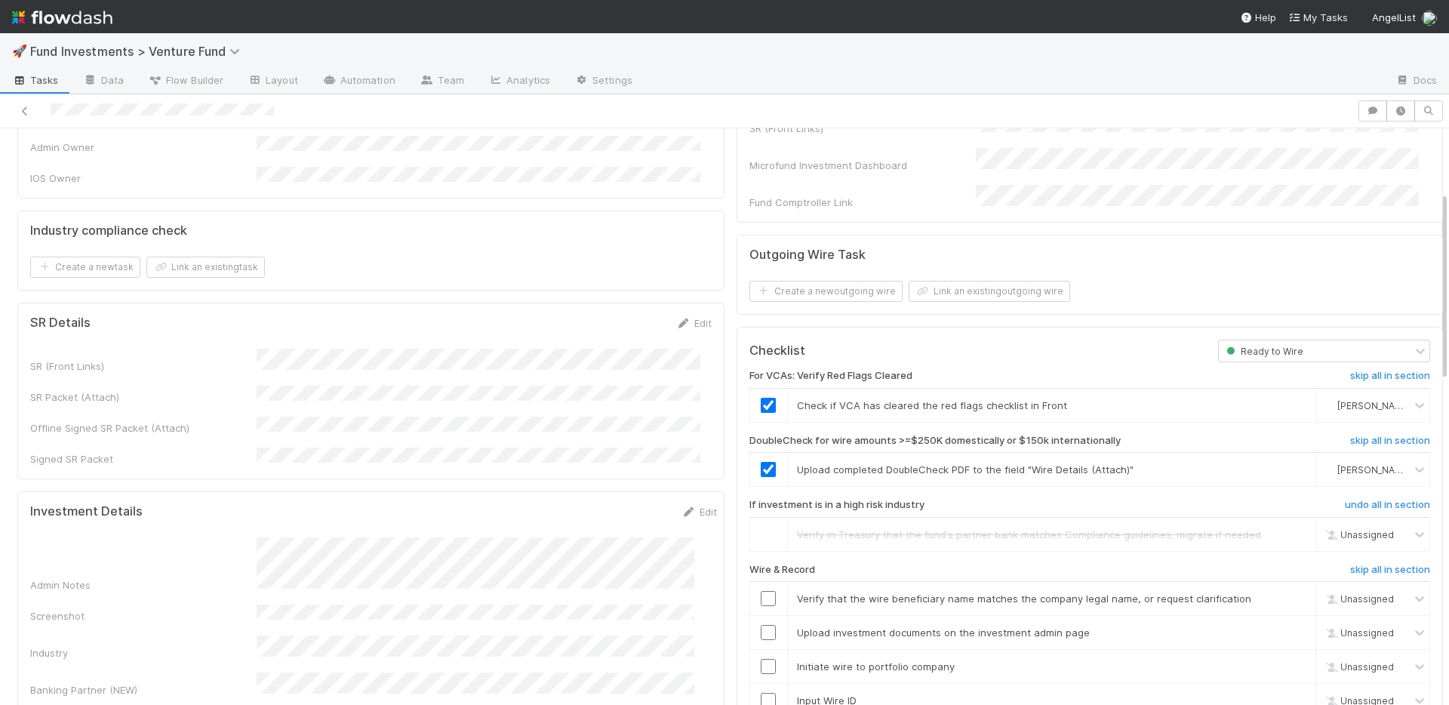
scroll to position [254, 0]
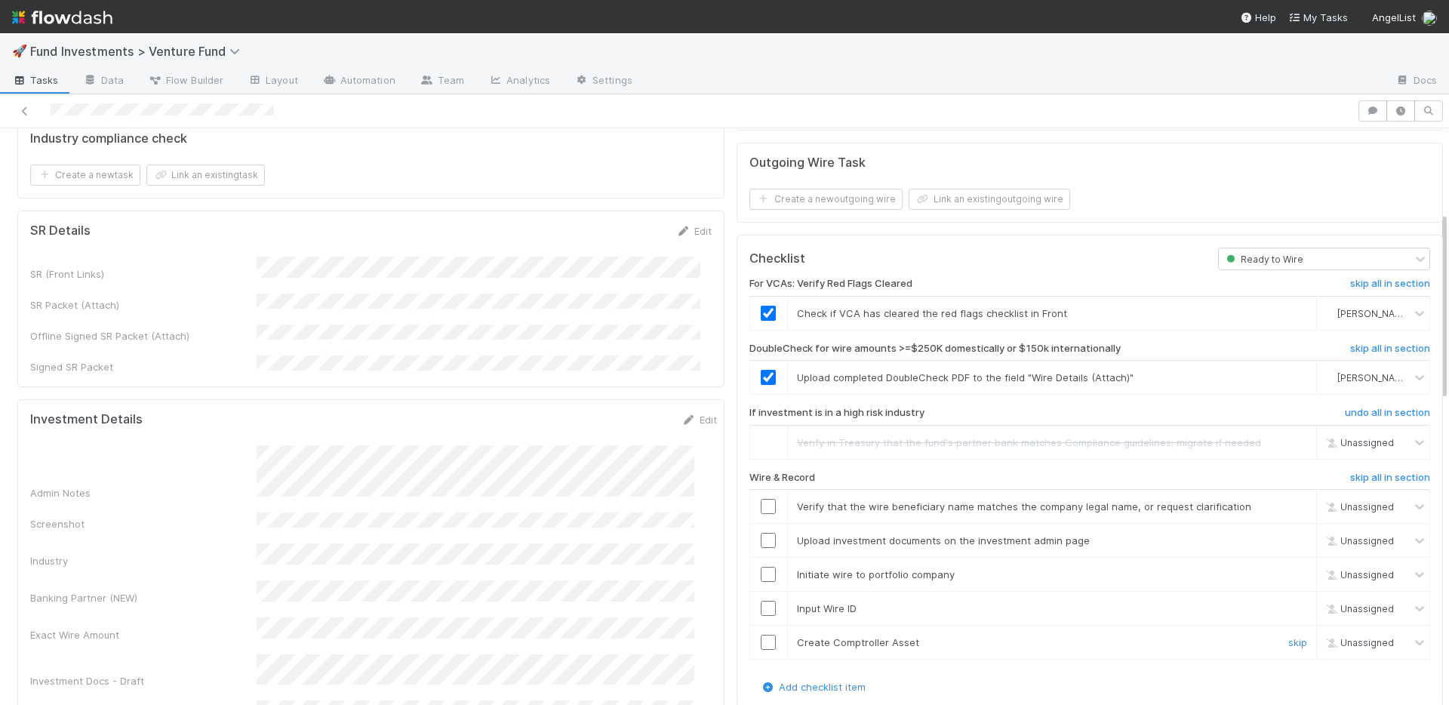
click at [761, 635] on input "checkbox" at bounding box center [768, 642] width 15 height 15
drag, startPoint x: 759, startPoint y: 592, endPoint x: 758, endPoint y: 583, distance: 8.3
click at [761, 601] on input "checkbox" at bounding box center [768, 608] width 15 height 15
click at [761, 567] on input "checkbox" at bounding box center [768, 574] width 15 height 15
click at [761, 533] on input "checkbox" at bounding box center [768, 540] width 15 height 15
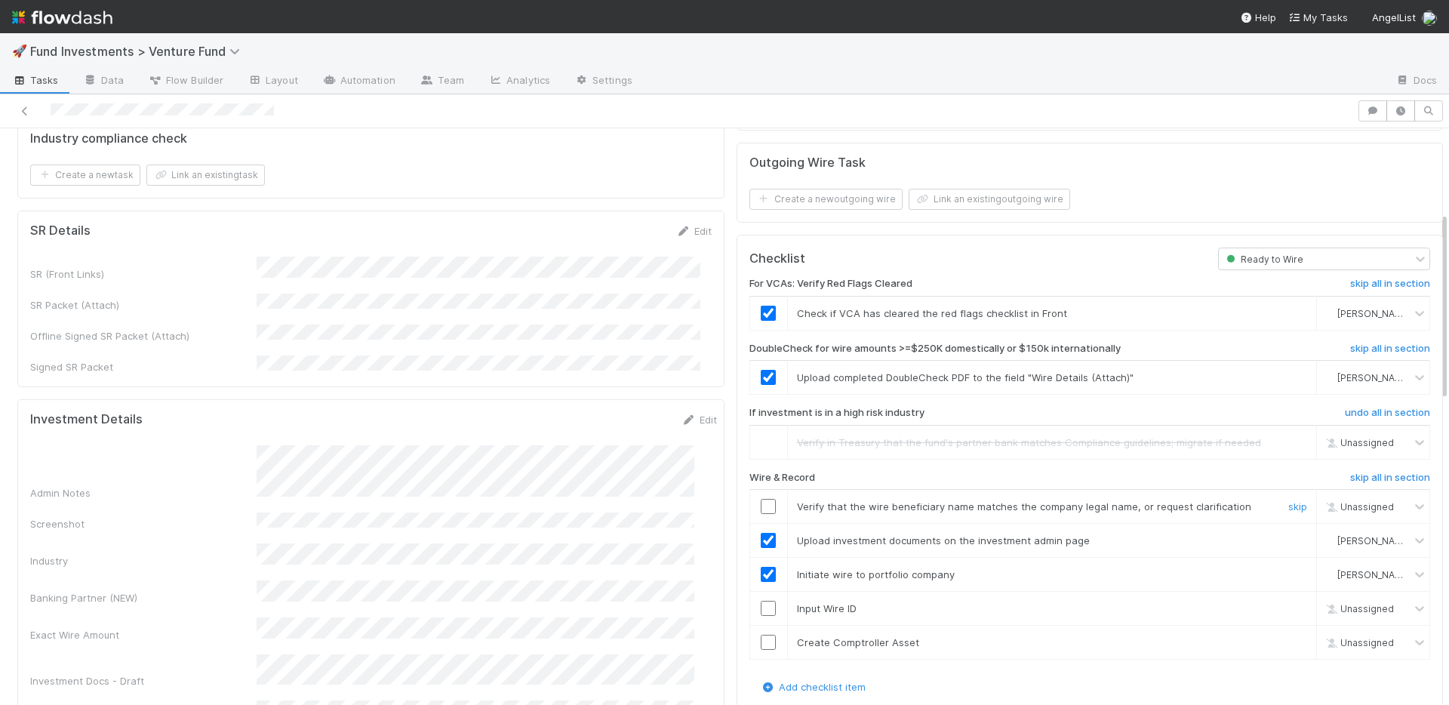
click at [761, 499] on input "checkbox" at bounding box center [768, 506] width 15 height 15
click at [761, 601] on input "checkbox" at bounding box center [768, 608] width 15 height 15
click at [761, 635] on input "checkbox" at bounding box center [768, 642] width 15 height 15
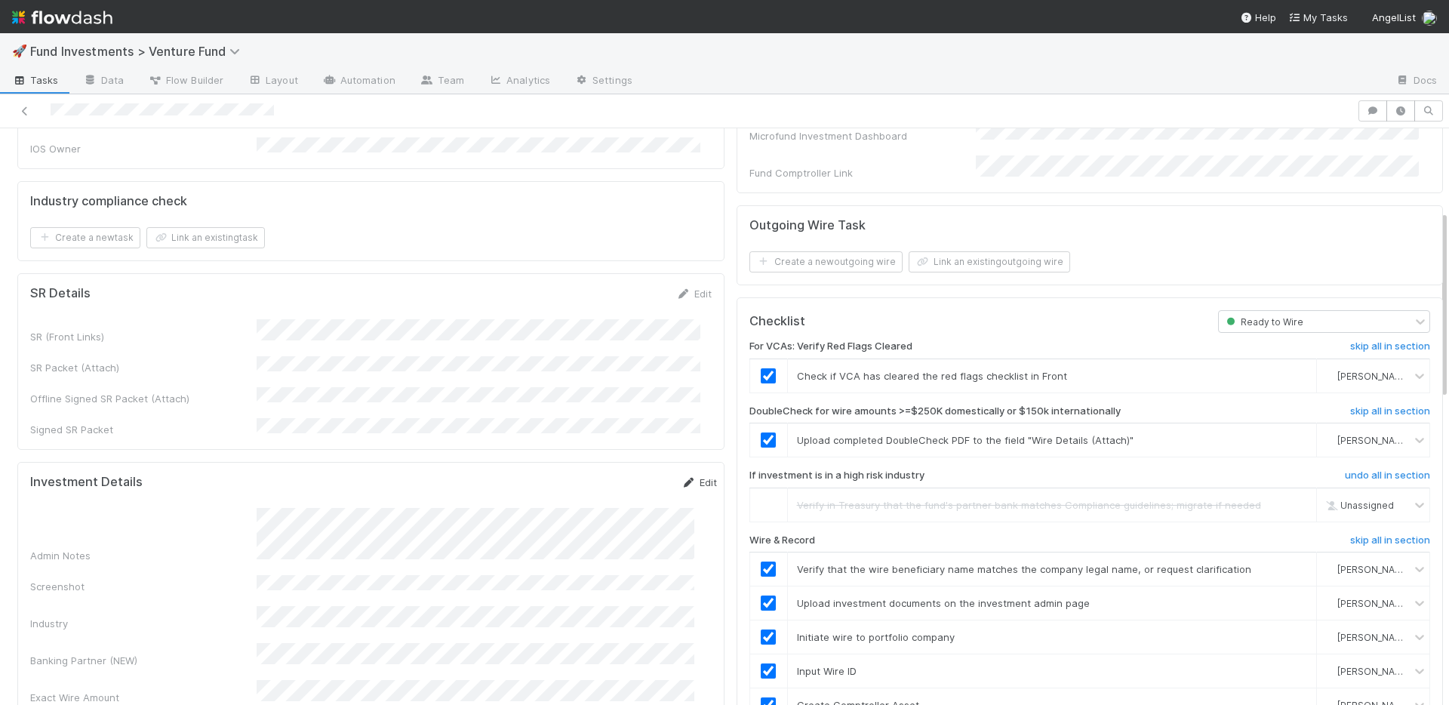
scroll to position [0, 0]
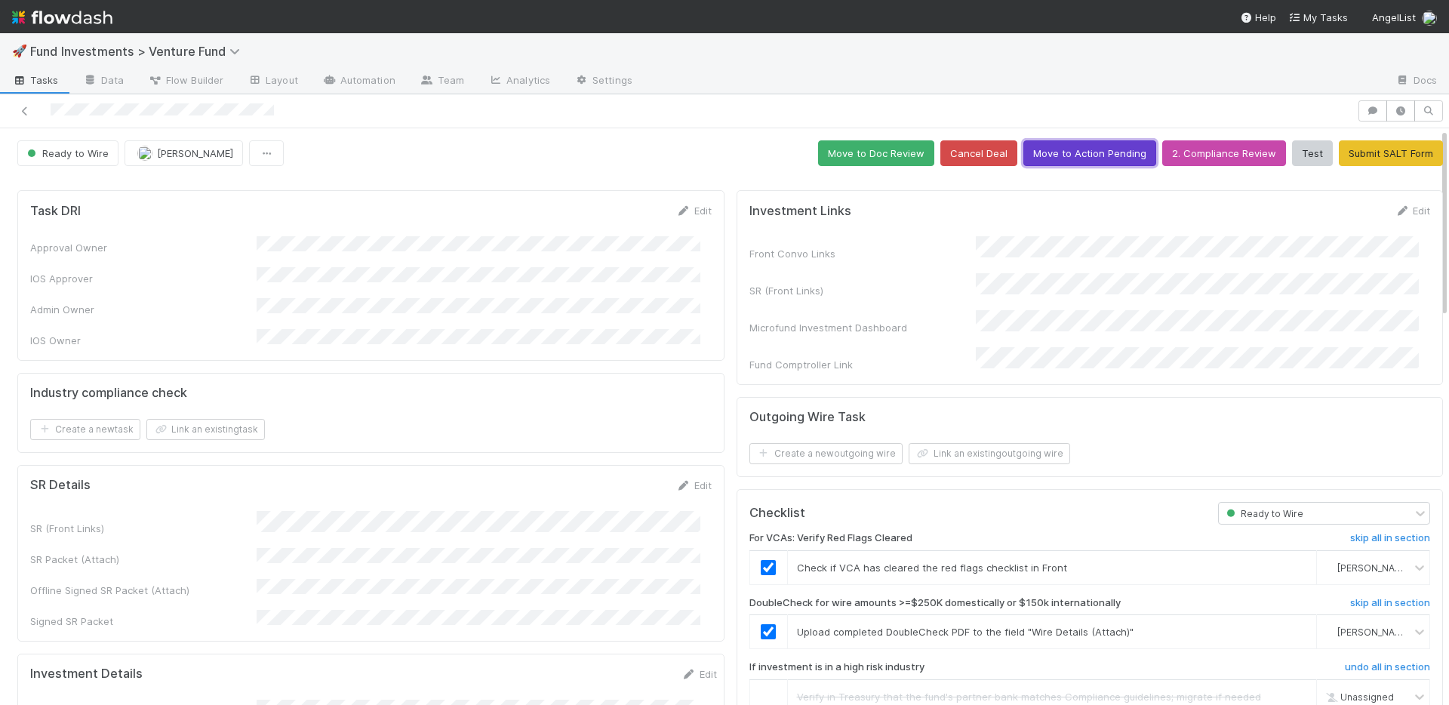
click at [1075, 155] on button "Move to Action Pending" at bounding box center [1090, 153] width 133 height 26
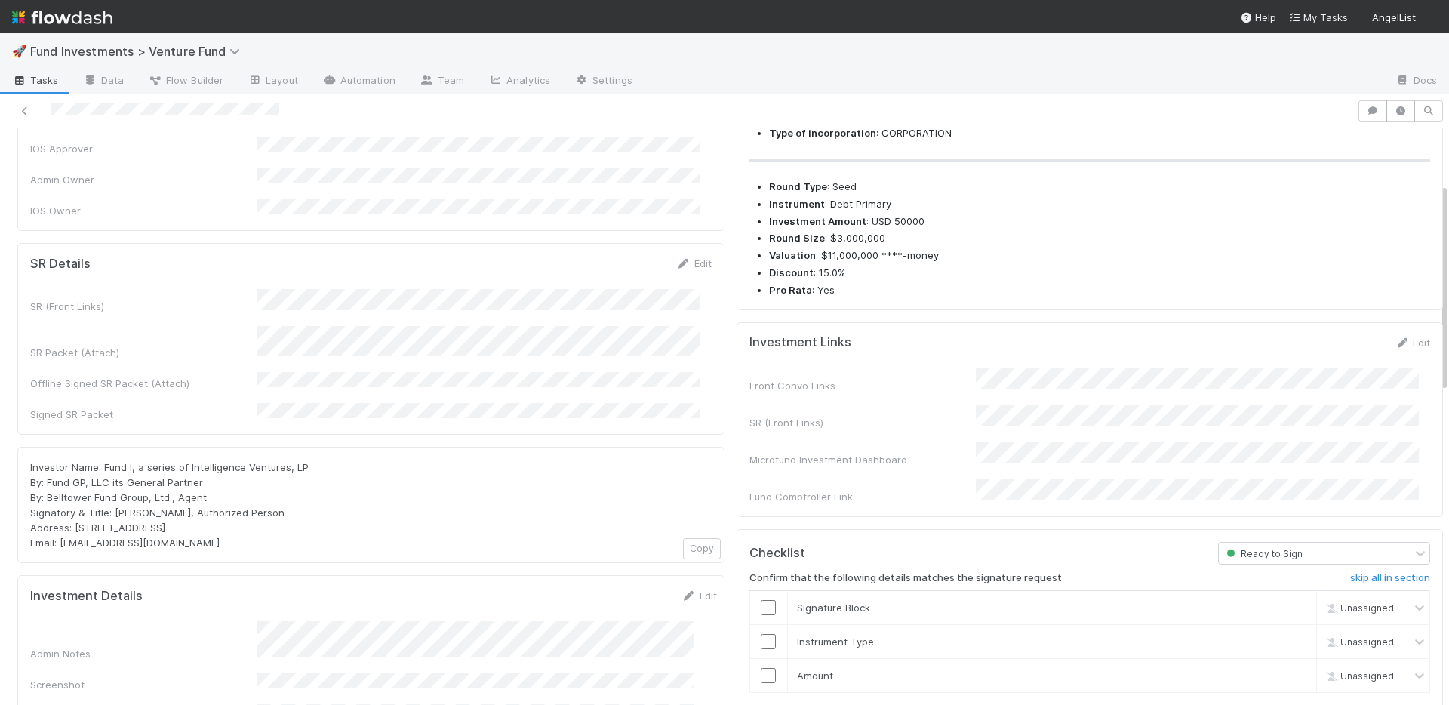
scroll to position [202, 0]
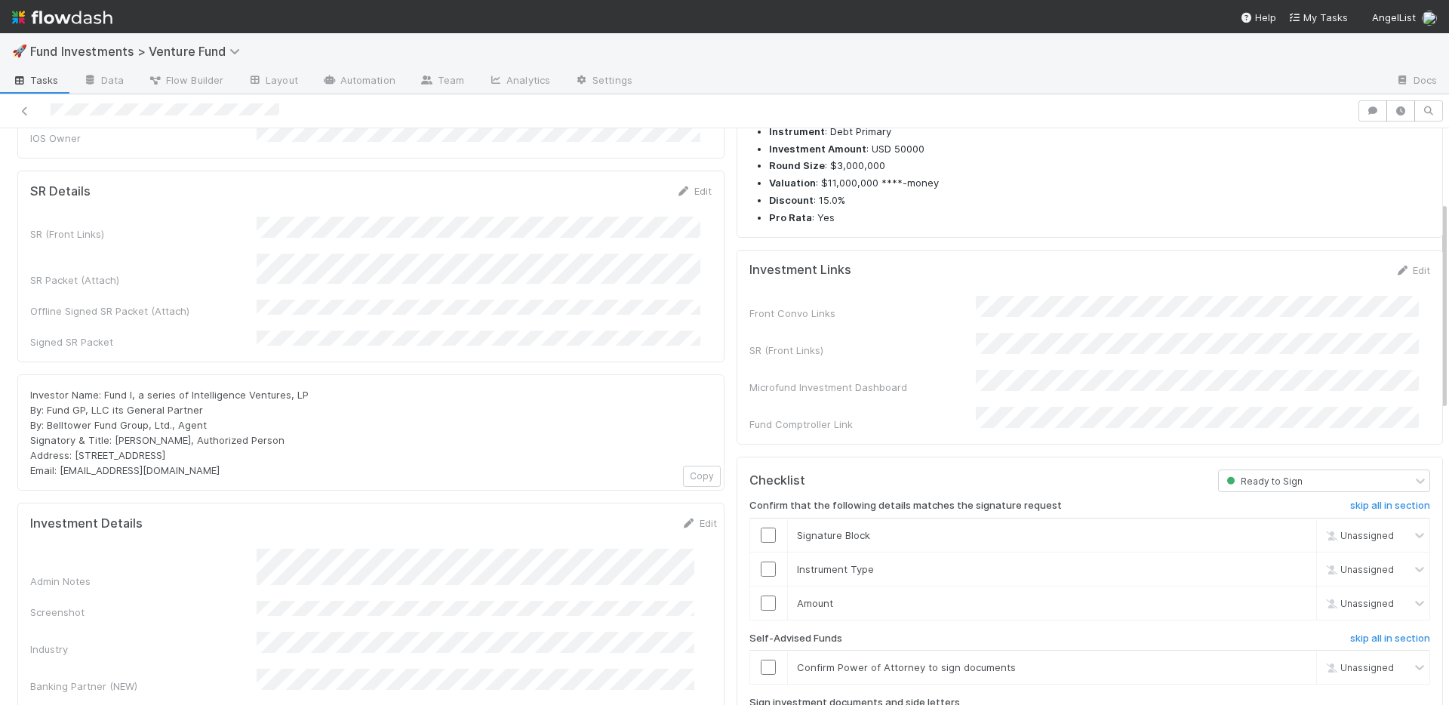
click at [182, 440] on div "Investor Name: Fund I, a series of Intelligence Ventures, LP By: Fund GP, LLC i…" at bounding box center [371, 432] width 682 height 91
drag, startPoint x: 75, startPoint y: 427, endPoint x: 236, endPoint y: 422, distance: 160.9
click at [236, 422] on div "Investor Name: Fund I, a series of Intelligence Ventures, LP By: Fund GP, LLC i…" at bounding box center [371, 432] width 682 height 91
copy span "[STREET_ADDRESS]"
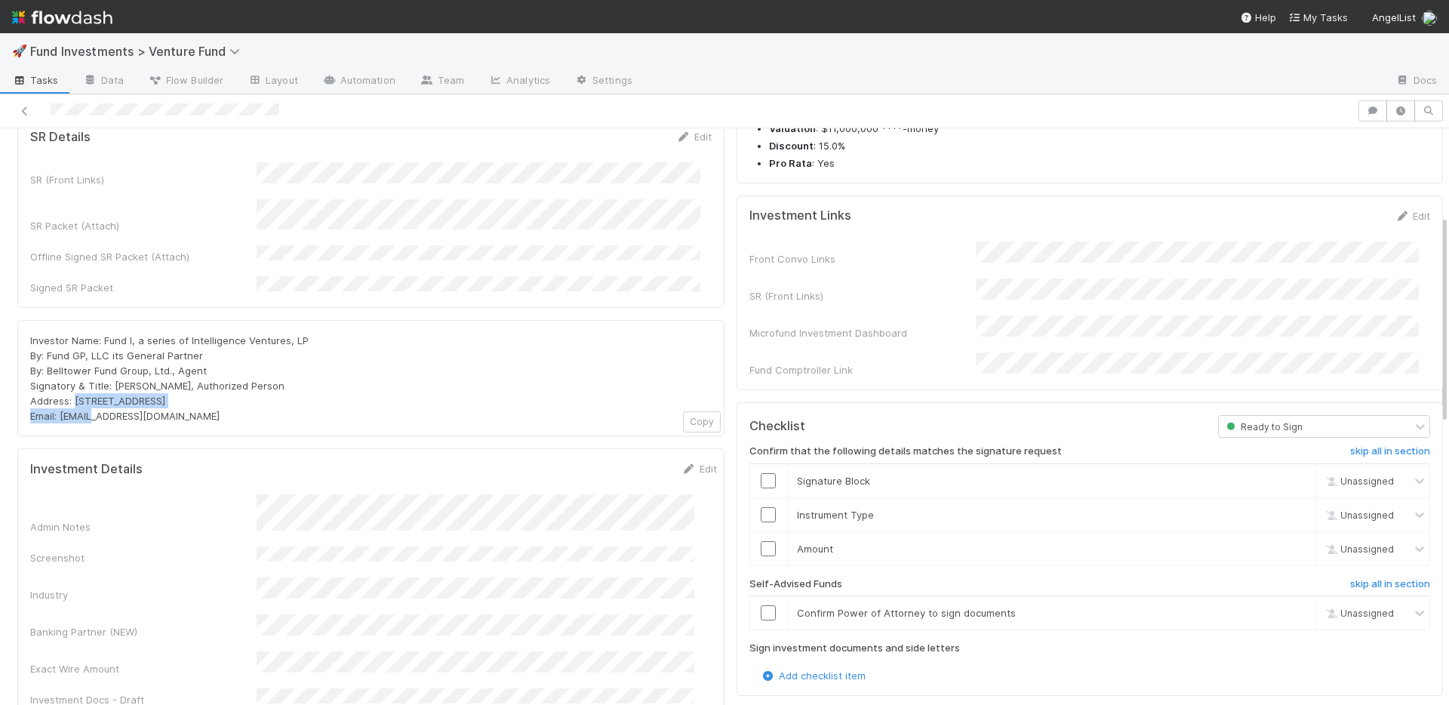
scroll to position [0, 0]
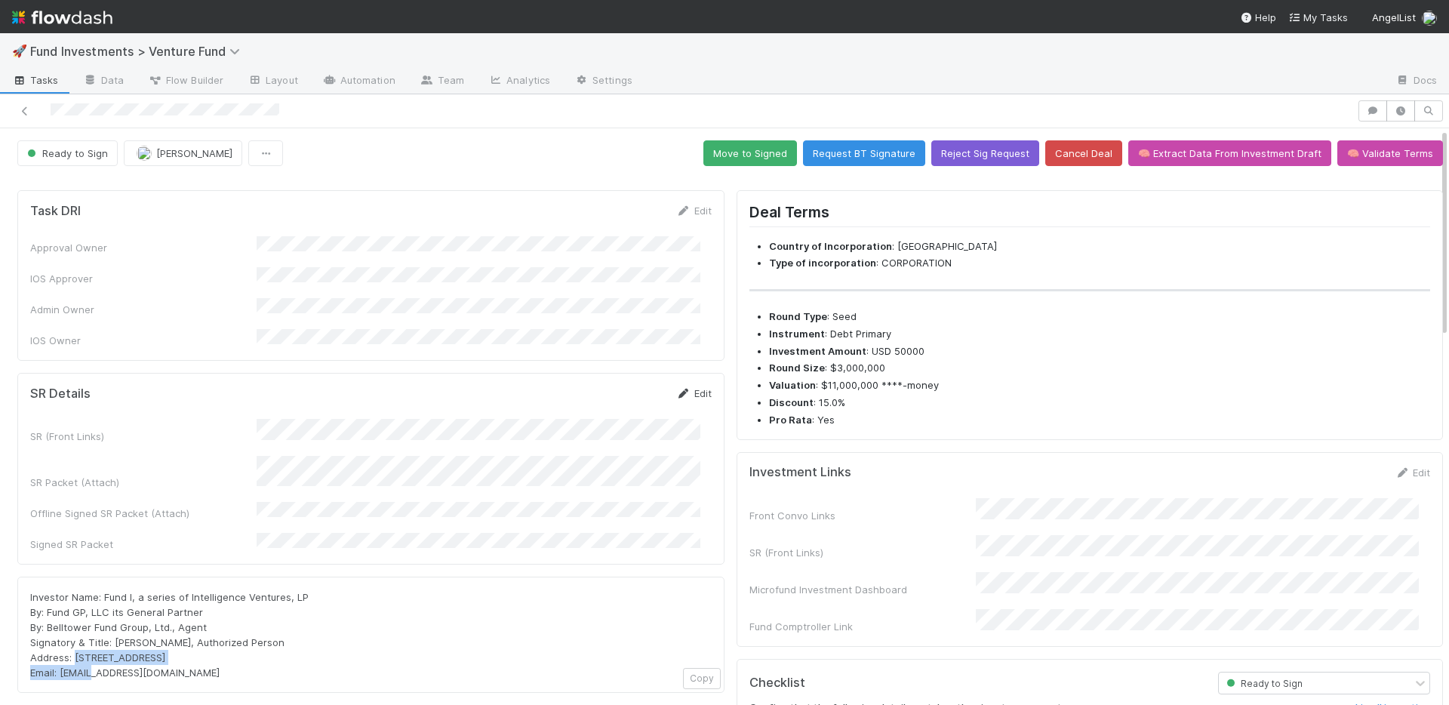
click at [691, 387] on link "Edit" at bounding box center [693, 393] width 35 height 12
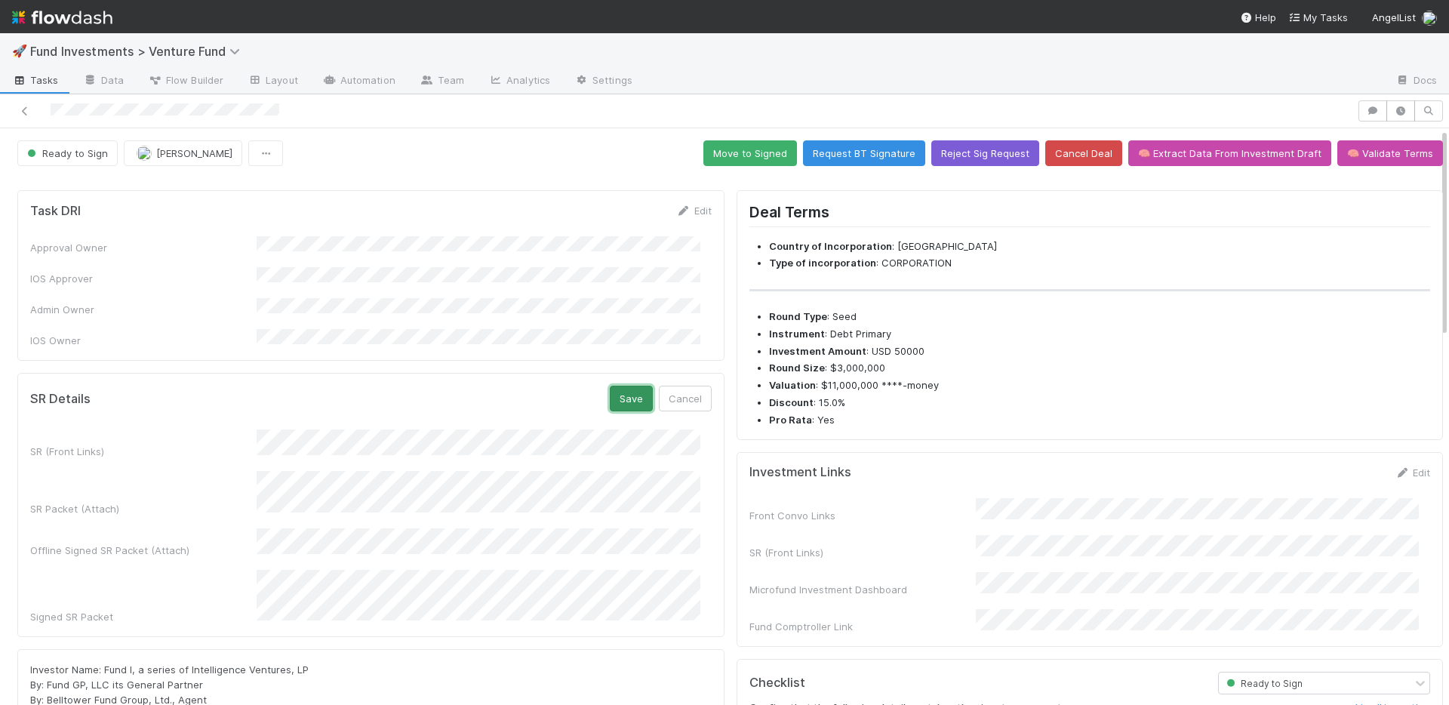
click at [625, 386] on button "Save" at bounding box center [631, 399] width 43 height 26
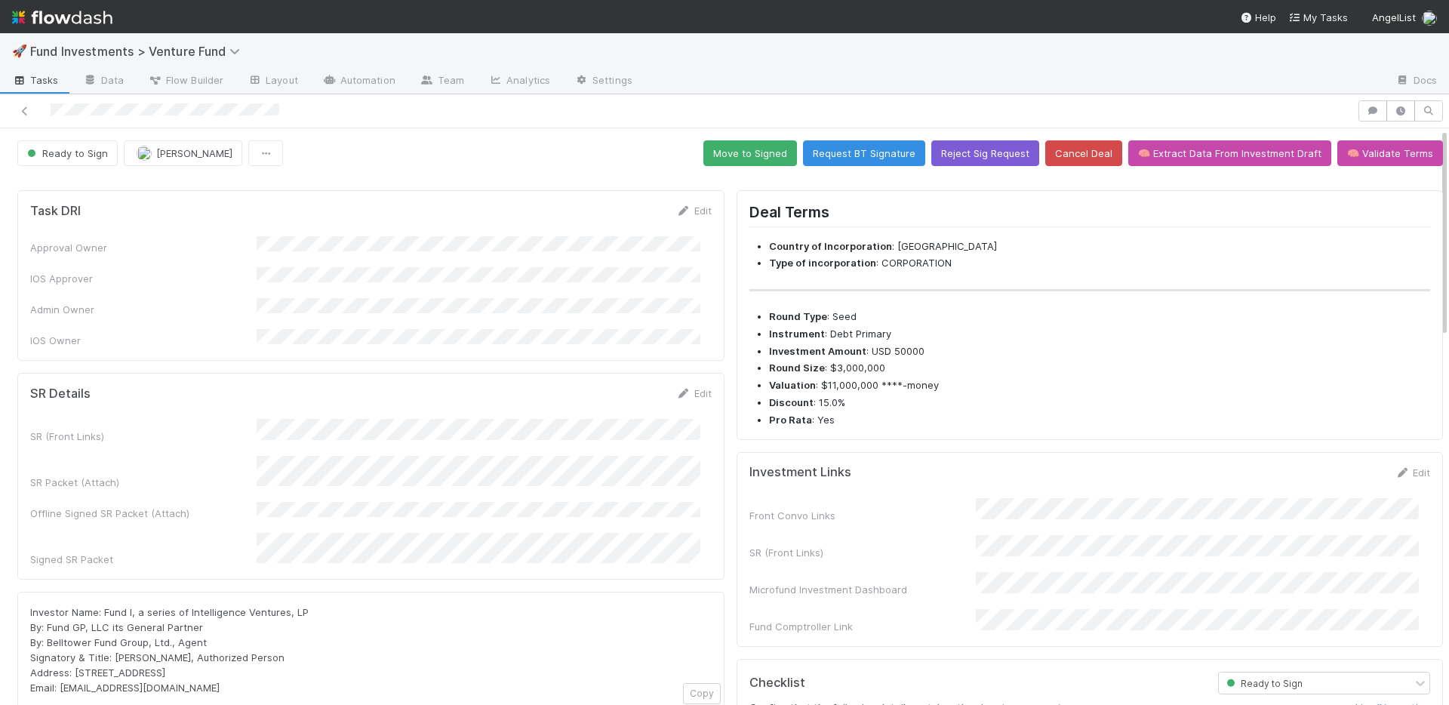
click at [686, 387] on link "Edit" at bounding box center [693, 393] width 35 height 12
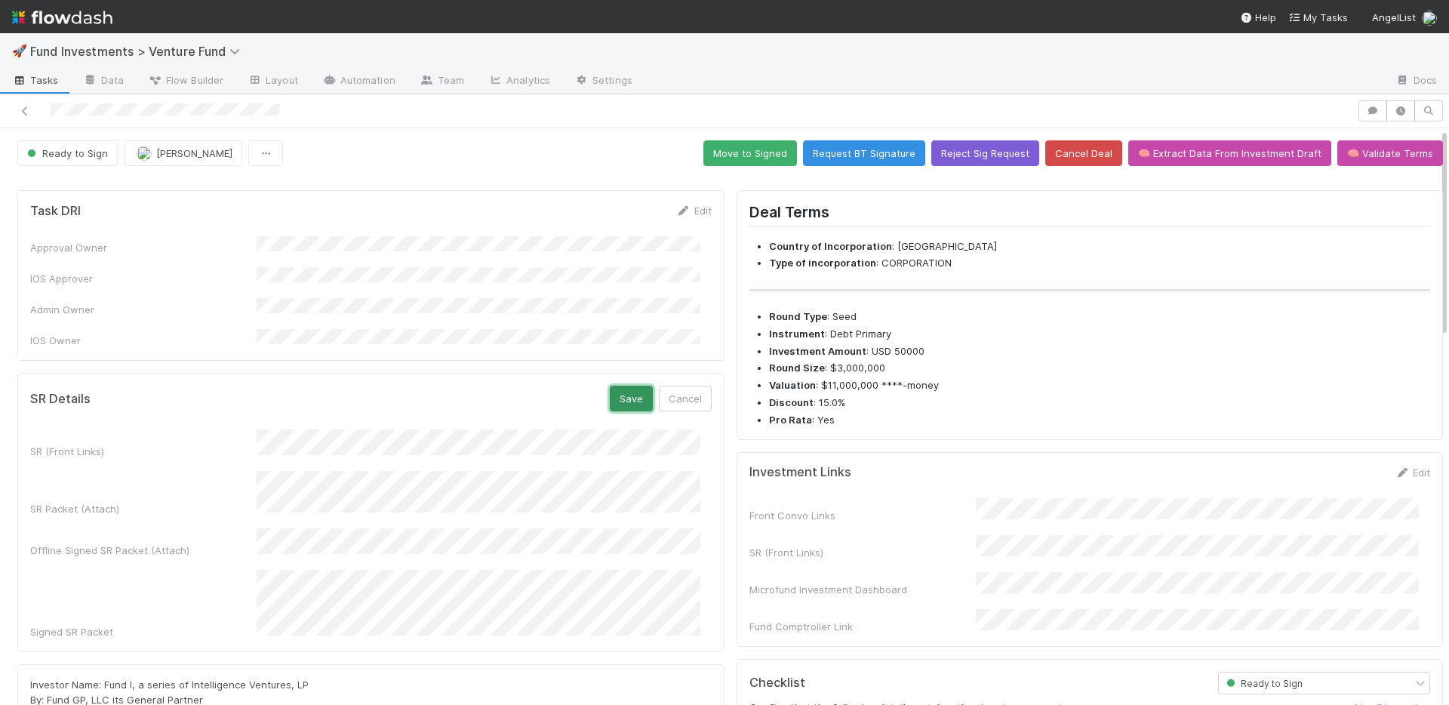
click at [622, 386] on button "Save" at bounding box center [631, 399] width 43 height 26
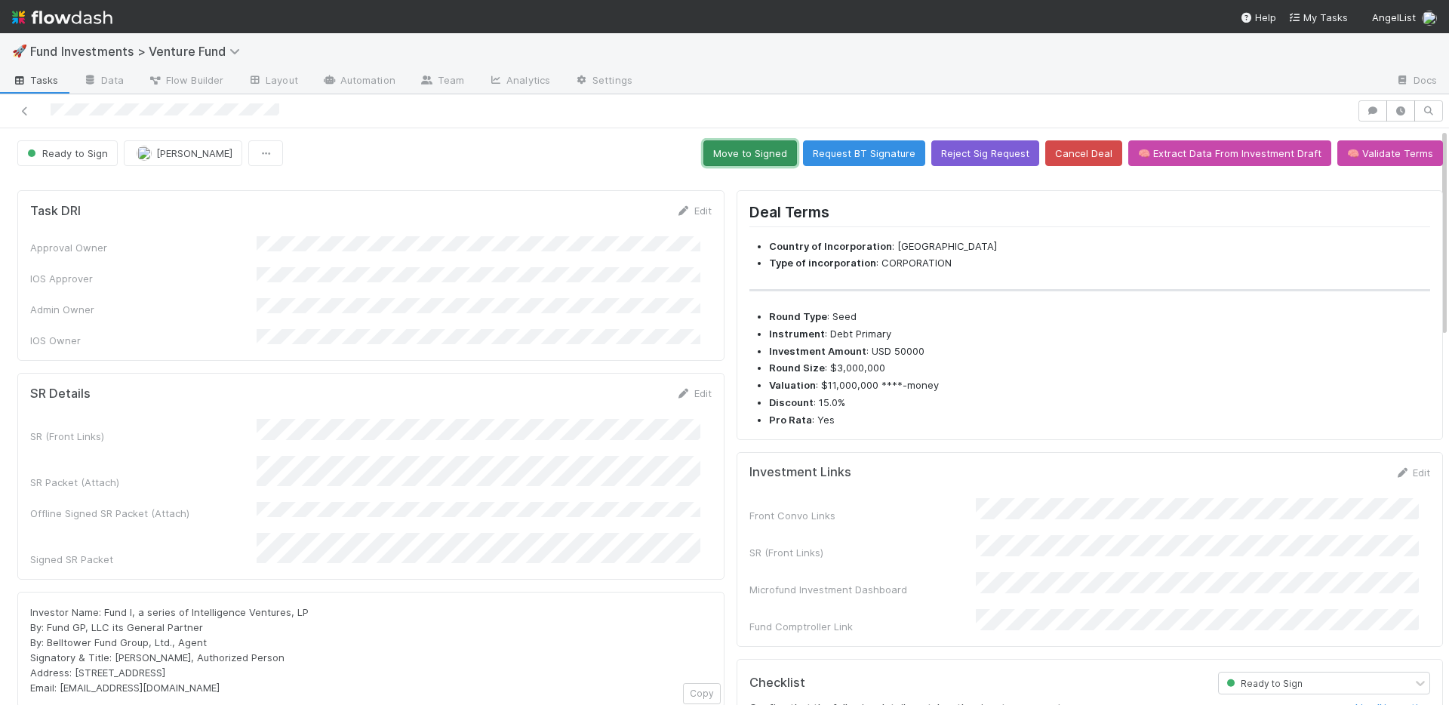
click at [762, 156] on button "Move to Signed" at bounding box center [750, 153] width 94 height 26
